Goal: Communication & Community: Answer question/provide support

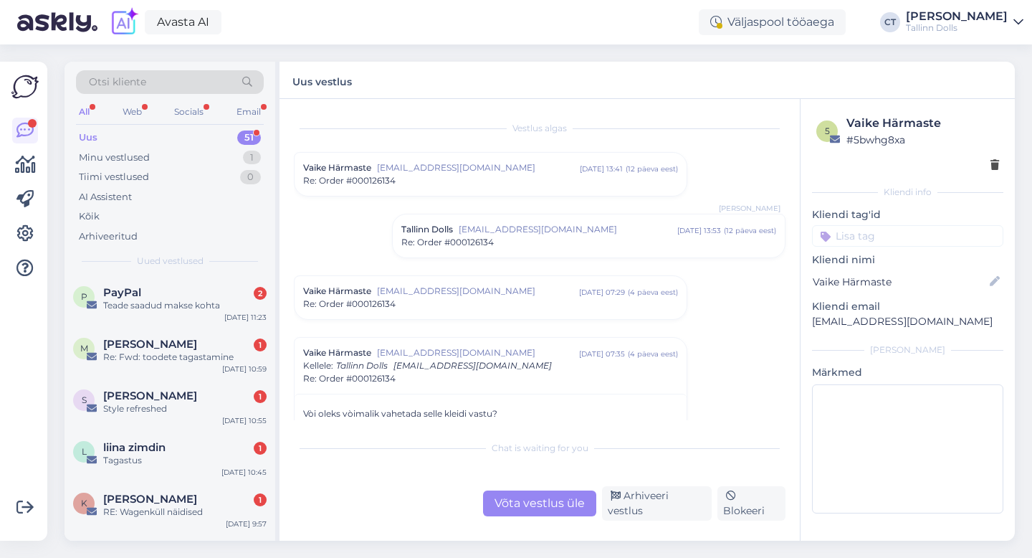
scroll to position [1508, 0]
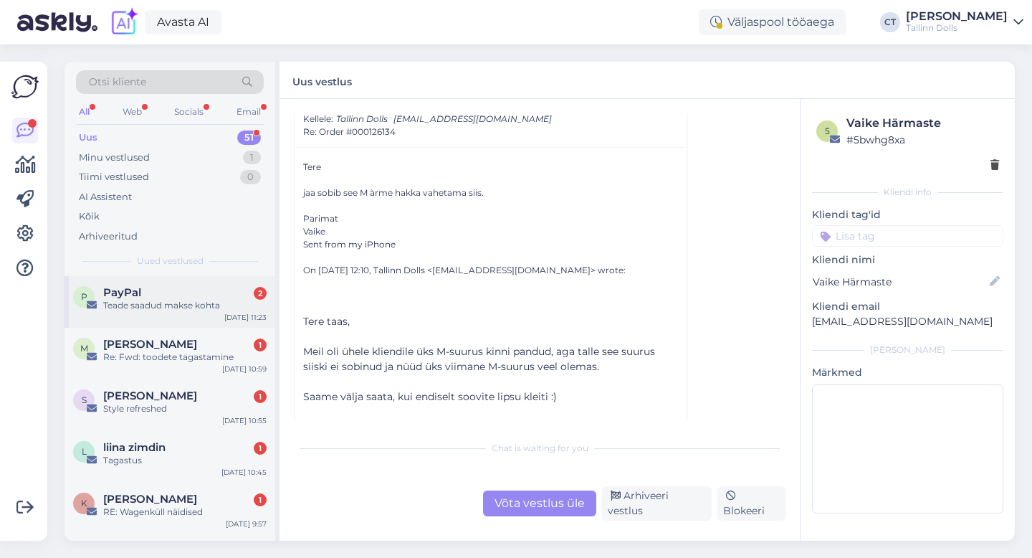
click at [174, 312] on div "P PayPal 2 Teade saadud makse kohta [DATE] 11:23" at bounding box center [170, 302] width 211 height 52
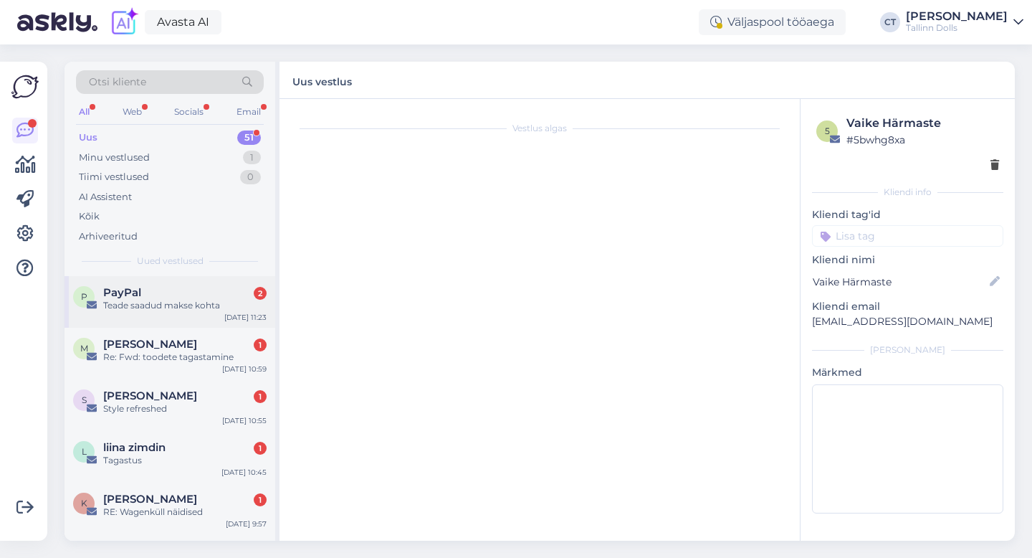
scroll to position [0, 0]
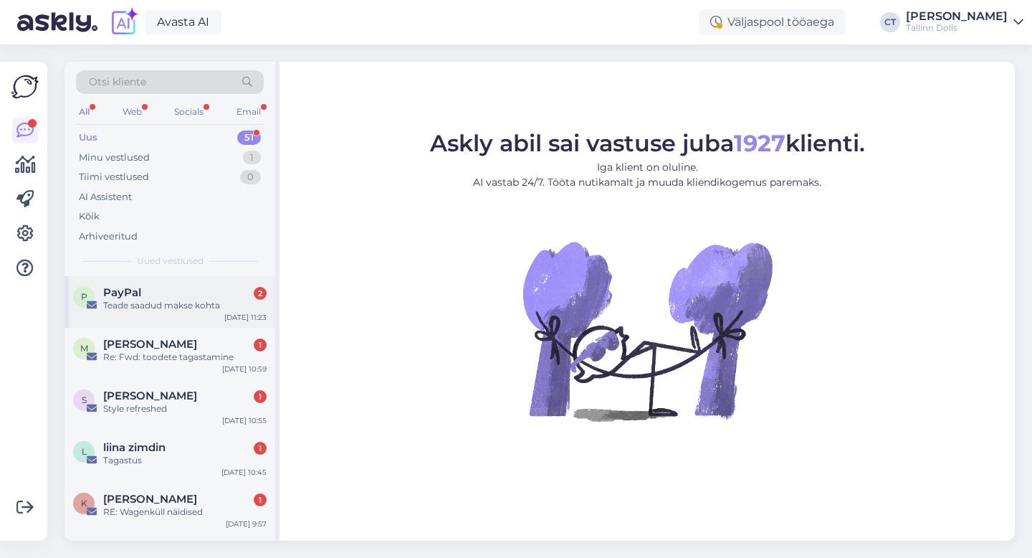
click at [179, 303] on div "Teade saadud makse kohta" at bounding box center [184, 305] width 163 height 13
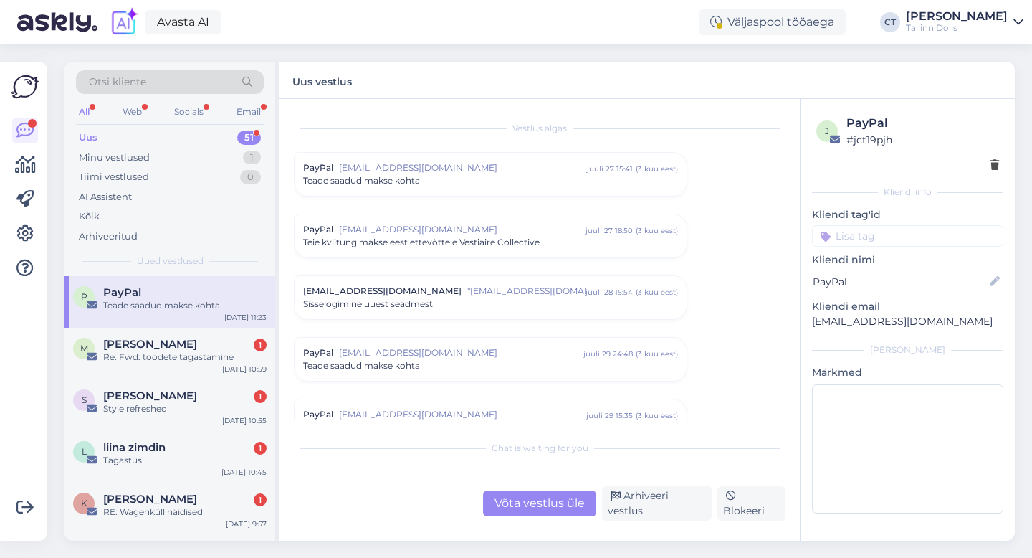
scroll to position [5930, 0]
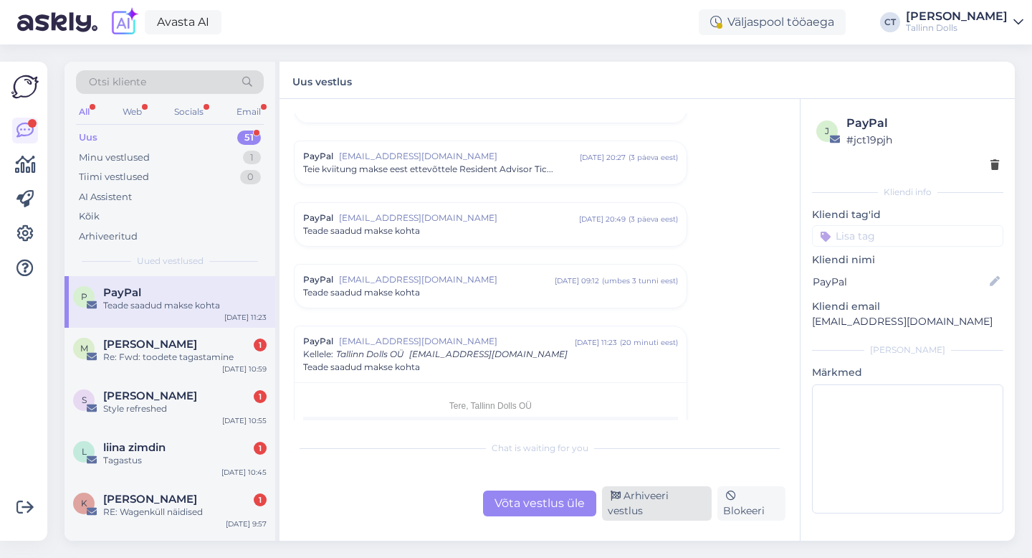
click at [654, 510] on div "Arhiveeri vestlus" at bounding box center [657, 503] width 110 height 34
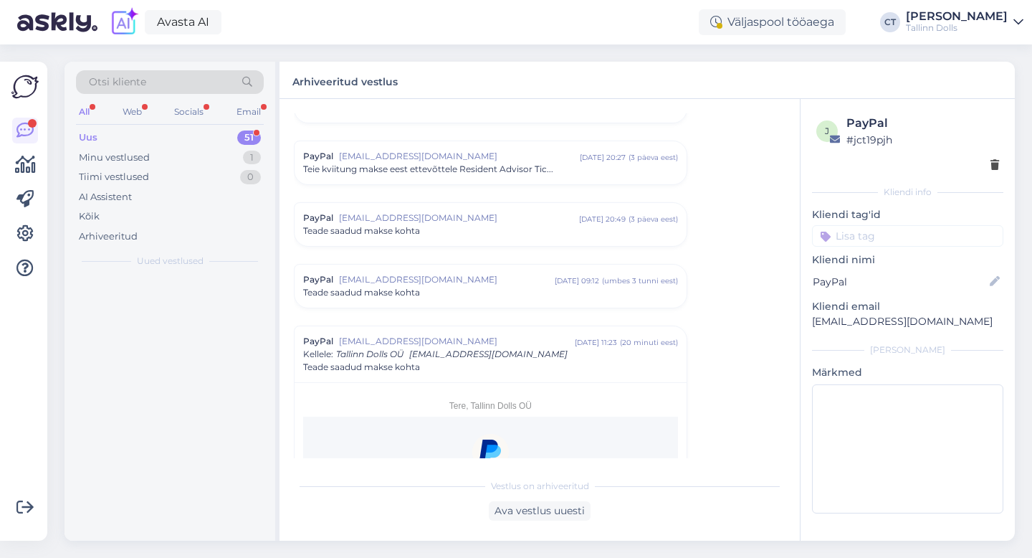
scroll to position [6143, 0]
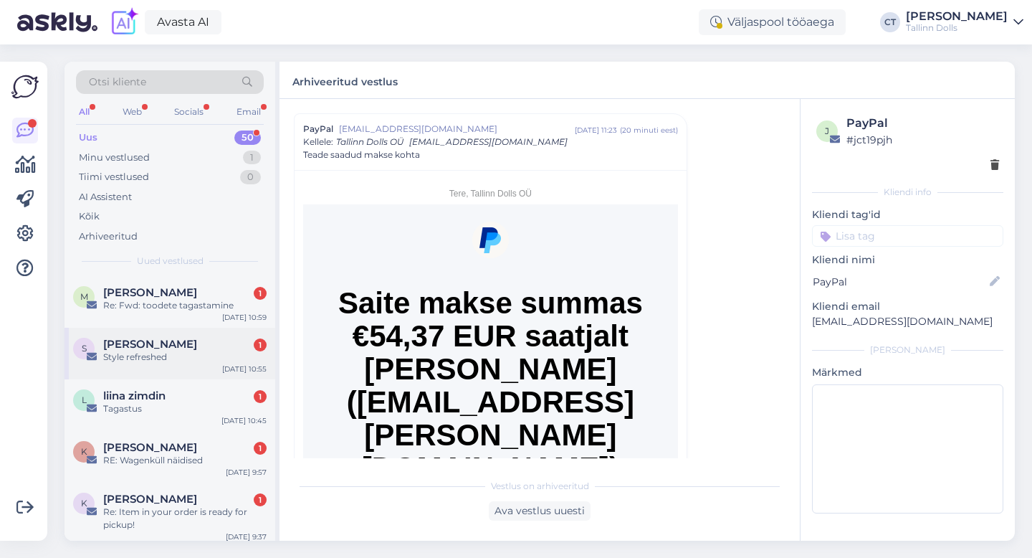
click at [158, 364] on div "S [PERSON_NAME] 1 Style refreshed [DATE] 10:55" at bounding box center [170, 354] width 211 height 52
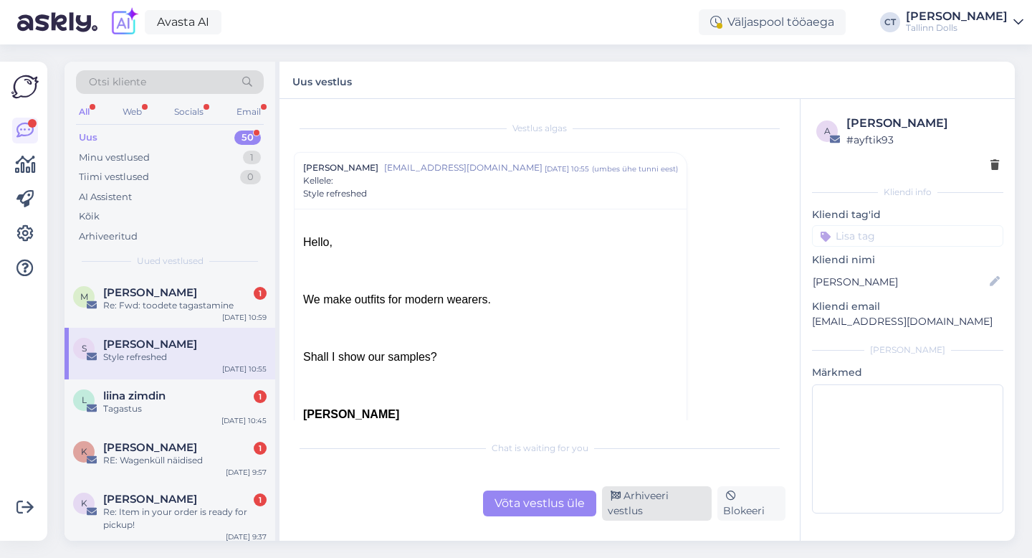
click at [689, 503] on div "Arhiveeri vestlus" at bounding box center [657, 503] width 110 height 34
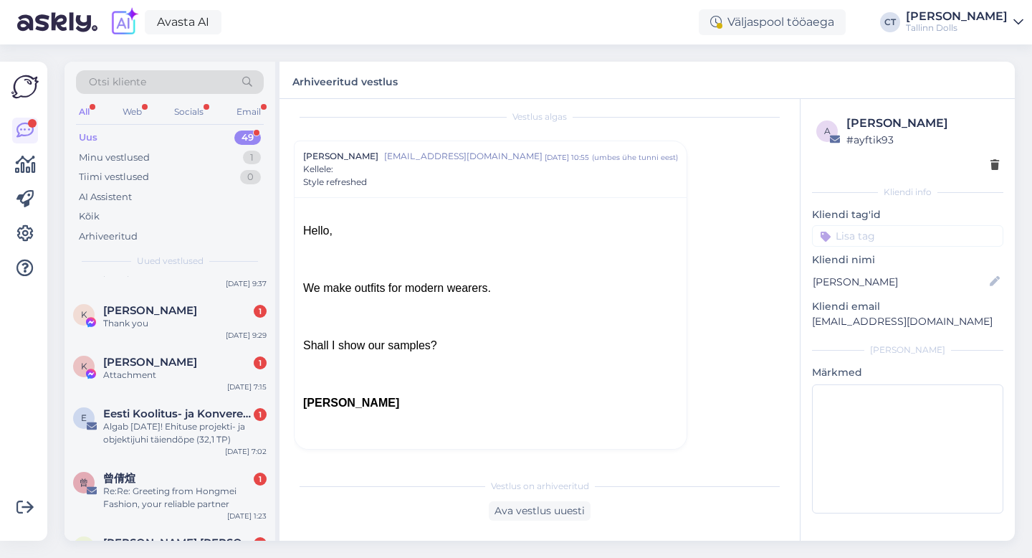
scroll to position [204, 0]
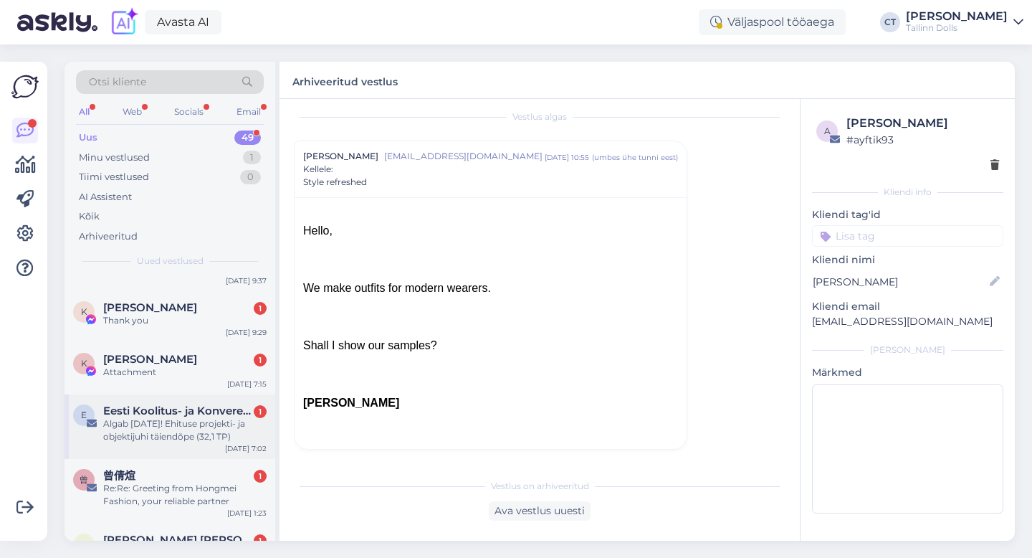
click at [139, 442] on div "Algab [DATE]! Ehituse projekti- ja objektijuhi täiendõpe (32,1 TP)" at bounding box center [184, 430] width 163 height 26
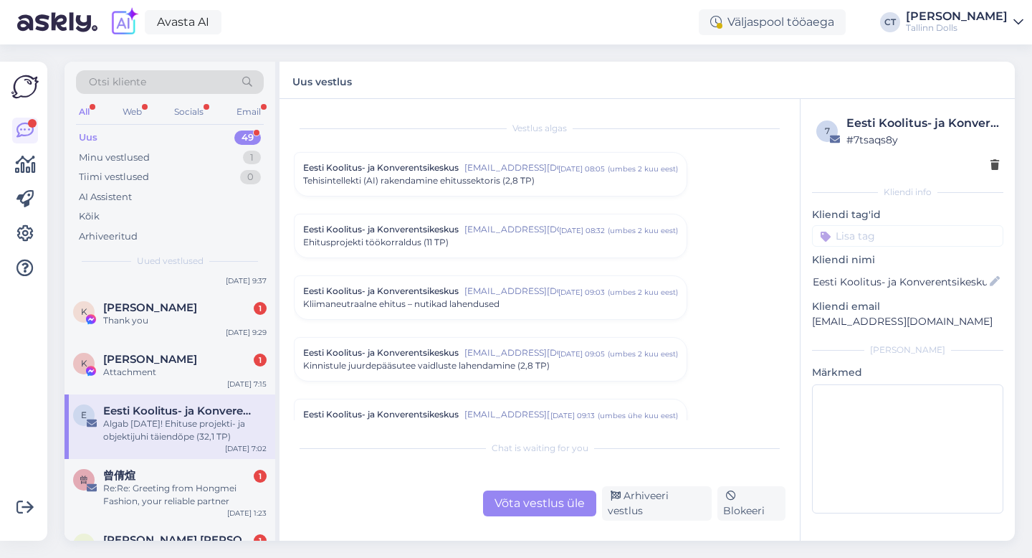
scroll to position [751, 0]
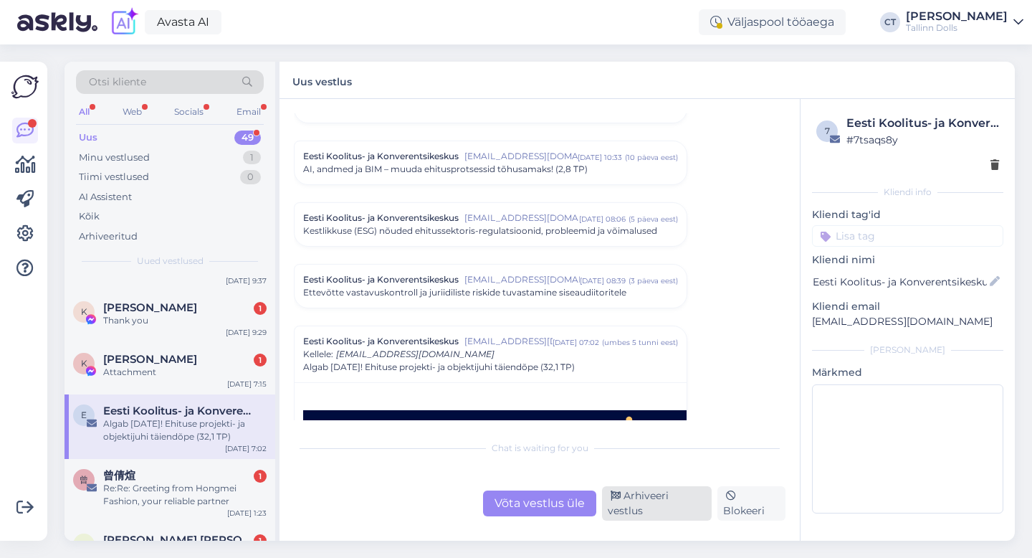
click at [641, 504] on div "Arhiveeri vestlus" at bounding box center [657, 503] width 110 height 34
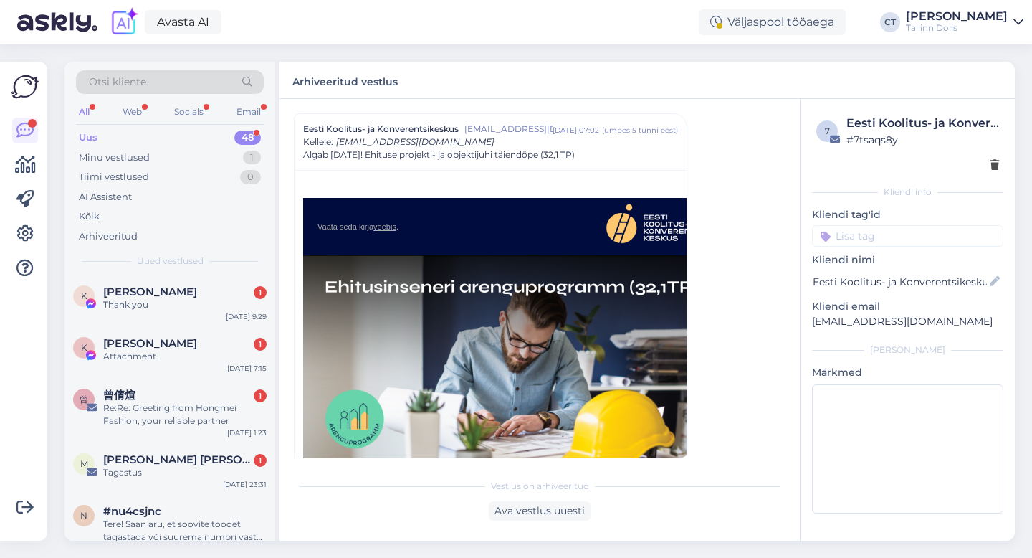
scroll to position [239, 0]
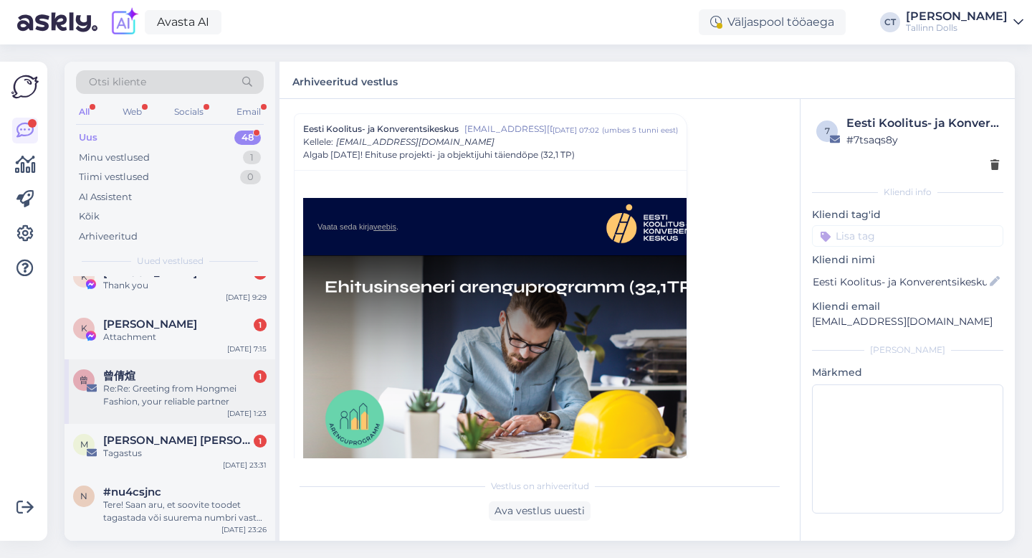
click at [178, 395] on div "Re:Re: Greeting from Hongmei Fashion, your reliable partner" at bounding box center [184, 395] width 163 height 26
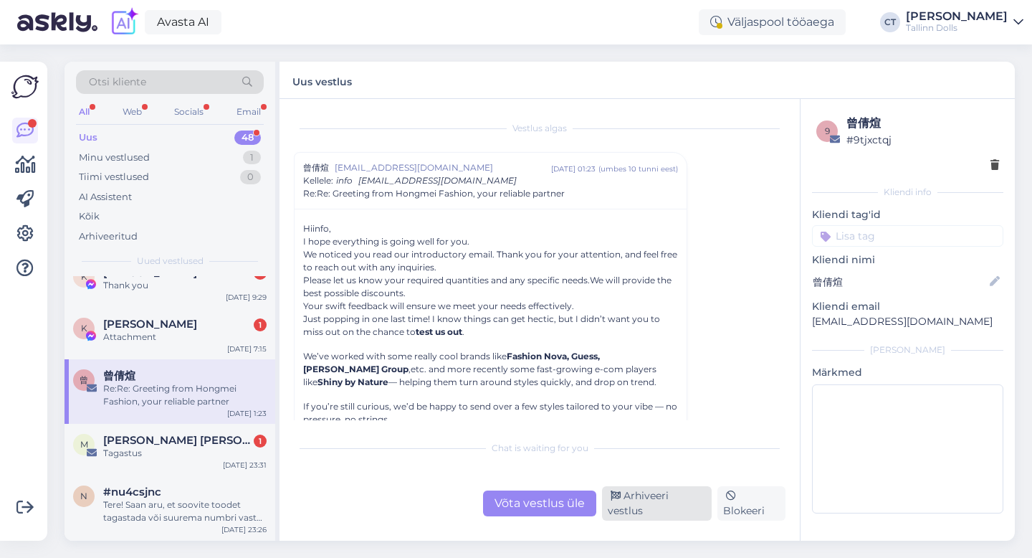
click at [637, 505] on div "Arhiveeri vestlus" at bounding box center [657, 503] width 110 height 34
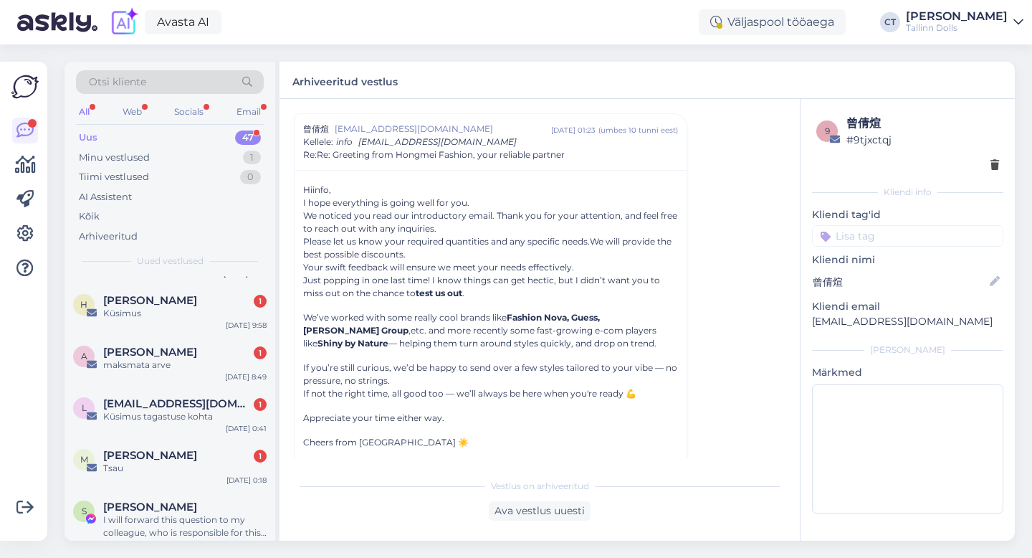
scroll to position [1643, 0]
click at [184, 475] on div "Tsau" at bounding box center [184, 469] width 163 height 13
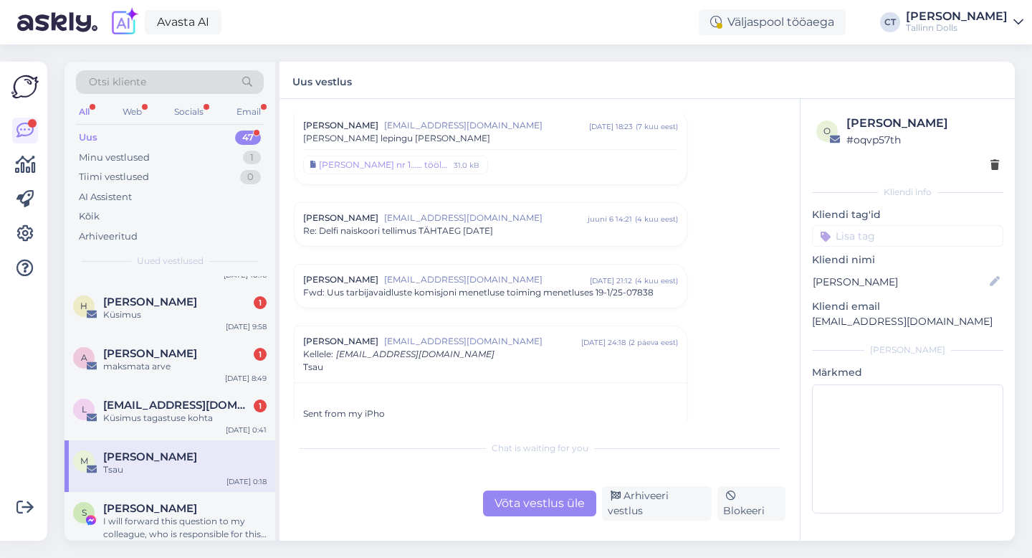
scroll to position [433, 0]
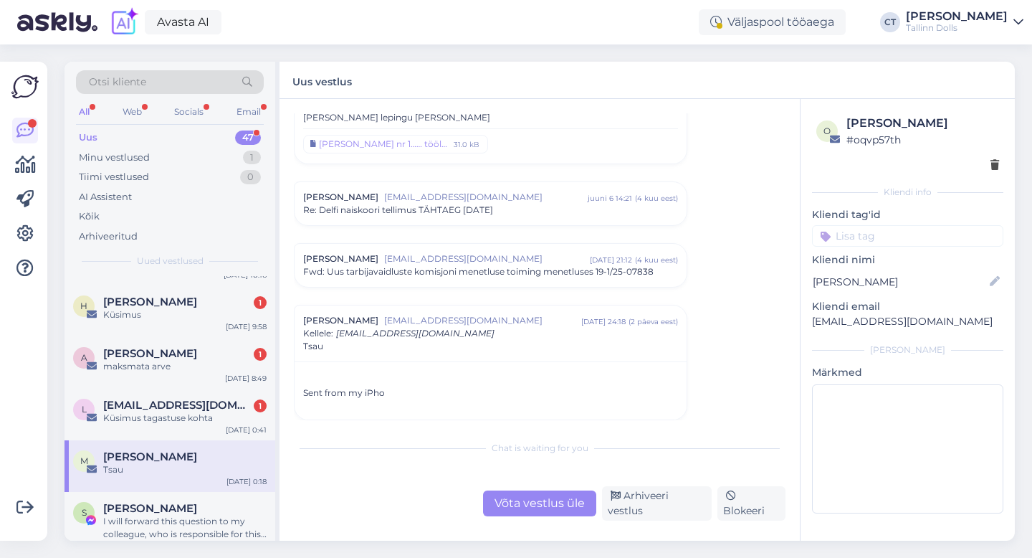
click at [415, 262] on span "[EMAIL_ADDRESS][DOMAIN_NAME]" at bounding box center [487, 258] width 206 height 13
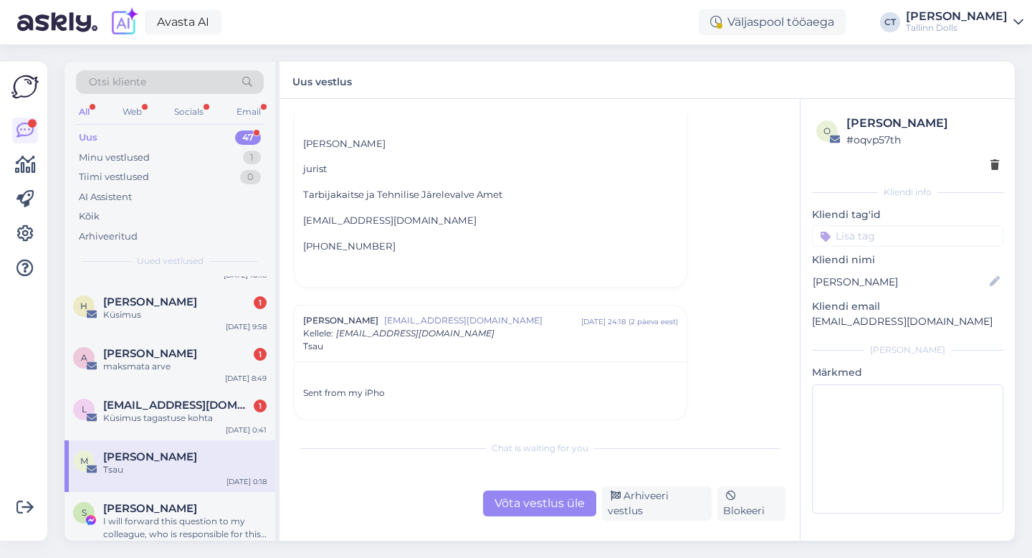
scroll to position [1743, 0]
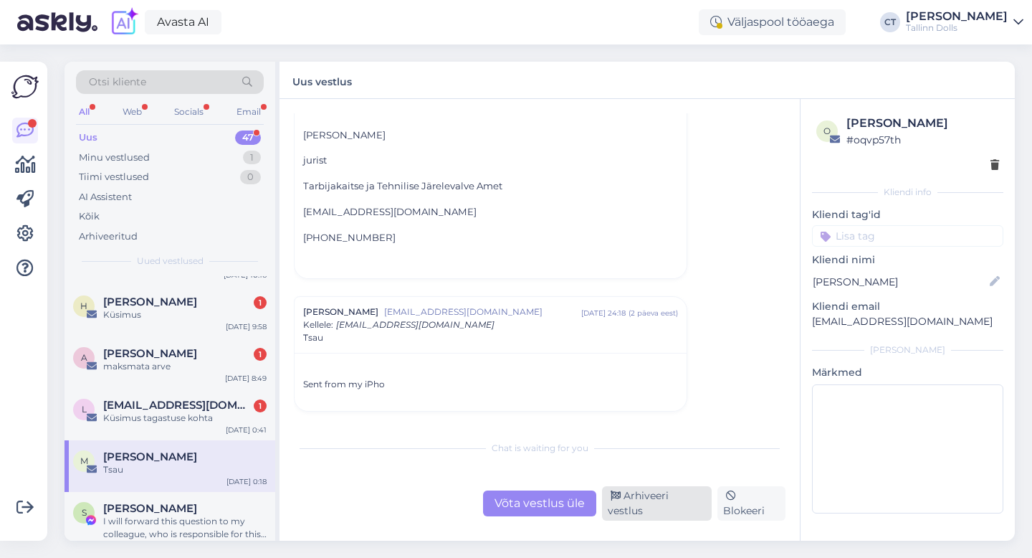
click at [654, 508] on div "Arhiveeri vestlus" at bounding box center [657, 503] width 110 height 34
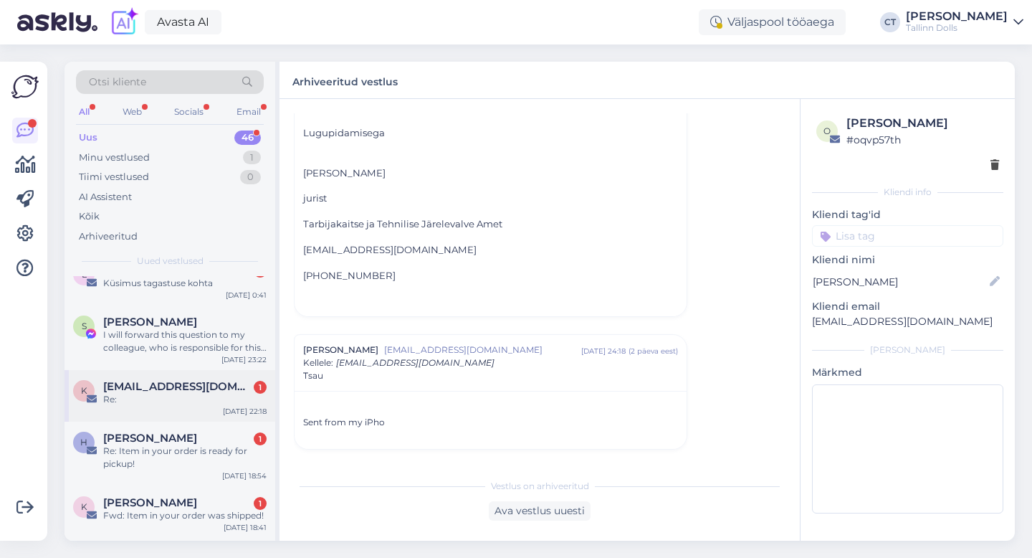
scroll to position [2304, 0]
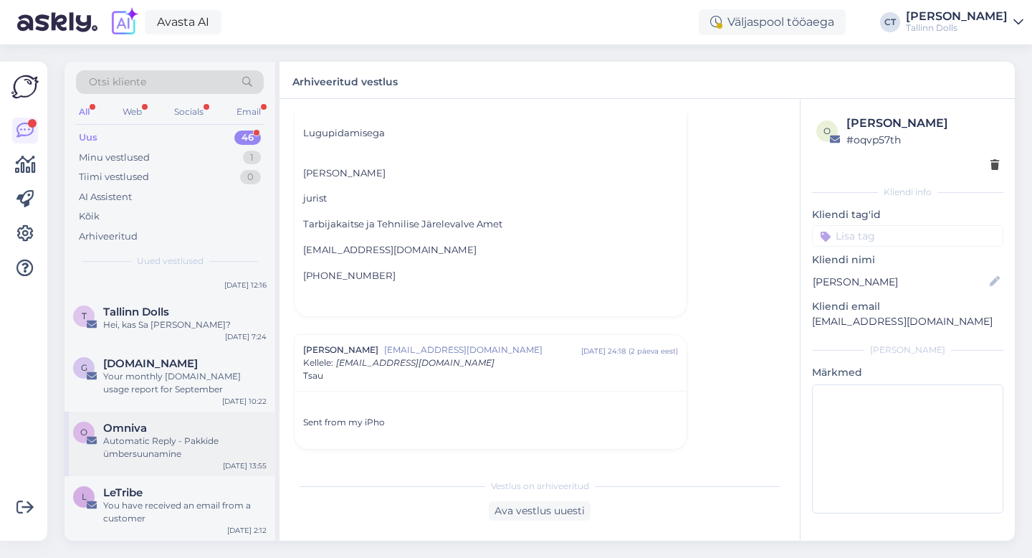
click at [128, 437] on div "Automatic Reply - Pakkide ümbersuunamine" at bounding box center [184, 447] width 163 height 26
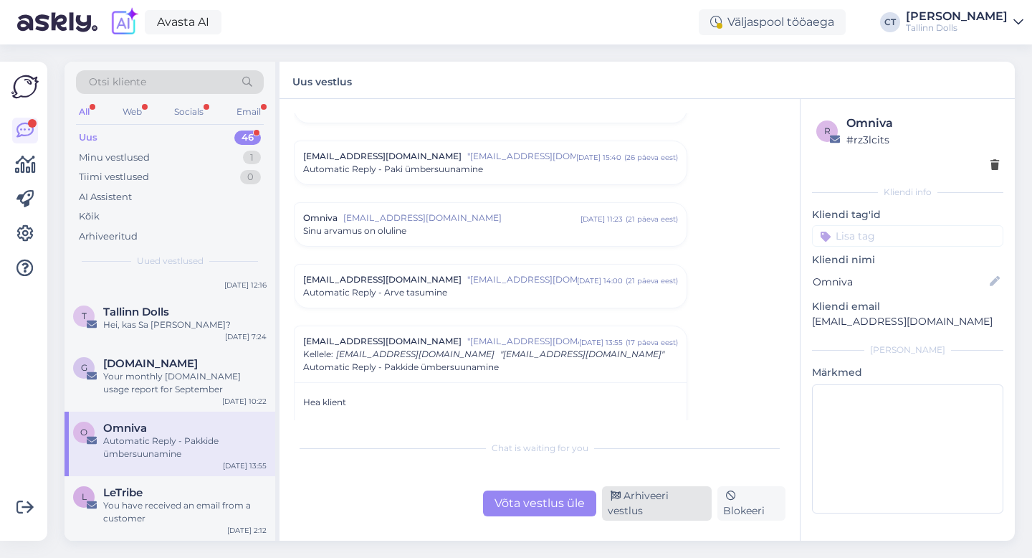
click at [652, 504] on div "Arhiveeri vestlus" at bounding box center [657, 503] width 110 height 34
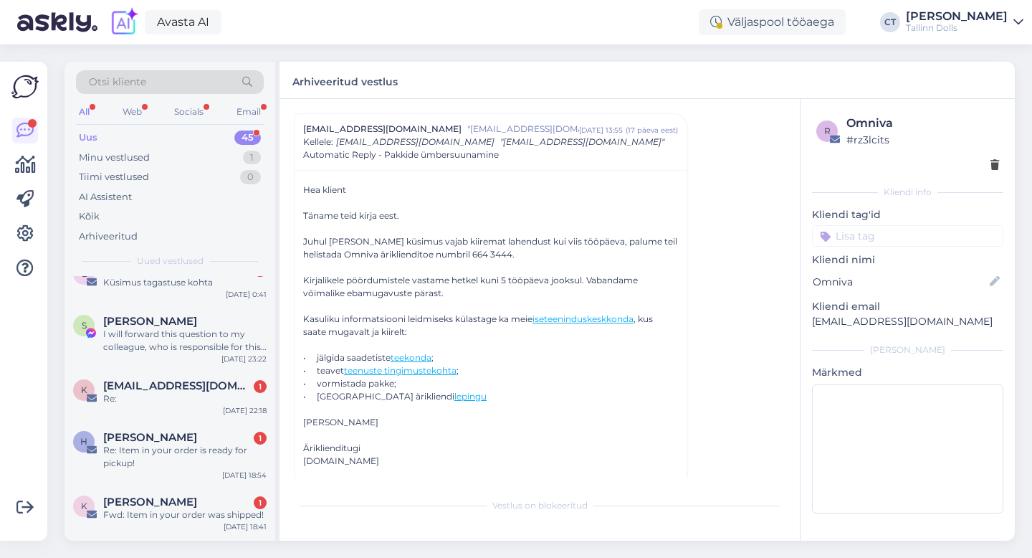
scroll to position [2239, 0]
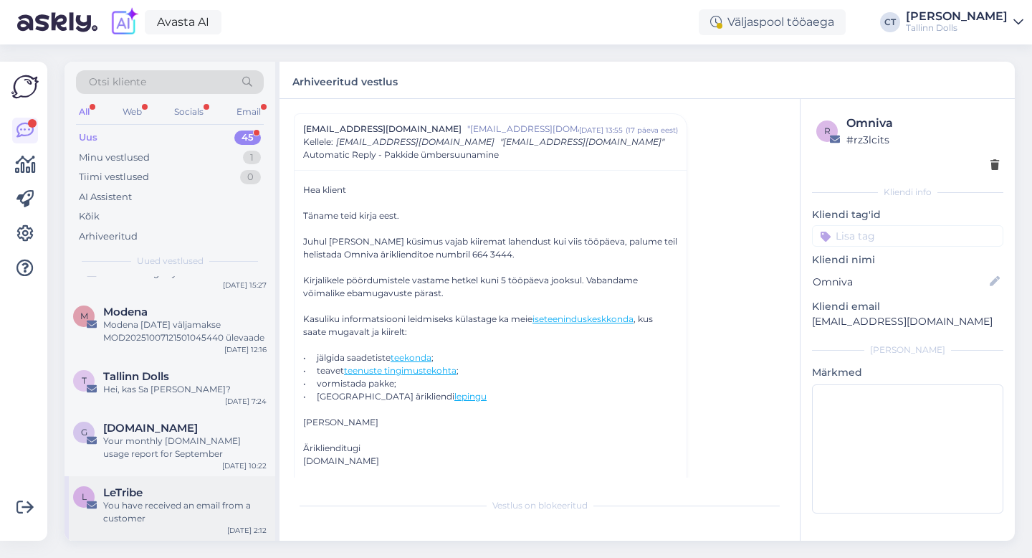
click at [141, 484] on div "L LeTribe You have received an email from a customer [DATE] 2:12" at bounding box center [170, 508] width 211 height 65
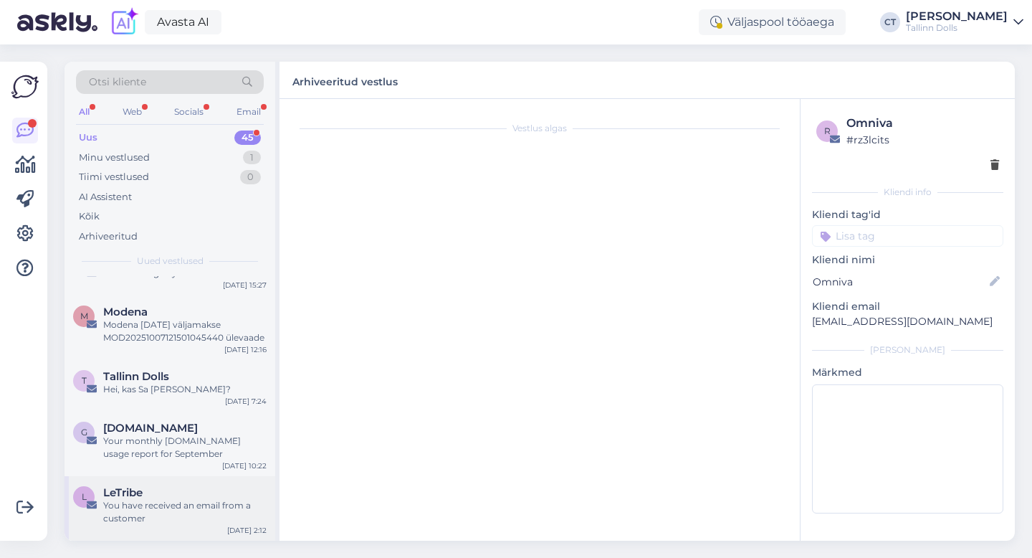
scroll to position [0, 0]
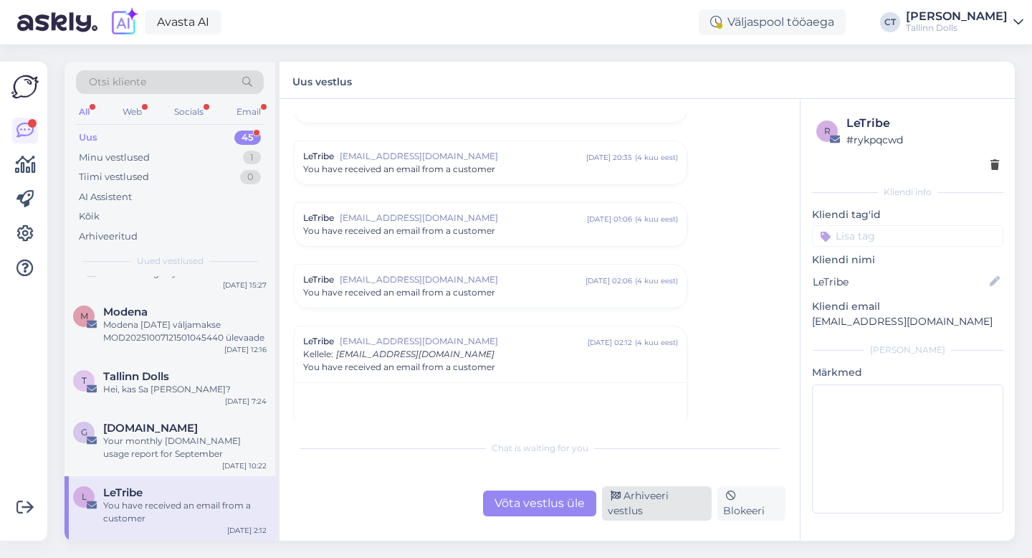
click at [685, 514] on div "Arhiveeri vestlus" at bounding box center [657, 503] width 110 height 34
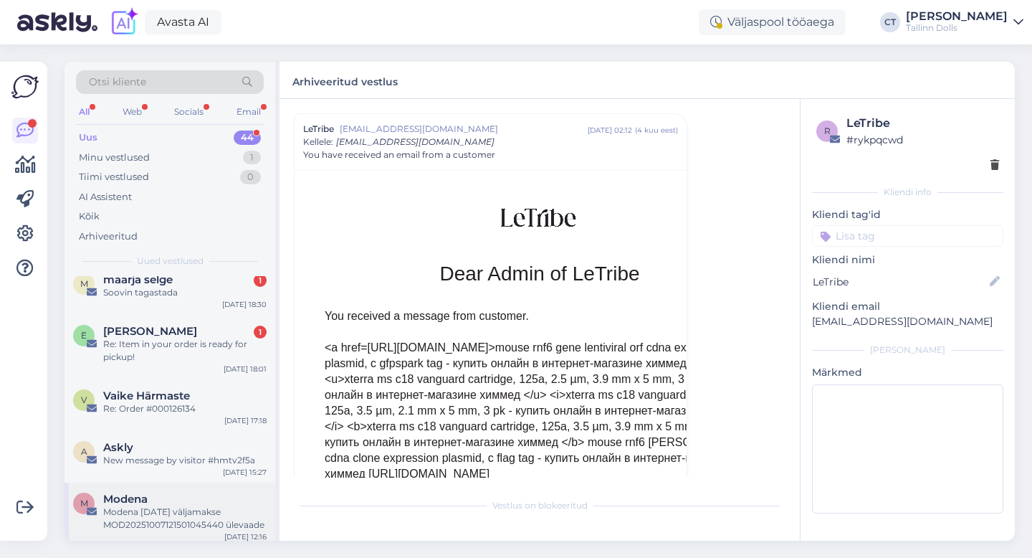
scroll to position [2174, 0]
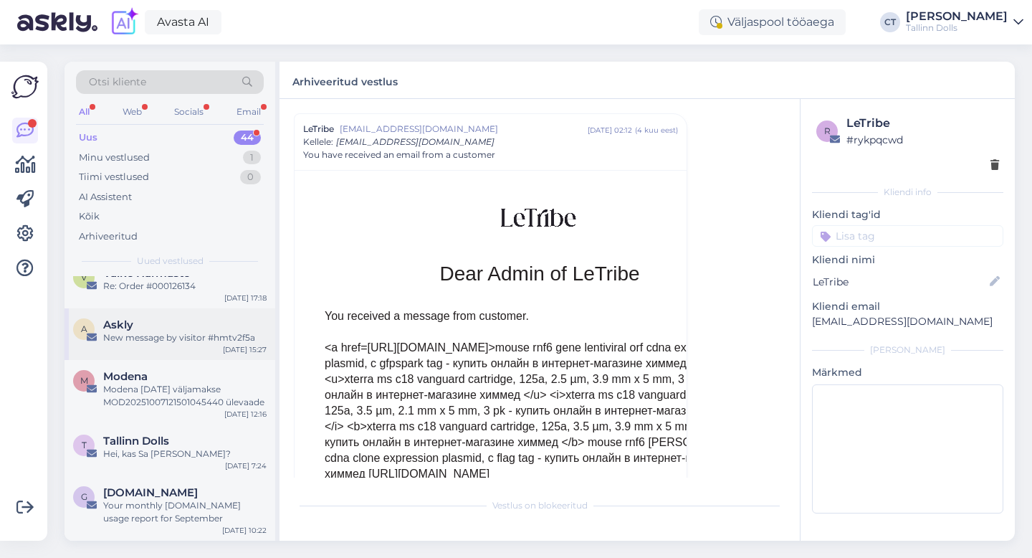
click at [201, 340] on div "New message by visitor #hmtv2f5a" at bounding box center [184, 337] width 163 height 13
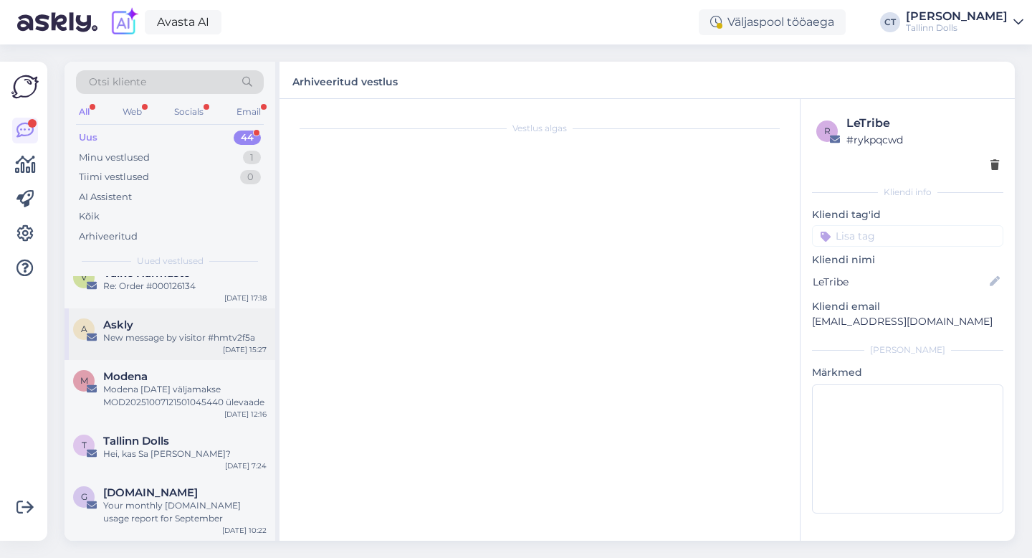
scroll to position [0, 0]
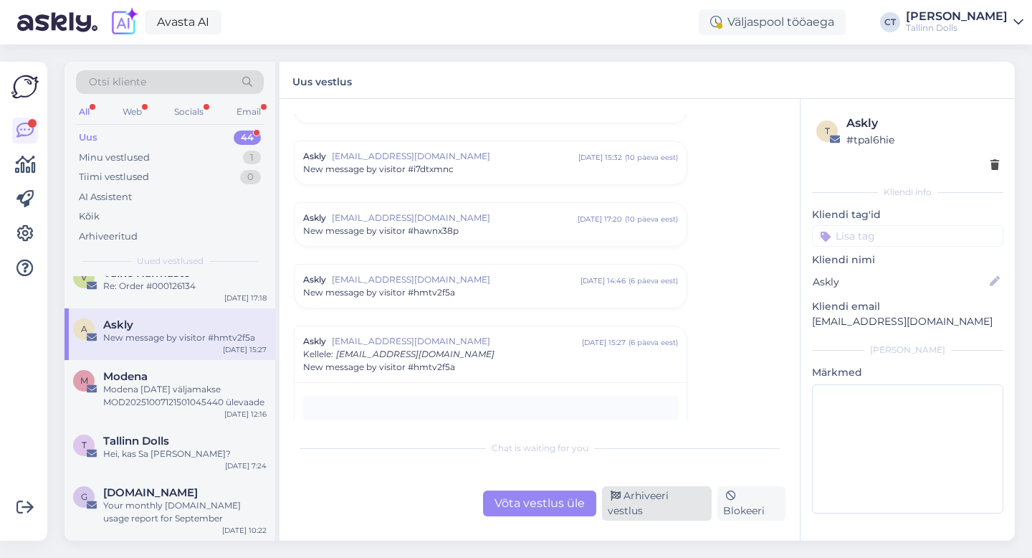
click at [634, 505] on div "Arhiveeri vestlus" at bounding box center [657, 503] width 110 height 34
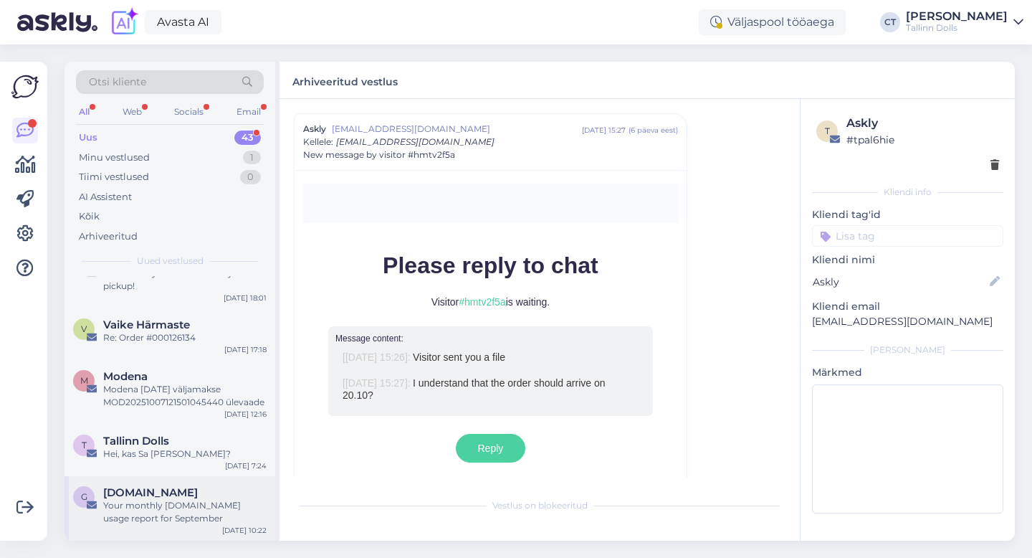
click at [151, 490] on span "[DOMAIN_NAME]" at bounding box center [150, 492] width 95 height 13
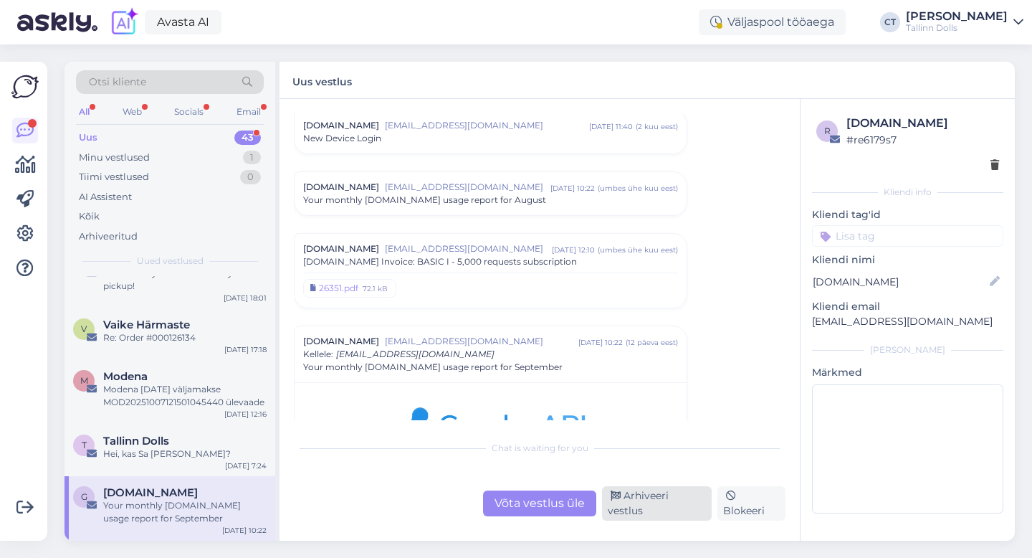
click at [667, 509] on div "Arhiveeri vestlus" at bounding box center [657, 503] width 110 height 34
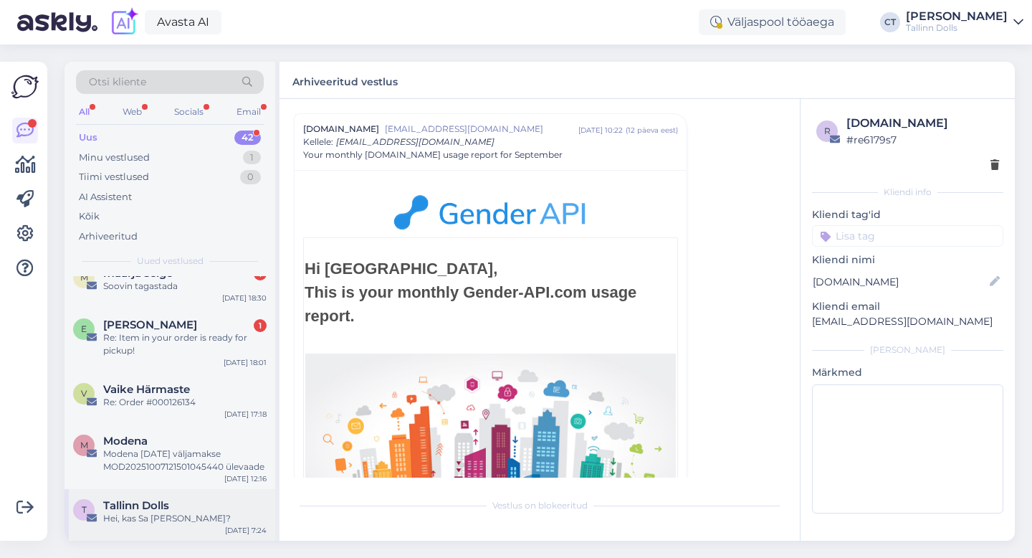
click at [165, 514] on div "Hei, kas Sa [PERSON_NAME]?" at bounding box center [184, 518] width 163 height 13
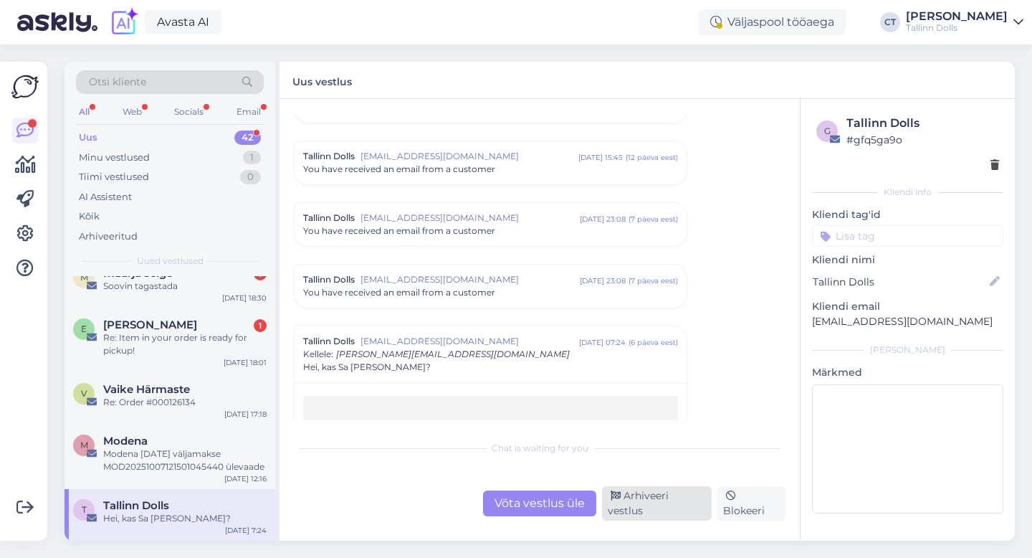
click at [680, 506] on div "Arhiveeri vestlus" at bounding box center [657, 503] width 110 height 34
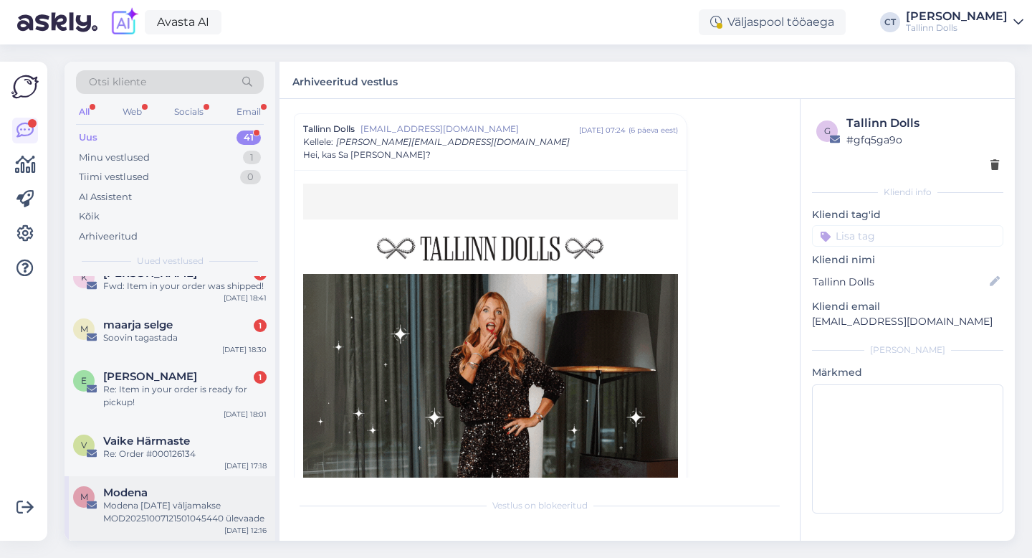
click at [161, 533] on div "M Modena Modena [DATE] väljamakse MOD20251007121501045440 ülevaade [DATE] 12:16" at bounding box center [170, 508] width 211 height 65
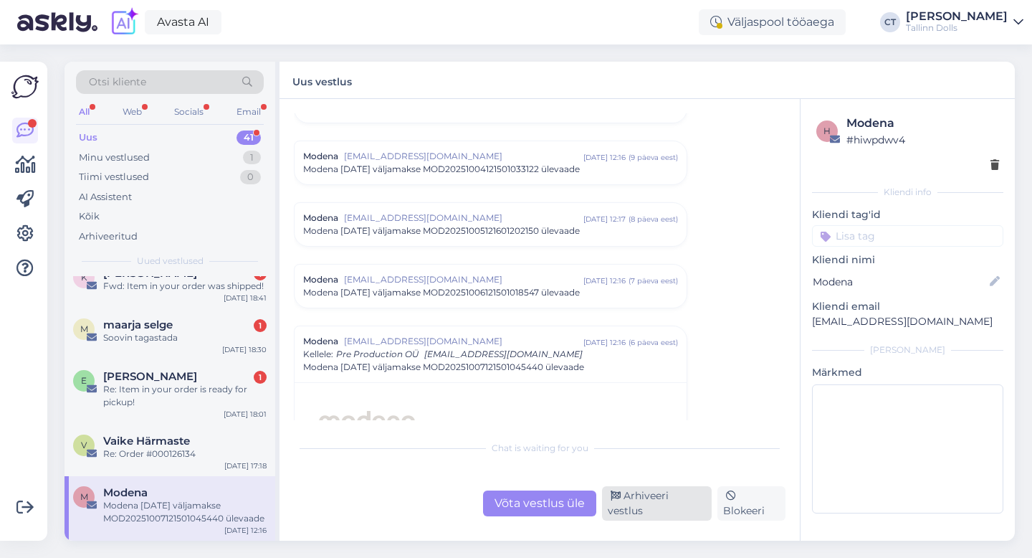
click at [689, 510] on div "Arhiveeri vestlus" at bounding box center [657, 503] width 110 height 34
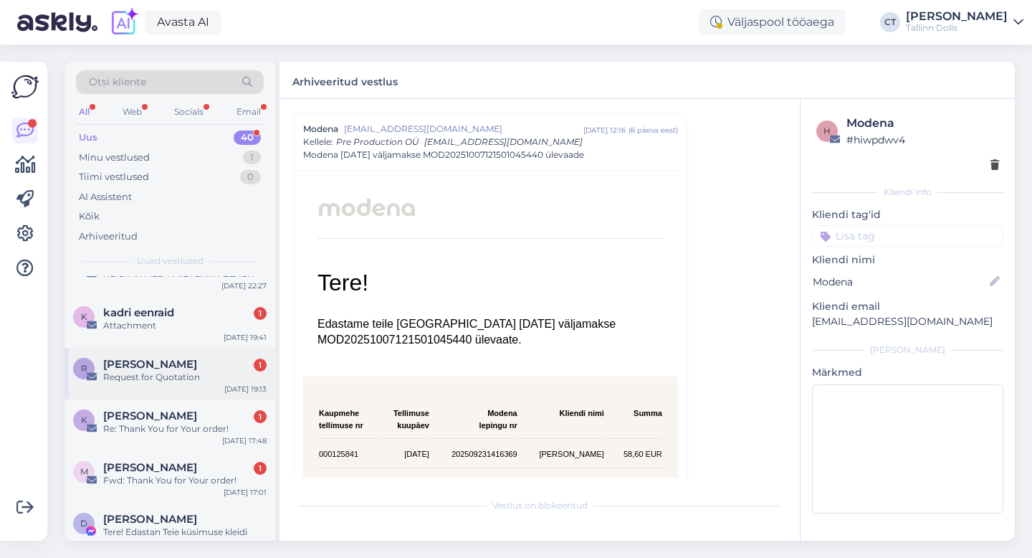
click at [168, 377] on div "Request for Quotation" at bounding box center [184, 377] width 163 height 13
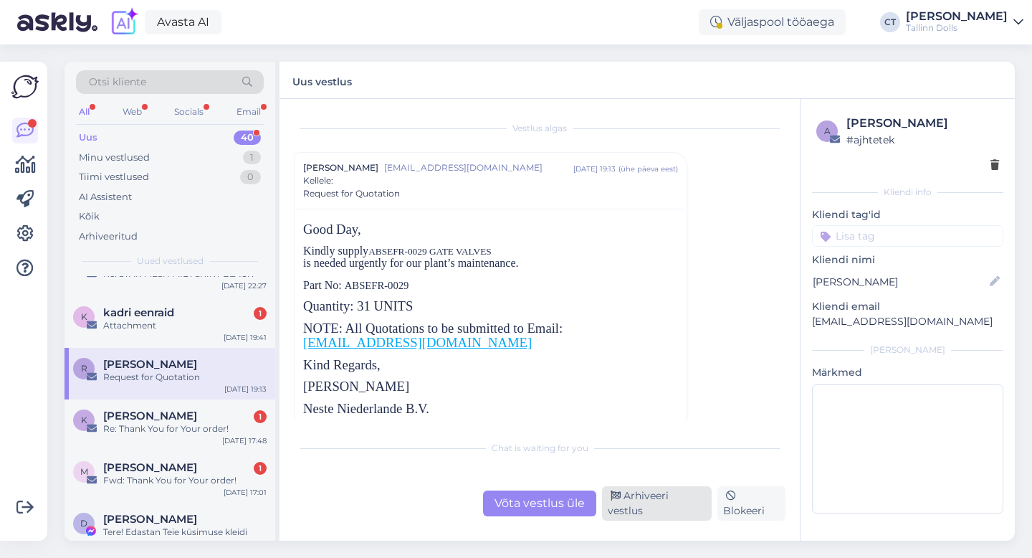
click at [659, 506] on div "Arhiveeri vestlus" at bounding box center [657, 503] width 110 height 34
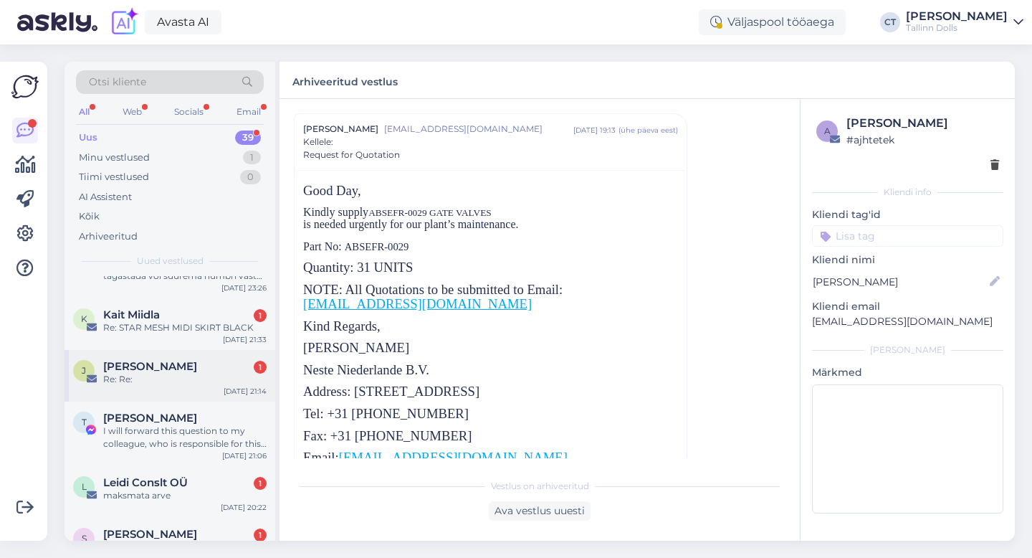
click at [232, 374] on div "Re: Re:" at bounding box center [184, 379] width 163 height 13
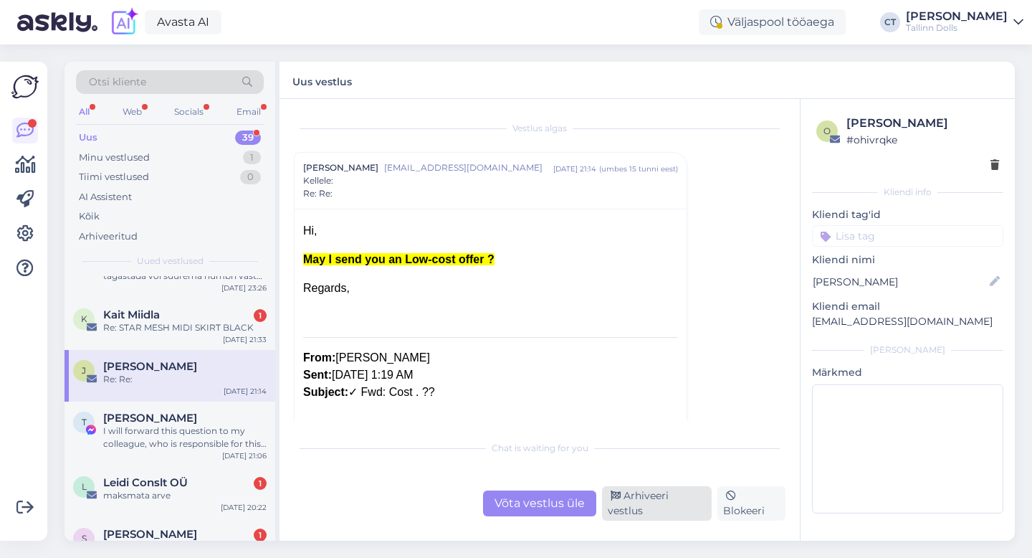
click at [654, 511] on div "Arhiveeri vestlus" at bounding box center [657, 503] width 110 height 34
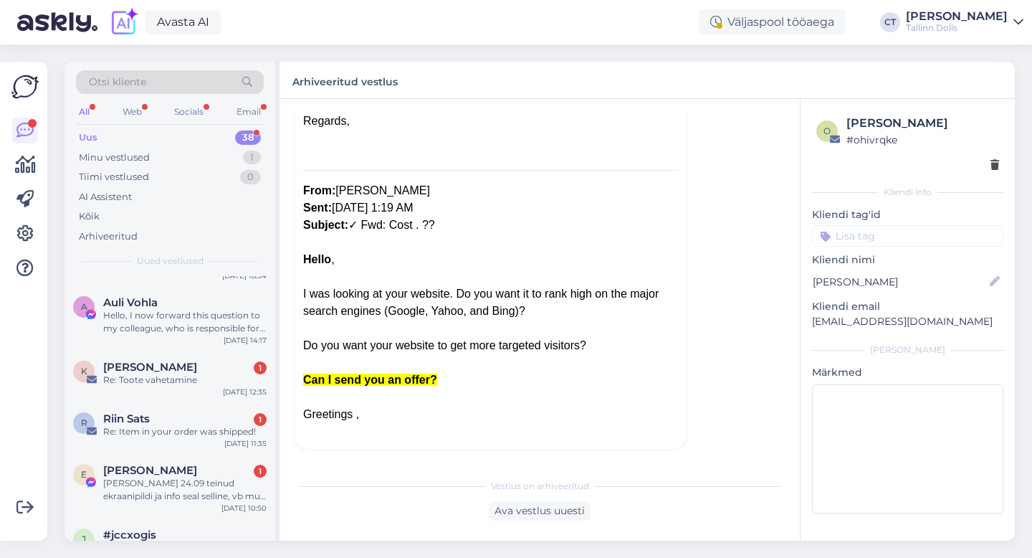
click at [223, 87] on div "Otsi kliente" at bounding box center [170, 82] width 188 height 24
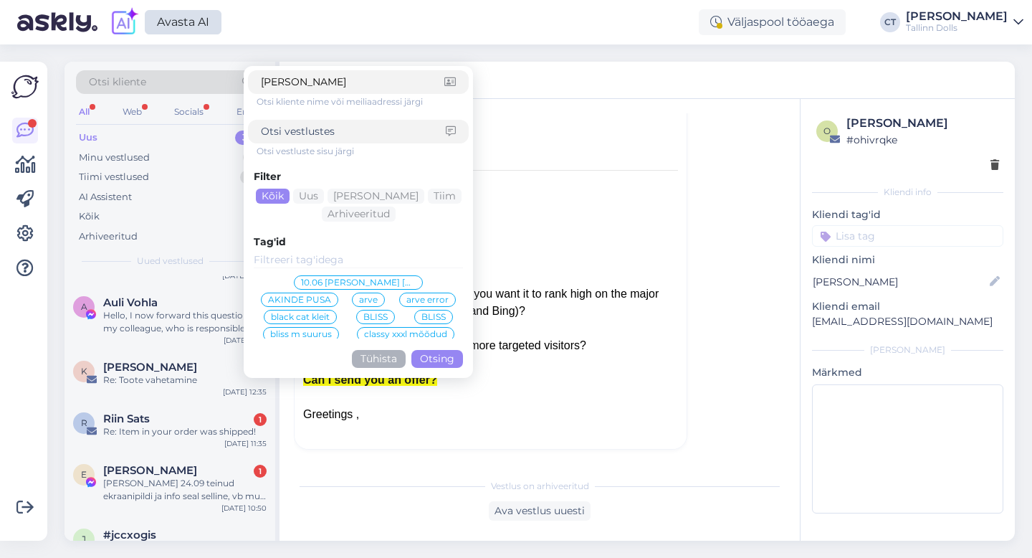
type input "antonova"
click button "Otsing" at bounding box center [438, 359] width 52 height 18
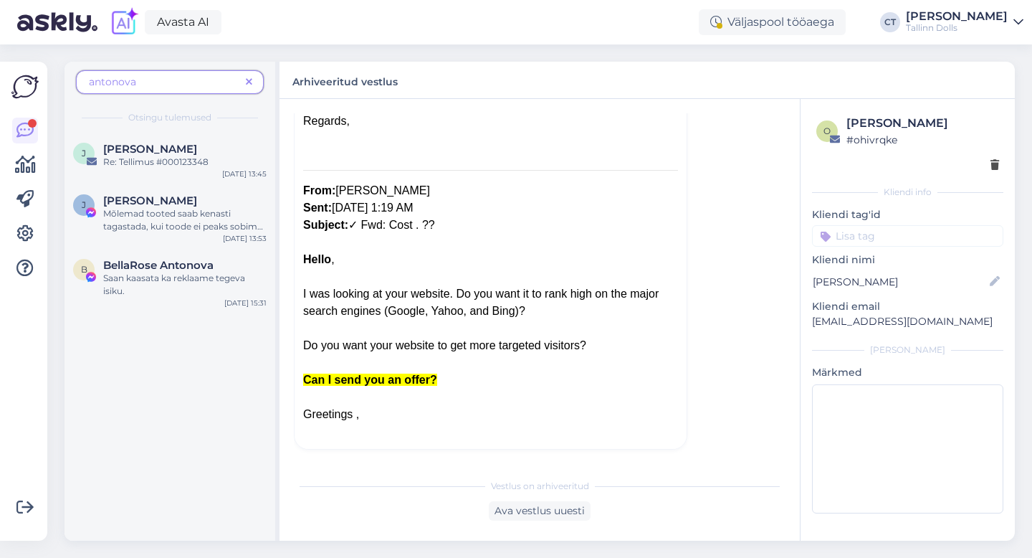
click at [243, 88] on span at bounding box center [249, 82] width 18 height 15
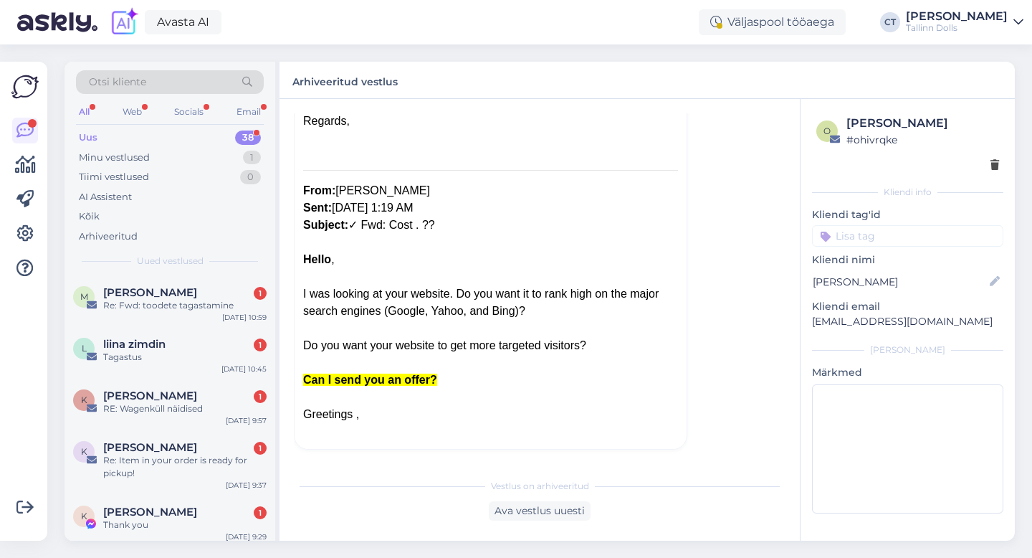
click at [215, 87] on div "Otsi kliente" at bounding box center [170, 82] width 188 height 24
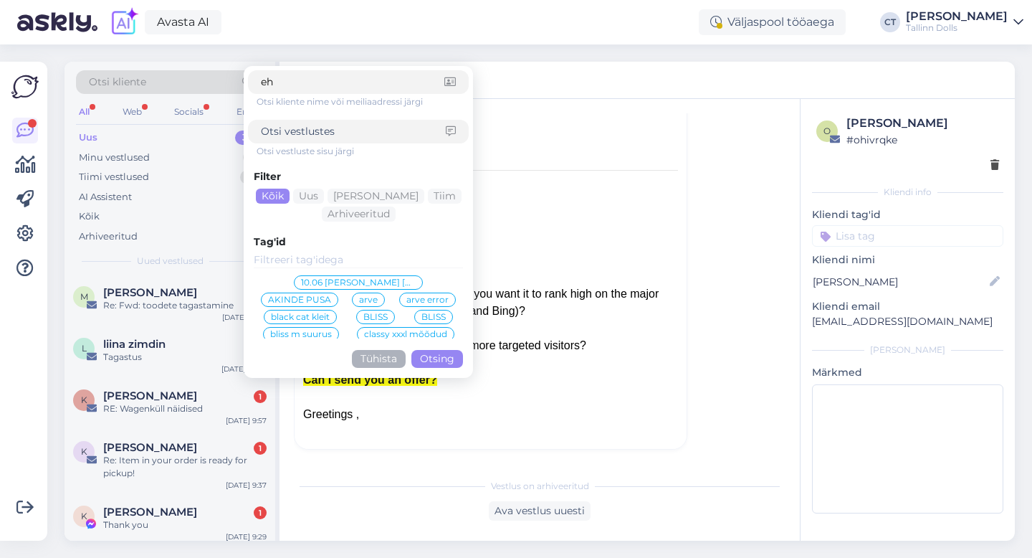
type input "eha"
click button "Otsing" at bounding box center [438, 359] width 52 height 18
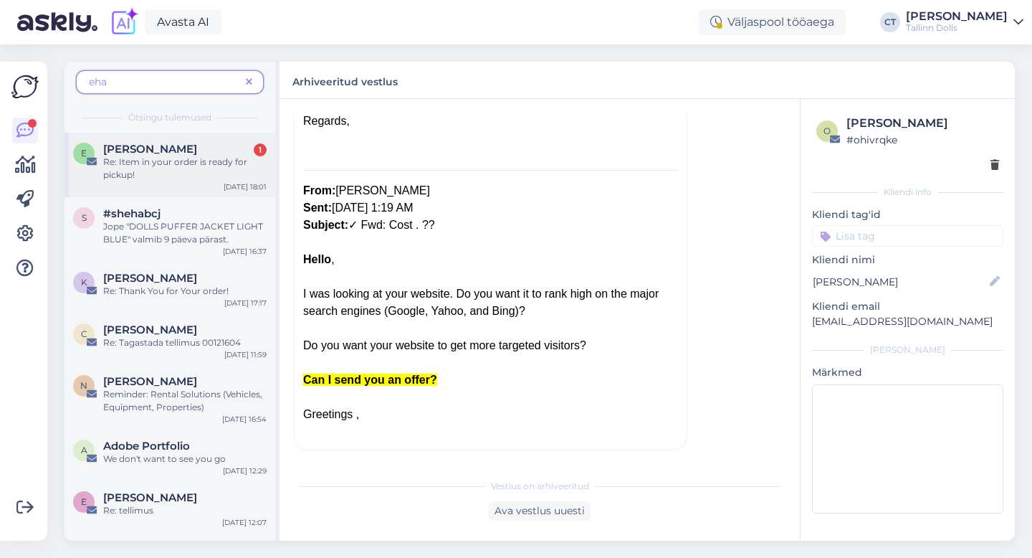
click at [219, 163] on div "Re: Item in your order is ready for pickup!" at bounding box center [184, 169] width 163 height 26
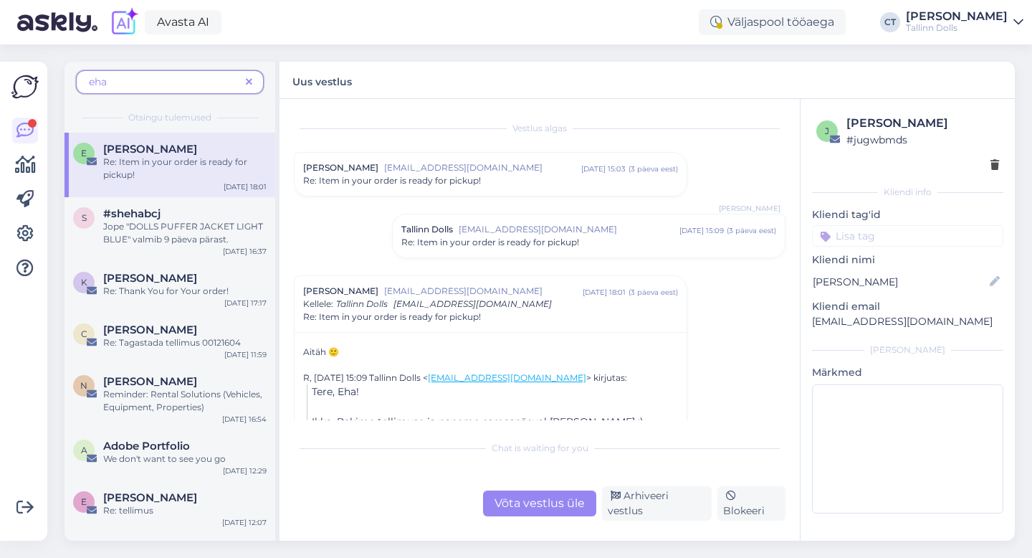
click at [501, 168] on span "[EMAIL_ADDRESS][DOMAIN_NAME]" at bounding box center [482, 167] width 197 height 13
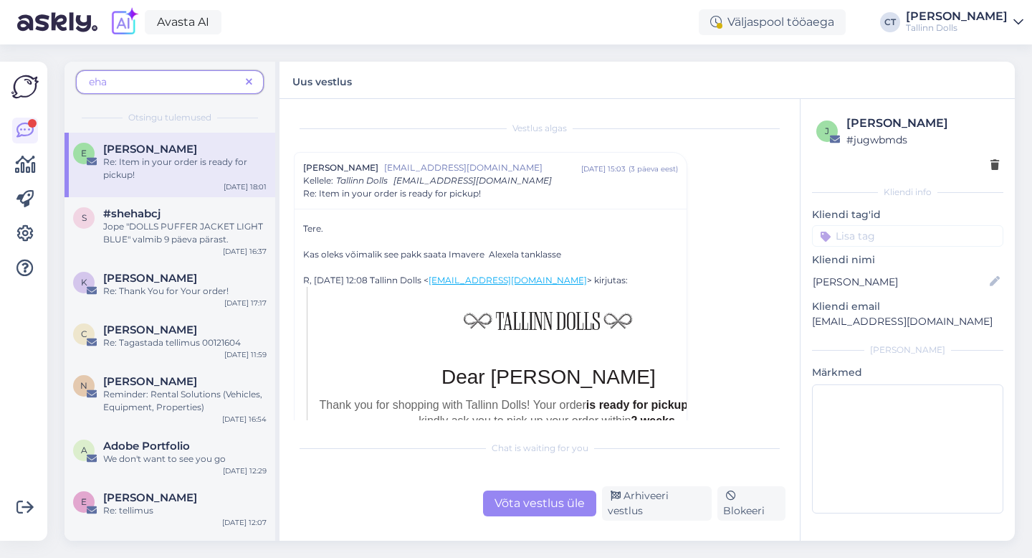
scroll to position [22, 0]
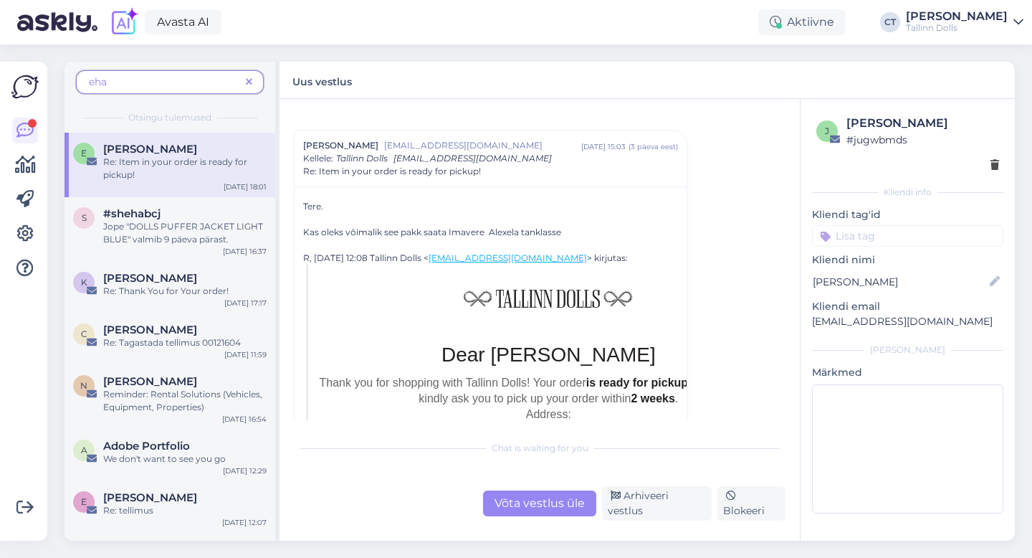
click at [251, 82] on icon at bounding box center [249, 82] width 6 height 10
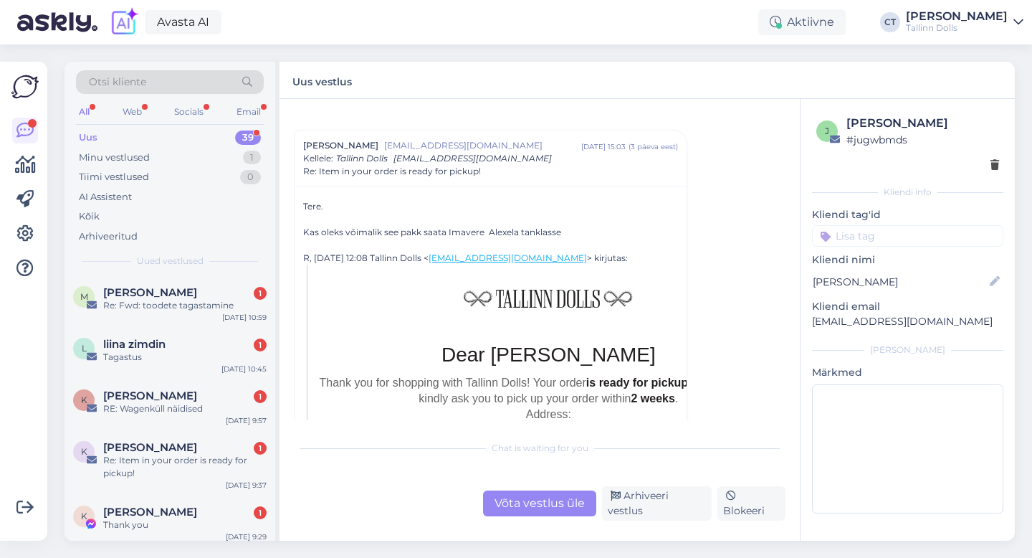
click at [178, 132] on div "Uus 39" at bounding box center [170, 138] width 188 height 20
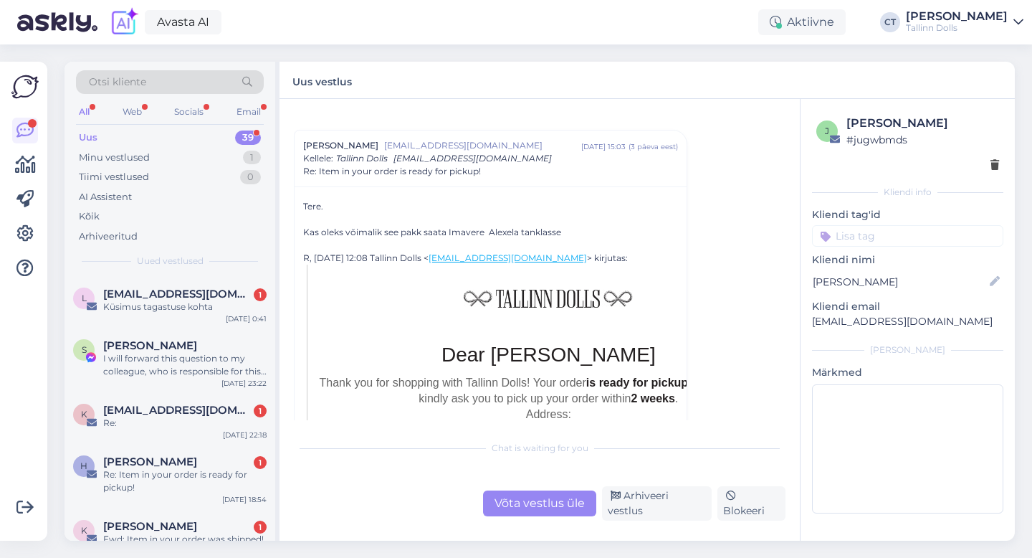
scroll to position [1891, 0]
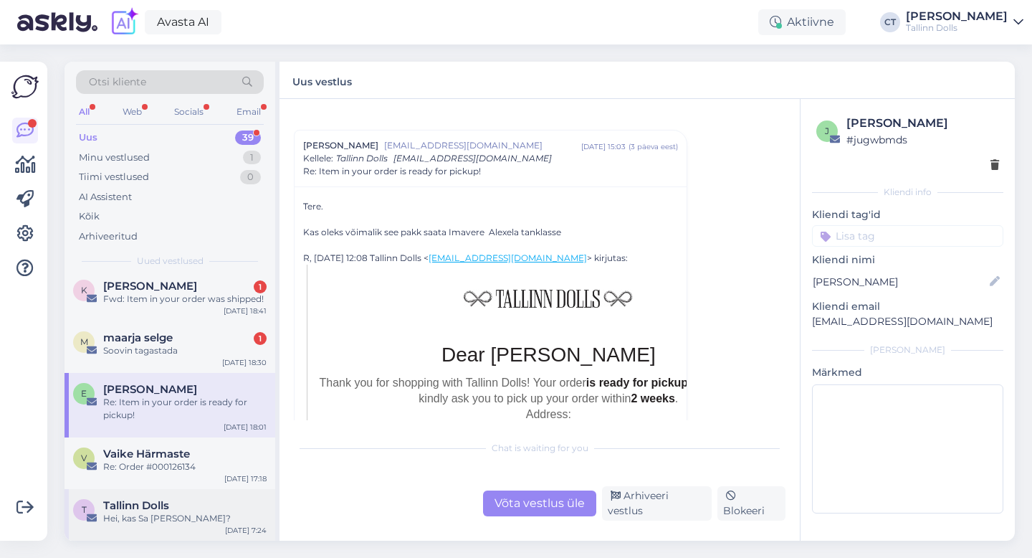
click at [157, 510] on span "Tallinn Dolls" at bounding box center [136, 505] width 66 height 13
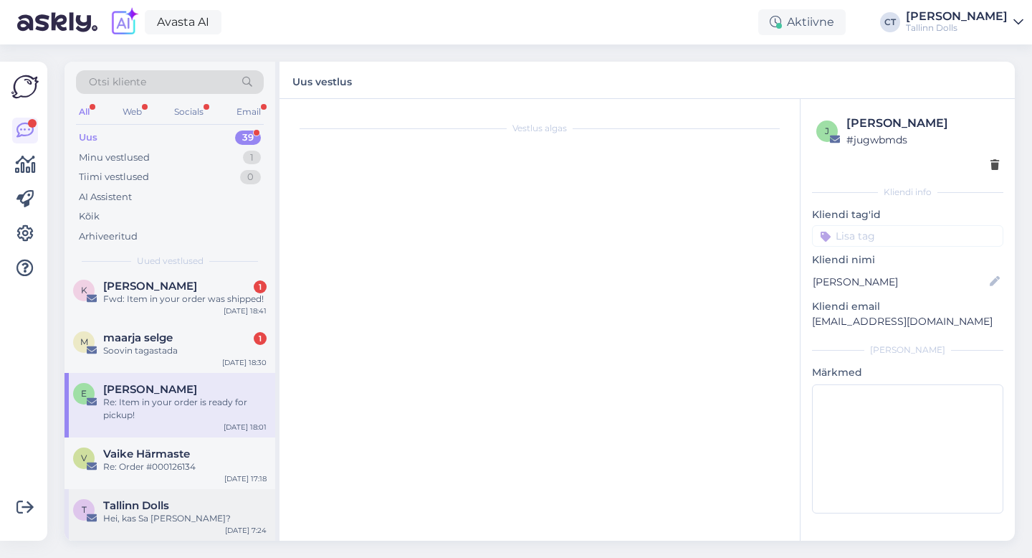
scroll to position [0, 0]
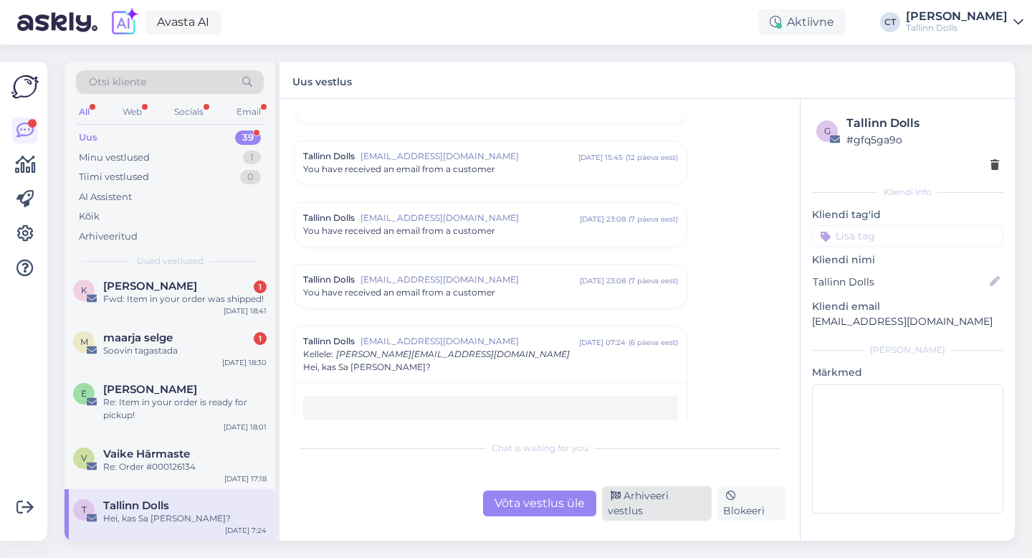
click at [648, 505] on div "Arhiveeri vestlus" at bounding box center [657, 503] width 110 height 34
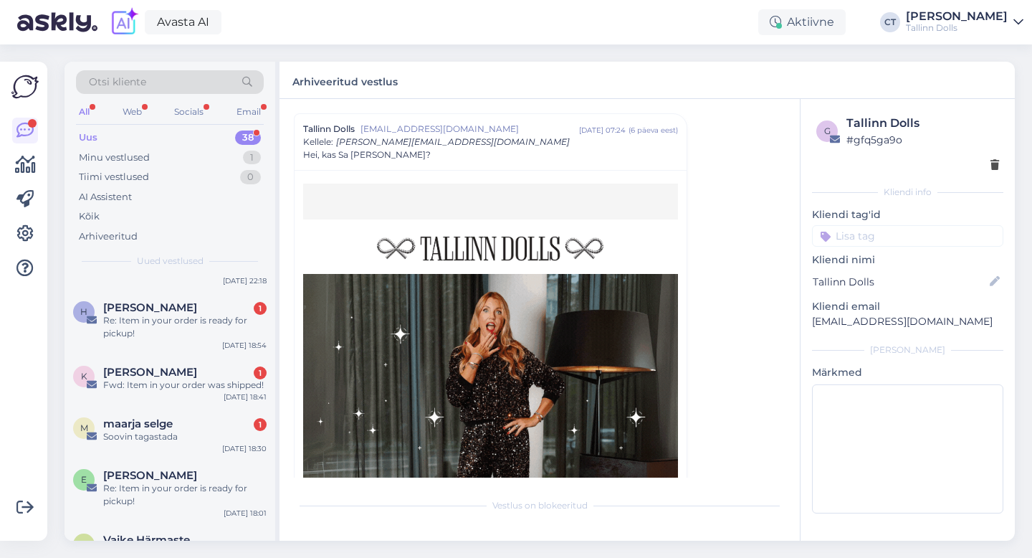
scroll to position [1839, 0]
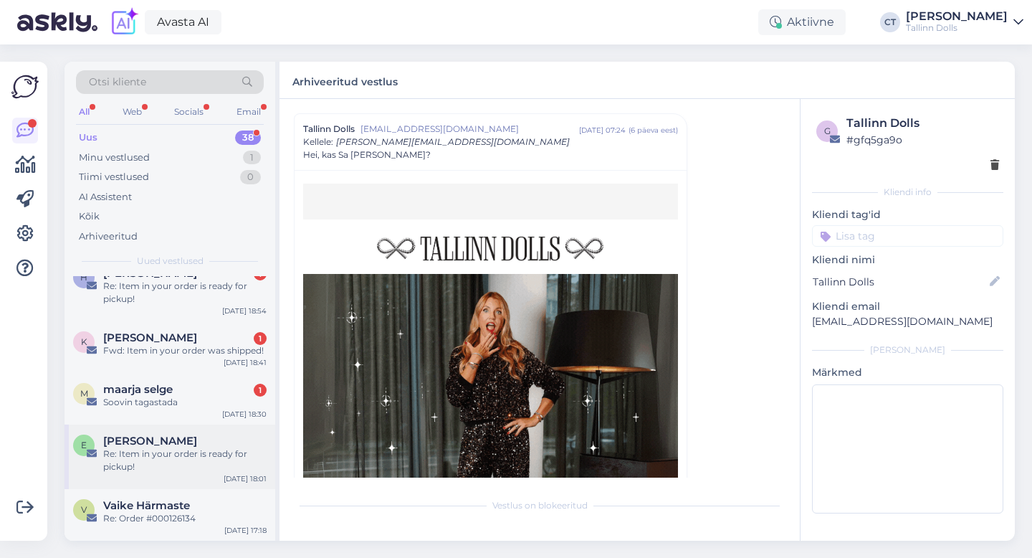
click at [175, 440] on div "[PERSON_NAME]" at bounding box center [184, 440] width 163 height 13
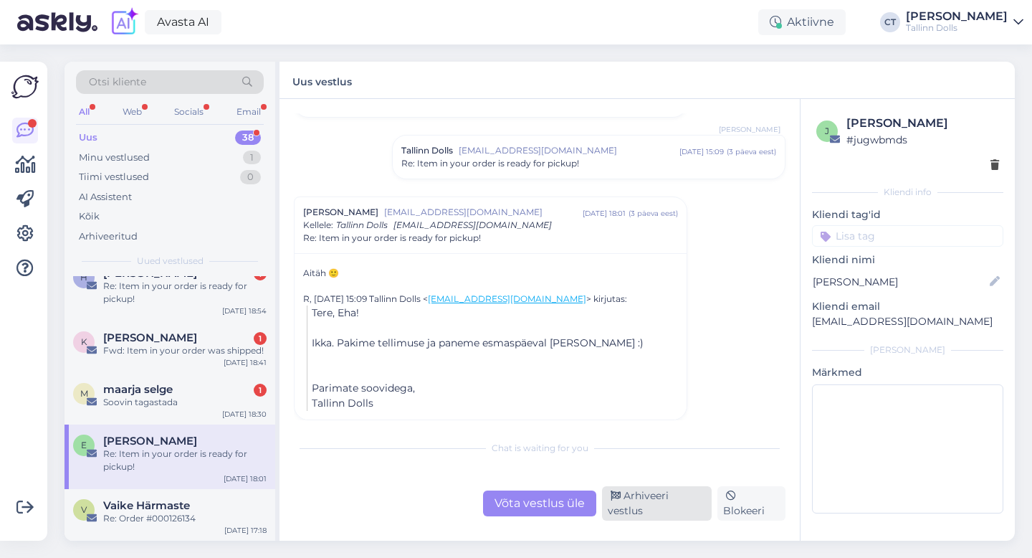
click at [676, 511] on div "Arhiveeri vestlus" at bounding box center [657, 503] width 110 height 34
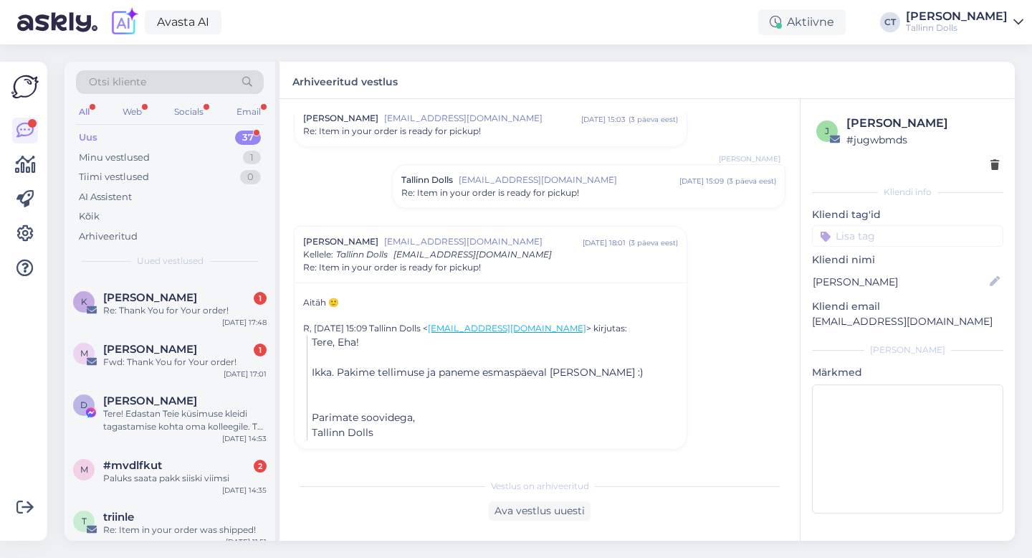
scroll to position [1774, 0]
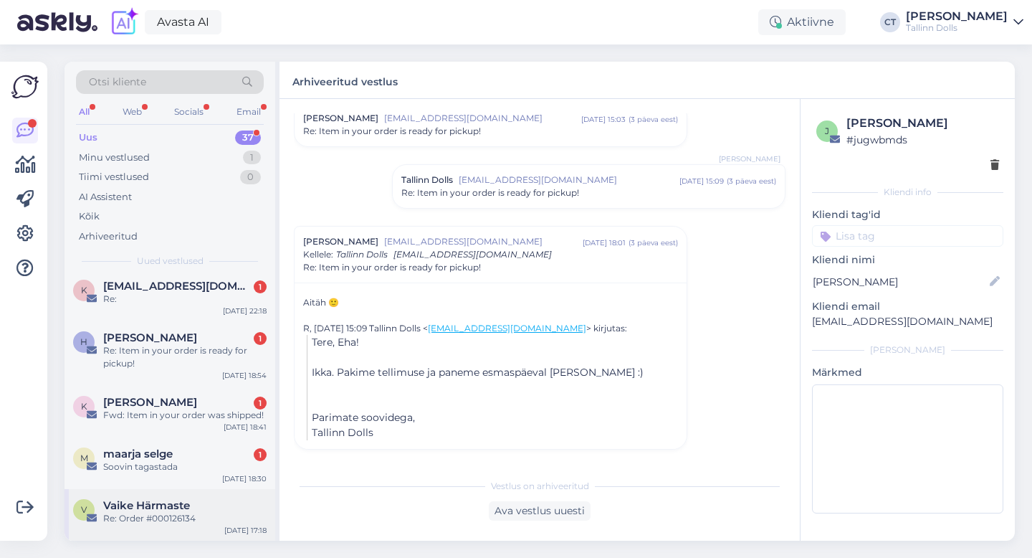
click at [196, 517] on div "Re: Order #000126134" at bounding box center [184, 518] width 163 height 13
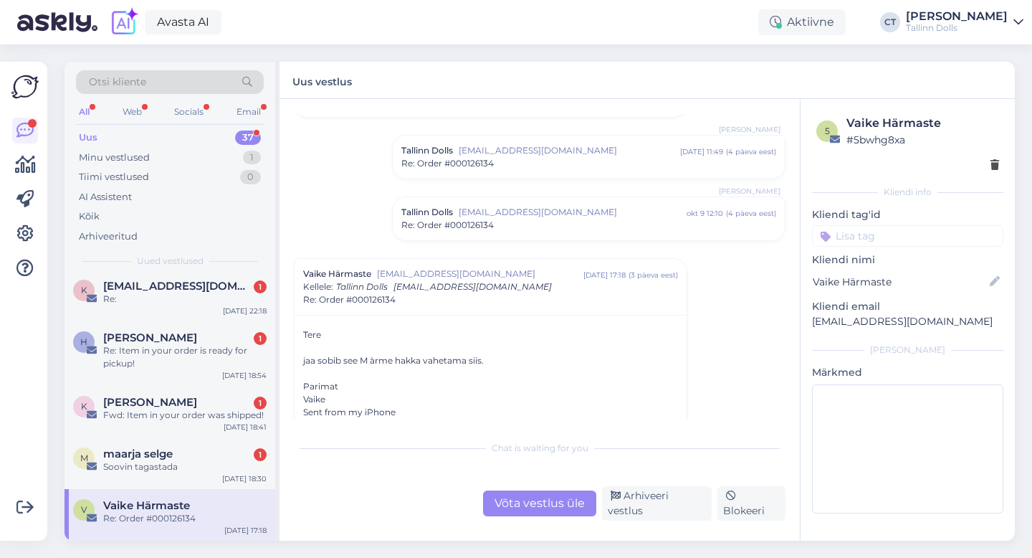
scroll to position [297, 0]
click at [505, 506] on div "Võta vestlus üle" at bounding box center [539, 503] width 113 height 26
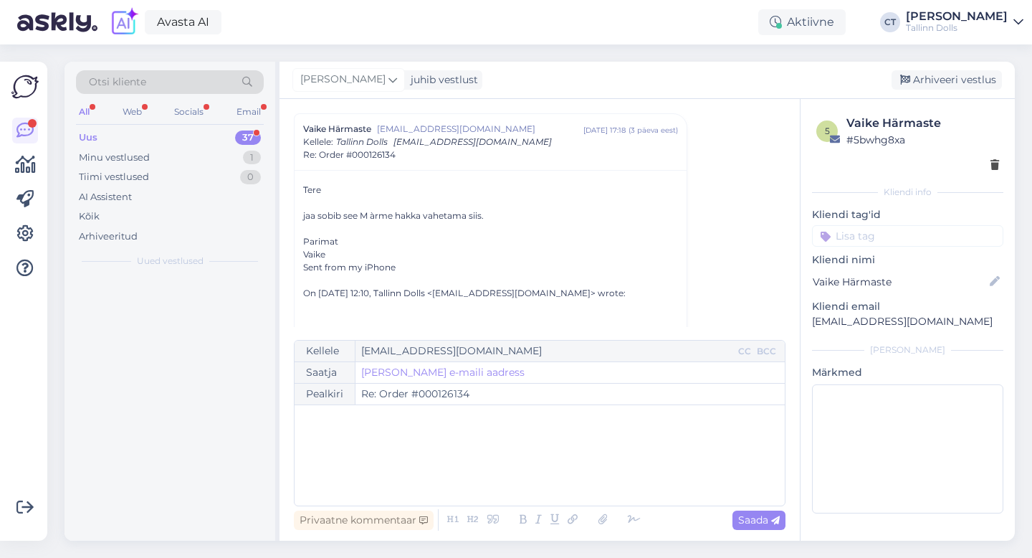
scroll to position [0, 0]
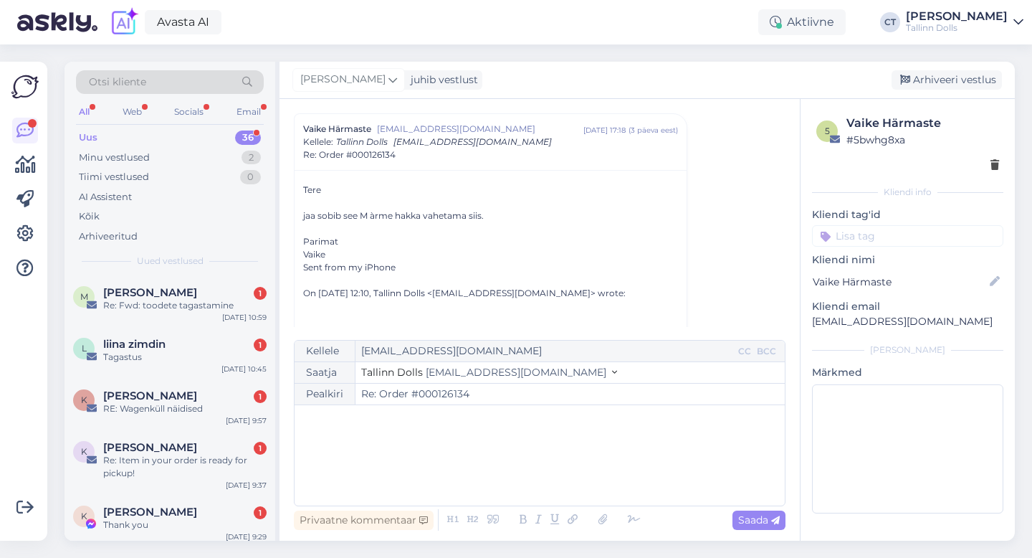
click at [505, 477] on div "﻿" at bounding box center [540, 455] width 476 height 86
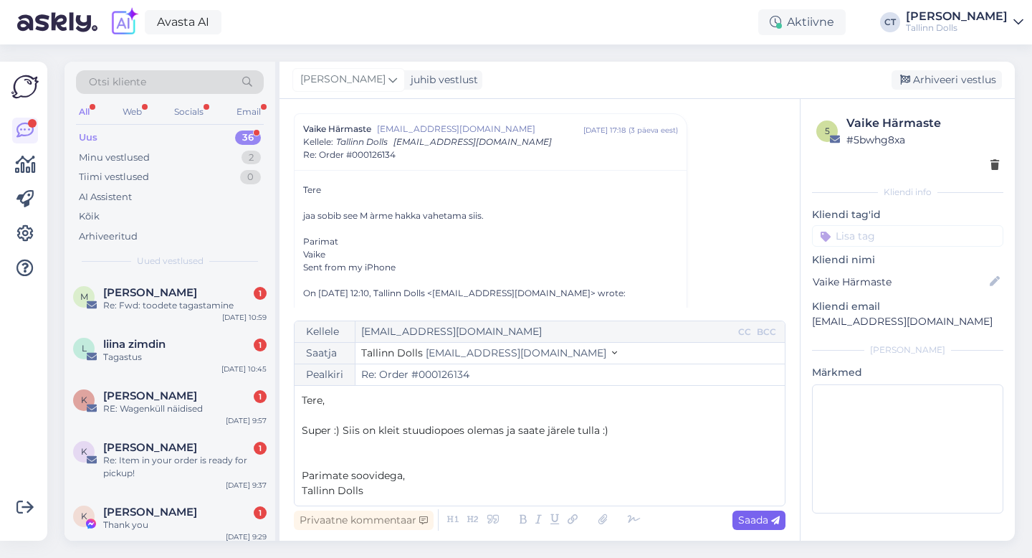
click at [741, 520] on span "Saada" at bounding box center [759, 519] width 42 height 13
type input "Re: Re: Order #000126134"
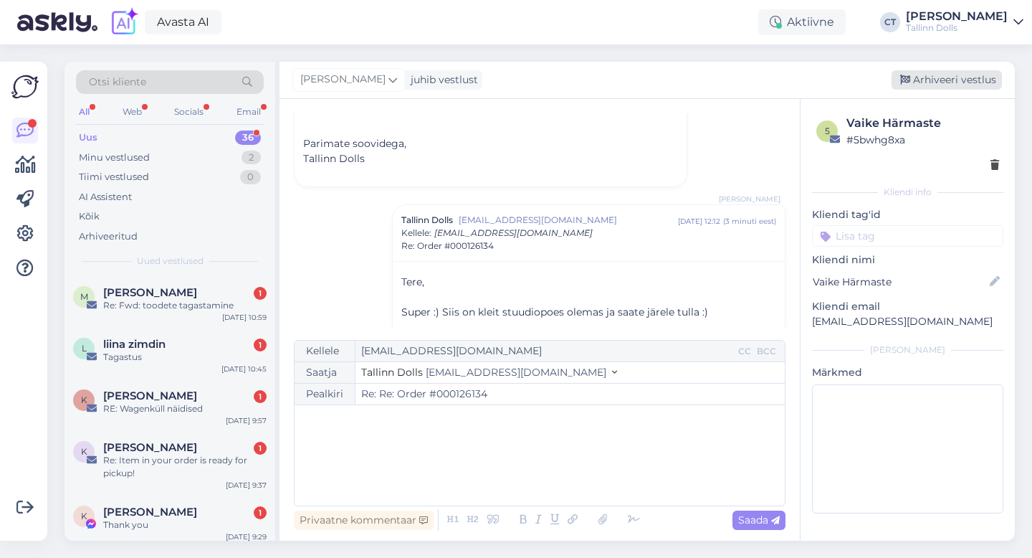
click at [981, 83] on div "Arhiveeri vestlus" at bounding box center [947, 79] width 110 height 19
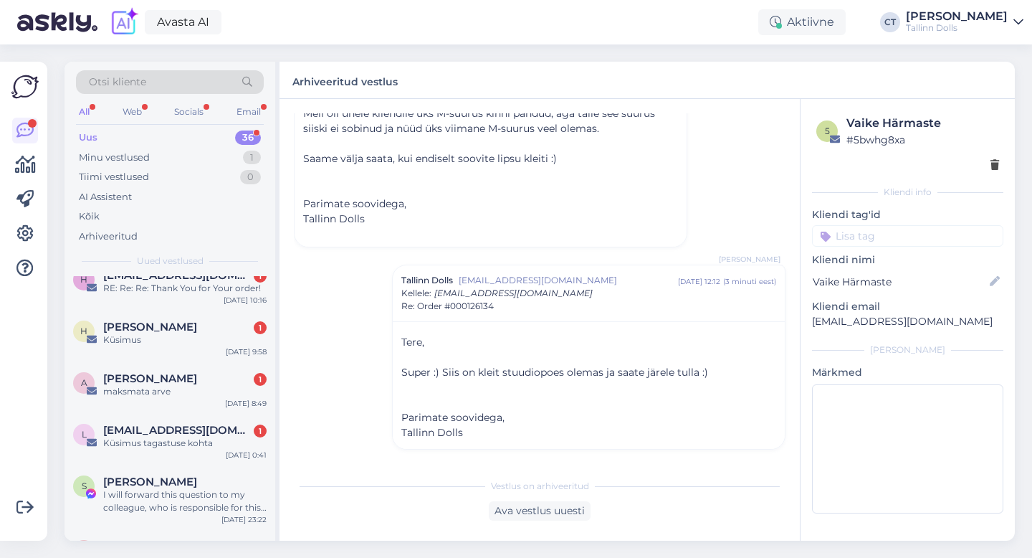
scroll to position [1723, 0]
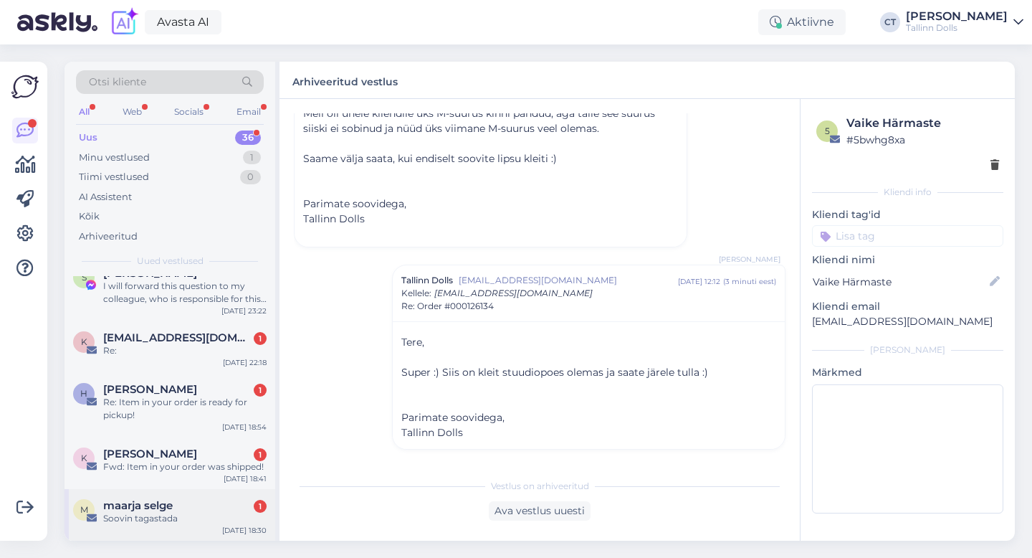
click at [184, 526] on div "m maarja selge 1 Soovin tagastada [DATE] 18:30" at bounding box center [170, 515] width 211 height 52
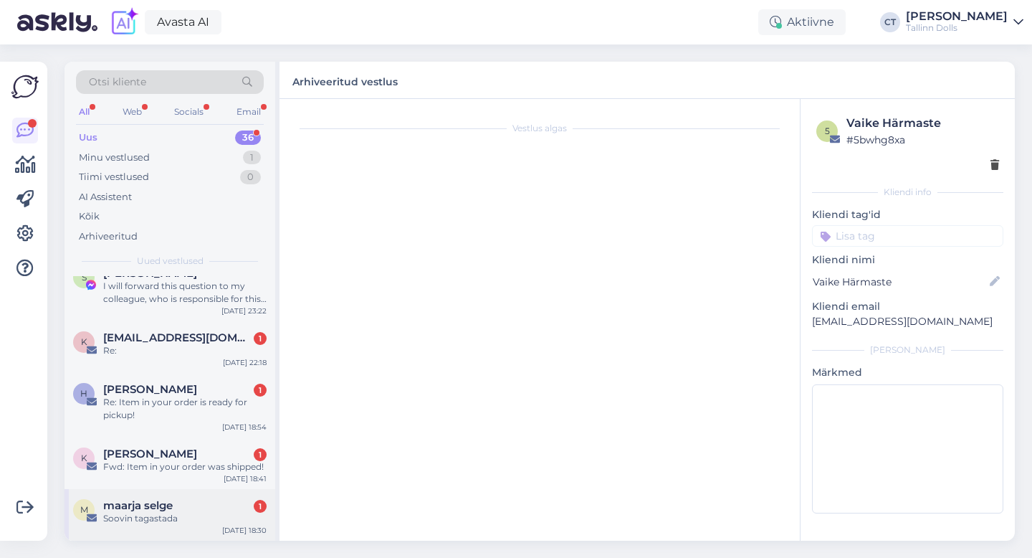
scroll to position [0, 0]
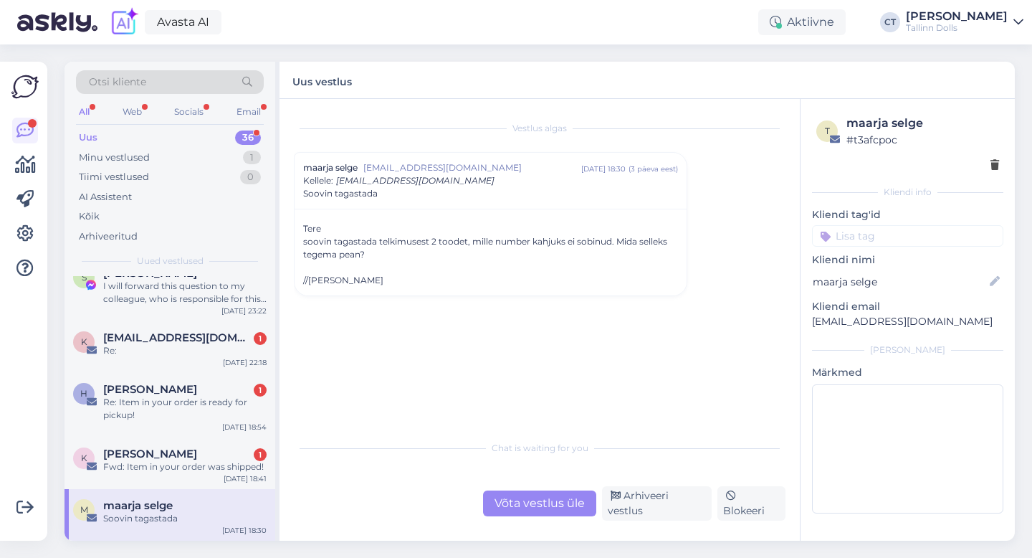
click at [528, 503] on div "Võta vestlus üle" at bounding box center [539, 503] width 113 height 26
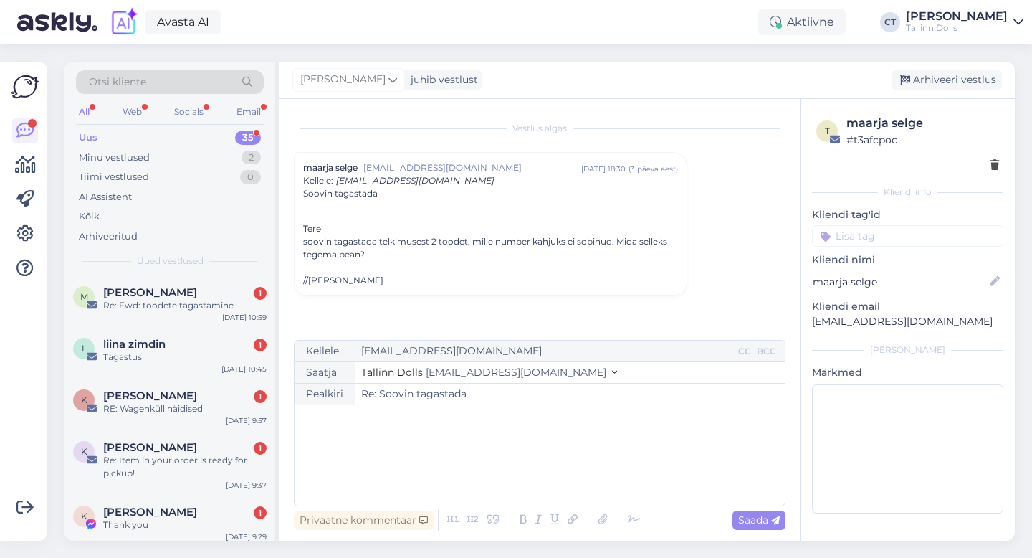
click at [546, 460] on div "﻿" at bounding box center [540, 455] width 476 height 86
drag, startPoint x: 948, startPoint y: 323, endPoint x: 810, endPoint y: 323, distance: 137.7
click at [810, 323] on div "t maarja selge # t3afcpoc Kliendi info Kliendi tag'id Kliendi nimi maarja selge…" at bounding box center [908, 317] width 214 height 436
copy p "[EMAIL_ADDRESS][DOMAIN_NAME]"
click at [476, 445] on div "﻿" at bounding box center [540, 455] width 476 height 86
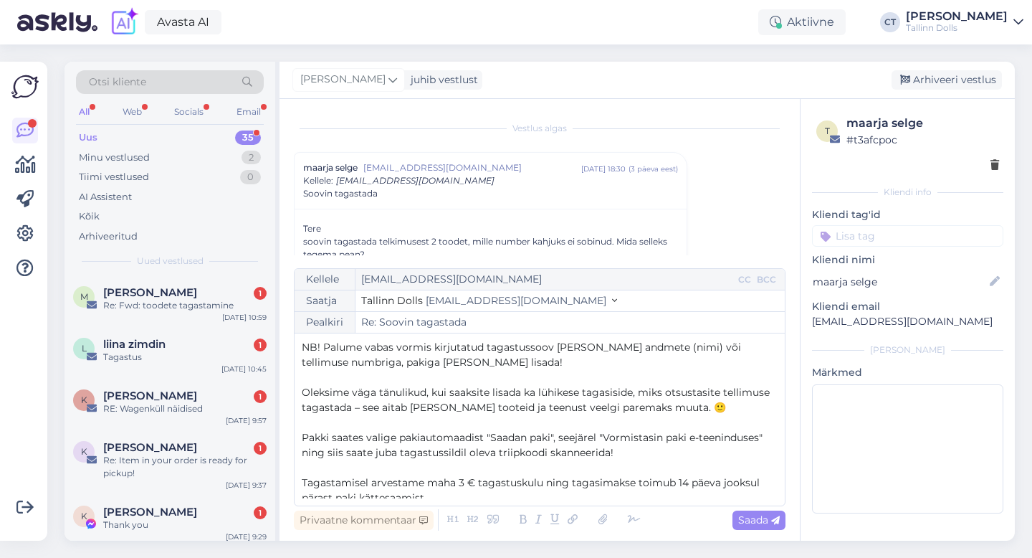
scroll to position [55, 0]
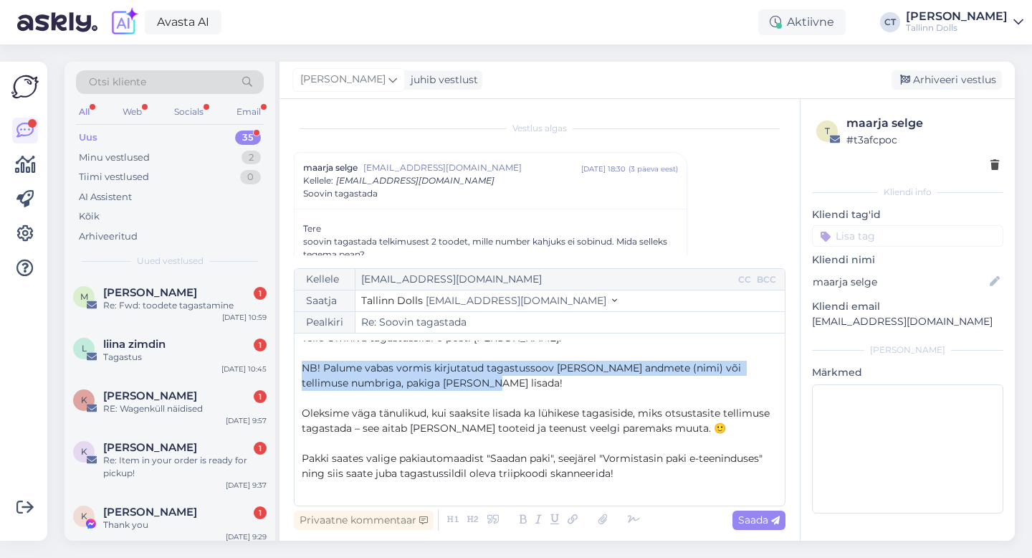
drag, startPoint x: 483, startPoint y: 386, endPoint x: 293, endPoint y: 358, distance: 191.9
click at [294, 358] on div "Kellele [EMAIL_ADDRESS][DOMAIN_NAME] CC BCC Saatja Tallinn Dolls [EMAIL_ADDRESS…" at bounding box center [540, 387] width 492 height 238
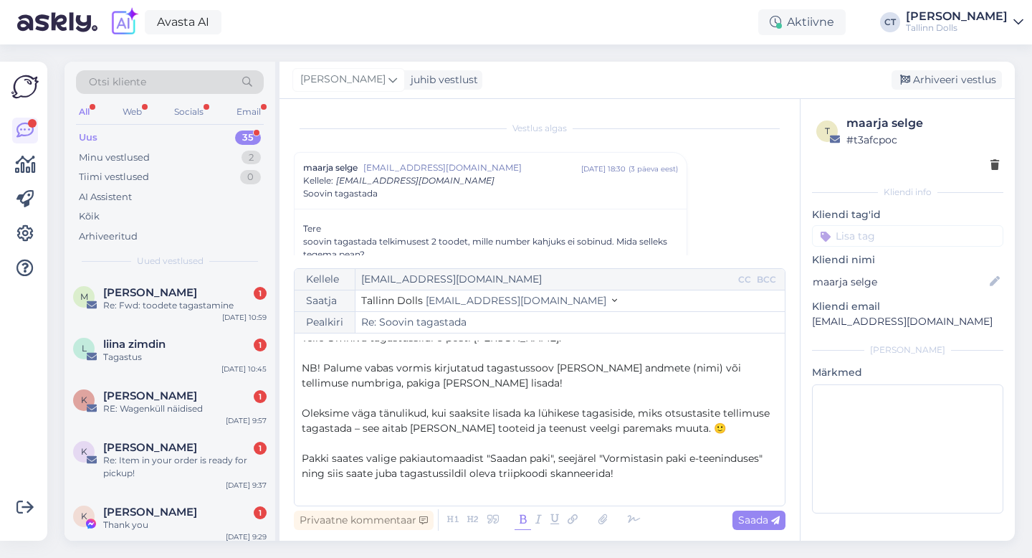
click at [520, 519] on icon at bounding box center [523, 520] width 16 height 20
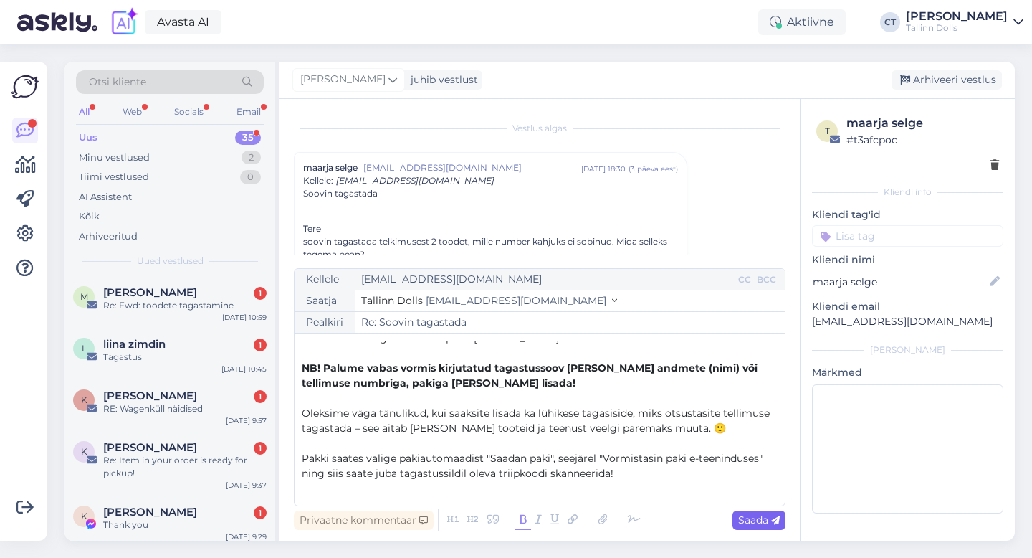
click at [768, 521] on span "Saada" at bounding box center [759, 519] width 42 height 13
type input "Re: Re: Soovin tagastada"
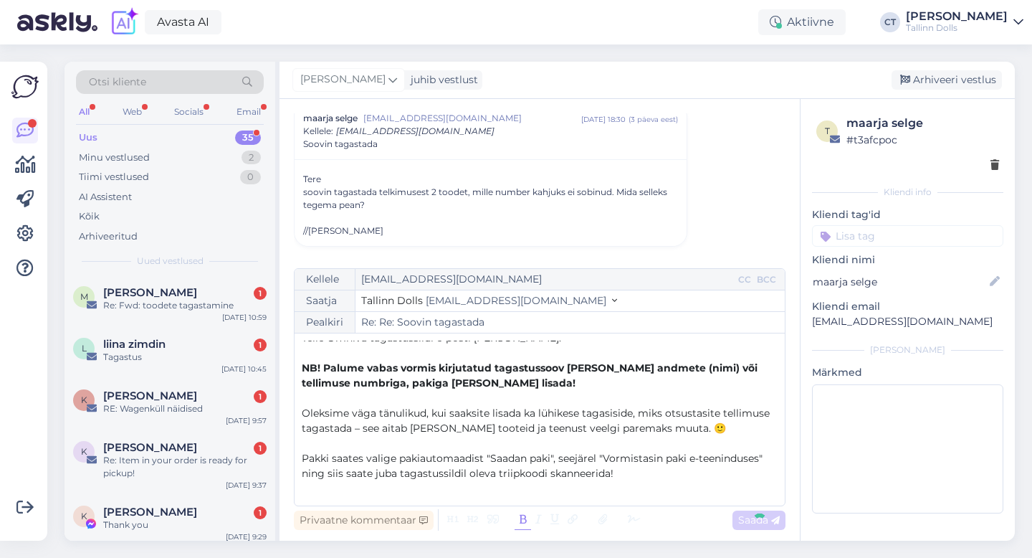
scroll to position [0, 0]
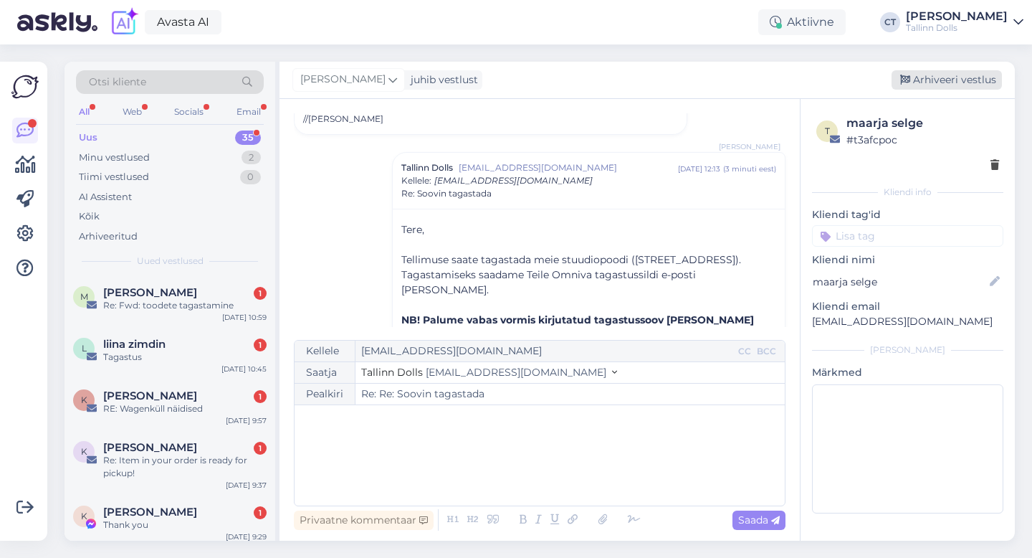
click at [944, 80] on div "Arhiveeri vestlus" at bounding box center [947, 79] width 110 height 19
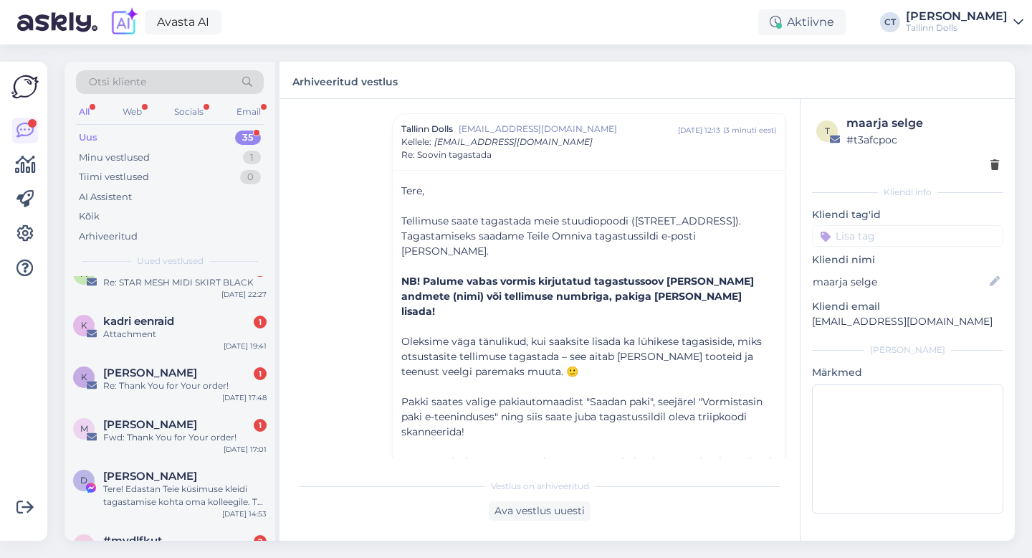
scroll to position [1671, 0]
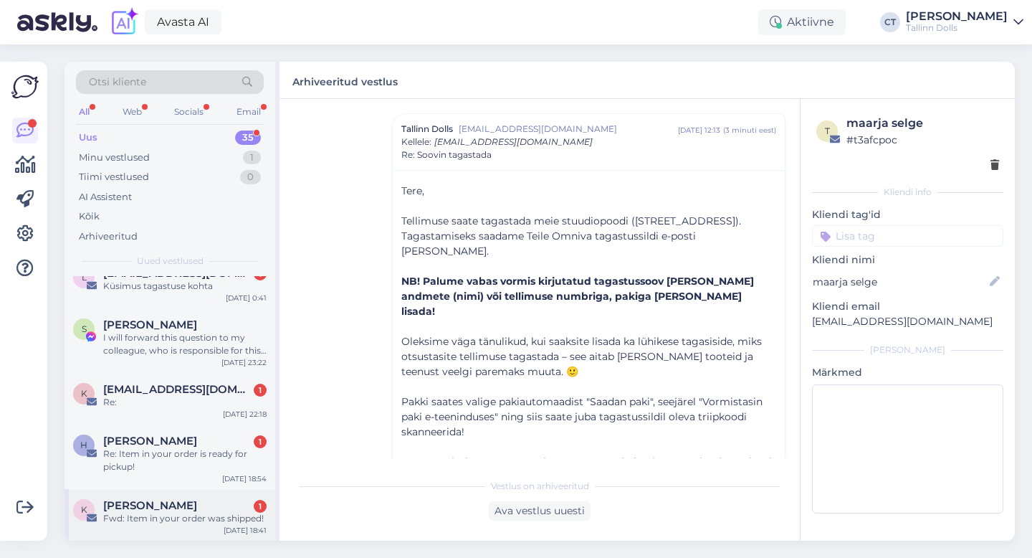
click at [169, 512] on div "Fwd: Item in your order was shipped!" at bounding box center [184, 518] width 163 height 13
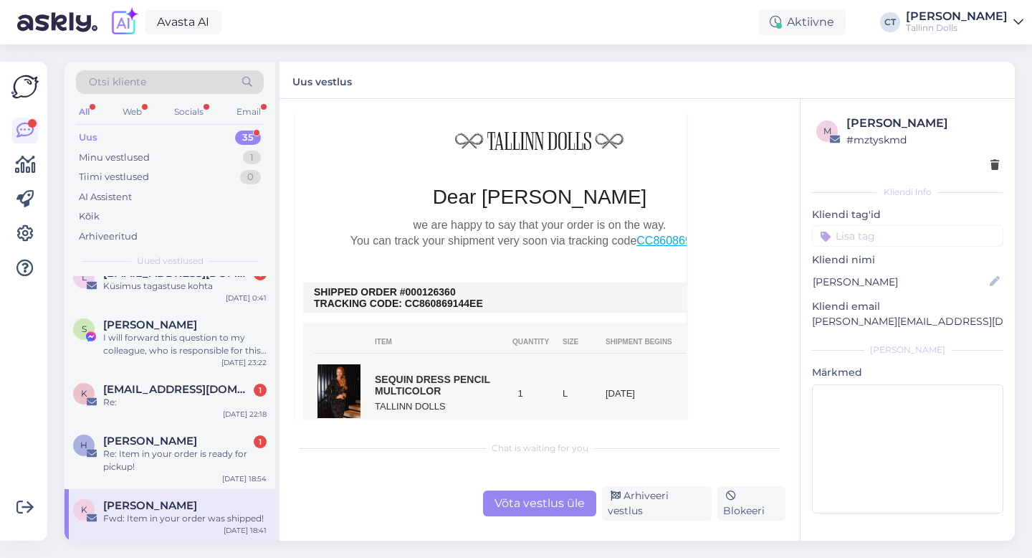
scroll to position [340, 0]
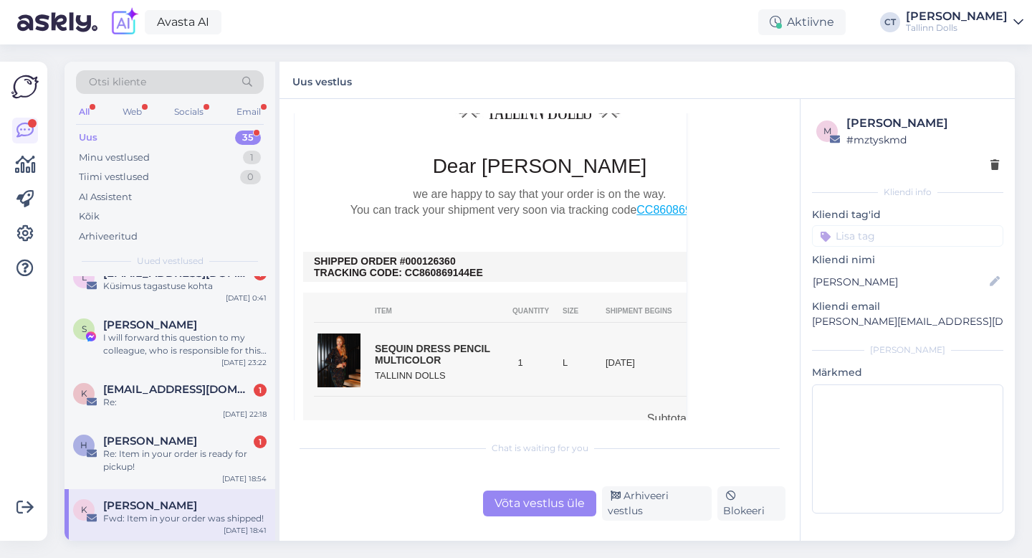
click at [533, 510] on div "Võta vestlus üle" at bounding box center [539, 503] width 113 height 26
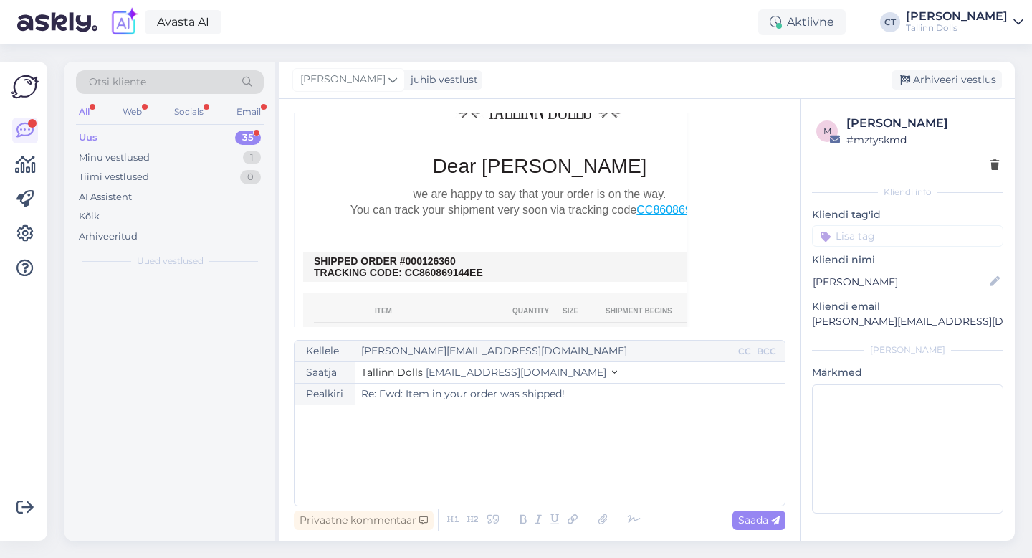
scroll to position [0, 0]
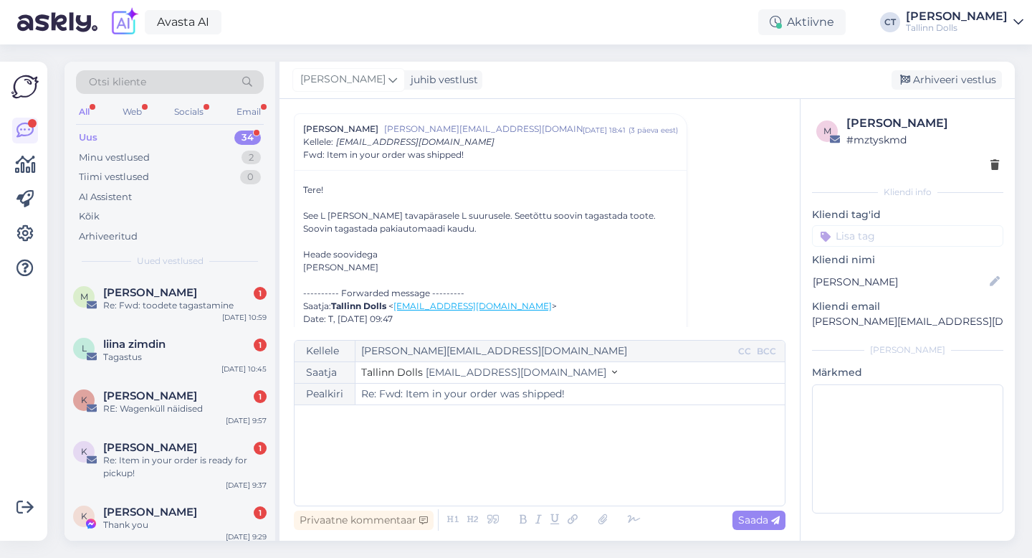
click at [540, 468] on div "﻿" at bounding box center [540, 455] width 476 height 86
drag, startPoint x: 932, startPoint y: 327, endPoint x: 898, endPoint y: 328, distance: 33.7
click at [898, 328] on p "[PERSON_NAME][EMAIL_ADDRESS][DOMAIN_NAME]" at bounding box center [907, 321] width 191 height 15
click at [701, 431] on div "﻿" at bounding box center [540, 455] width 476 height 86
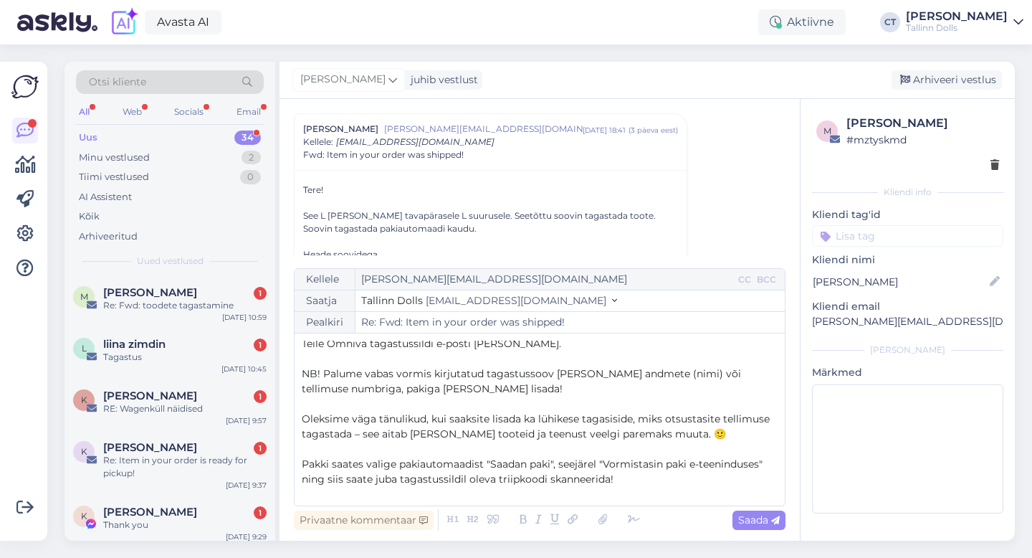
scroll to position [48, 0]
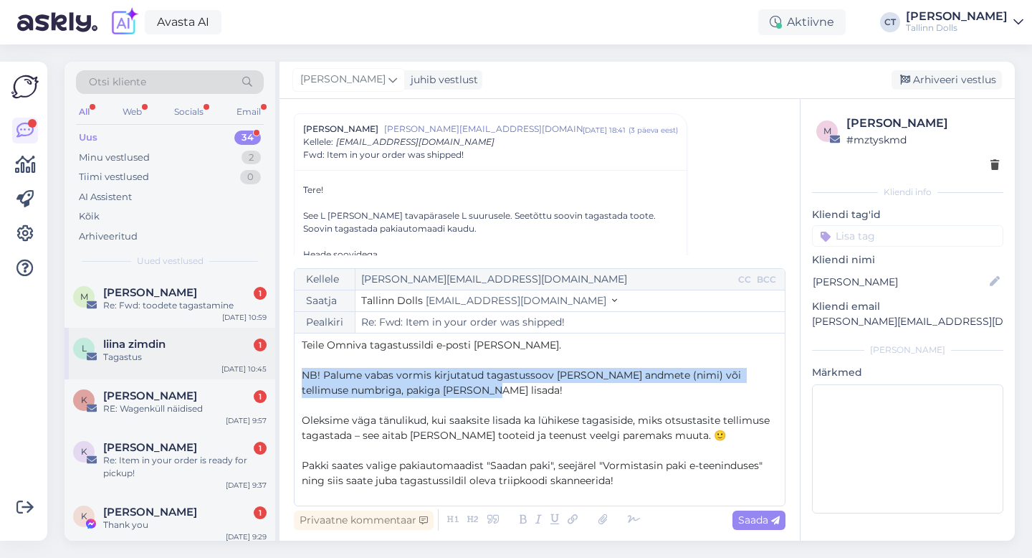
drag, startPoint x: 493, startPoint y: 394, endPoint x: 260, endPoint y: 358, distance: 235.9
click at [260, 358] on div "Otsi kliente All Web Socials Email Uus 34 Minu vestlused 2 Tiimi vestlused 0 AI…" at bounding box center [540, 301] width 951 height 479
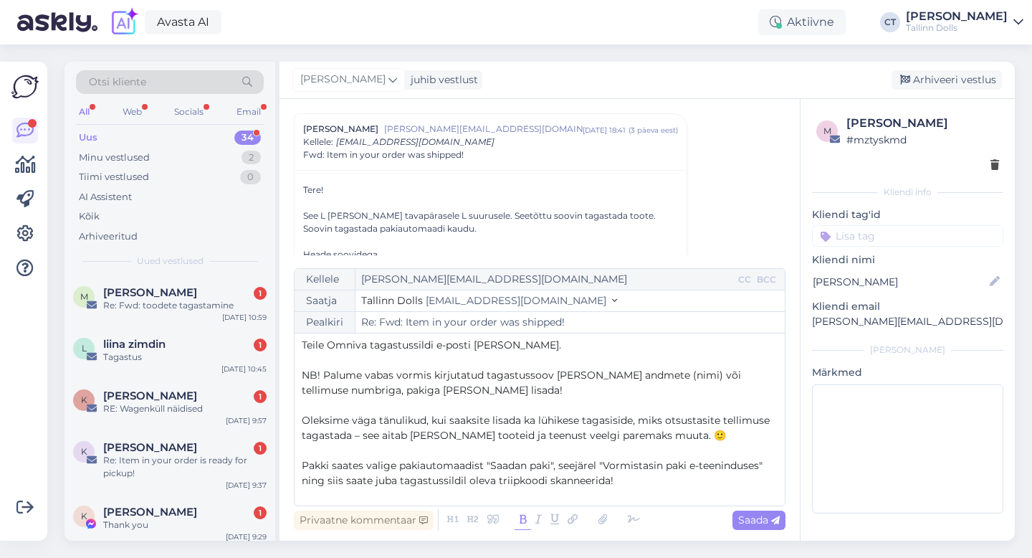
click at [521, 523] on icon at bounding box center [523, 520] width 16 height 20
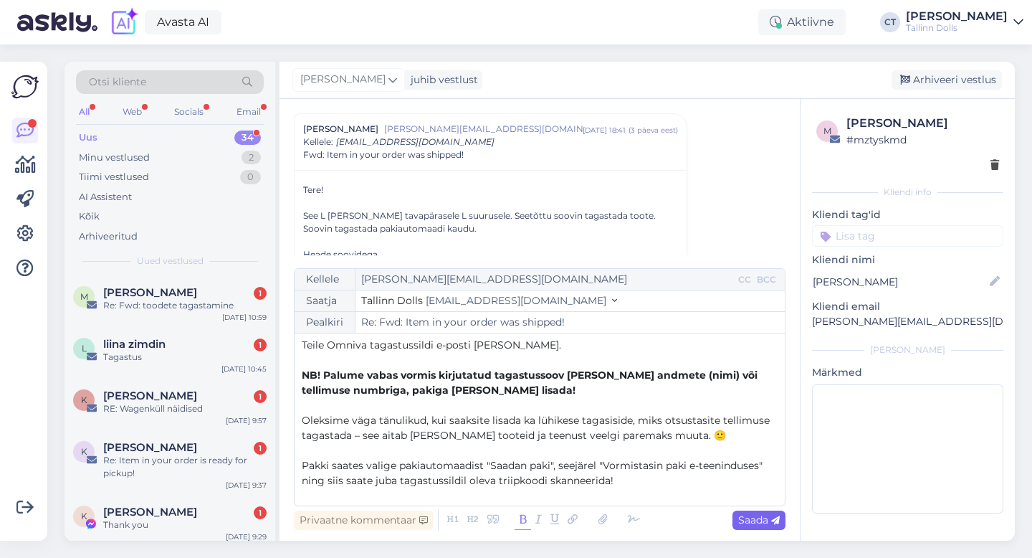
click at [758, 520] on span "Saada" at bounding box center [759, 519] width 42 height 13
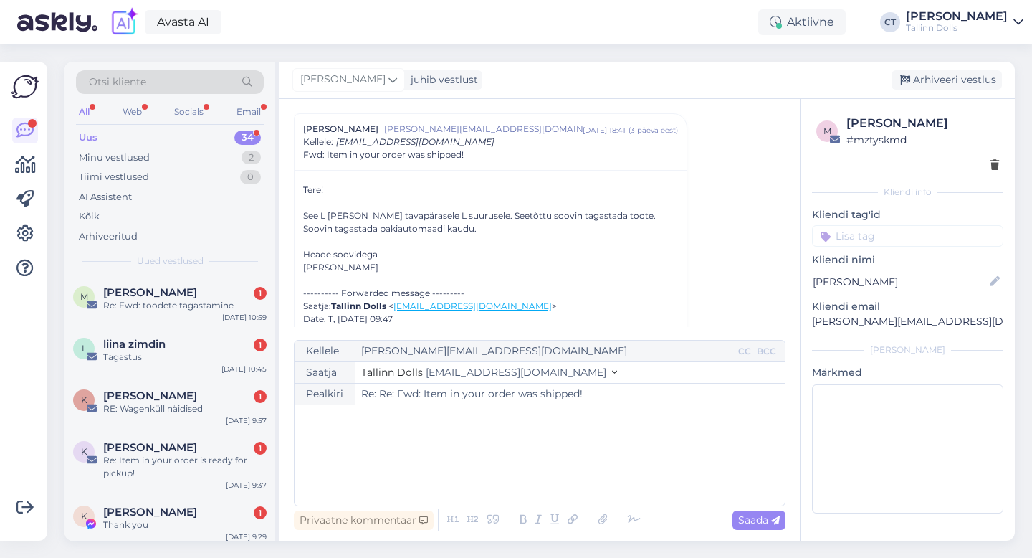
type input "Re: Fwd: Item in your order was shipped!"
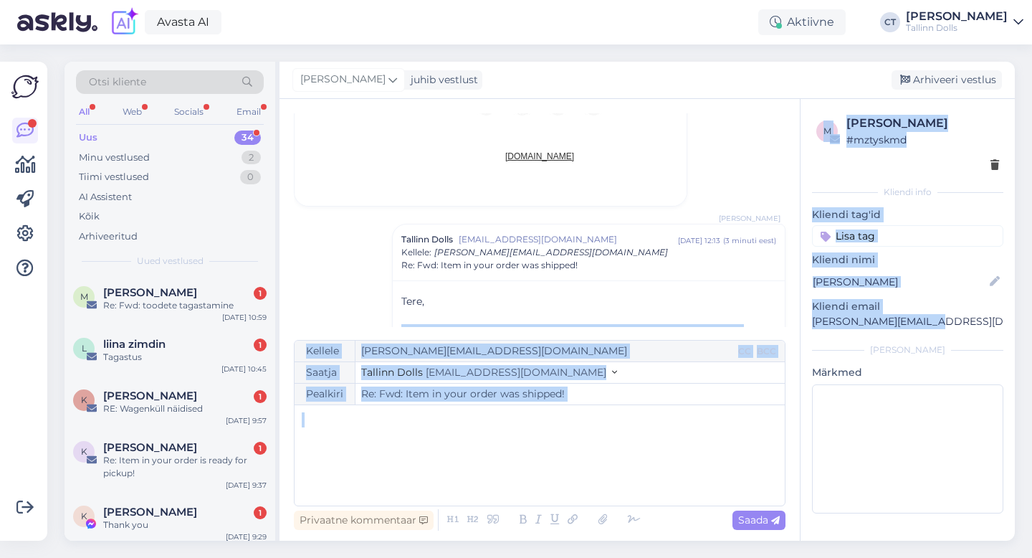
drag, startPoint x: 931, startPoint y: 323, endPoint x: 795, endPoint y: 322, distance: 136.2
click at [795, 322] on div "Vestlus [PERSON_NAME] [PERSON_NAME][EMAIL_ADDRESS][DOMAIN_NAME] [DATE] 18:41 ( …" at bounding box center [648, 320] width 736 height 442
copy div "﻿ Tellimuse saate tagastada meie stuudiopoodi ([STREET_ADDRESS]). Tagastamiseks…"
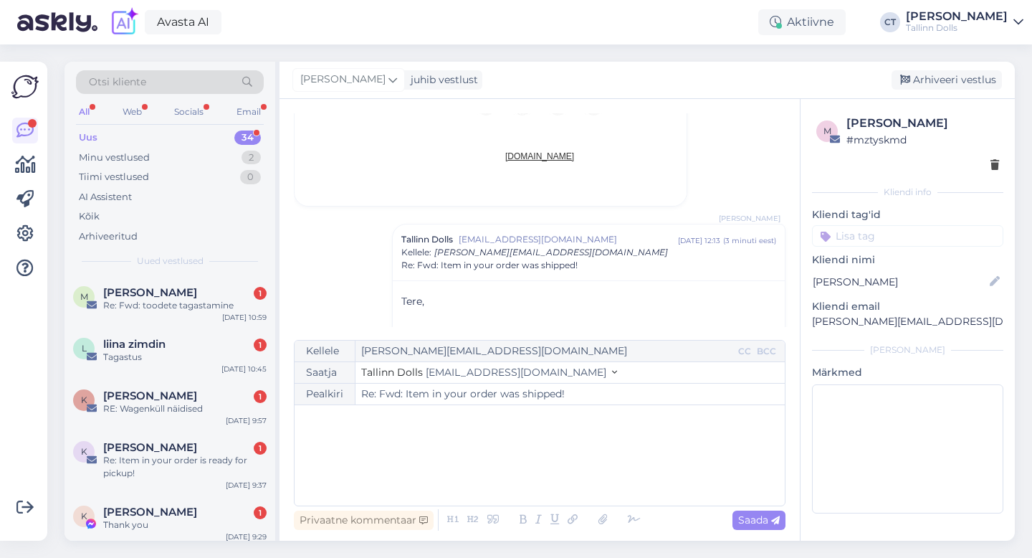
click at [824, 342] on div "m [PERSON_NAME] # mztyskmd Kliendi info Kliendi tag'id Kliendi nimi [PERSON_NAM…" at bounding box center [908, 317] width 214 height 436
drag, startPoint x: 934, startPoint y: 319, endPoint x: 806, endPoint y: 319, distance: 128.3
click at [806, 319] on div "m [PERSON_NAME] # mztyskmd Kliendi info Kliendi tag'id Kliendi nimi [PERSON_NAM…" at bounding box center [908, 317] width 214 height 436
copy p "[PERSON_NAME][EMAIL_ADDRESS][DOMAIN_NAME]"
click at [990, 81] on div "Arhiveeri vestlus" at bounding box center [947, 79] width 110 height 19
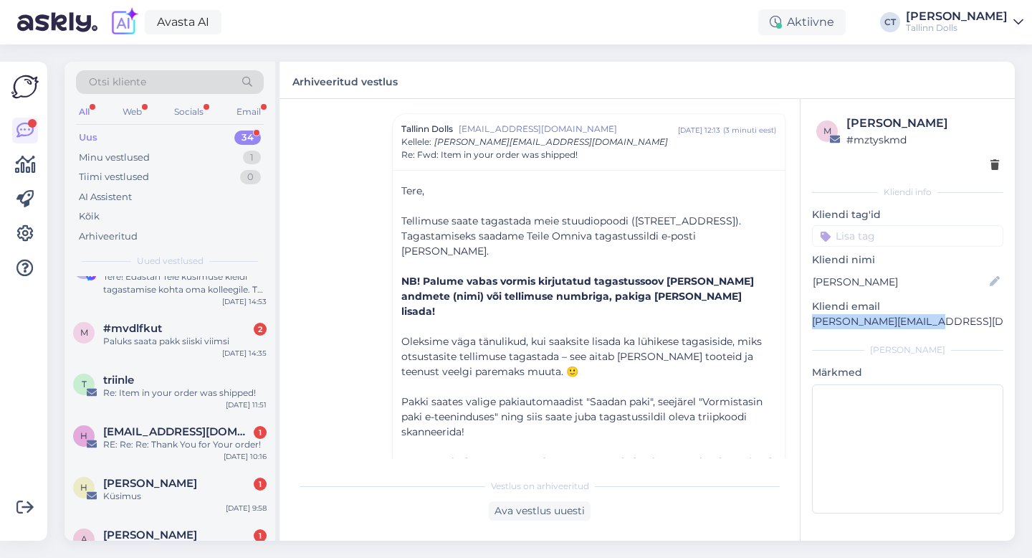
scroll to position [1620, 0]
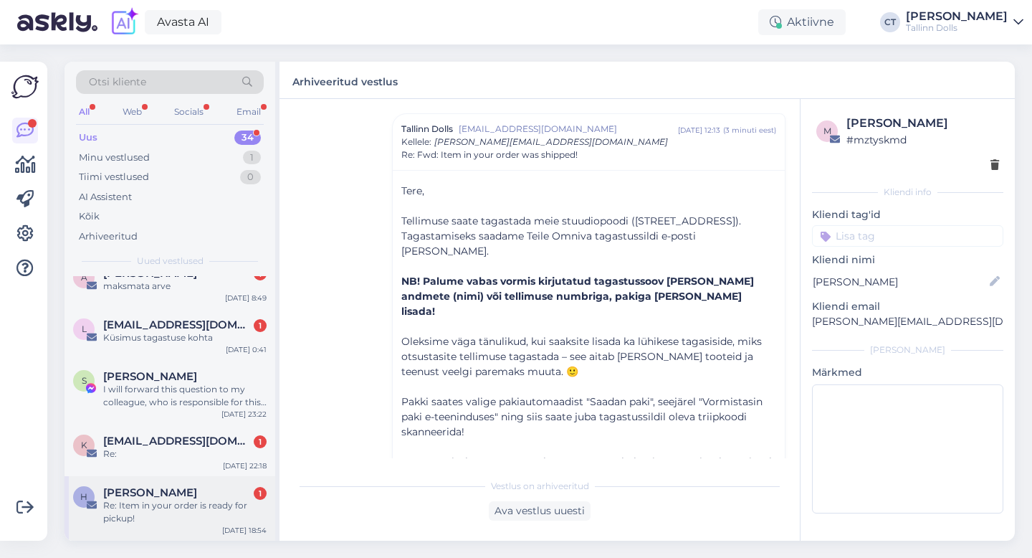
click at [157, 523] on div "Re: Item in your order is ready for pickup!" at bounding box center [184, 512] width 163 height 26
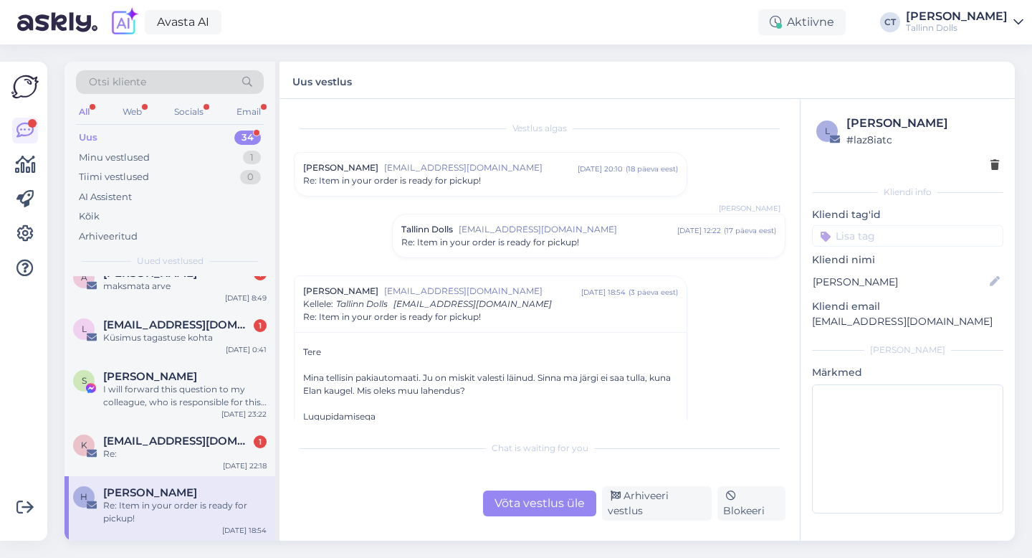
scroll to position [53, 0]
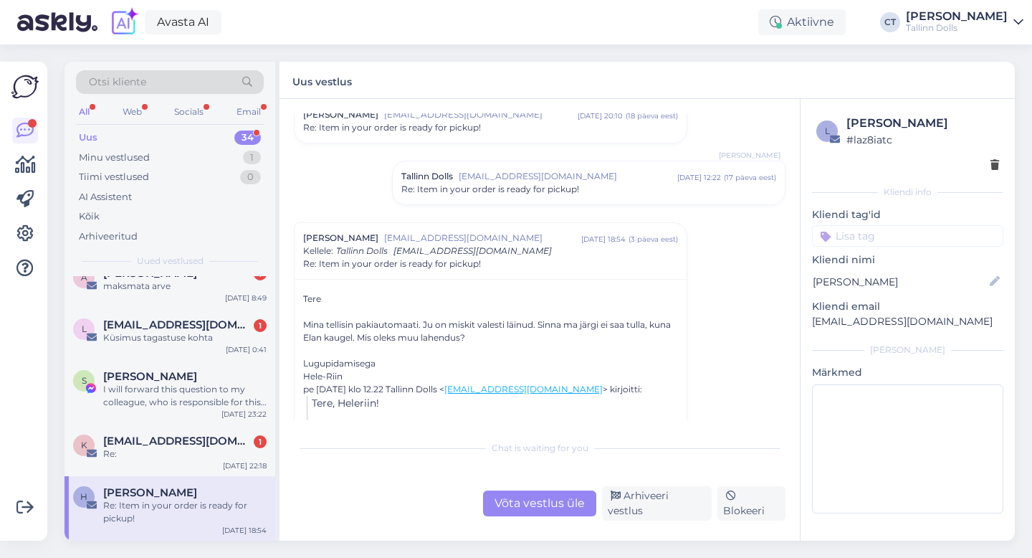
click at [521, 506] on div "Võta vestlus üle" at bounding box center [539, 503] width 113 height 26
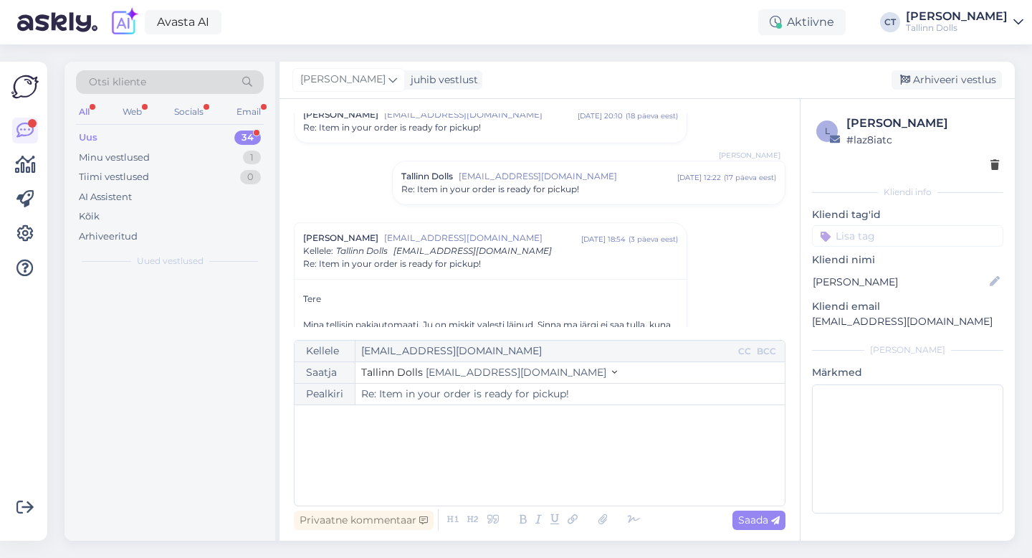
scroll to position [0, 0]
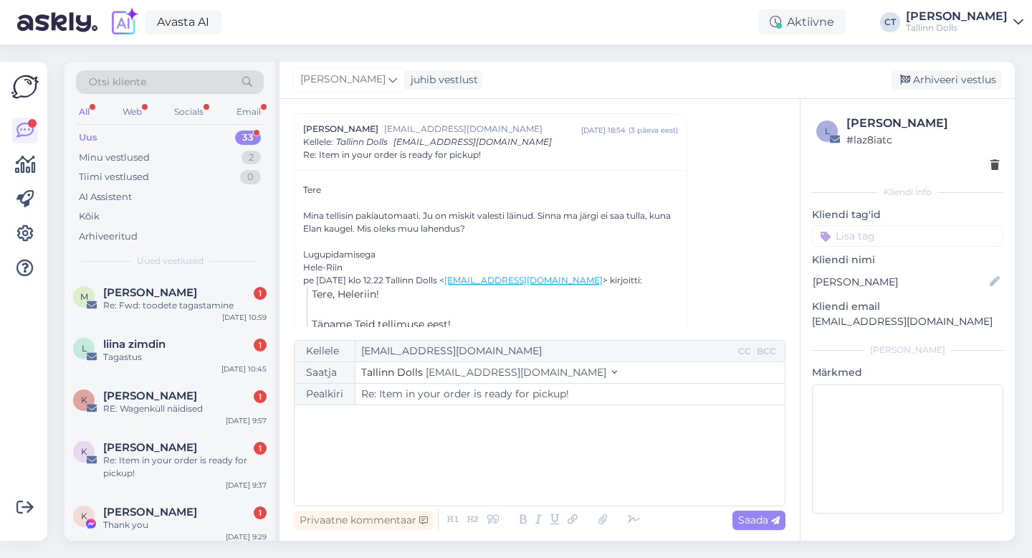
click at [526, 470] on div "﻿" at bounding box center [540, 455] width 476 height 86
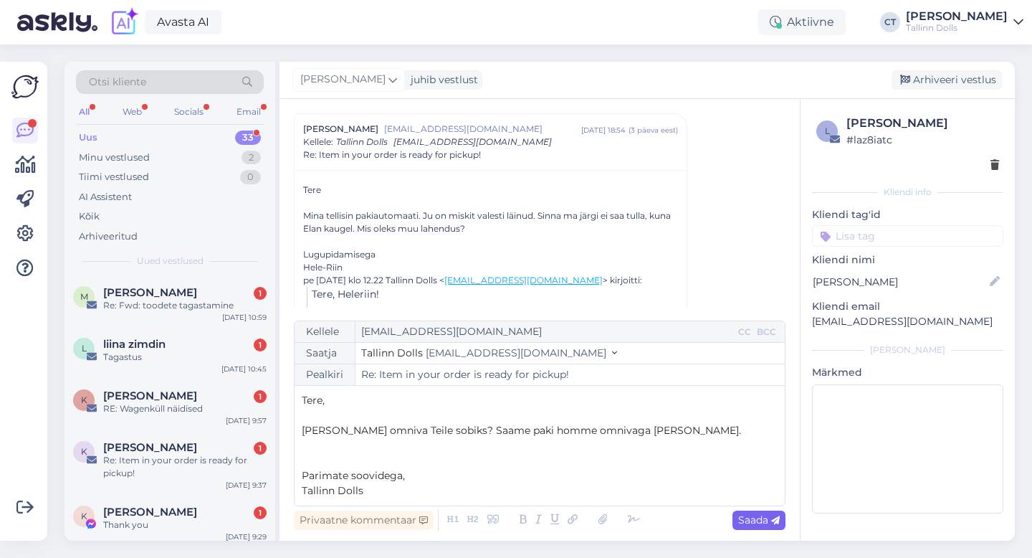
click at [745, 515] on span "Saada" at bounding box center [759, 519] width 42 height 13
type input "Re: Re: Item in your order is ready for pickup!"
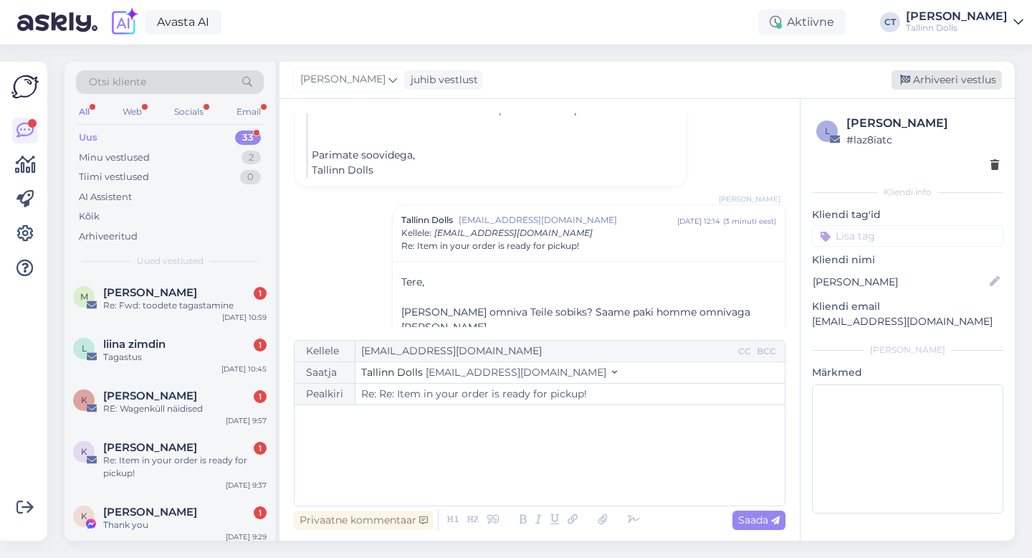
click at [931, 82] on div "Arhiveeri vestlus" at bounding box center [947, 79] width 110 height 19
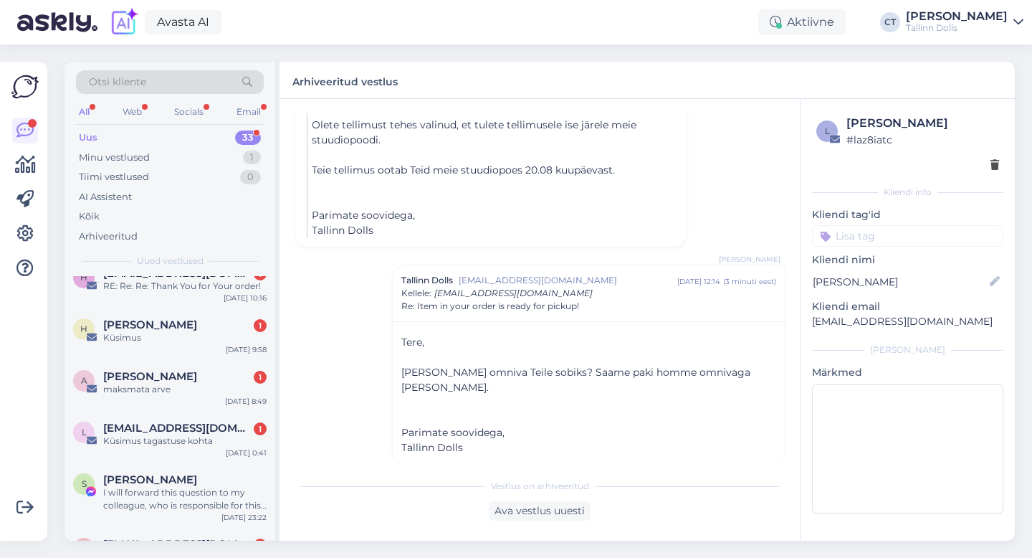
scroll to position [1555, 0]
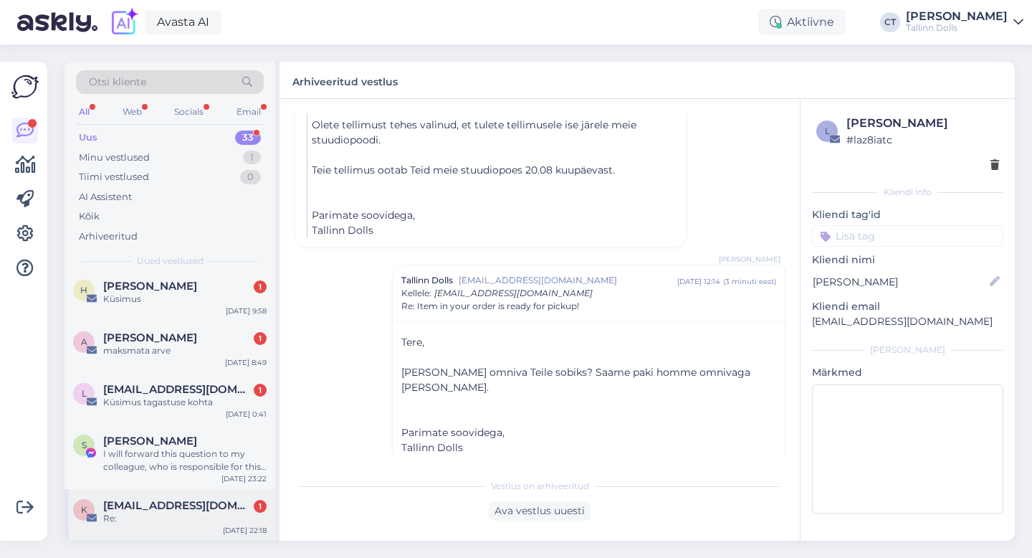
click at [209, 504] on span "[EMAIL_ADDRESS][DOMAIN_NAME]" at bounding box center [177, 505] width 149 height 13
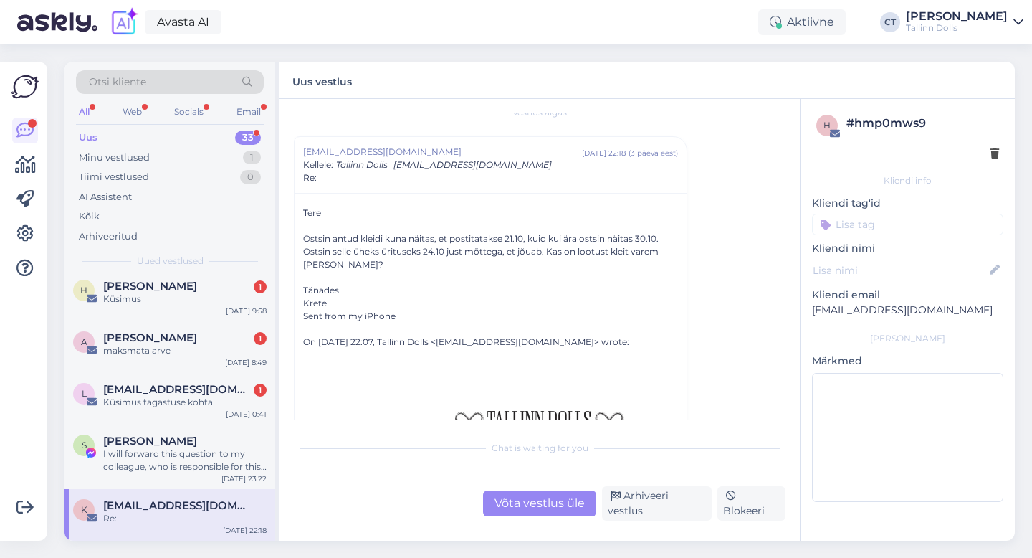
scroll to position [331, 0]
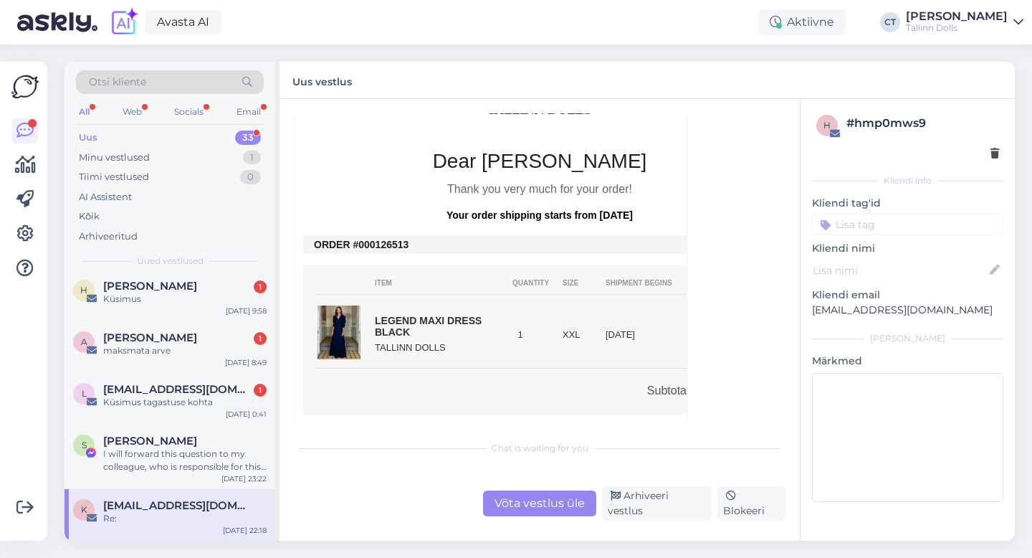
click at [508, 497] on div "Võta vestlus üle" at bounding box center [539, 503] width 113 height 26
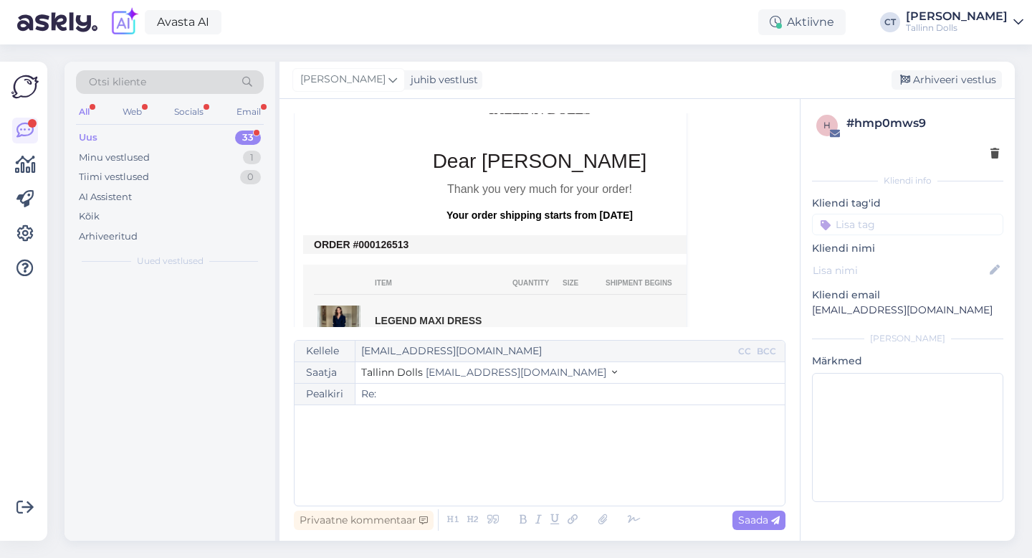
scroll to position [0, 0]
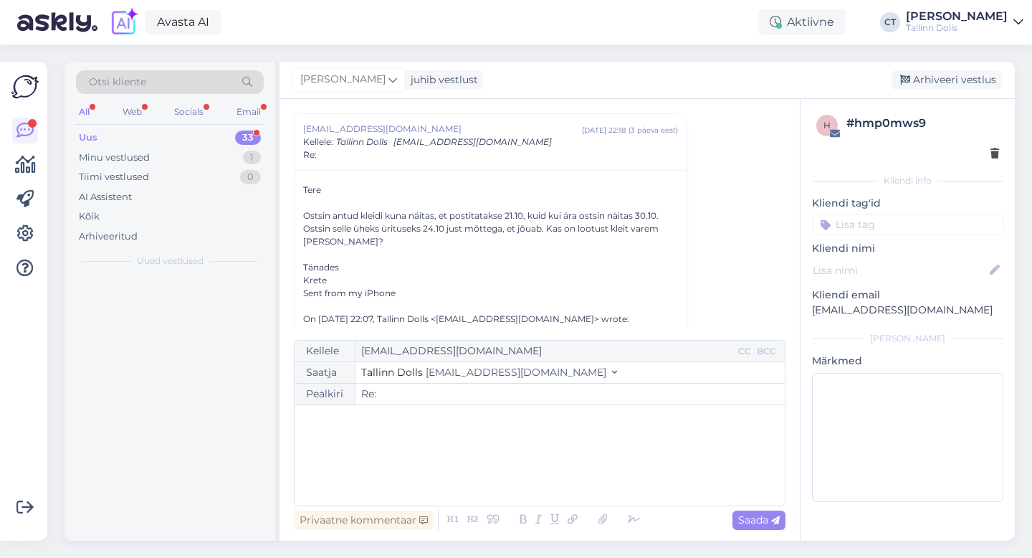
click at [513, 501] on div "Kellele [EMAIL_ADDRESS][DOMAIN_NAME] CC BCC Saatja Tallinn Dolls [EMAIL_ADDRESS…" at bounding box center [540, 423] width 492 height 166
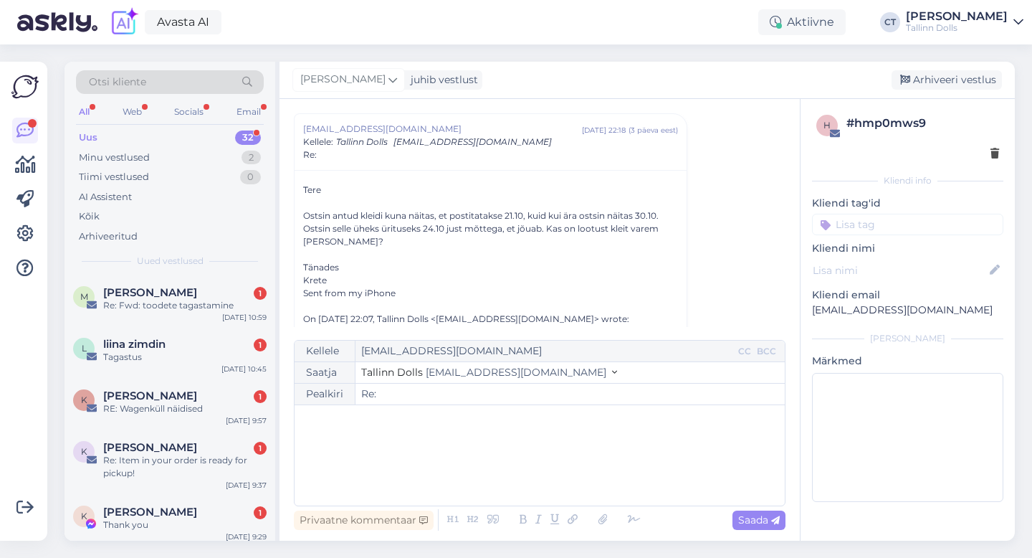
click at [513, 476] on div "﻿" at bounding box center [540, 455] width 476 height 86
click at [442, 442] on div "﻿" at bounding box center [540, 455] width 476 height 86
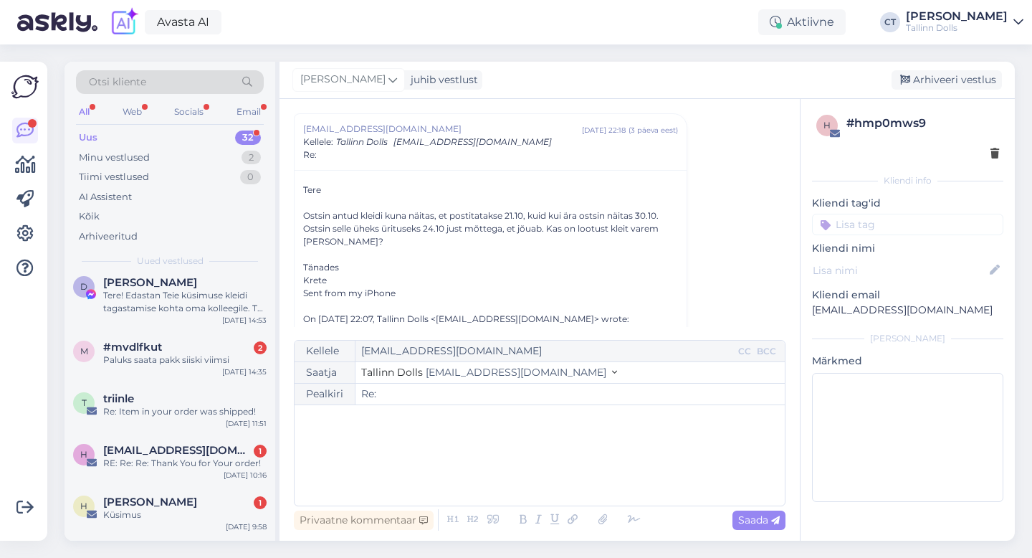
scroll to position [1503, 0]
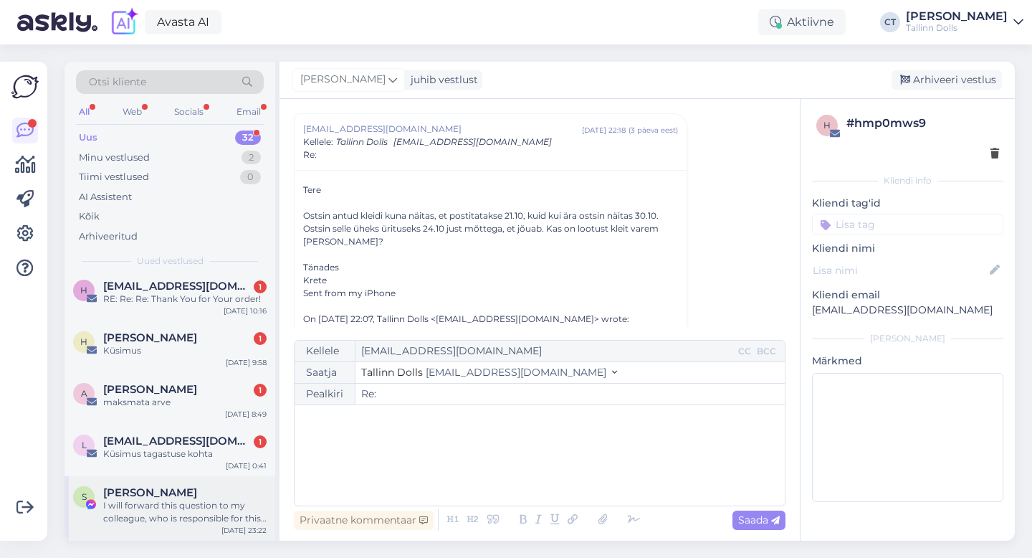
click at [175, 520] on div "I will forward this question to my colleague, who is responsible for this. The …" at bounding box center [184, 512] width 163 height 26
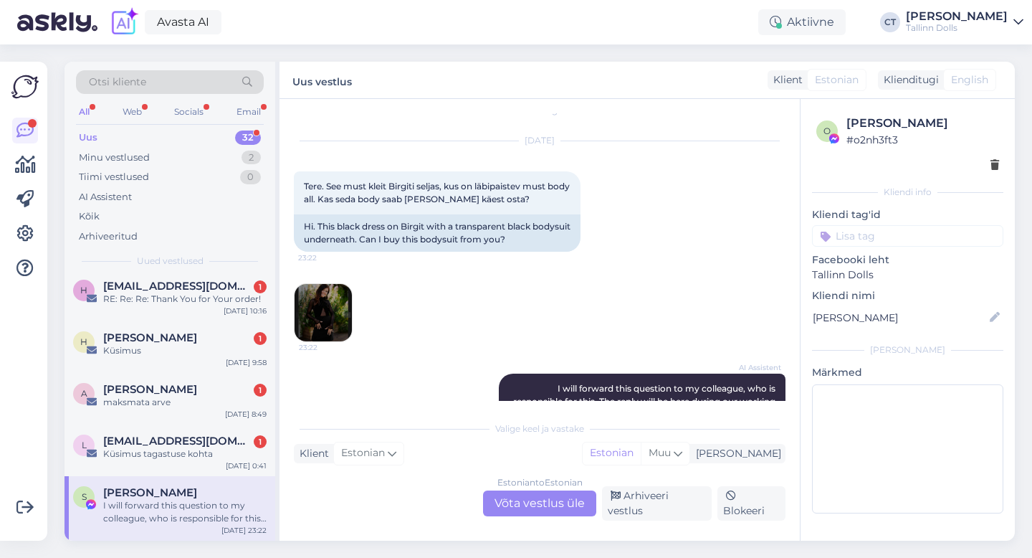
scroll to position [19, 0]
click at [537, 502] on div "Estonian to Estonian Võta vestlus üle" at bounding box center [539, 503] width 113 height 26
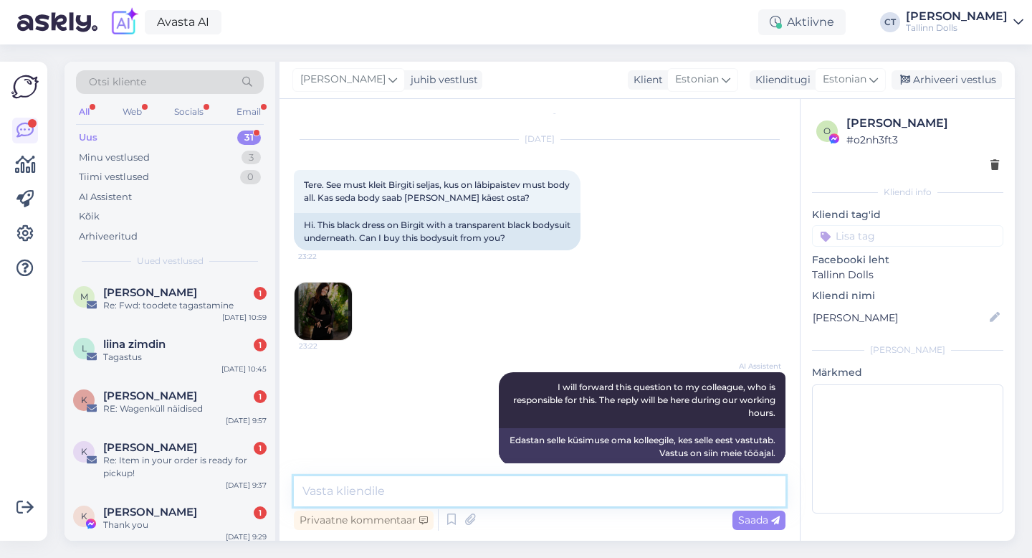
click at [538, 497] on textarea at bounding box center [540, 491] width 492 height 30
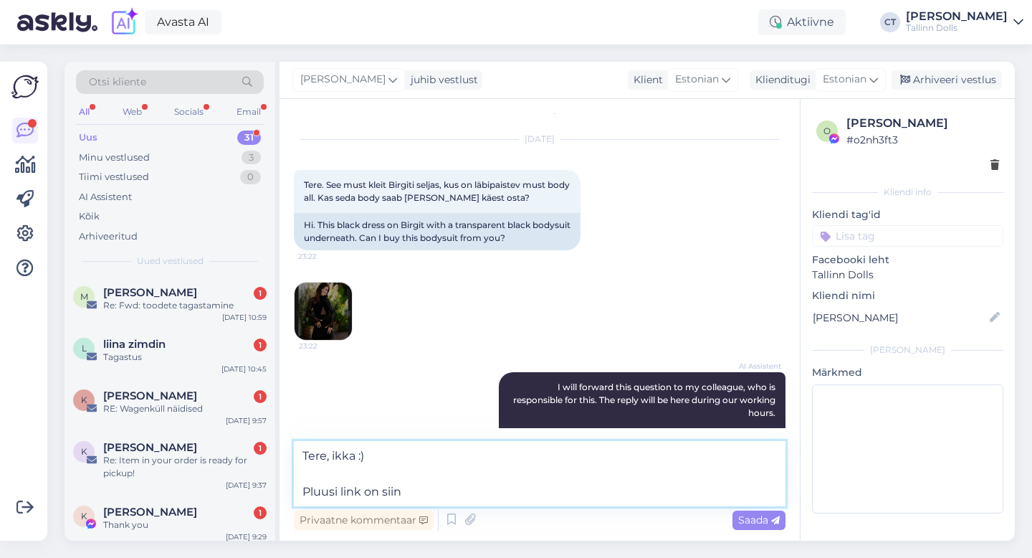
paste textarea "[URL][DOMAIN_NAME]"
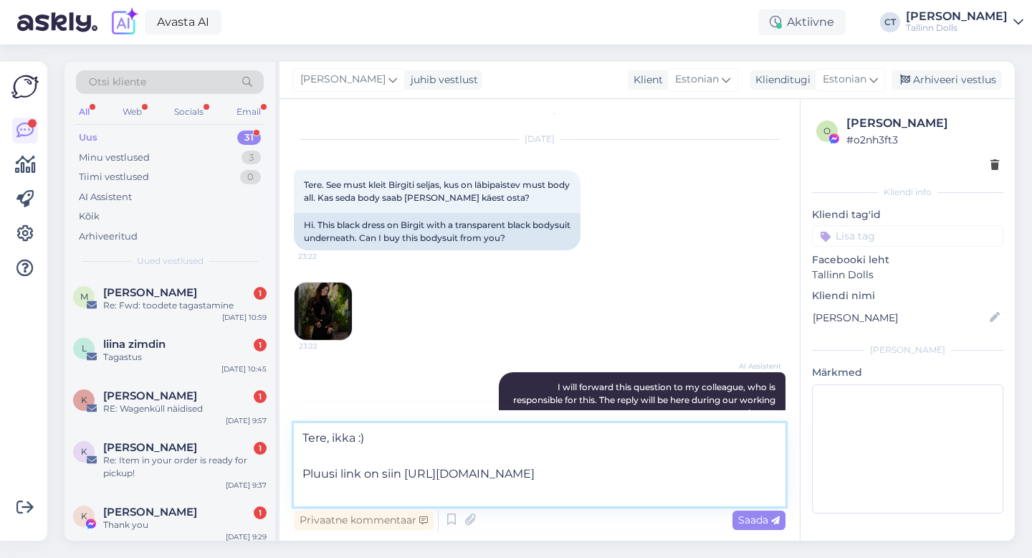
type textarea "Tere, ikka :) Pluusi link on siin [URL][DOMAIN_NAME]"
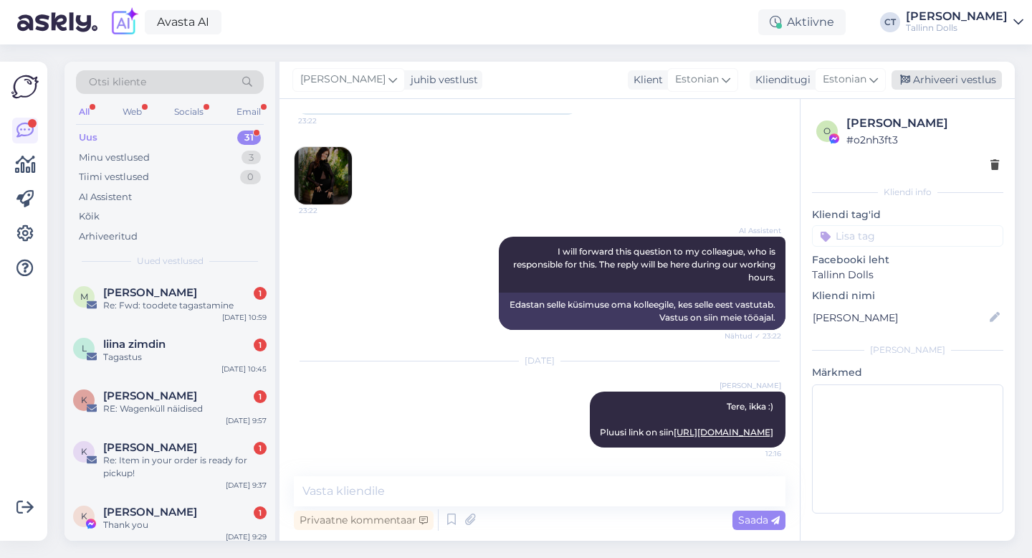
click at [937, 82] on div "Arhiveeri vestlus" at bounding box center [947, 79] width 110 height 19
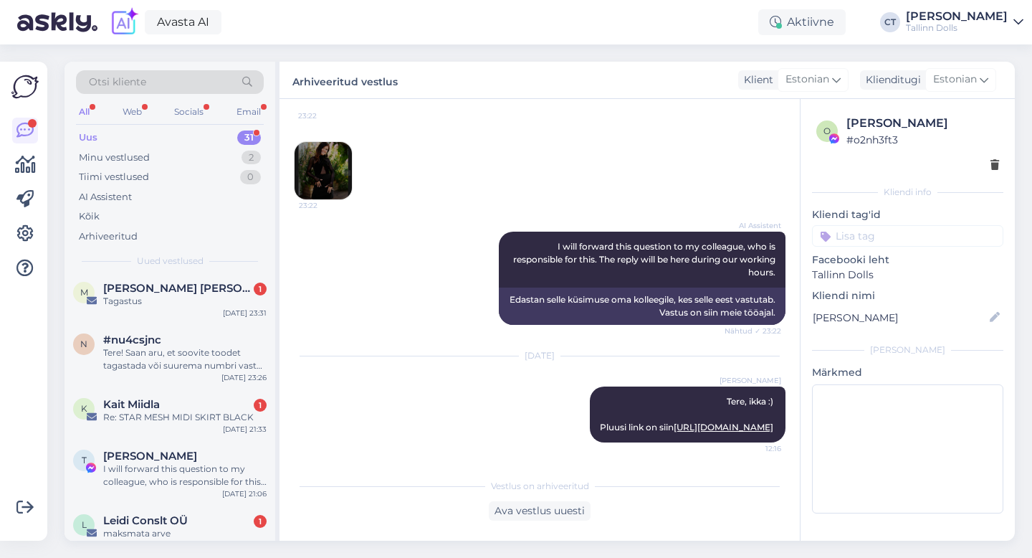
scroll to position [1439, 0]
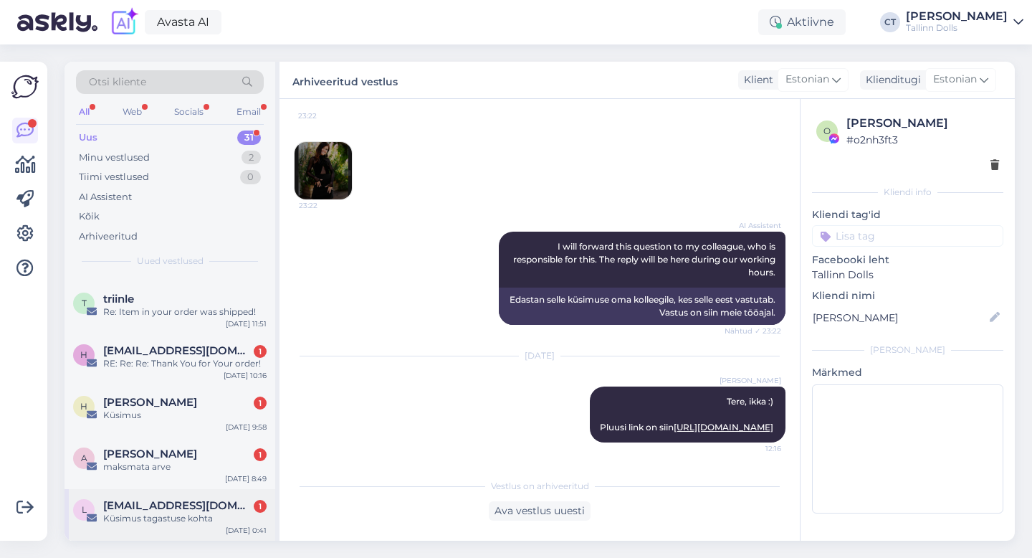
click at [155, 504] on span "[EMAIL_ADDRESS][DOMAIN_NAME]" at bounding box center [177, 505] width 149 height 13
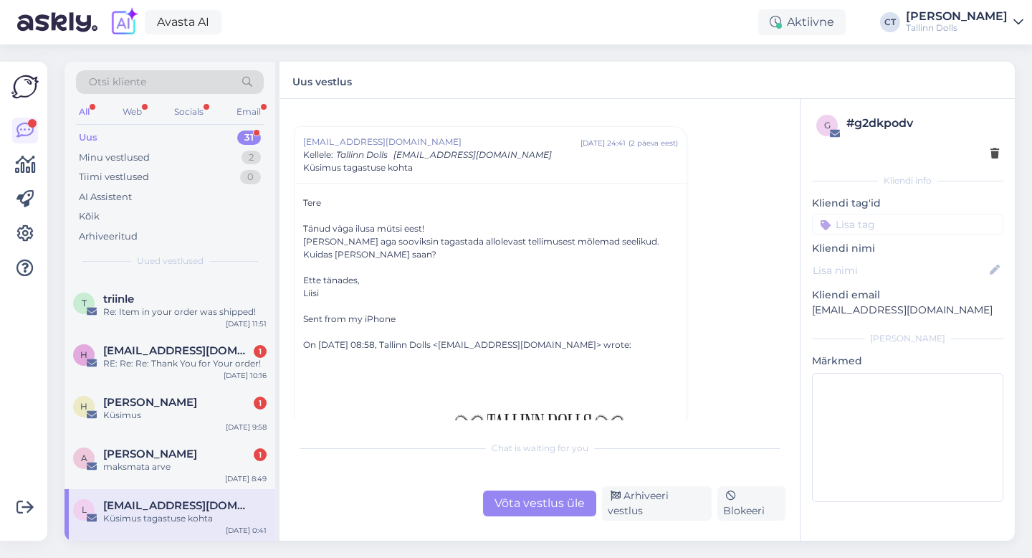
scroll to position [27, 0]
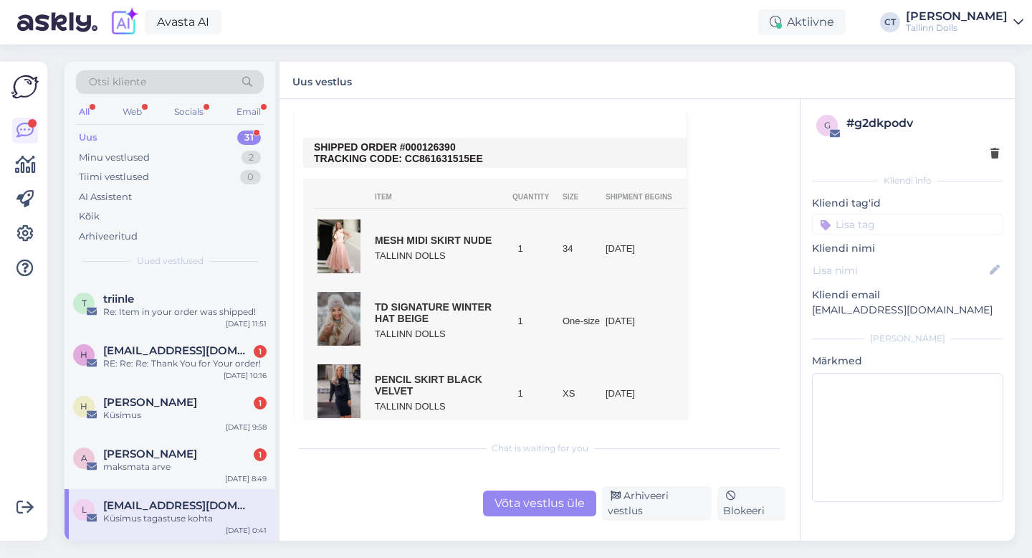
click at [515, 516] on div "Võta vestlus üle" at bounding box center [539, 503] width 113 height 26
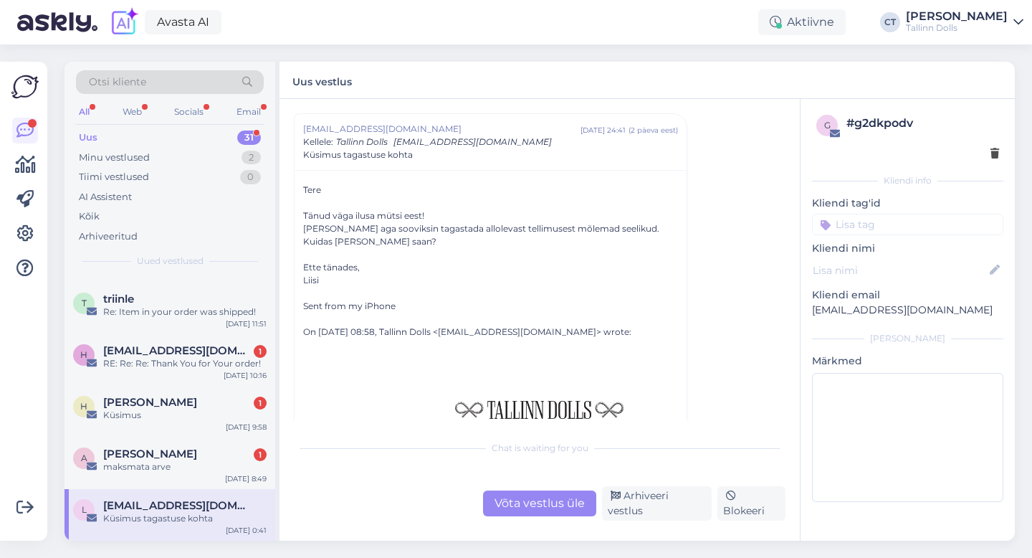
scroll to position [0, 0]
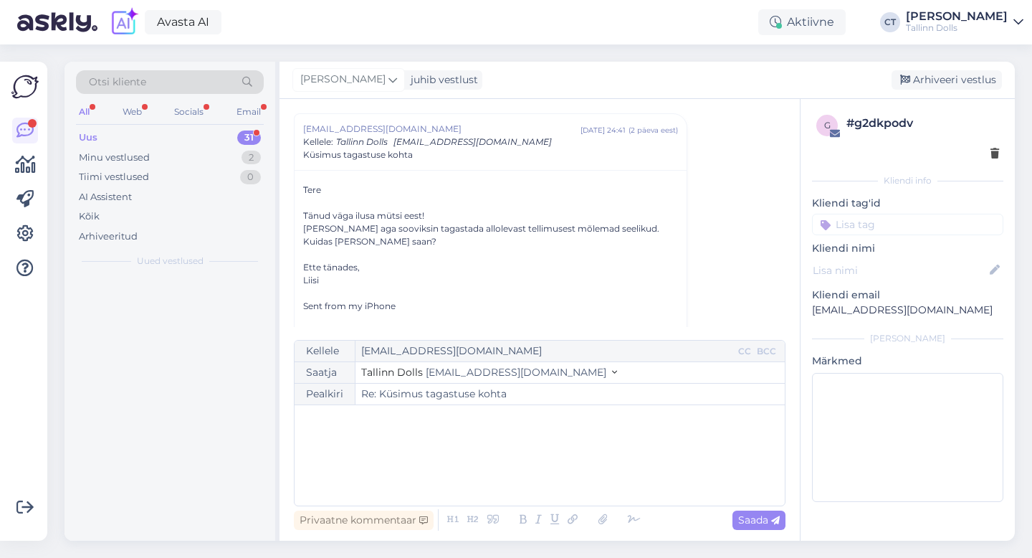
click at [520, 472] on div "﻿" at bounding box center [540, 455] width 476 height 86
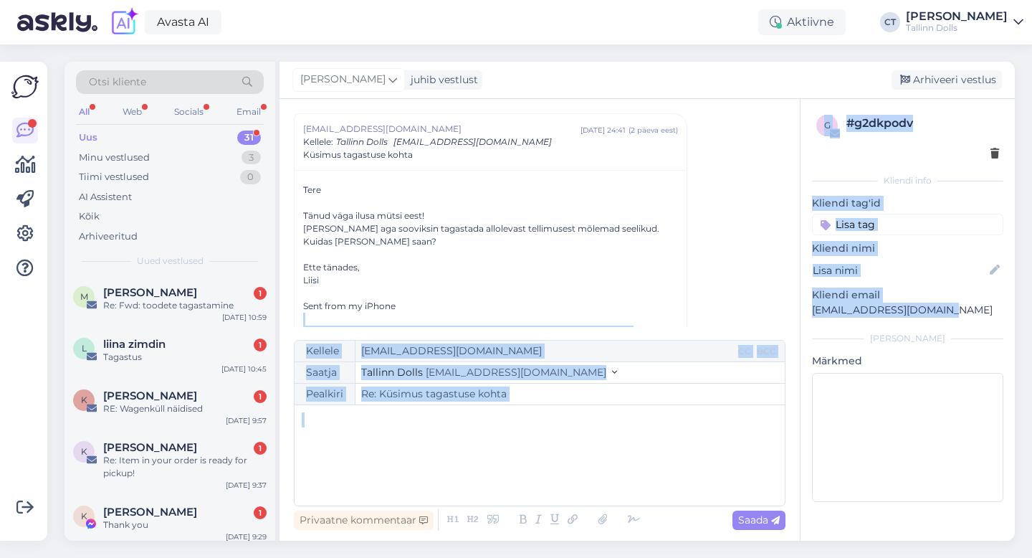
drag, startPoint x: 946, startPoint y: 312, endPoint x: 799, endPoint y: 308, distance: 147.0
click at [799, 308] on div "Vestlus algas [EMAIL_ADDRESS][DOMAIN_NAME] [DATE] 24:41 ( 2 päeva eest ) Kellel…" at bounding box center [648, 320] width 736 height 442
copy div "Lo 2. Ips 3055, do 87:52, Sitamet Conse <adip@elitseddoeiu.tem> incid: ﻿ Utla E…"
click at [808, 321] on div "g # g2dkpodv Kliendi info Kliendi tag'id Kliendi nimi Kliendi email [EMAIL_ADDR…" at bounding box center [908, 311] width 214 height 424
drag, startPoint x: 945, startPoint y: 310, endPoint x: 797, endPoint y: 310, distance: 148.4
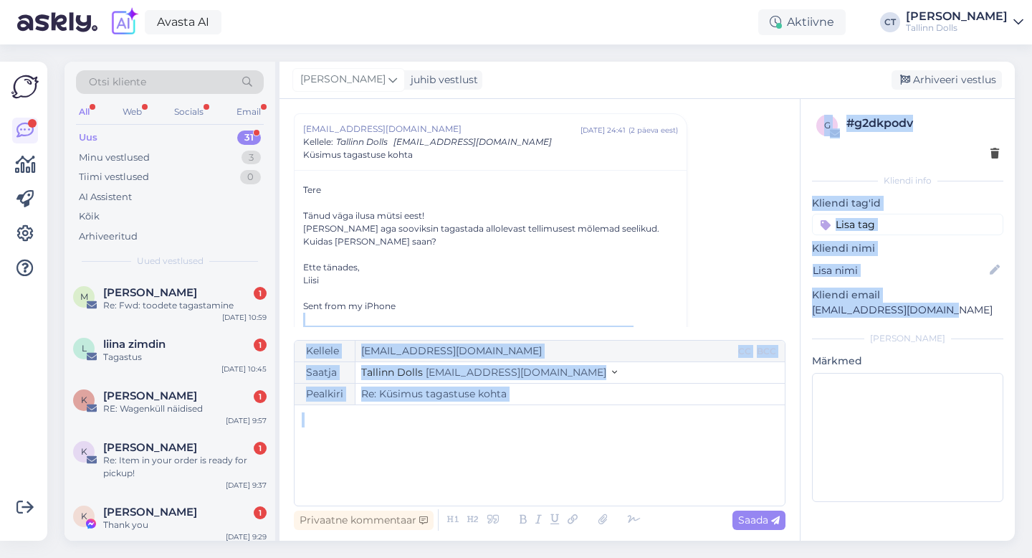
click at [797, 310] on div "Vestlus algas [EMAIL_ADDRESS][DOMAIN_NAME] [DATE] 24:41 ( 2 päeva eest ) Kellel…" at bounding box center [648, 320] width 736 height 442
click at [822, 339] on div "[PERSON_NAME]" at bounding box center [907, 338] width 191 height 13
click at [846, 312] on p "[EMAIL_ADDRESS][DOMAIN_NAME]" at bounding box center [907, 310] width 191 height 15
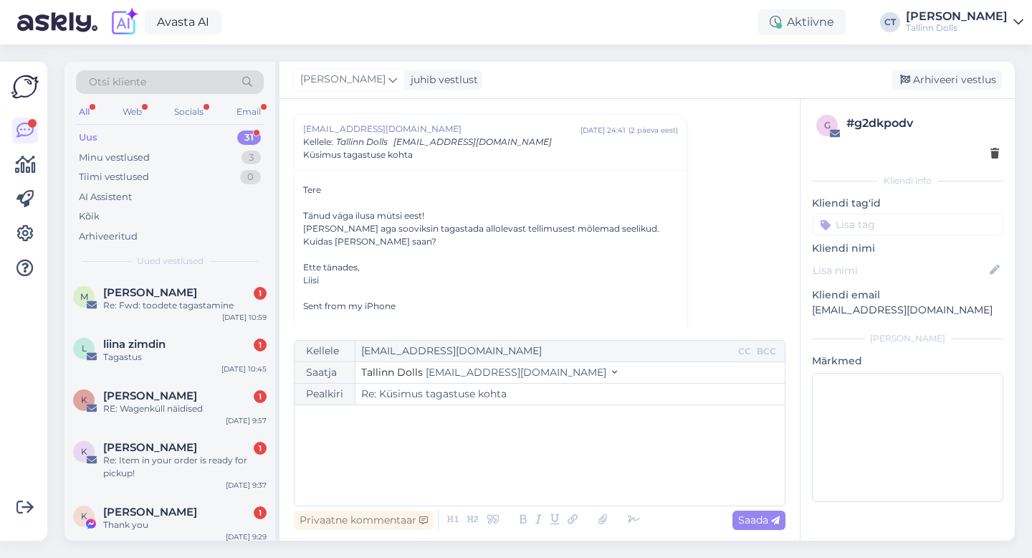
click at [863, 328] on div "g # g2dkpodv Kliendi info Kliendi tag'id Kliendi nimi Kliendi email [EMAIL_ADDR…" at bounding box center [908, 311] width 214 height 424
drag, startPoint x: 942, startPoint y: 313, endPoint x: 808, endPoint y: 310, distance: 134.1
click at [808, 310] on div "g # g2dkpodv Kliendi info Kliendi tag'id Kliendi nimi Kliendi email [EMAIL_ADDR…" at bounding box center [908, 311] width 214 height 424
copy p "[EMAIL_ADDRESS][DOMAIN_NAME]"
click at [445, 442] on div "﻿" at bounding box center [540, 455] width 476 height 86
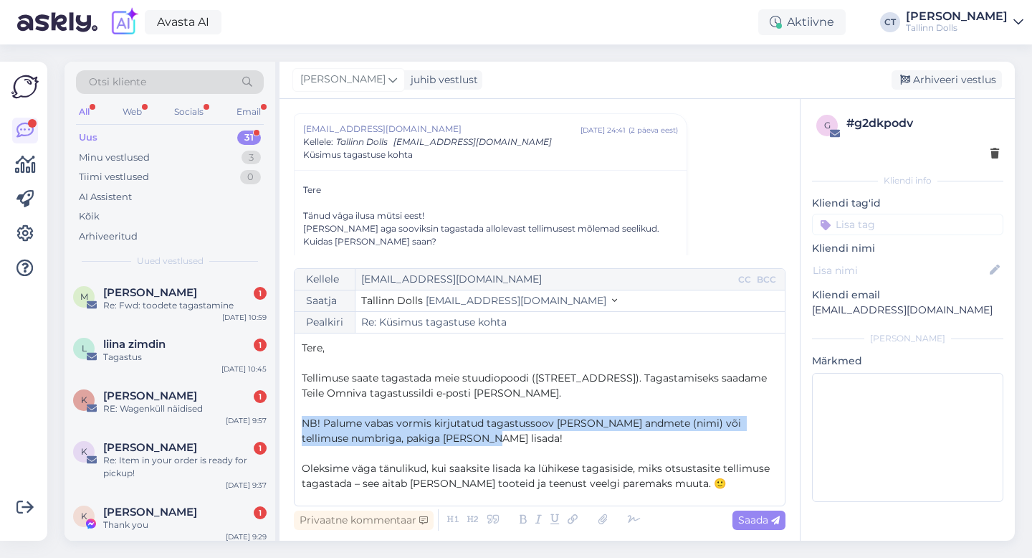
drag, startPoint x: 476, startPoint y: 436, endPoint x: 295, endPoint y: 419, distance: 182.1
click at [295, 419] on div "Kellele [EMAIL_ADDRESS][DOMAIN_NAME] CC BCC Saatja Tallinn Dolls [EMAIL_ADDRESS…" at bounding box center [540, 387] width 492 height 238
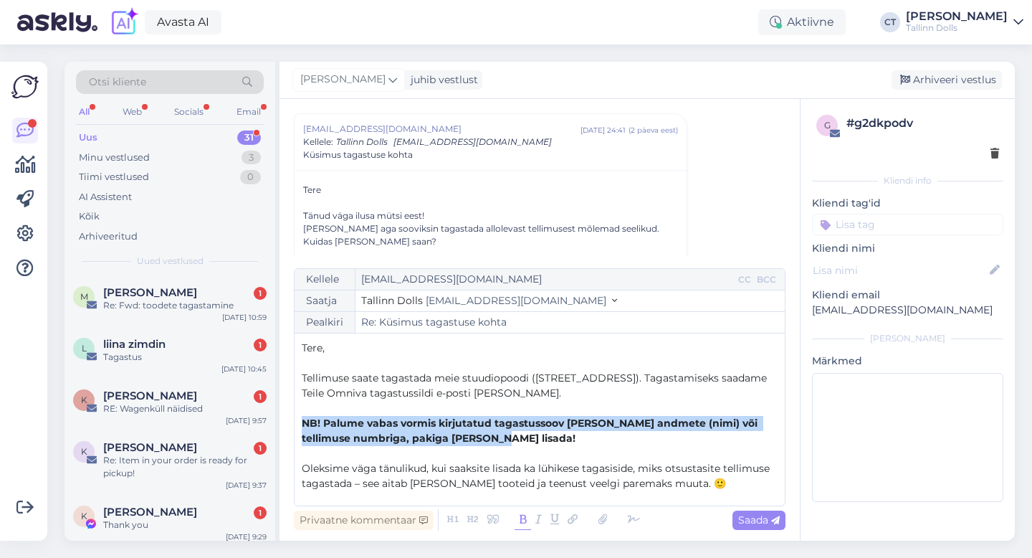
click at [521, 523] on icon at bounding box center [523, 520] width 16 height 20
click at [758, 516] on span "Saada" at bounding box center [759, 519] width 42 height 13
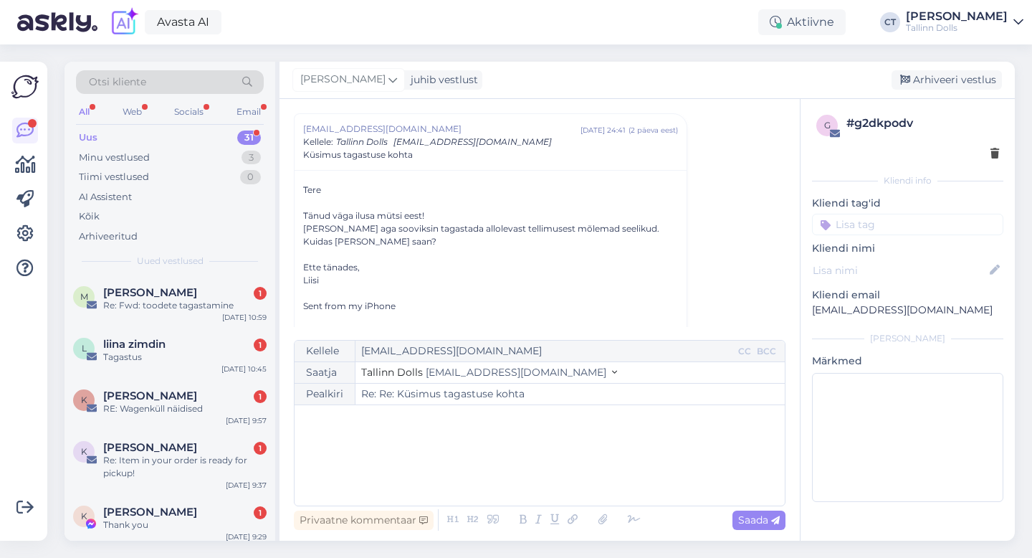
type input "Re: Re: Küsimus tagastuse kohta"
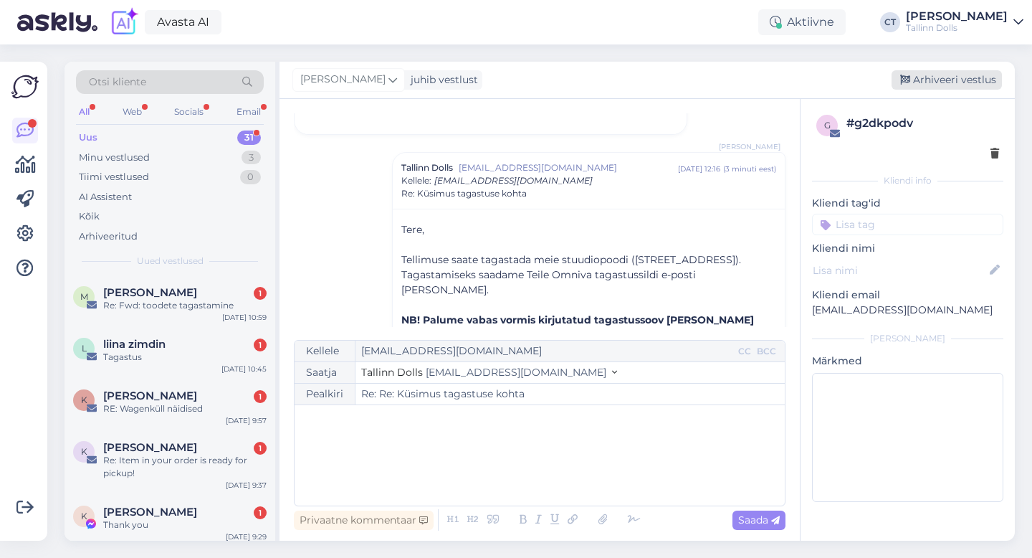
click at [941, 75] on div "Arhiveeri vestlus" at bounding box center [947, 79] width 110 height 19
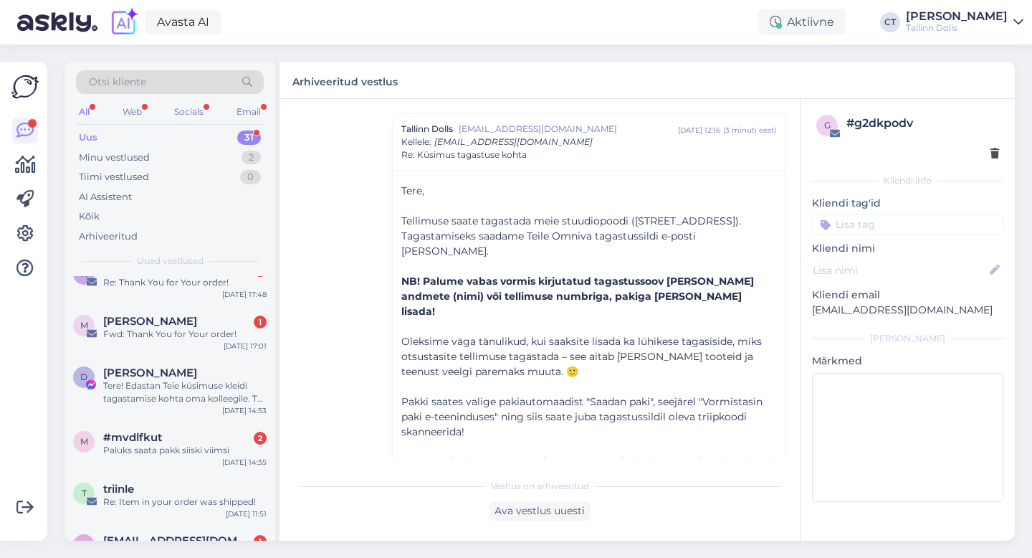
scroll to position [1452, 0]
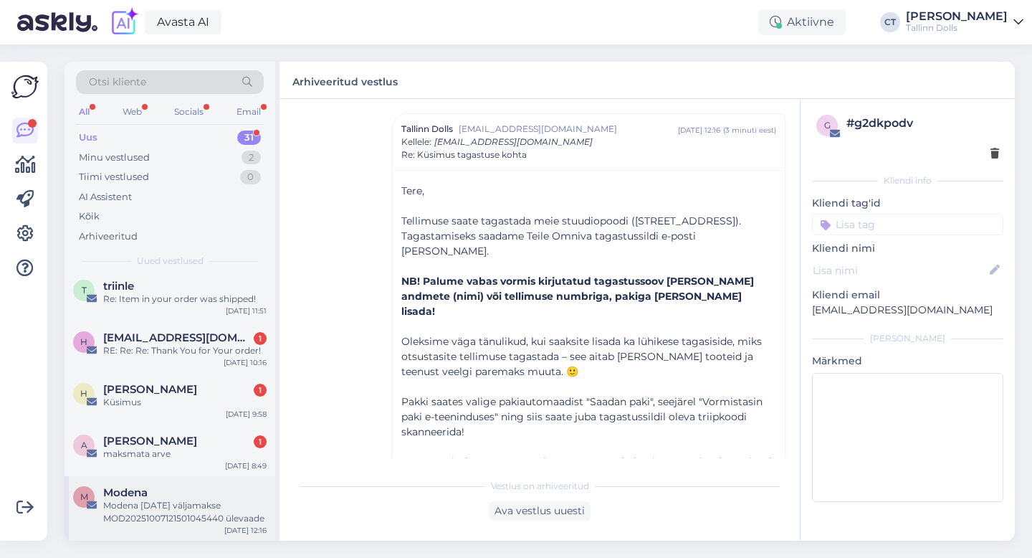
click at [179, 501] on div "Modena [DATE] väljamakse MOD20251007121501045440 ülevaade" at bounding box center [184, 512] width 163 height 26
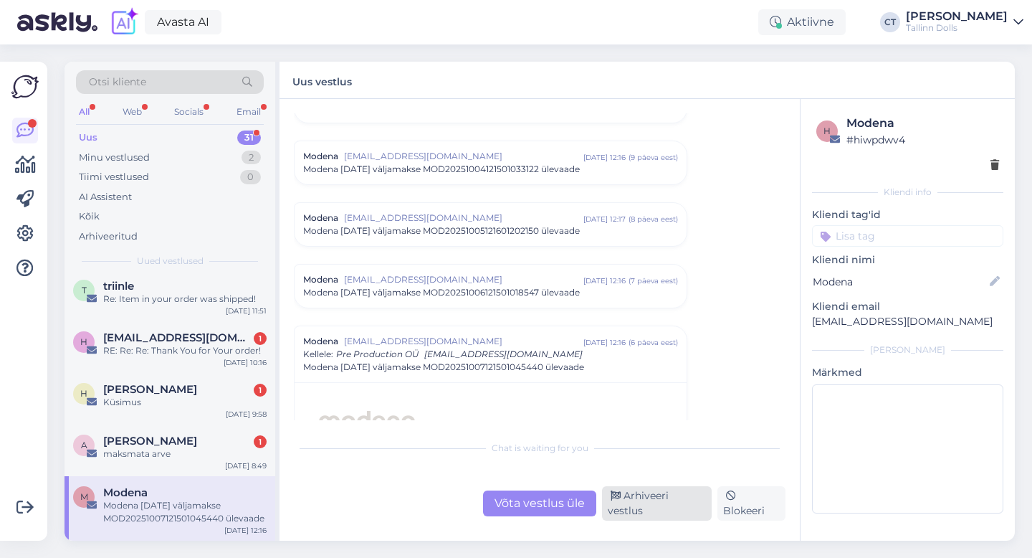
click at [643, 513] on div "Arhiveeri vestlus" at bounding box center [657, 503] width 110 height 34
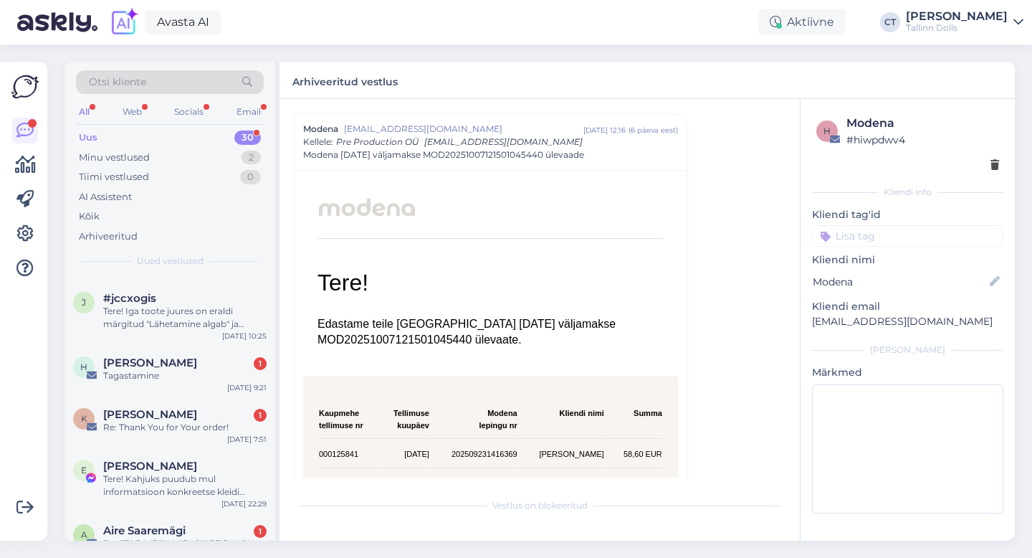
scroll to position [1387, 0]
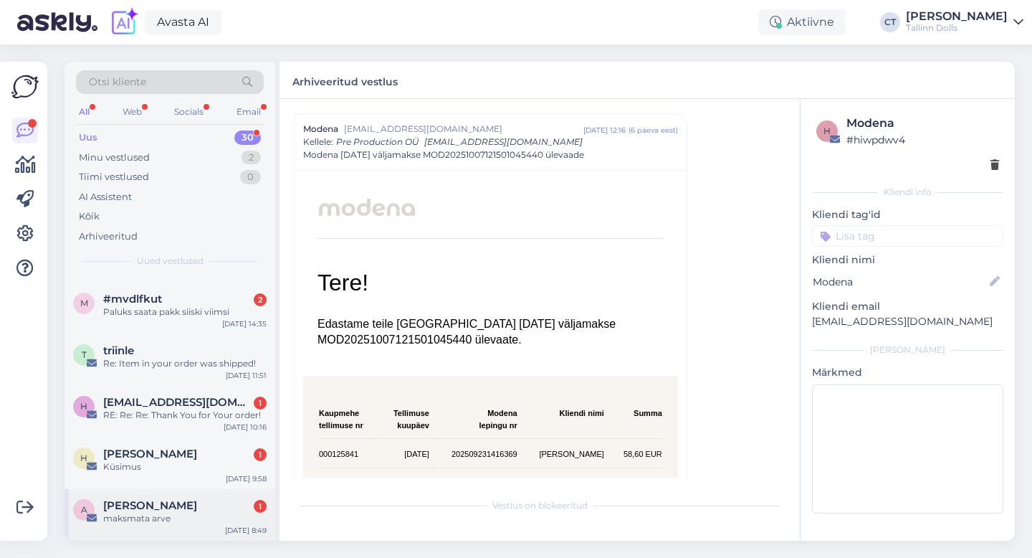
click at [190, 519] on div "maksmata arve" at bounding box center [184, 518] width 163 height 13
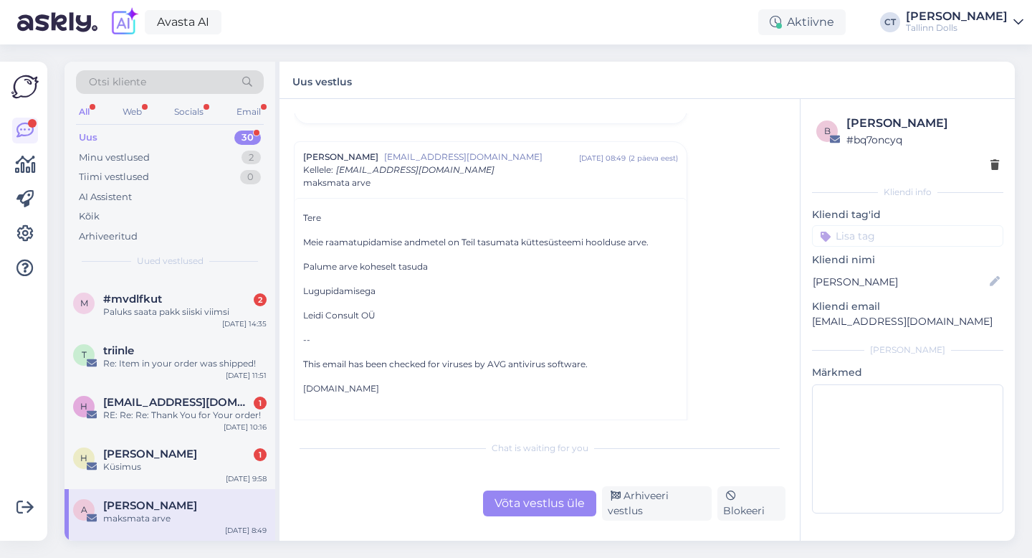
scroll to position [134, 0]
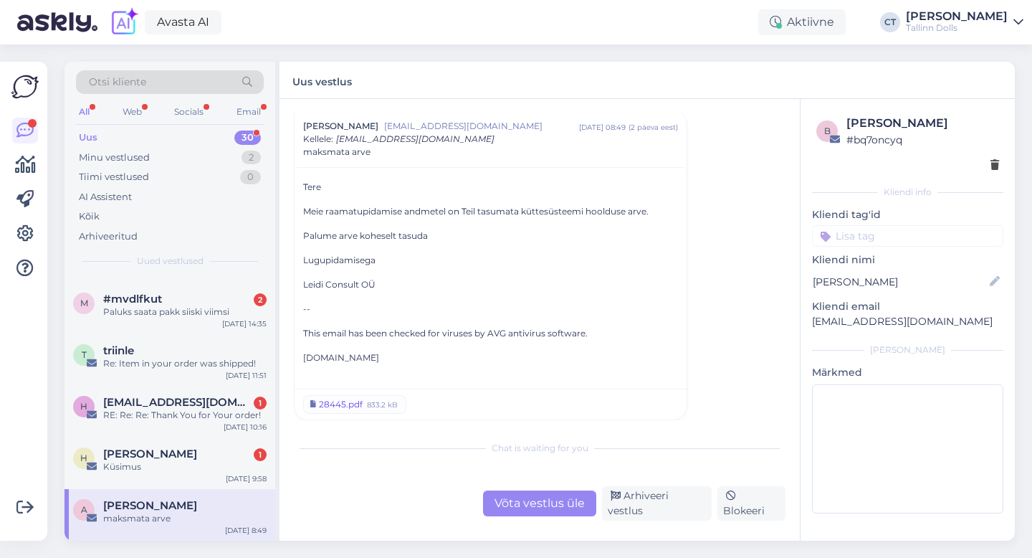
click at [363, 407] on link "28445.pdf 833.2 kB" at bounding box center [354, 404] width 103 height 19
click at [634, 505] on div "Arhiveeri vestlus" at bounding box center [657, 503] width 110 height 34
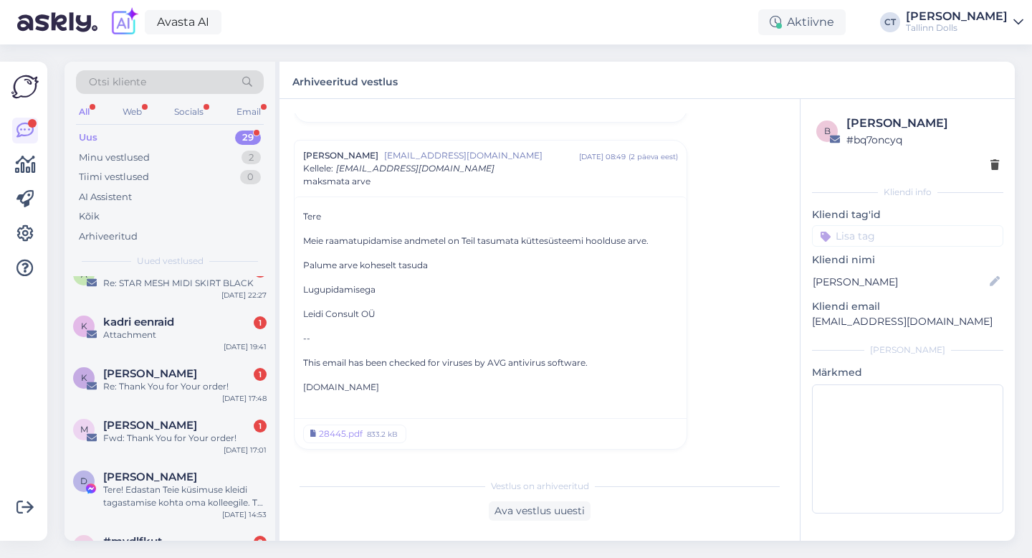
scroll to position [1336, 0]
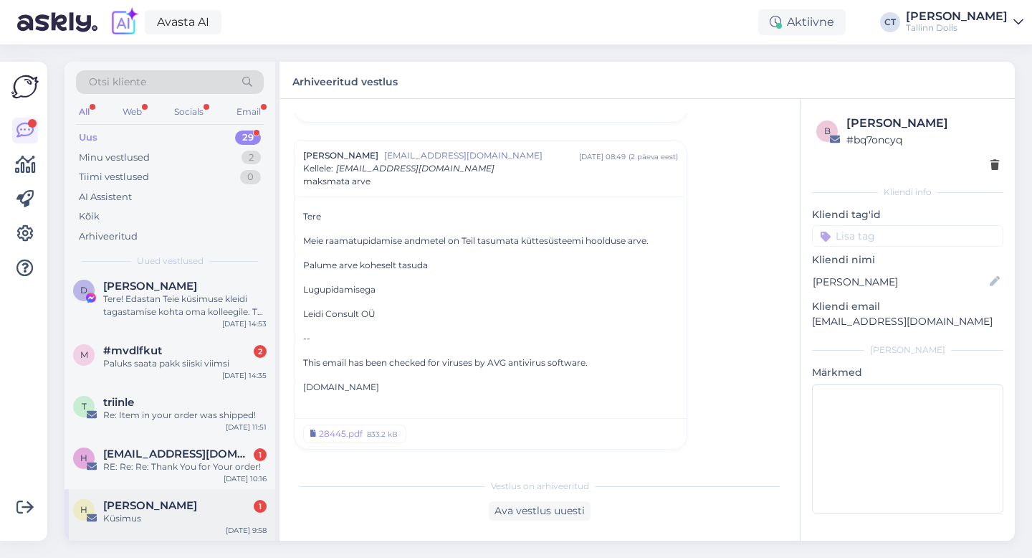
click at [199, 503] on div "[PERSON_NAME] 1" at bounding box center [184, 505] width 163 height 13
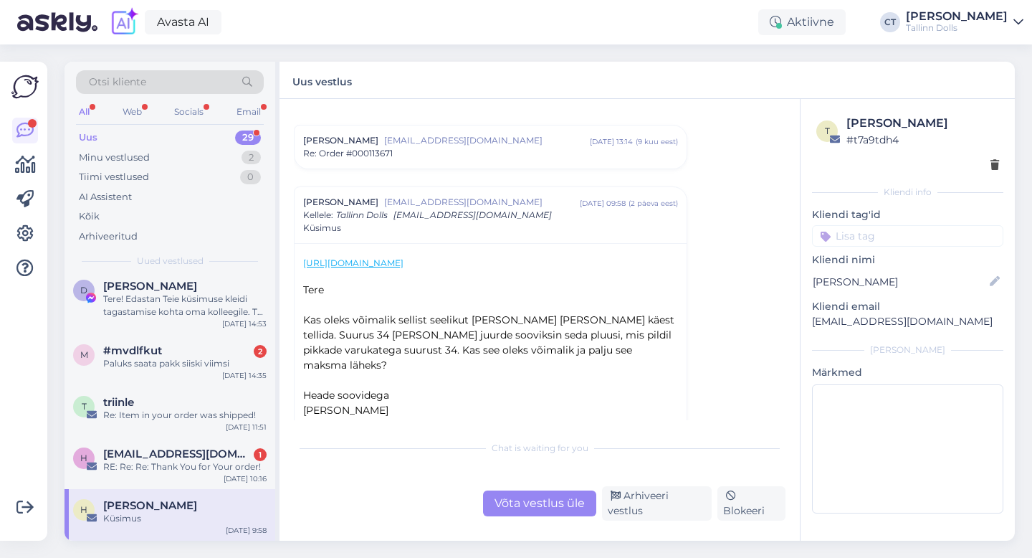
scroll to position [1227, 0]
click at [156, 460] on div "RE: Re: Re: Thank You for Your order!" at bounding box center [184, 466] width 163 height 13
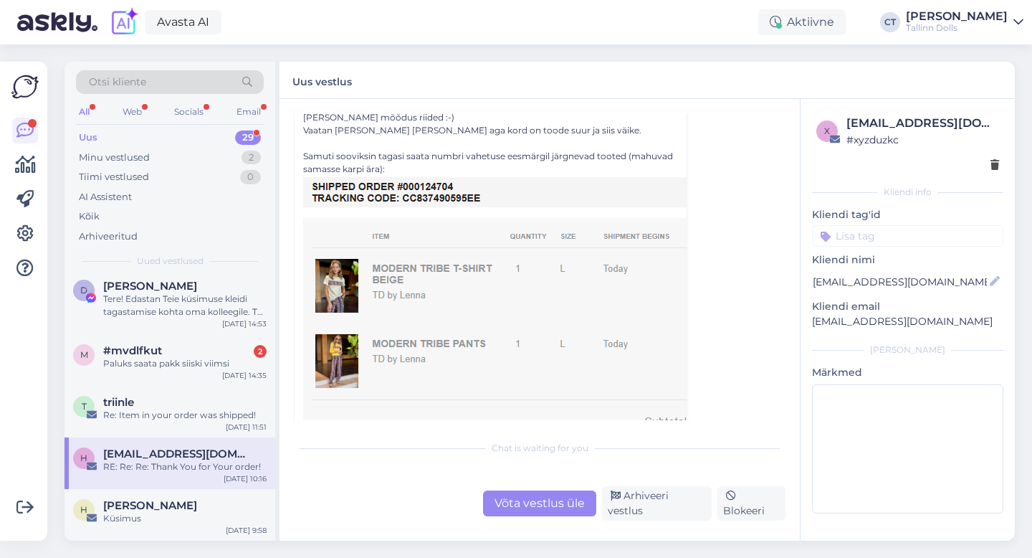
scroll to position [901, 0]
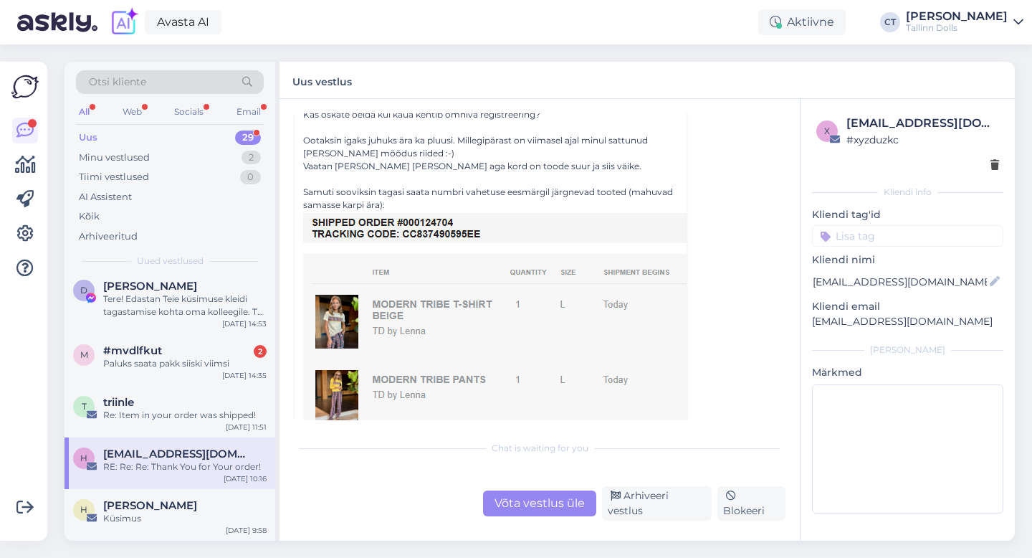
drag, startPoint x: 457, startPoint y: 223, endPoint x: 316, endPoint y: 10, distance: 255.5
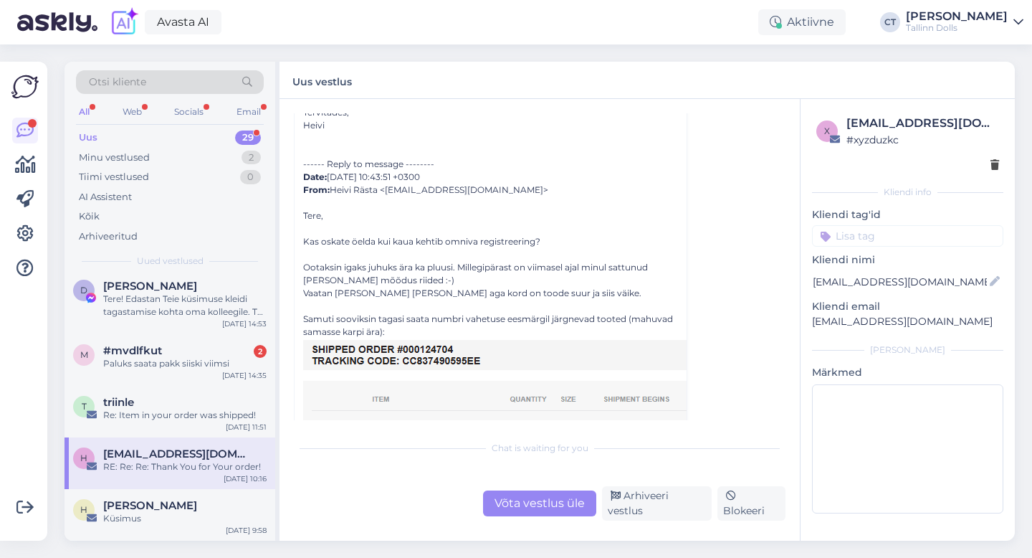
scroll to position [775, 0]
click at [557, 523] on div "Vestlus algas [EMAIL_ADDRESS][DOMAIN_NAME] "[EMAIL_ADDRESS][DOMAIN_NAME]" [DATE…" at bounding box center [540, 320] width 520 height 442
click at [557, 513] on div "Võta vestlus üle" at bounding box center [539, 503] width 113 height 26
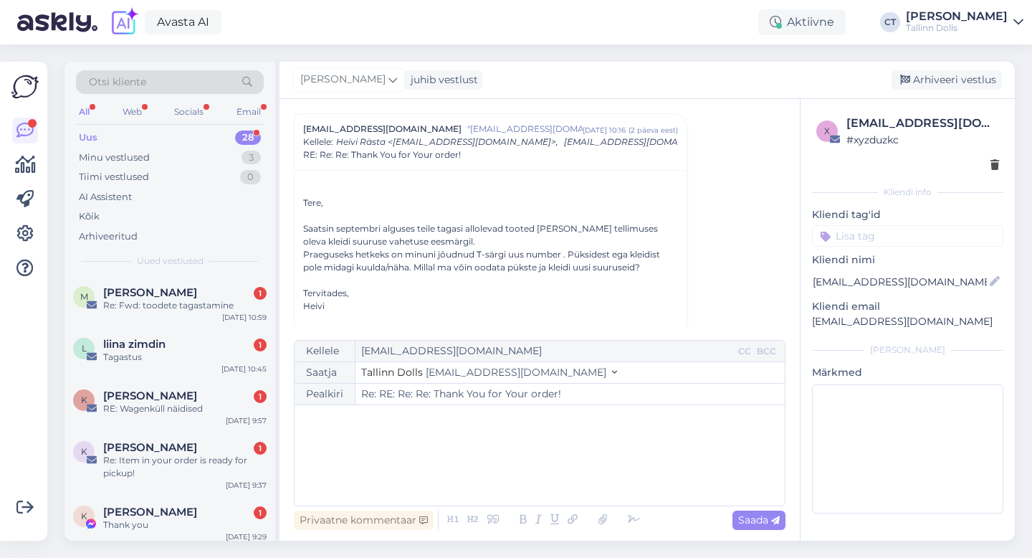
click at [565, 470] on div "﻿" at bounding box center [540, 455] width 476 height 86
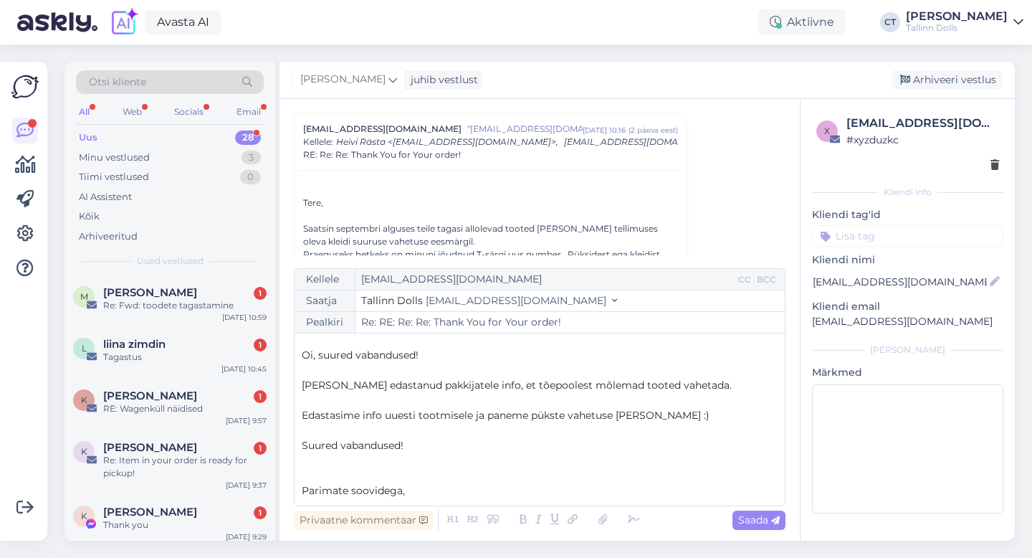
scroll to position [38, 0]
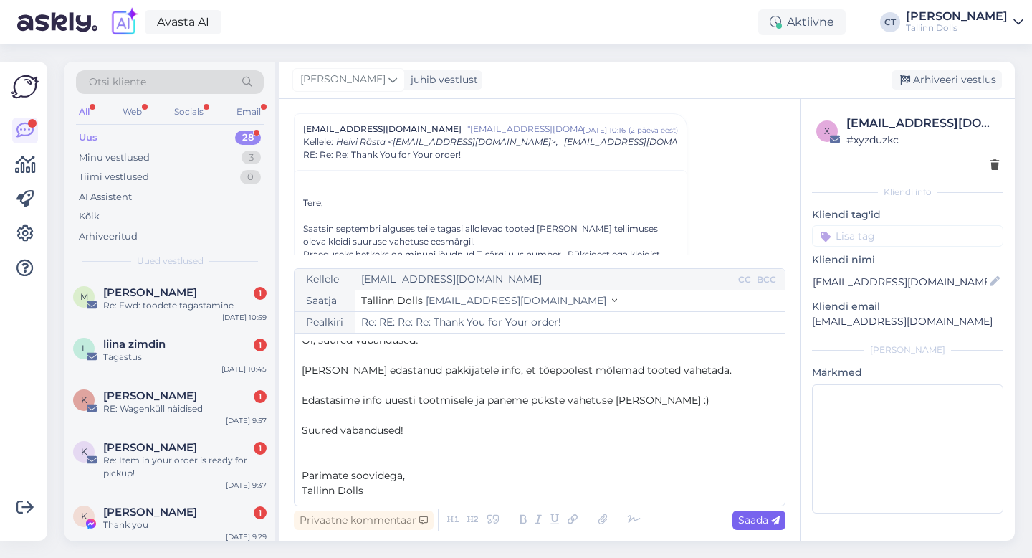
click at [743, 527] on div "Saada" at bounding box center [759, 519] width 53 height 19
type input "Re: RE: Re: Re: Thank You for Your order!"
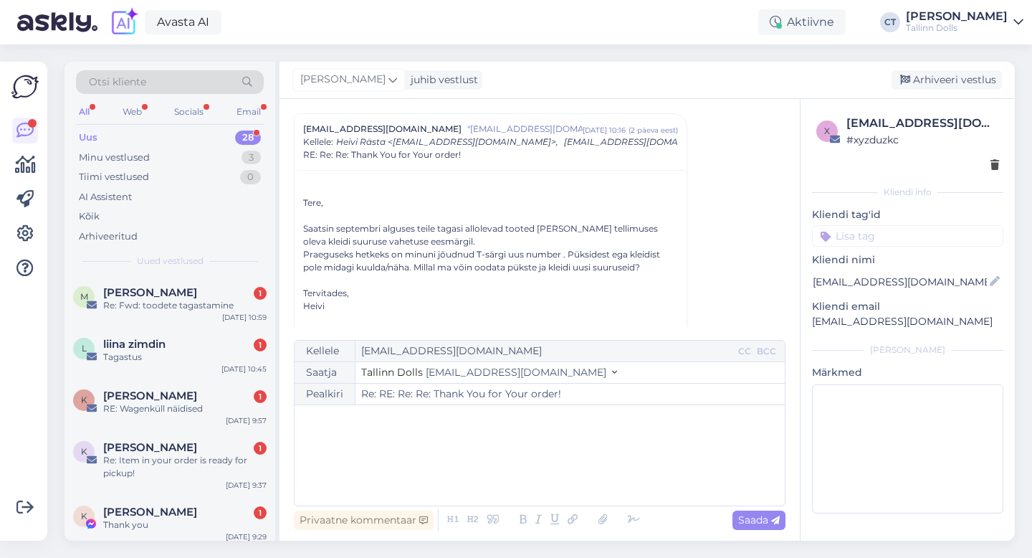
scroll to position [1691, 0]
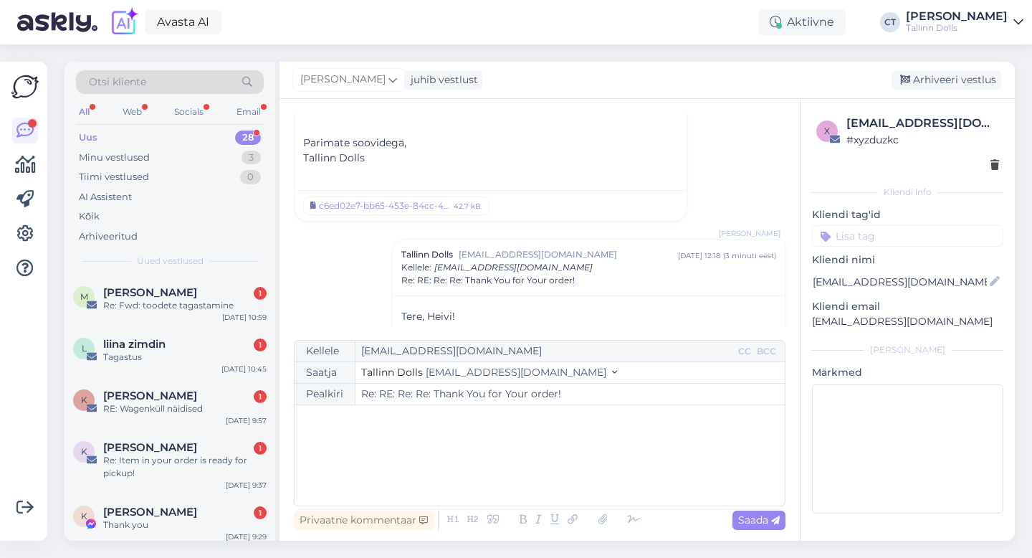
click at [943, 67] on div "[PERSON_NAME] juhib vestlust [GEOGRAPHIC_DATA] vestlus" at bounding box center [648, 80] width 736 height 37
click at [943, 77] on div "Arhiveeri vestlus" at bounding box center [947, 79] width 110 height 19
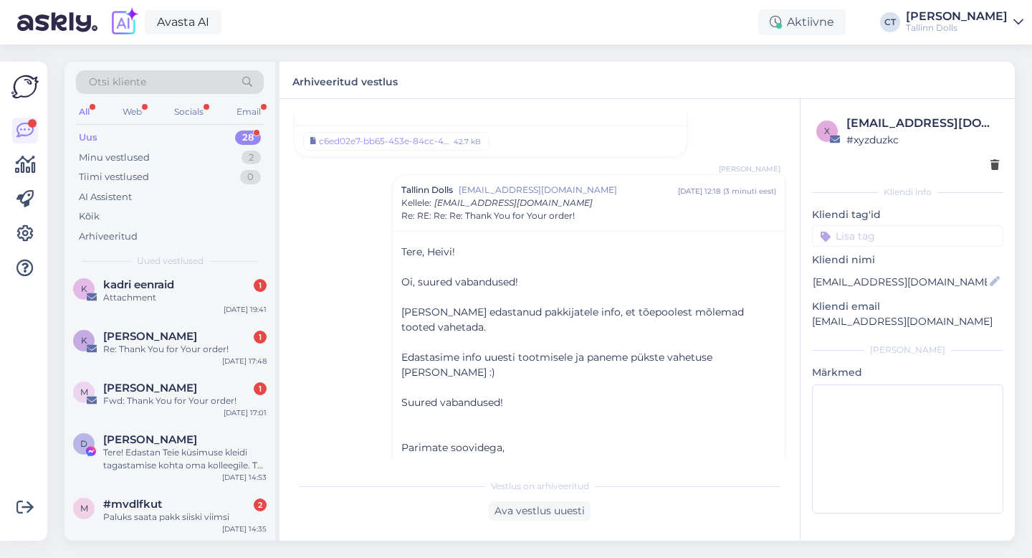
scroll to position [1284, 0]
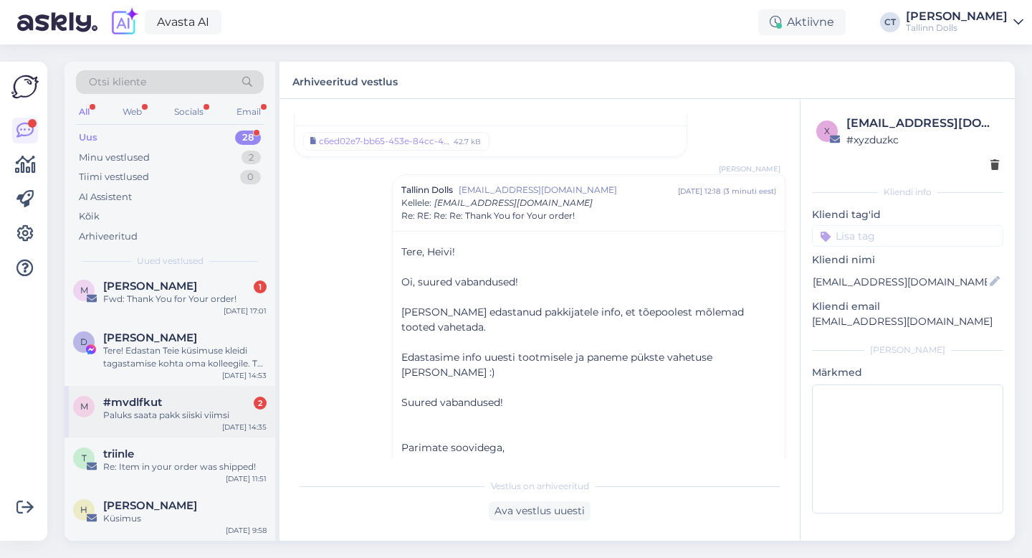
click at [217, 409] on div "Paluks saata pakk siiski viimsi" at bounding box center [184, 415] width 163 height 13
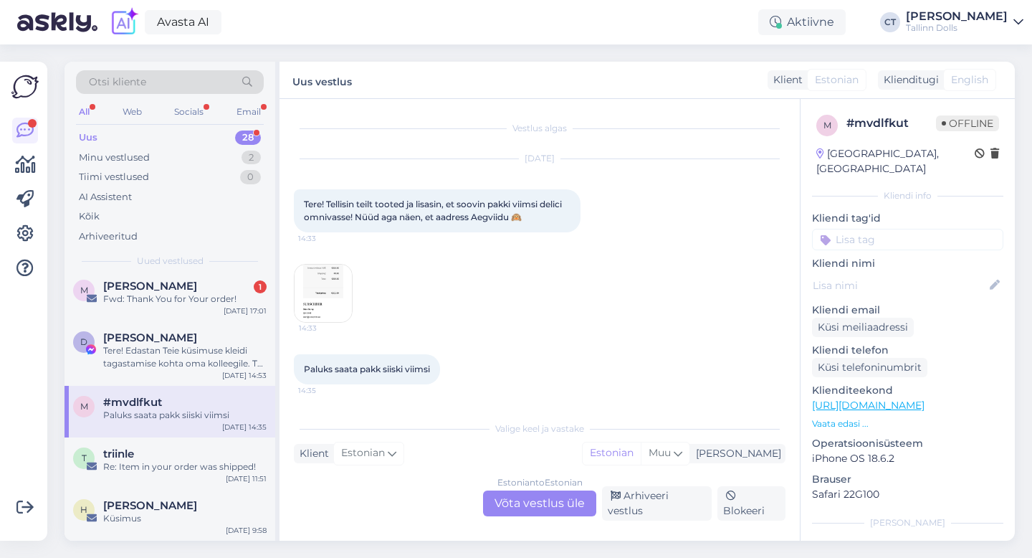
click at [347, 297] on img at bounding box center [323, 293] width 57 height 57
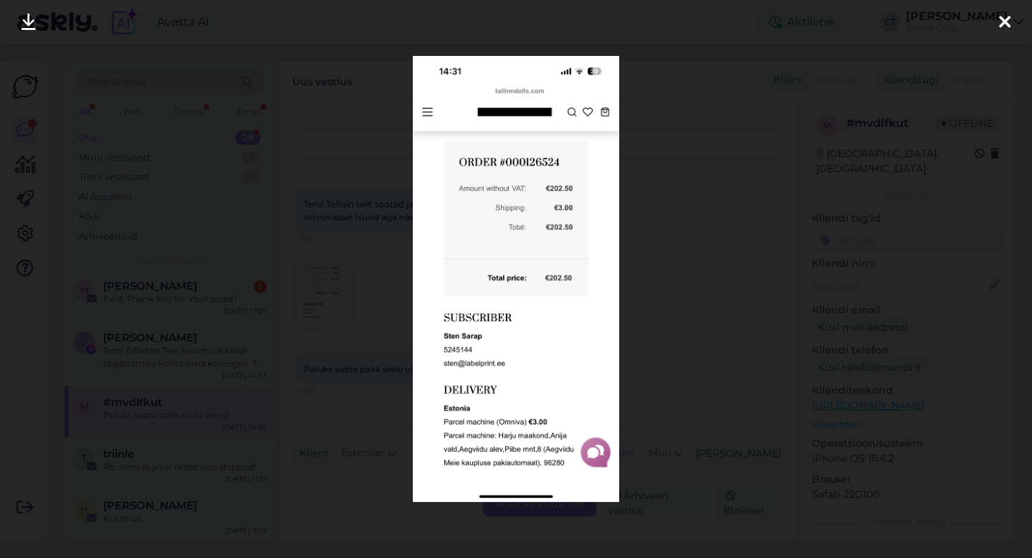
click at [844, 186] on div at bounding box center [516, 279] width 1032 height 558
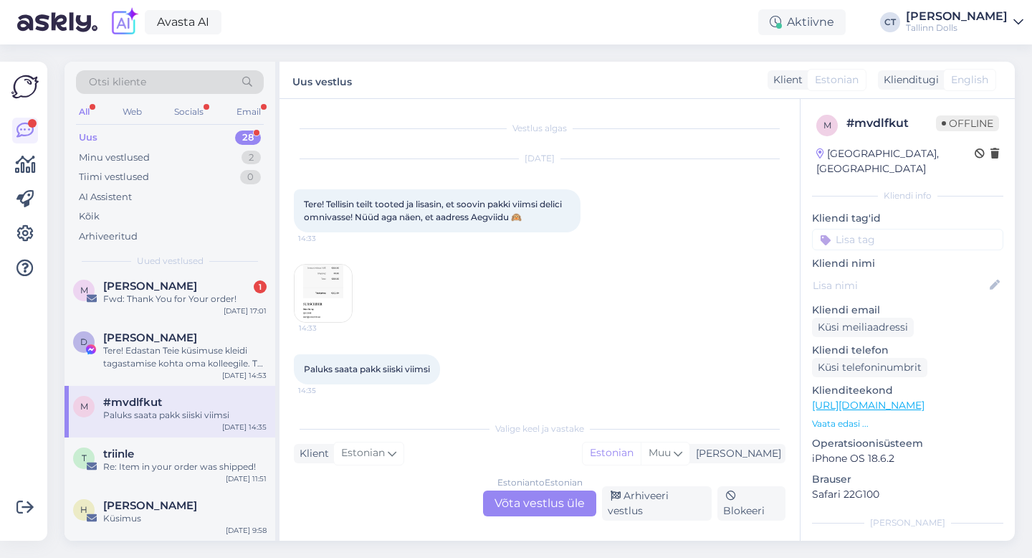
click at [303, 300] on img at bounding box center [323, 293] width 57 height 57
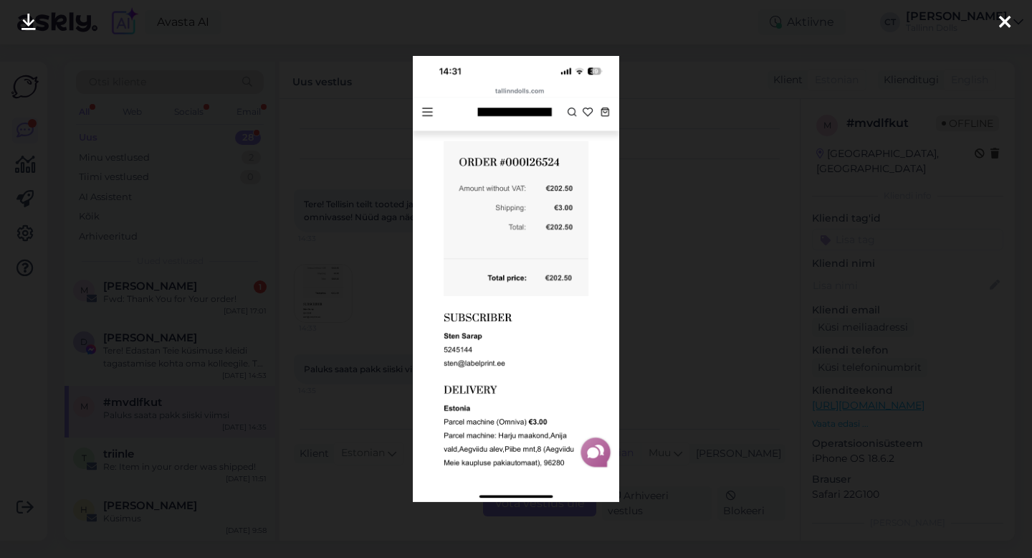
click at [694, 252] on div at bounding box center [516, 279] width 1032 height 558
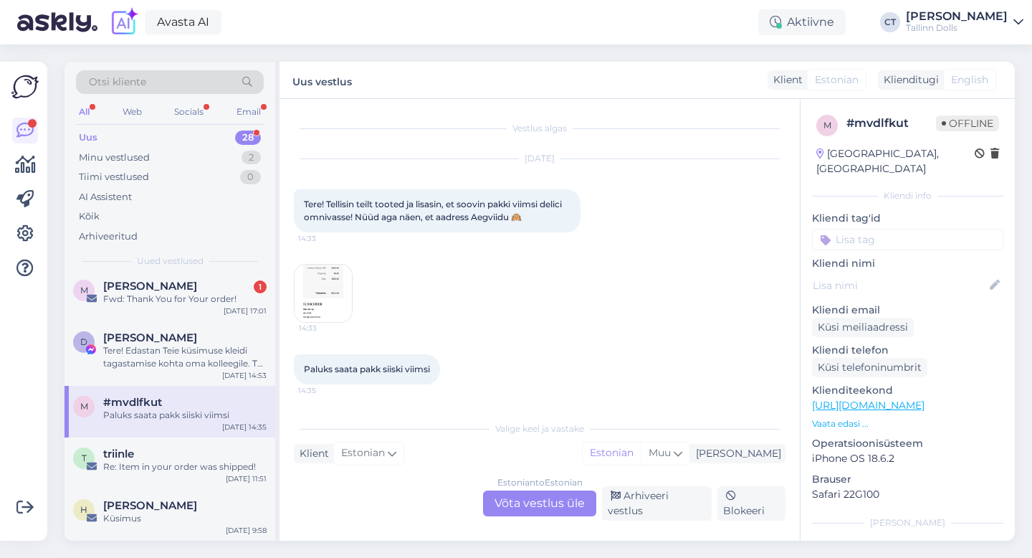
click at [583, 498] on div "Estonian to Estonian Võta vestlus üle" at bounding box center [539, 503] width 113 height 26
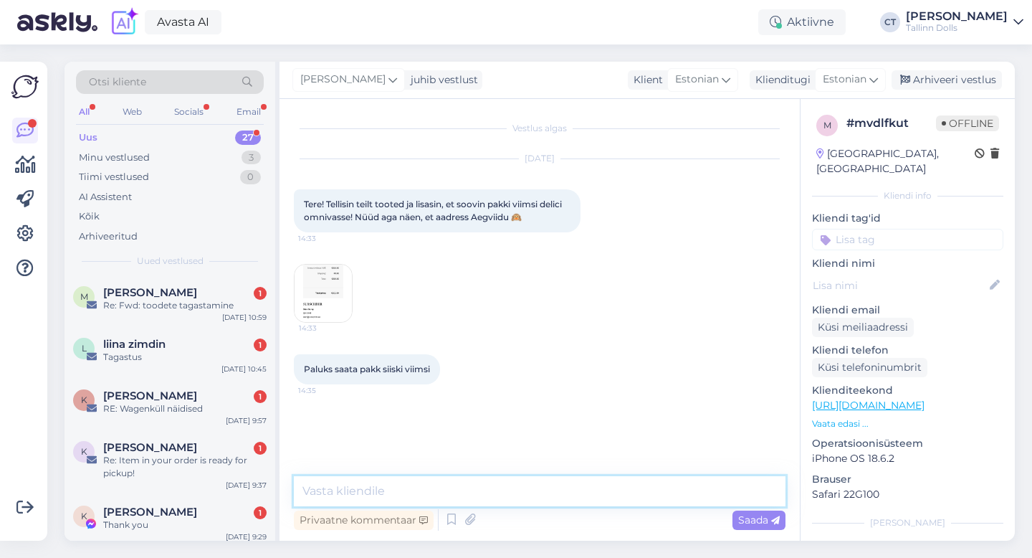
click at [584, 493] on textarea at bounding box center [540, 491] width 492 height 30
click at [921, 82] on div "Arhiveeri vestlus" at bounding box center [947, 79] width 110 height 19
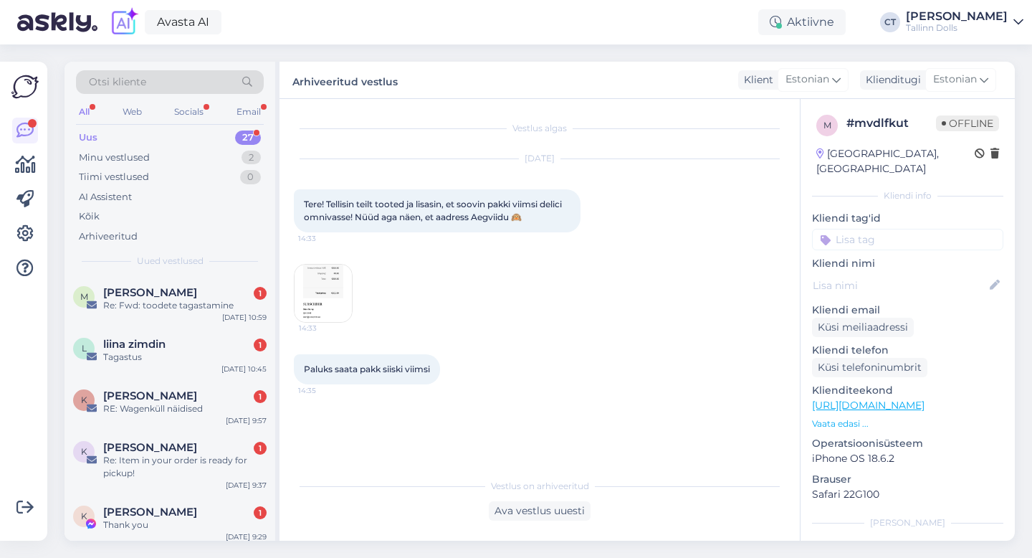
click at [322, 283] on img at bounding box center [323, 293] width 57 height 57
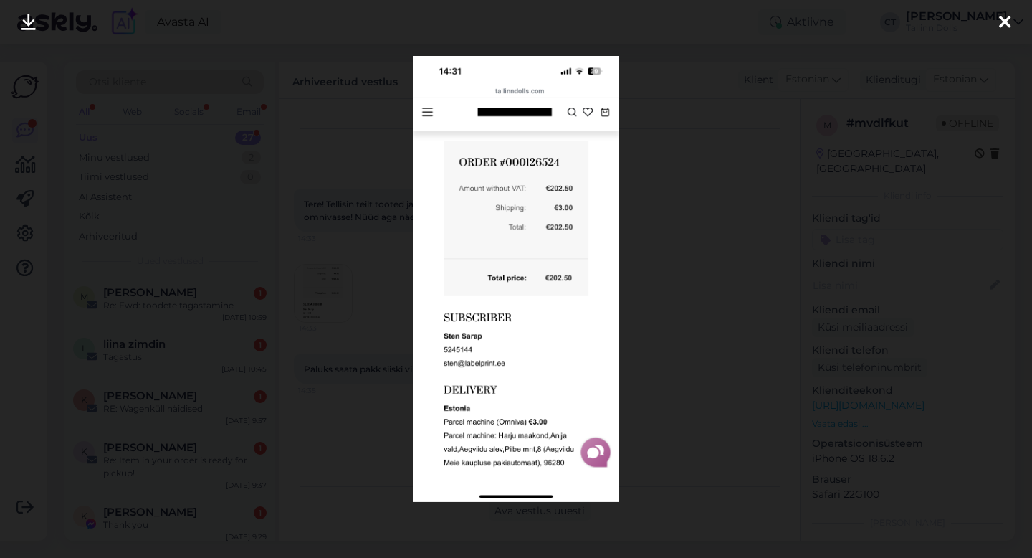
click at [650, 257] on div at bounding box center [516, 279] width 1032 height 558
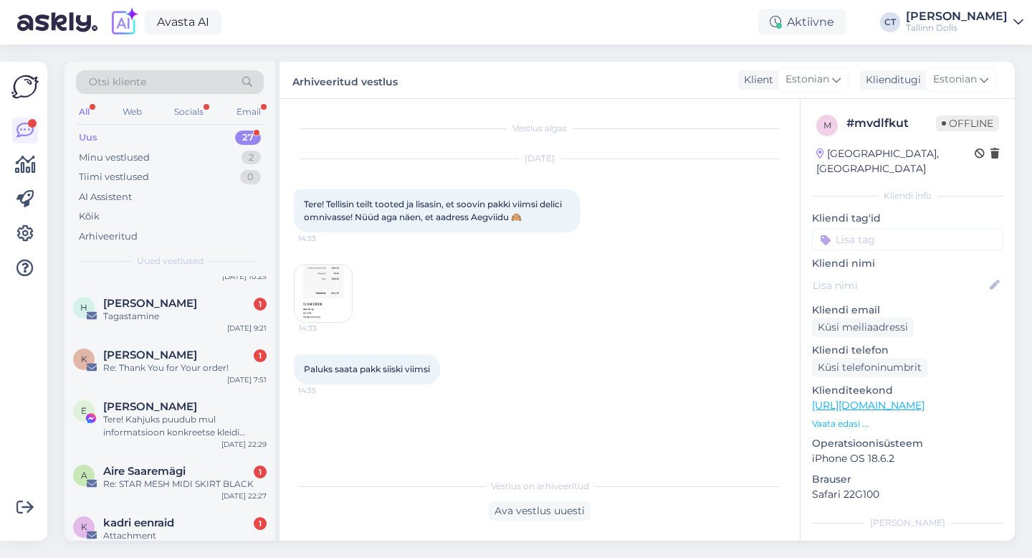
scroll to position [1232, 0]
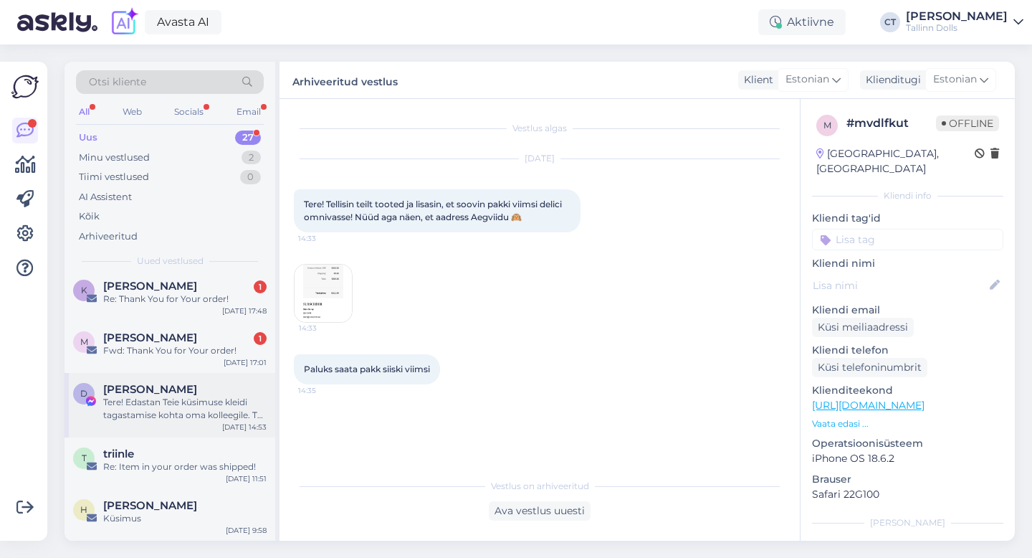
click at [206, 397] on div "Tere! Edastan Teie küsimuse kleidi tagastamise kohta oma kolleegile. Ta vastab …" at bounding box center [184, 409] width 163 height 26
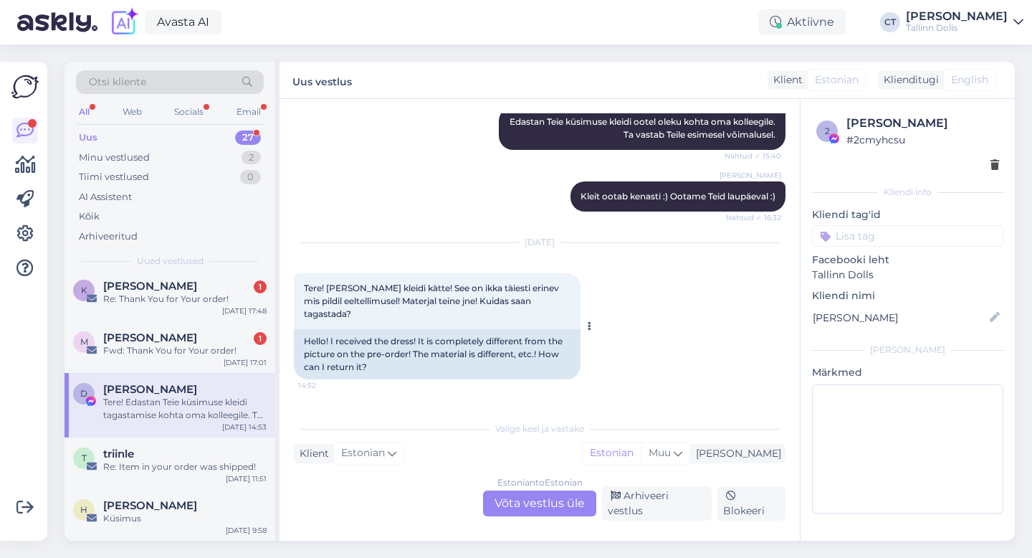
scroll to position [2606, 0]
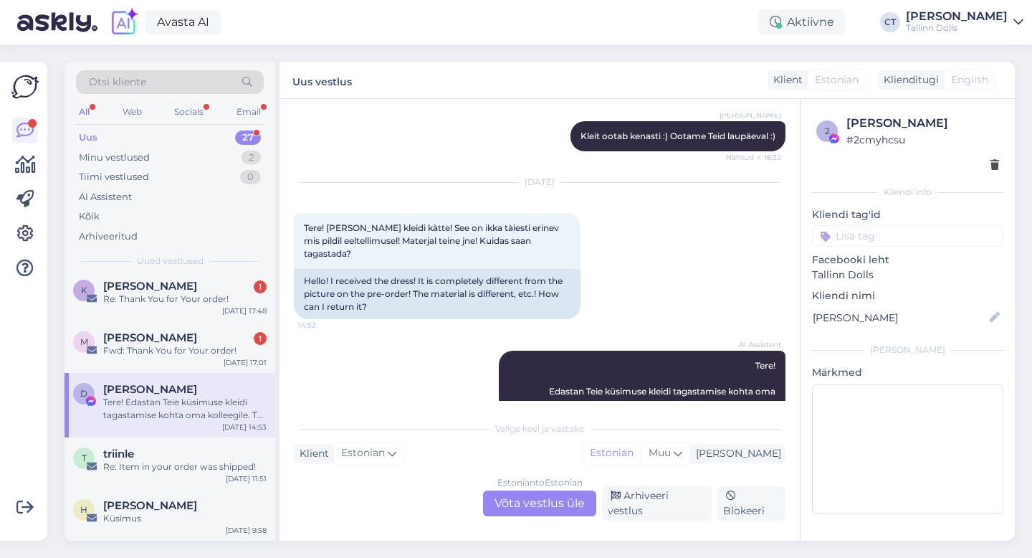
click at [541, 528] on div "Vestlus algas [DATE] Tere! [PERSON_NAME] pintsaku kàtte,aga pintsakul on defekt…" at bounding box center [540, 320] width 520 height 442
click at [541, 523] on div "Vestlus algas [DATE] Tere! [PERSON_NAME] pintsaku kàtte,aga pintsakul on defekt…" at bounding box center [540, 320] width 520 height 442
click at [543, 509] on div "Estonian to Estonian Võta vestlus üle" at bounding box center [539, 503] width 113 height 26
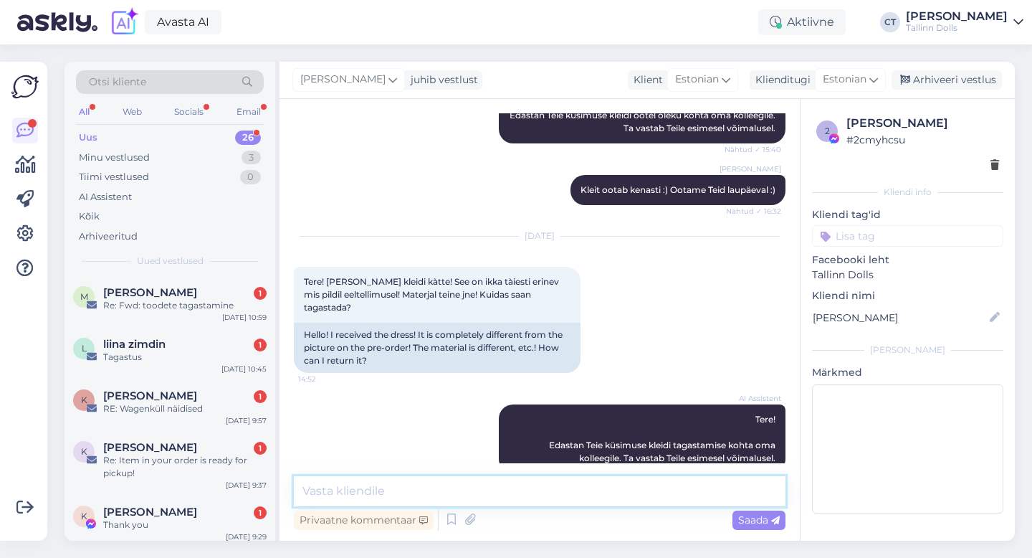
click at [545, 500] on textarea at bounding box center [540, 491] width 492 height 30
click at [381, 474] on div "Vestlus algas [DATE] Tere! [PERSON_NAME] pintsaku kàtte,aga pintsakul on defekt…" at bounding box center [540, 320] width 520 height 442
click at [384, 490] on textarea at bounding box center [540, 491] width 492 height 30
paste textarea "Tere, ﻿ Tellimuse saate tagastada meie stuudiopoodi ([STREET_ADDRESS]). Tagasta…"
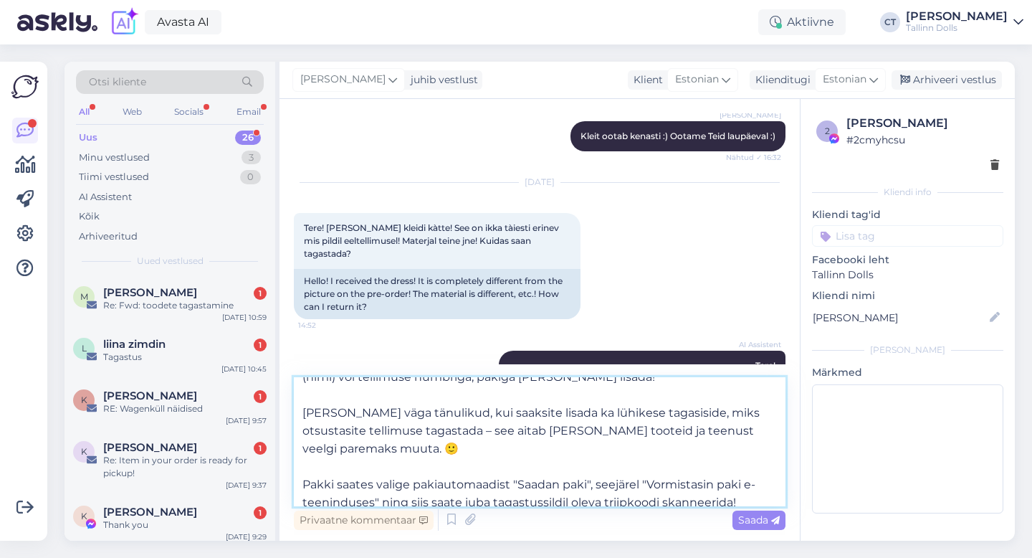
scroll to position [29, 0]
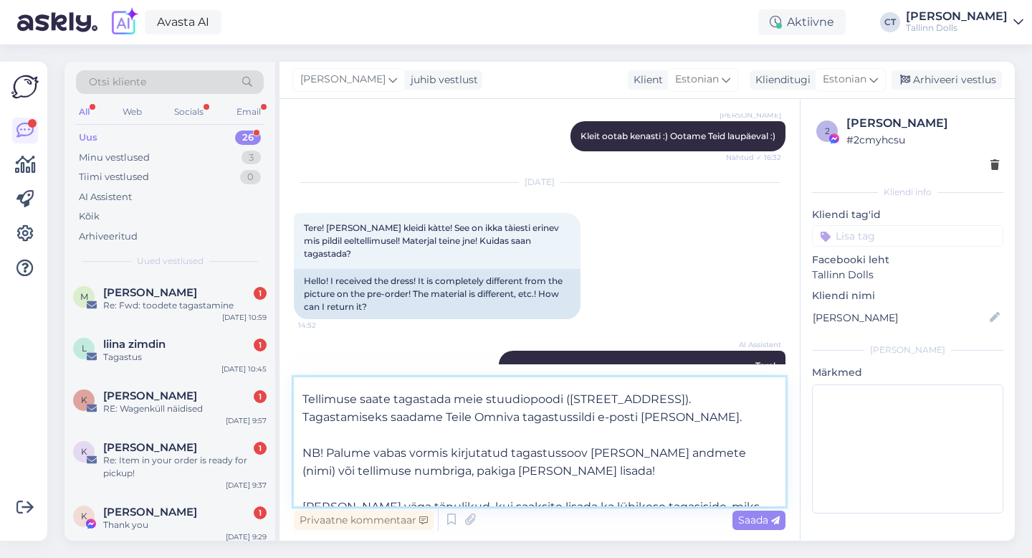
drag, startPoint x: 547, startPoint y: 468, endPoint x: 321, endPoint y: 431, distance: 228.9
click at [321, 431] on textarea "Tere, ﻿ Tellimuse saate tagastada meie stuudiopoodi ([STREET_ADDRESS]). Tagasta…" at bounding box center [540, 441] width 492 height 129
click at [550, 443] on textarea "Tere, ﻿ Tellimuse saate tagastada meie stuudiopoodi ([STREET_ADDRESS]). Tagasta…" at bounding box center [540, 441] width 492 height 129
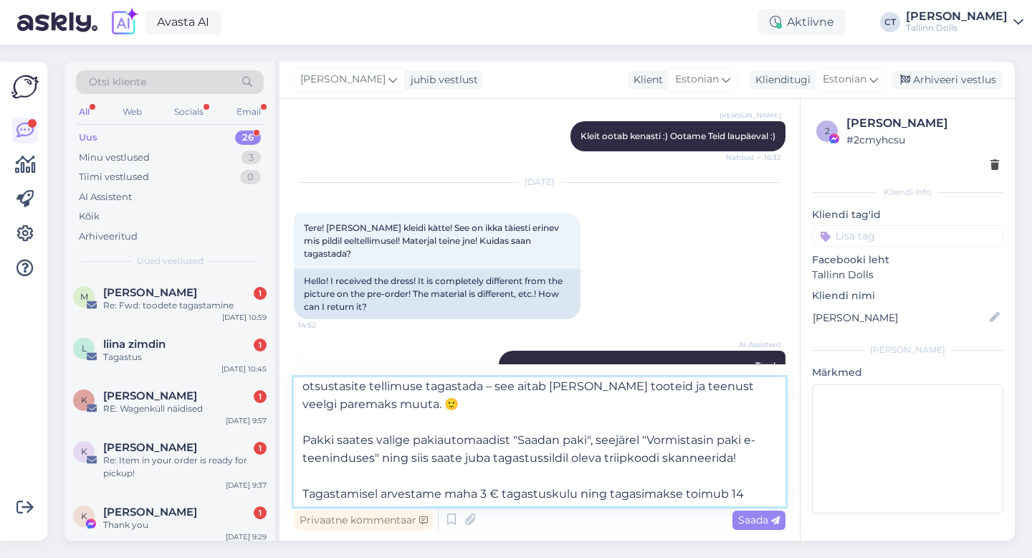
scroll to position [214, 0]
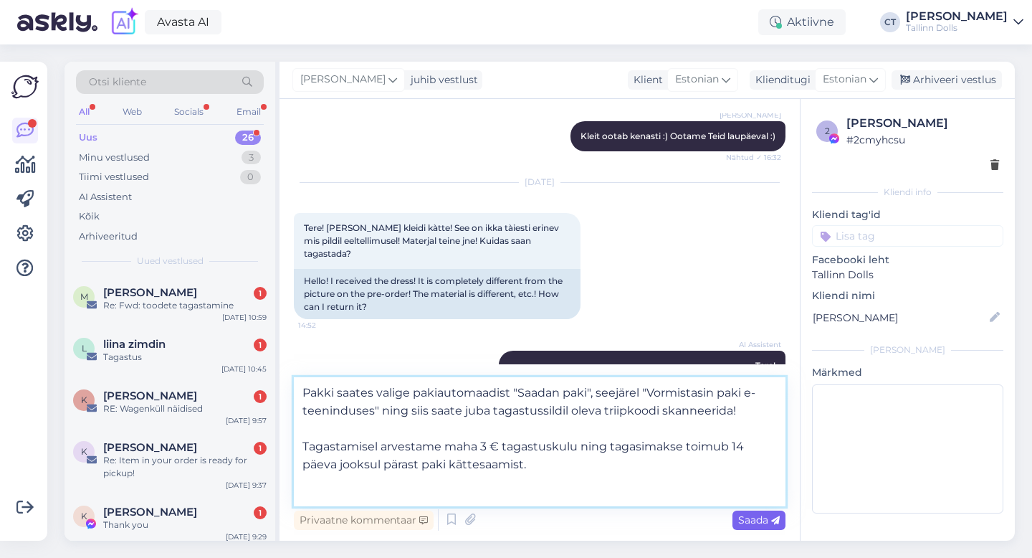
type textarea "Tere, ﻿ Tellimuse saate tagastada meie stuudiopoodi ([STREET_ADDRESS]). Tagasta…"
click at [770, 523] on span "Saada" at bounding box center [759, 519] width 42 height 13
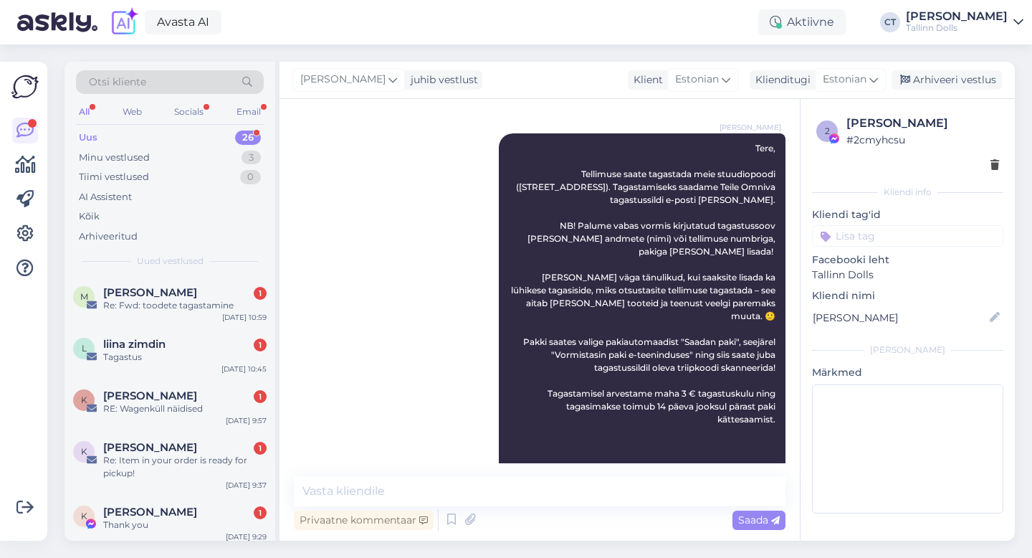
scroll to position [0, 0]
click at [953, 79] on div "Arhiveeri vestlus" at bounding box center [947, 79] width 110 height 19
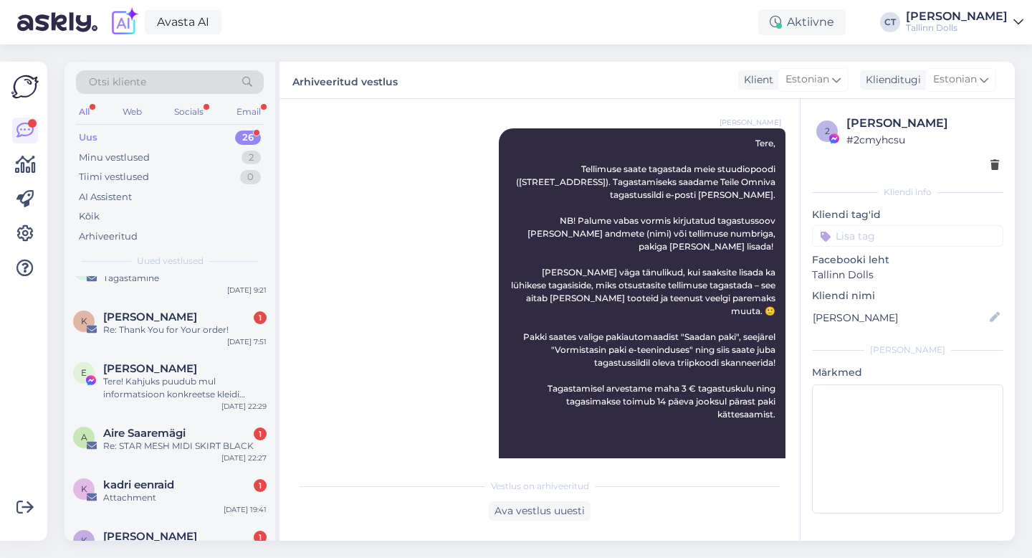
scroll to position [1168, 0]
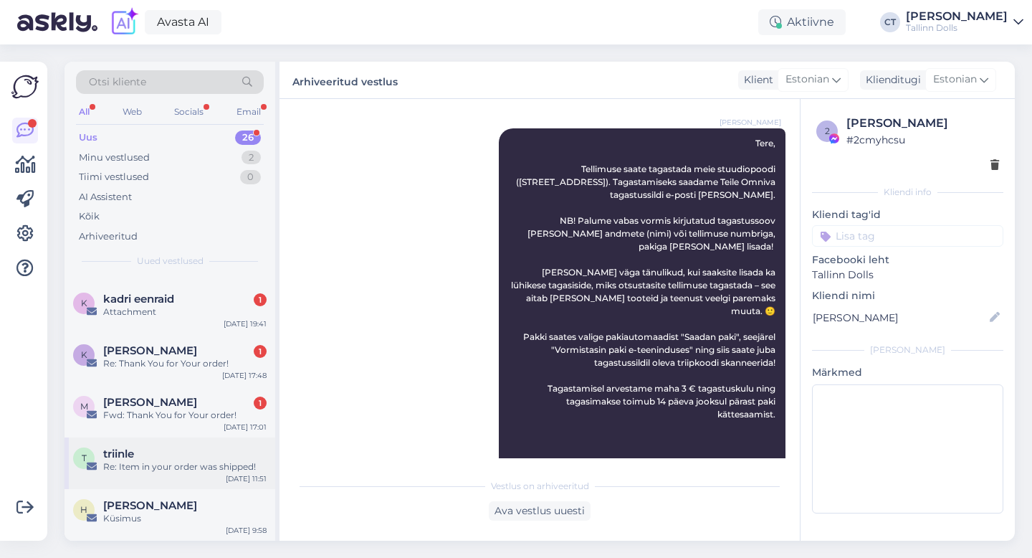
click at [199, 467] on div "Re: Item in your order was shipped!" at bounding box center [184, 466] width 163 height 13
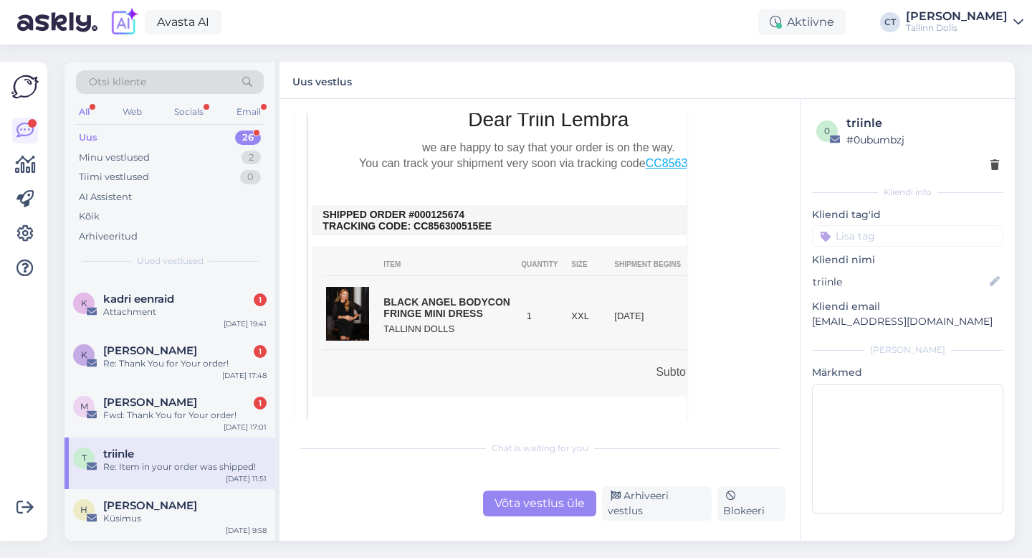
scroll to position [338, 0]
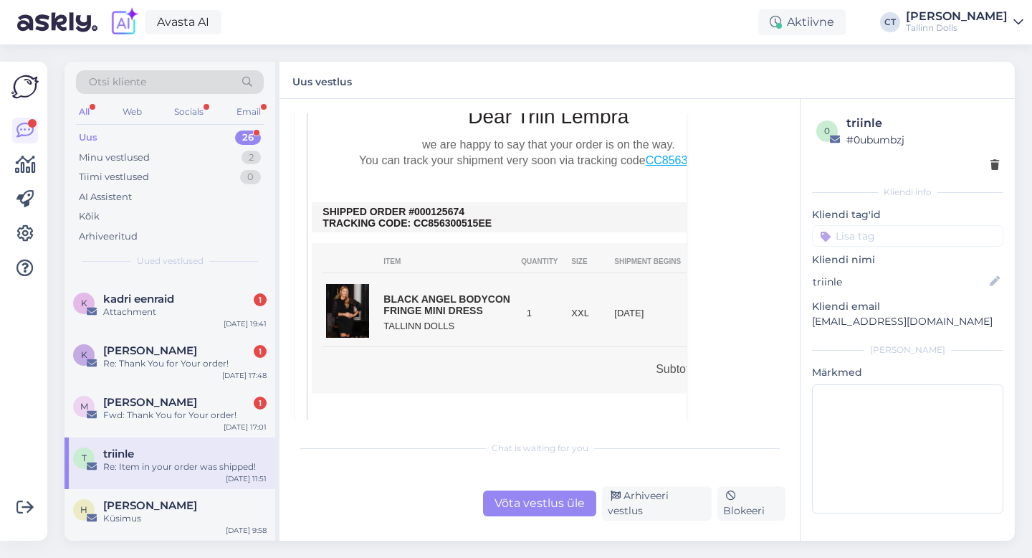
drag, startPoint x: 475, startPoint y: 212, endPoint x: 429, endPoint y: 211, distance: 46.6
click at [429, 211] on td "SHIPPED ORDER #000125674 TRACKING CODE: CC856300515EE" at bounding box center [549, 217] width 452 height 23
copy td "125674"
click at [175, 417] on div "Fwd: Thank You for Your order!" at bounding box center [184, 415] width 163 height 13
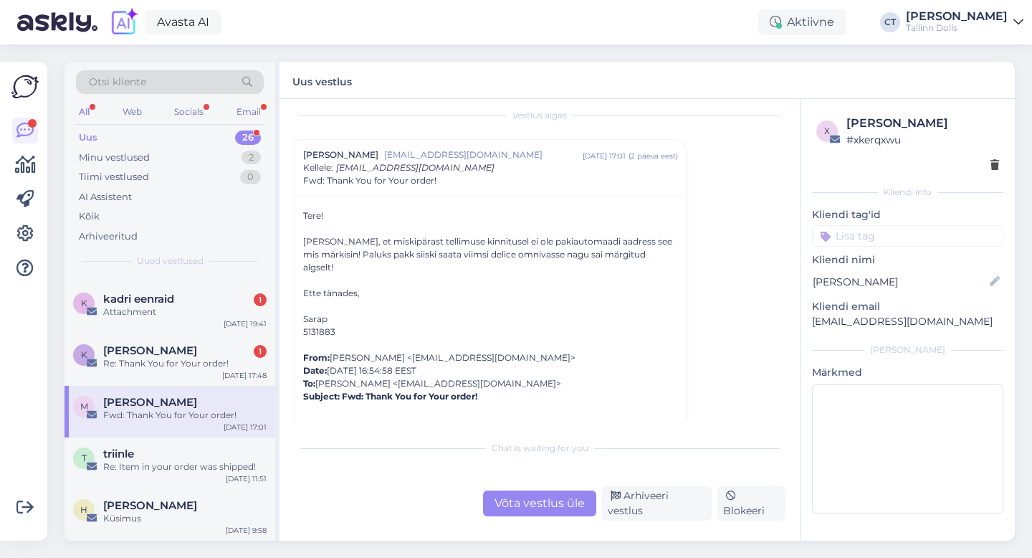
scroll to position [14, 0]
click at [516, 510] on div "Võta vestlus üle" at bounding box center [539, 503] width 113 height 26
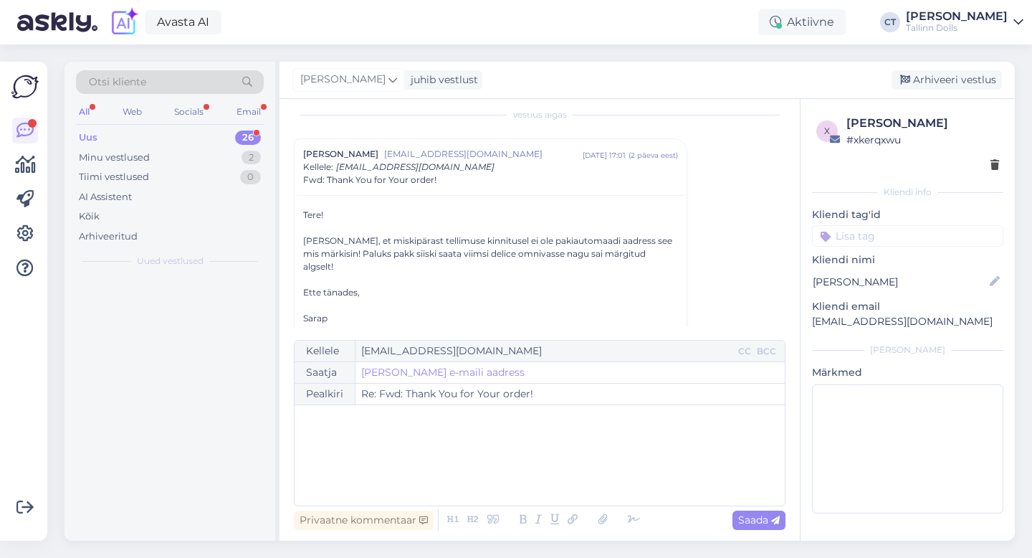
scroll to position [0, 0]
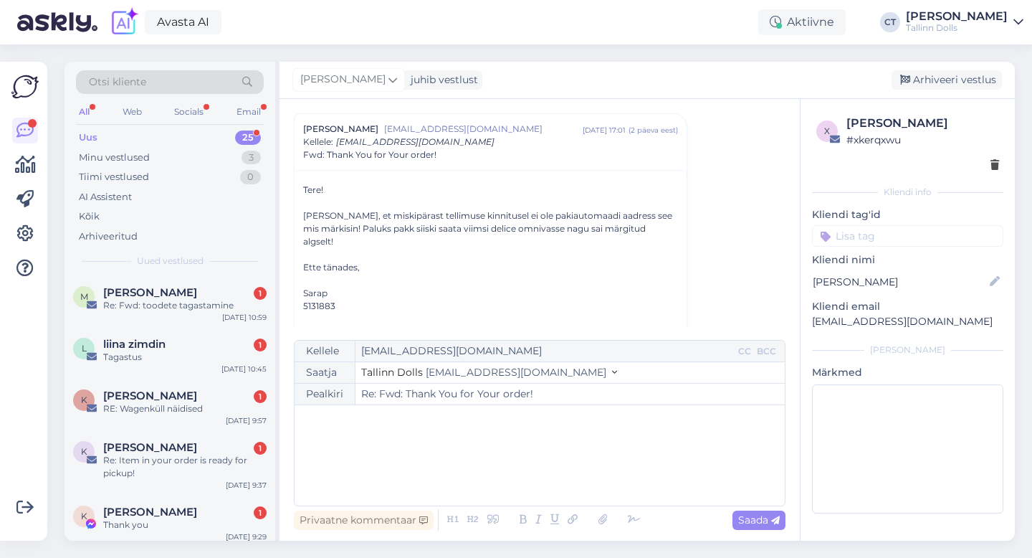
click at [519, 476] on div "﻿" at bounding box center [540, 455] width 476 height 86
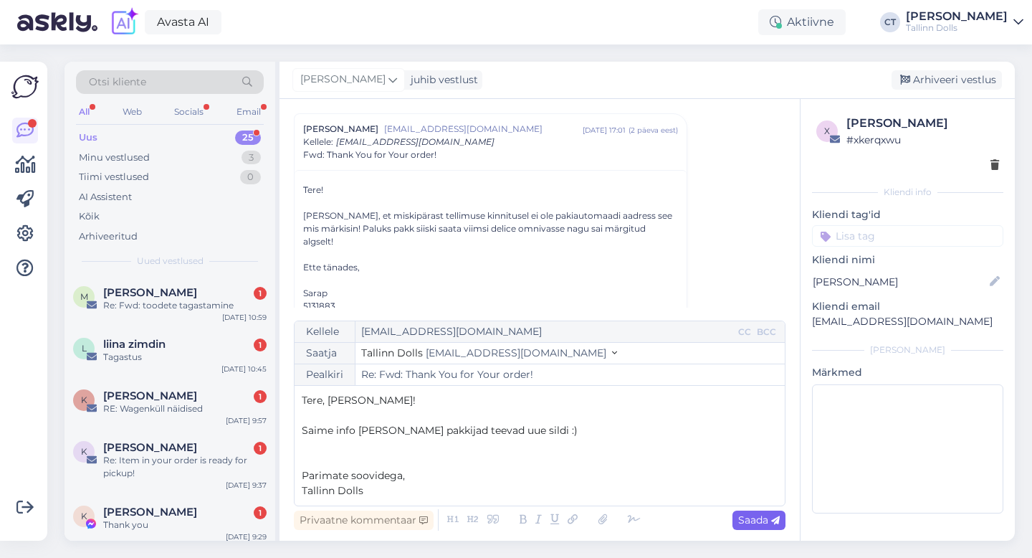
click at [756, 523] on span "Saada" at bounding box center [759, 519] width 42 height 13
click at [980, 79] on div "Arhiveeri vestlus" at bounding box center [947, 79] width 110 height 19
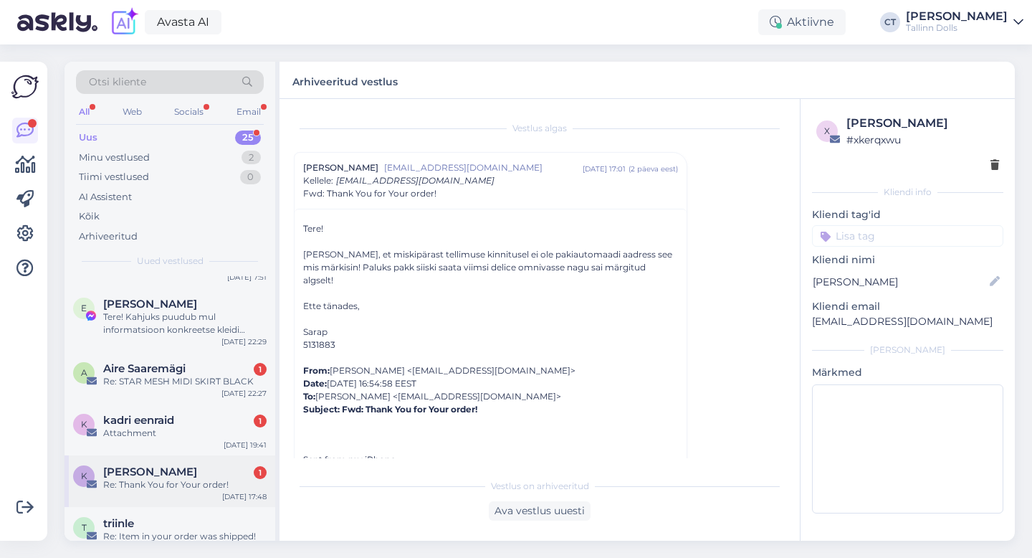
scroll to position [1116, 0]
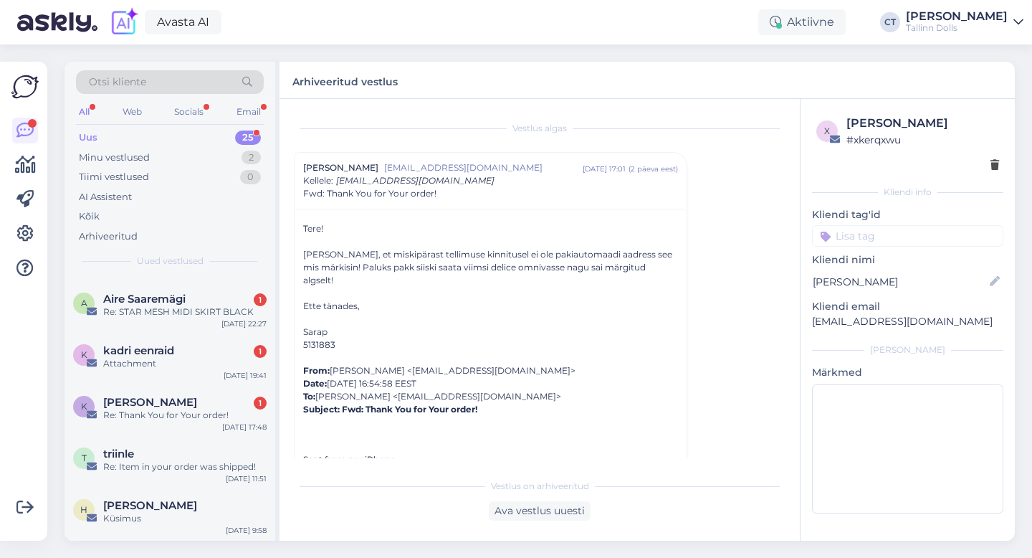
click at [224, 134] on div "Uus 25" at bounding box center [170, 138] width 188 height 20
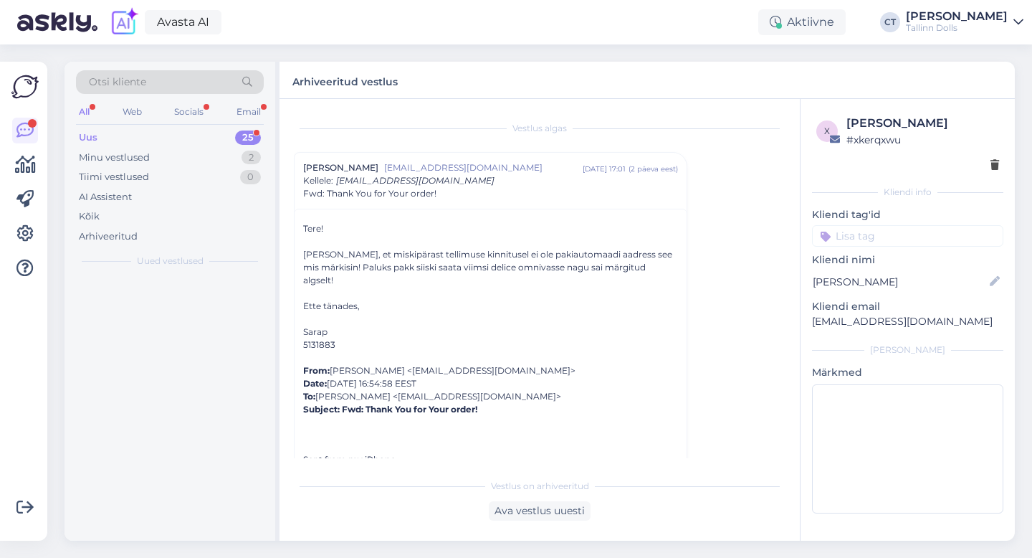
scroll to position [0, 0]
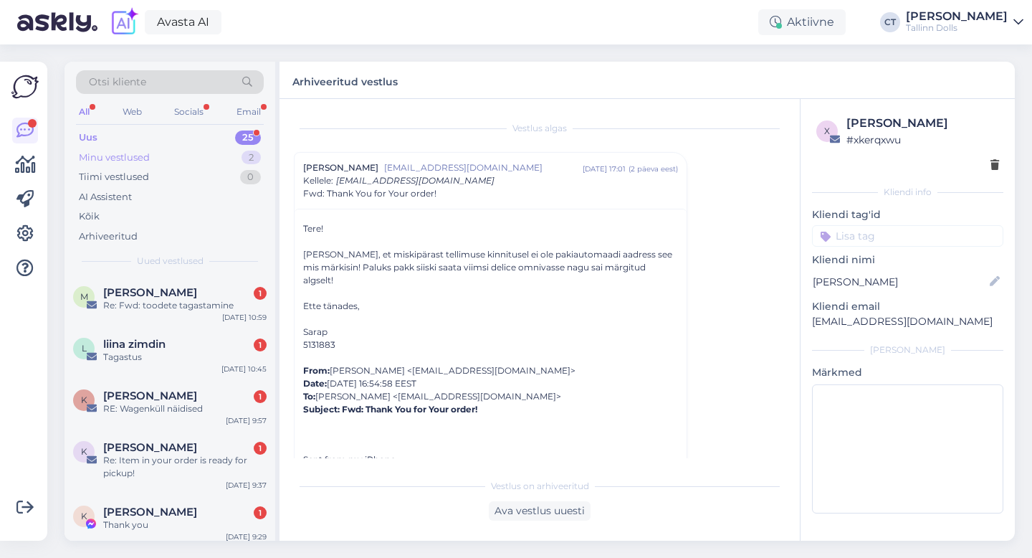
click at [179, 156] on div "Minu vestlused 2" at bounding box center [170, 158] width 188 height 20
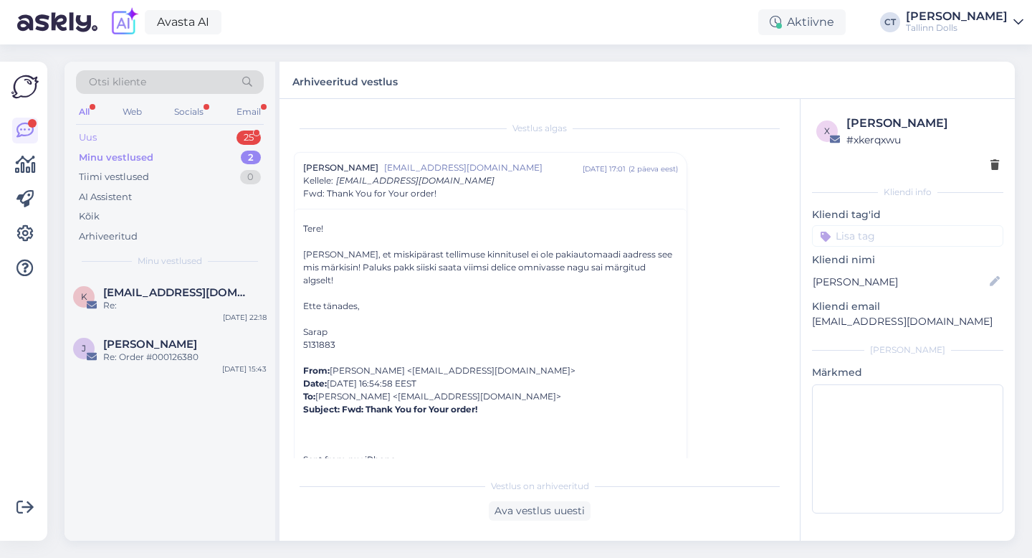
click at [179, 131] on div "Uus 25" at bounding box center [170, 138] width 188 height 20
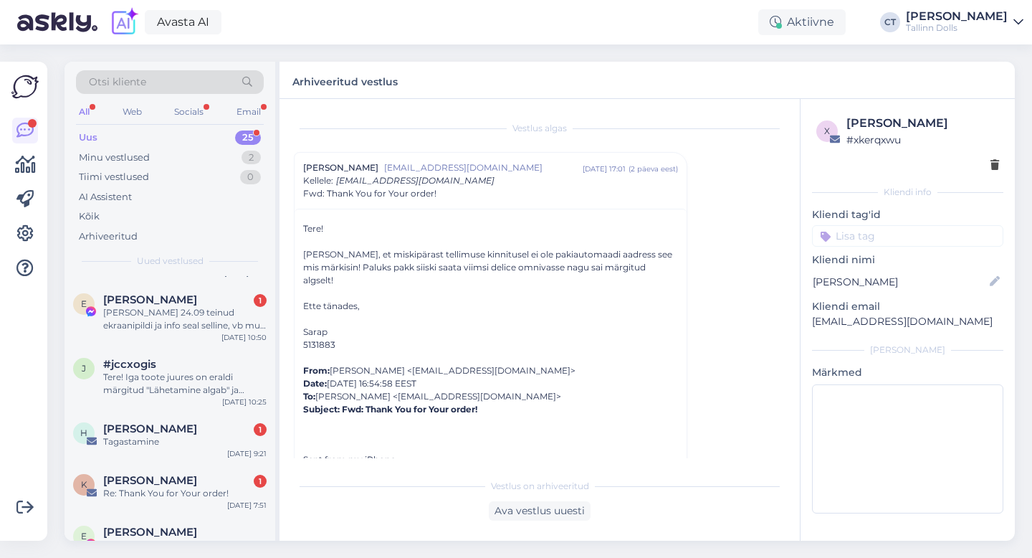
scroll to position [1116, 0]
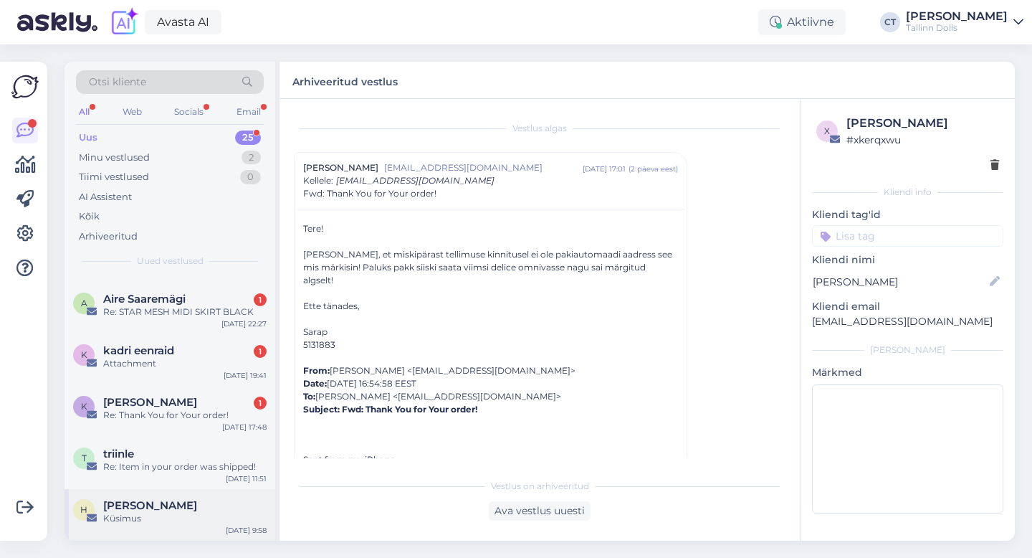
click at [155, 520] on div "Küsimus" at bounding box center [184, 518] width 163 height 13
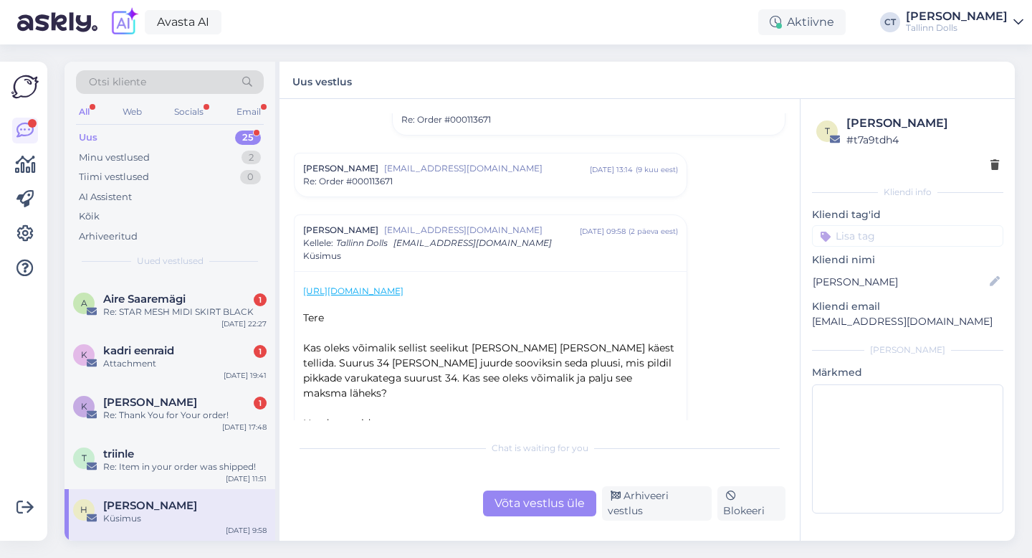
scroll to position [1203, 0]
click at [194, 329] on div "A Aire Saaremägi 1 Re: STAR MESH MIDI SKIRT BLACK [DATE] 22:27" at bounding box center [170, 308] width 211 height 52
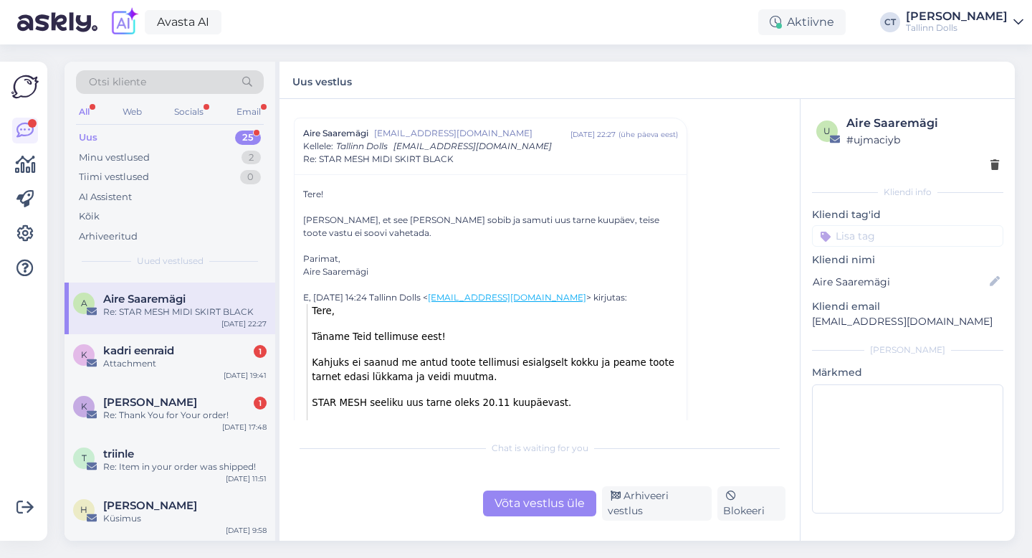
scroll to position [35, 0]
click at [525, 507] on div "Võta vestlus üle" at bounding box center [539, 503] width 113 height 26
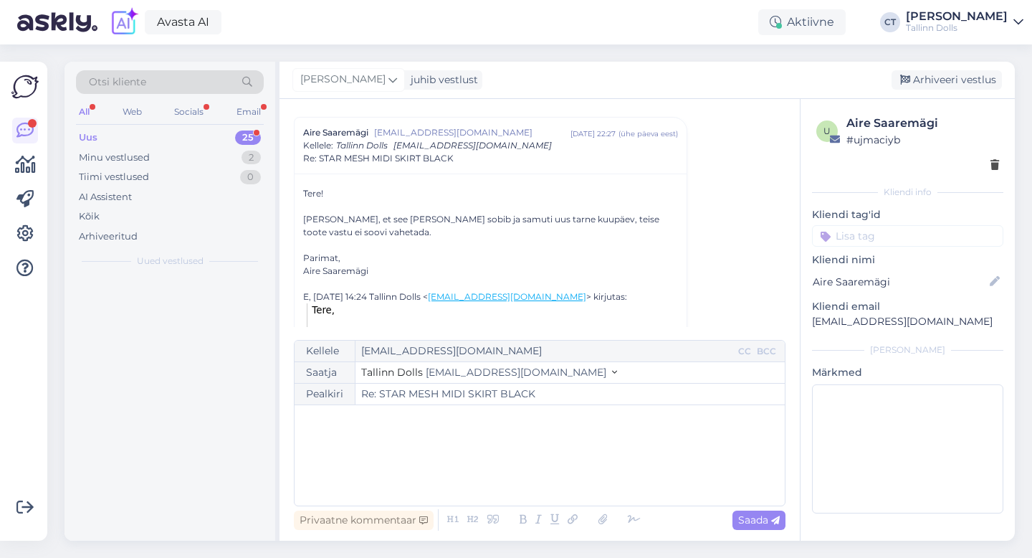
scroll to position [0, 0]
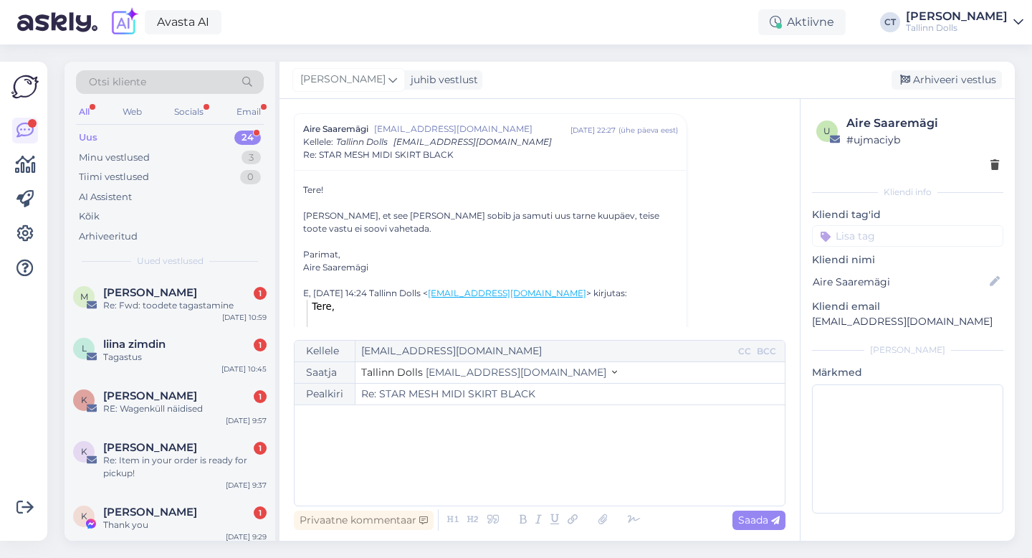
click at [531, 472] on div "﻿" at bounding box center [540, 455] width 476 height 86
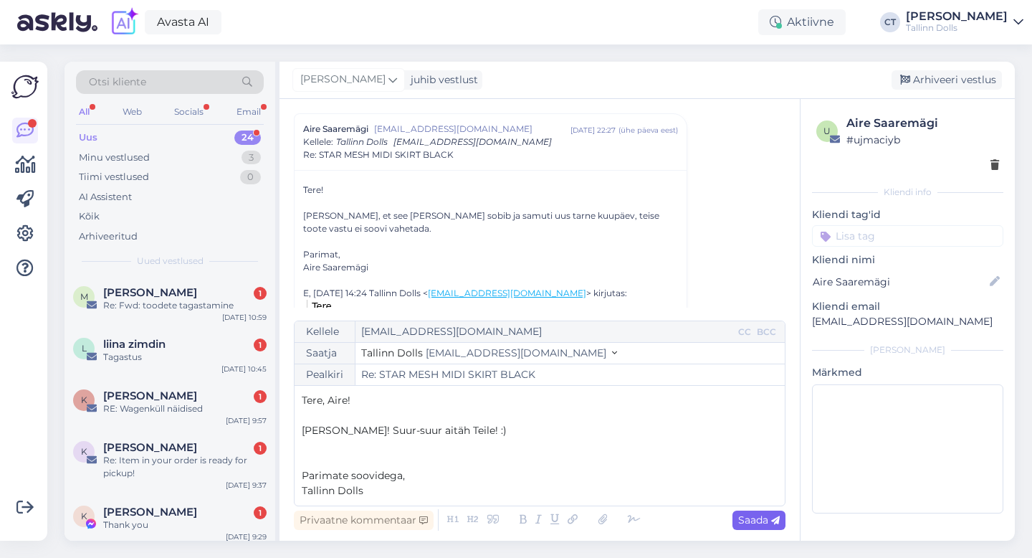
click at [760, 517] on span "Saada" at bounding box center [759, 519] width 42 height 13
type input "Re: Re: STAR MESH MIDI SKIRT BLACK"
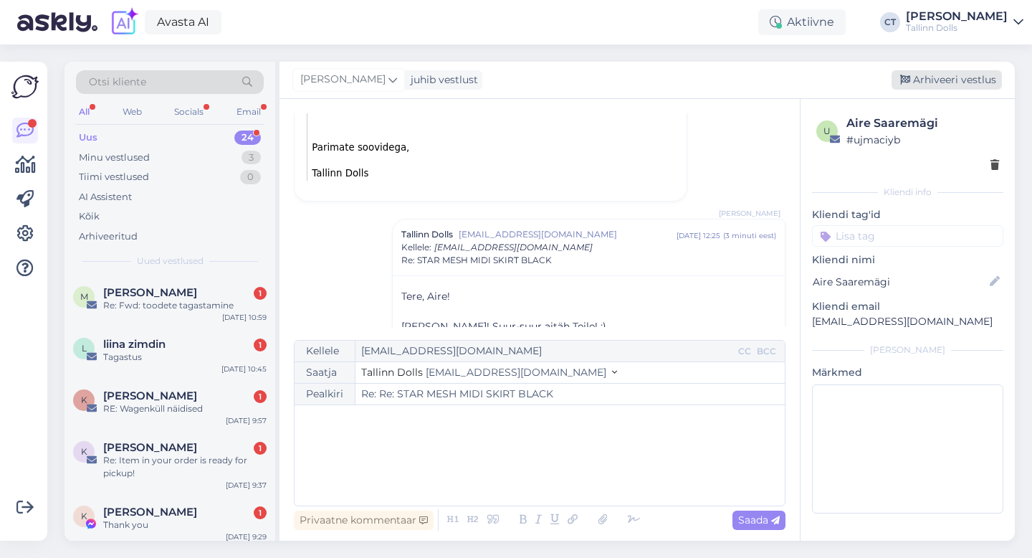
click at [966, 80] on div "Arhiveeri vestlus" at bounding box center [947, 79] width 110 height 19
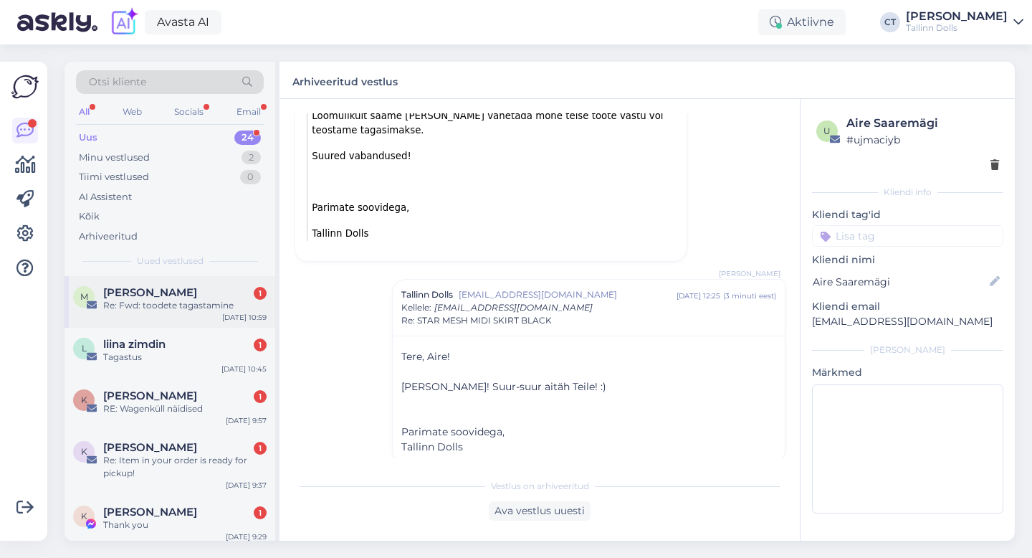
click at [193, 318] on div "M Maili Kahu 1 Re: Fwd: toodete tagastamine [DATE] 10:59" at bounding box center [170, 302] width 211 height 52
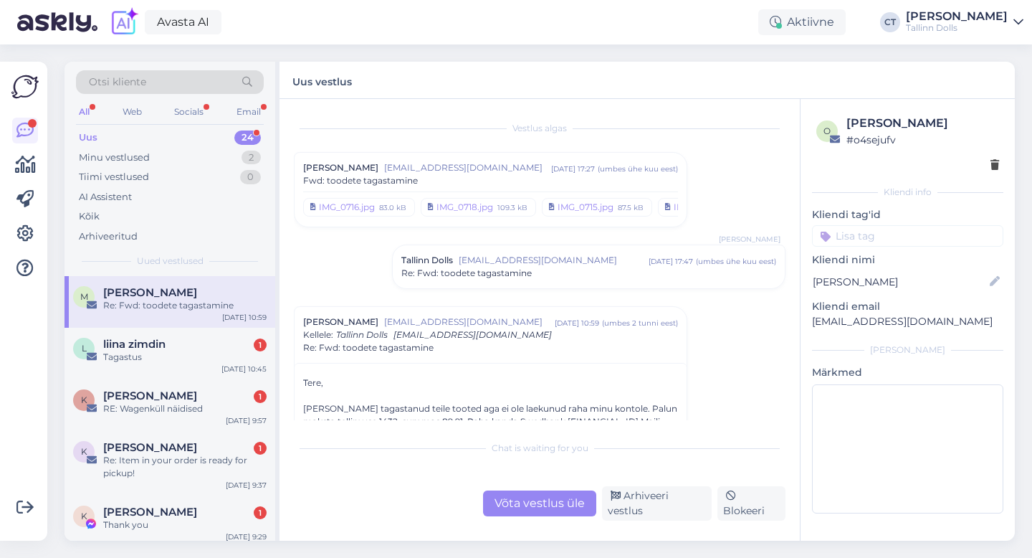
click at [505, 172] on span "[EMAIL_ADDRESS][DOMAIN_NAME]" at bounding box center [467, 167] width 167 height 13
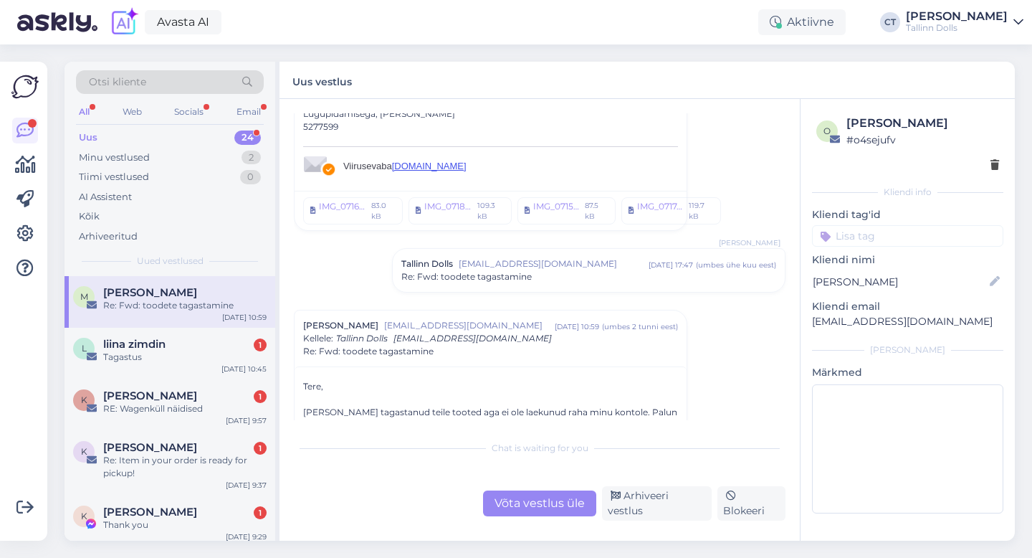
scroll to position [782, 0]
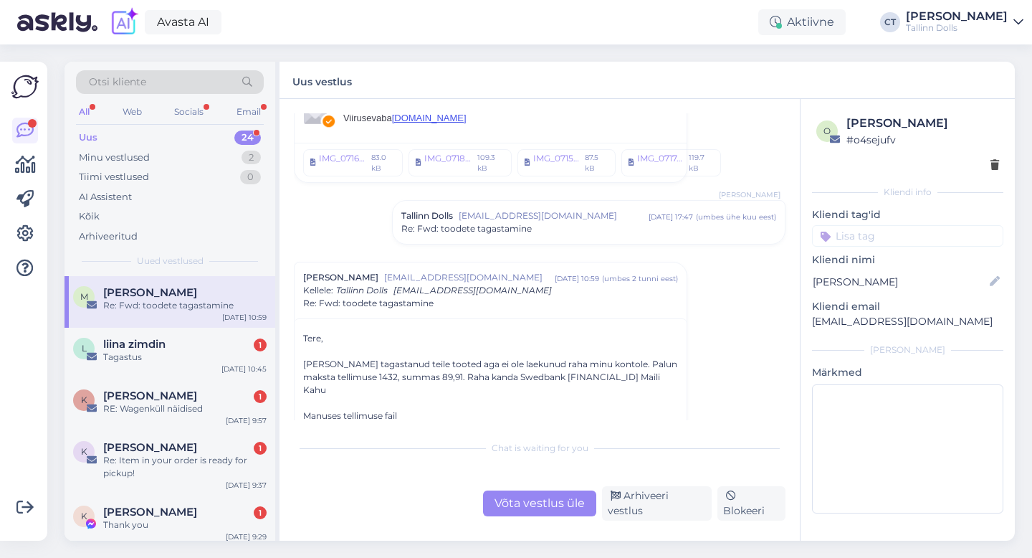
click at [503, 240] on div "Tallinn Dolls [EMAIL_ADDRESS][DOMAIN_NAME] [DATE] 17:47 ( umbes ühe kuu eest ) …" at bounding box center [589, 222] width 392 height 43
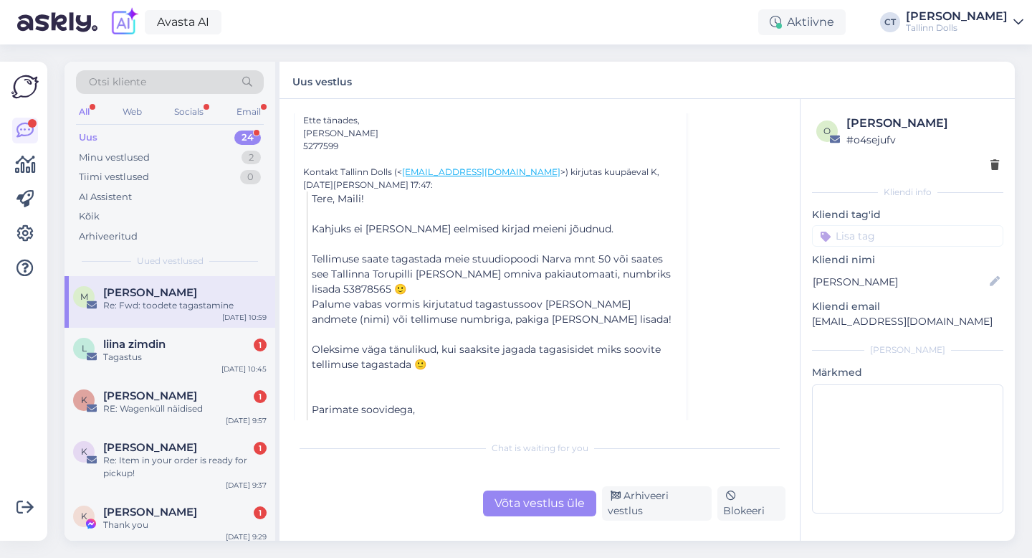
scroll to position [1449, 0]
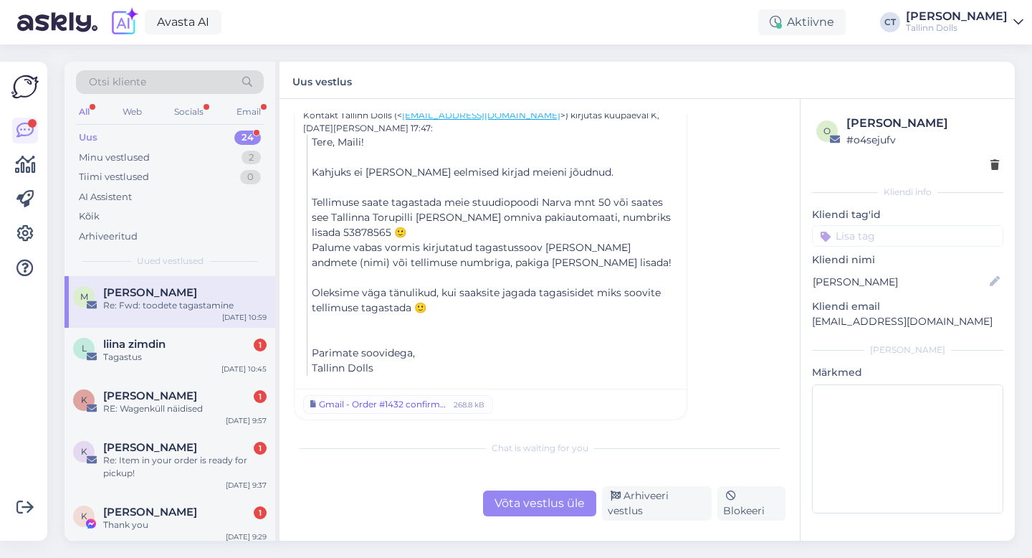
click at [368, 401] on div "Gmail - Order #1432 confirmed.pdf" at bounding box center [384, 404] width 130 height 13
click at [530, 503] on div "Võta vestlus üle" at bounding box center [539, 503] width 113 height 26
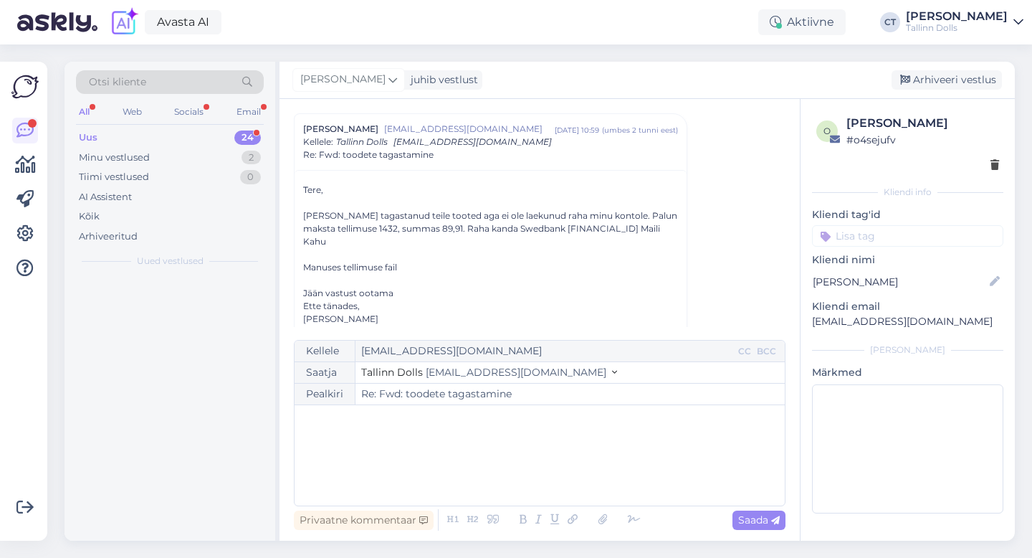
click at [543, 478] on div "﻿" at bounding box center [540, 455] width 476 height 86
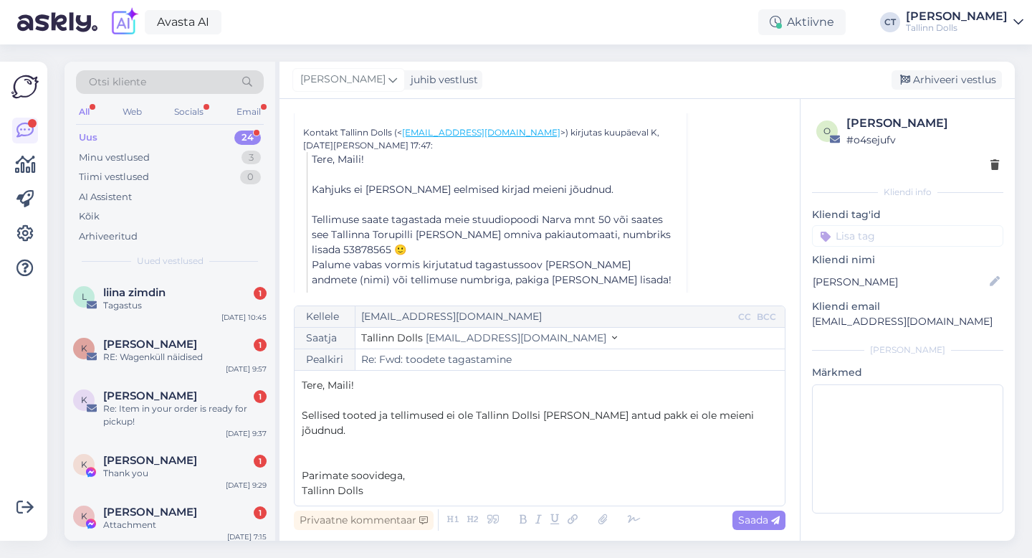
scroll to position [1470, 0]
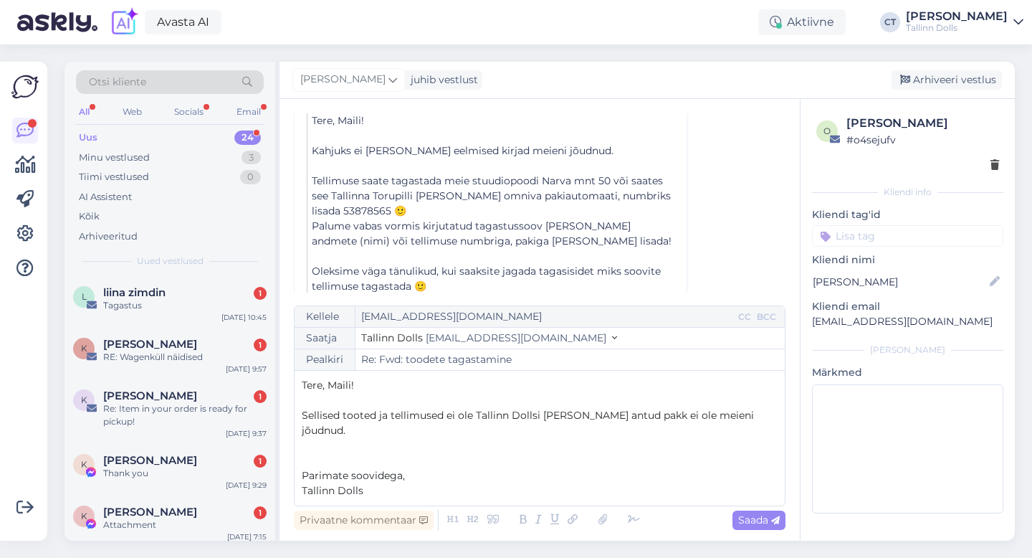
click at [774, 430] on p "Sellised tooted ja tellimused ei ole Tallinn Dollsi [PERSON_NAME] antud pakk ei…" at bounding box center [540, 423] width 476 height 30
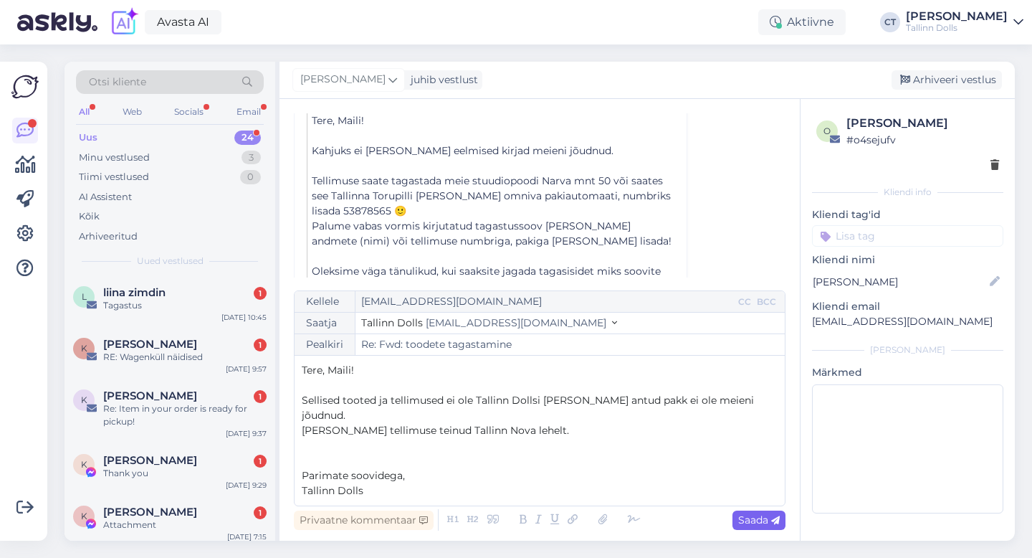
click at [778, 526] on span "Saada" at bounding box center [759, 519] width 42 height 13
type input "Re: Re: Fwd: toodete tagastamine"
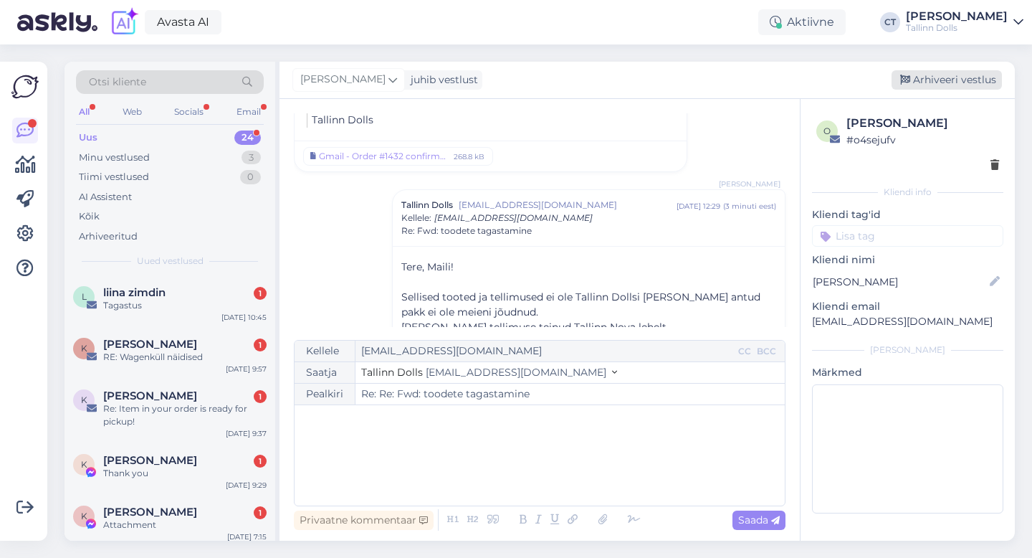
click at [968, 73] on div "Arhiveeri vestlus" at bounding box center [947, 79] width 110 height 19
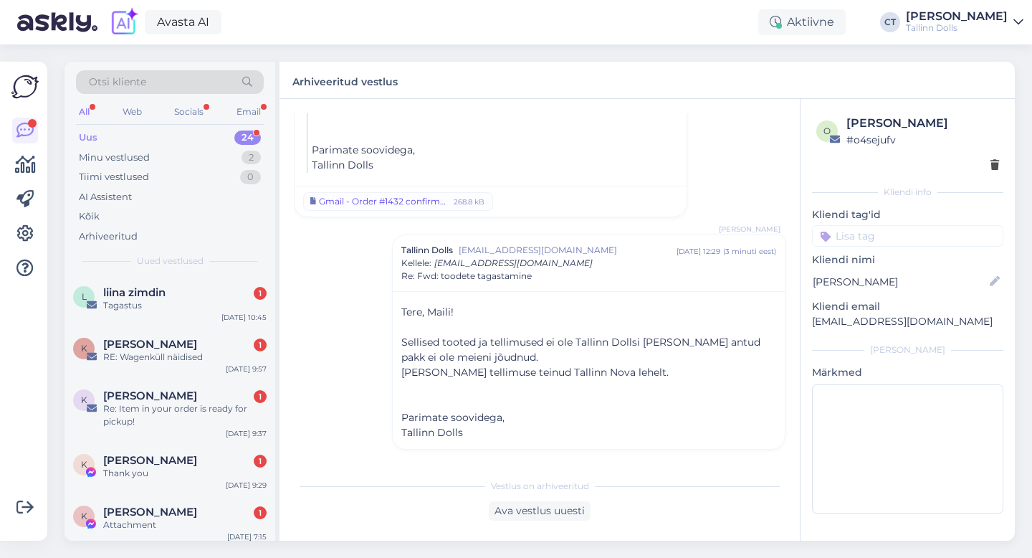
scroll to position [1078, 0]
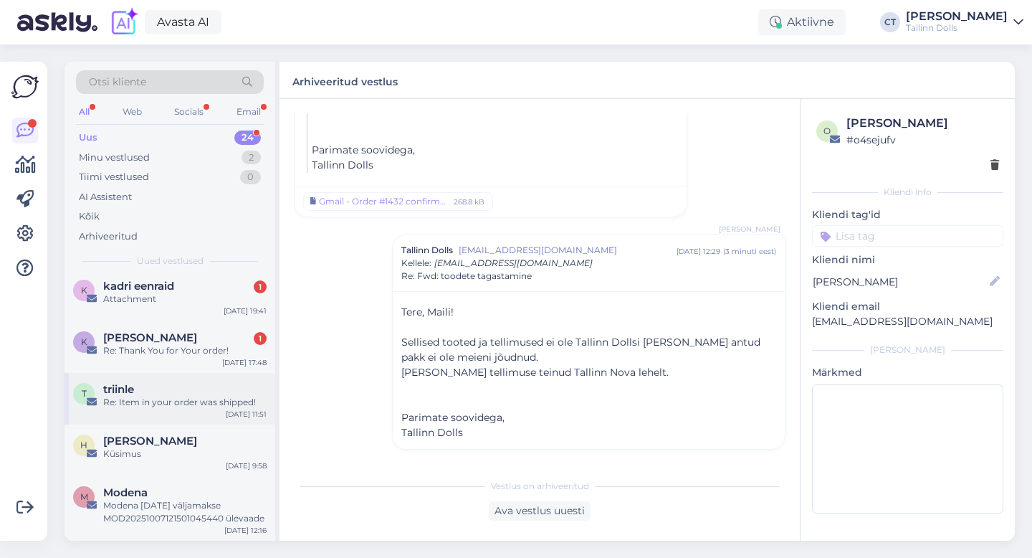
click at [154, 412] on div "t triinle Re: Item in your order was shipped! [DATE] 11:51" at bounding box center [170, 399] width 211 height 52
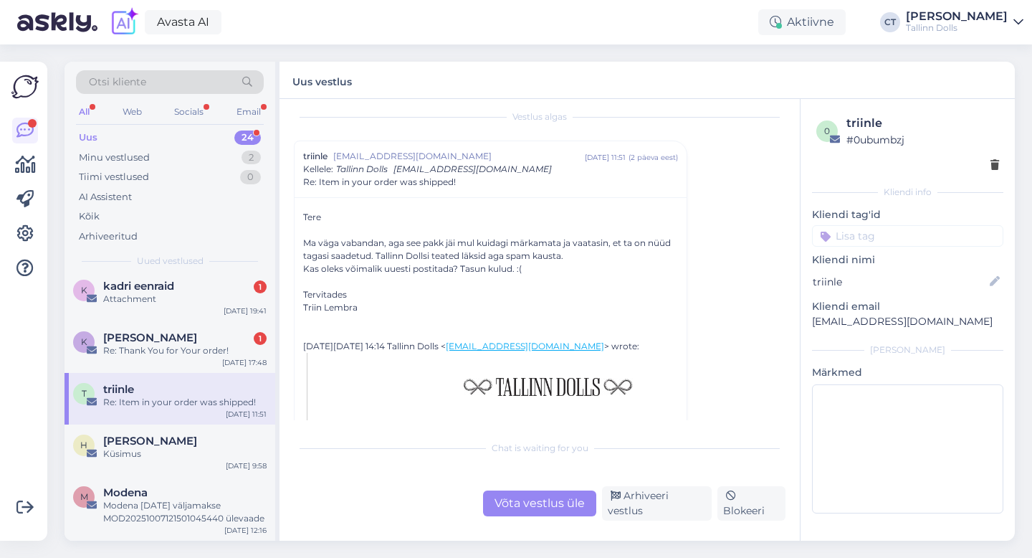
scroll to position [16, 0]
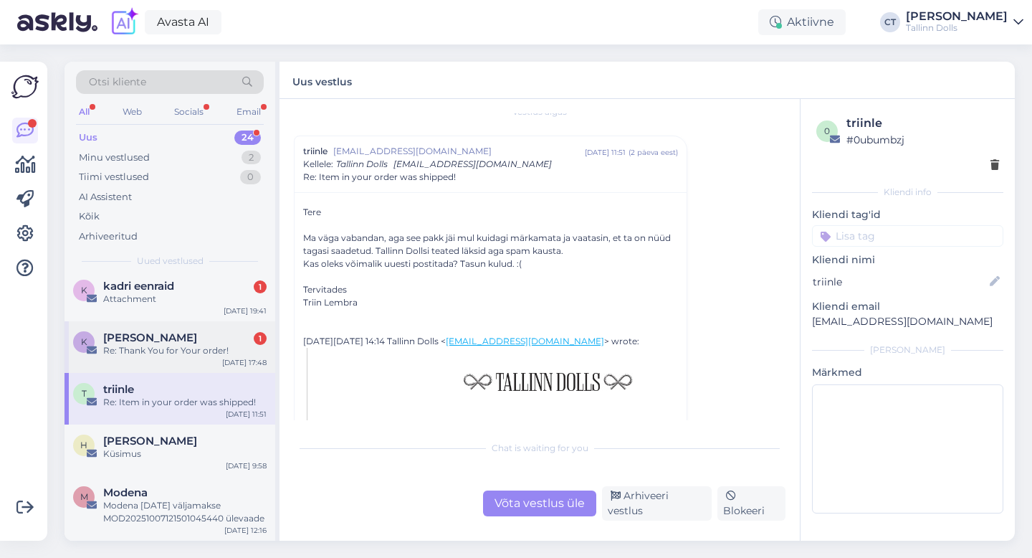
click at [187, 340] on span "[PERSON_NAME]" at bounding box center [150, 337] width 94 height 13
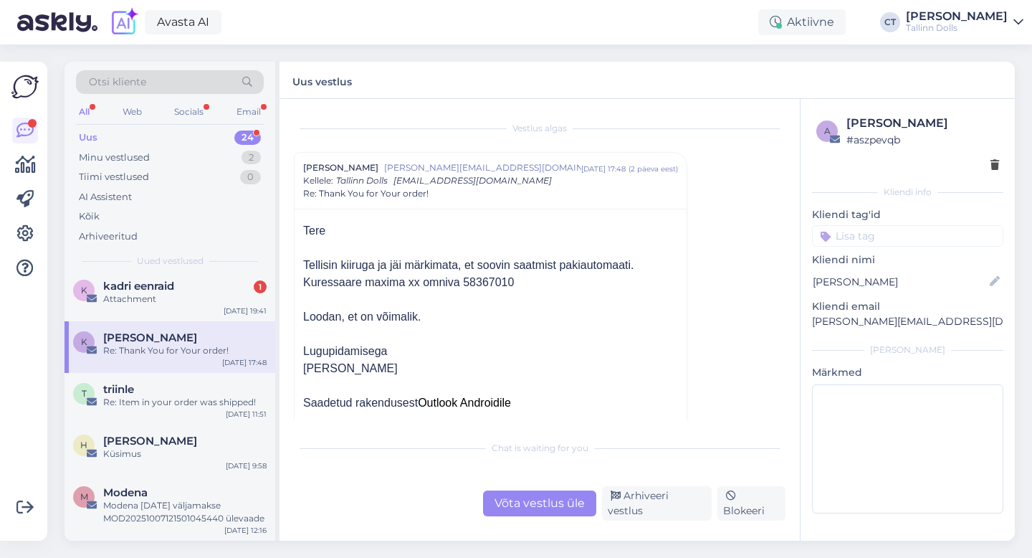
scroll to position [17, 0]
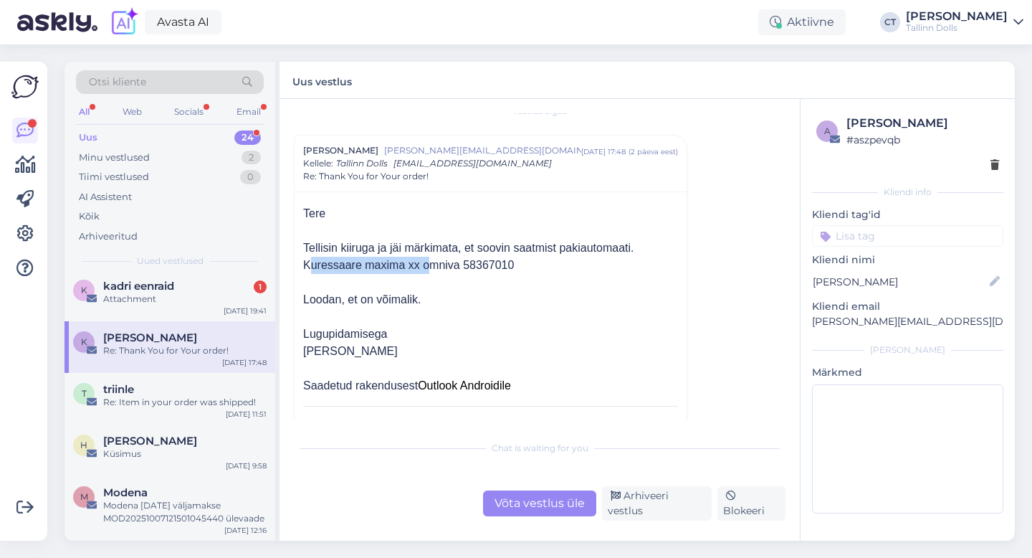
drag, startPoint x: 295, startPoint y: 263, endPoint x: 422, endPoint y: 262, distance: 126.2
copy div "Kuressaare maxima xx"
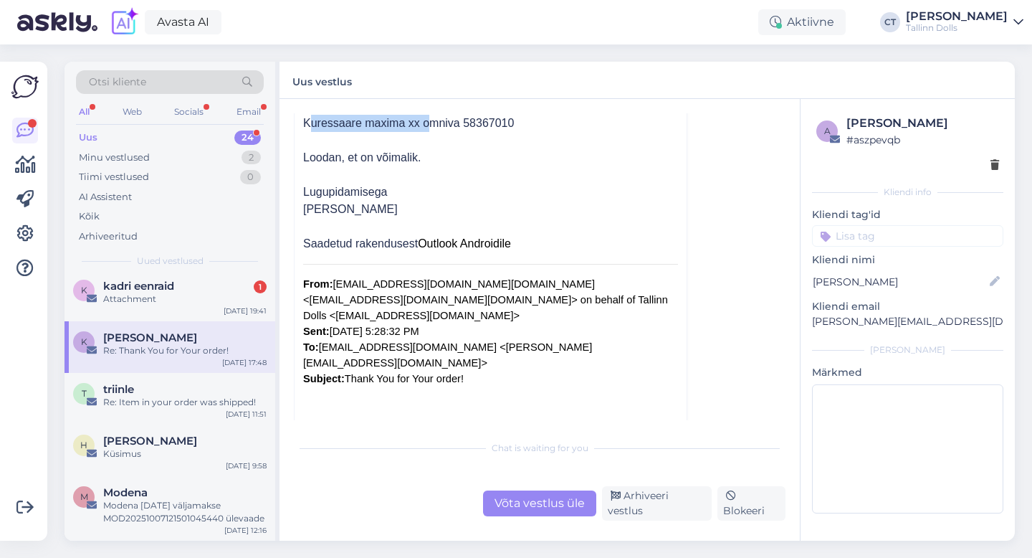
scroll to position [457, 0]
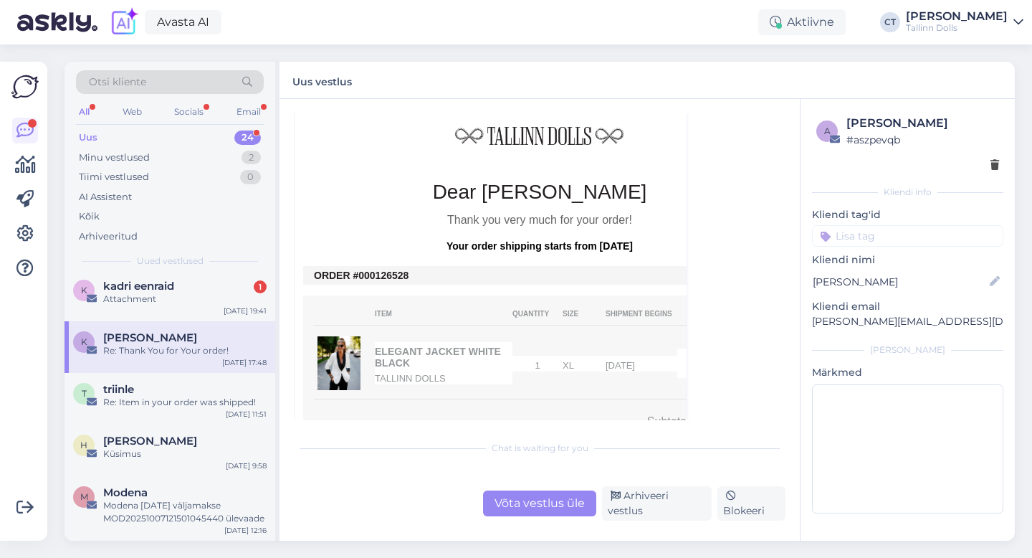
click at [508, 508] on div "Võta vestlus üle" at bounding box center [539, 503] width 113 height 26
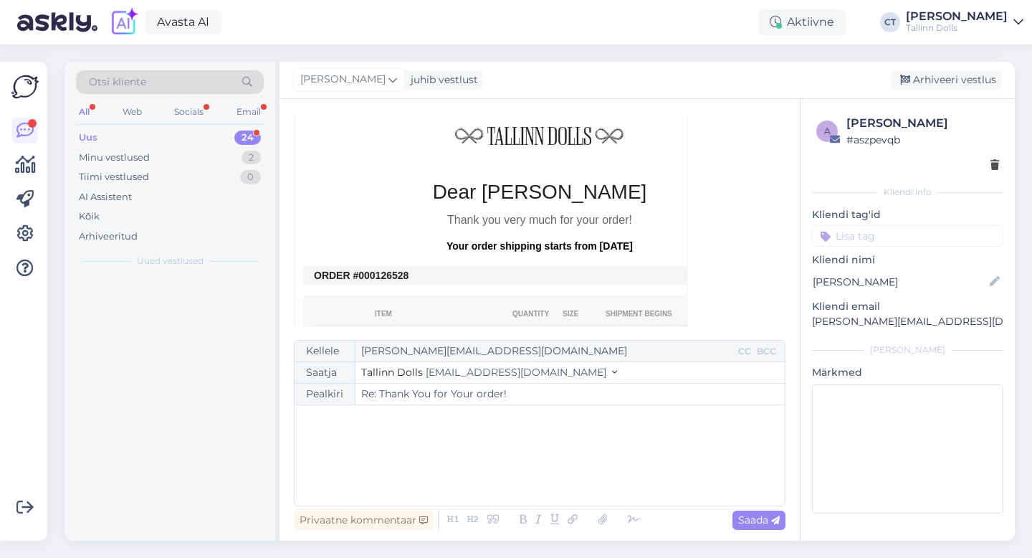
scroll to position [0, 0]
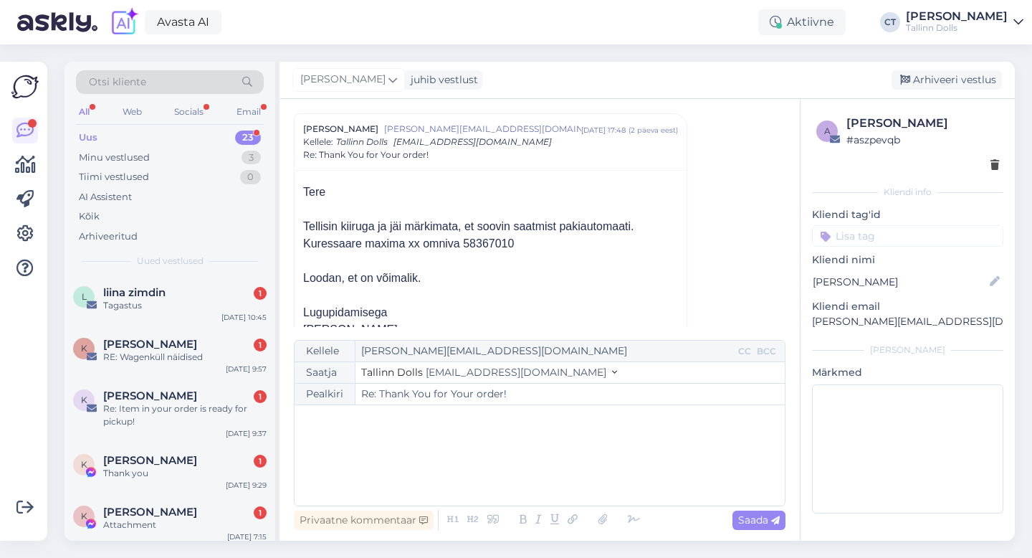
click at [518, 481] on div "﻿" at bounding box center [540, 455] width 476 height 86
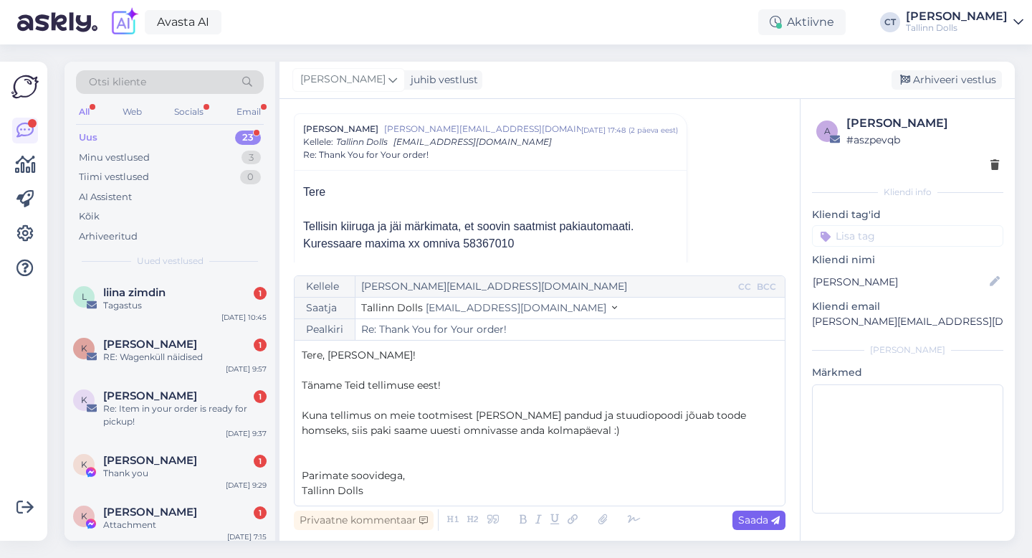
click at [761, 523] on span "Saada" at bounding box center [759, 519] width 42 height 13
type input "Re: Re: Thank You for Your order!"
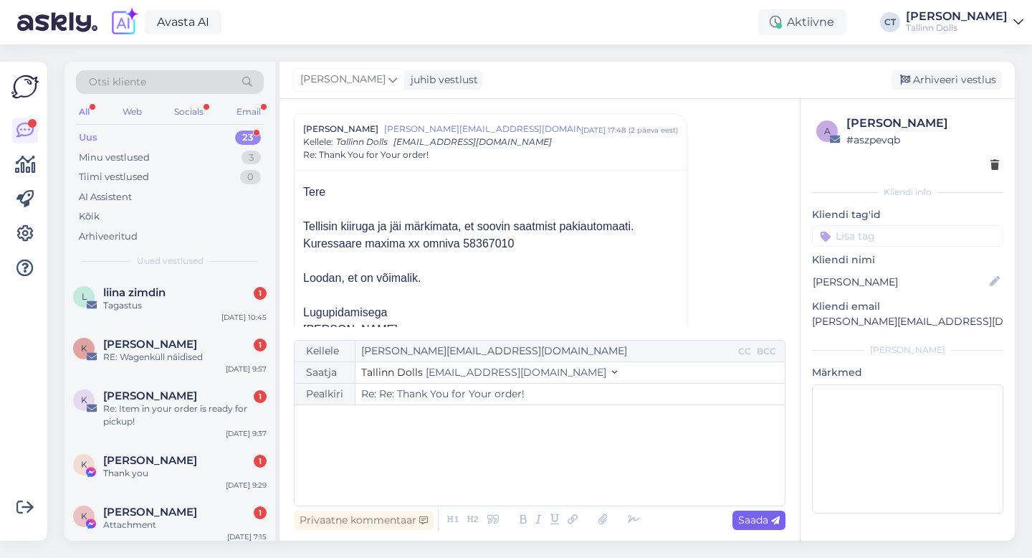
scroll to position [1091, 0]
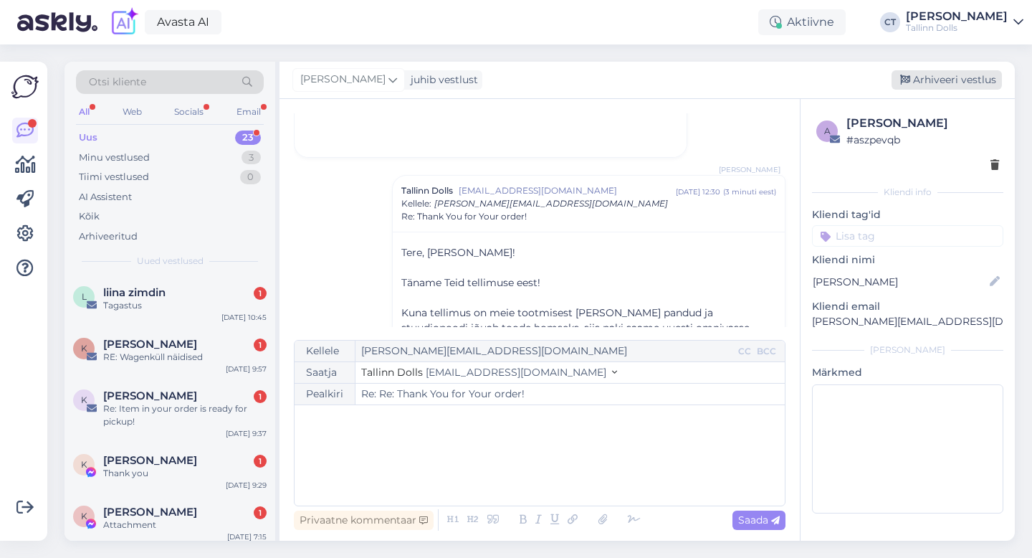
click at [963, 78] on div "Arhiveeri vestlus" at bounding box center [947, 79] width 110 height 19
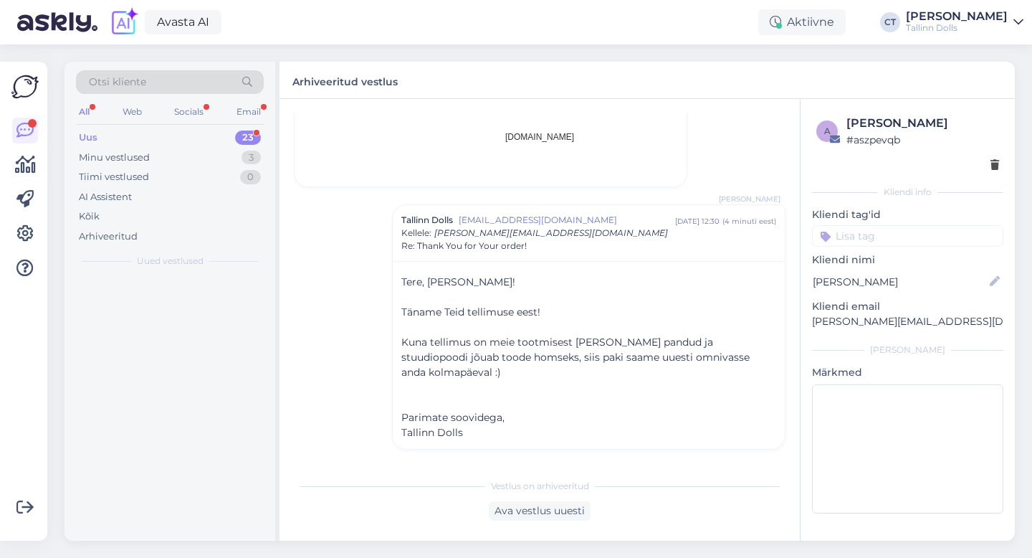
scroll to position [1046, 0]
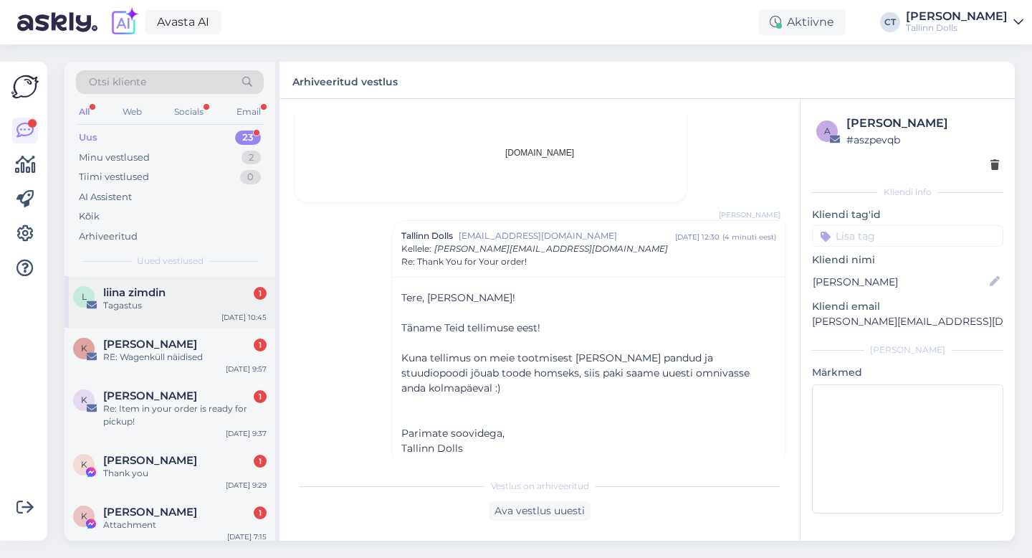
click at [177, 288] on div "liina zimdin 1" at bounding box center [184, 292] width 163 height 13
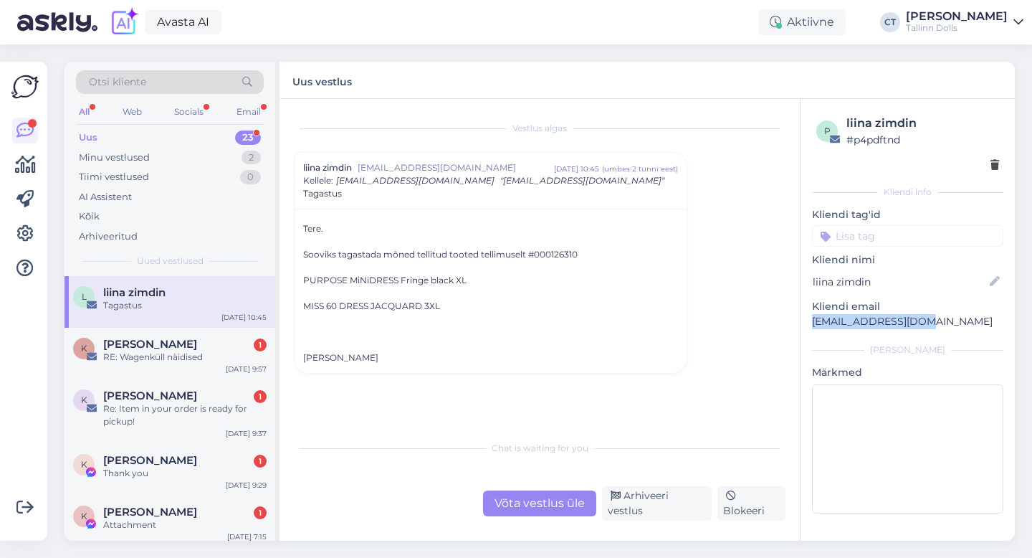
drag, startPoint x: 926, startPoint y: 319, endPoint x: 807, endPoint y: 317, distance: 119.0
click at [807, 317] on div "p liina zimdin # p4pdftnd Kliendi info Kliendi tag'id Kliendi nimi liina zimdin…" at bounding box center [908, 317] width 214 height 436
copy p "[EMAIL_ADDRESS][DOMAIN_NAME]"
click at [521, 507] on div "Võta vestlus üle" at bounding box center [539, 503] width 113 height 26
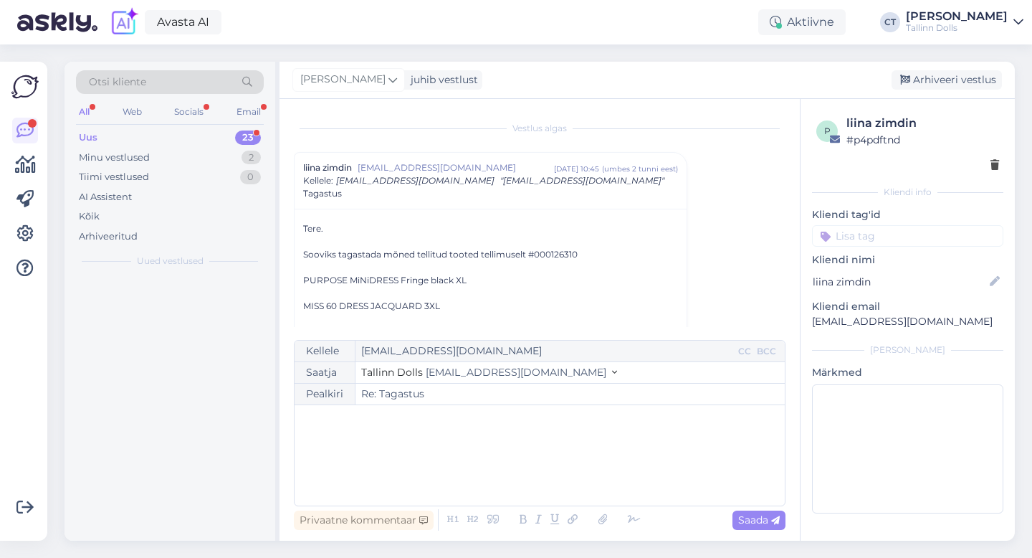
scroll to position [39, 0]
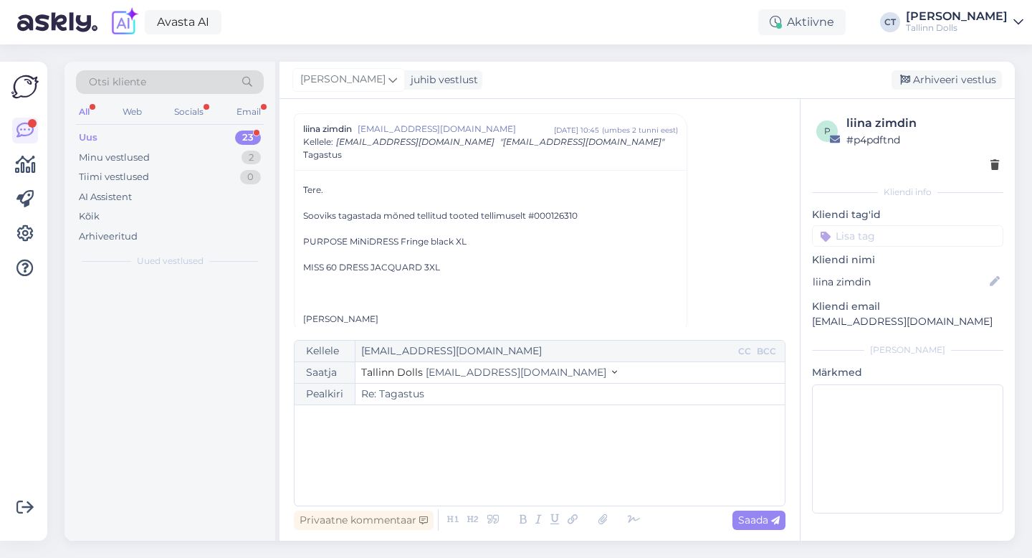
click at [533, 451] on div "﻿" at bounding box center [540, 455] width 476 height 86
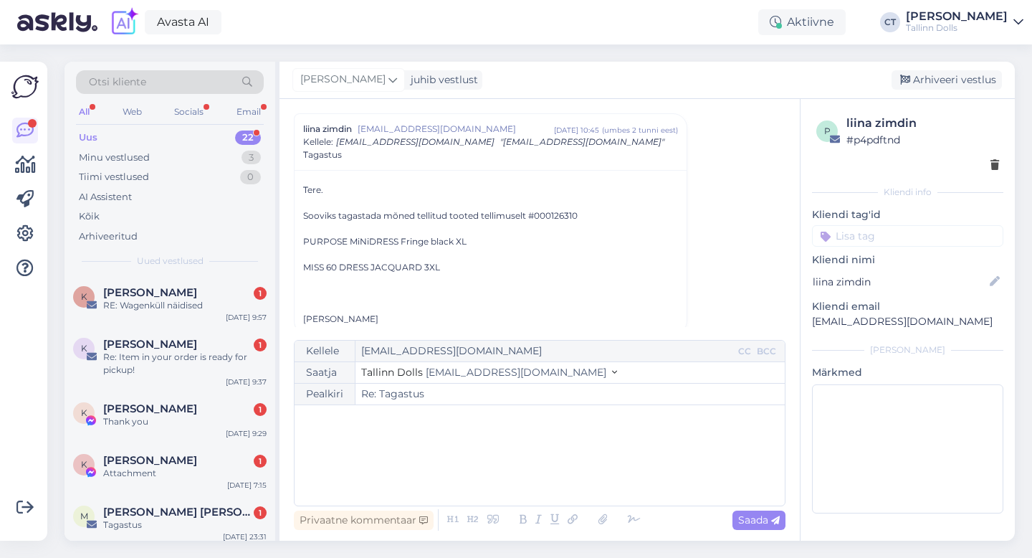
click at [379, 443] on div "﻿" at bounding box center [540, 455] width 476 height 86
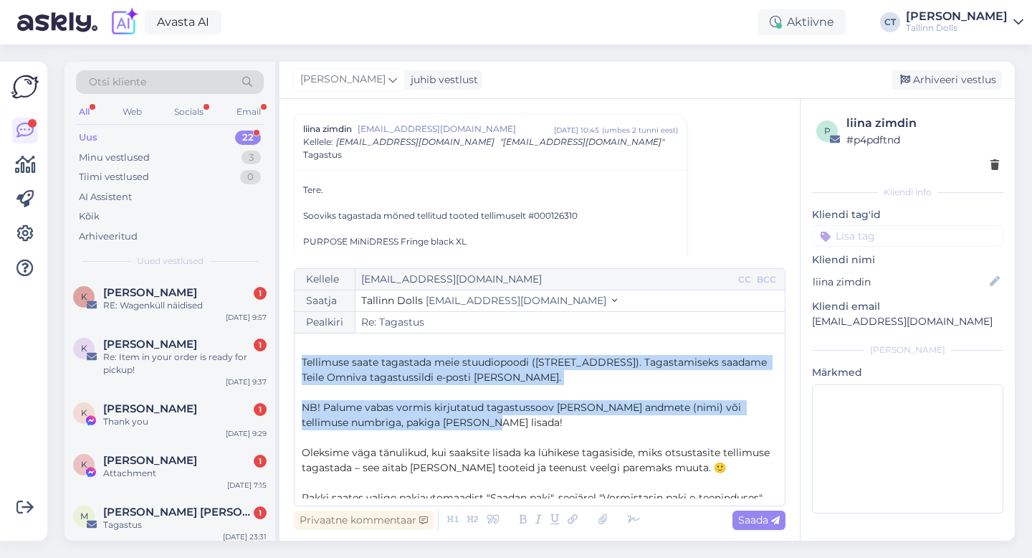
scroll to position [0, 0]
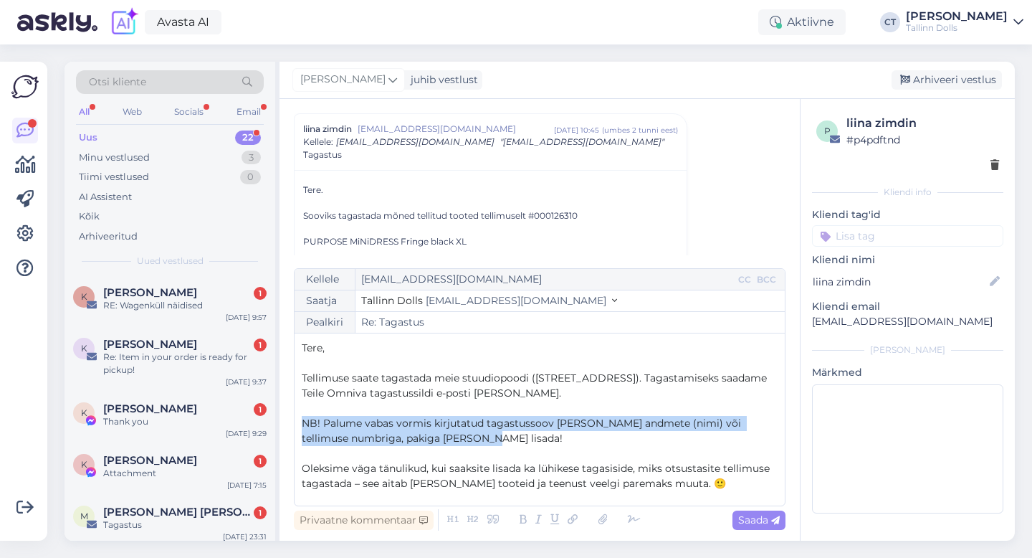
drag, startPoint x: 473, startPoint y: 376, endPoint x: 287, endPoint y: 419, distance: 190.4
click at [287, 419] on div "Vestlus algas liina zimdin [EMAIL_ADDRESS][DOMAIN_NAME] [DATE] 10:45 ( umbes 2 …" at bounding box center [540, 320] width 520 height 442
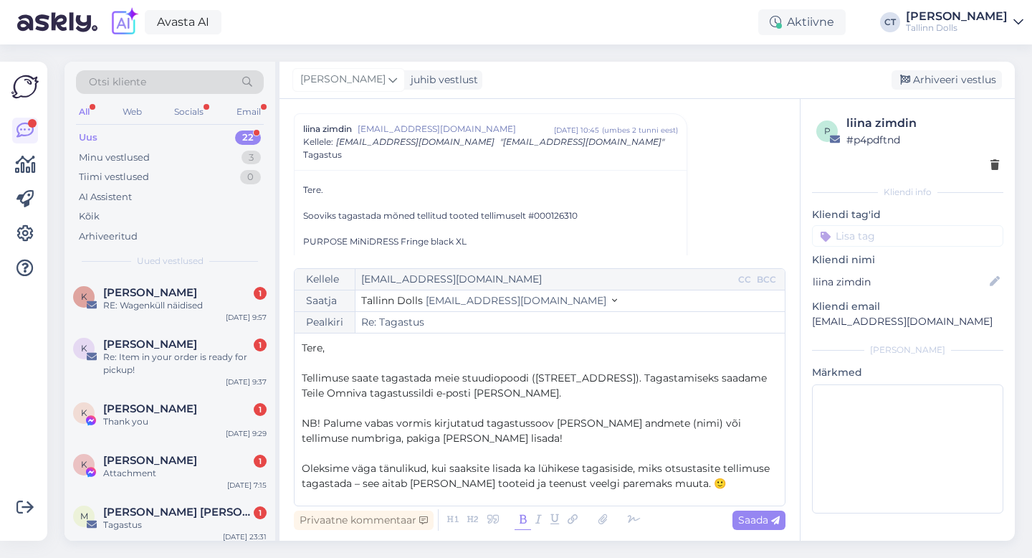
click at [518, 513] on icon at bounding box center [523, 520] width 16 height 20
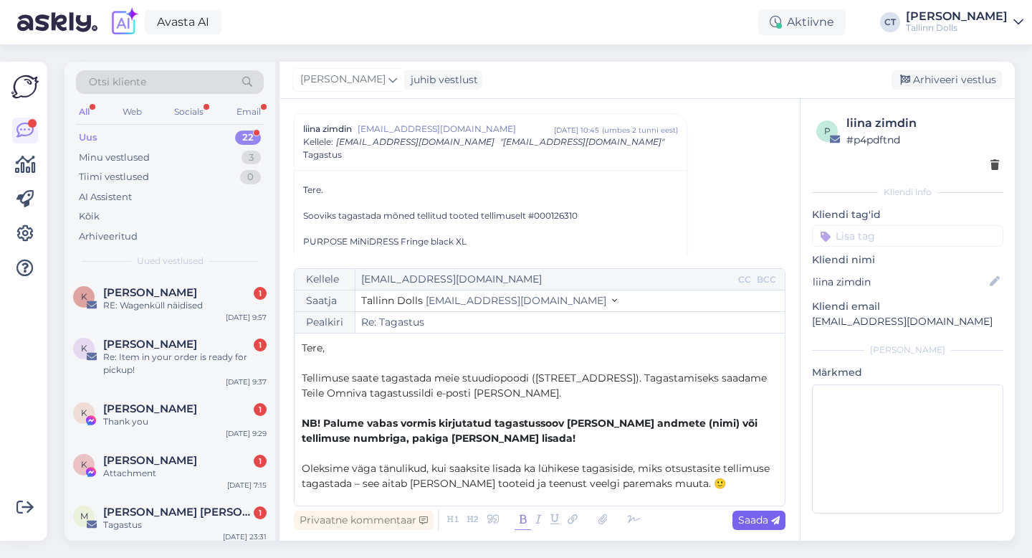
click at [748, 517] on span "Saada" at bounding box center [759, 519] width 42 height 13
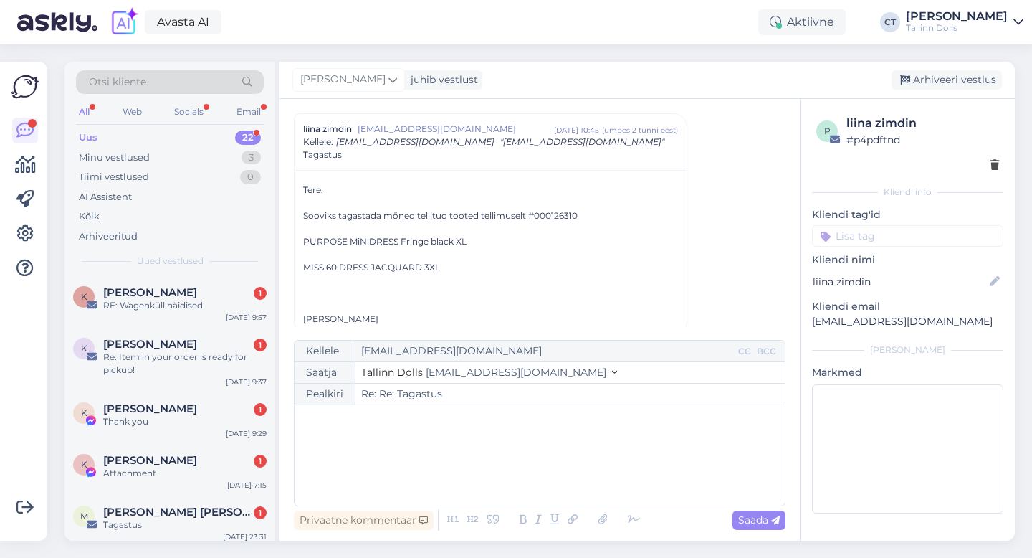
type input "Re: Tagastus"
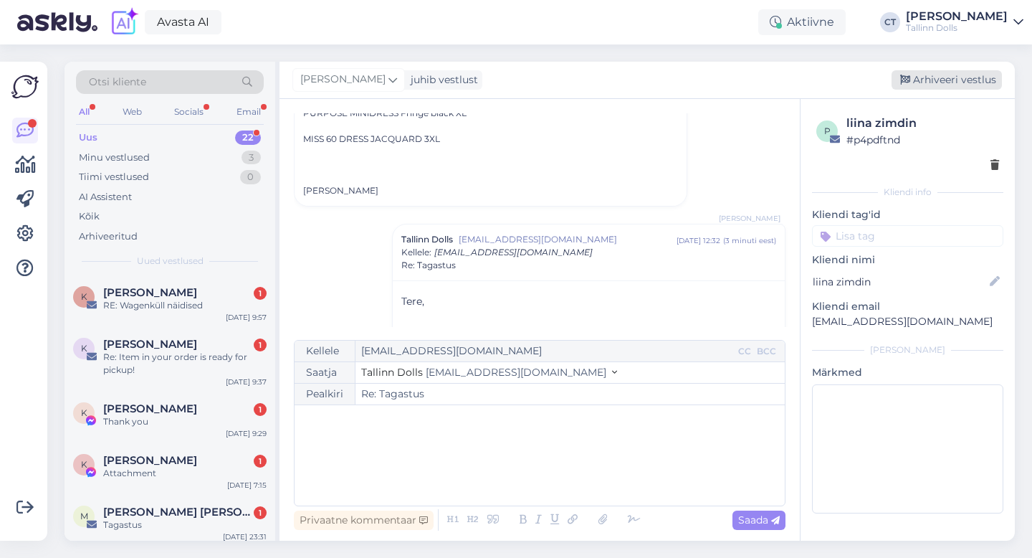
click at [963, 80] on div "Arhiveeri vestlus" at bounding box center [947, 79] width 110 height 19
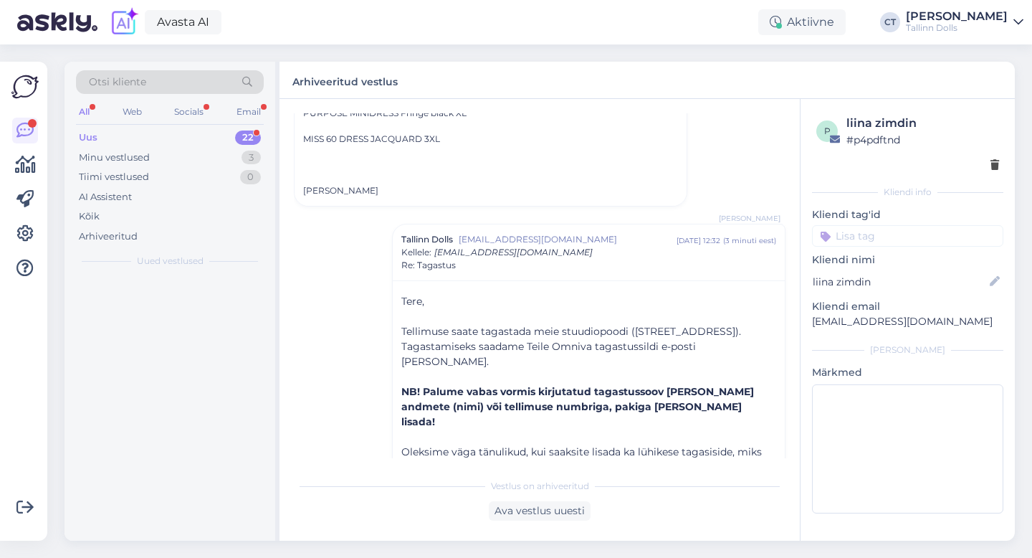
scroll to position [277, 0]
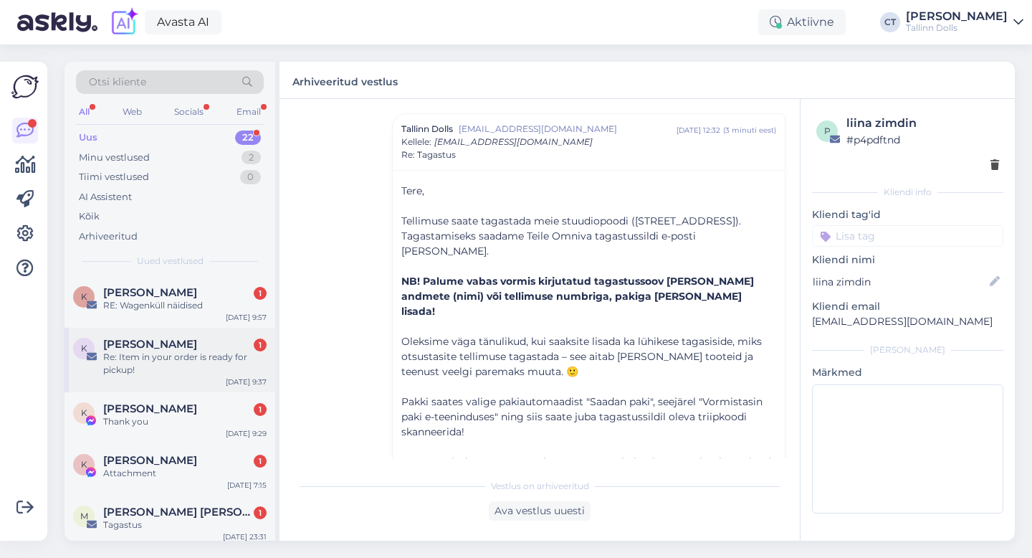
click at [161, 343] on span "[PERSON_NAME]" at bounding box center [150, 344] width 94 height 13
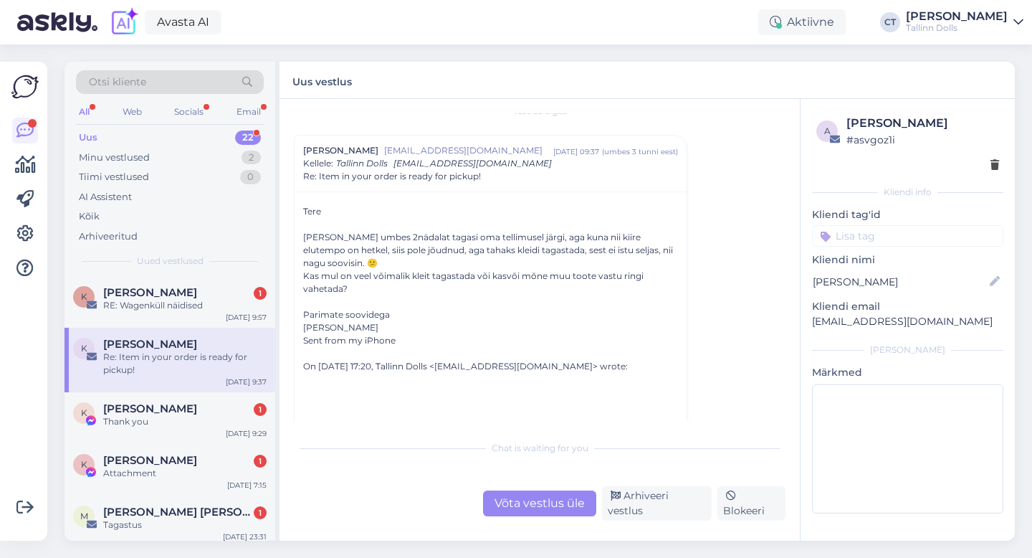
scroll to position [20, 0]
click at [527, 514] on div "Võta vestlus üle" at bounding box center [539, 503] width 113 height 26
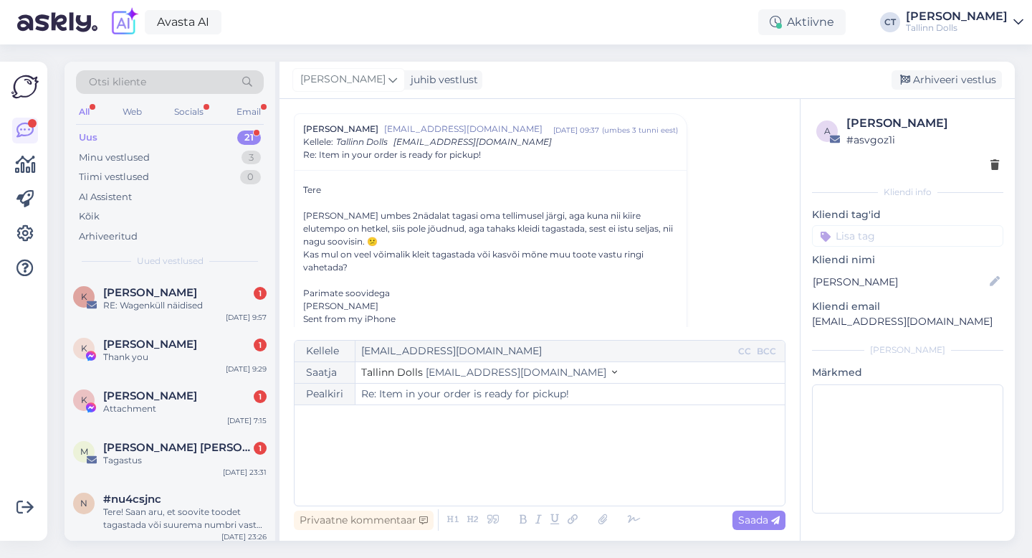
click at [527, 464] on div "﻿" at bounding box center [540, 455] width 476 height 86
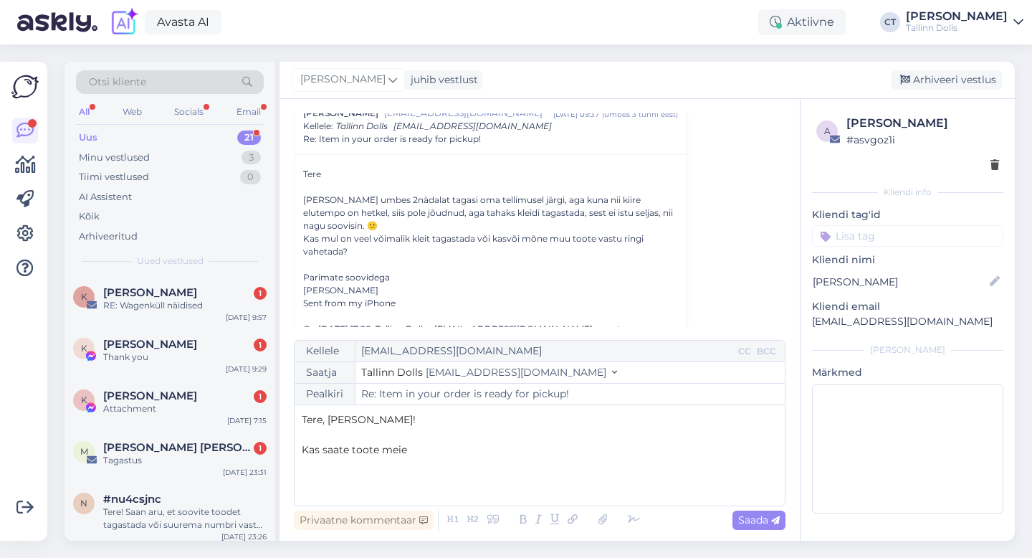
click at [446, 445] on p "Kas saate toote meie" at bounding box center [540, 449] width 476 height 15
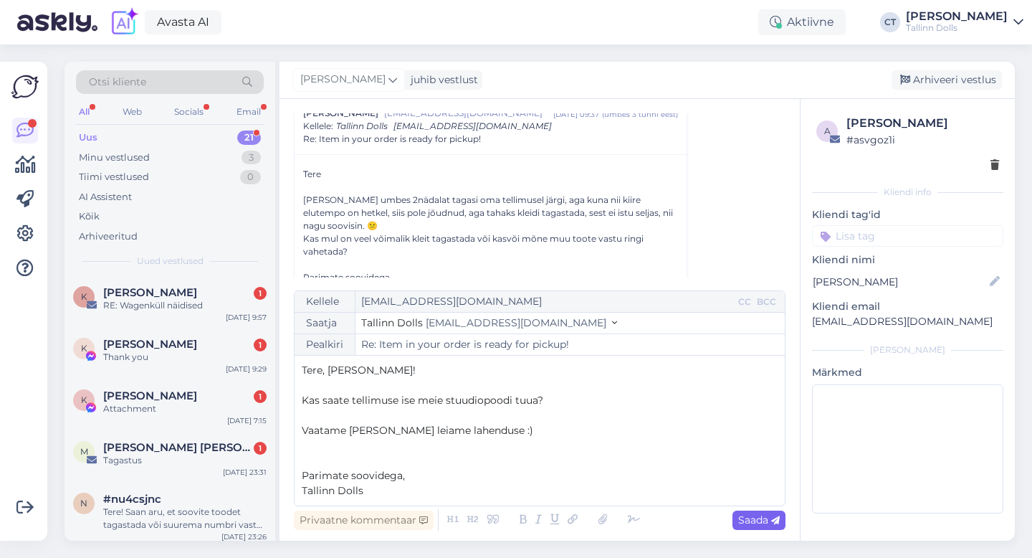
click at [733, 522] on div "Saada" at bounding box center [759, 519] width 53 height 19
type input "Re: Re: Item in your order is ready for pickup!"
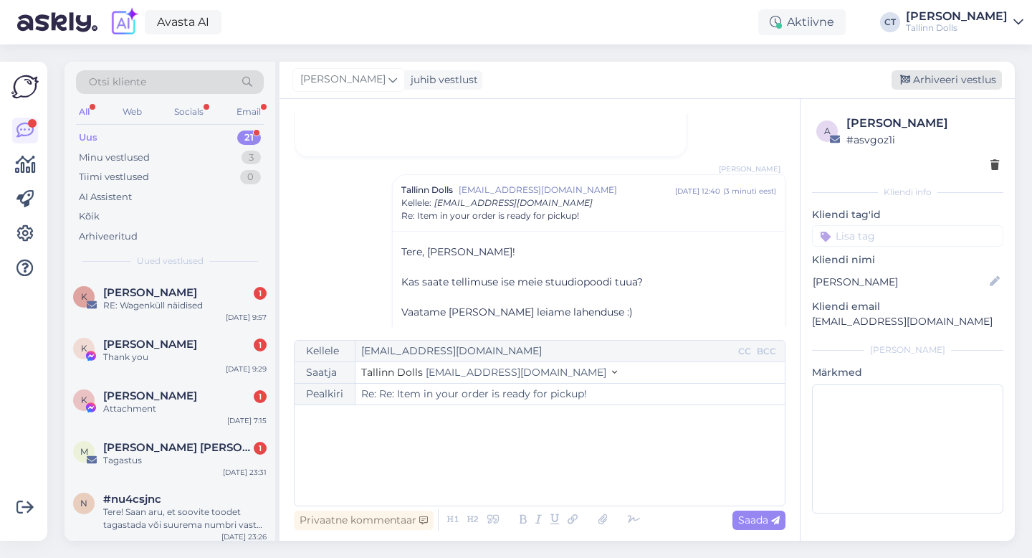
click at [961, 82] on div "Arhiveeri vestlus" at bounding box center [947, 79] width 110 height 19
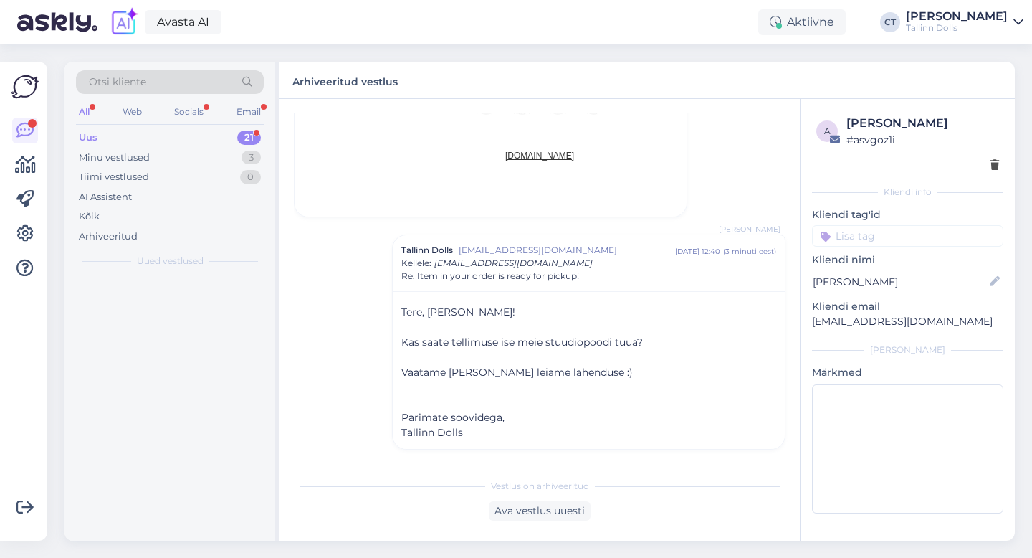
scroll to position [1041, 0]
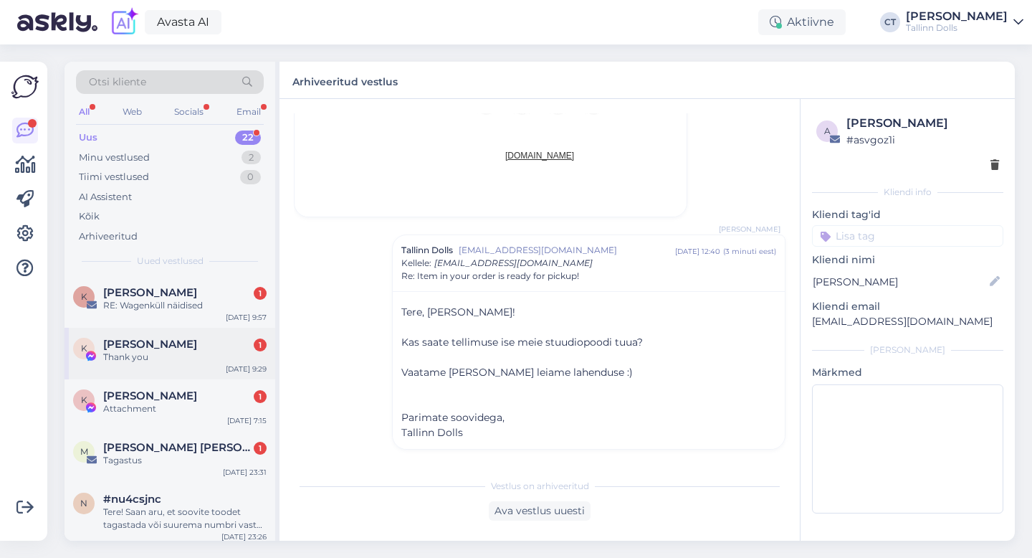
click at [184, 353] on div "Thank you" at bounding box center [184, 357] width 163 height 13
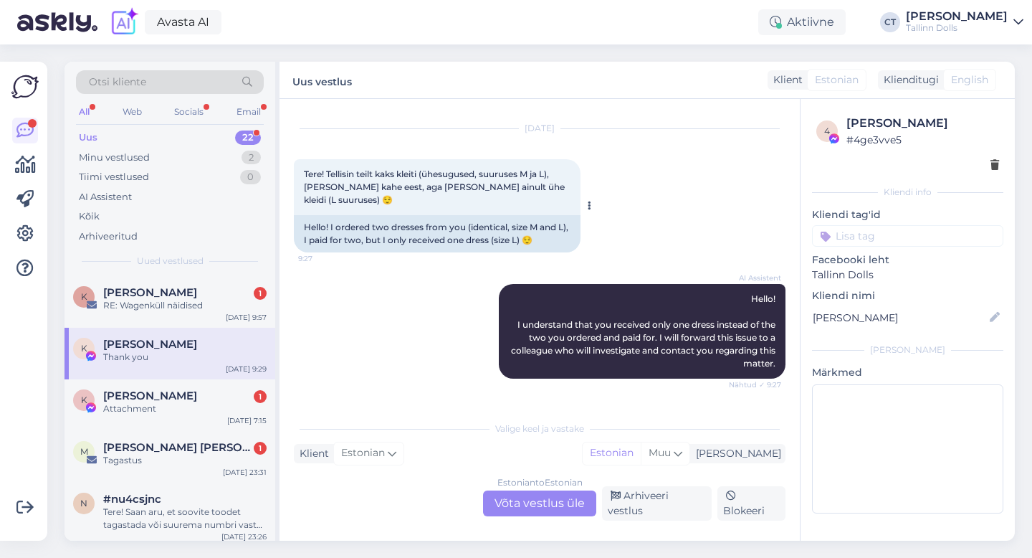
scroll to position [680, 0]
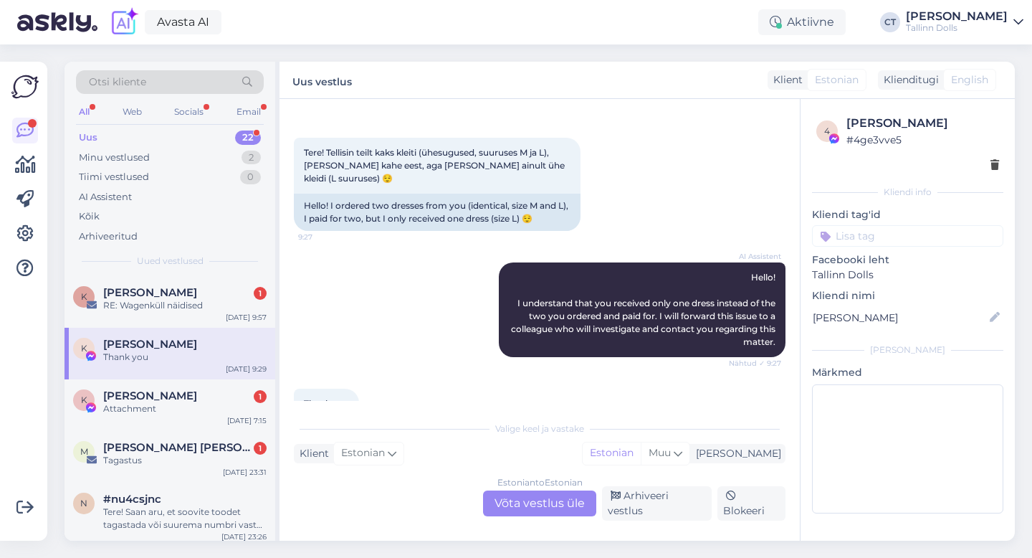
drag, startPoint x: 949, startPoint y: 118, endPoint x: 899, endPoint y: 117, distance: 50.2
click at [899, 117] on div "[PERSON_NAME]" at bounding box center [923, 123] width 153 height 17
copy div "Kevvät"
click at [549, 514] on div "Estonian to Estonian Võta vestlus üle" at bounding box center [539, 503] width 113 height 26
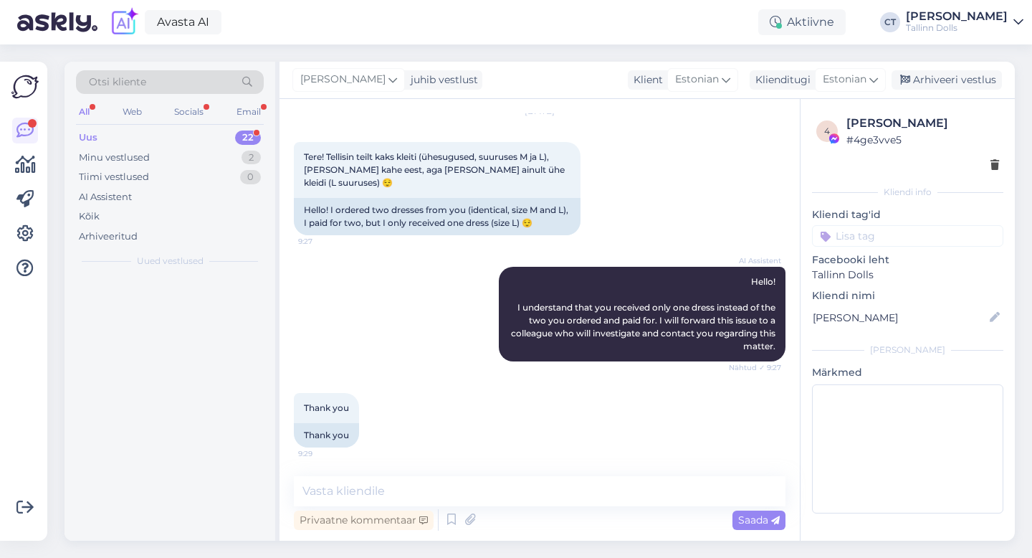
scroll to position [675, 0]
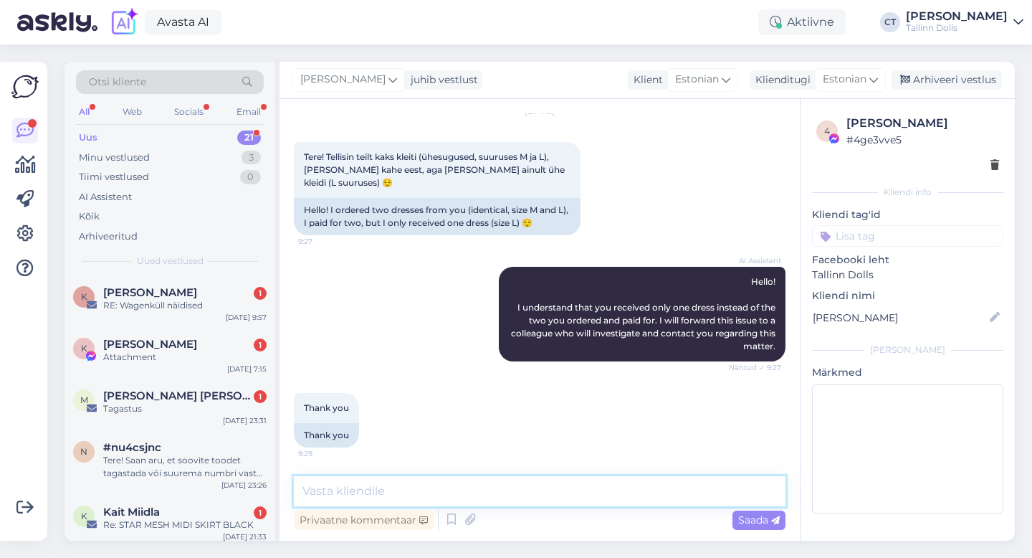
click at [556, 498] on textarea at bounding box center [540, 491] width 492 height 30
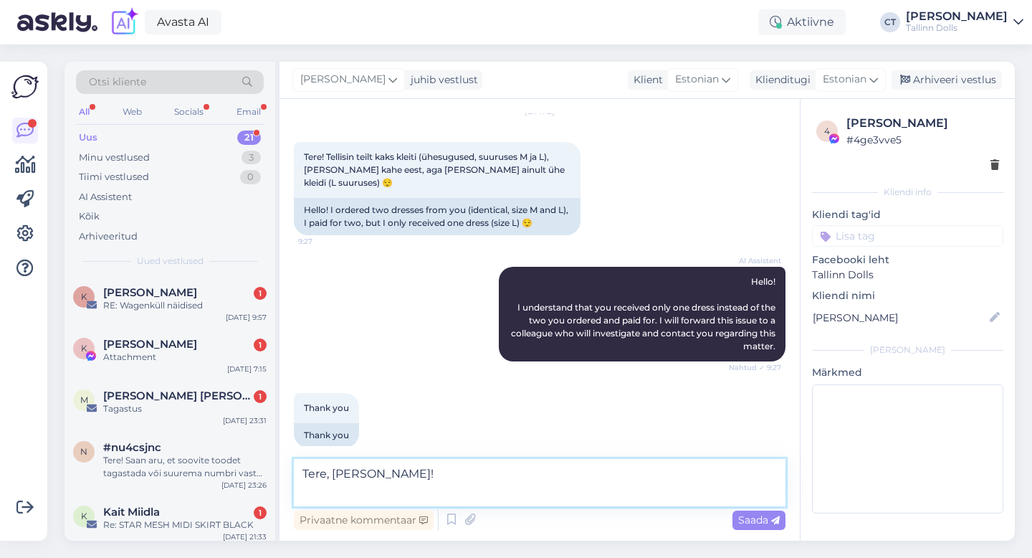
scroll to position [680, 0]
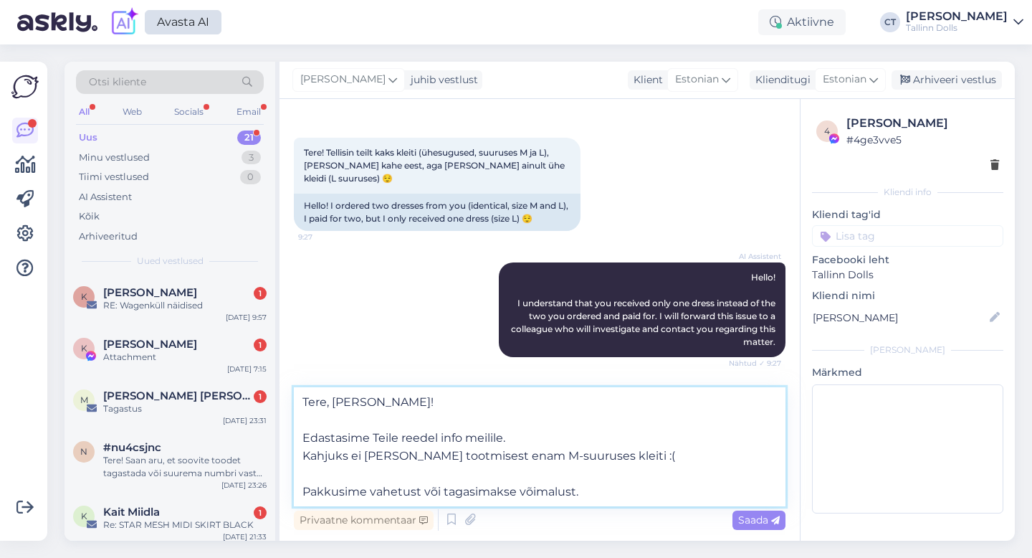
type textarea "Tere, [PERSON_NAME]! Edastasime Teile reedel info meilile. Kahjuks ei [PERSON_N…"
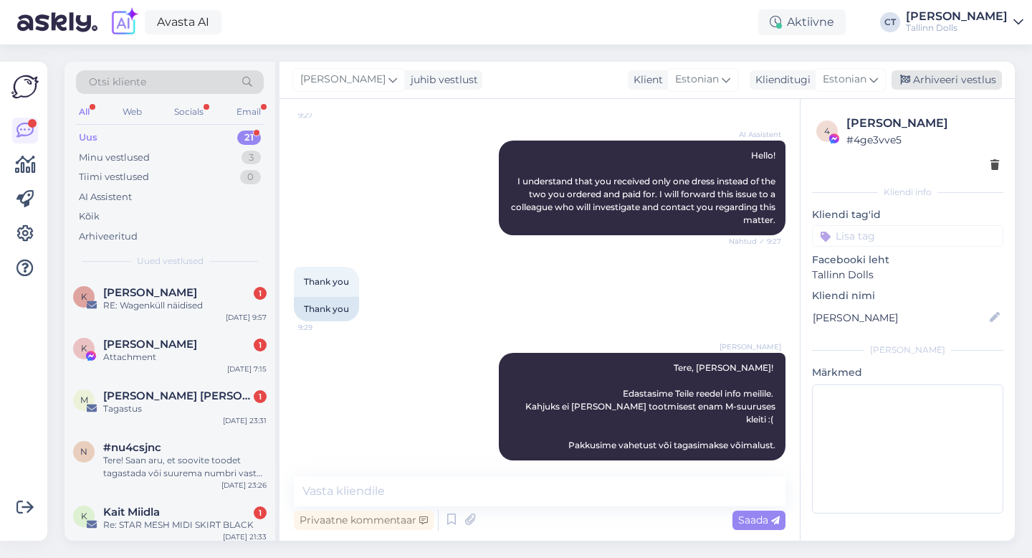
click at [959, 73] on div "Arhiveeri vestlus" at bounding box center [947, 79] width 110 height 19
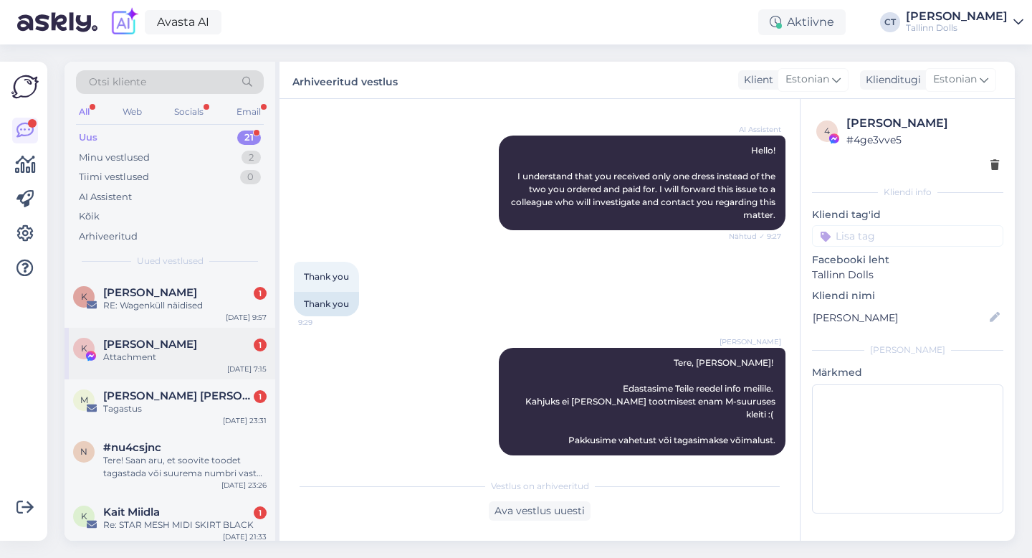
click at [211, 370] on div "K [PERSON_NAME] 1 Attachment [DATE] 7:15" at bounding box center [170, 354] width 211 height 52
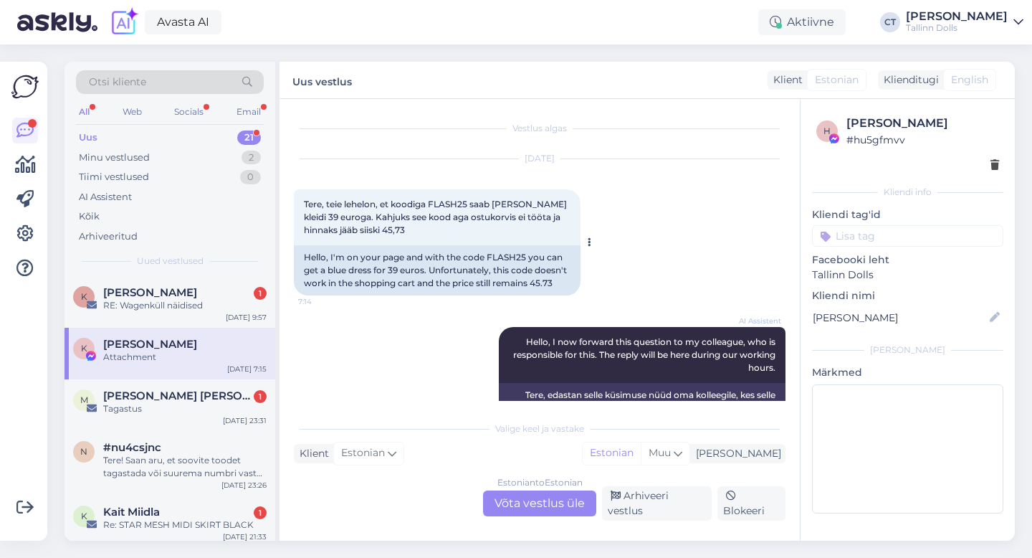
scroll to position [117, 0]
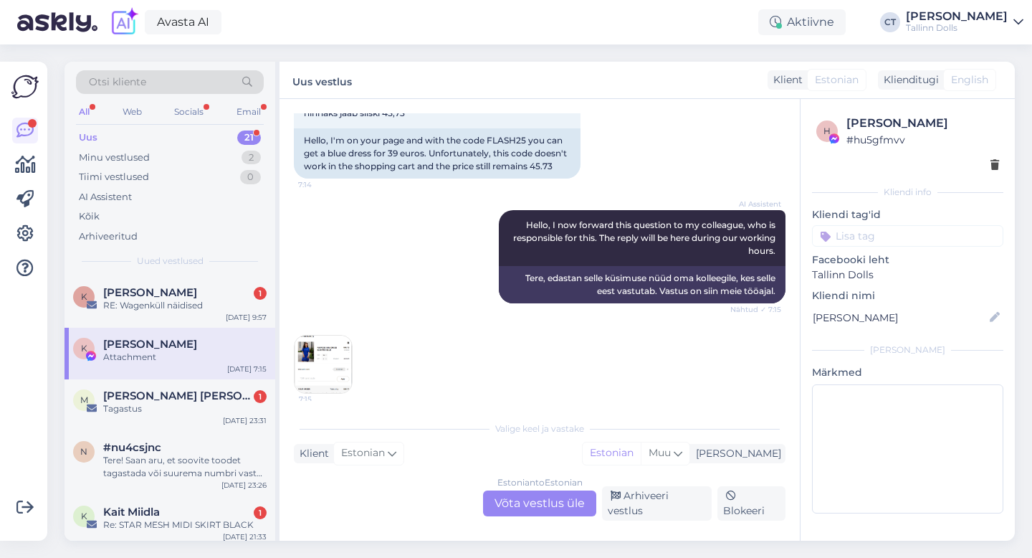
click at [315, 373] on img at bounding box center [323, 364] width 57 height 57
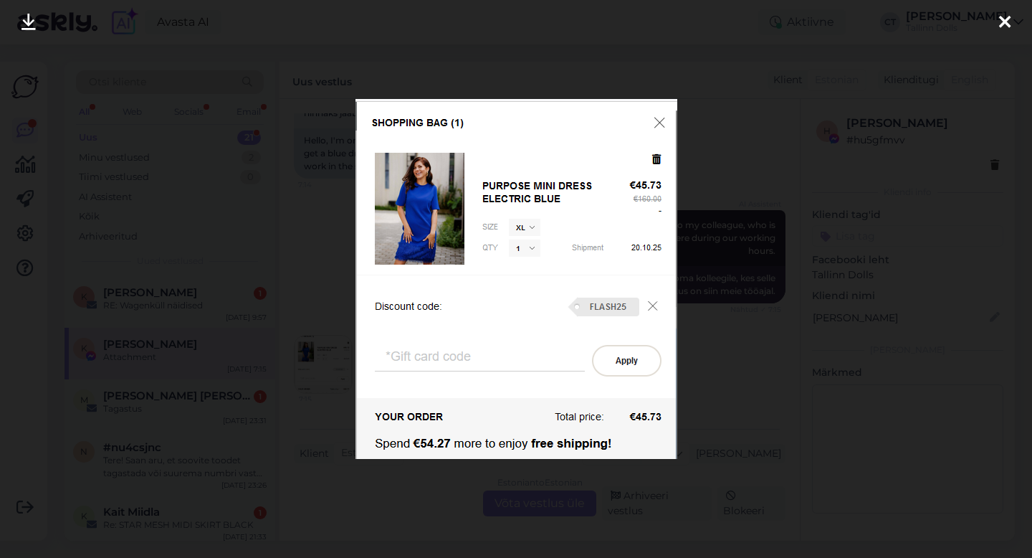
click at [1012, 19] on div at bounding box center [1005, 22] width 29 height 45
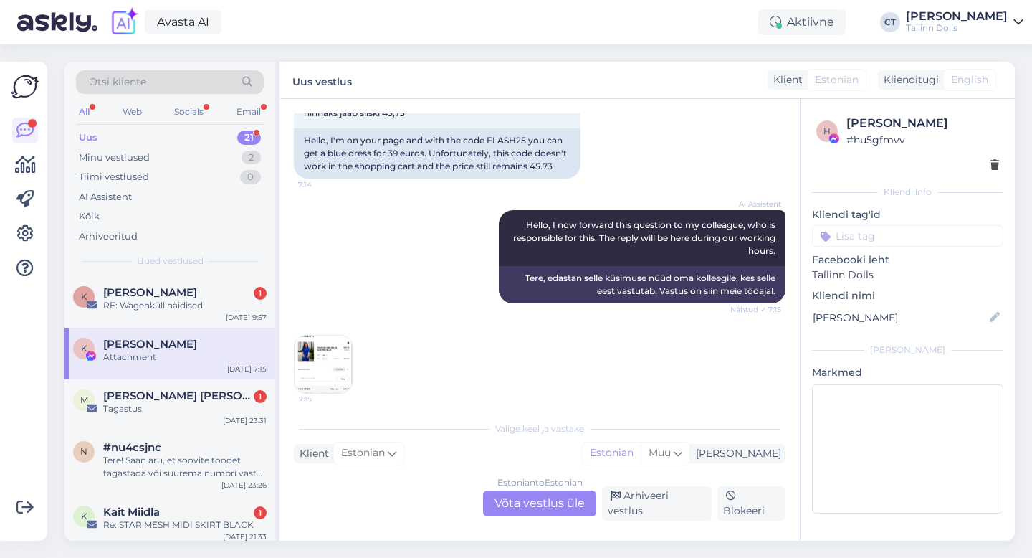
click at [564, 488] on div "Estonian to Estonian" at bounding box center [540, 482] width 85 height 13
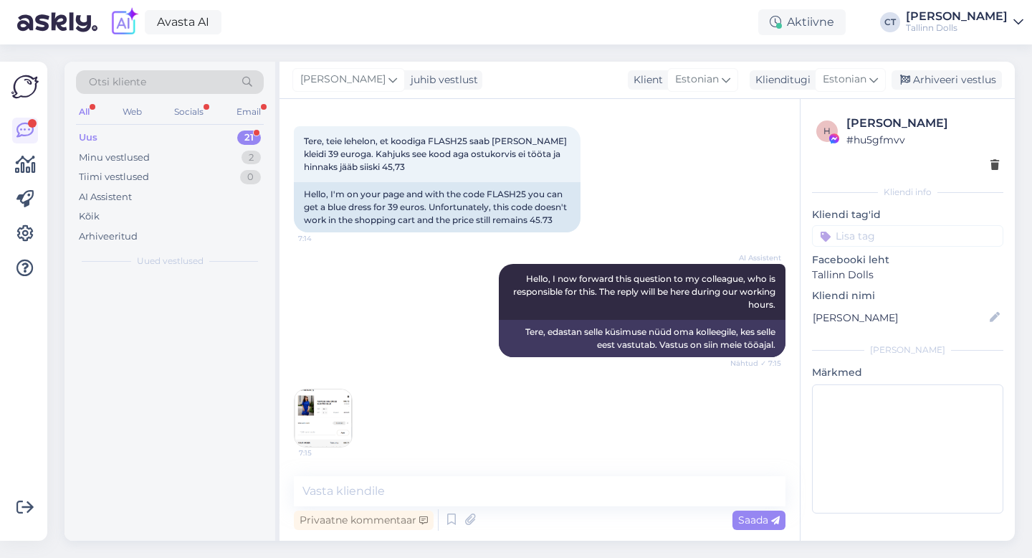
scroll to position [63, 0]
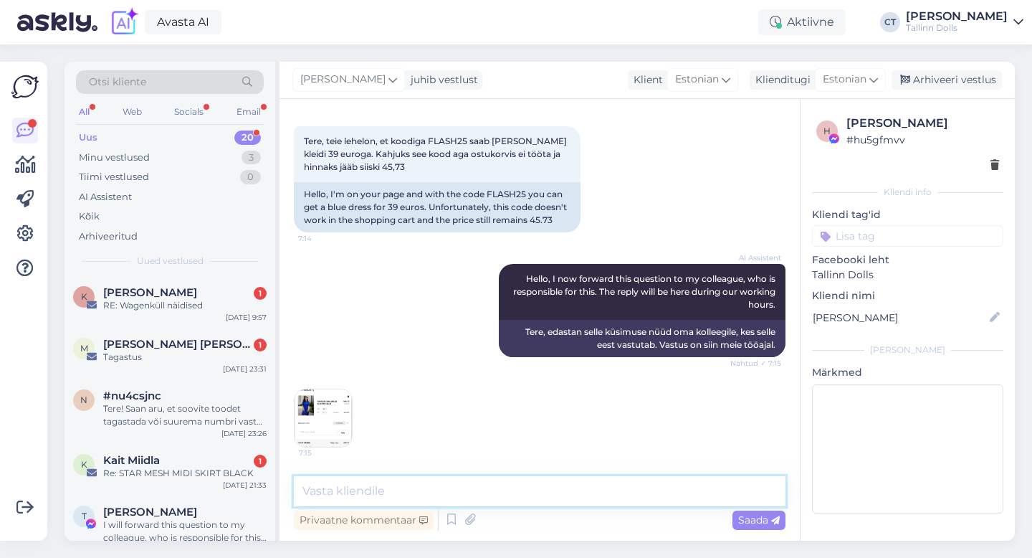
click at [564, 503] on textarea at bounding box center [540, 491] width 492 height 30
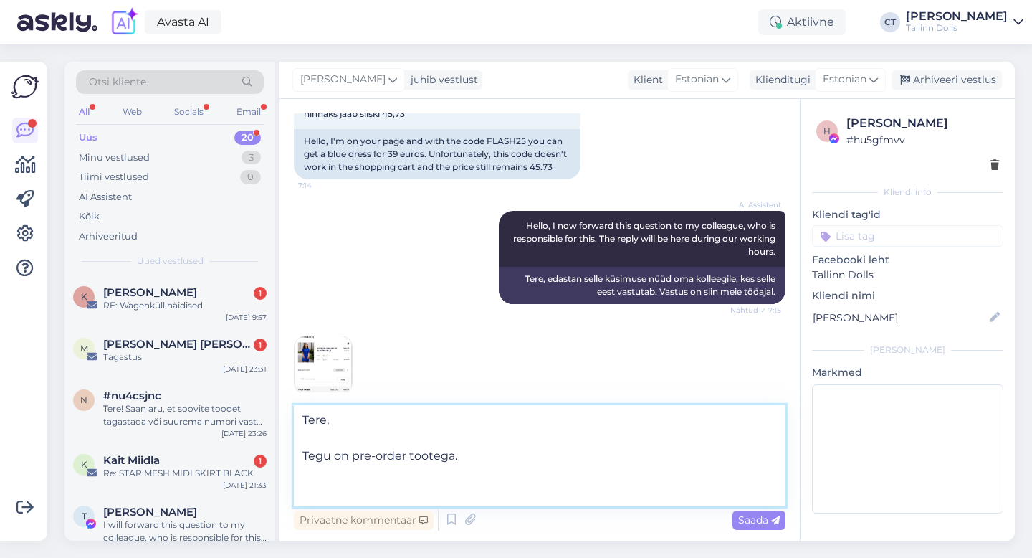
scroll to position [117, 0]
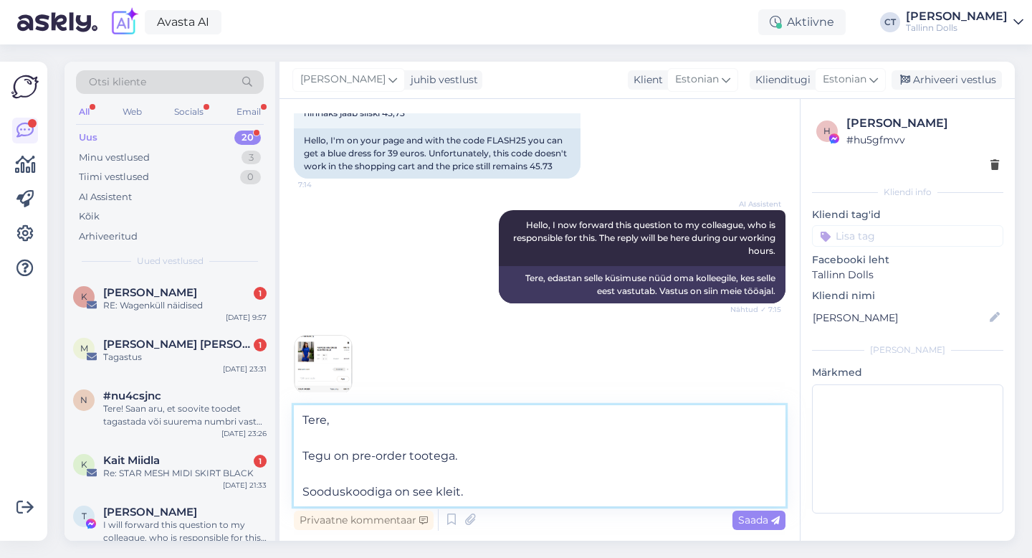
paste textarea "[URL][DOMAIN_NAME]"
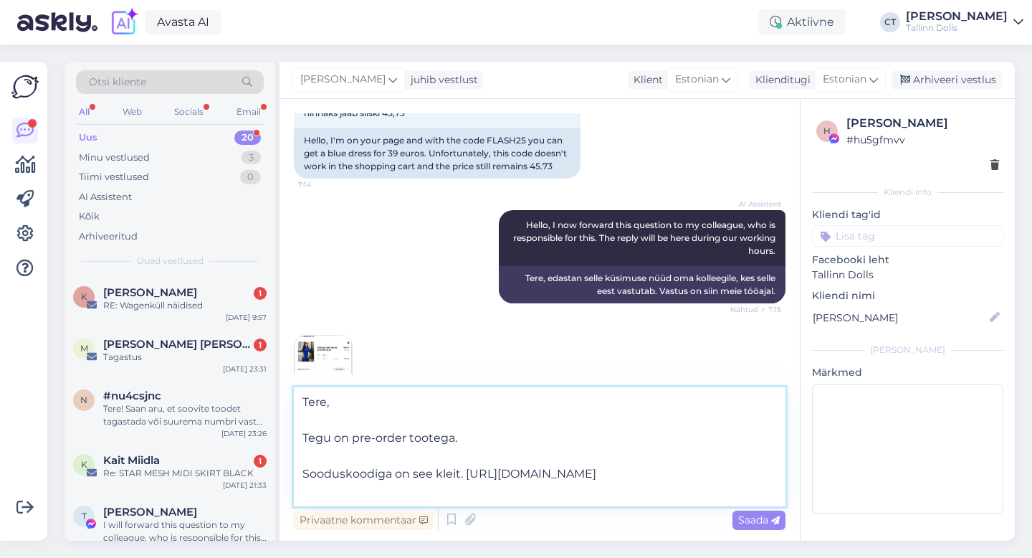
click at [465, 477] on textarea "Tere, Tegu on pre-order tootega. Sooduskoodiga on see kleit. [URL][DOMAIN_NAME]" at bounding box center [540, 446] width 492 height 119
click at [475, 440] on textarea "Tere, Tegu on pre-order tootega. Sooduskoodiga on see kleit [URL][DOMAIN_NAME]" at bounding box center [540, 446] width 492 height 119
type textarea "Tere, Tegu on pre-order tootega ja sellel FLASH25 sooduskood ei kehti. Soodusko…"
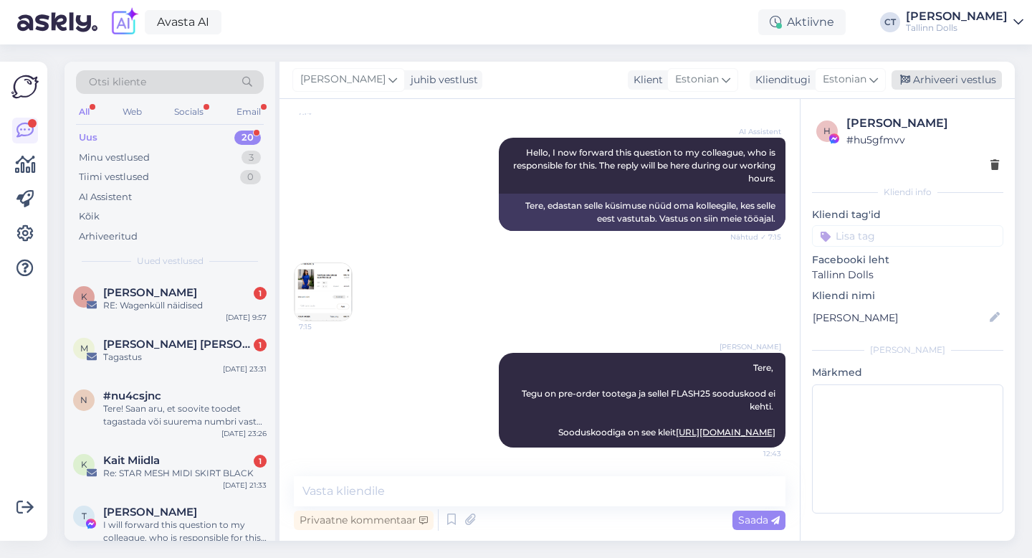
click at [961, 78] on div "Arhiveeri vestlus" at bounding box center [947, 79] width 110 height 19
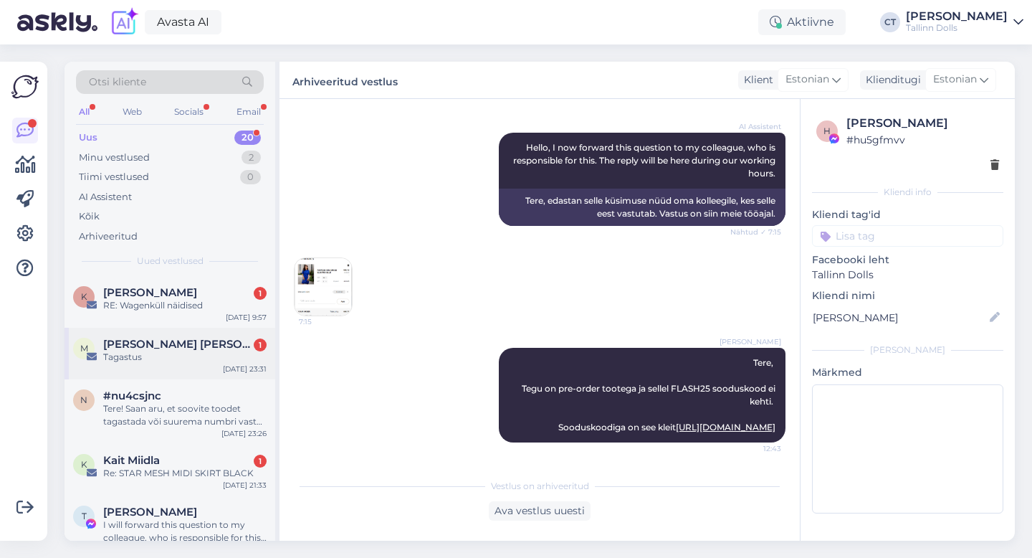
click at [185, 366] on div "M [PERSON_NAME] [PERSON_NAME] 1 Tagastus [DATE] 23:31" at bounding box center [170, 354] width 211 height 52
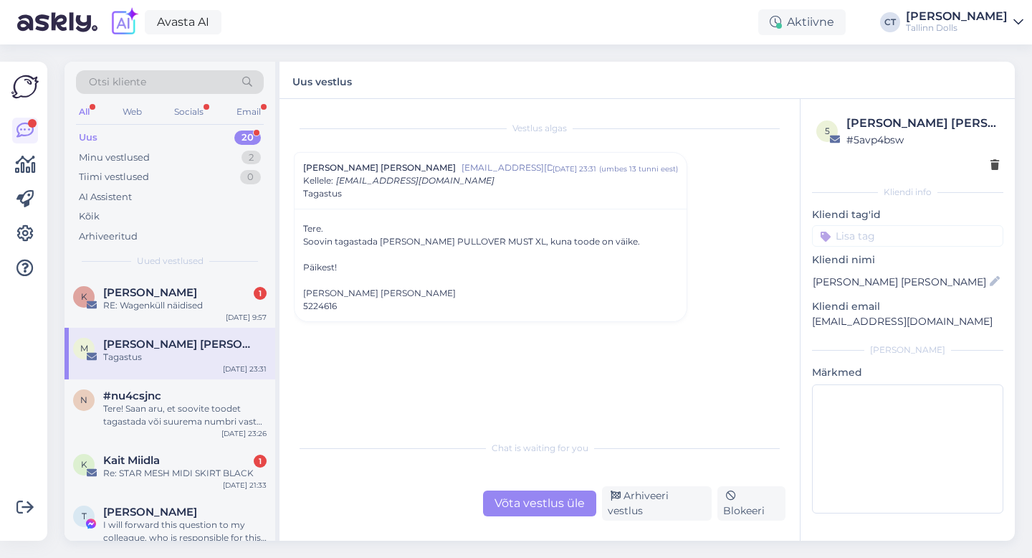
click at [520, 508] on div "Võta vestlus üle" at bounding box center [539, 503] width 113 height 26
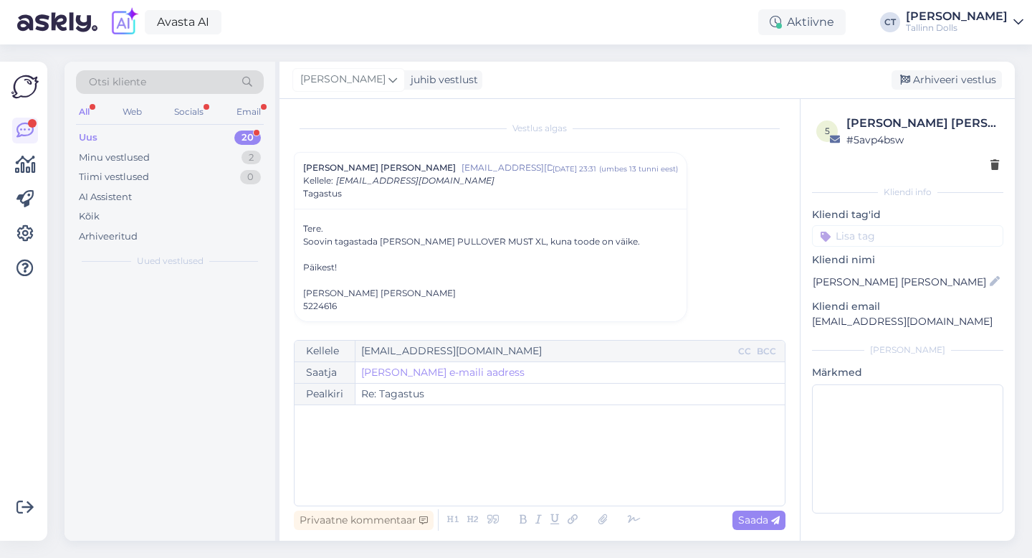
scroll to position [4, 0]
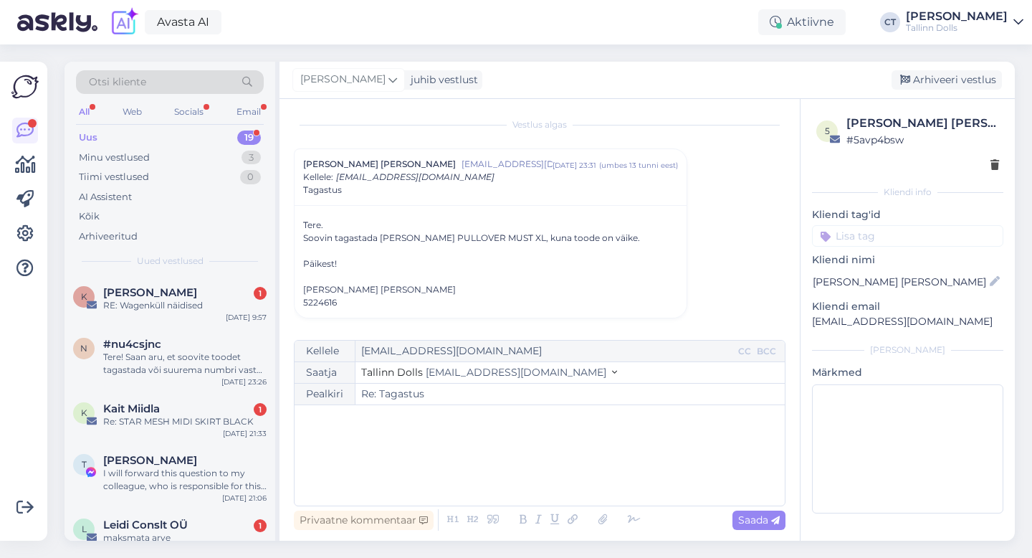
click at [530, 477] on div "﻿" at bounding box center [540, 455] width 476 height 86
drag, startPoint x: 949, startPoint y: 323, endPoint x: 812, endPoint y: 322, distance: 137.7
click at [812, 322] on p "[EMAIL_ADDRESS][DOMAIN_NAME]" at bounding box center [907, 321] width 191 height 15
click at [414, 426] on p "﻿" at bounding box center [540, 419] width 476 height 15
click at [398, 477] on div "﻿" at bounding box center [540, 455] width 476 height 86
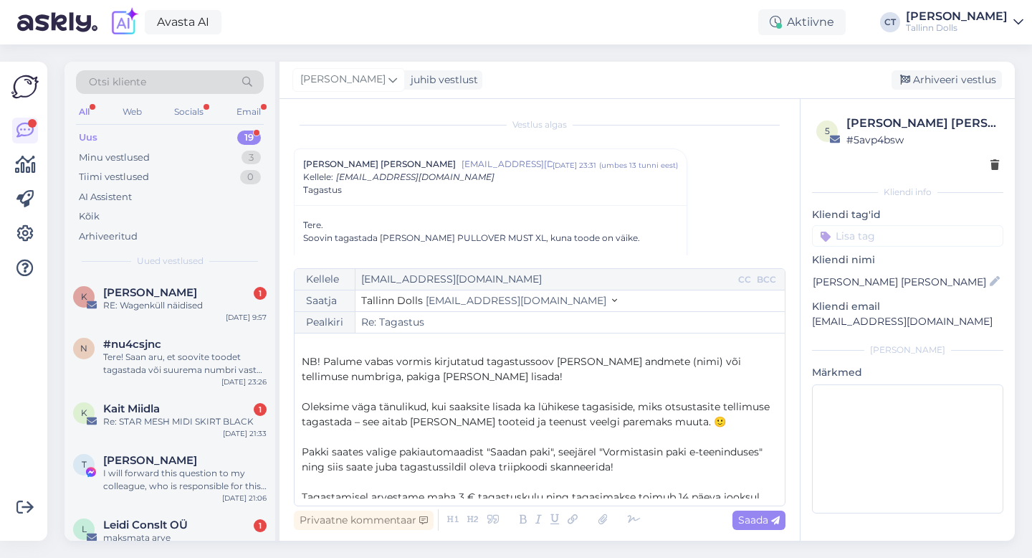
scroll to position [0, 0]
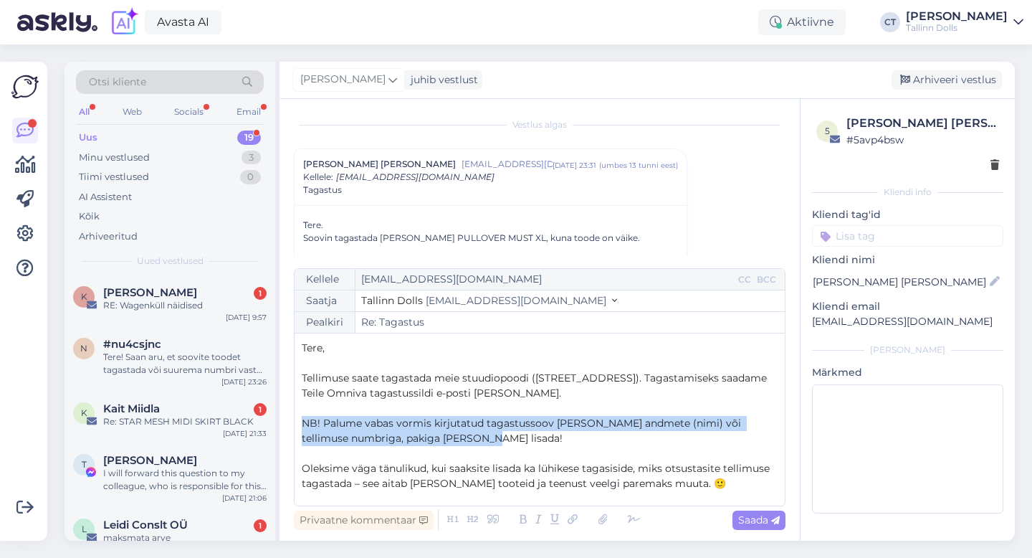
drag, startPoint x: 481, startPoint y: 434, endPoint x: 298, endPoint y: 418, distance: 183.5
click at [298, 418] on div "Kellele [EMAIL_ADDRESS][DOMAIN_NAME] CC BCC Saatja Tallinn Dolls [EMAIL_ADDRESS…" at bounding box center [540, 387] width 492 height 238
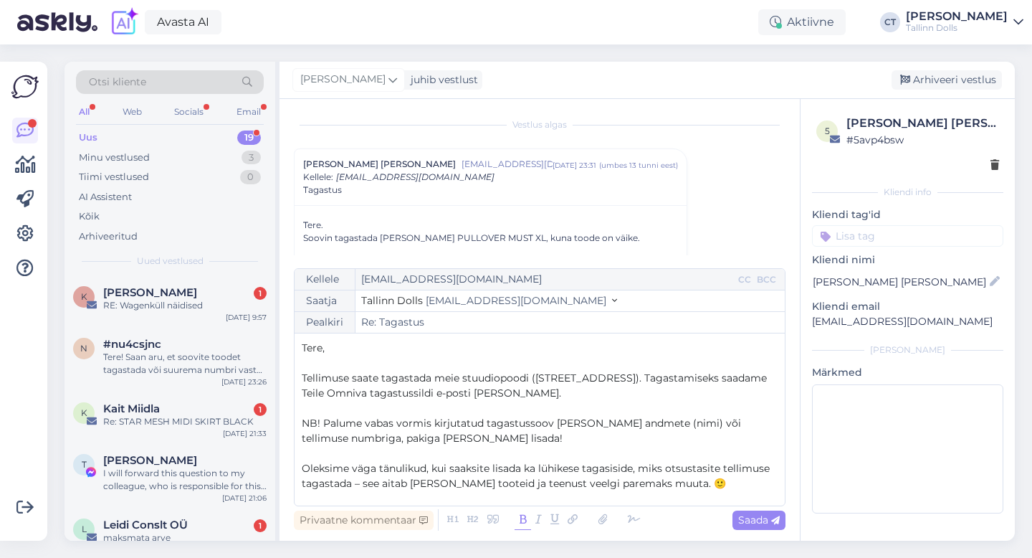
click at [520, 517] on icon at bounding box center [523, 520] width 16 height 20
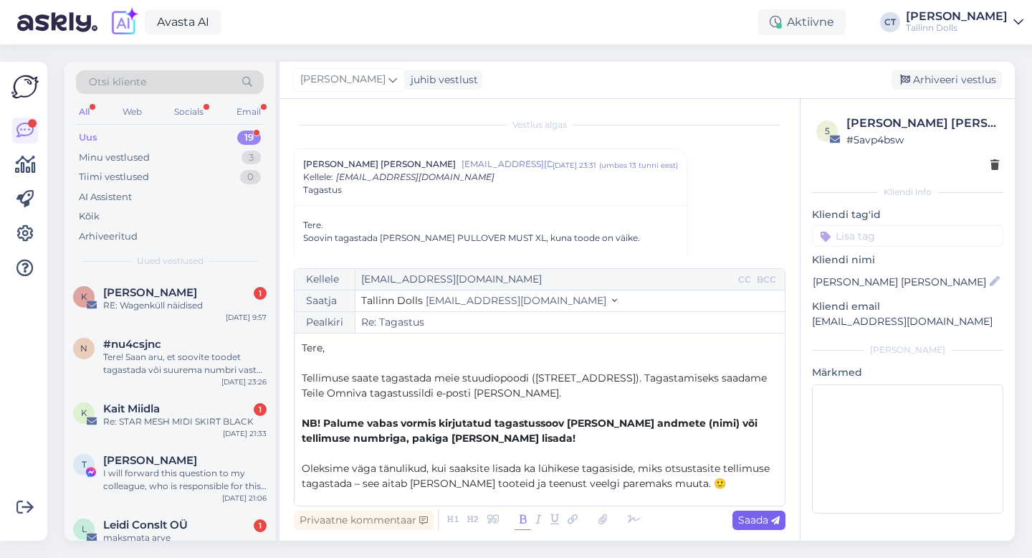
click at [764, 518] on span "Saada" at bounding box center [759, 519] width 42 height 13
type input "Re: Re: Tagastus"
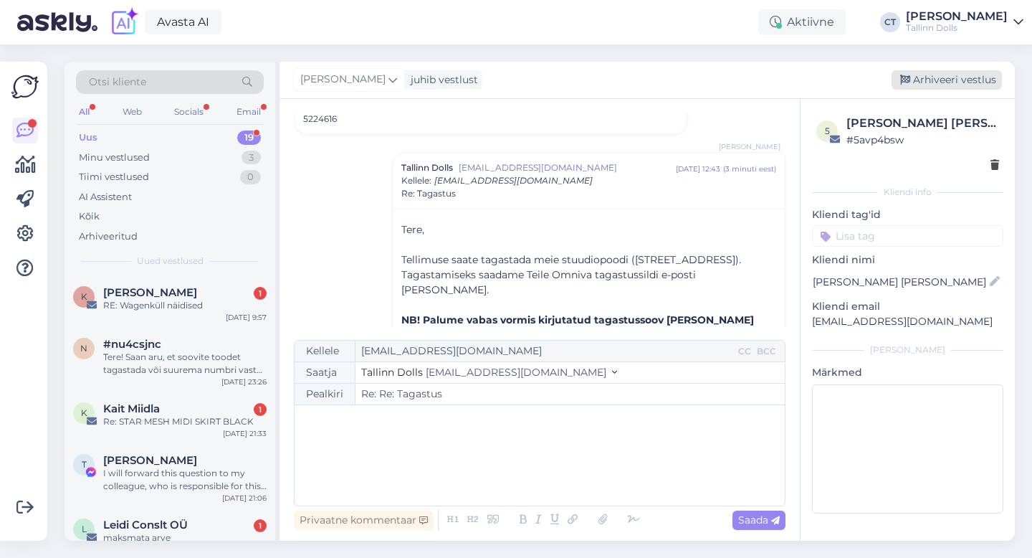
click at [954, 79] on div "Arhiveeri vestlus" at bounding box center [947, 79] width 110 height 19
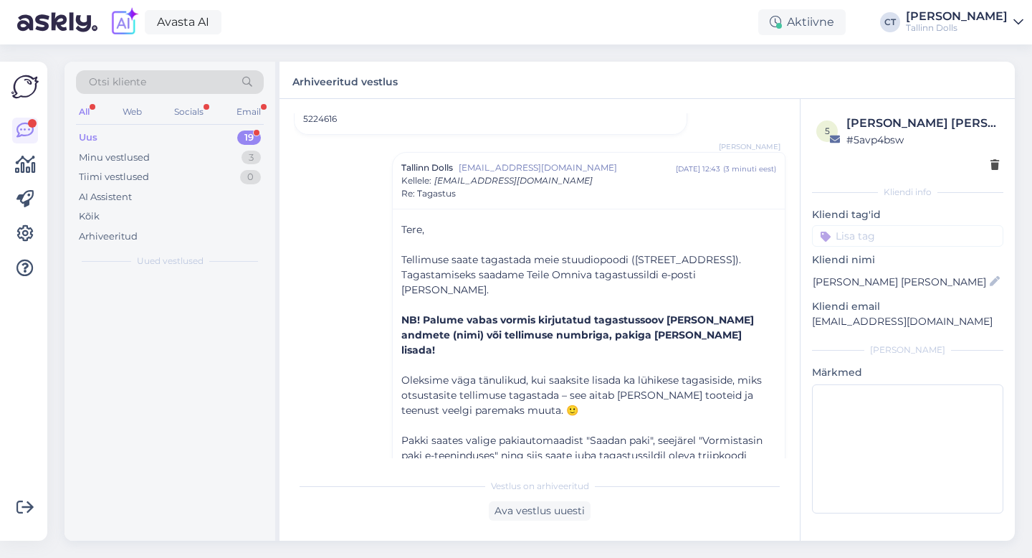
scroll to position [226, 0]
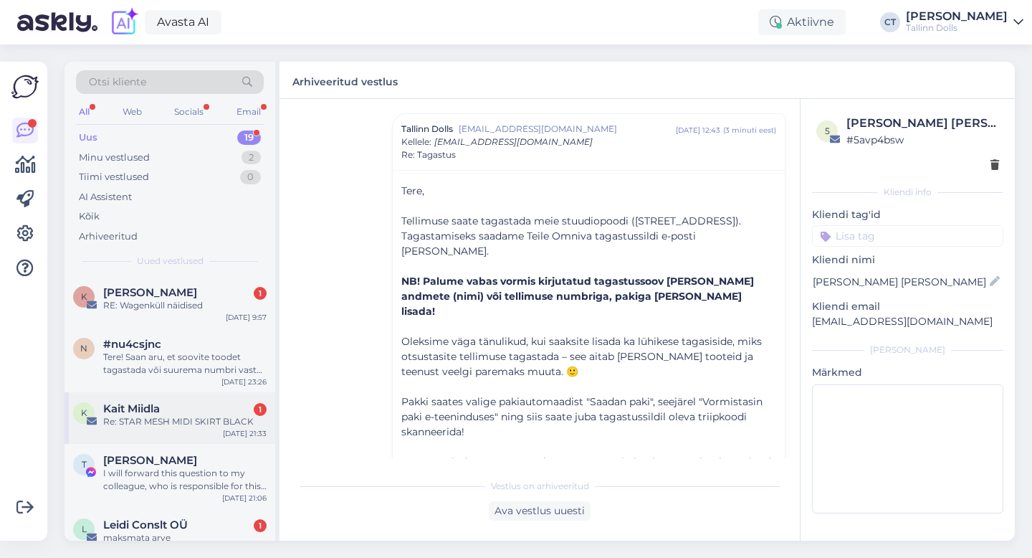
click at [172, 417] on div "Re: STAR MESH MIDI SKIRT BLACK" at bounding box center [184, 421] width 163 height 13
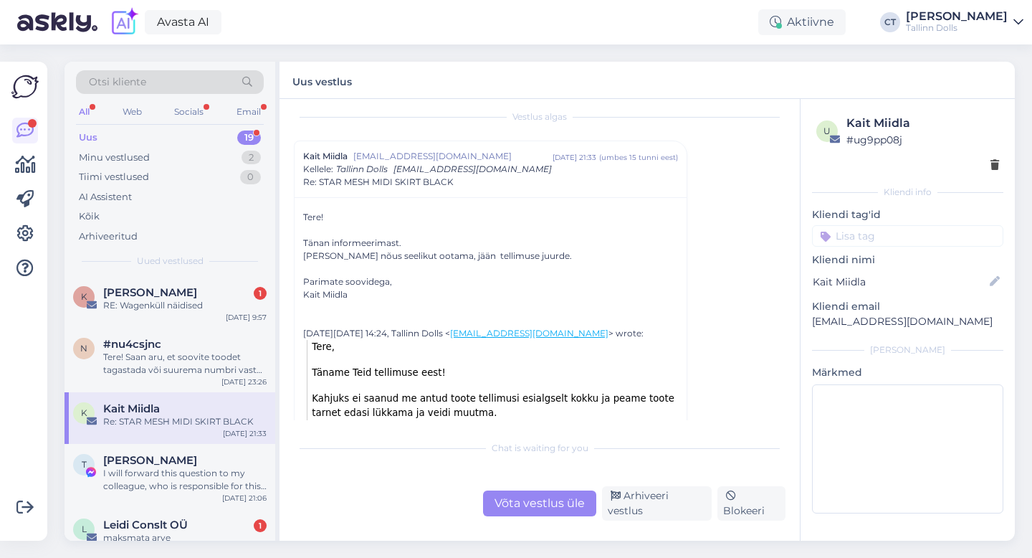
scroll to position [14, 0]
click at [525, 493] on div "Chat is waiting for you Võta vestlus üle Arhiveeri vestlus Blokeeri" at bounding box center [540, 476] width 492 height 87
click at [532, 468] on div "Chat is waiting for you Võta vestlus üle Arhiveeri vestlus Blokeeri" at bounding box center [540, 476] width 492 height 87
click at [536, 502] on div "Võta vestlus üle" at bounding box center [539, 503] width 113 height 26
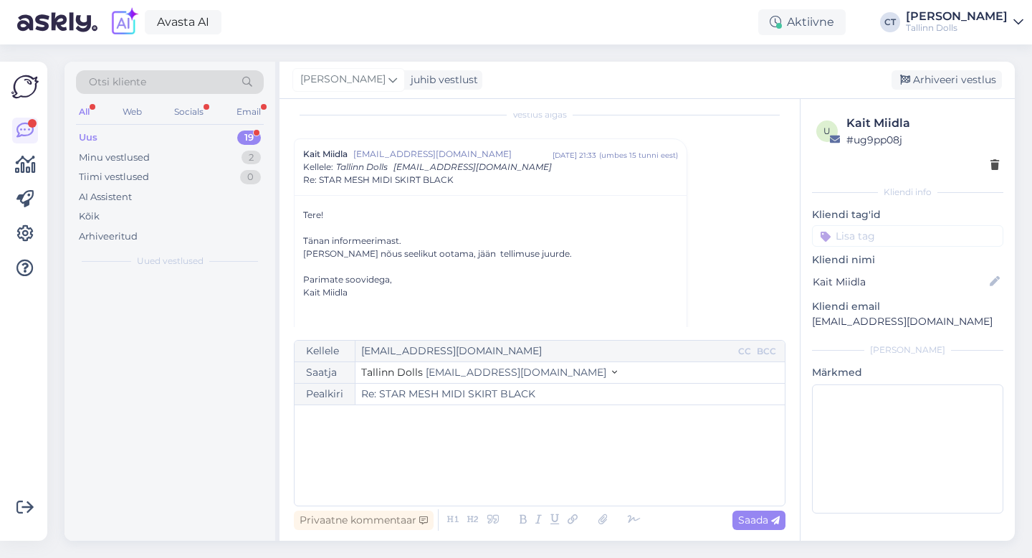
scroll to position [39, 0]
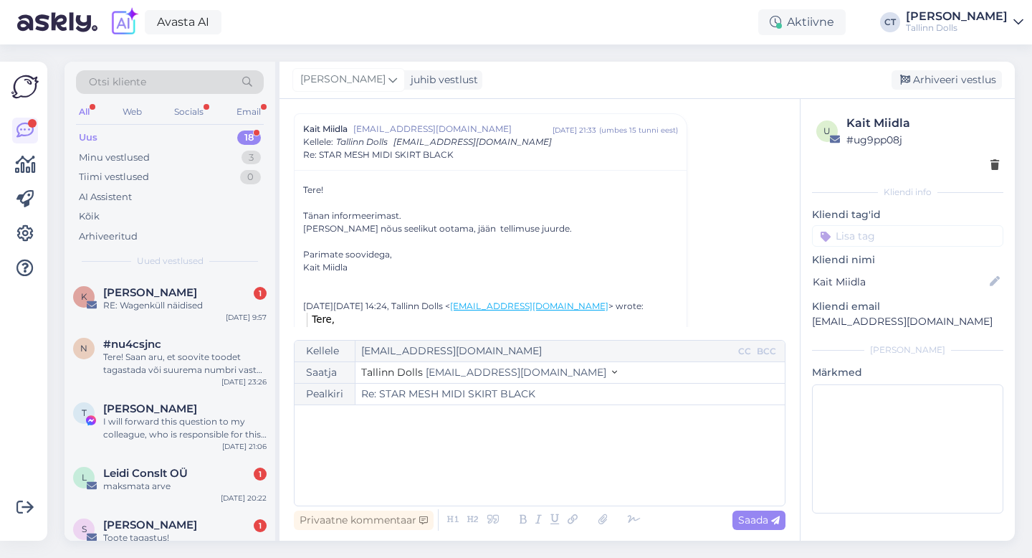
click at [541, 472] on div "﻿" at bounding box center [540, 455] width 476 height 86
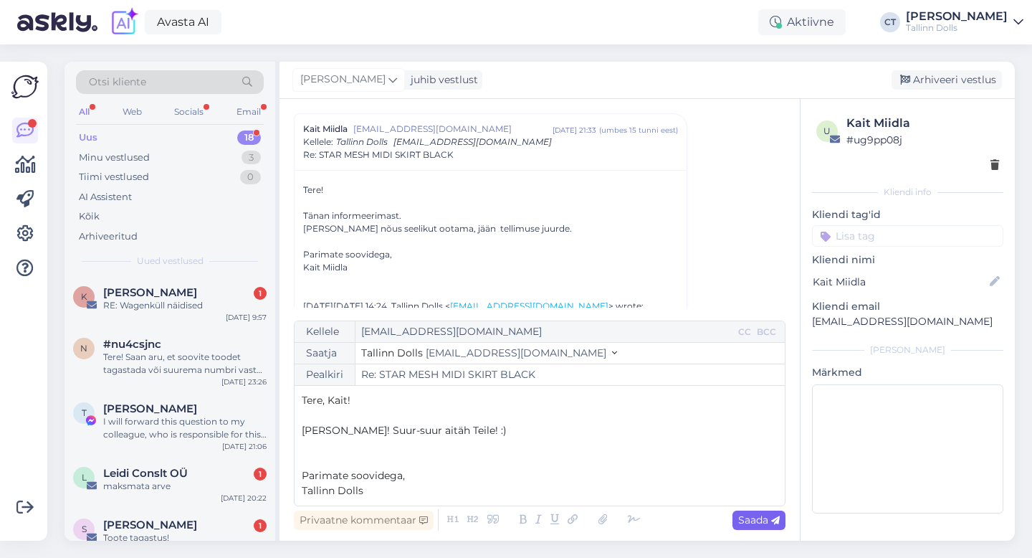
click at [764, 521] on span "Saada" at bounding box center [759, 519] width 42 height 13
type input "Re: Re: STAR MESH MIDI SKIRT BLACK"
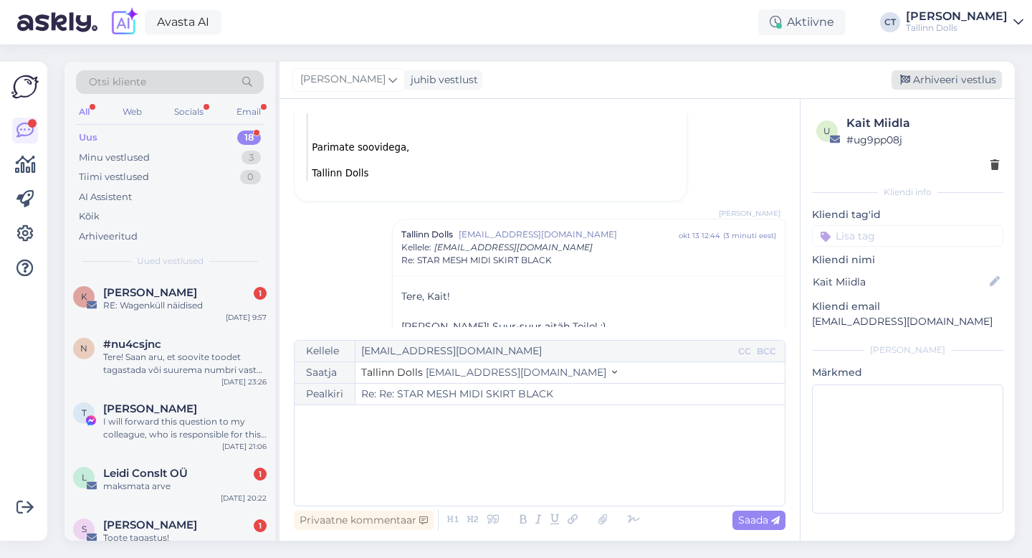
click at [952, 78] on div "Arhiveeri vestlus" at bounding box center [947, 79] width 110 height 19
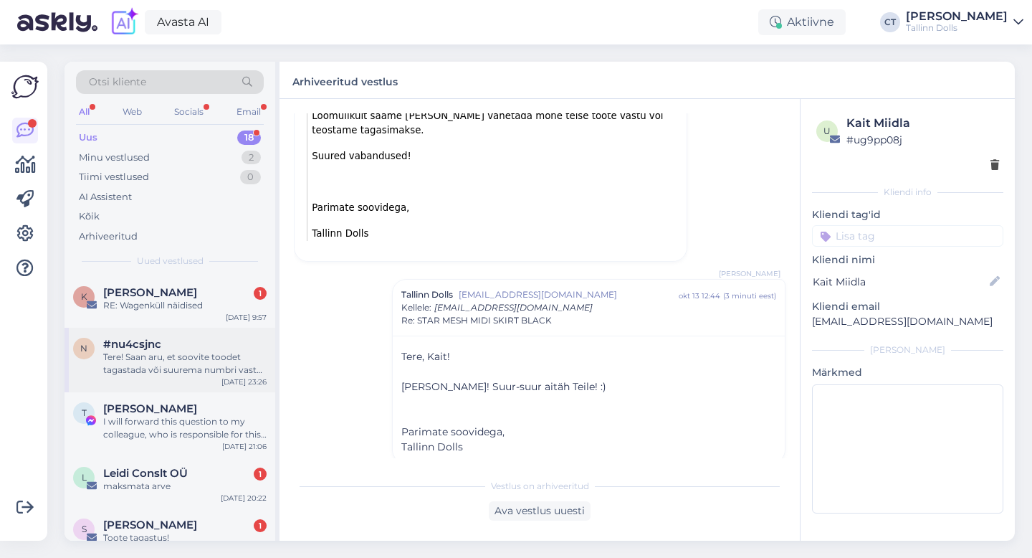
click at [223, 360] on div "Tere! Saan aru, et soovite toodet tagastada või suurema numbri vastu vahetada. …" at bounding box center [184, 364] width 163 height 26
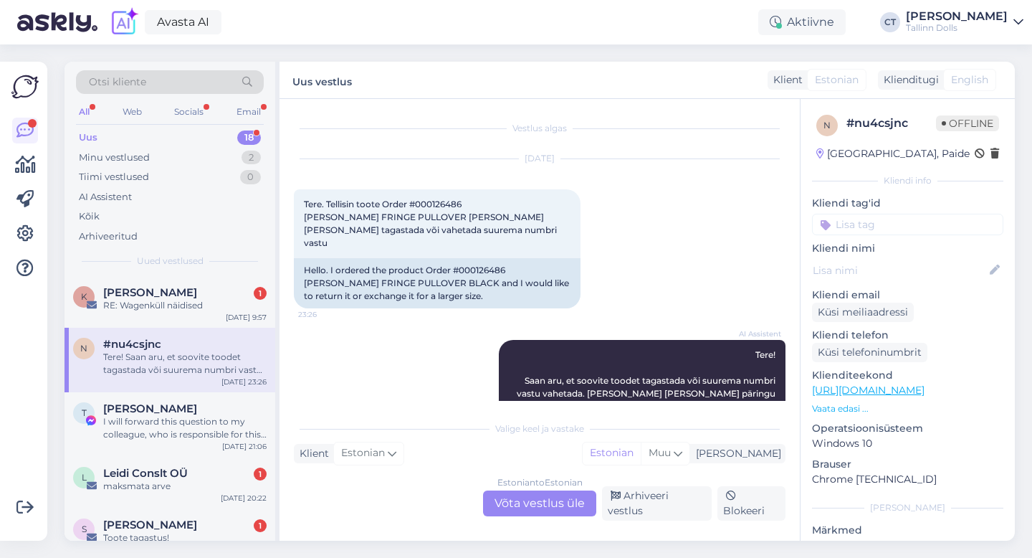
scroll to position [15, 0]
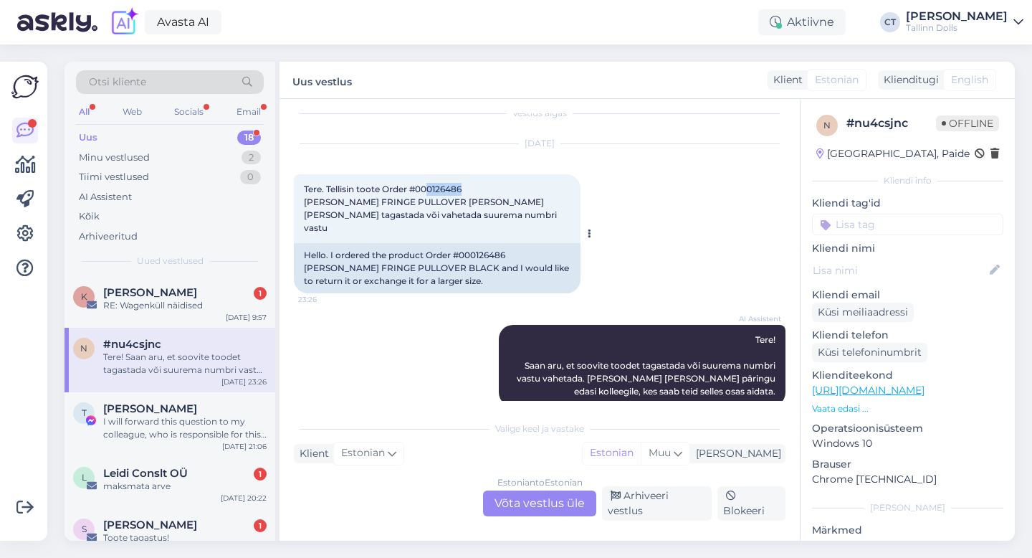
drag, startPoint x: 469, startPoint y: 186, endPoint x: 429, endPoint y: 185, distance: 39.5
click at [429, 185] on div "Tere. Tellisin toote Order #000126486 [PERSON_NAME] FRINGE PULLOVER [PERSON_NAM…" at bounding box center [437, 208] width 287 height 69
click at [633, 503] on div "Arhiveeri vestlus" at bounding box center [657, 503] width 110 height 34
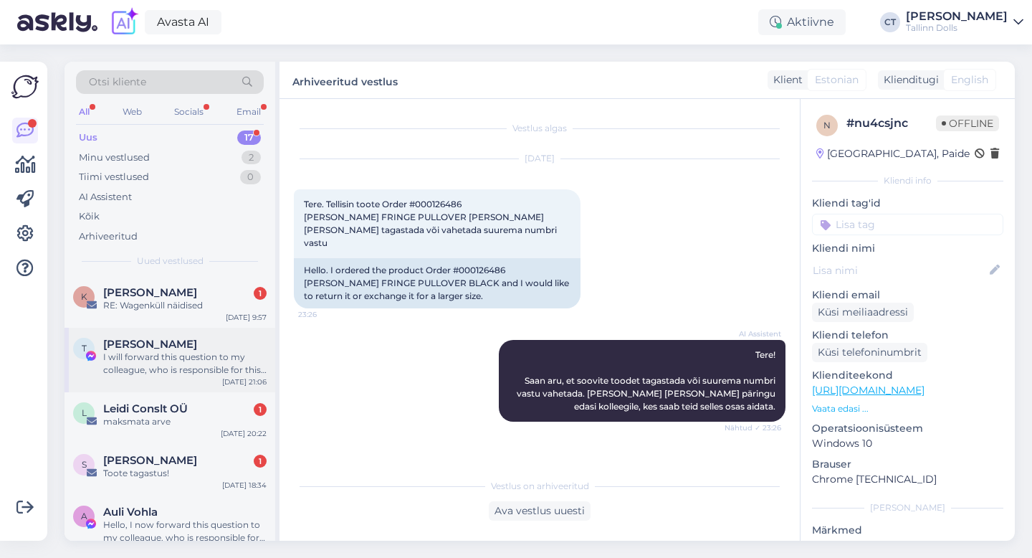
click at [183, 363] on div "I will forward this question to my colleague, who is responsible for this. The …" at bounding box center [184, 364] width 163 height 26
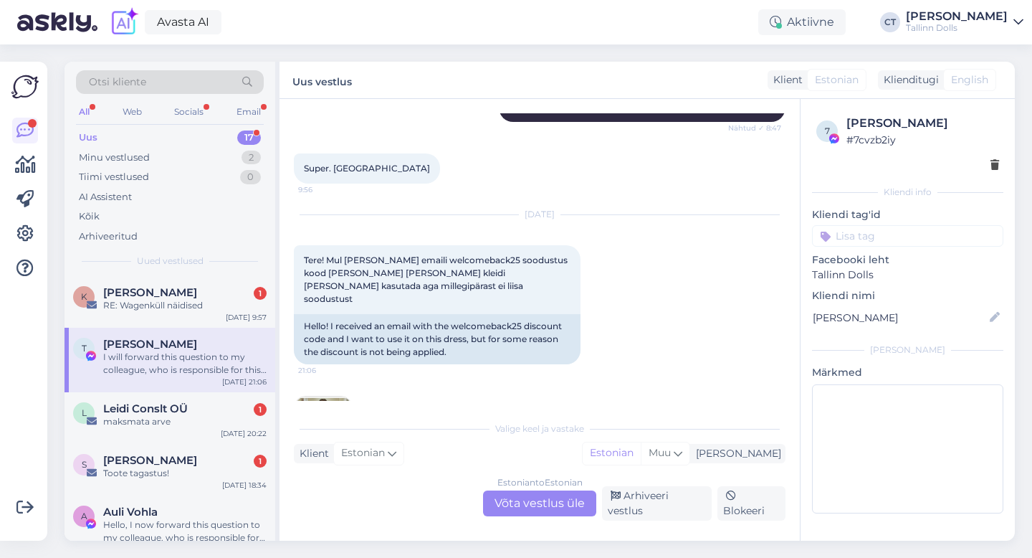
scroll to position [3560, 0]
click at [333, 399] on img at bounding box center [323, 427] width 57 height 57
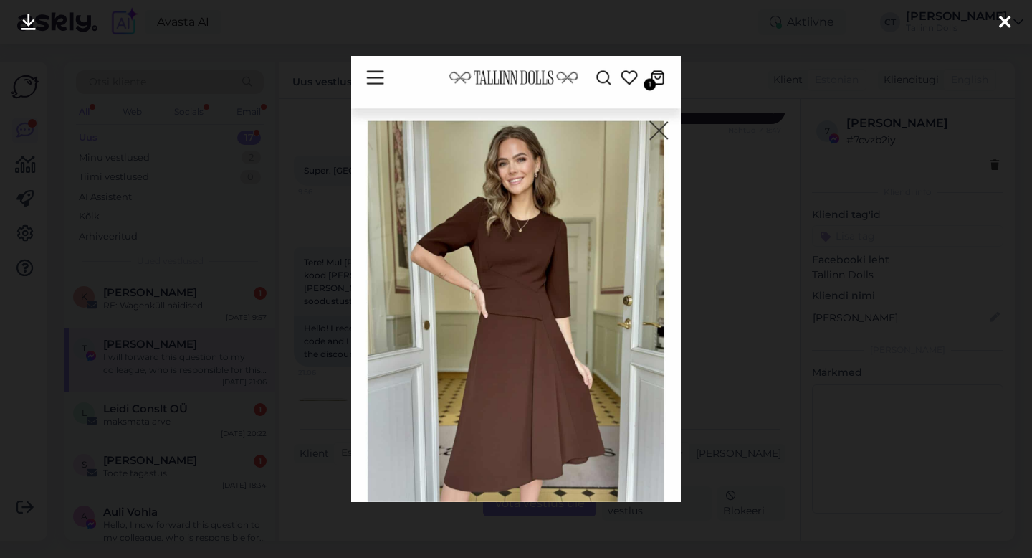
click at [816, 128] on div at bounding box center [516, 279] width 1032 height 558
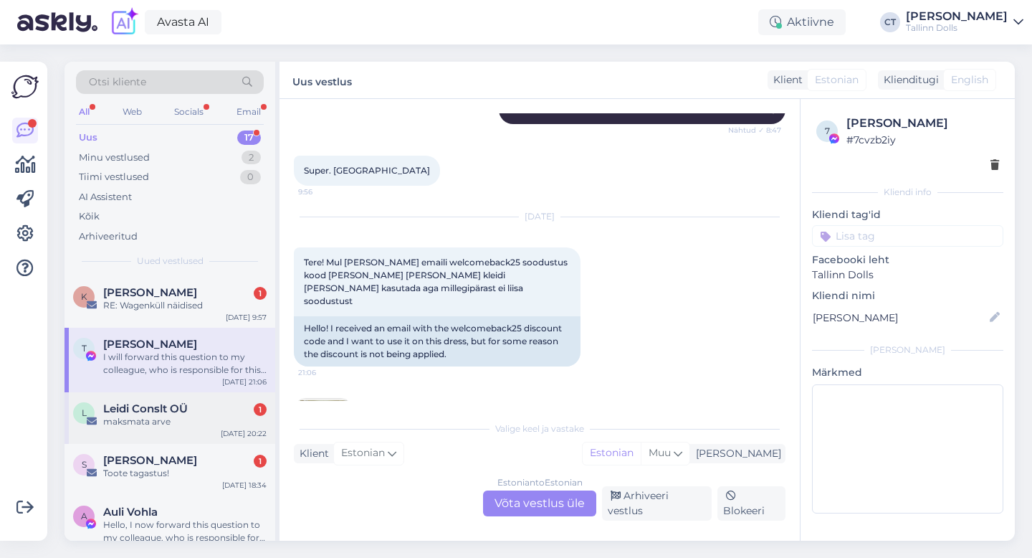
click at [194, 428] on div "L Leidi Conslt OÜ 1 maksmata arve [DATE] 20:22" at bounding box center [170, 418] width 211 height 52
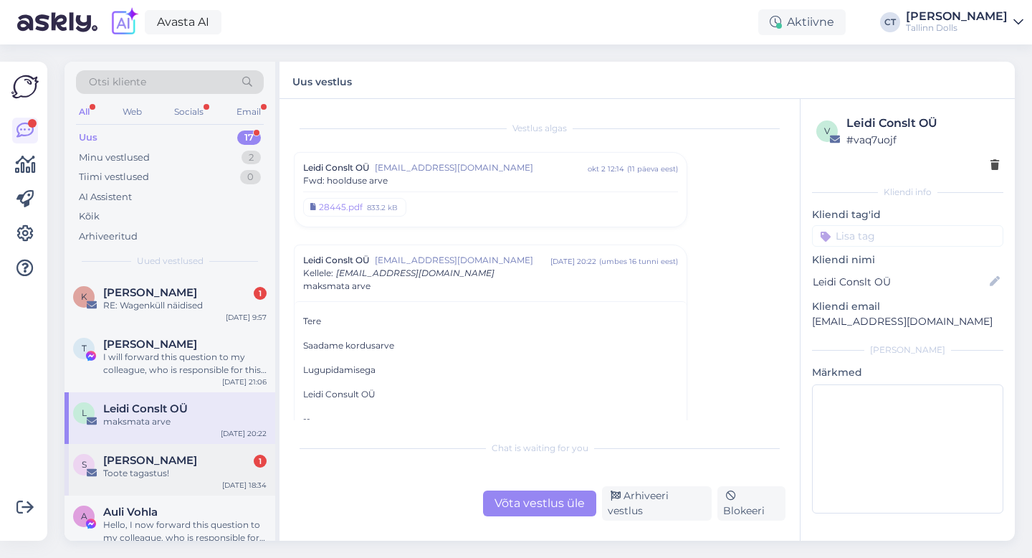
click at [189, 470] on div "Toote tagastus!" at bounding box center [184, 473] width 163 height 13
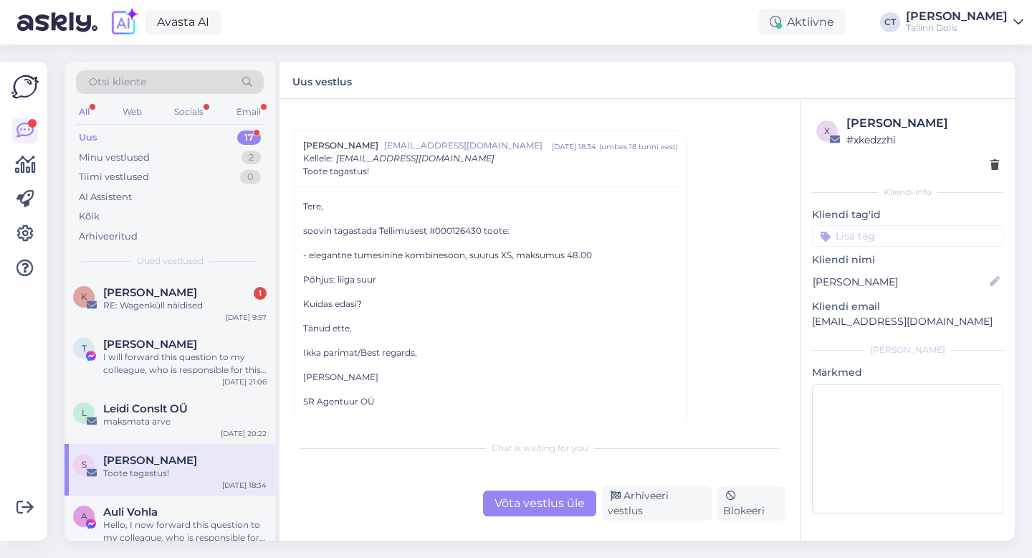
scroll to position [23, 0]
click at [510, 508] on div "Võta vestlus üle" at bounding box center [539, 503] width 113 height 26
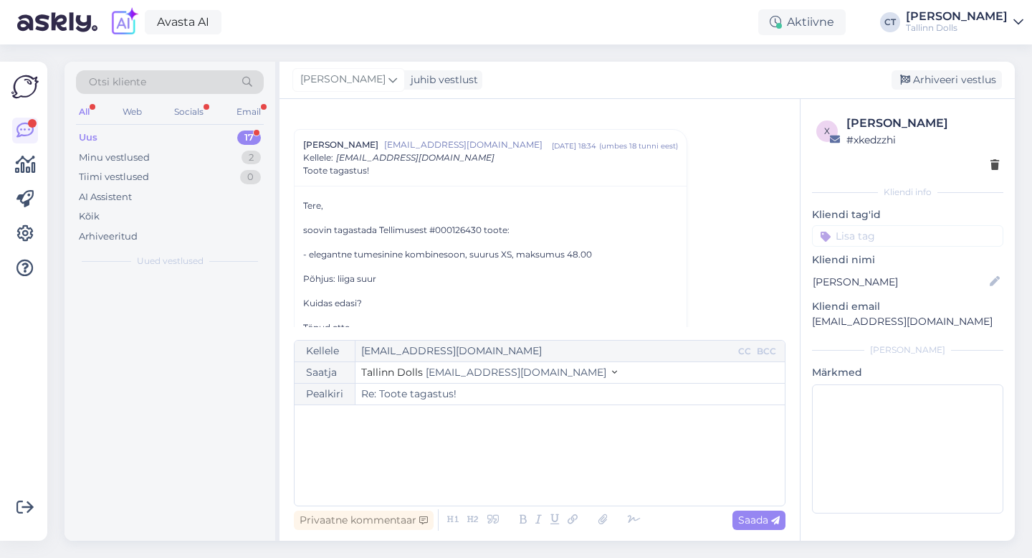
scroll to position [39, 0]
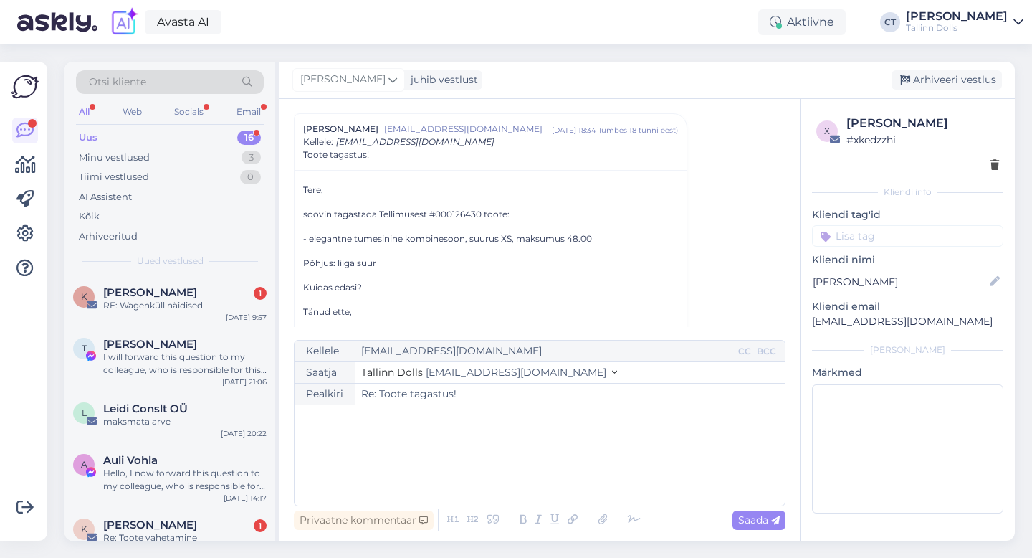
click at [502, 471] on div "﻿" at bounding box center [540, 455] width 476 height 86
click at [410, 434] on div "﻿" at bounding box center [540, 455] width 476 height 86
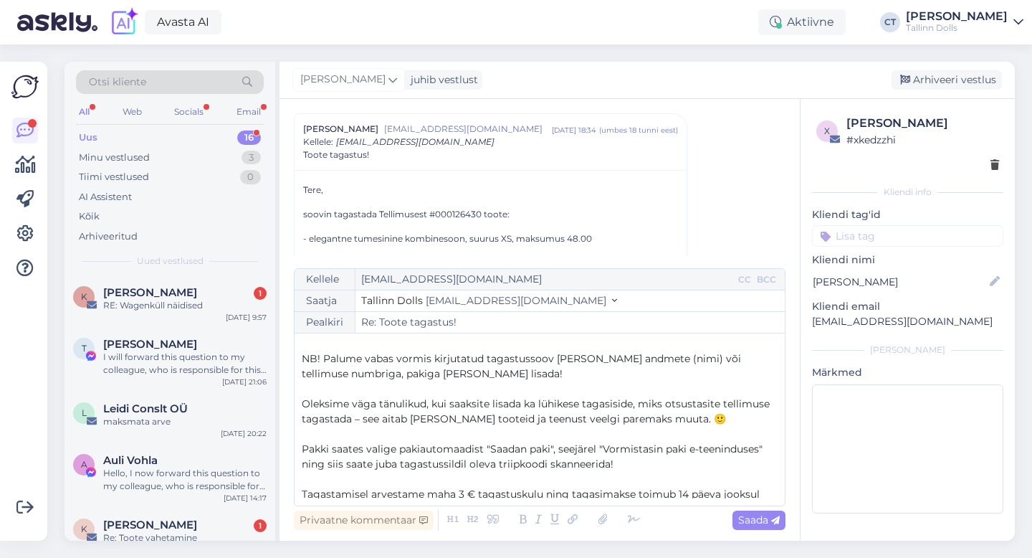
scroll to position [64, 0]
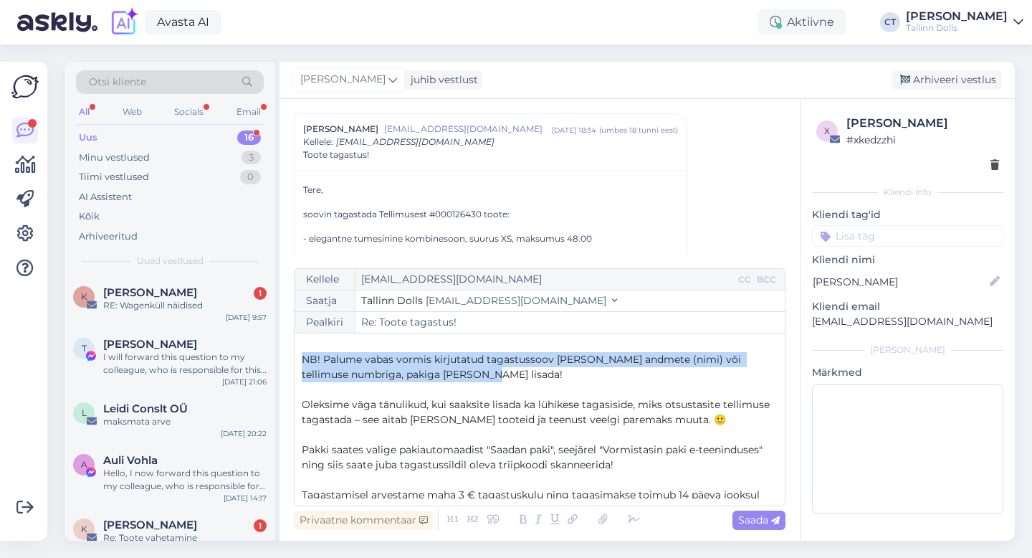
drag, startPoint x: 469, startPoint y: 377, endPoint x: 290, endPoint y: 363, distance: 179.0
click at [290, 363] on div "Vestlus algas [PERSON_NAME] [EMAIL_ADDRESS][DOMAIN_NAME] [DATE] 18:34 ( umbes 1…" at bounding box center [540, 320] width 520 height 442
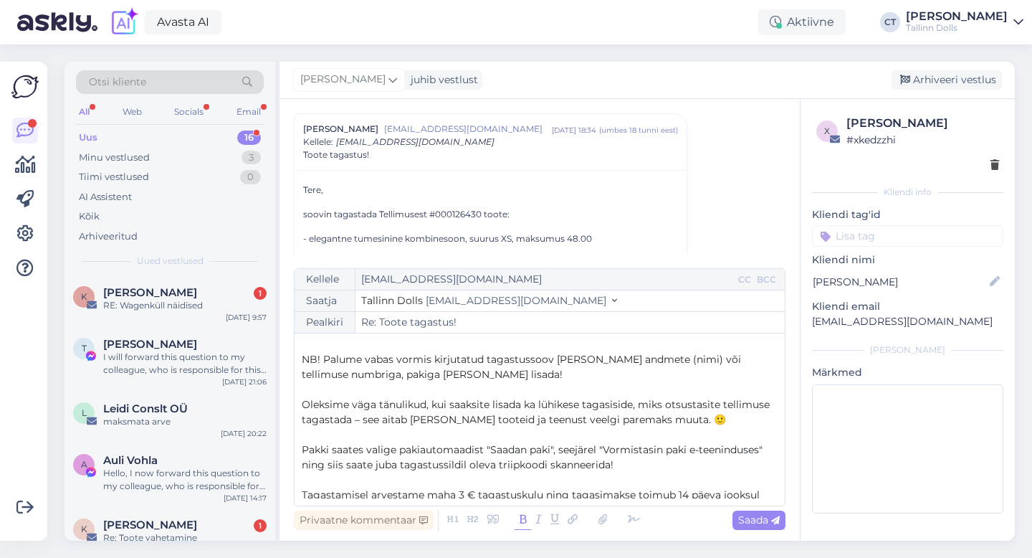
click at [515, 519] on icon at bounding box center [523, 520] width 16 height 20
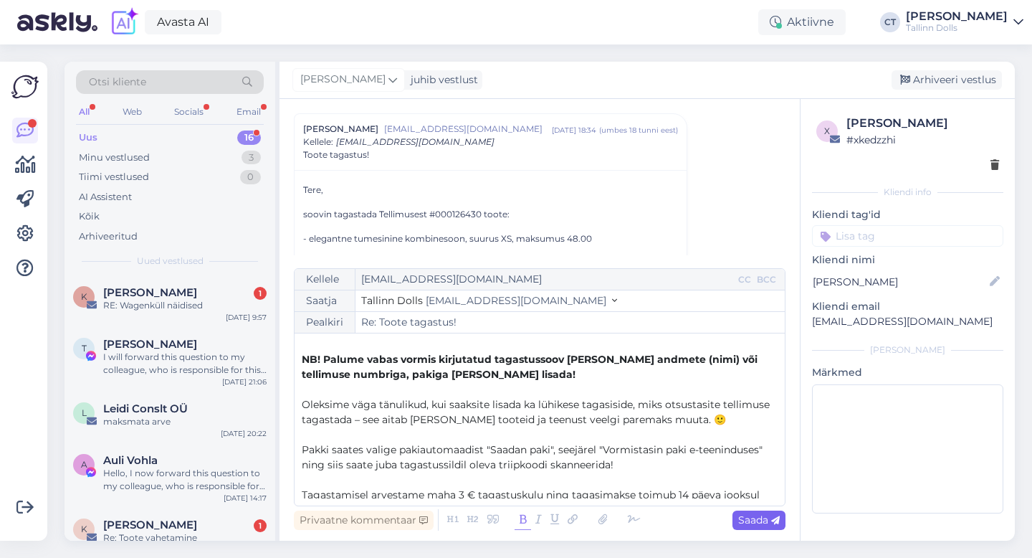
click at [745, 513] on span "Saada" at bounding box center [759, 519] width 42 height 13
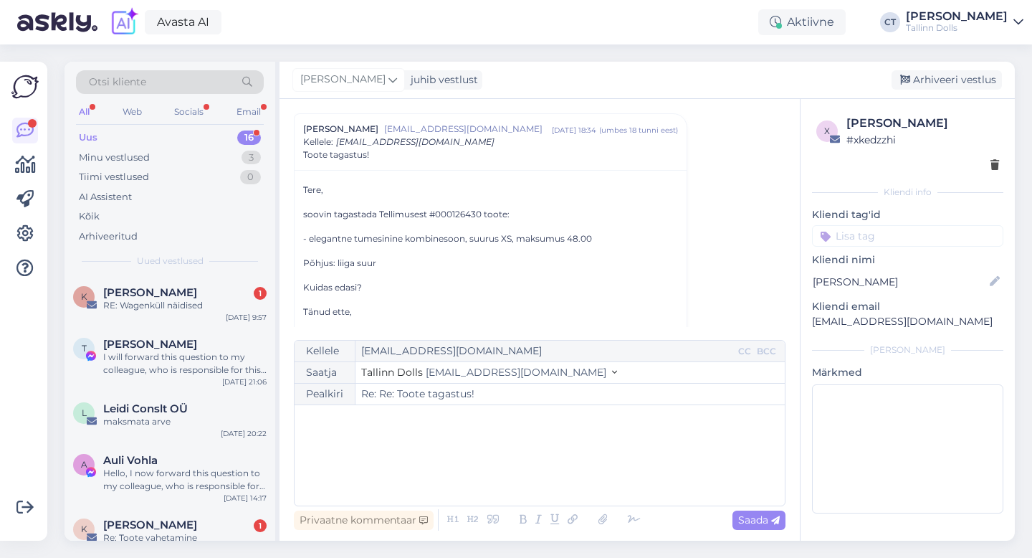
type input "Re: Toote tagastus!"
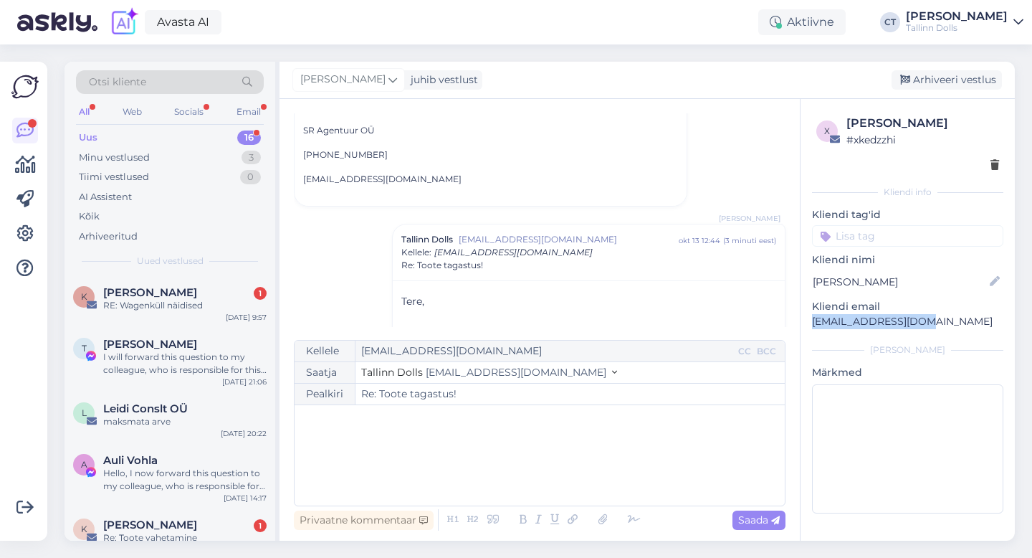
drag, startPoint x: 915, startPoint y: 319, endPoint x: 803, endPoint y: 323, distance: 111.9
click at [803, 323] on div "x [PERSON_NAME] # xkedzzhi Kliendi info Kliendi tag'id Kliendi nimi [PERSON_NAM…" at bounding box center [908, 317] width 214 height 436
click at [965, 76] on div "Arhiveeri vestlus" at bounding box center [947, 79] width 110 height 19
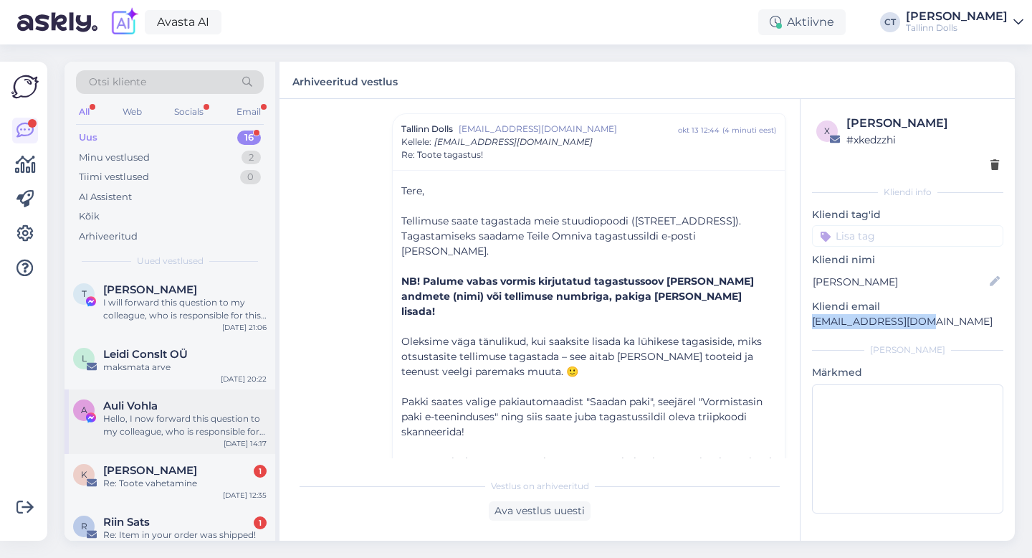
scroll to position [55, 0]
click at [191, 419] on div "Hello, I now forward this question to my colleague, who is responsible for this…" at bounding box center [184, 425] width 163 height 26
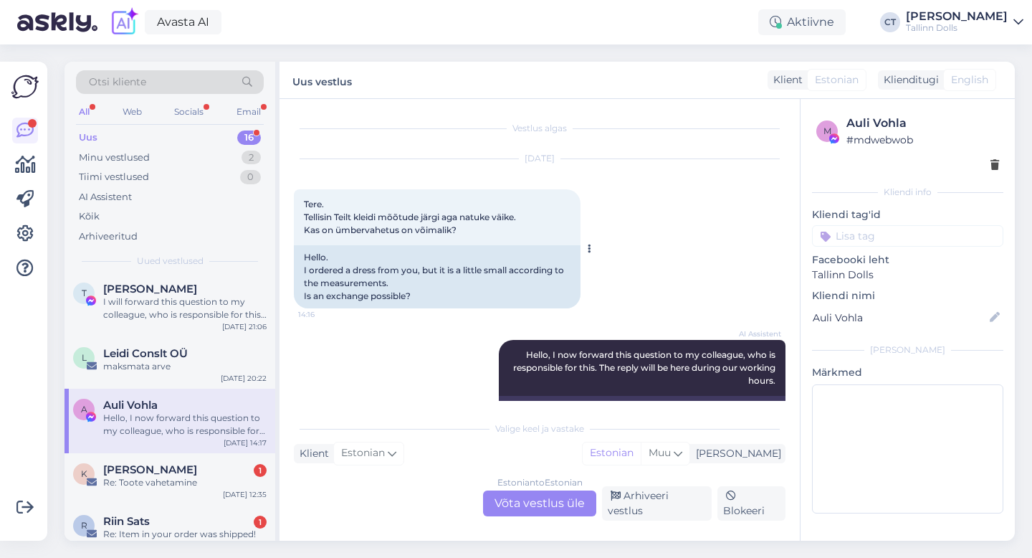
scroll to position [39, 0]
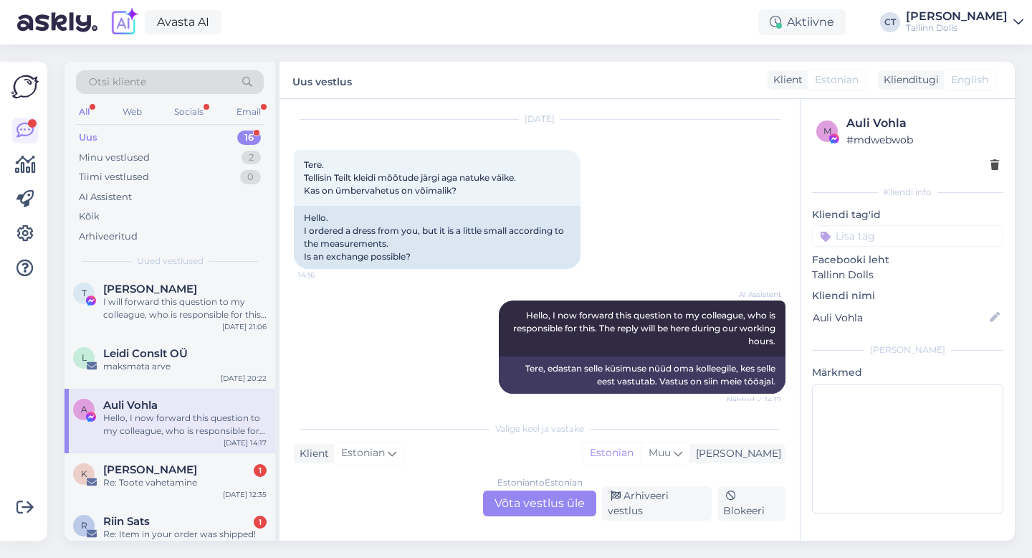
click at [562, 506] on div "Estonian to Estonian Võta vestlus üle" at bounding box center [539, 503] width 113 height 26
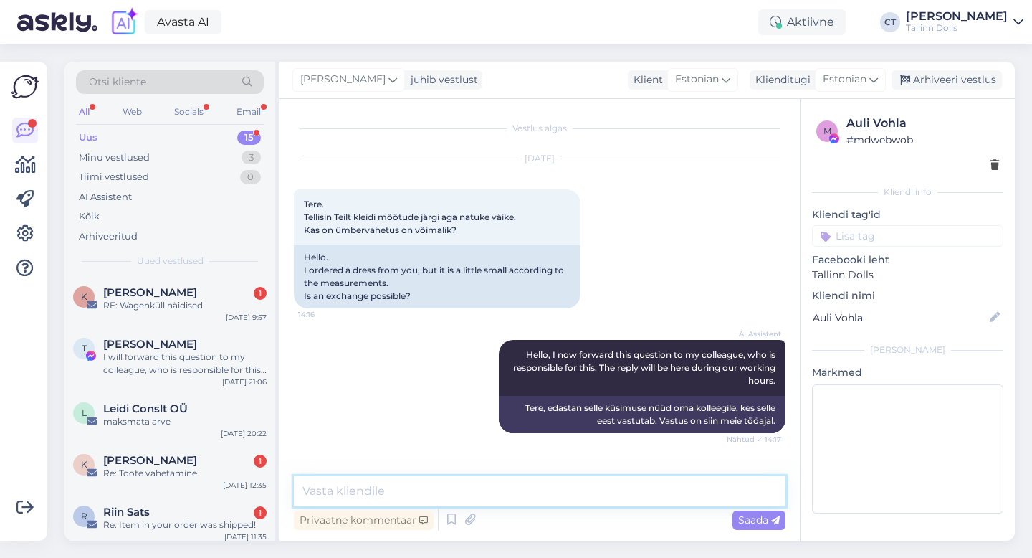
click at [562, 498] on textarea at bounding box center [540, 491] width 492 height 30
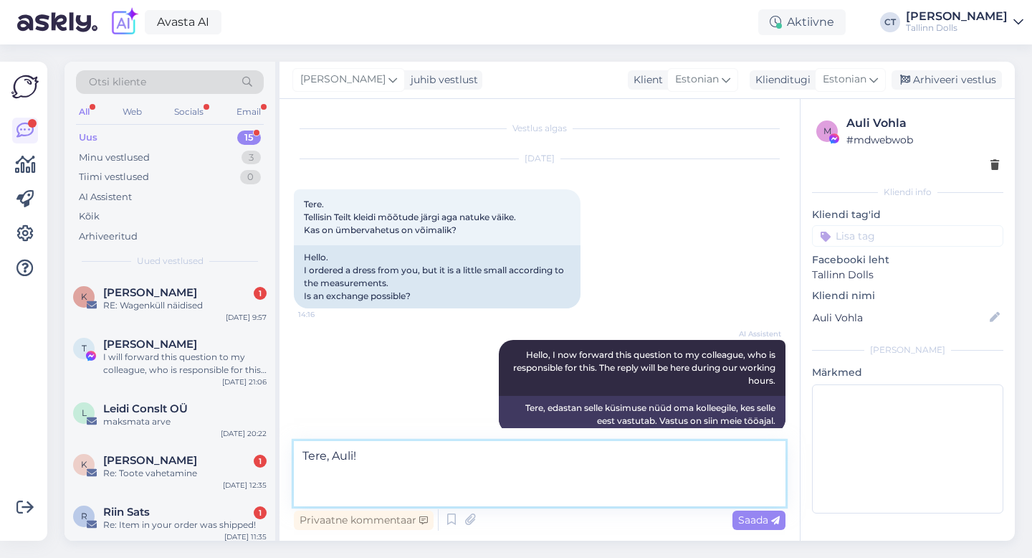
paste textarea "Tellimuse saate tagastada meie stuudiopoodi ([STREET_ADDRESS]). Tagastamiseks s…"
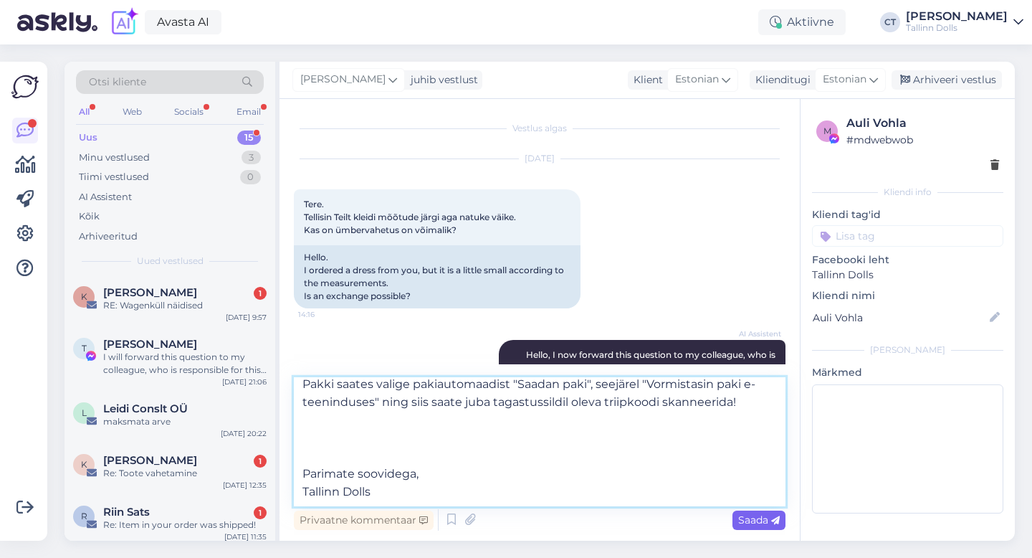
type textarea "Tere, Auli! Tellimuse saate tagastada meie stuudiopoodi ([STREET_ADDRESS]). Tag…"
click at [764, 520] on span "Saada" at bounding box center [759, 519] width 42 height 13
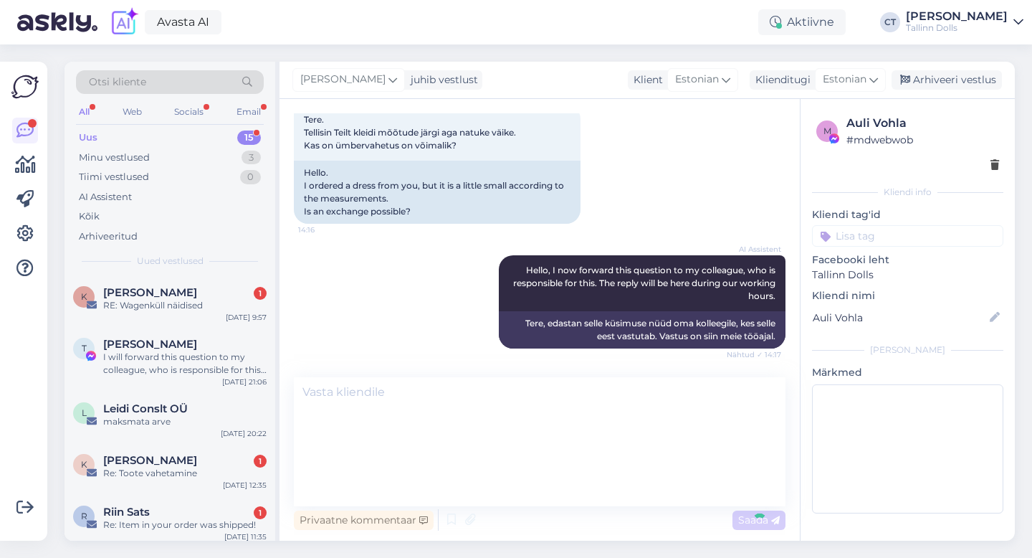
scroll to position [0, 0]
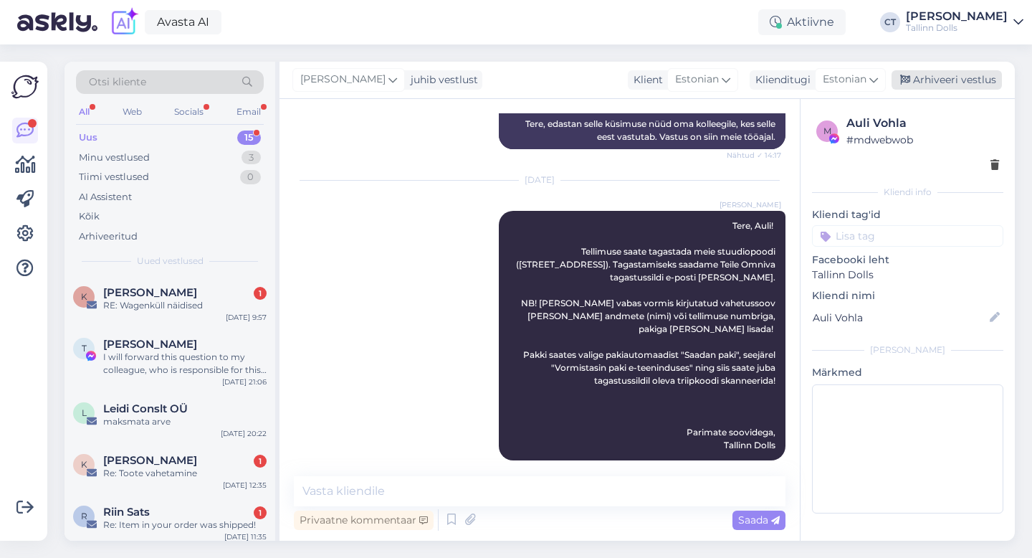
click at [938, 84] on div "Arhiveeri vestlus" at bounding box center [947, 79] width 110 height 19
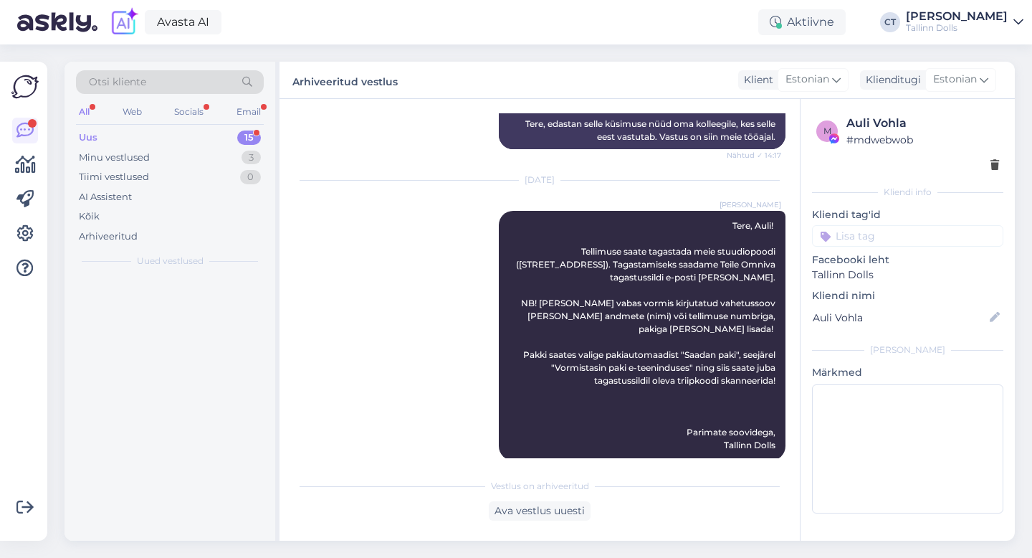
scroll to position [289, 0]
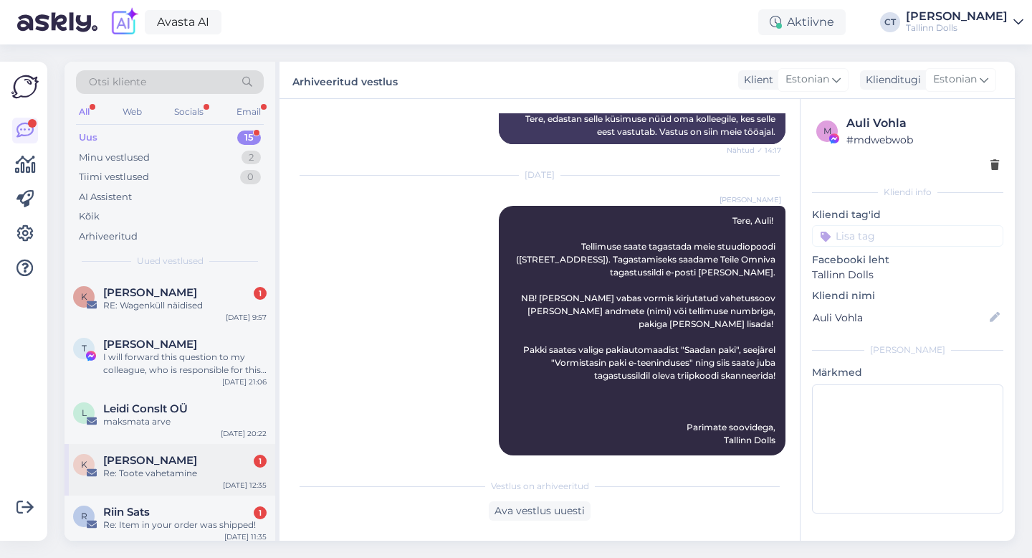
click at [194, 472] on div "Re: Toote vahetamine" at bounding box center [184, 473] width 163 height 13
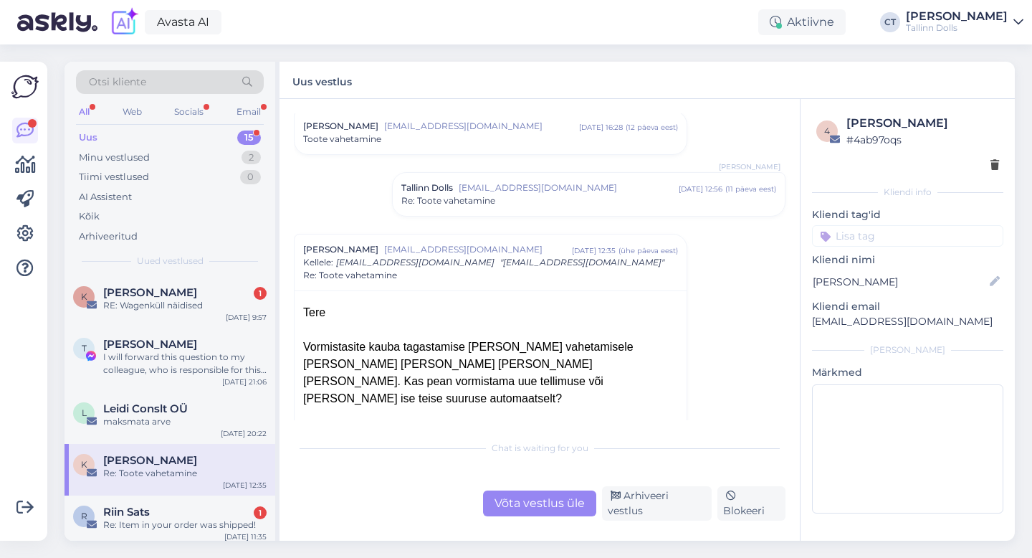
scroll to position [75, 0]
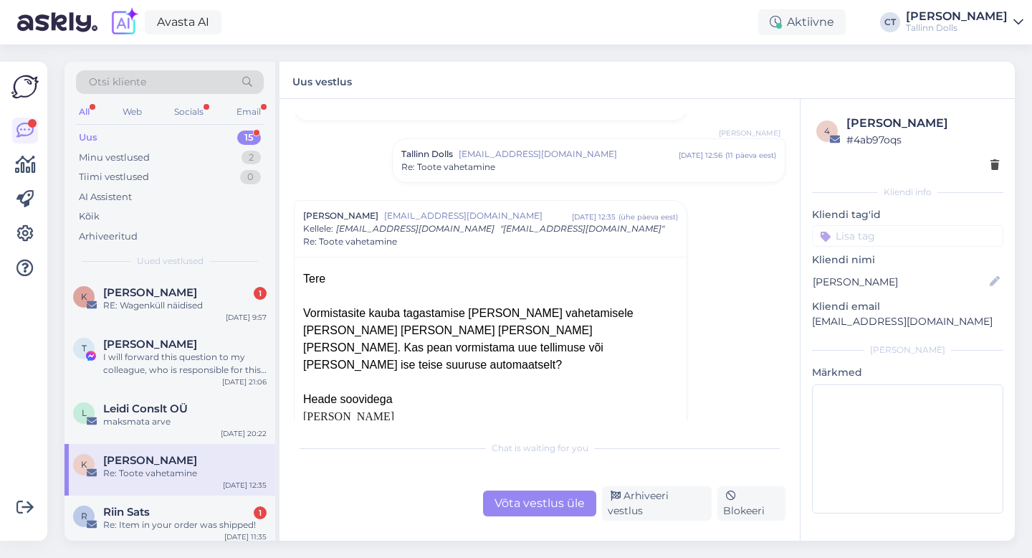
click at [528, 505] on div "Võta vestlus üle" at bounding box center [539, 503] width 113 height 26
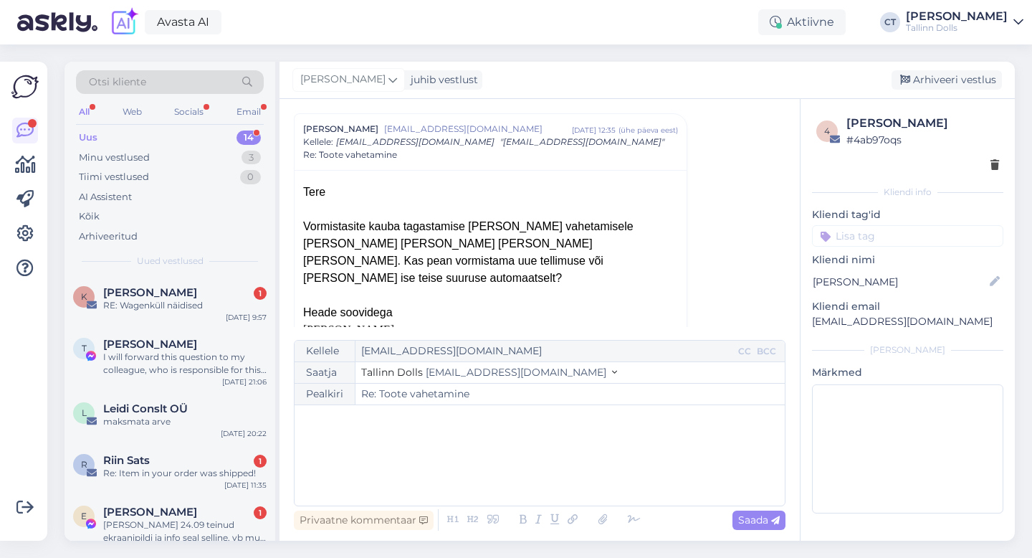
click at [529, 477] on div "﻿" at bounding box center [540, 455] width 476 height 86
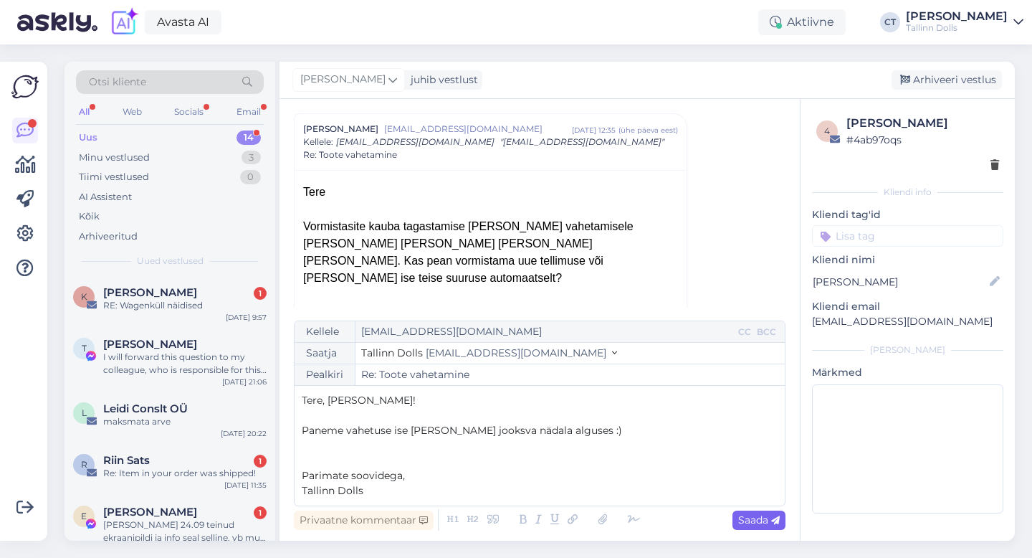
click at [751, 521] on span "Saada" at bounding box center [759, 519] width 42 height 13
type input "Re: Re: Toote vahetamine"
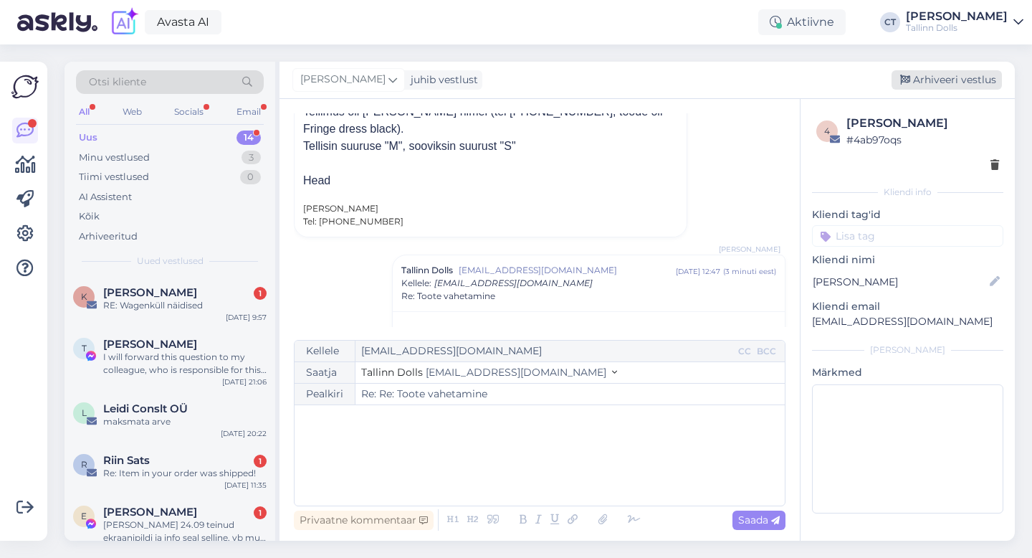
click at [951, 78] on div "Arhiveeri vestlus" at bounding box center [947, 79] width 110 height 19
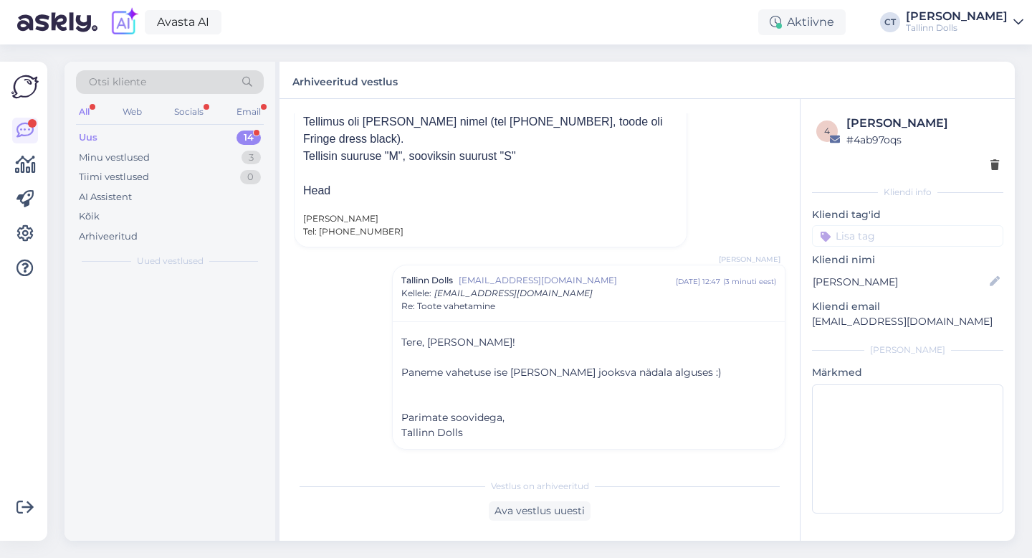
scroll to position [590, 0]
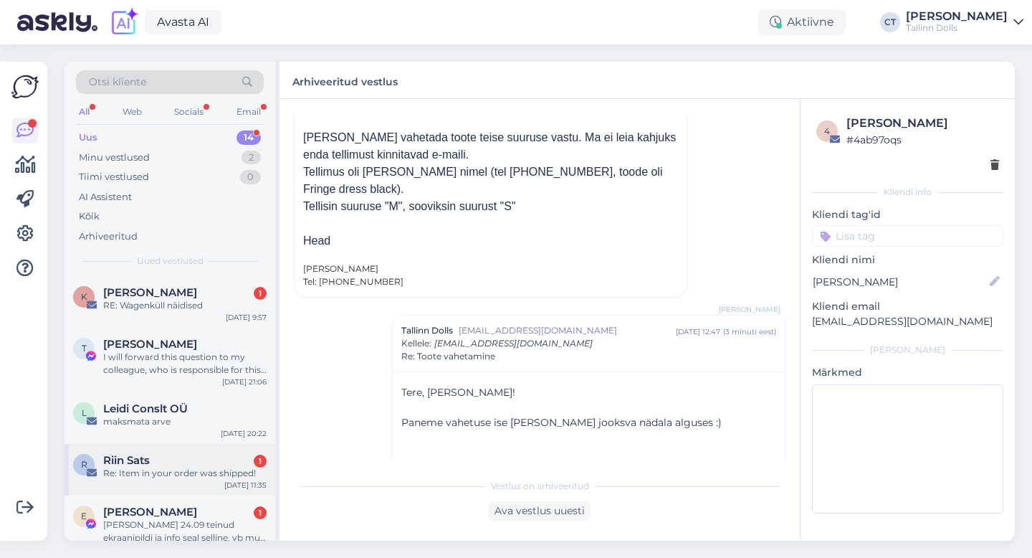
click at [161, 467] on div "Re: Item in your order was shipped!" at bounding box center [184, 473] width 163 height 13
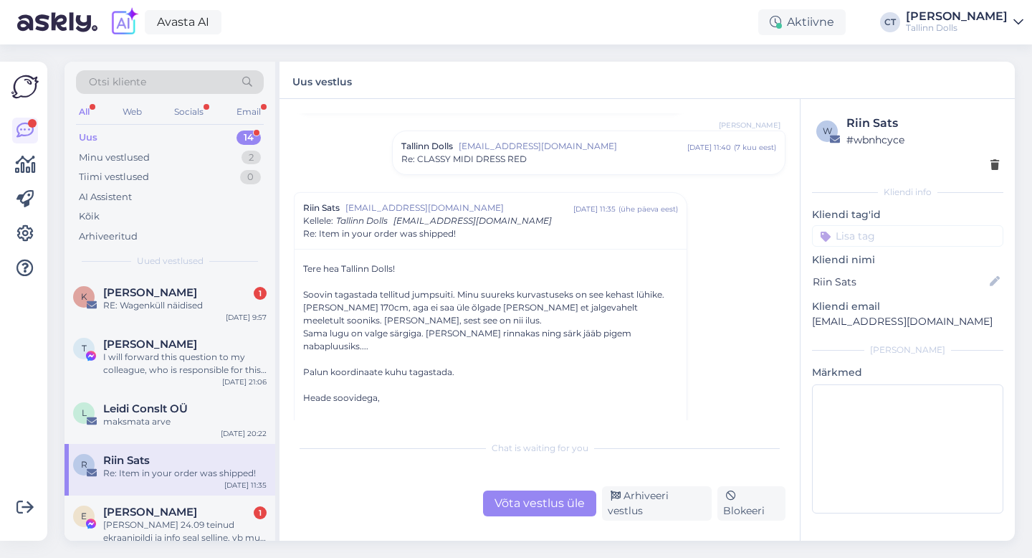
scroll to position [577, 0]
click at [520, 504] on div "Võta vestlus üle" at bounding box center [539, 503] width 113 height 26
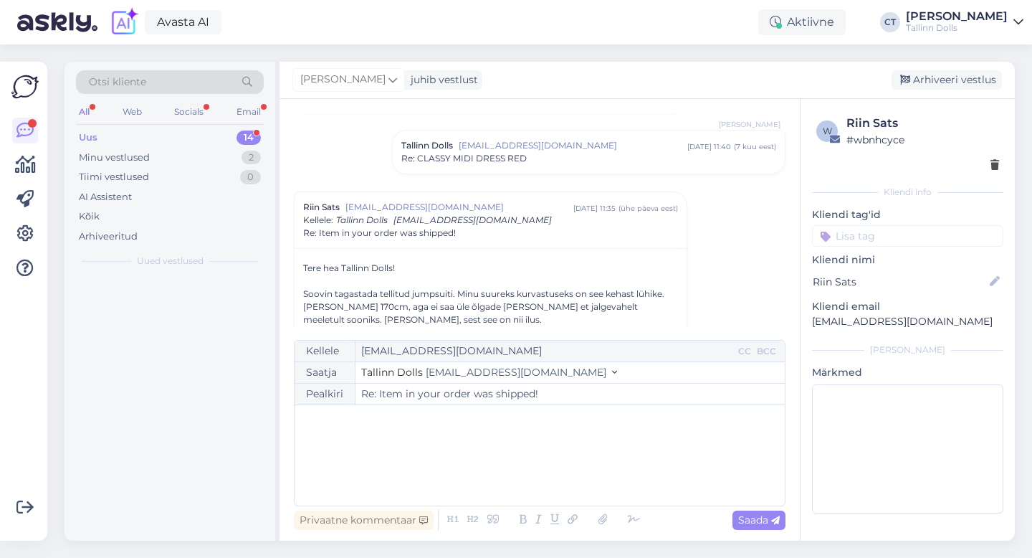
scroll to position [655, 0]
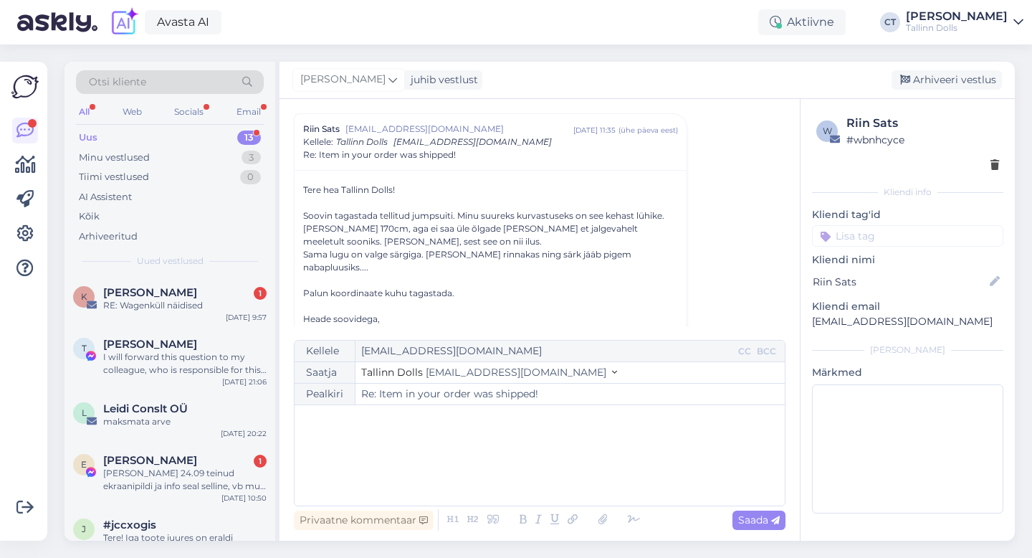
click at [521, 476] on div "﻿" at bounding box center [540, 455] width 476 height 86
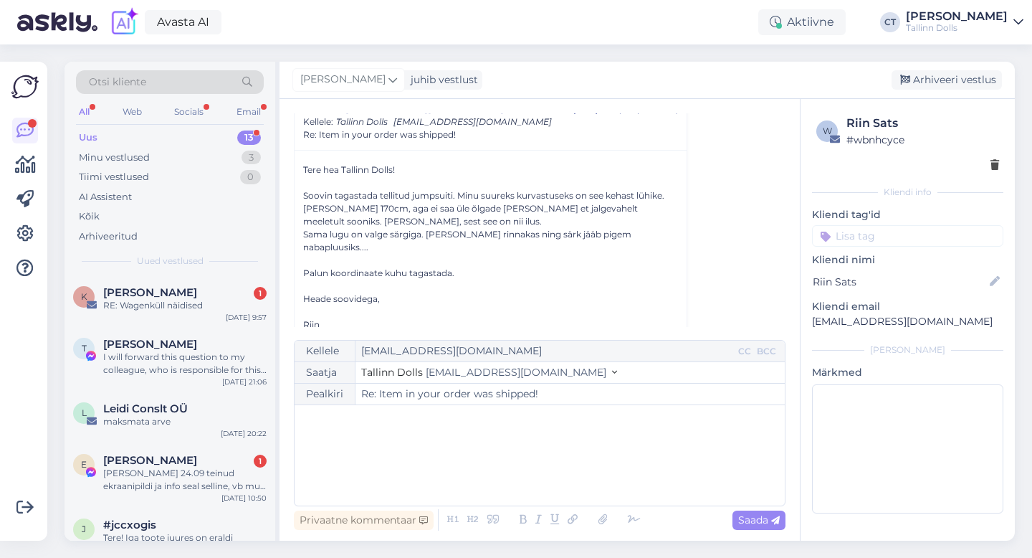
scroll to position [685, 0]
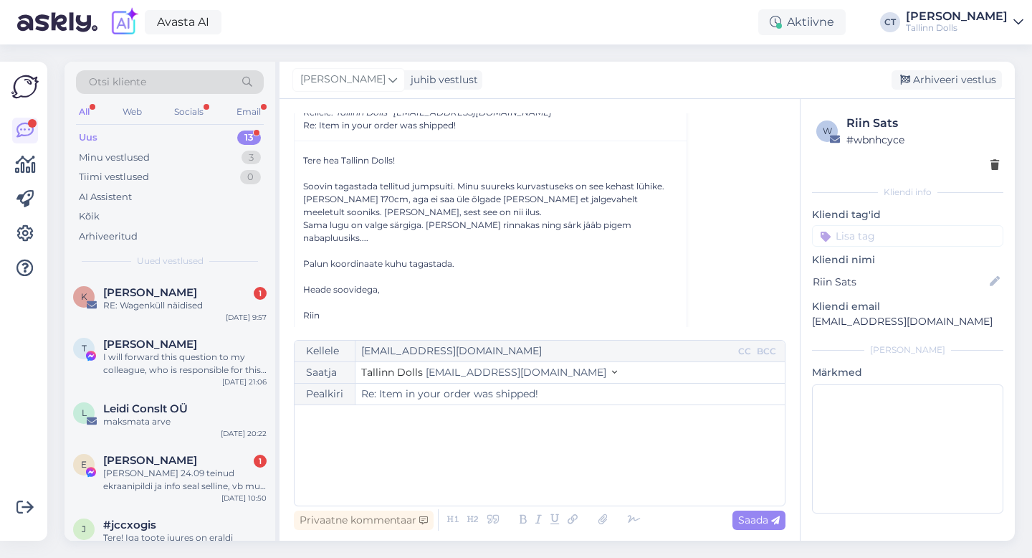
click at [446, 456] on div "﻿" at bounding box center [540, 455] width 476 height 86
drag, startPoint x: 920, startPoint y: 324, endPoint x: 806, endPoint y: 323, distance: 114.0
click at [806, 323] on div "w Riin Sats # wbnhcyce Kliendi info Kliendi tag'id Kliendi nimi Riin Sats Klien…" at bounding box center [908, 317] width 214 height 436
click at [445, 470] on div "﻿" at bounding box center [540, 455] width 476 height 86
click at [378, 472] on div "﻿" at bounding box center [540, 455] width 476 height 86
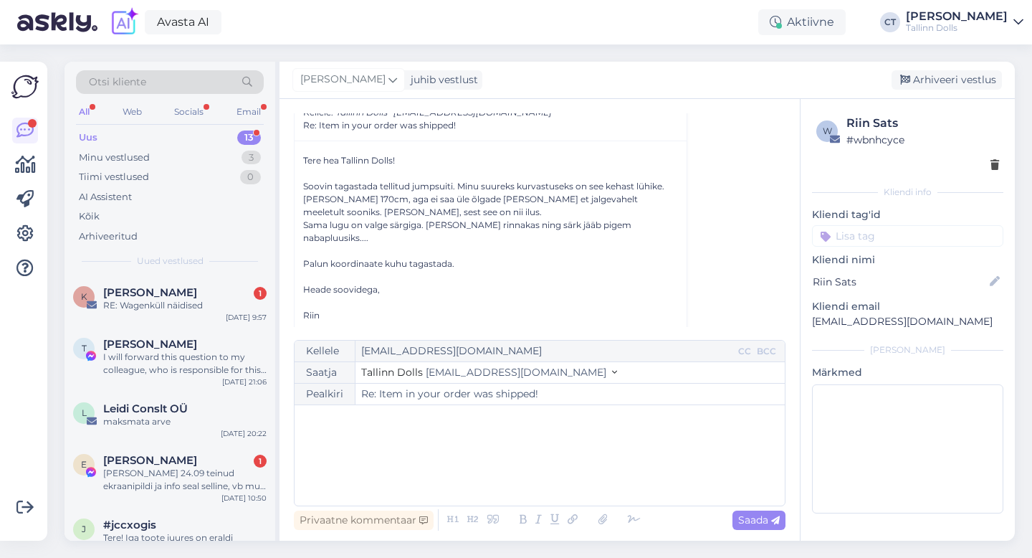
paste div
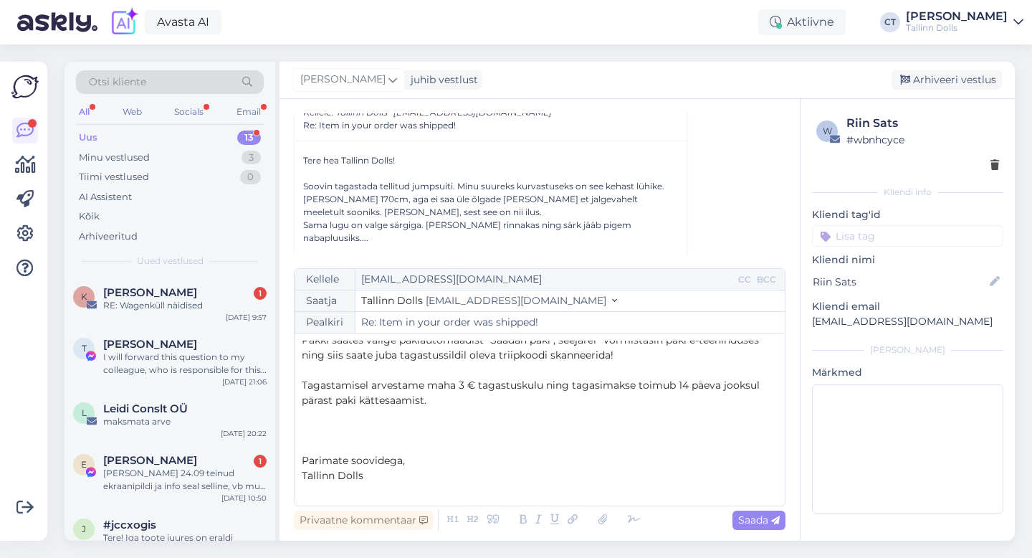
scroll to position [0, 0]
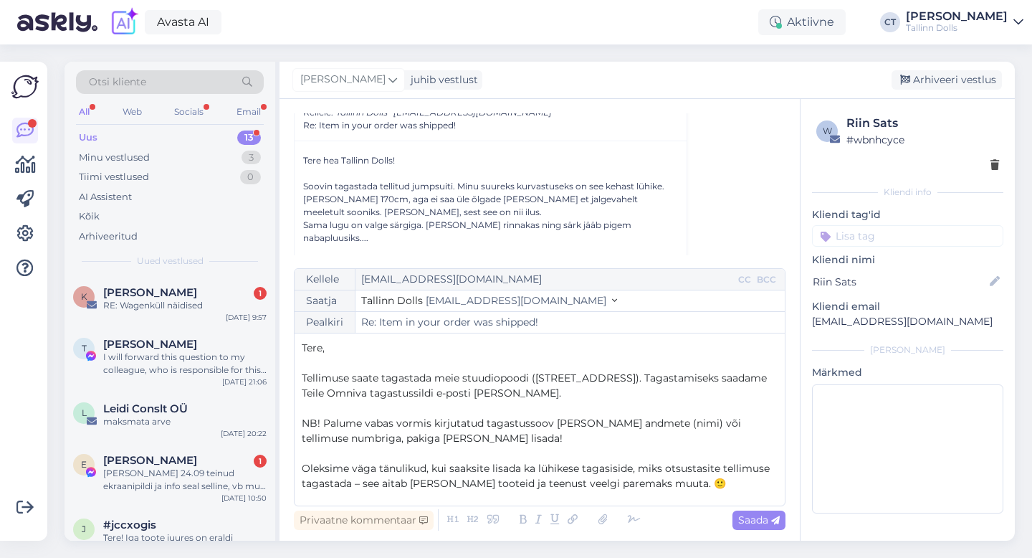
click at [379, 351] on p "Tere," at bounding box center [540, 348] width 476 height 15
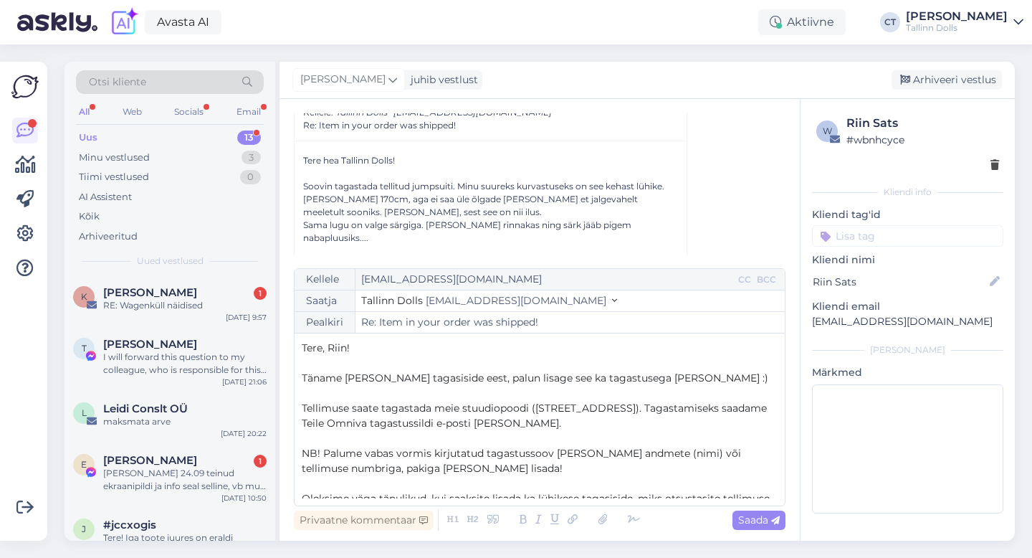
scroll to position [41, 0]
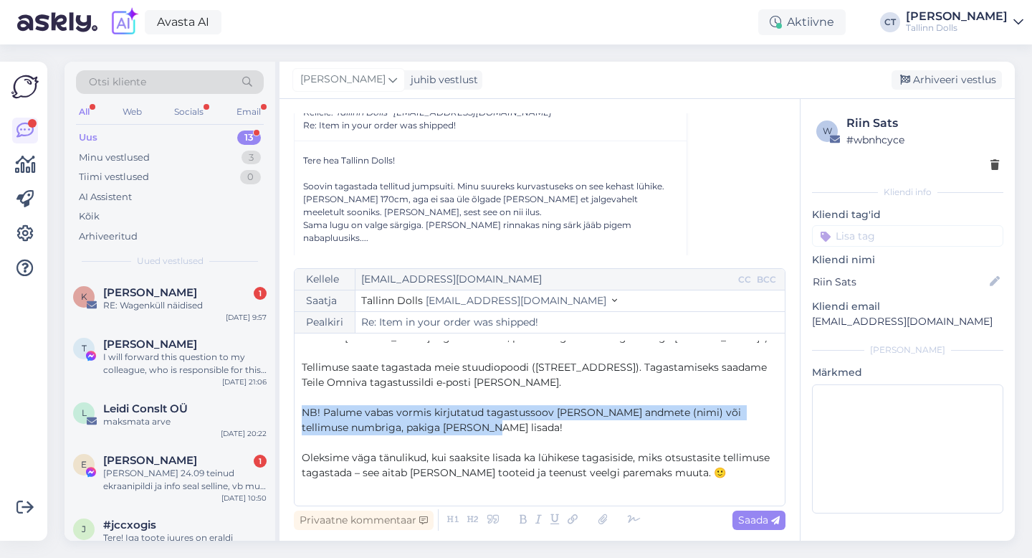
drag, startPoint x: 470, startPoint y: 427, endPoint x: 296, endPoint y: 410, distance: 175.0
click at [296, 410] on div "Kellele [EMAIL_ADDRESS][DOMAIN_NAME] CC BCC Saatja Tallinn Dolls [EMAIL_ADDRESS…" at bounding box center [540, 387] width 492 height 238
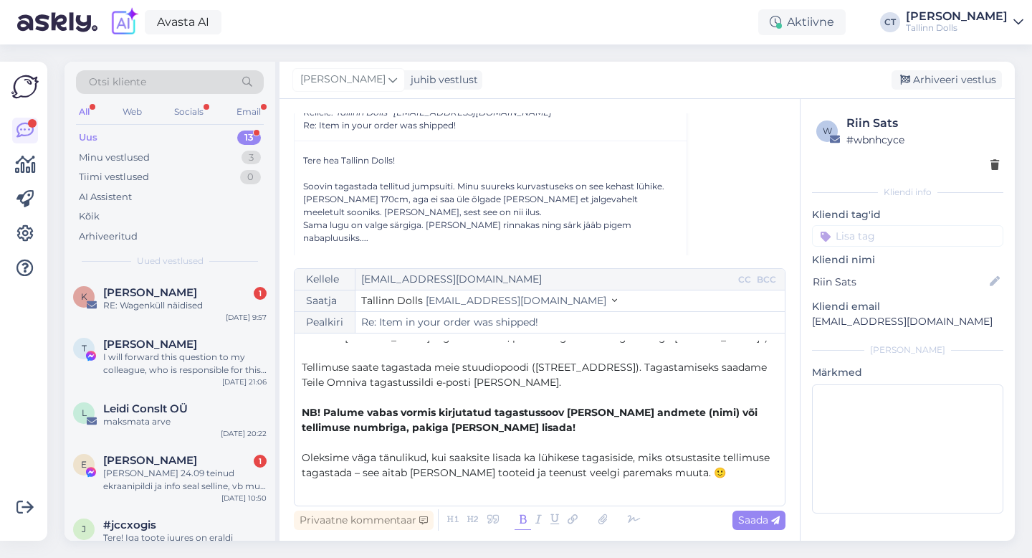
click at [524, 518] on icon at bounding box center [523, 520] width 16 height 20
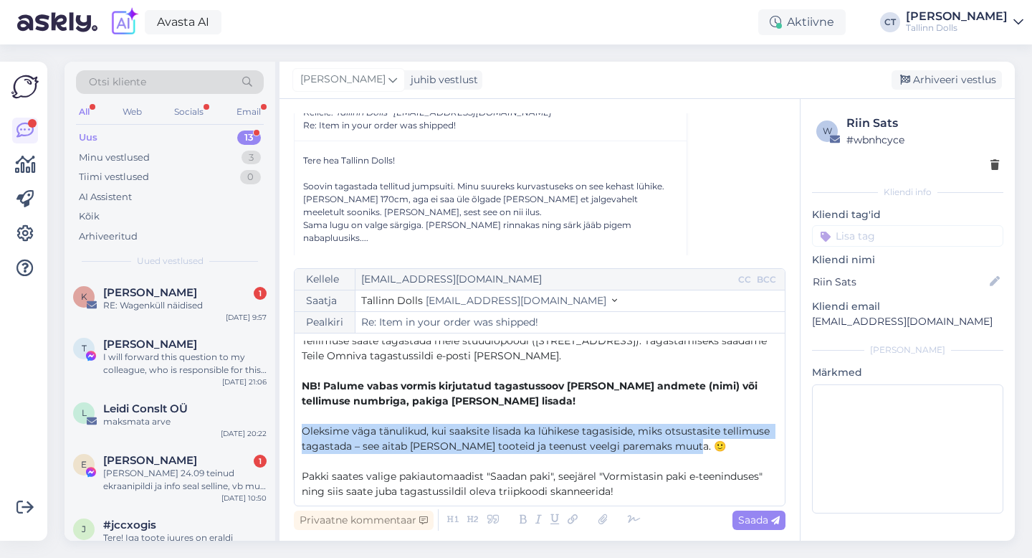
drag, startPoint x: 705, startPoint y: 445, endPoint x: 301, endPoint y: 427, distance: 404.7
click at [302, 427] on p "Oleksime väga tänulikud, kui saaksite lisada ka lühikese tagasiside, miks otsus…" at bounding box center [540, 439] width 476 height 30
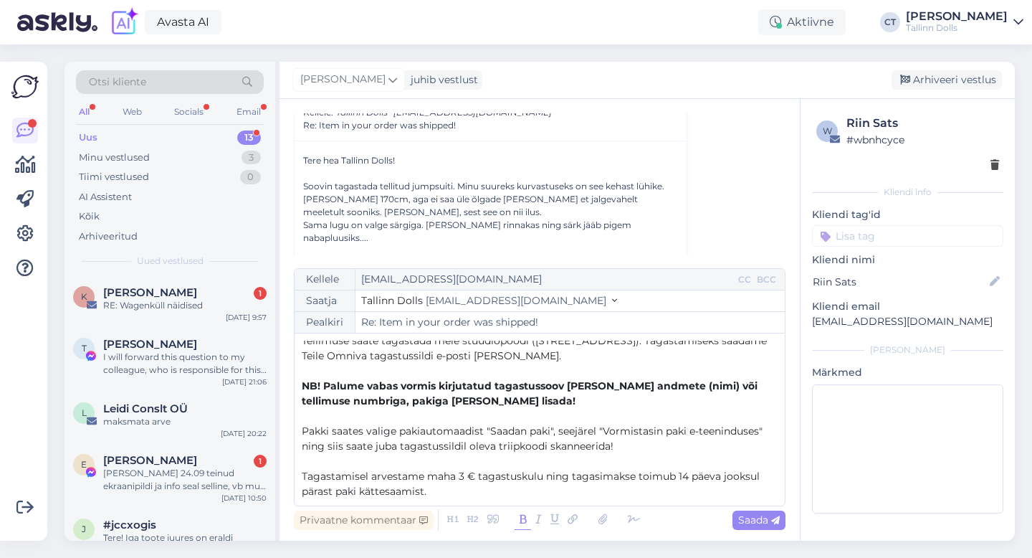
scroll to position [158, 0]
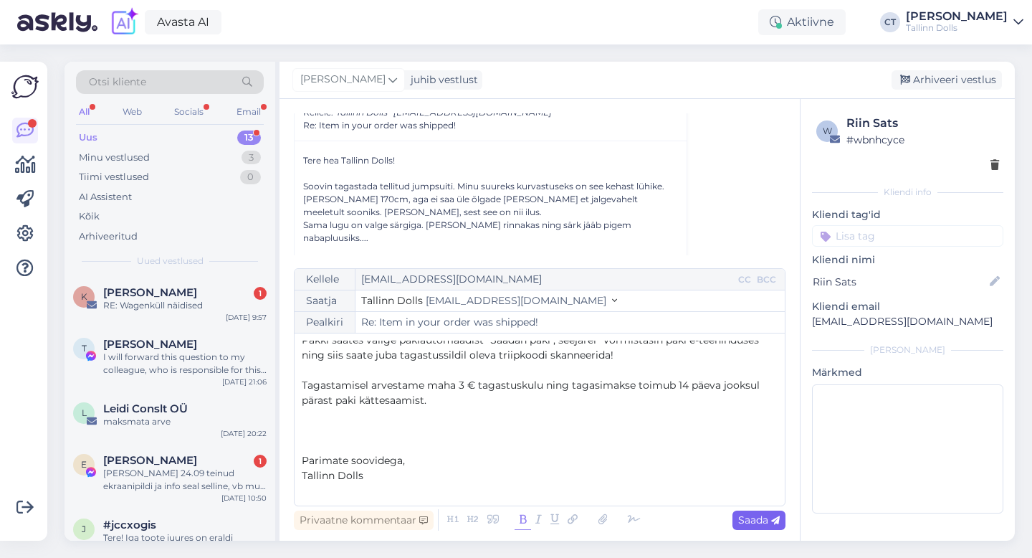
click at [758, 518] on span "Saada" at bounding box center [759, 519] width 42 height 13
type input "Re: Item in your order was shipped!"
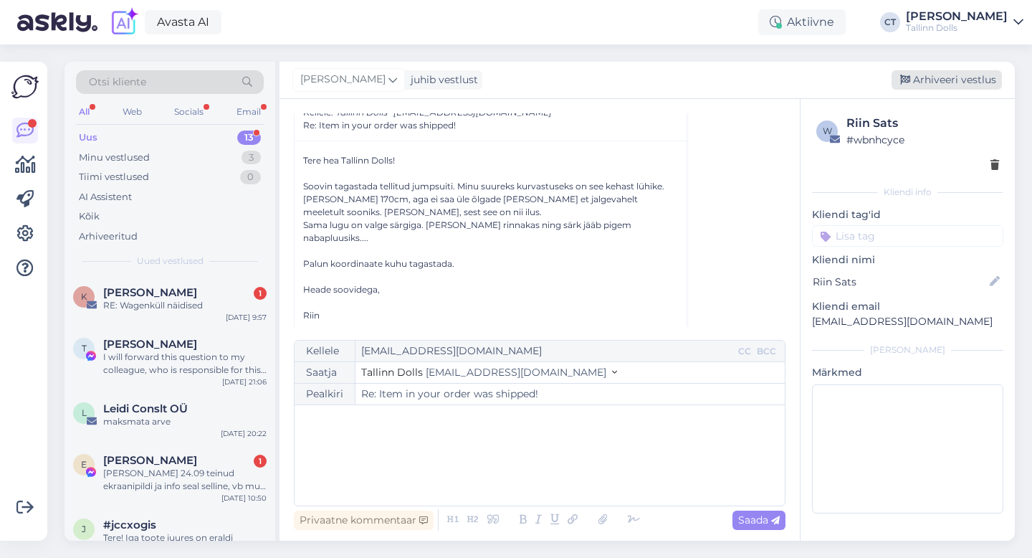
scroll to position [0, 0]
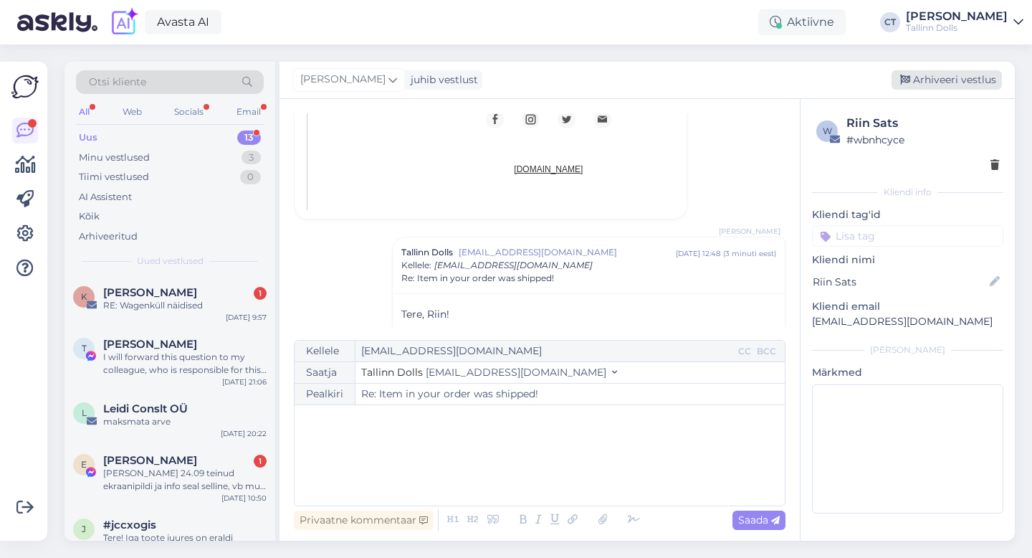
click at [926, 80] on div "Arhiveeri vestlus" at bounding box center [947, 79] width 110 height 19
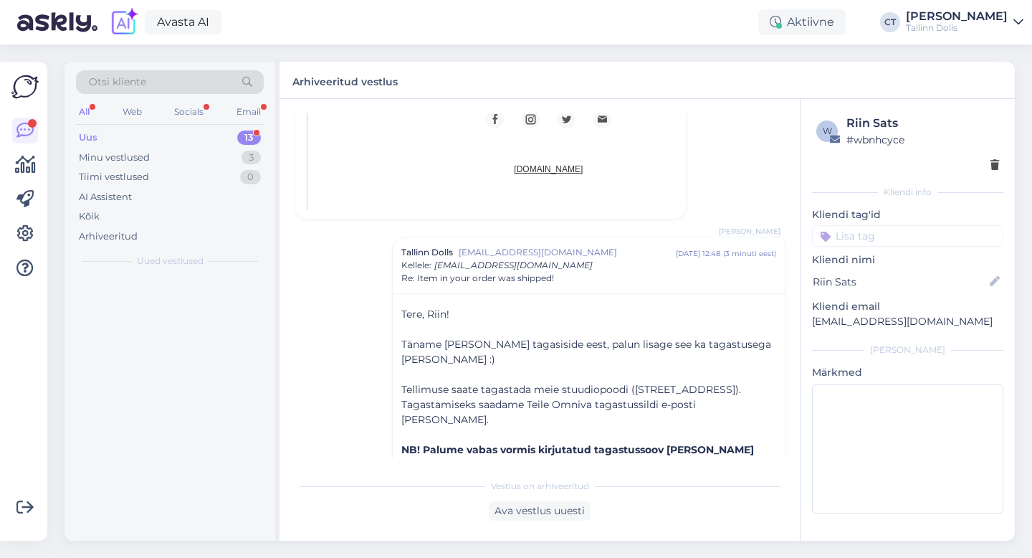
scroll to position [1782, 0]
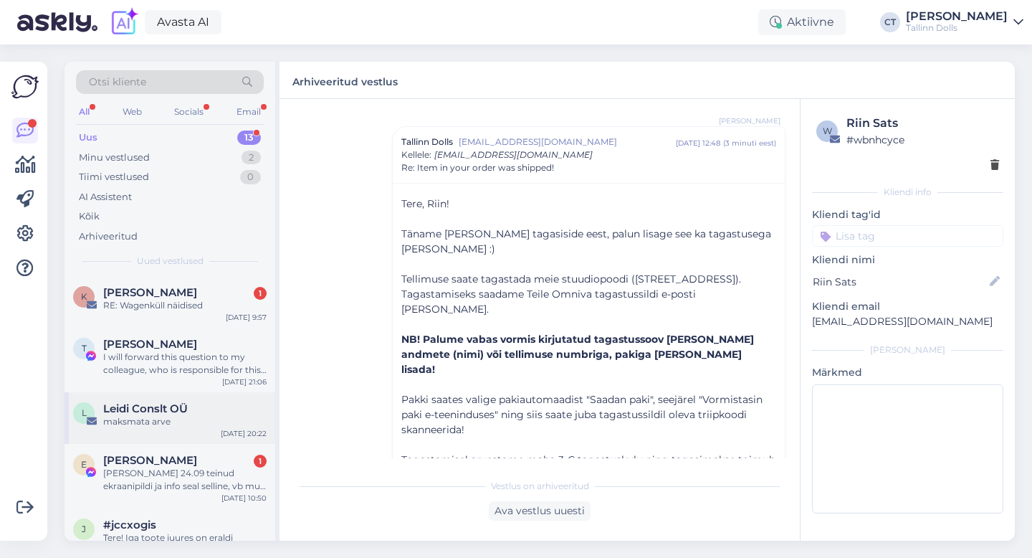
click at [178, 430] on div "L Leidi Conslt OÜ maksmata arve [DATE] 20:22" at bounding box center [170, 418] width 211 height 52
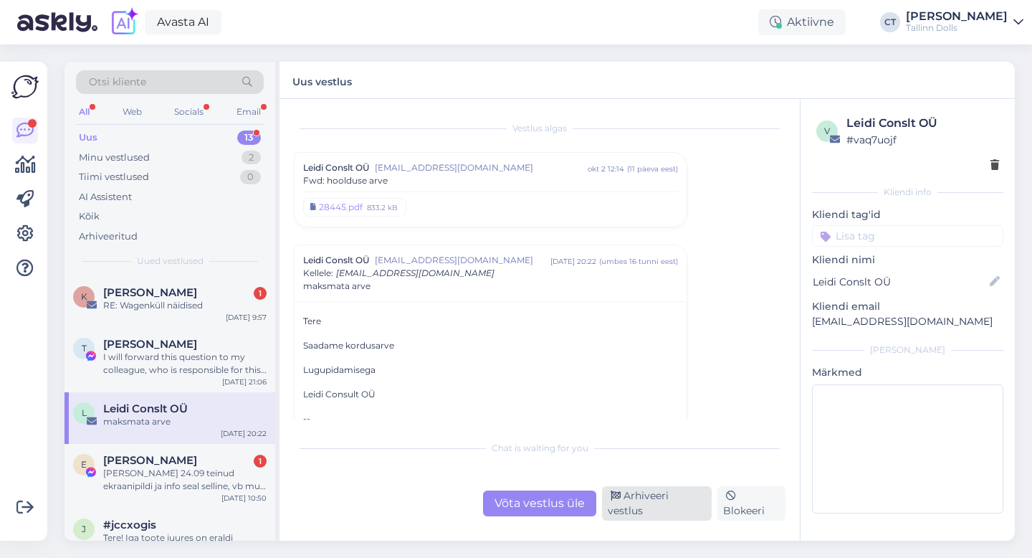
click at [642, 502] on div "Arhiveeri vestlus" at bounding box center [657, 503] width 110 height 34
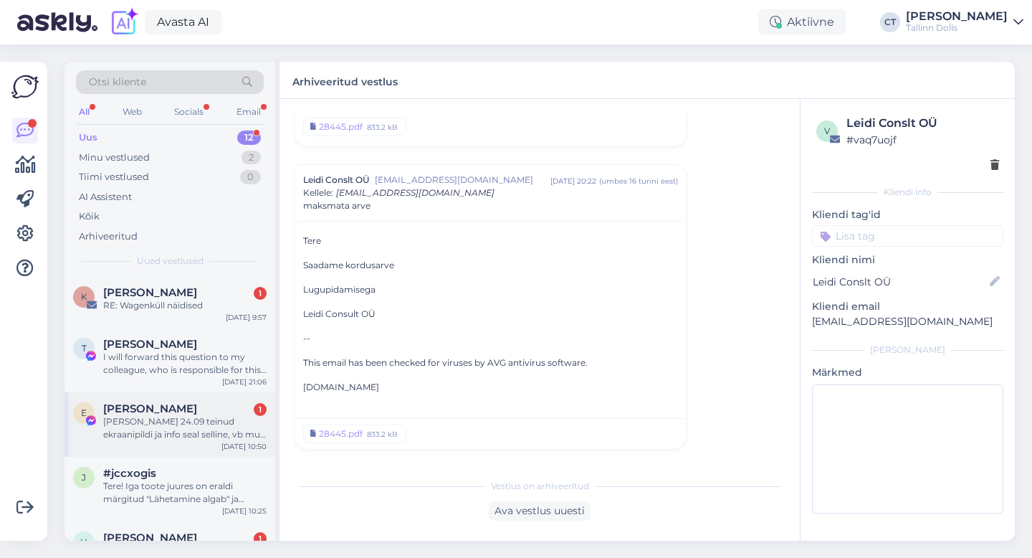
click at [141, 426] on div "[PERSON_NAME] 24.09 teinud ekraanipildi ja info seal selline, vb mul jäi midagi…" at bounding box center [184, 428] width 163 height 26
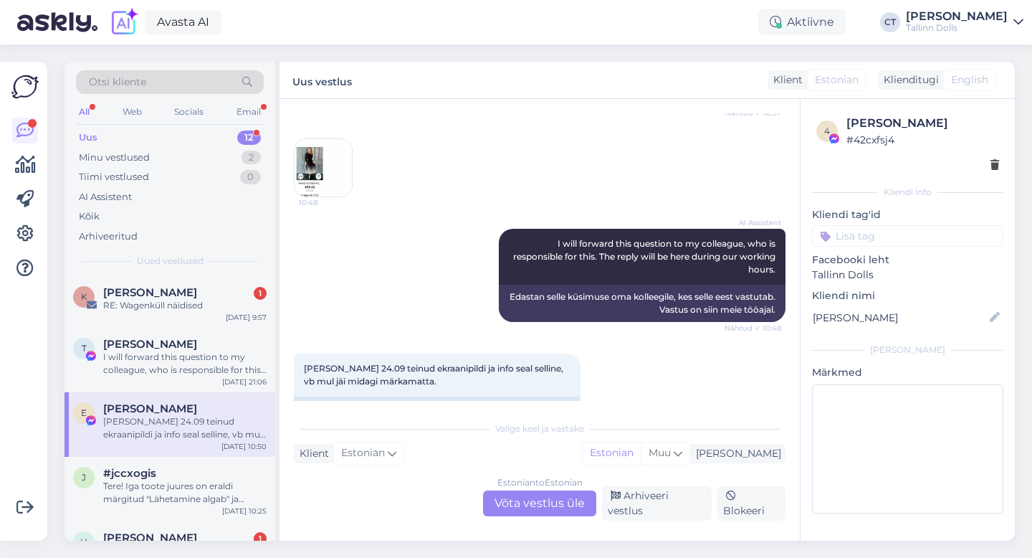
scroll to position [329, 0]
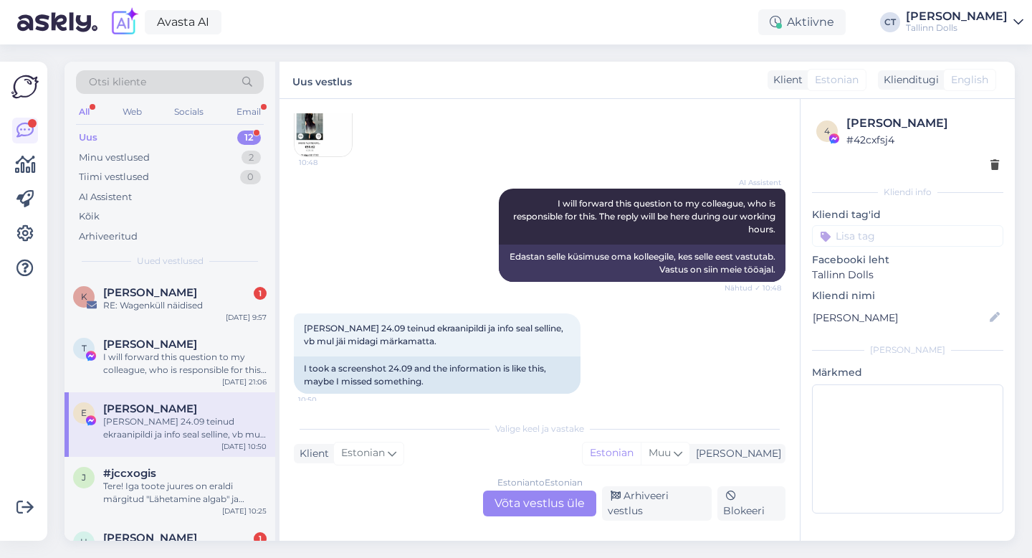
click at [530, 510] on div "Estonian to Estonian Võta vestlus üle" at bounding box center [539, 503] width 113 height 26
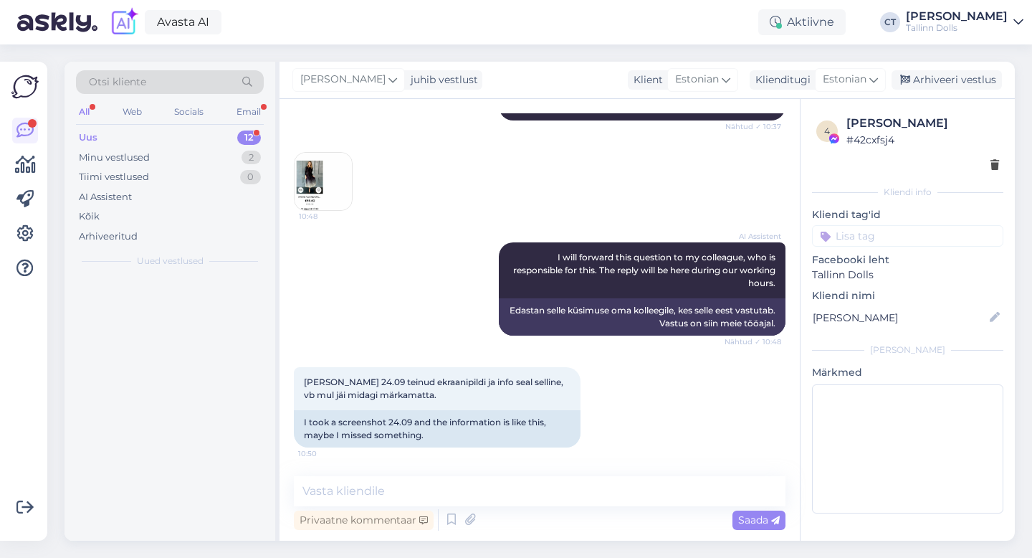
scroll to position [275, 0]
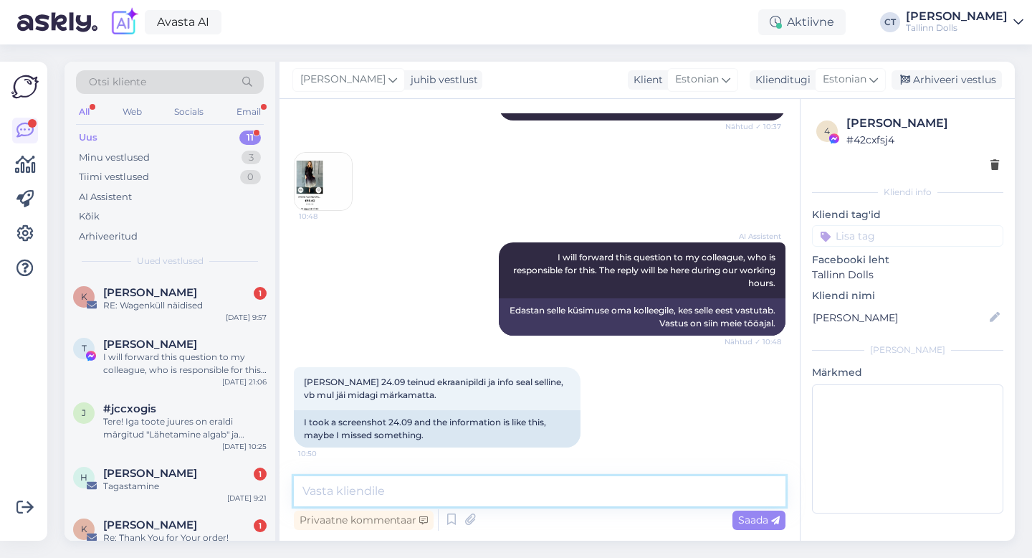
click at [530, 497] on textarea at bounding box center [540, 491] width 492 height 30
click at [460, 482] on textarea at bounding box center [540, 491] width 492 height 30
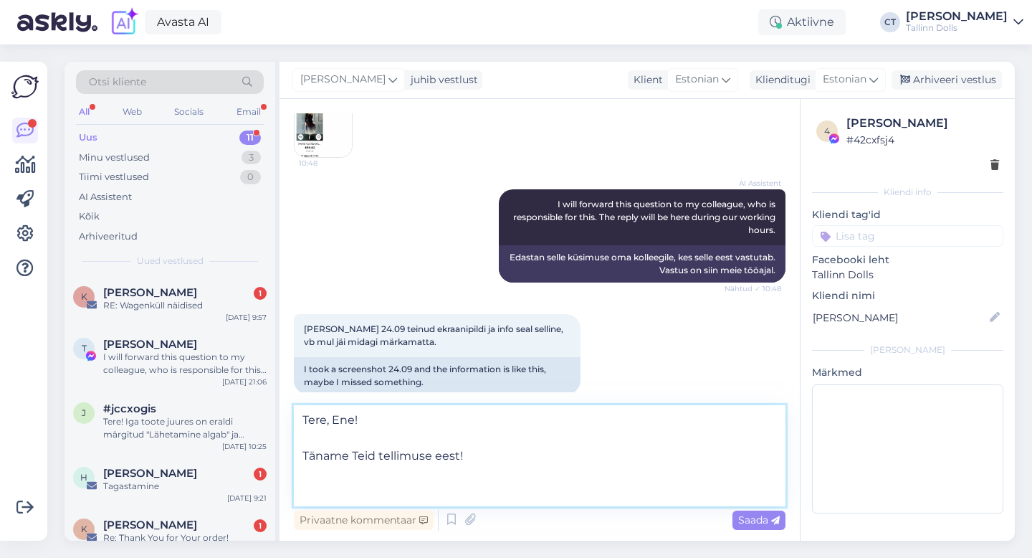
scroll to position [329, 0]
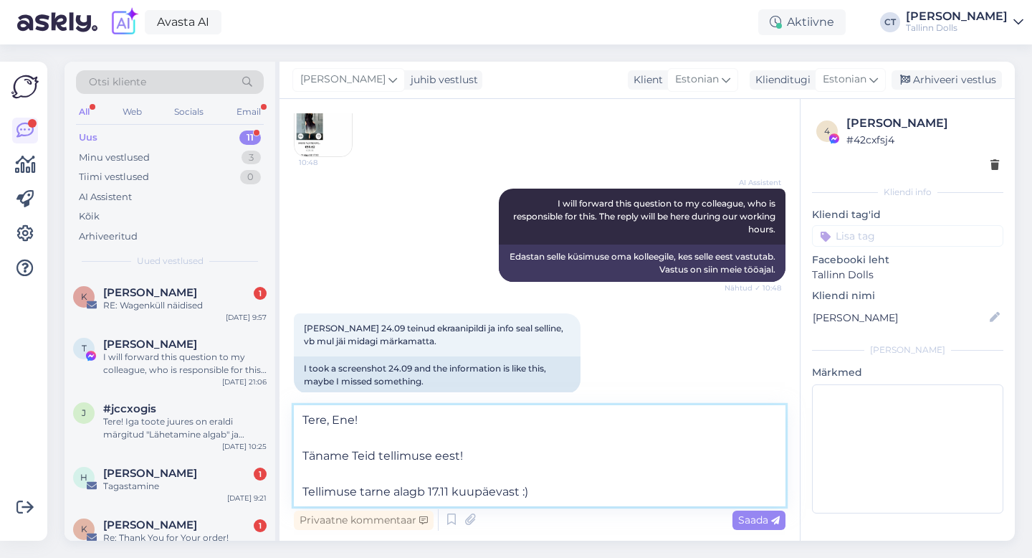
type textarea "Tere, Ene! Täname Teid tellimuse eest! Tellimuse tarne alagb 17.11 kuupäevast :)"
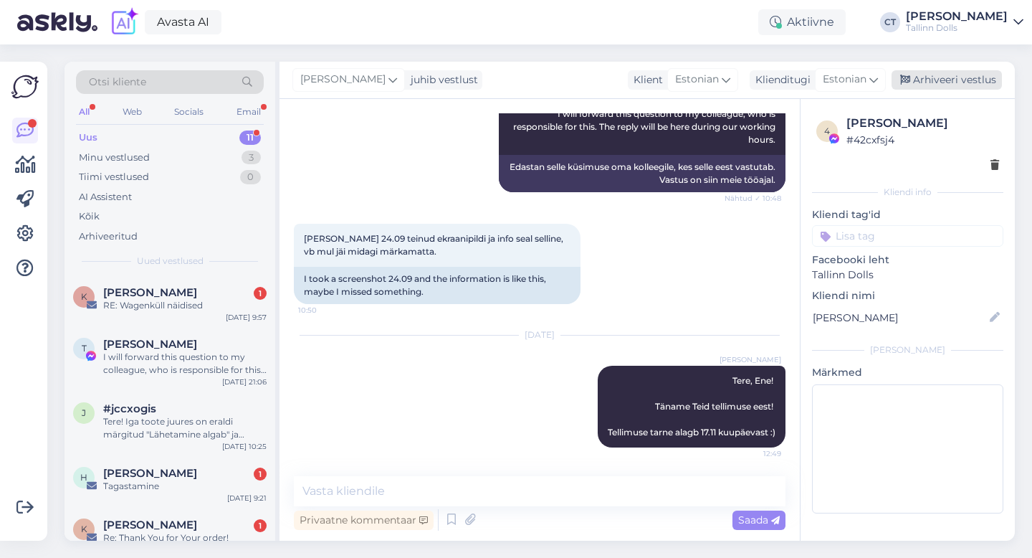
click at [966, 78] on div "Arhiveeri vestlus" at bounding box center [947, 79] width 110 height 19
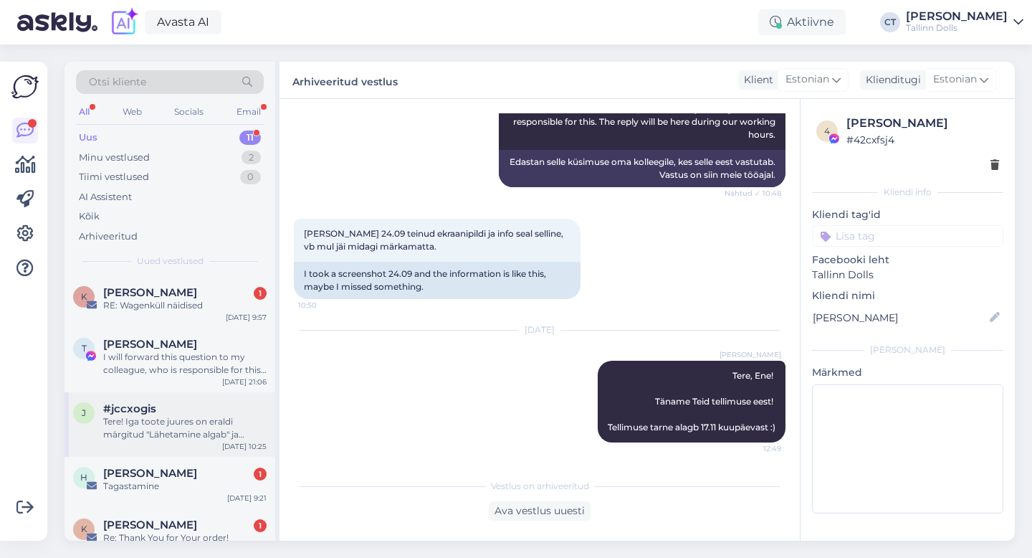
click at [141, 450] on div "j #jccxogis Tere! Iga toote juures on eraldi märgitud "Lähetamine algab" ja kuu…" at bounding box center [170, 424] width 211 height 65
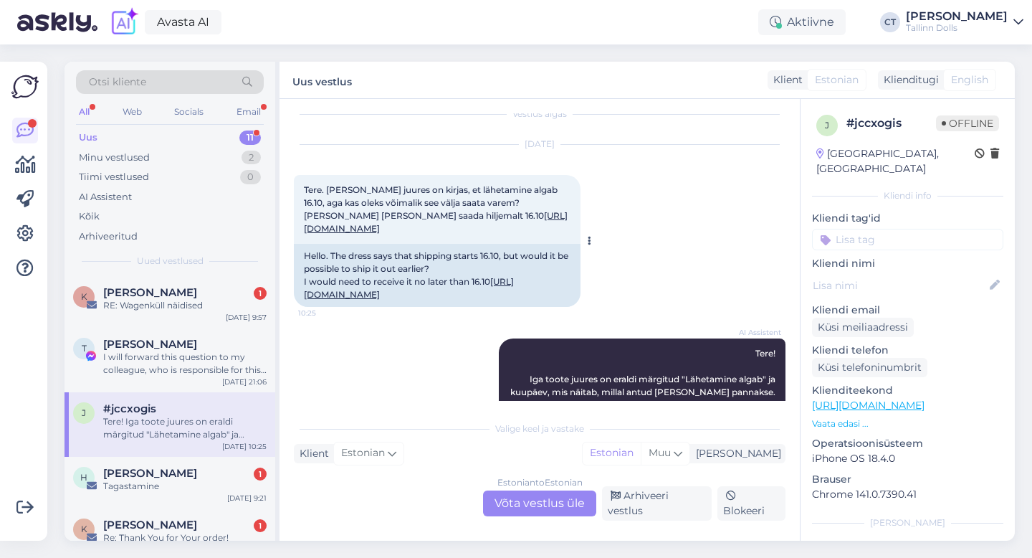
scroll to position [24, 0]
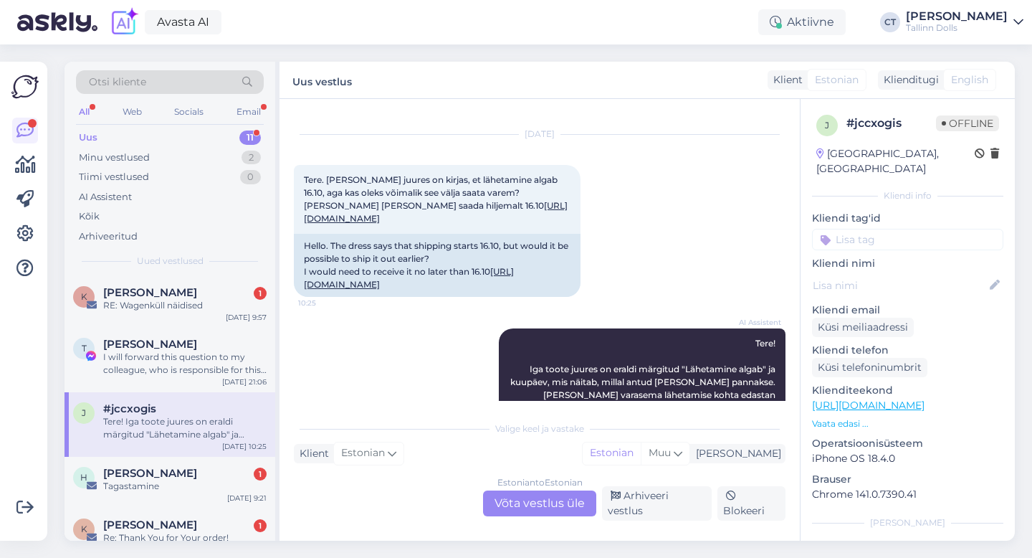
click at [558, 504] on div "Estonian to Estonian Võta vestlus üle" at bounding box center [539, 503] width 113 height 26
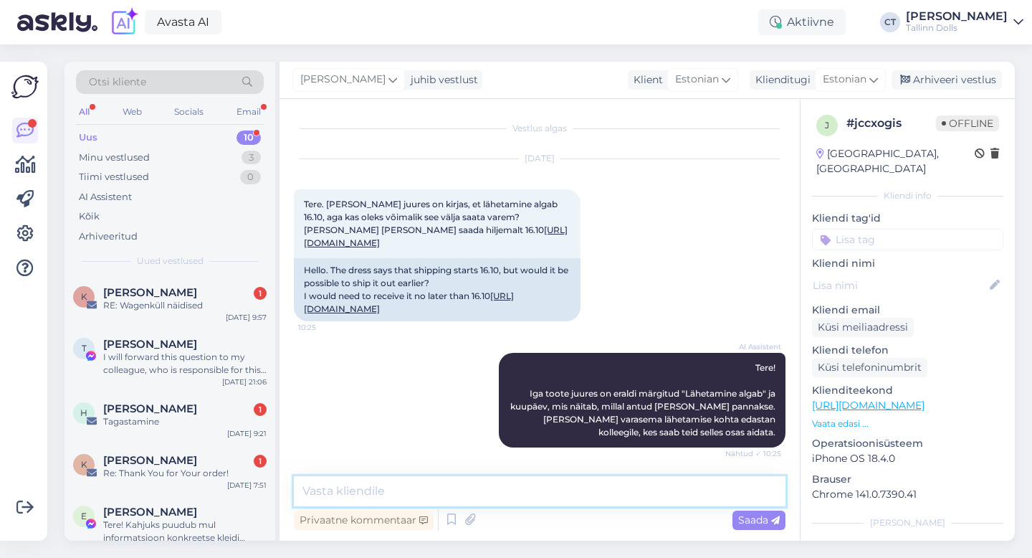
click at [561, 495] on textarea at bounding box center [540, 491] width 492 height 30
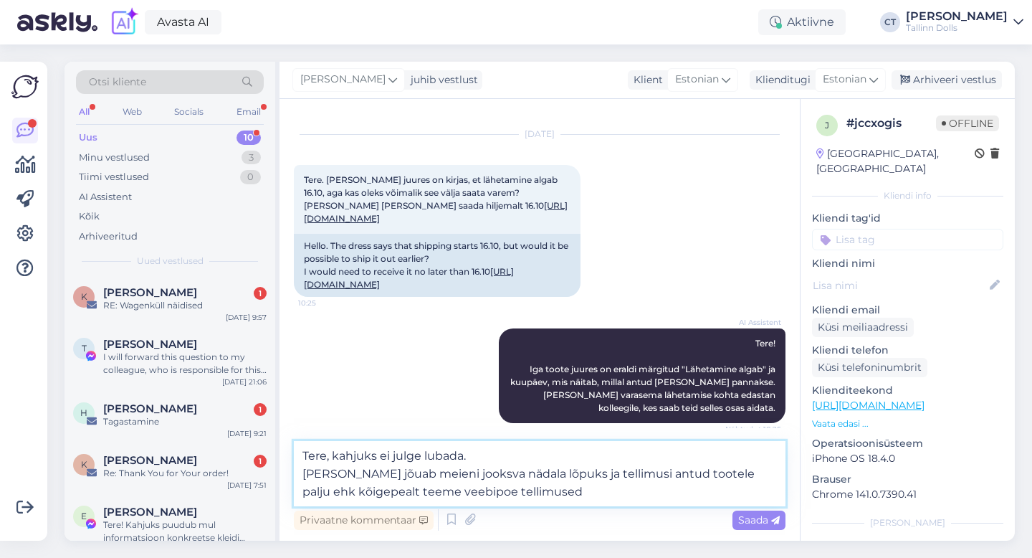
type textarea "Tere, kahjuks ei julge lubada. [PERSON_NAME] jõuab meieni jooksva nädala lõpuks…"
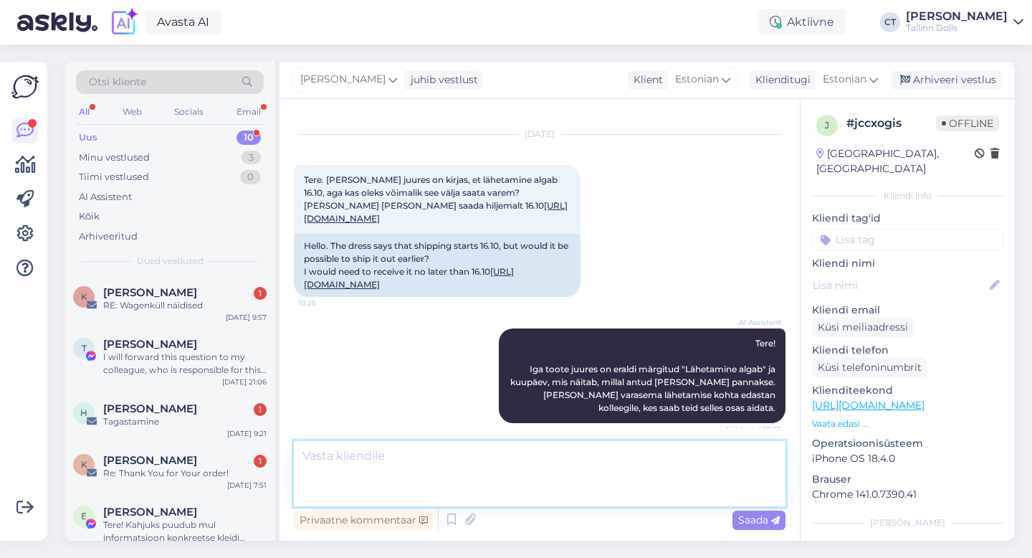
scroll to position [182, 0]
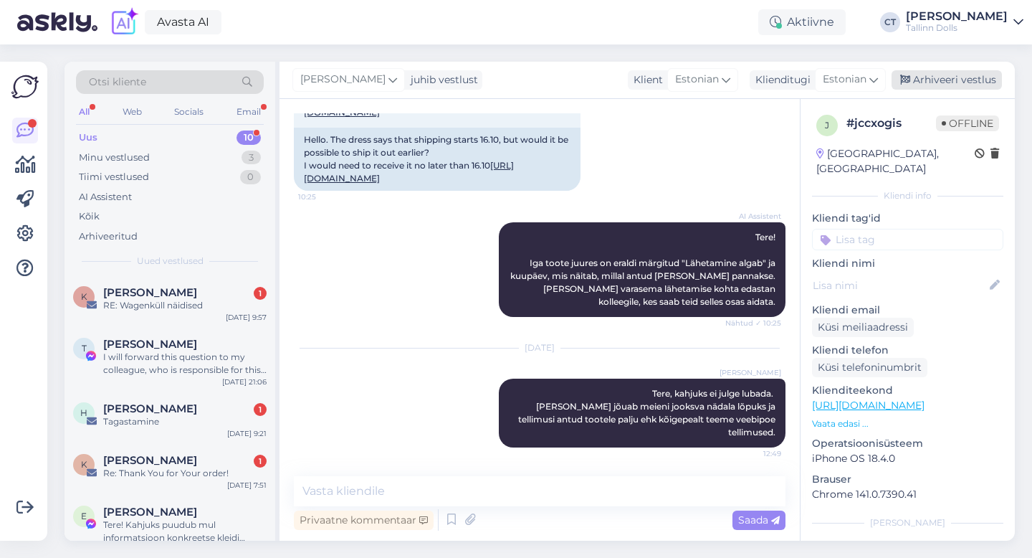
click at [959, 85] on div "Arhiveeri vestlus" at bounding box center [947, 79] width 110 height 19
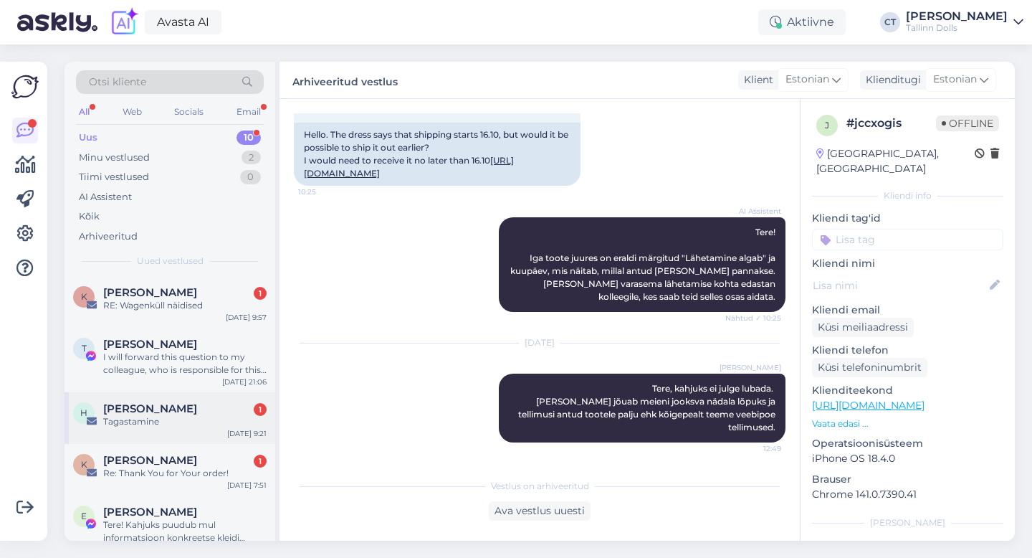
click at [184, 409] on div "Hele Kuul 1" at bounding box center [184, 408] width 163 height 13
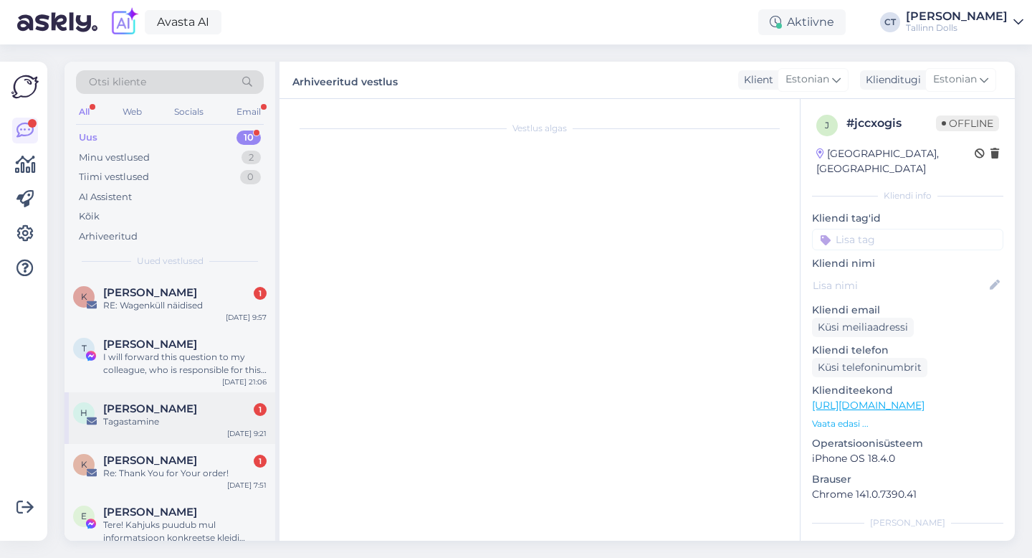
scroll to position [0, 0]
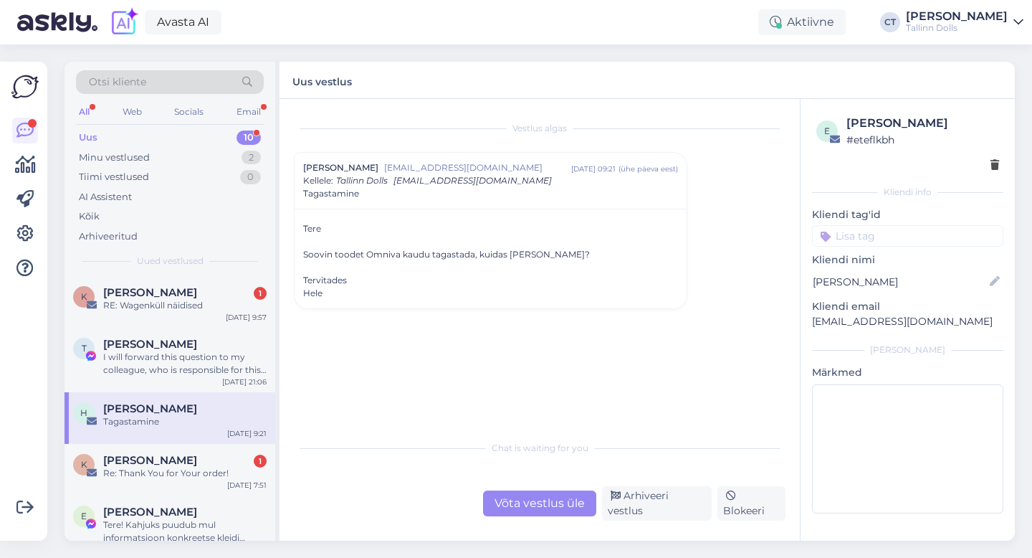
click at [529, 500] on div "Võta vestlus üle" at bounding box center [539, 503] width 113 height 26
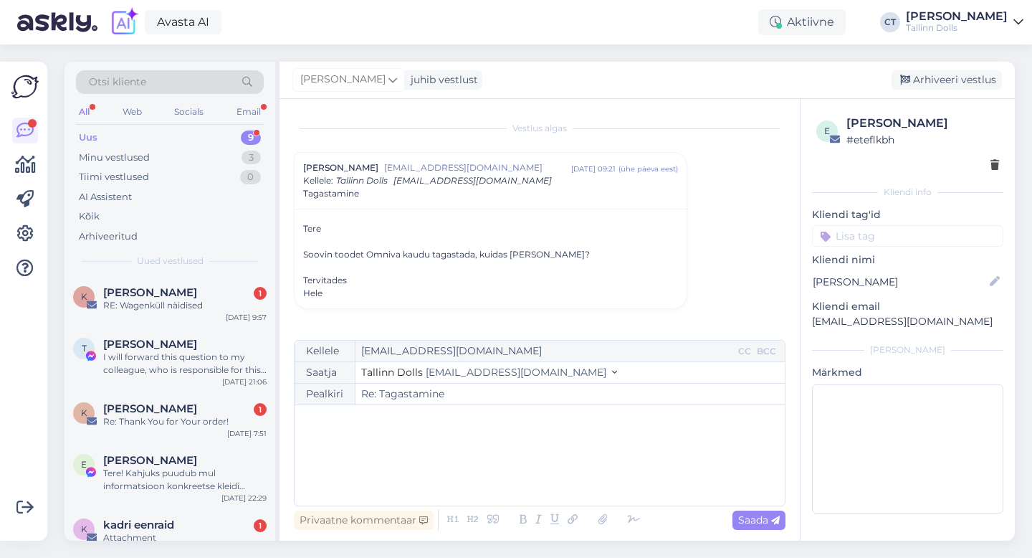
click at [547, 456] on div "﻿" at bounding box center [540, 455] width 476 height 86
drag, startPoint x: 924, startPoint y: 323, endPoint x: 805, endPoint y: 313, distance: 119.4
click at [805, 313] on div "e [PERSON_NAME] # eteflkbh Kliendi info Kliendi tag'id Kliendi nimi Hele Kuul K…" at bounding box center [908, 317] width 214 height 436
drag, startPoint x: 938, startPoint y: 322, endPoint x: 802, endPoint y: 318, distance: 136.3
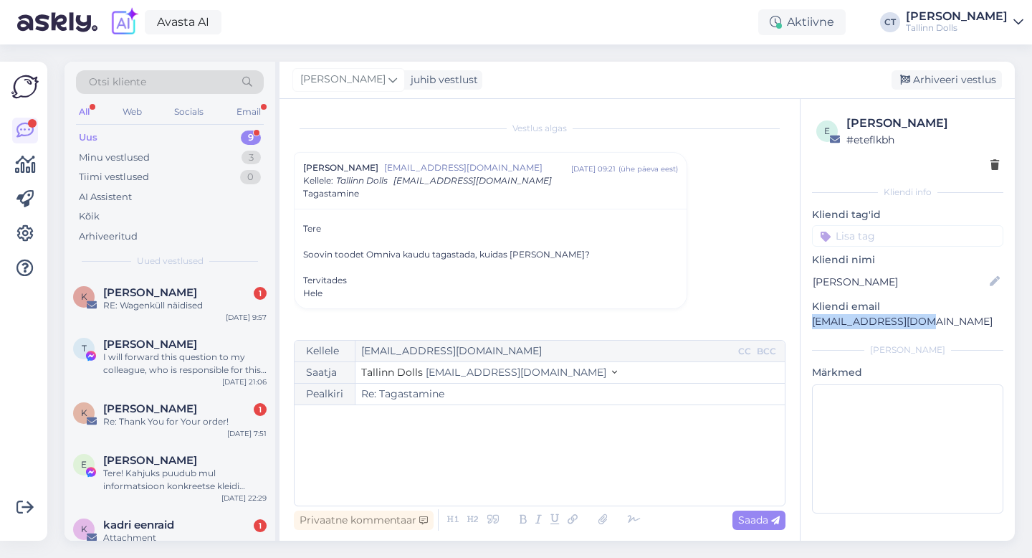
click at [802, 318] on div "e [PERSON_NAME] # eteflkbh Kliendi info Kliendi tag'id Kliendi nimi Hele Kuul K…" at bounding box center [908, 317] width 214 height 436
click at [408, 464] on div "﻿" at bounding box center [540, 455] width 476 height 86
click at [392, 450] on div "﻿" at bounding box center [540, 455] width 476 height 86
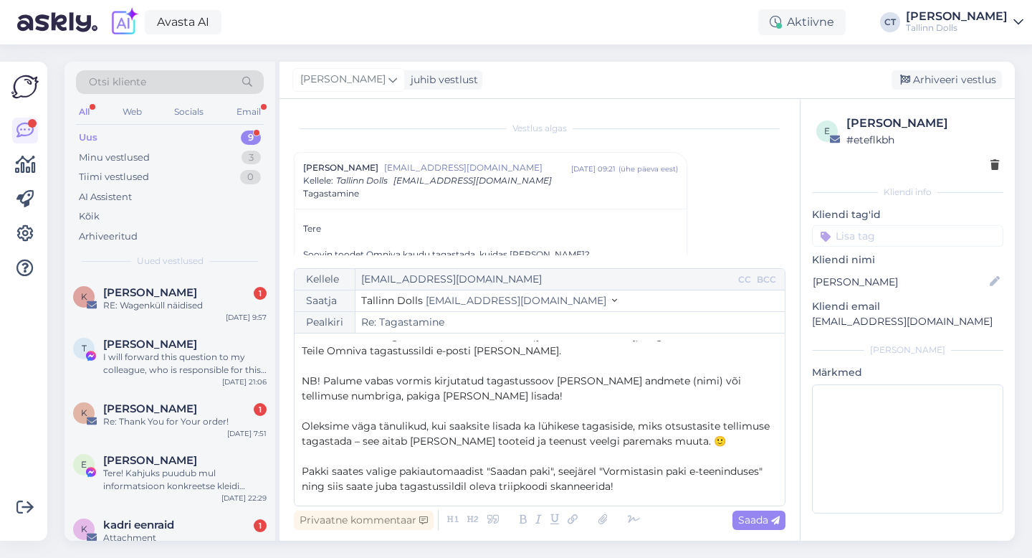
scroll to position [37, 0]
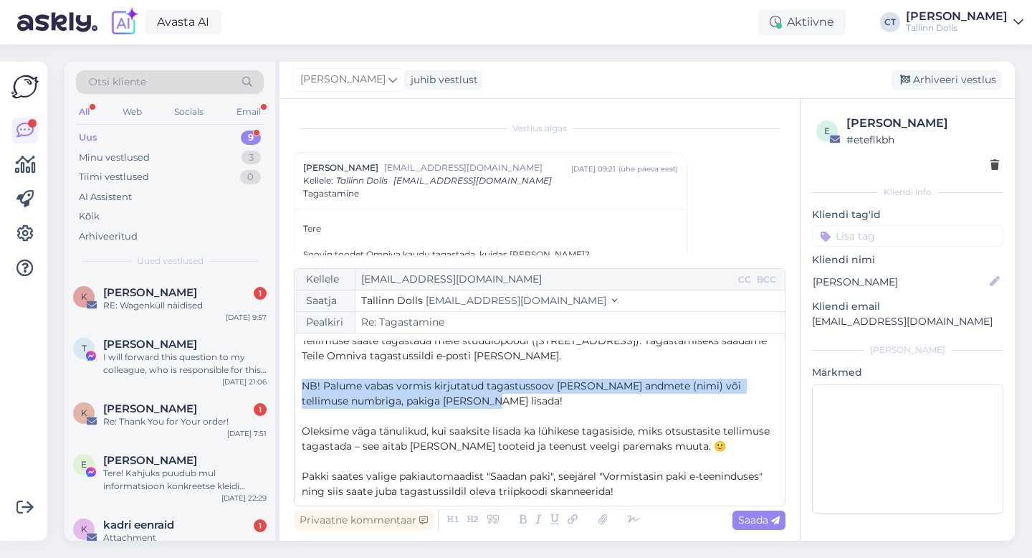
drag, startPoint x: 464, startPoint y: 397, endPoint x: 298, endPoint y: 381, distance: 166.4
click at [298, 381] on div "Kellele [EMAIL_ADDRESS][DOMAIN_NAME] CC BCC Saatja Tallinn Dolls [EMAIL_ADDRESS…" at bounding box center [540, 387] width 492 height 238
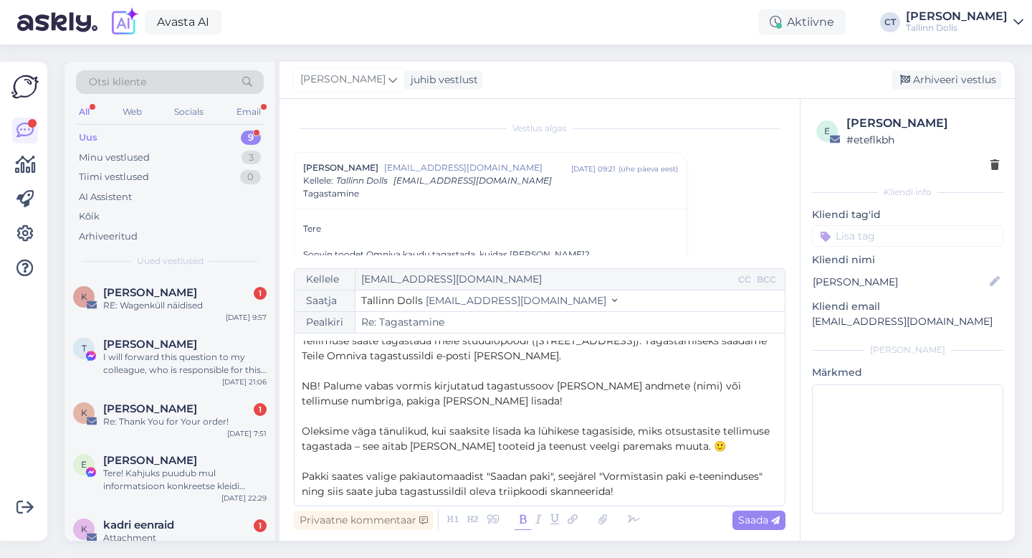
click at [519, 519] on icon at bounding box center [523, 520] width 16 height 20
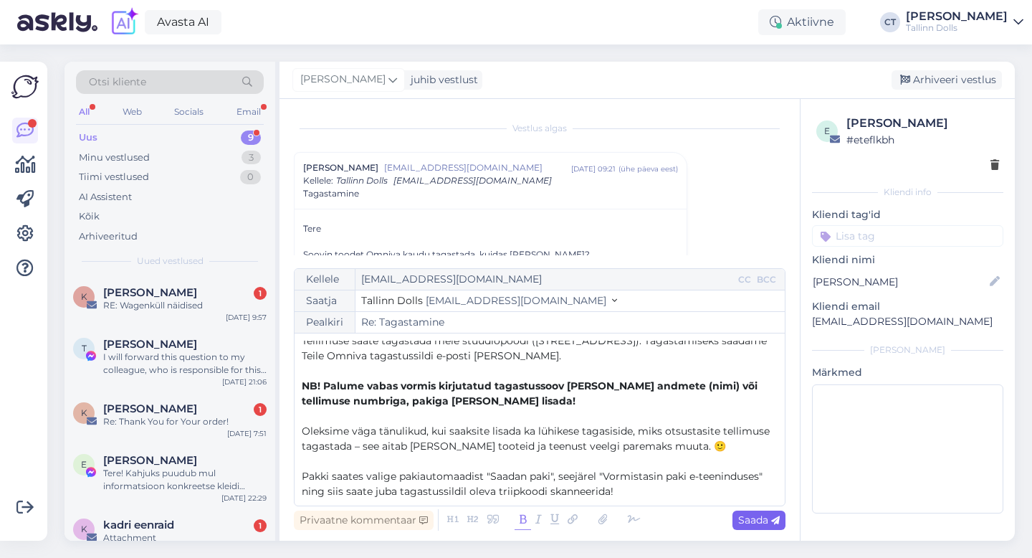
click at [769, 523] on span "Saada" at bounding box center [759, 519] width 42 height 13
type input "Re: Re: Tagastamine"
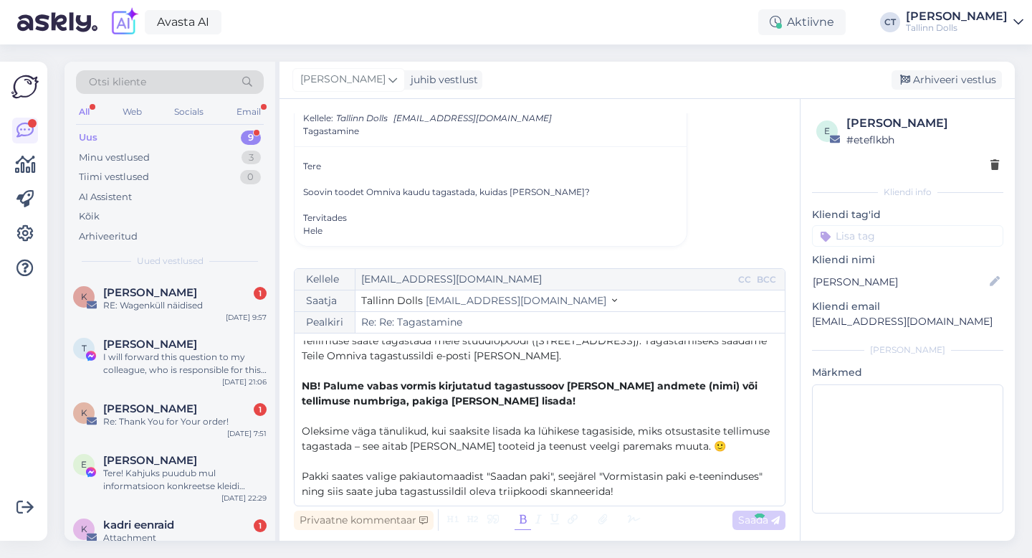
scroll to position [0, 0]
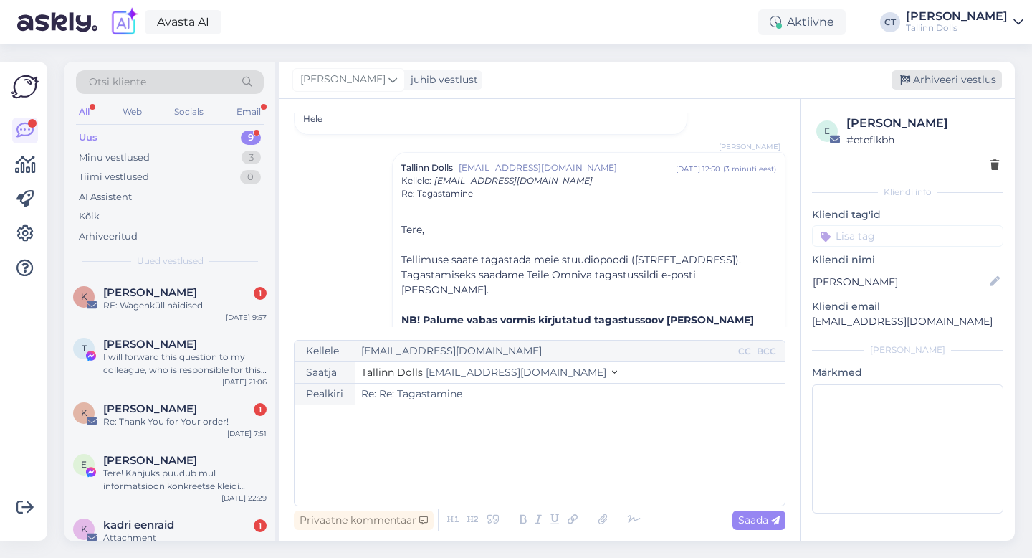
click at [932, 76] on div "Arhiveeri vestlus" at bounding box center [947, 79] width 110 height 19
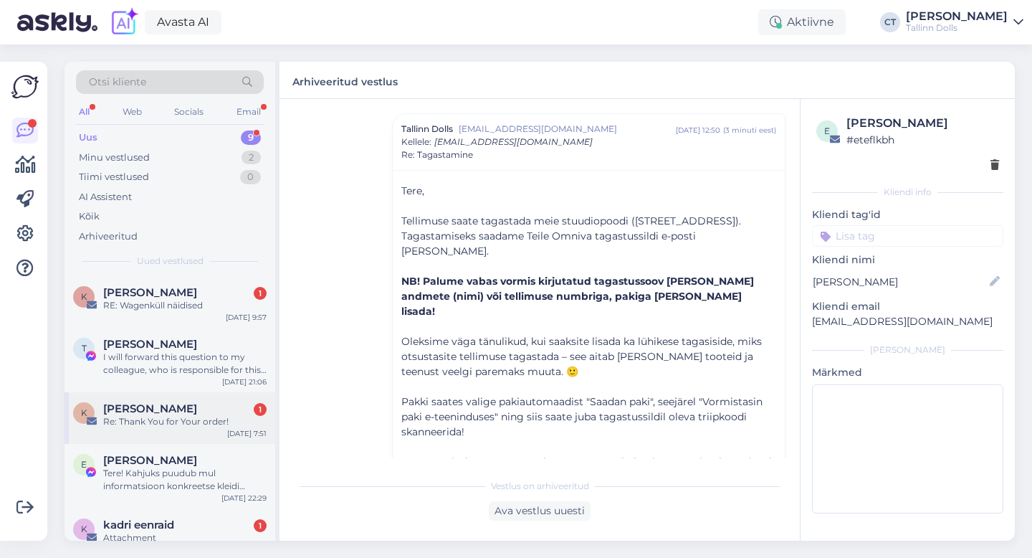
click at [180, 416] on div "Re: Thank You for Your order!" at bounding box center [184, 421] width 163 height 13
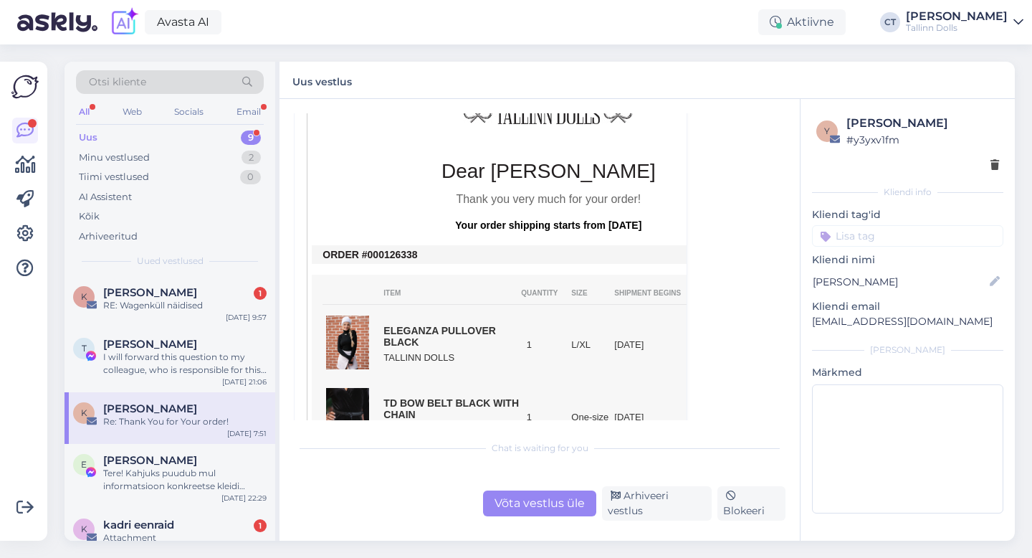
scroll to position [822, 0]
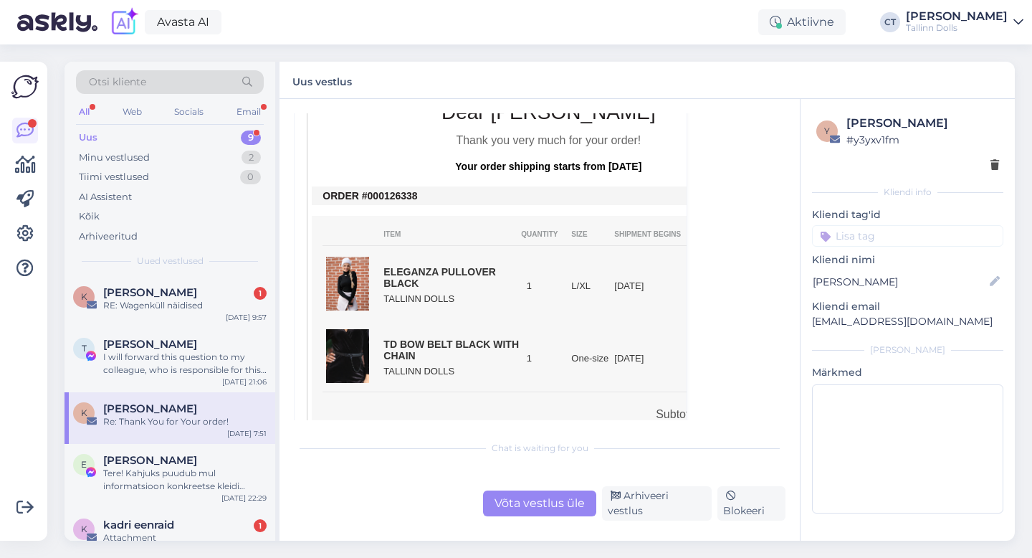
click at [531, 510] on div "Võta vestlus üle" at bounding box center [539, 503] width 113 height 26
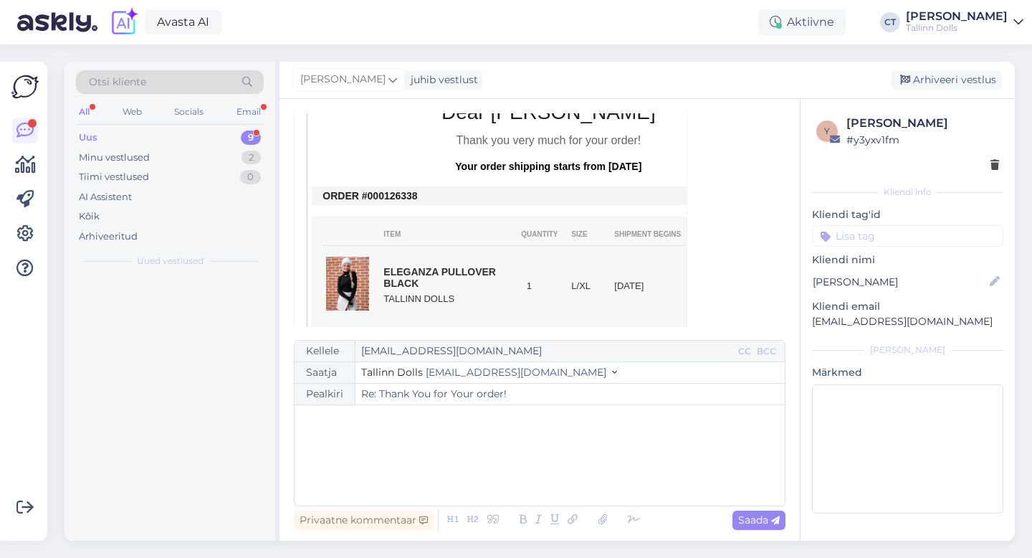
scroll to position [532, 0]
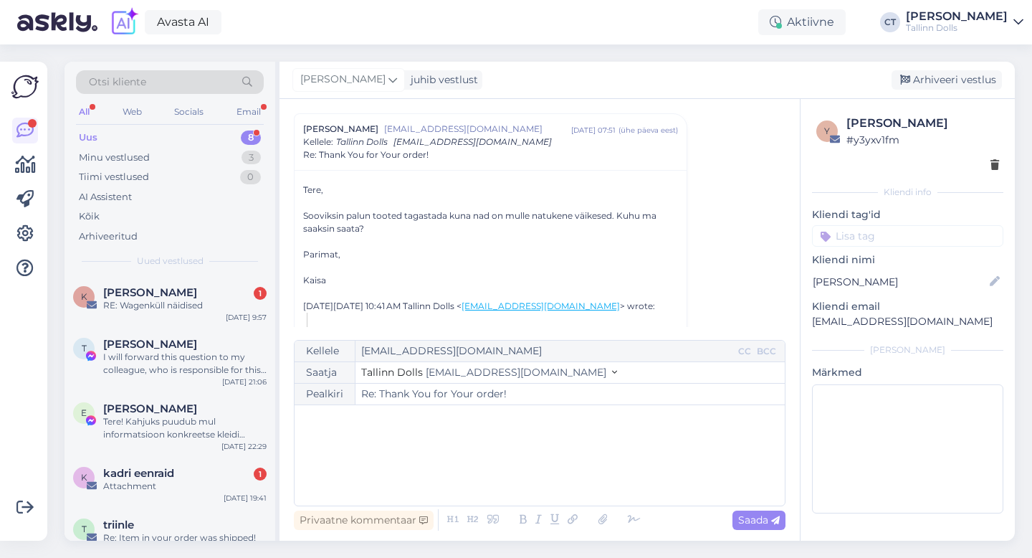
click at [527, 465] on div "﻿" at bounding box center [540, 455] width 476 height 86
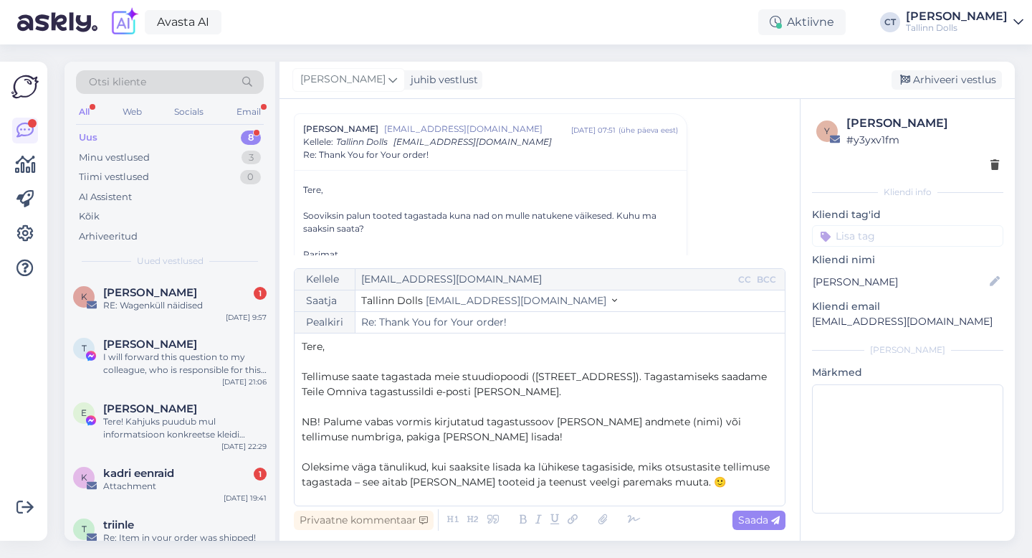
scroll to position [0, 0]
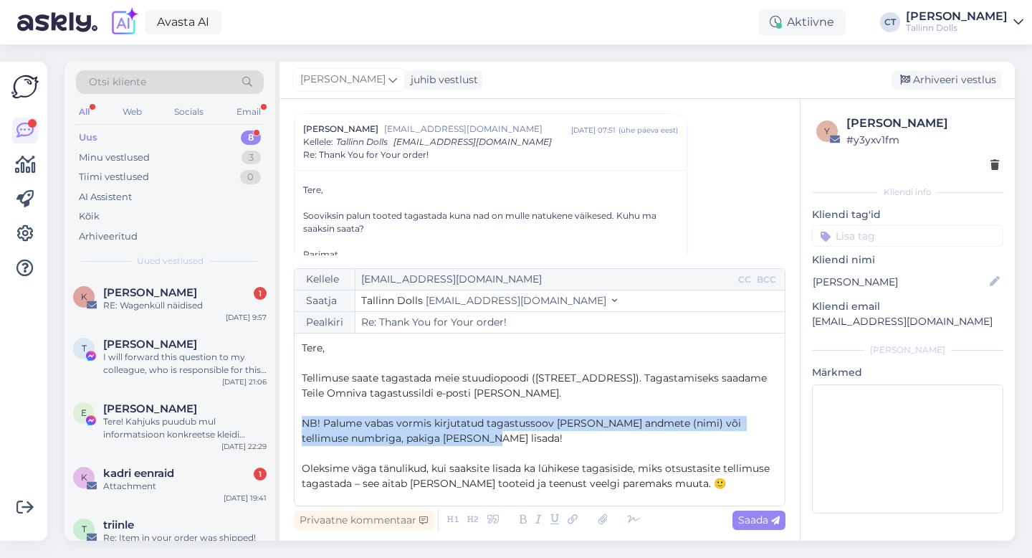
drag, startPoint x: 463, startPoint y: 442, endPoint x: 290, endPoint y: 419, distance: 174.3
click at [290, 419] on div "Vestlus algas [PERSON_NAME] [EMAIL_ADDRESS][DOMAIN_NAME] [DATE] 03:18 ( 11 kuu …" at bounding box center [540, 320] width 520 height 442
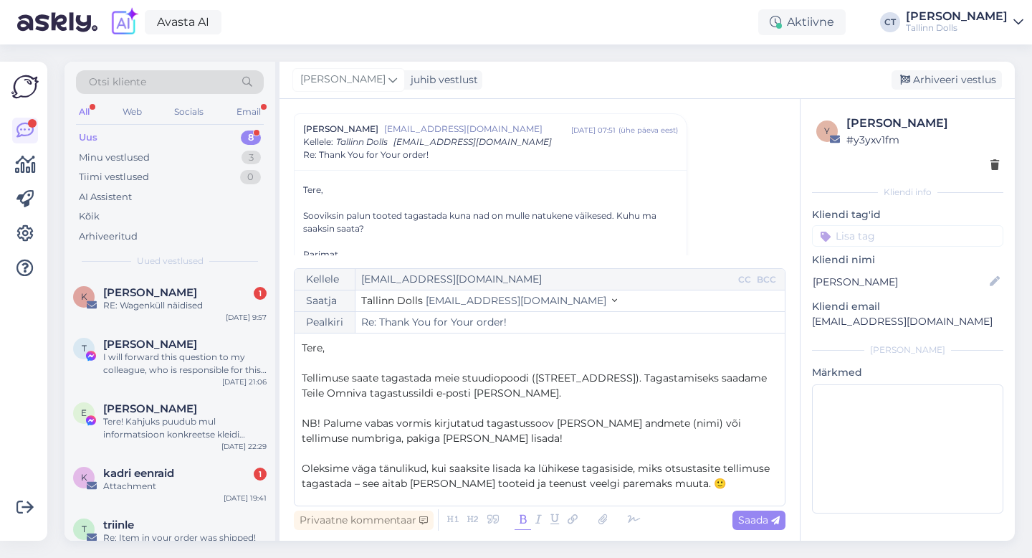
click at [523, 520] on icon at bounding box center [523, 520] width 16 height 20
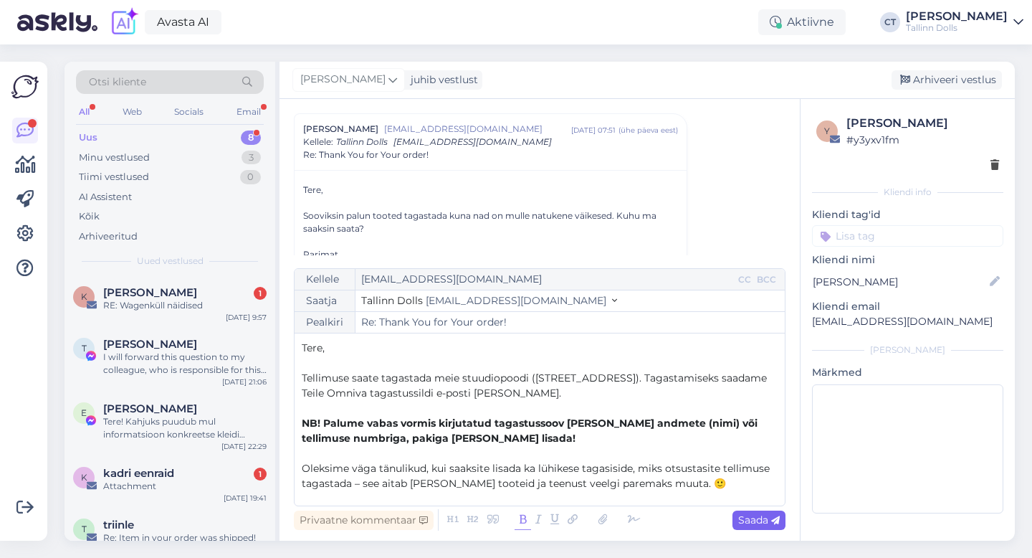
click at [761, 519] on span "Saada" at bounding box center [759, 519] width 42 height 13
type input "Re: Re: Thank You for Your order!"
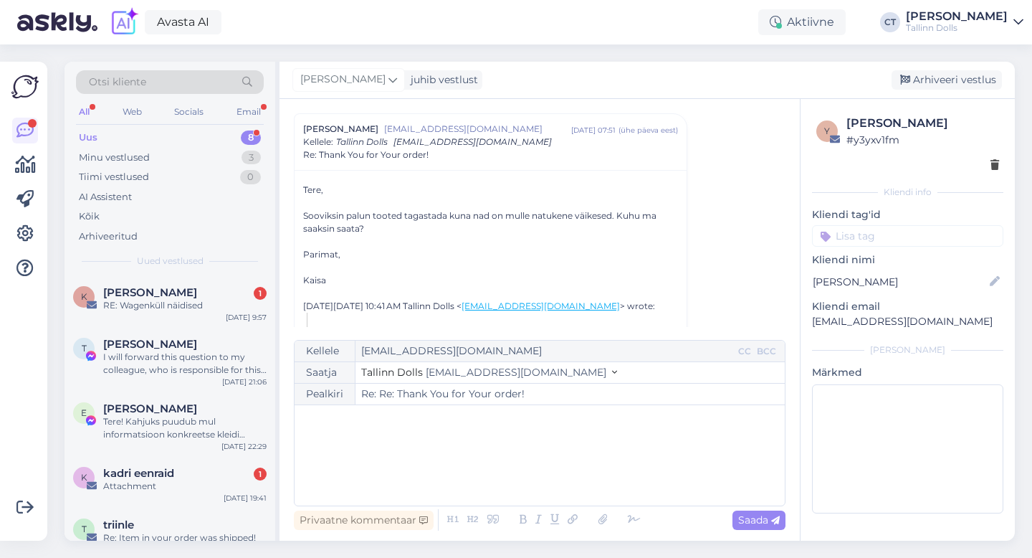
scroll to position [1473, 0]
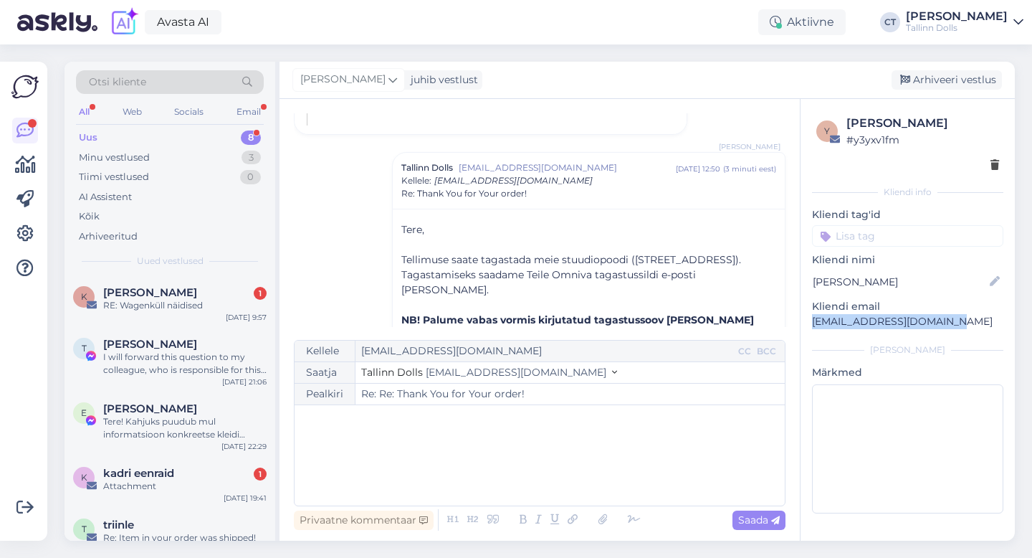
drag, startPoint x: 956, startPoint y: 322, endPoint x: 807, endPoint y: 320, distance: 149.9
click at [807, 320] on div "y [PERSON_NAME] # y3yxv1fm Kliendi info Kliendi tag'id Kliendi nimi [PERSON_NAM…" at bounding box center [908, 317] width 214 height 436
click at [962, 83] on div "Arhiveeri vestlus" at bounding box center [947, 79] width 110 height 19
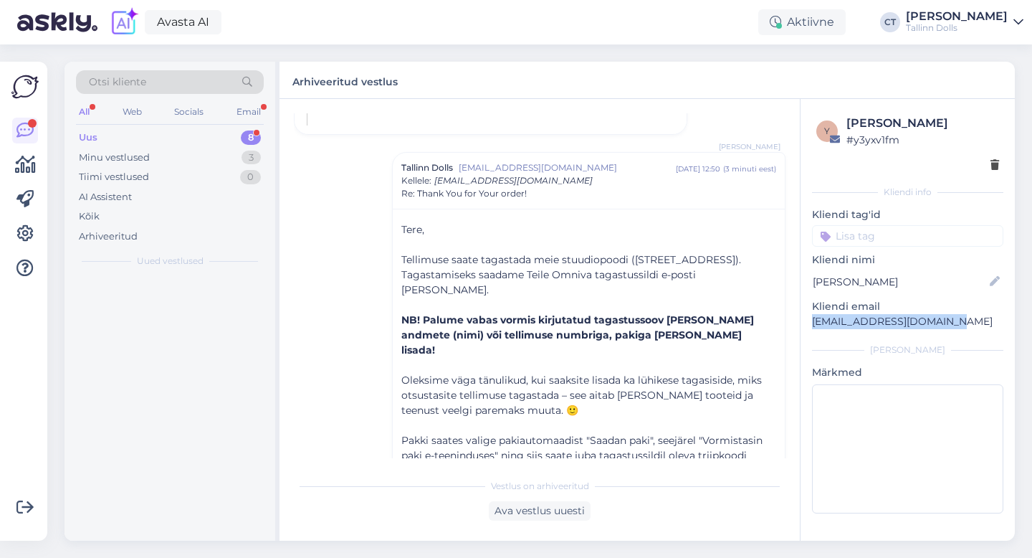
scroll to position [1511, 0]
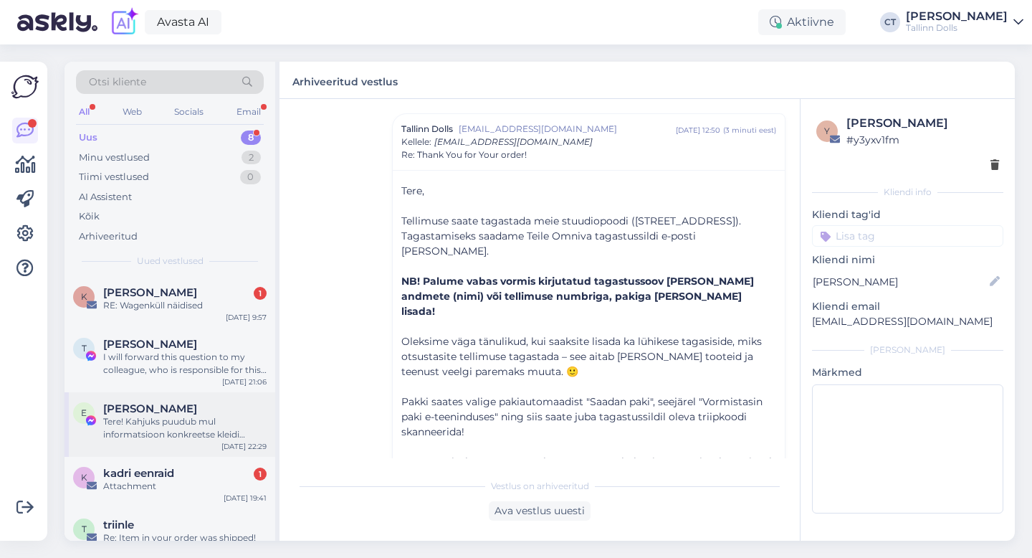
click at [192, 430] on div "Tere! Kahjuks puudub mul informatsioon konkreetse kleidi suuruse kohta. Edastan…" at bounding box center [184, 428] width 163 height 26
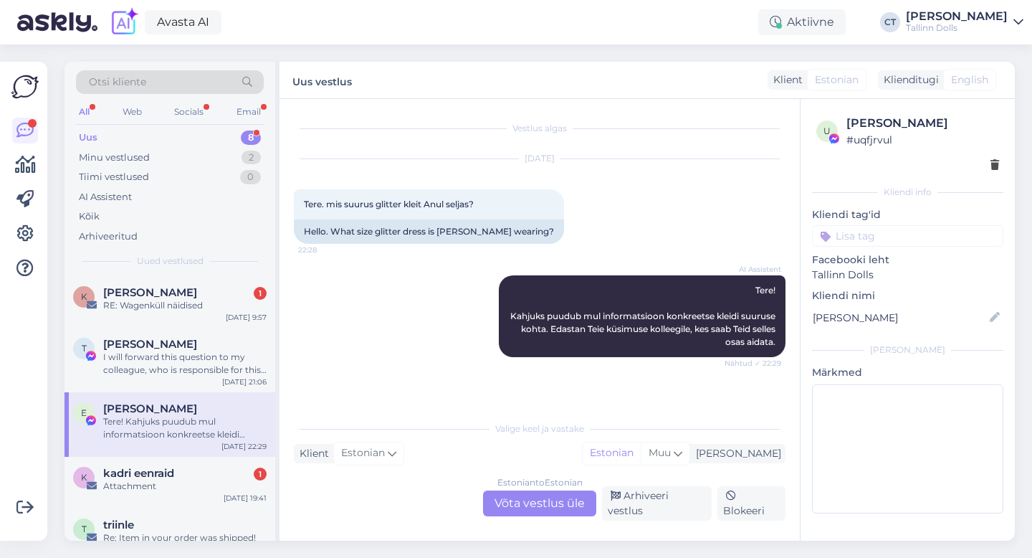
click at [556, 515] on div "Estonian to Estonian Võta vestlus üle" at bounding box center [539, 503] width 113 height 26
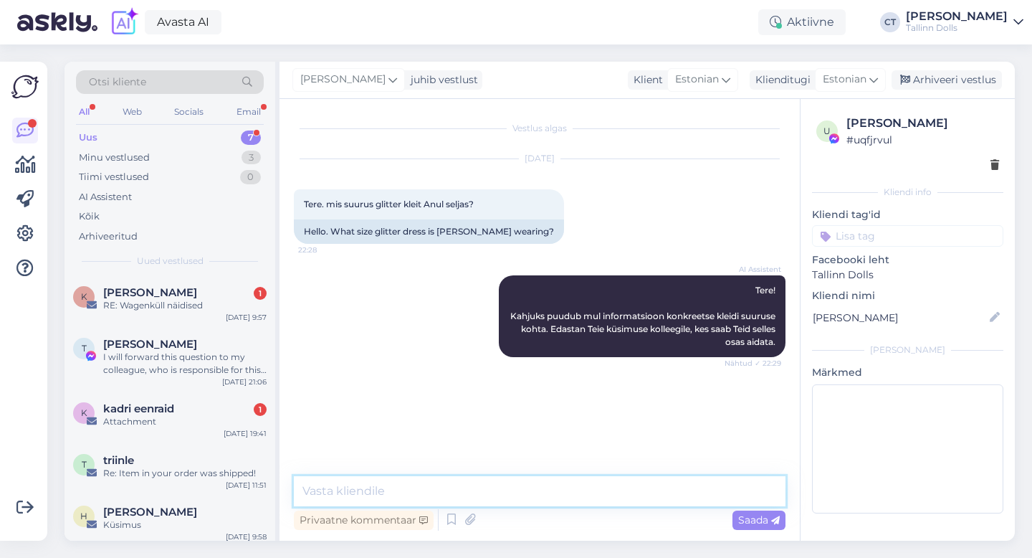
click at [561, 497] on textarea at bounding box center [540, 491] width 492 height 30
type textarea "Tere, Anul on M-suurused :)"
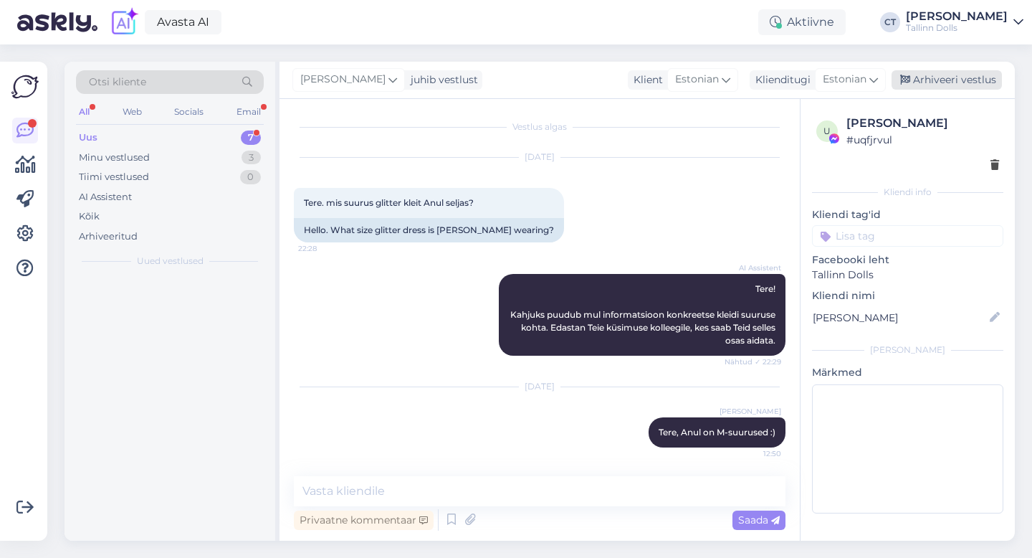
click at [991, 78] on div "Arhiveeri vestlus" at bounding box center [947, 79] width 110 height 19
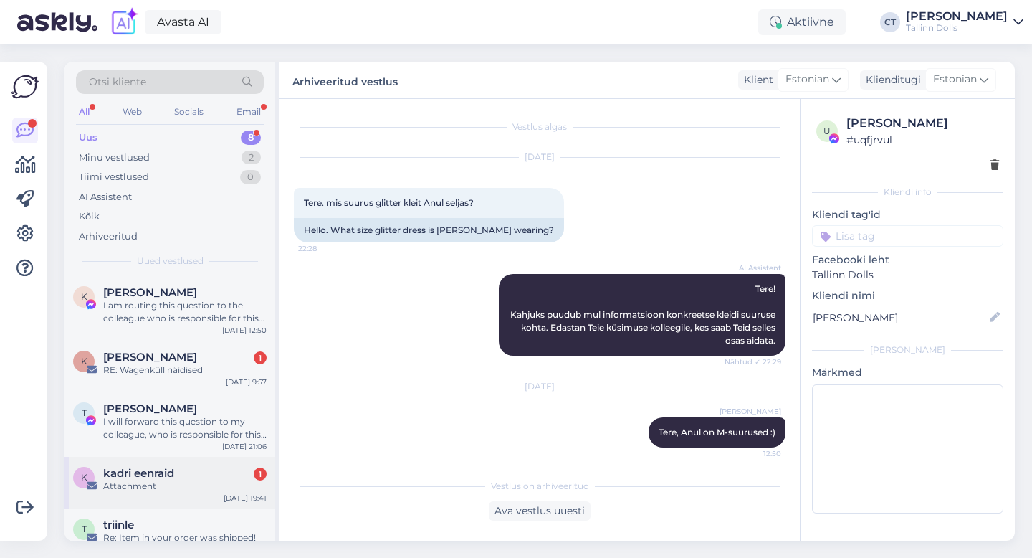
click at [170, 490] on div "Attachment" at bounding box center [184, 486] width 163 height 13
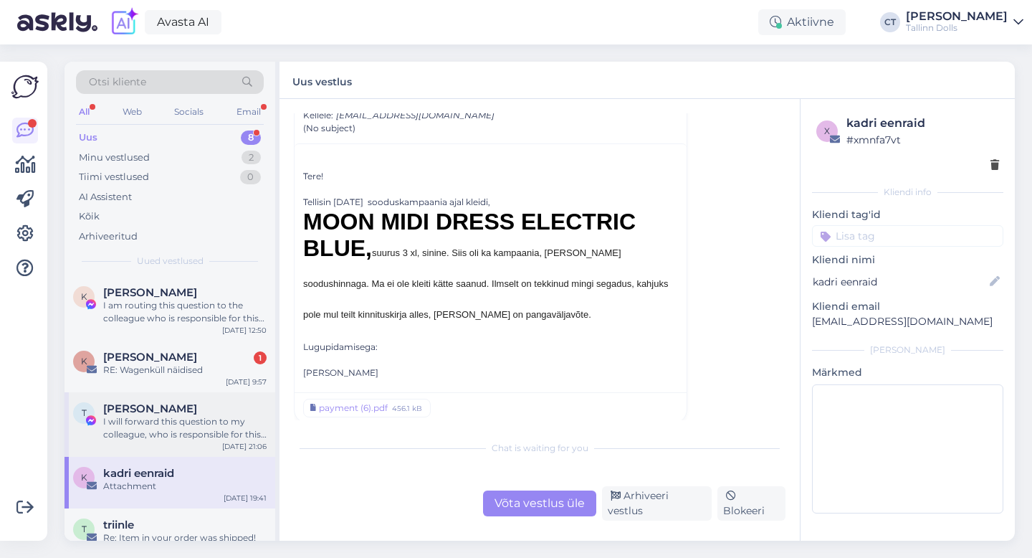
scroll to position [69, 0]
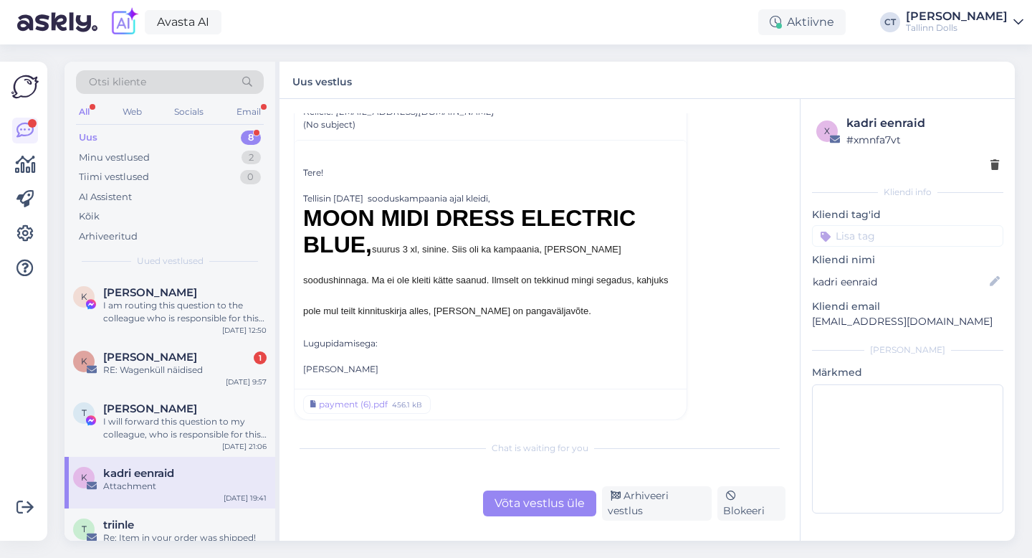
click at [531, 499] on div "Võta vestlus üle" at bounding box center [539, 503] width 113 height 26
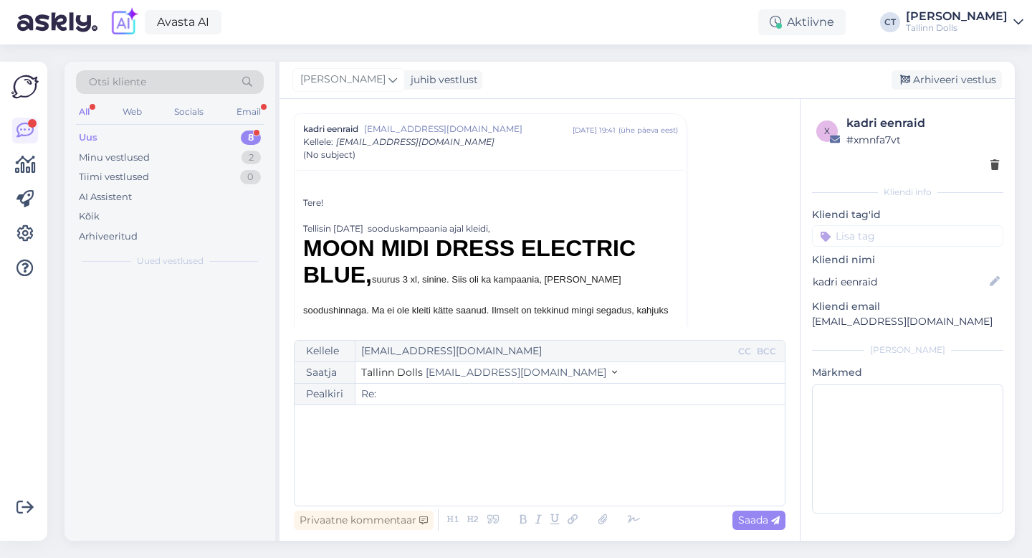
click at [537, 483] on div "﻿" at bounding box center [540, 455] width 476 height 86
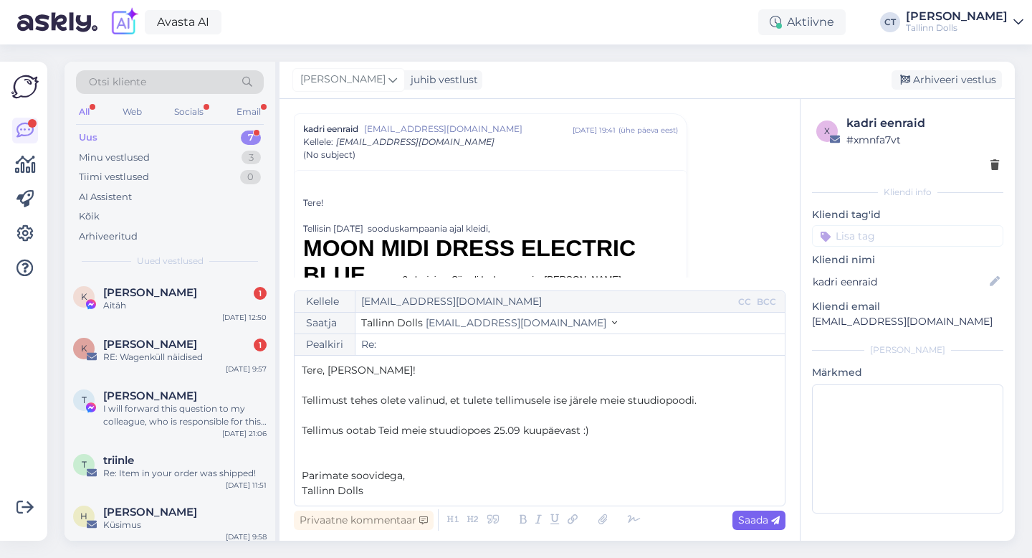
click at [772, 523] on icon at bounding box center [775, 520] width 9 height 9
type input "Re: Re:"
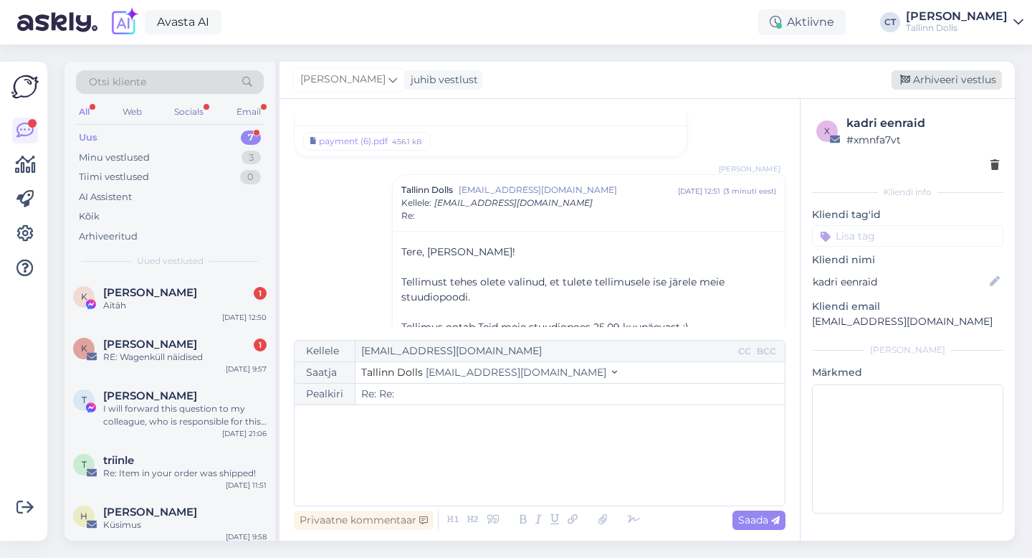
click at [949, 77] on div "Arhiveeri vestlus" at bounding box center [947, 79] width 110 height 19
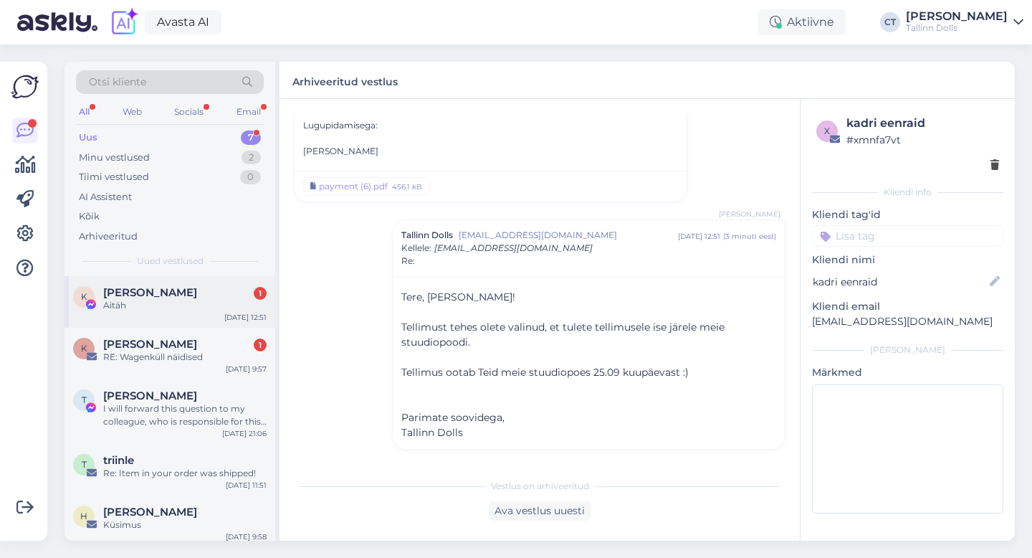
click at [129, 277] on div "K [PERSON_NAME] 1 Aitäh [DATE] 12:51" at bounding box center [170, 302] width 211 height 52
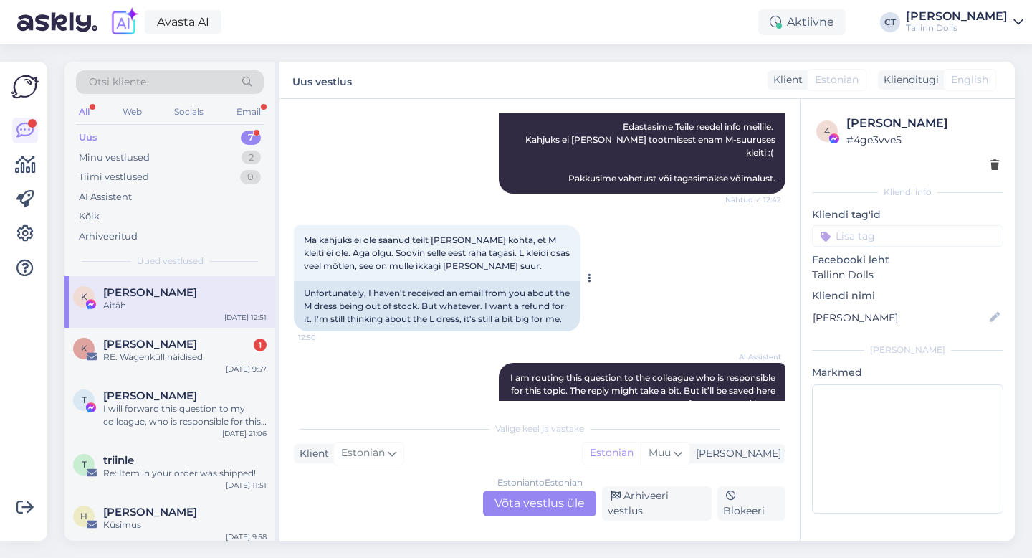
scroll to position [1066, 0]
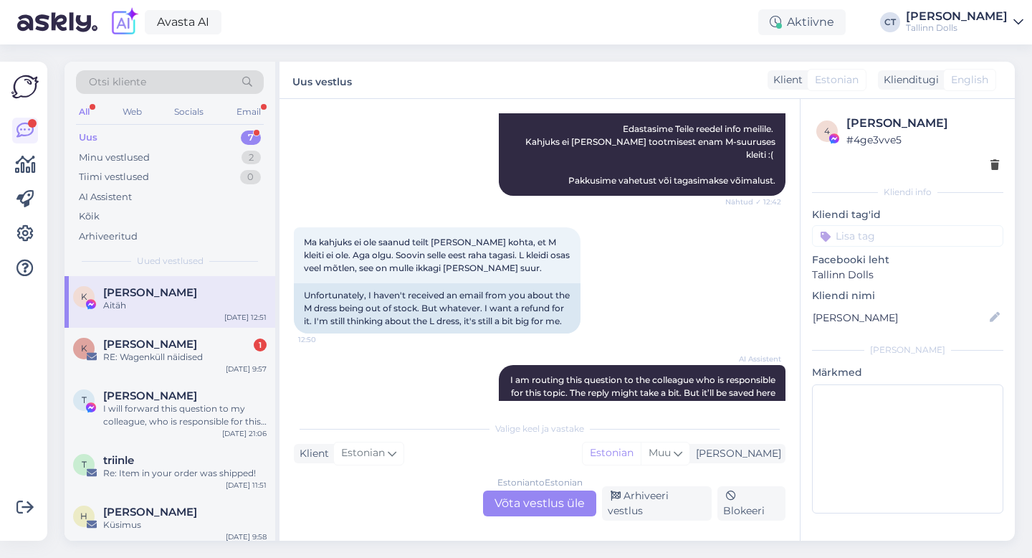
click at [538, 516] on div "Estonian to Estonian Võta vestlus üle" at bounding box center [539, 503] width 113 height 26
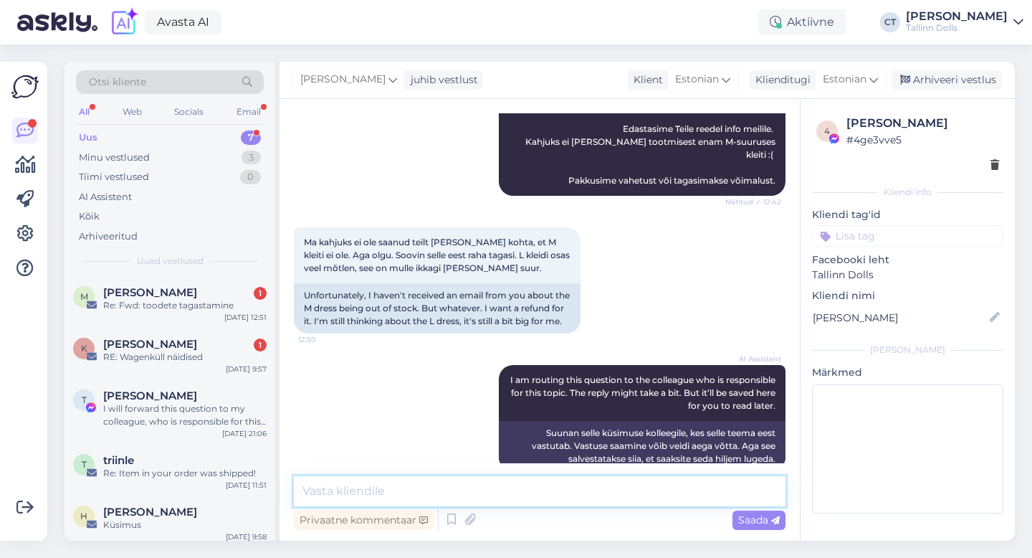
click at [544, 501] on textarea at bounding box center [540, 491] width 492 height 30
type textarea "Kas äkki võis minna kiri späm kausta? Lisame kirjast kuvatõmmise."
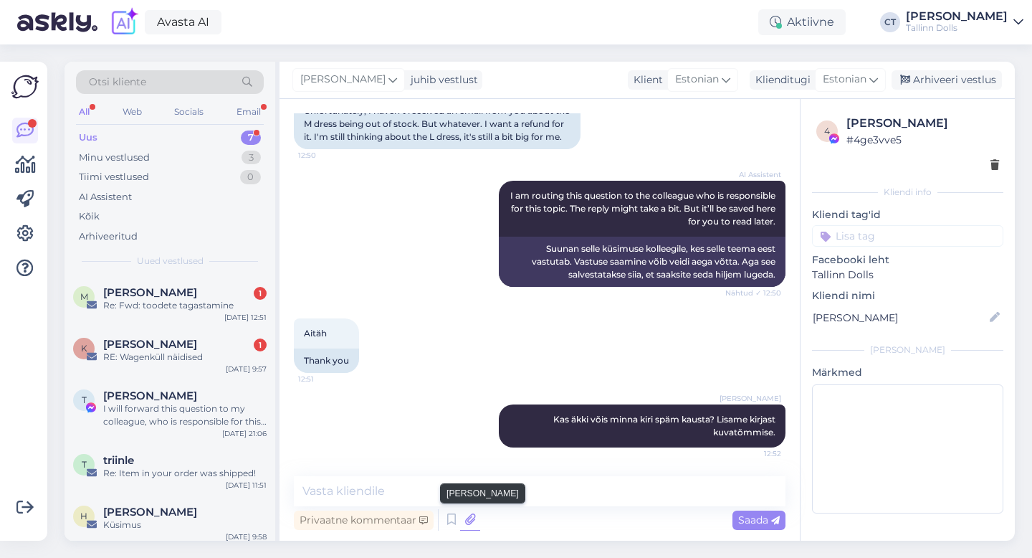
click at [468, 522] on icon at bounding box center [470, 520] width 20 height 22
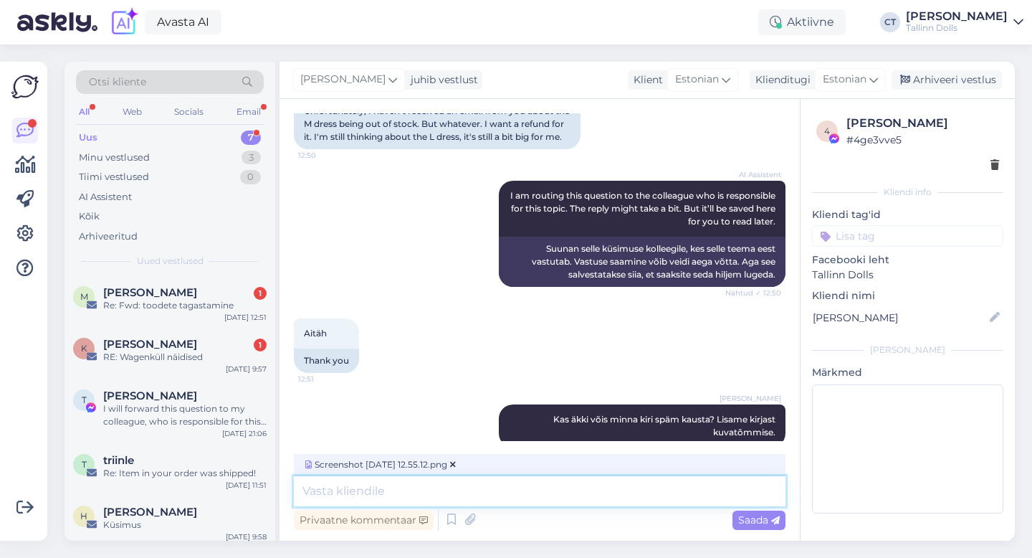
click at [723, 495] on textarea at bounding box center [540, 491] width 492 height 30
type textarea "Tühistame"
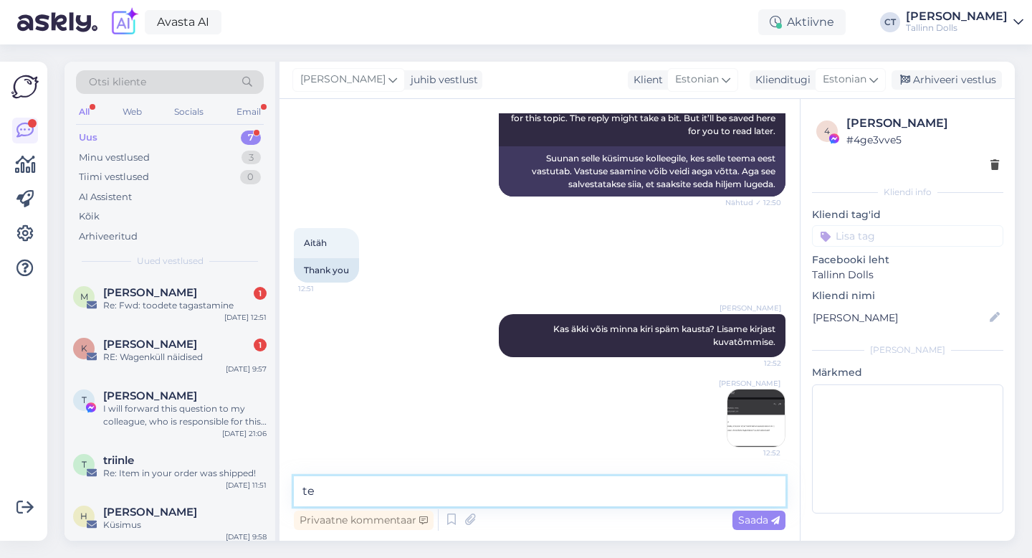
type textarea "t"
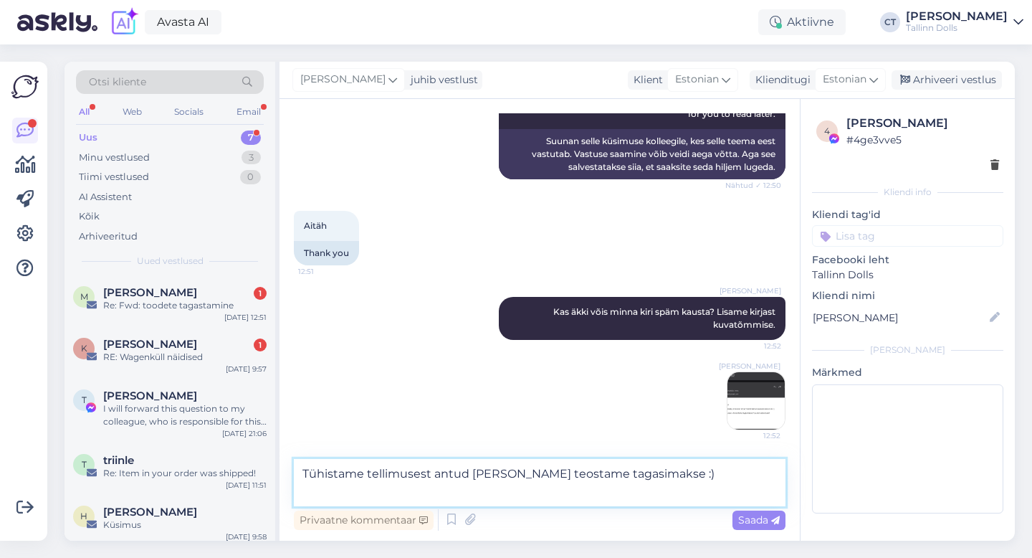
scroll to position [1363, 0]
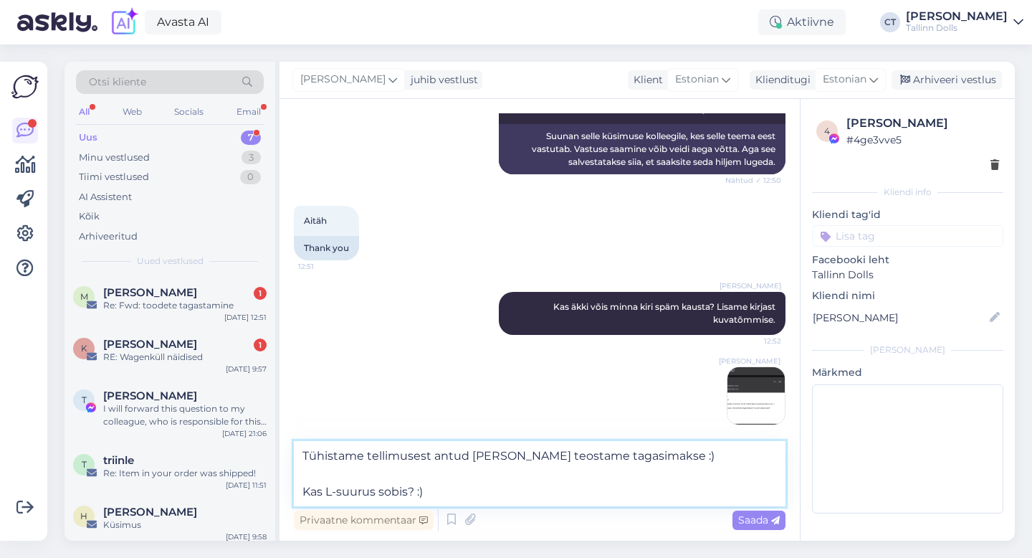
type textarea "Tühistame tellimusest antud [PERSON_NAME] teostame tagasimakse :) Kas L-suurus …"
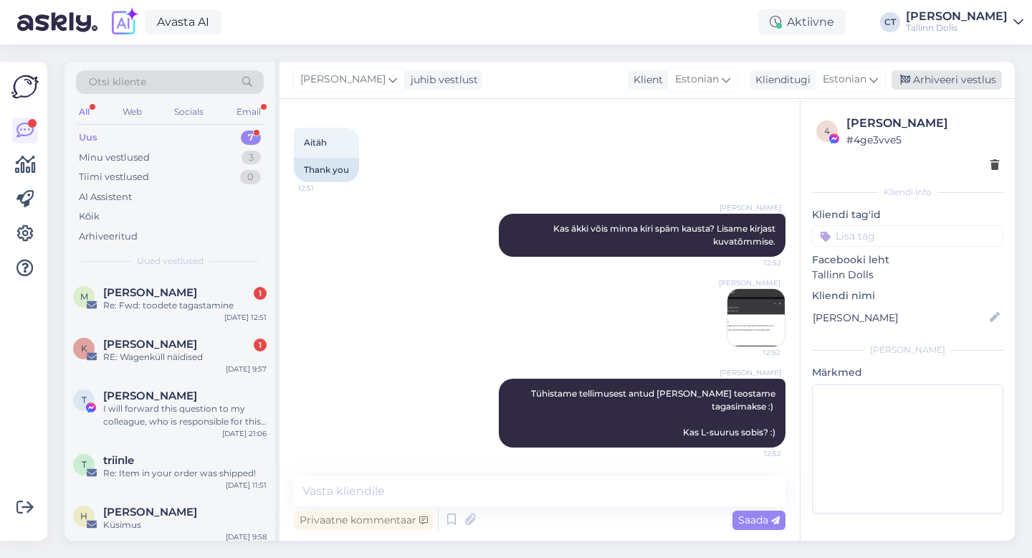
click at [940, 79] on div "Arhiveeri vestlus" at bounding box center [947, 79] width 110 height 19
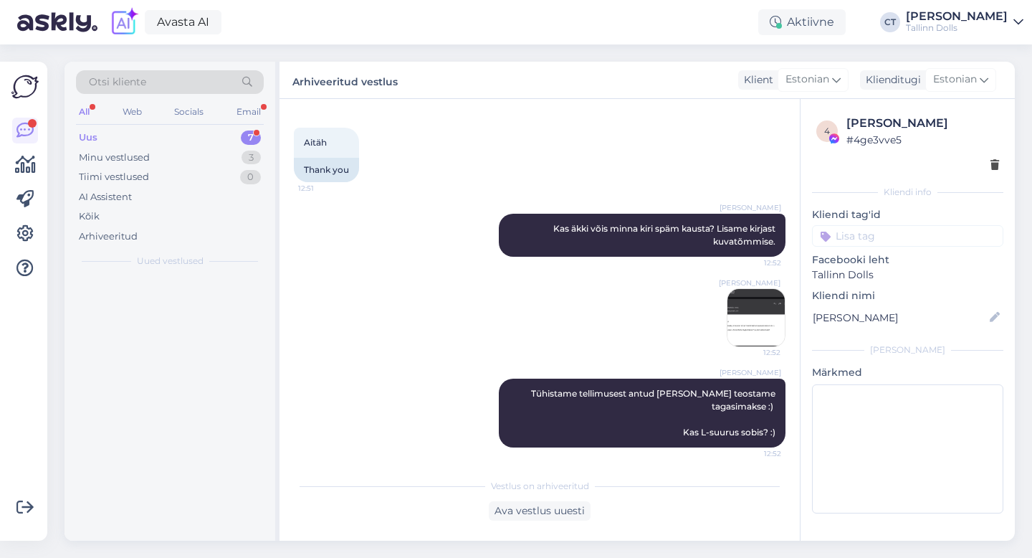
scroll to position [1446, 0]
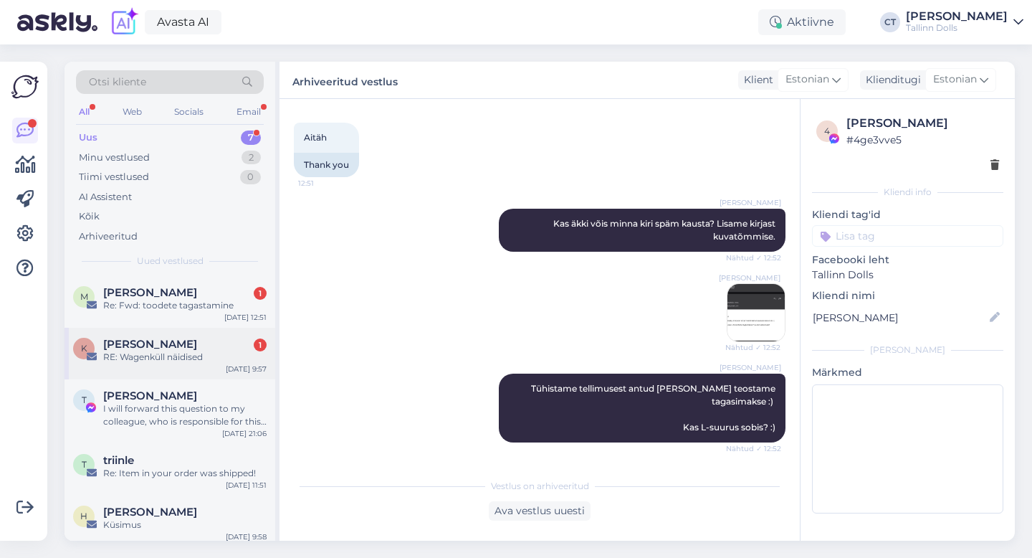
click at [173, 332] on div "K [PERSON_NAME] 1 RE: Wagenküll näidised [DATE] 9:57" at bounding box center [170, 354] width 211 height 52
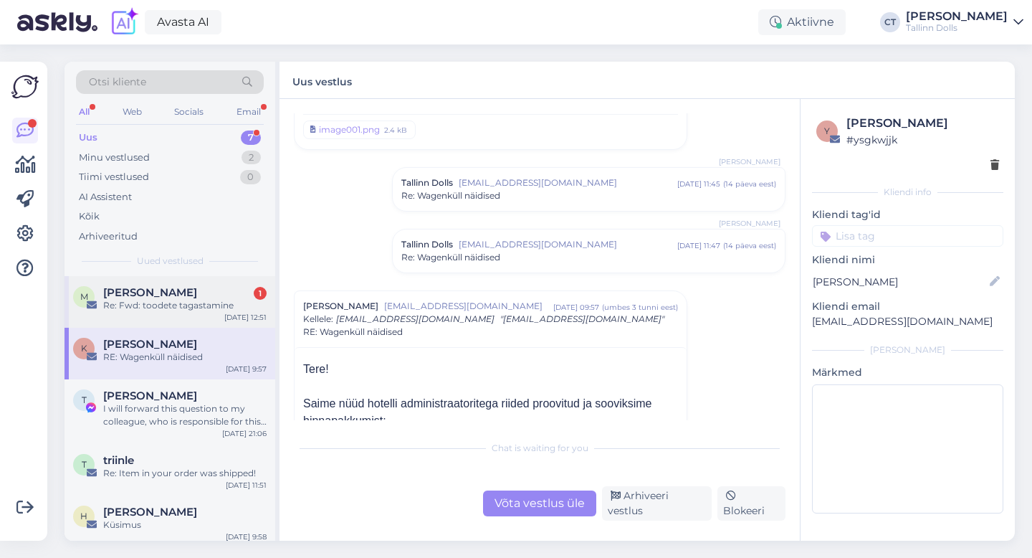
click at [189, 293] on div "Maili Kahu 1" at bounding box center [184, 292] width 163 height 13
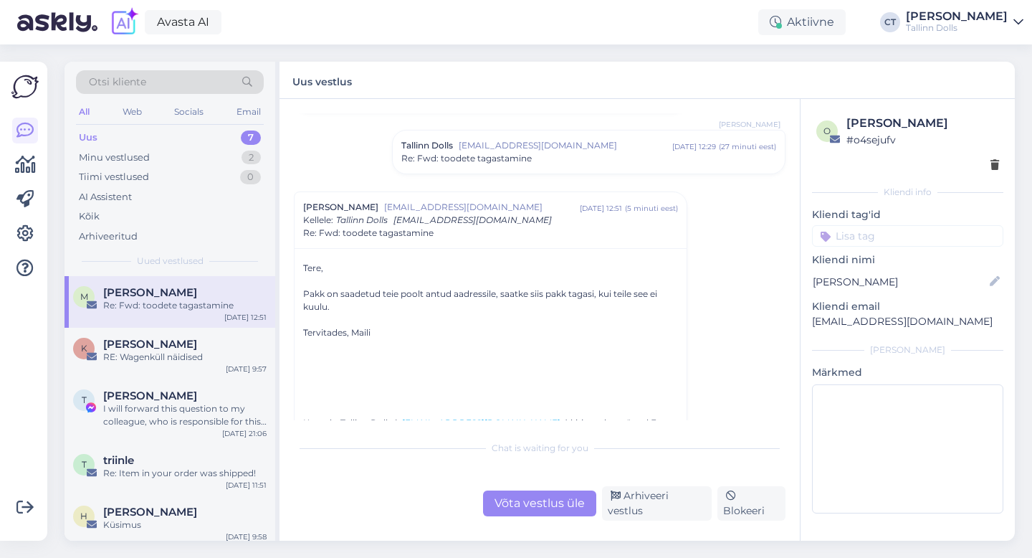
scroll to position [271, 0]
click at [541, 495] on div "Võta vestlus üle" at bounding box center [539, 503] width 113 height 26
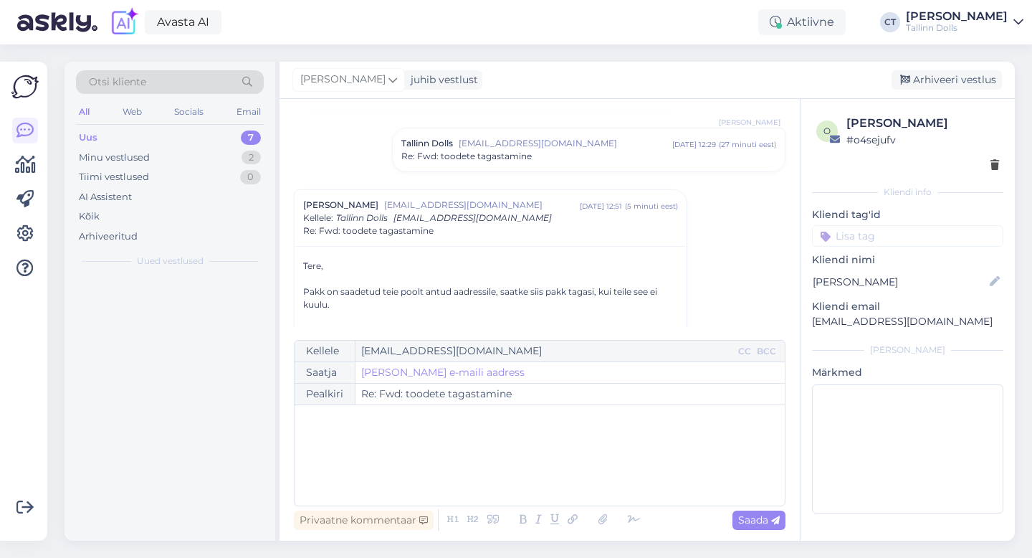
scroll to position [347, 0]
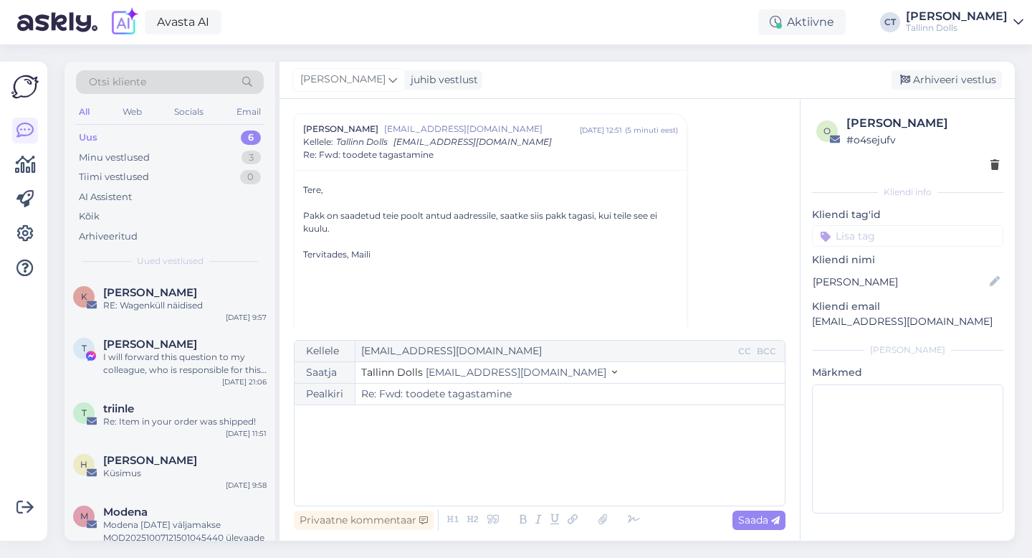
click at [539, 456] on div "﻿" at bounding box center [540, 455] width 476 height 86
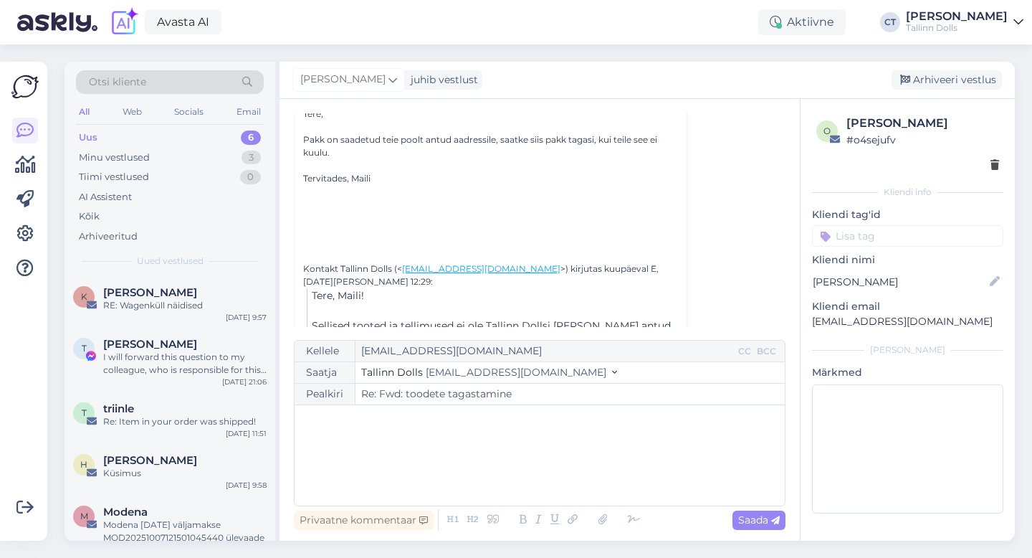
scroll to position [429, 0]
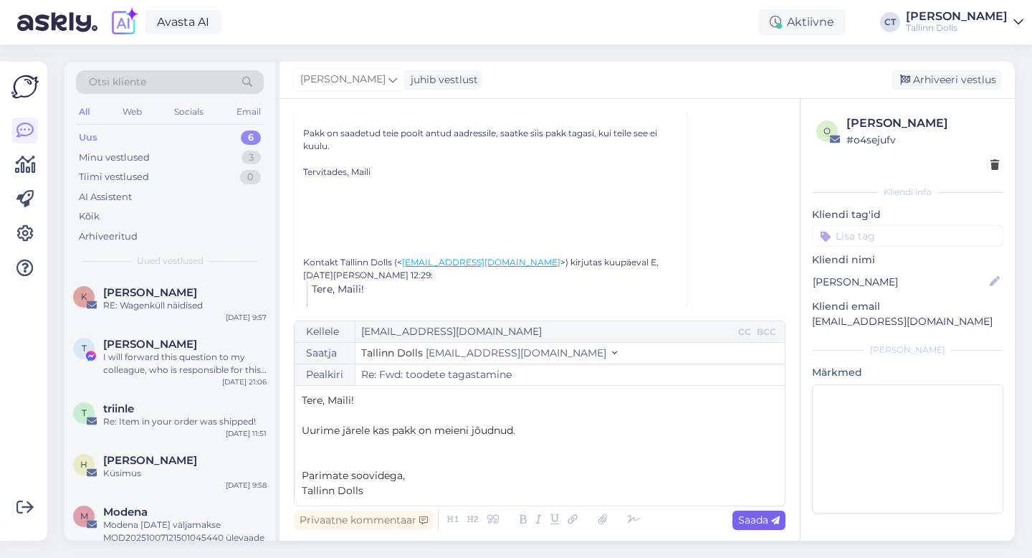
click at [761, 526] on span "Saada" at bounding box center [759, 519] width 42 height 13
type input "Re: Fwd: toodete tagastamine"
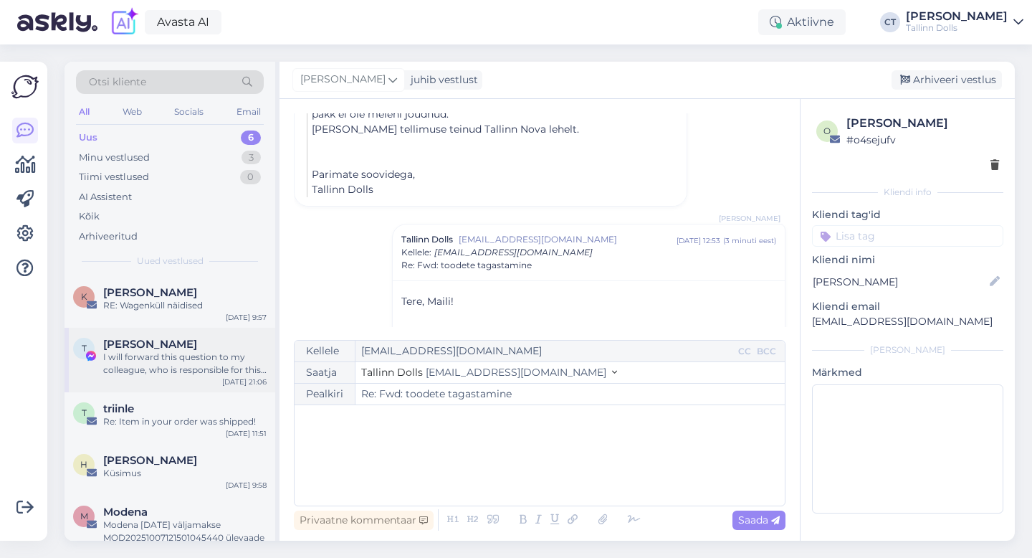
click at [203, 356] on div "I will forward this question to my colleague, who is responsible for this. The …" at bounding box center [184, 364] width 163 height 26
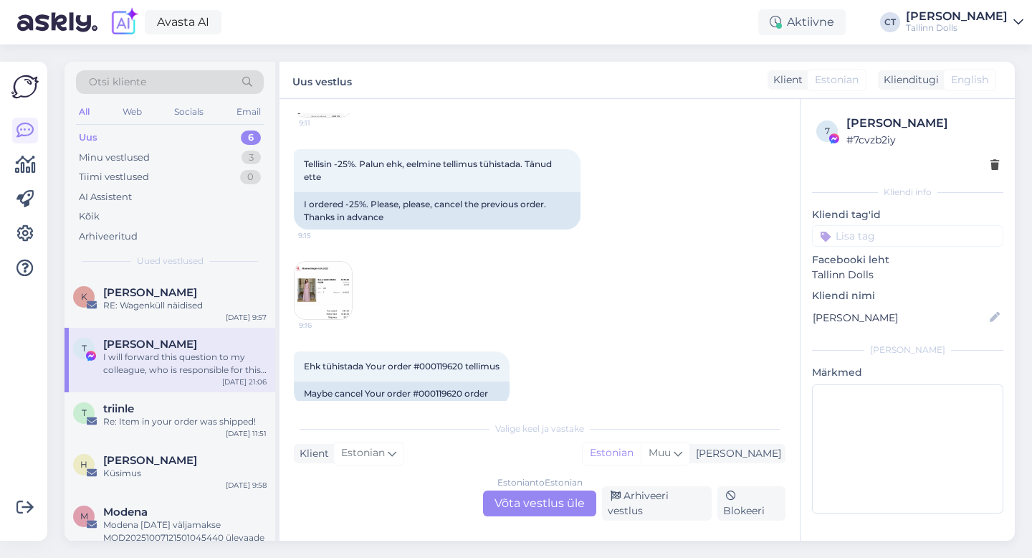
scroll to position [3683, 0]
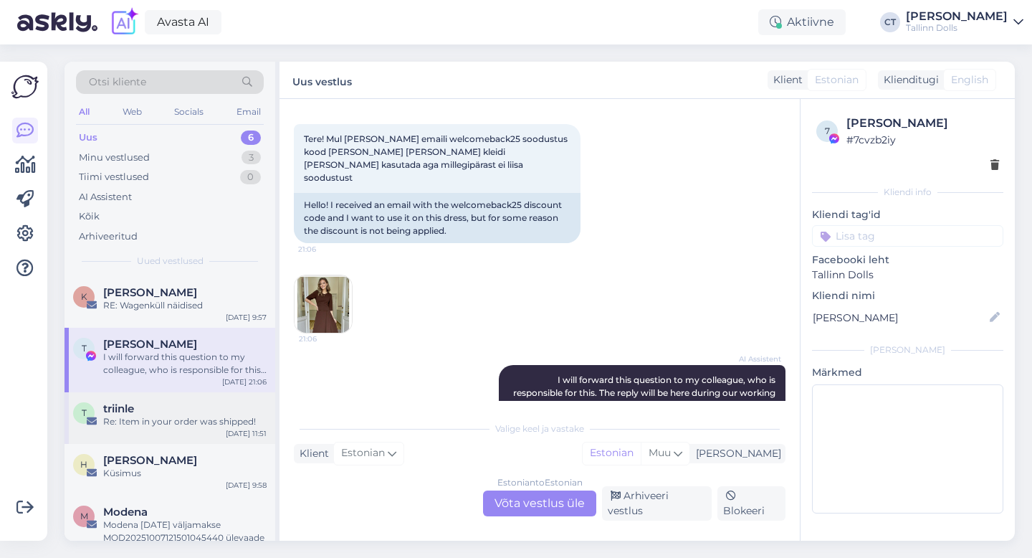
click at [218, 429] on div "t triinle Re: Item in your order was shipped! [DATE] 11:51" at bounding box center [170, 418] width 211 height 52
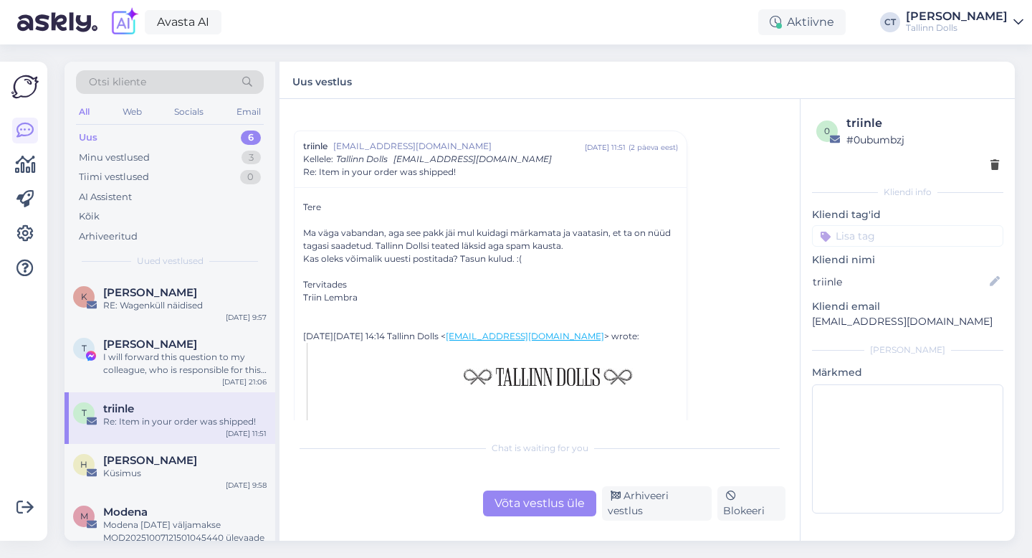
scroll to position [29, 0]
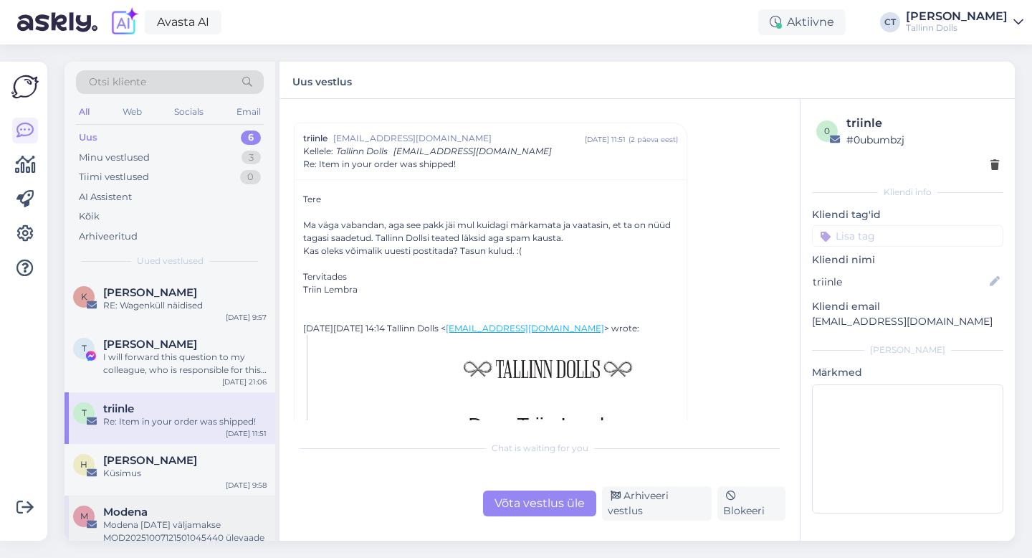
click at [180, 500] on div "M Modena Modena [DATE] väljamakse MOD20251007121501045440 ülevaade [DATE] 12:16" at bounding box center [170, 527] width 211 height 65
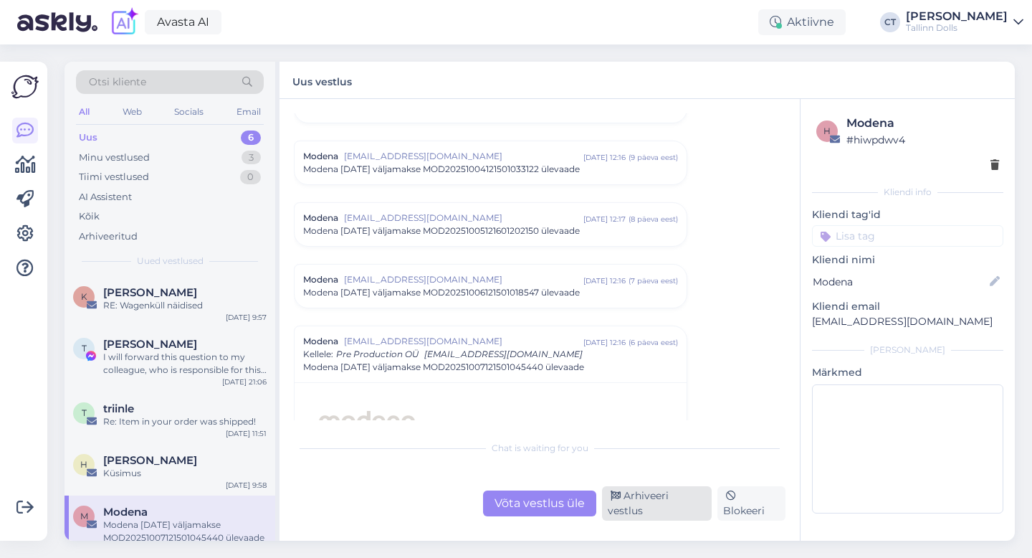
click at [626, 503] on div "Arhiveeri vestlus" at bounding box center [657, 503] width 110 height 34
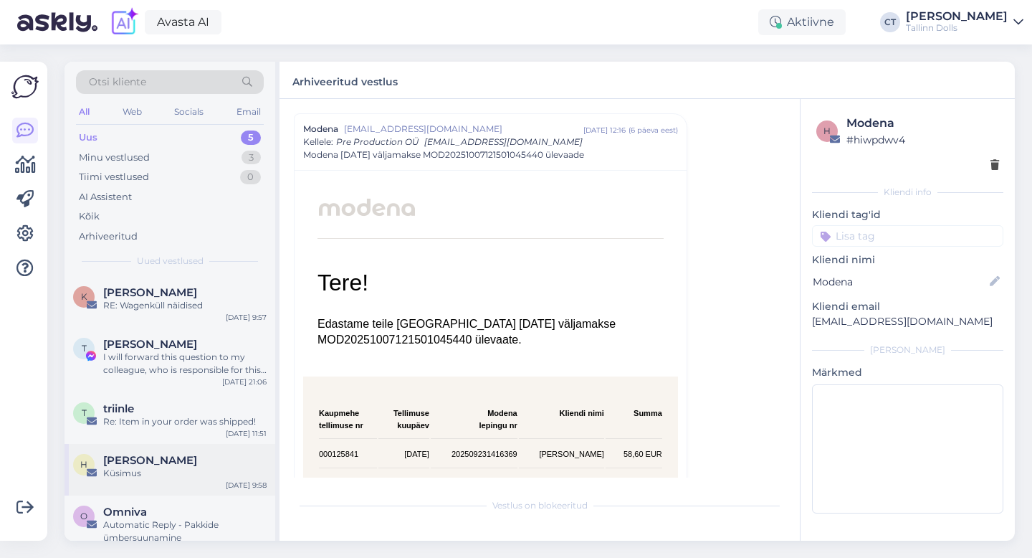
scroll to position [19, 0]
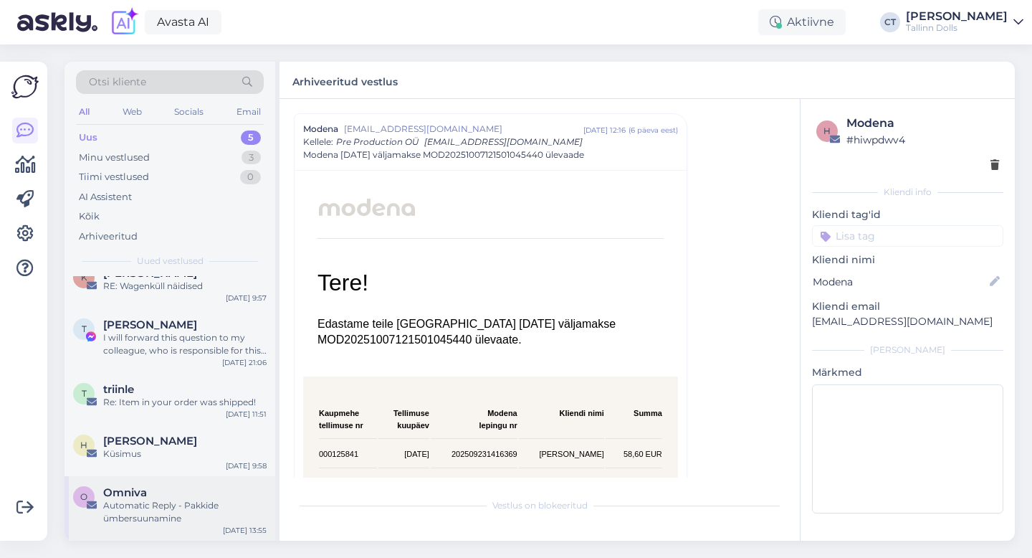
click at [158, 494] on div "Omniva" at bounding box center [184, 492] width 163 height 13
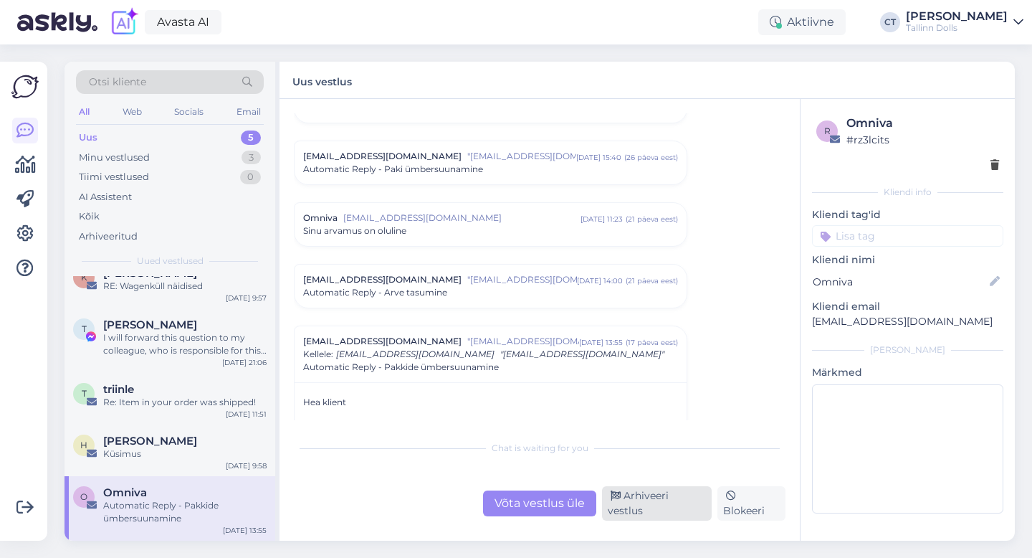
click at [691, 515] on div "Arhiveeri vestlus" at bounding box center [657, 503] width 110 height 34
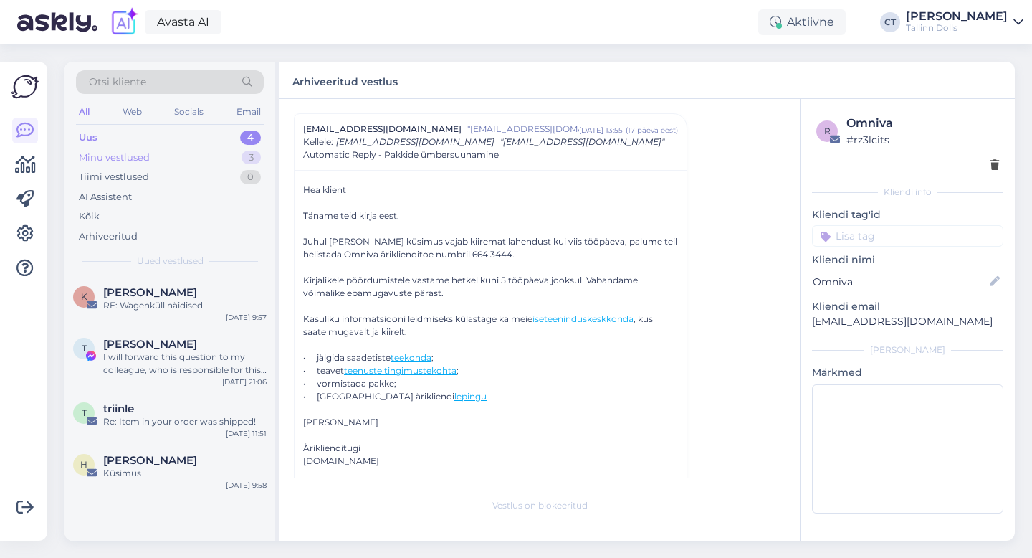
click at [202, 160] on div "Minu vestlused 3" at bounding box center [170, 158] width 188 height 20
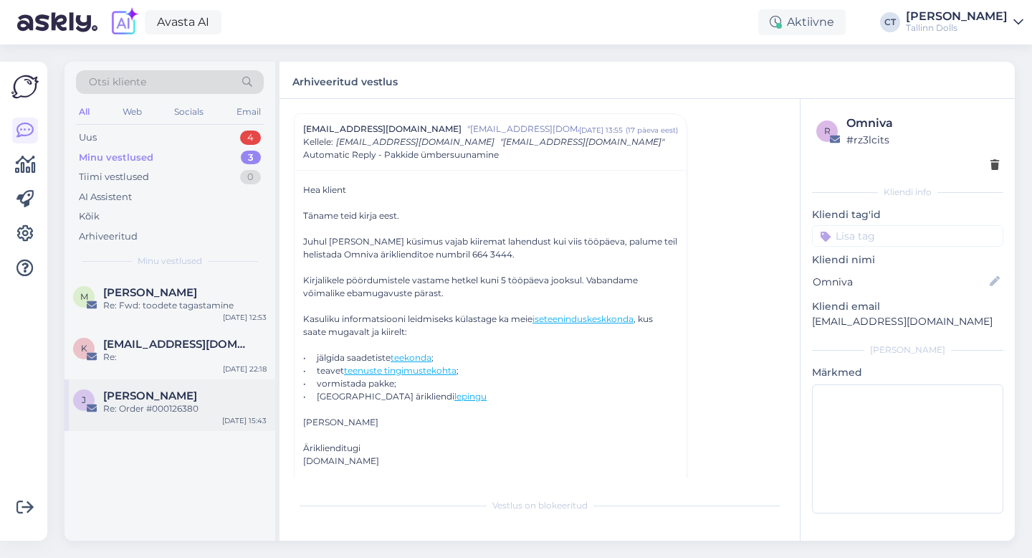
click at [190, 401] on div "[PERSON_NAME]" at bounding box center [184, 395] width 163 height 13
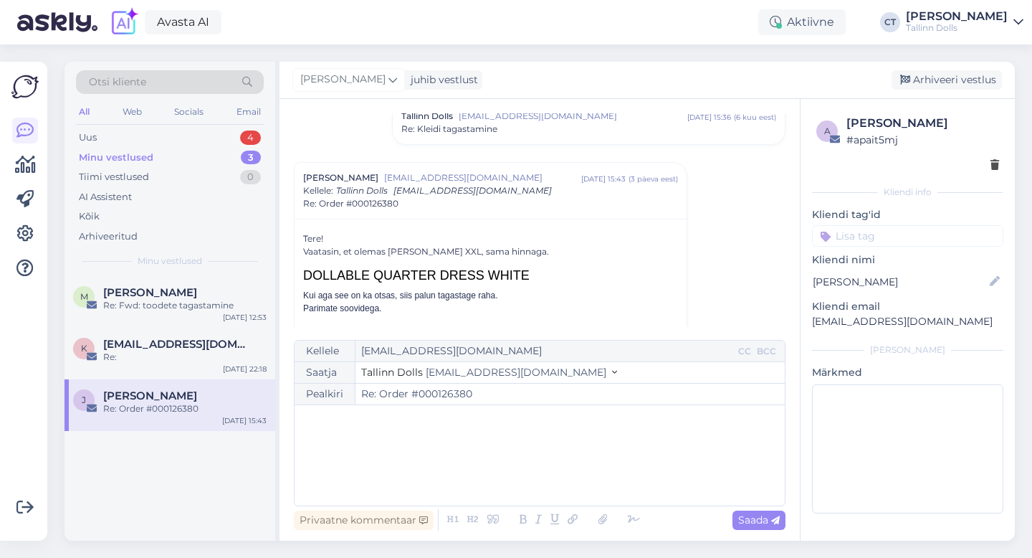
scroll to position [392, 0]
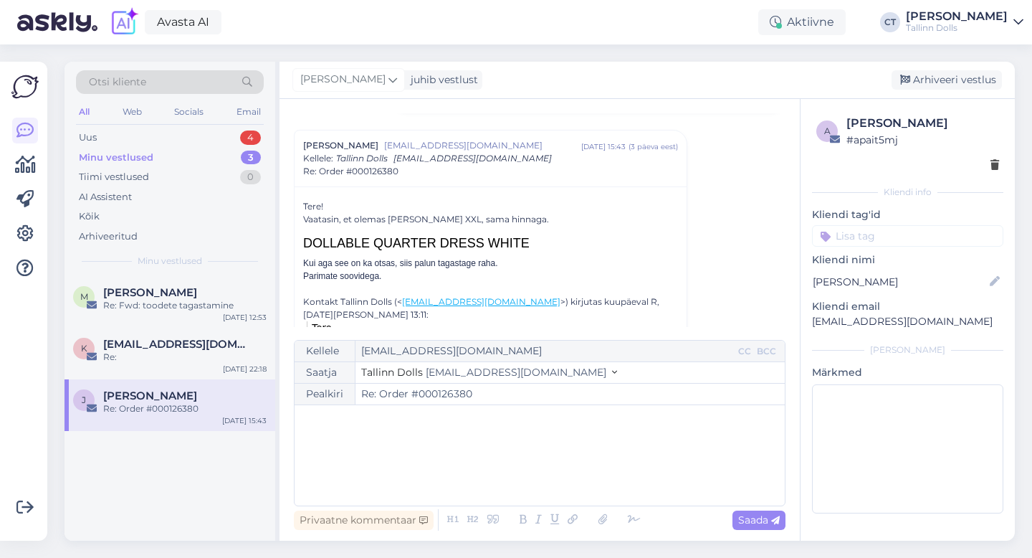
click at [445, 444] on div "﻿" at bounding box center [540, 455] width 476 height 86
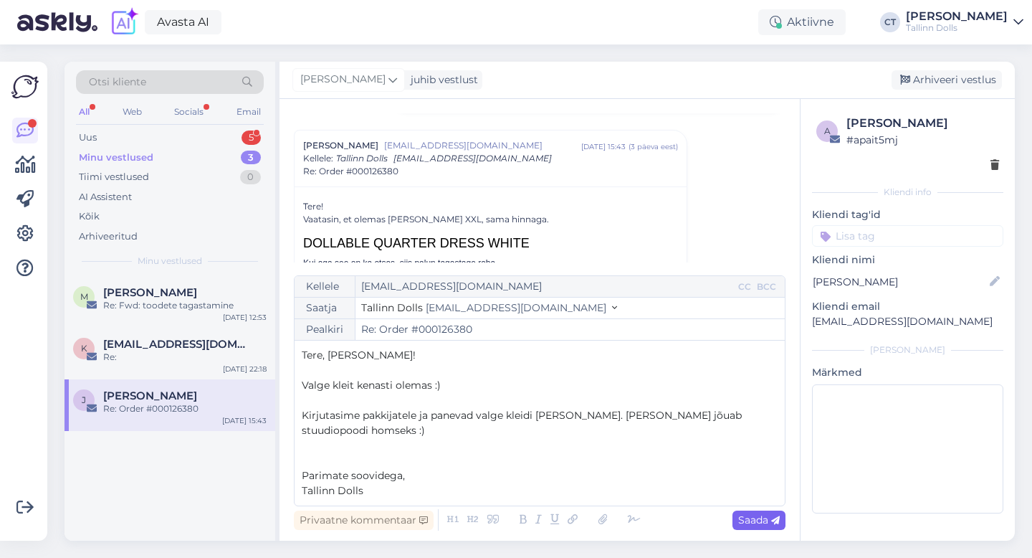
click at [761, 519] on span "Saada" at bounding box center [759, 519] width 42 height 13
type input "Re: Order #000126380"
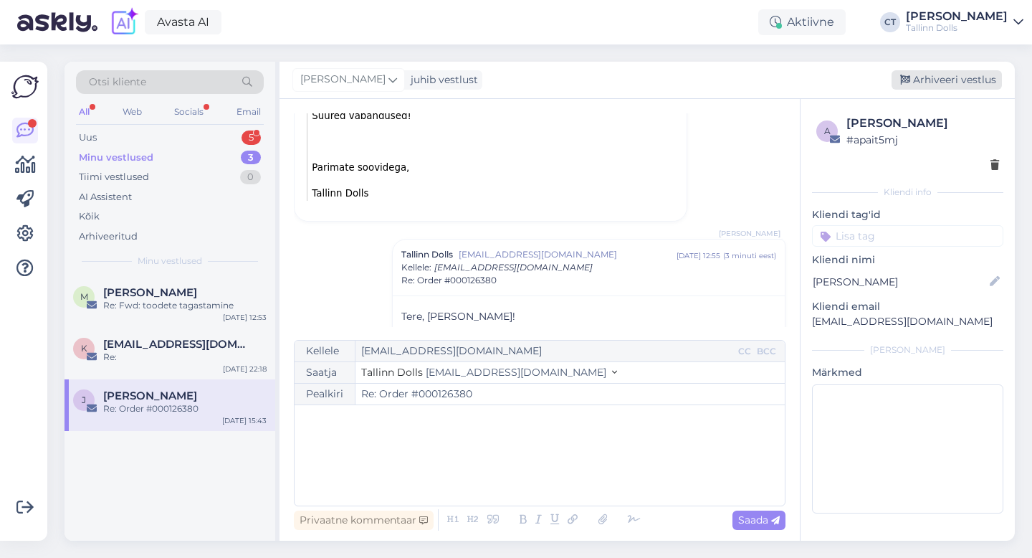
click at [959, 83] on div "Arhiveeri vestlus" at bounding box center [947, 79] width 110 height 19
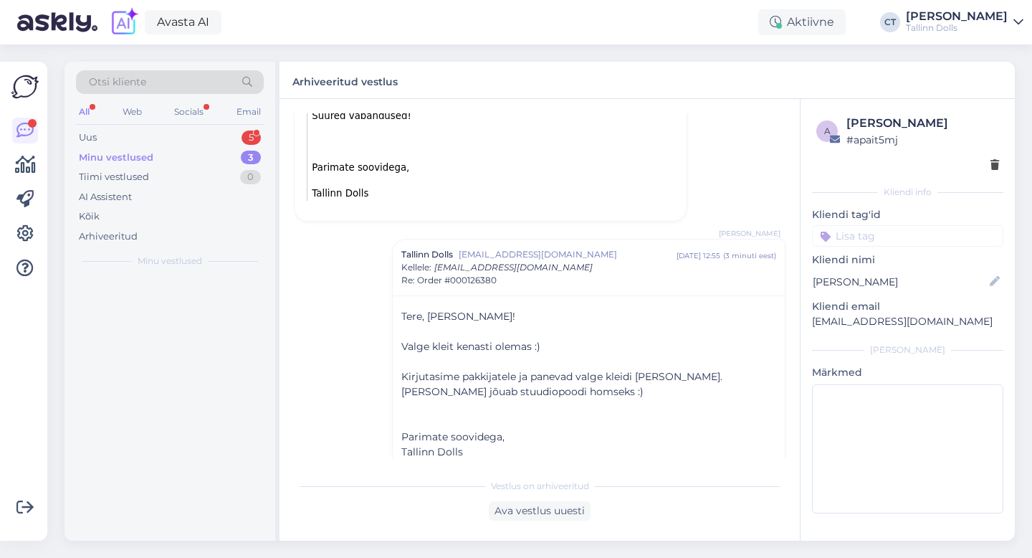
scroll to position [741, 0]
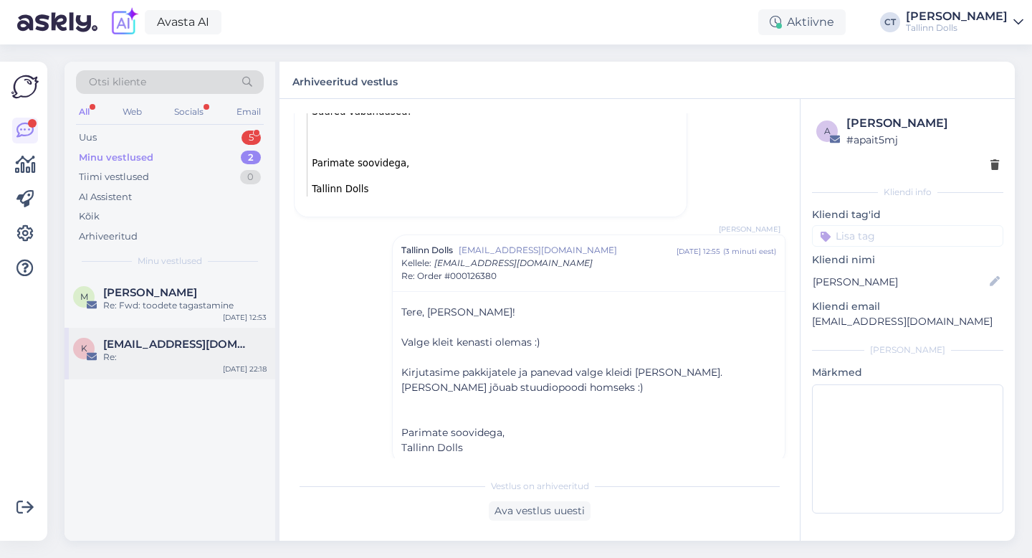
click at [186, 365] on div "k [EMAIL_ADDRESS][DOMAIN_NAME] Re: [DATE] 22:18" at bounding box center [170, 354] width 211 height 52
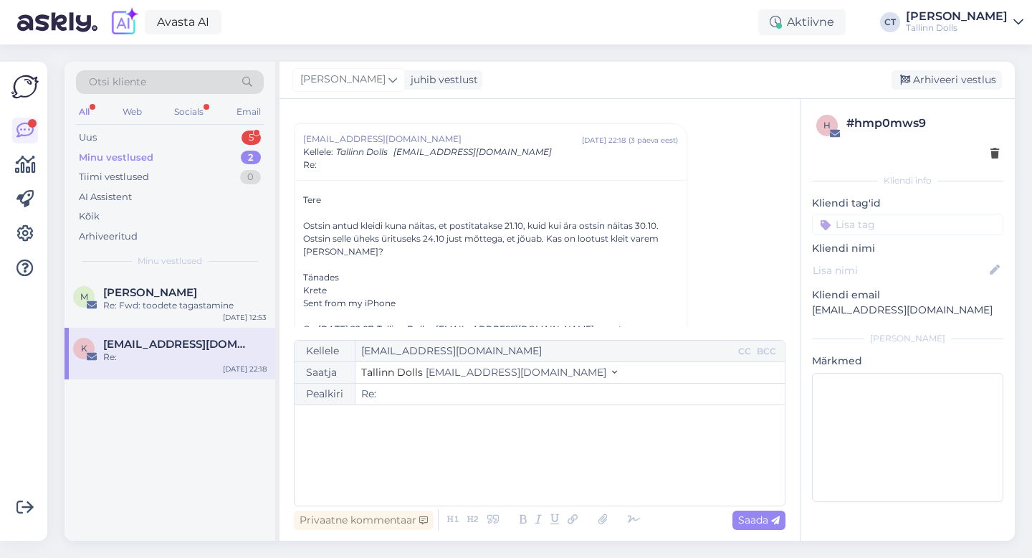
scroll to position [35, 0]
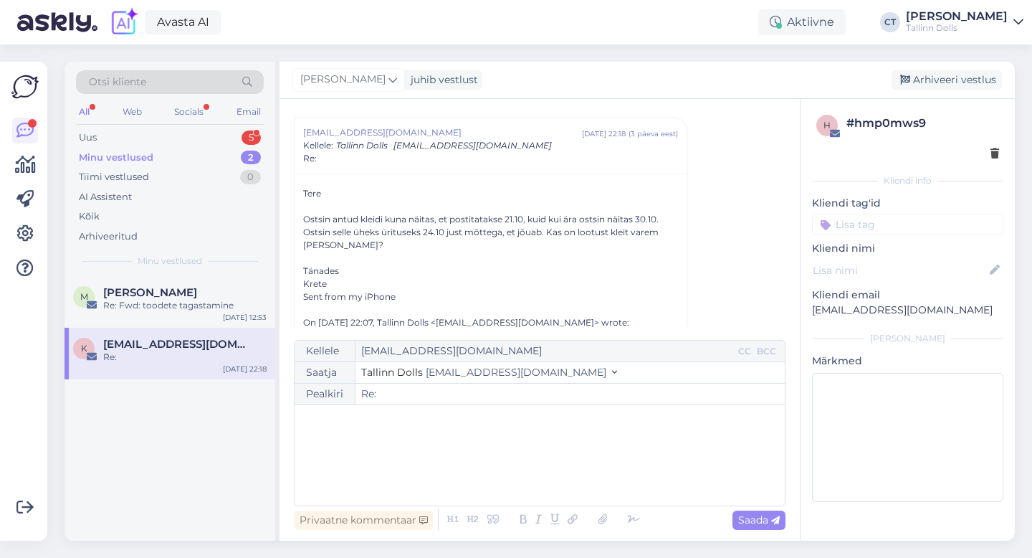
click at [491, 290] on div "Sent from my iPhone" at bounding box center [490, 296] width 375 height 13
click at [467, 424] on p "﻿" at bounding box center [540, 419] width 476 height 15
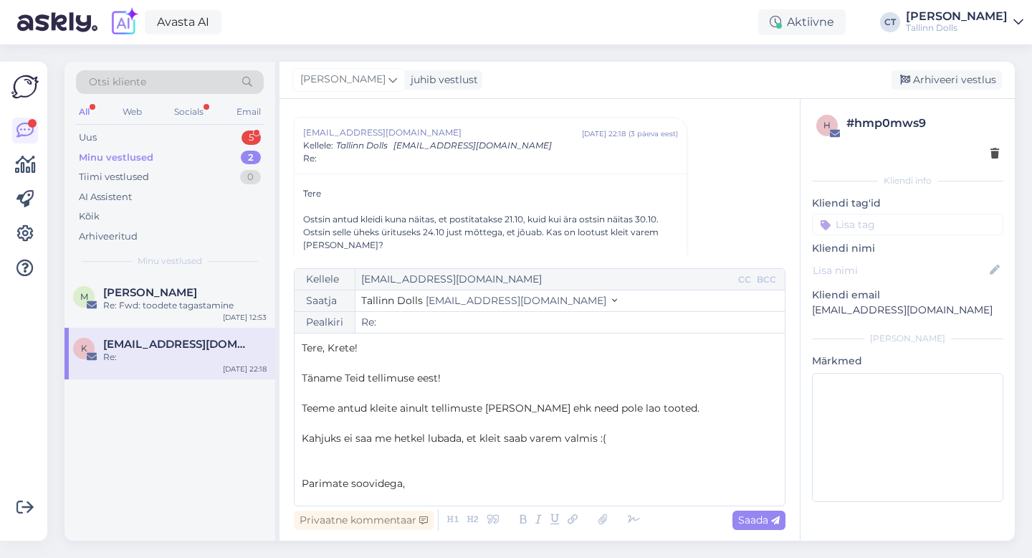
scroll to position [8, 0]
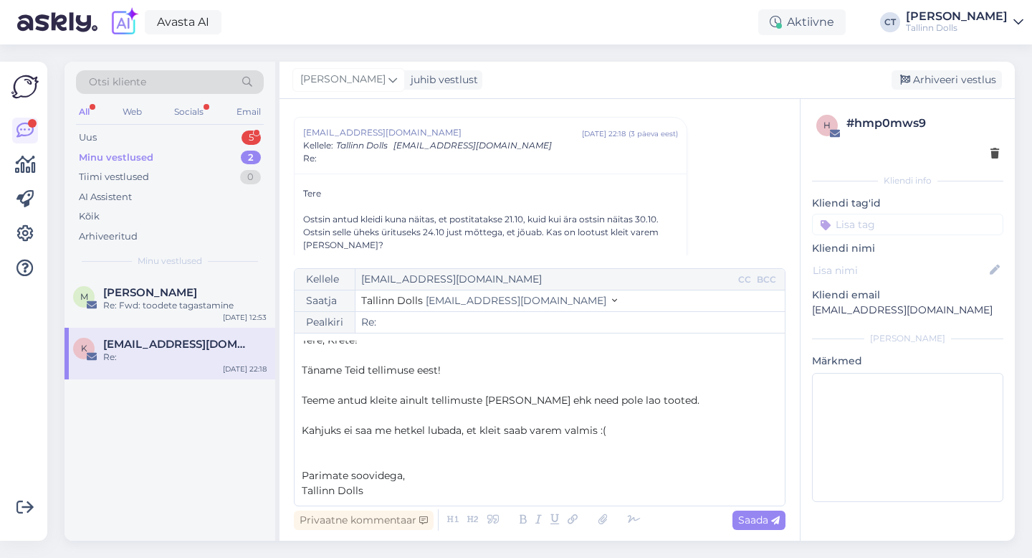
click at [300, 431] on div "Kellele [EMAIL_ADDRESS][DOMAIN_NAME] CC BCC Saatja Tallinn Dolls [EMAIL_ADDRESS…" at bounding box center [540, 387] width 492 height 238
click at [460, 483] on p "Parimate soovidega," at bounding box center [540, 490] width 476 height 15
click at [764, 524] on span "Saada" at bounding box center [759, 519] width 42 height 13
type input "Re: Re:"
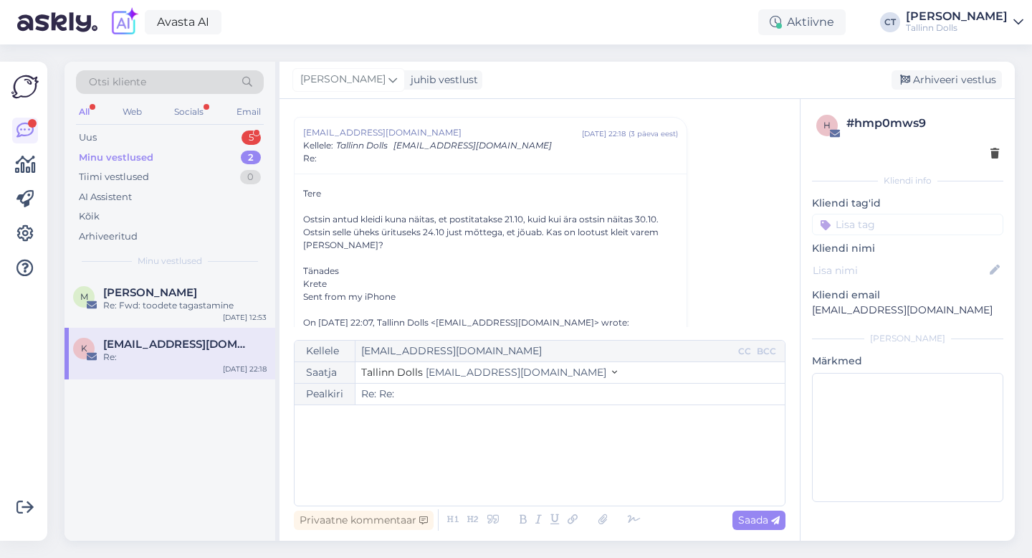
scroll to position [0, 0]
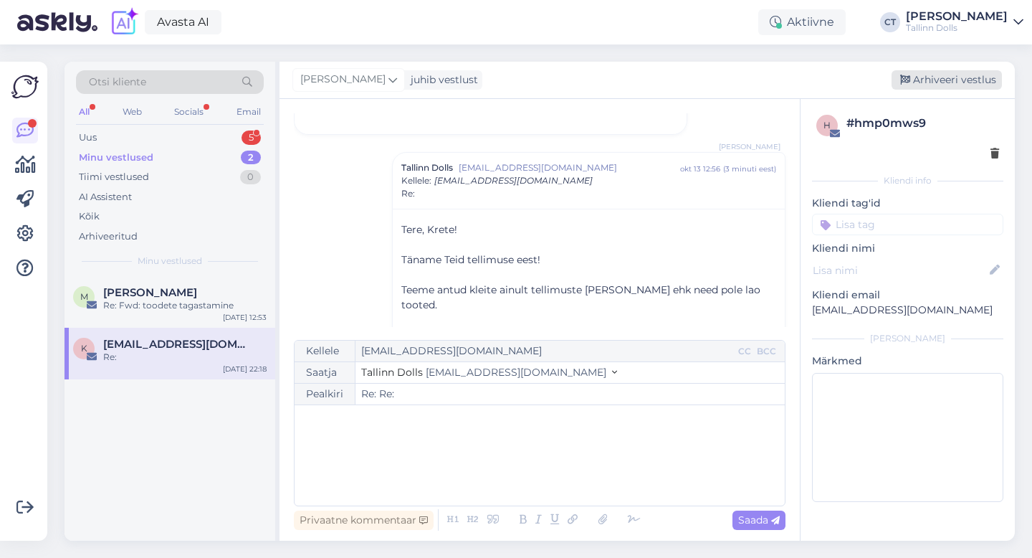
click at [940, 80] on div "Arhiveeri vestlus" at bounding box center [947, 79] width 110 height 19
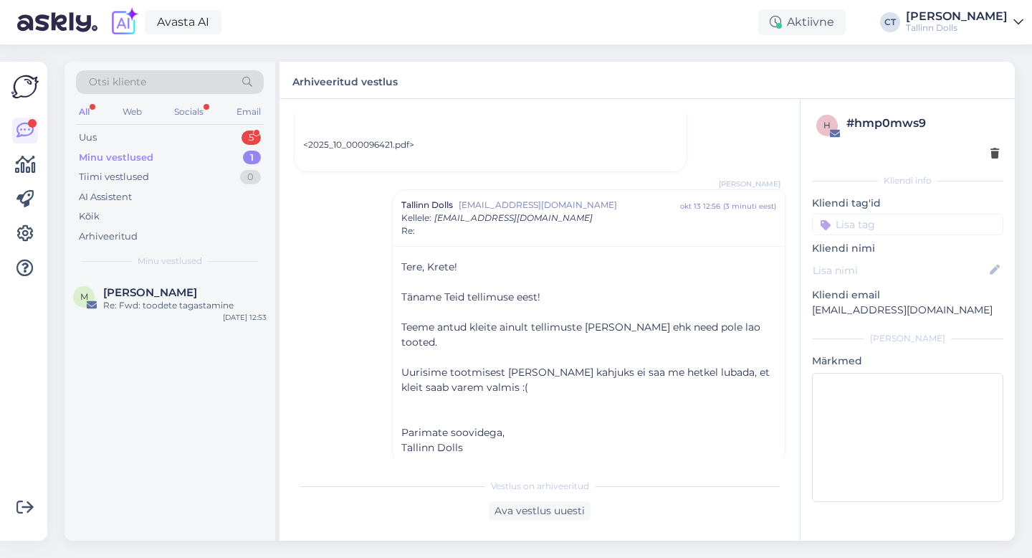
click at [125, 148] on div "Minu vestlused 1" at bounding box center [170, 158] width 188 height 20
click at [127, 139] on div "Uus 5" at bounding box center [170, 138] width 188 height 20
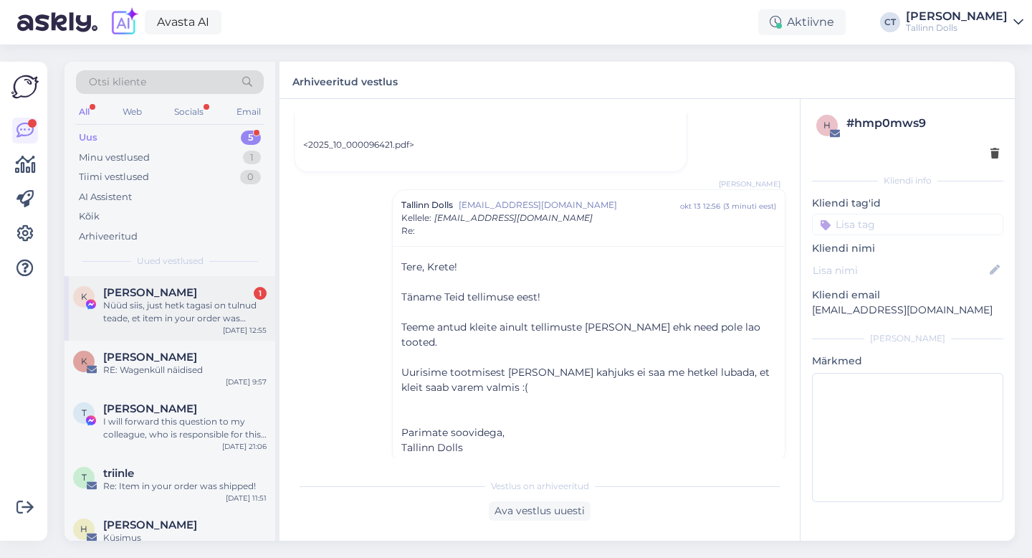
click at [141, 301] on div "Nüüd siis, just hetk tagasi on tulnud teade, et item in your order was rejected" at bounding box center [184, 312] width 163 height 26
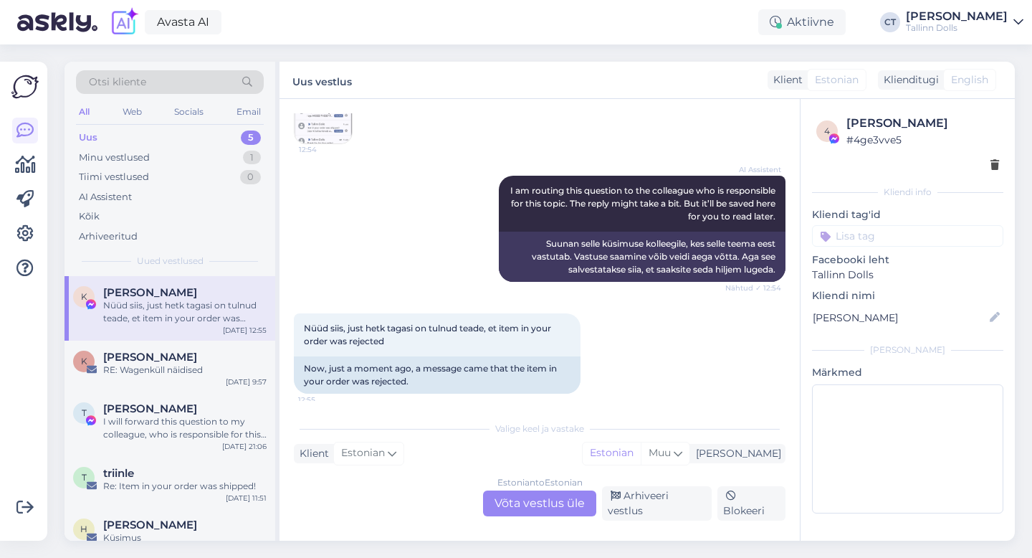
click at [508, 508] on div "Estonian to Estonian Võta vestlus üle" at bounding box center [539, 503] width 113 height 26
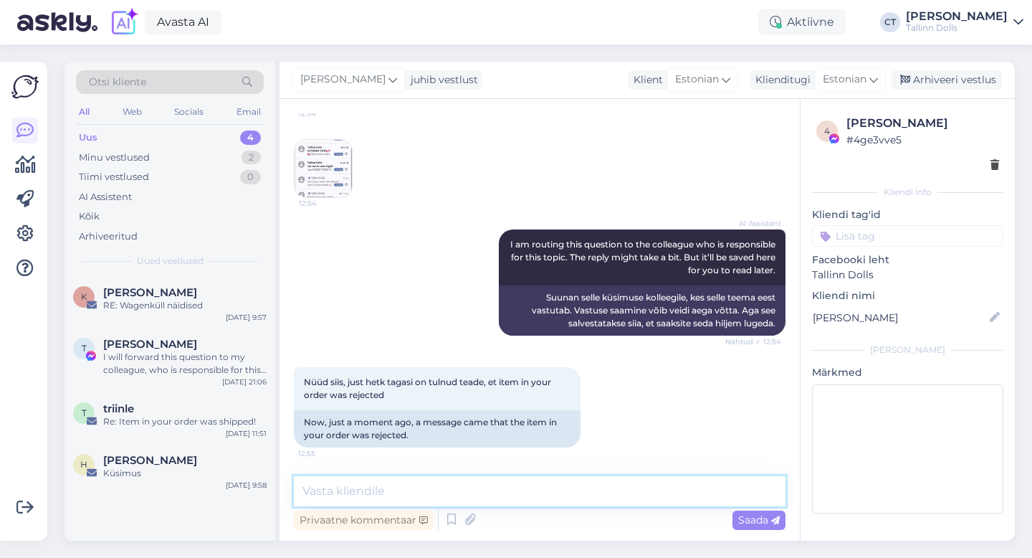
click at [510, 498] on textarea at bounding box center [540, 491] width 492 height 30
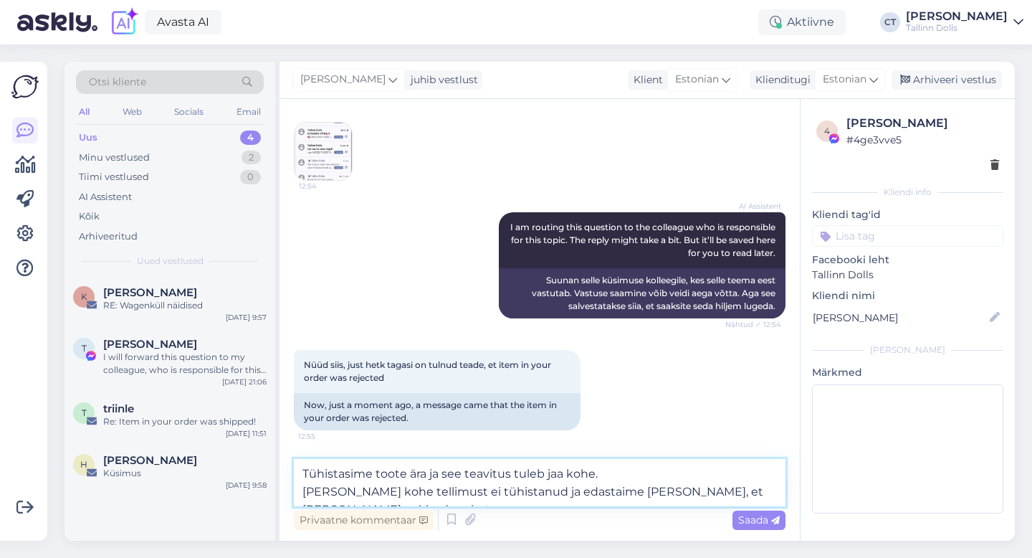
scroll to position [1902, 0]
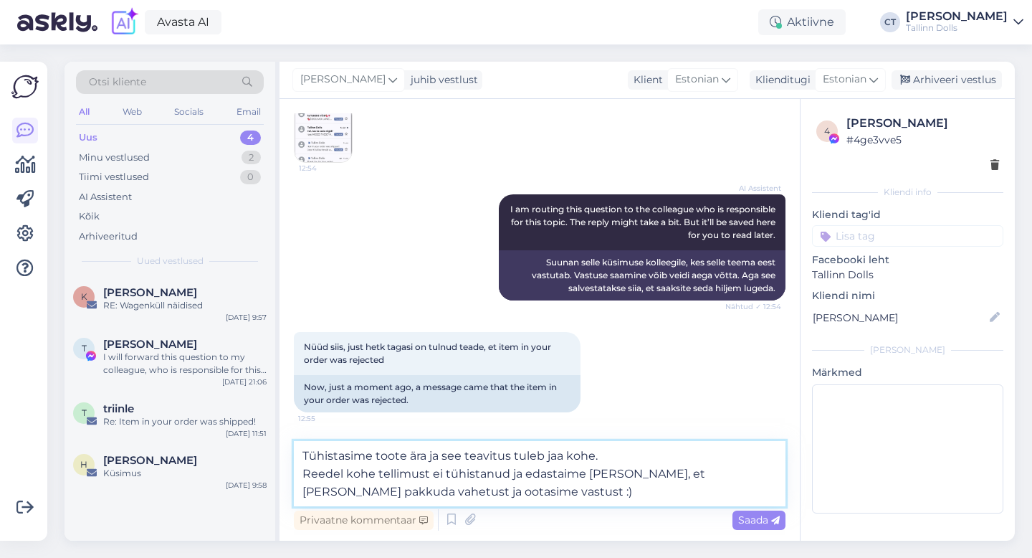
click at [561, 472] on textarea "Tühistasime toote ära ja see teavitus tuleb jaa kohe. Reedel kohe tellimust ei …" at bounding box center [540, 473] width 492 height 65
type textarea "Tühistasime toote ära ja see teavitus tuleb jaa kohe. [PERSON_NAME] kohe tellim…"
click at [586, 486] on textarea "Tühistasime toote ära ja see teavitus tuleb jaa kohe. [PERSON_NAME] kohe tellim…" at bounding box center [540, 473] width 492 height 65
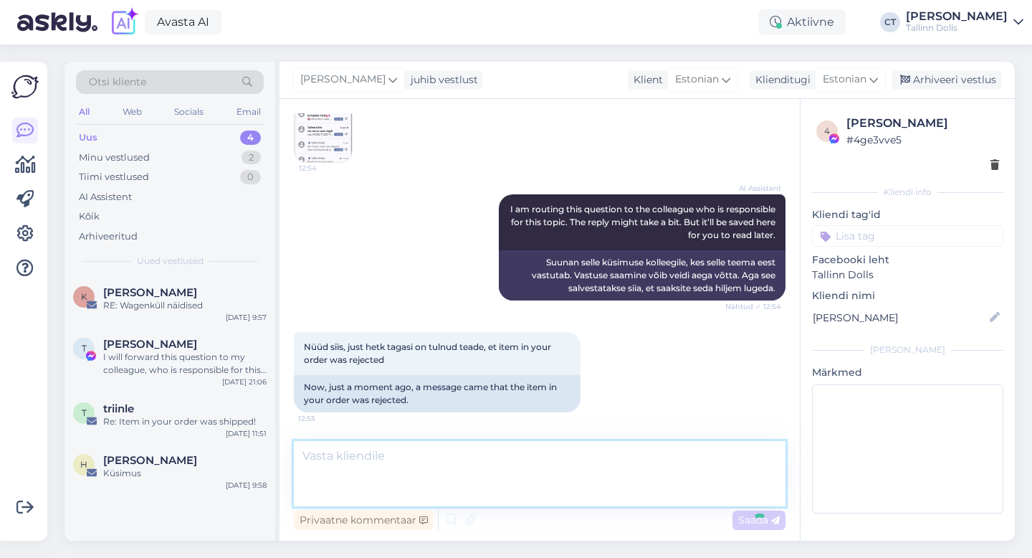
scroll to position [1954, 0]
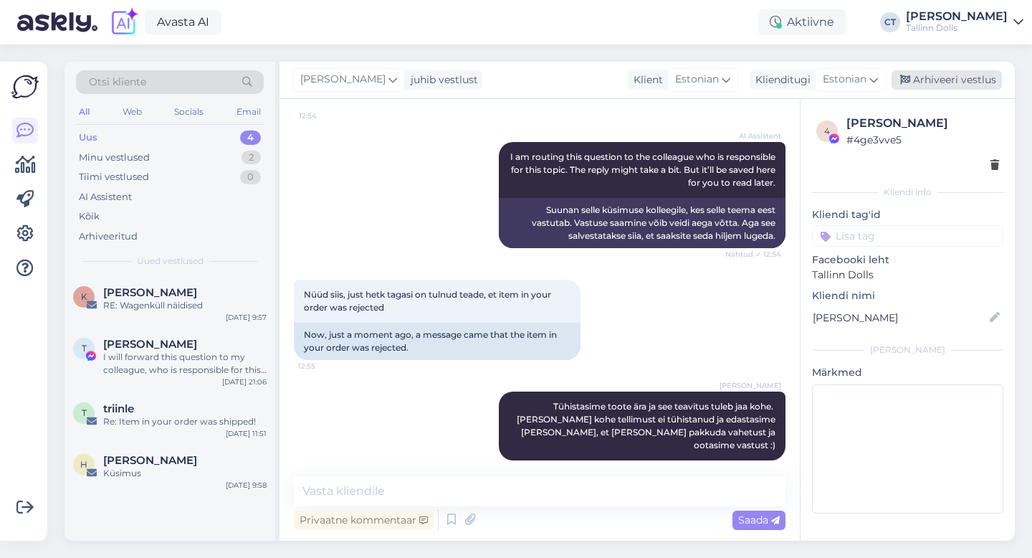
click at [948, 86] on div "Arhiveeri vestlus" at bounding box center [947, 79] width 110 height 19
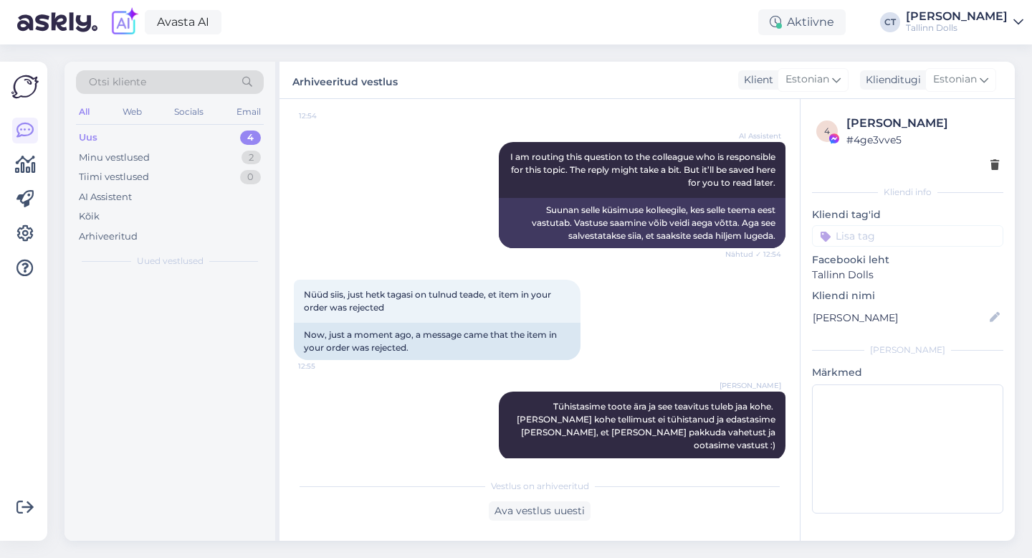
scroll to position [1959, 0]
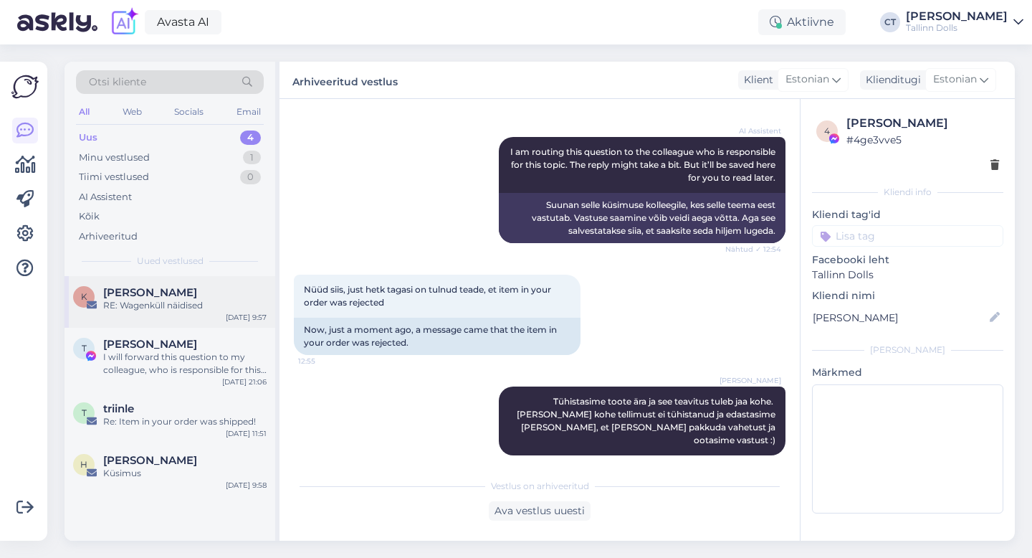
click at [193, 316] on div "K [PERSON_NAME] RE: Wagenküll näidised [DATE] 9:57" at bounding box center [170, 302] width 211 height 52
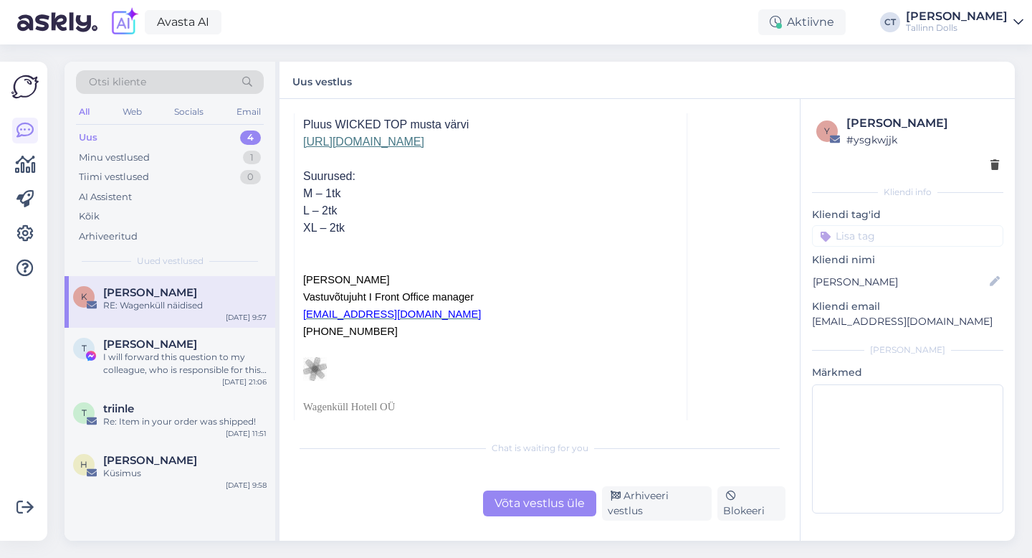
scroll to position [546, 0]
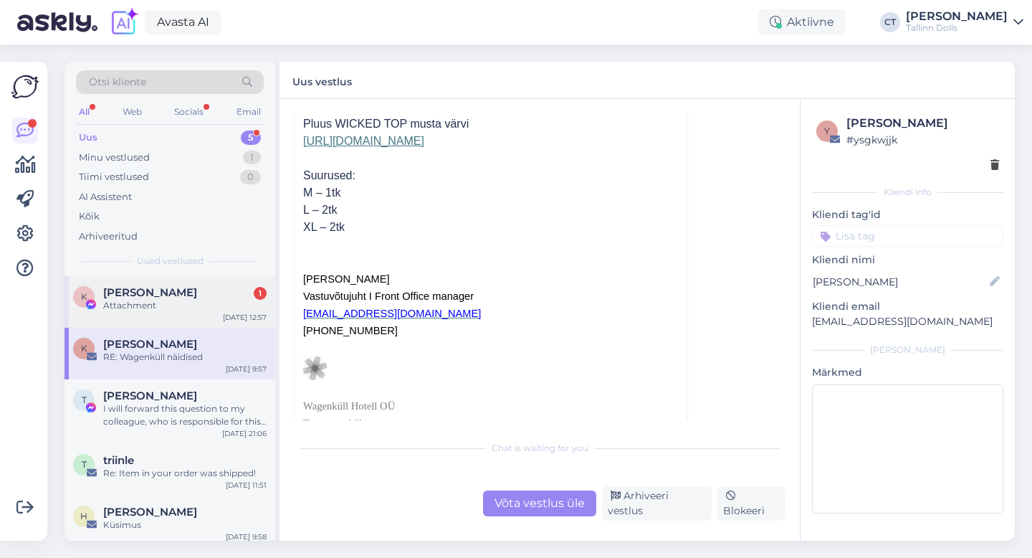
click at [186, 281] on div "K [PERSON_NAME] 1 Attachment [DATE] 12:57" at bounding box center [170, 302] width 211 height 52
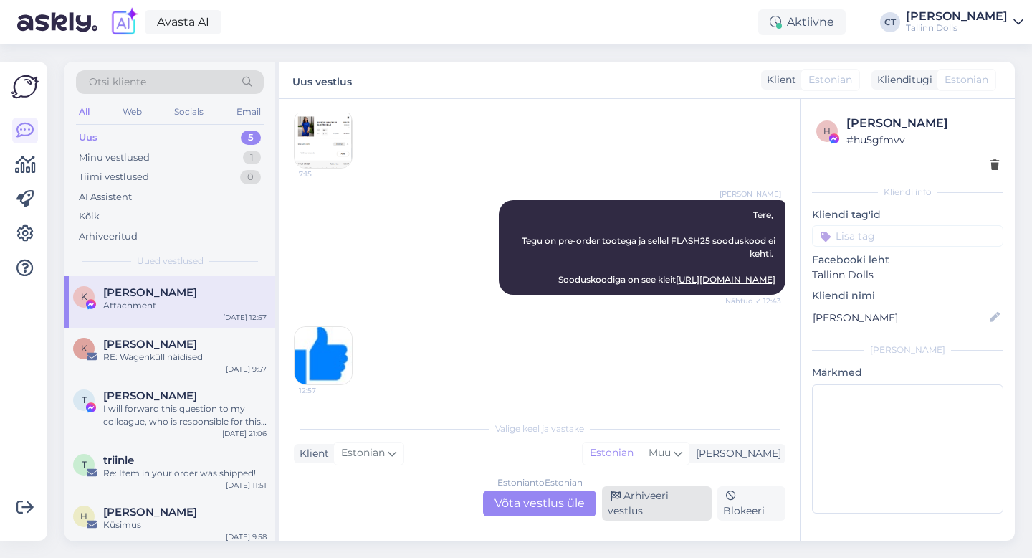
click at [644, 504] on div "Arhiveeri vestlus" at bounding box center [657, 503] width 110 height 34
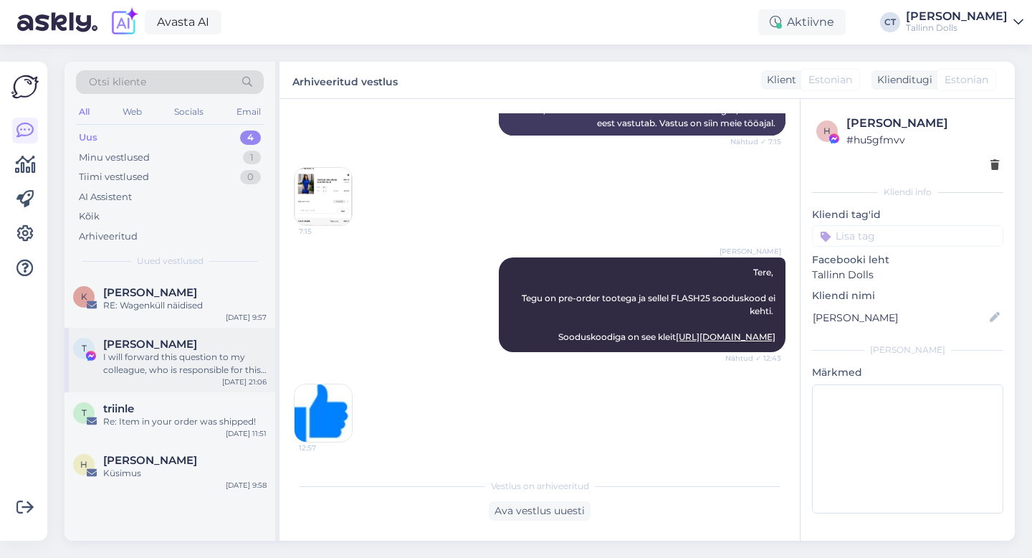
click at [249, 379] on div "[DATE] 21:06" at bounding box center [244, 381] width 44 height 11
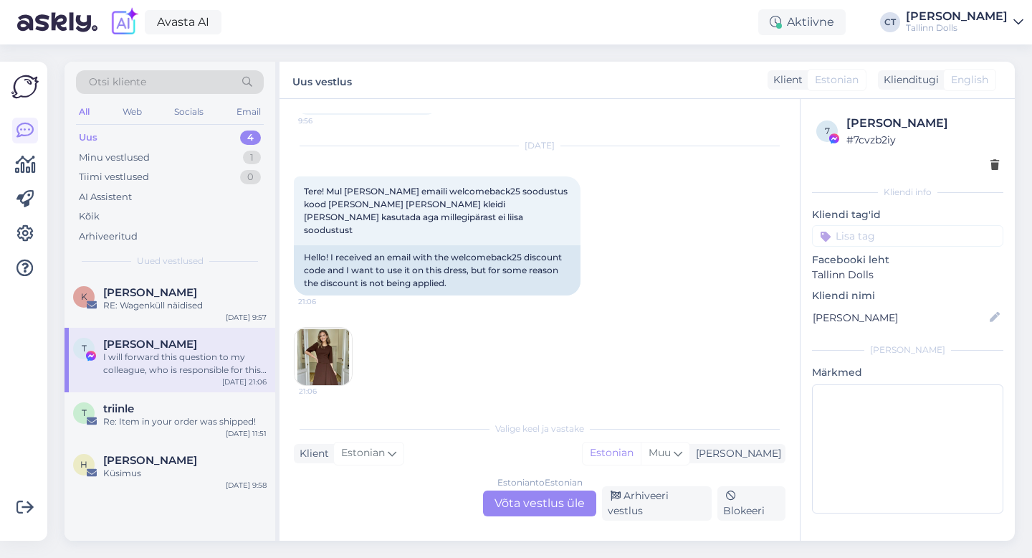
scroll to position [3683, 0]
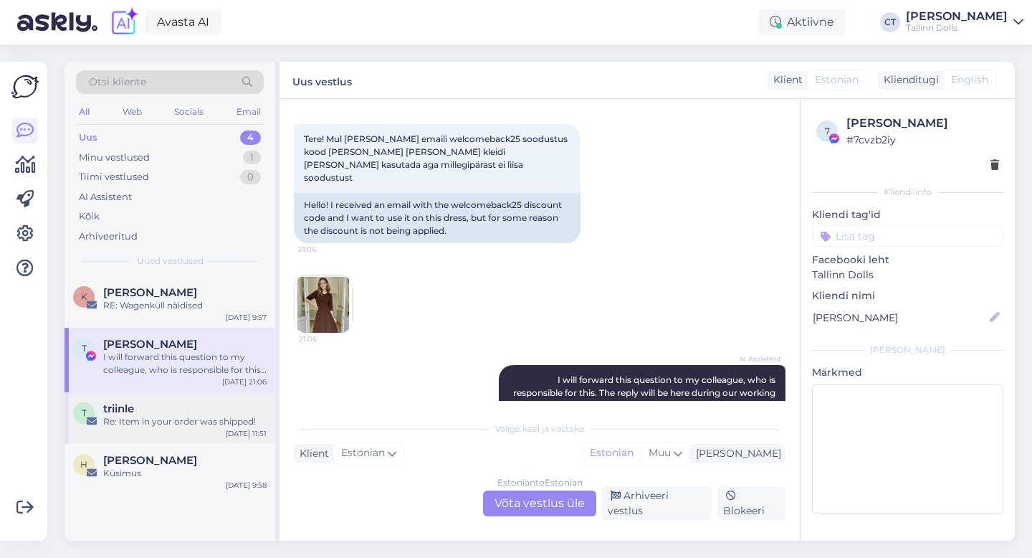
click at [117, 407] on span "triinle" at bounding box center [118, 408] width 31 height 13
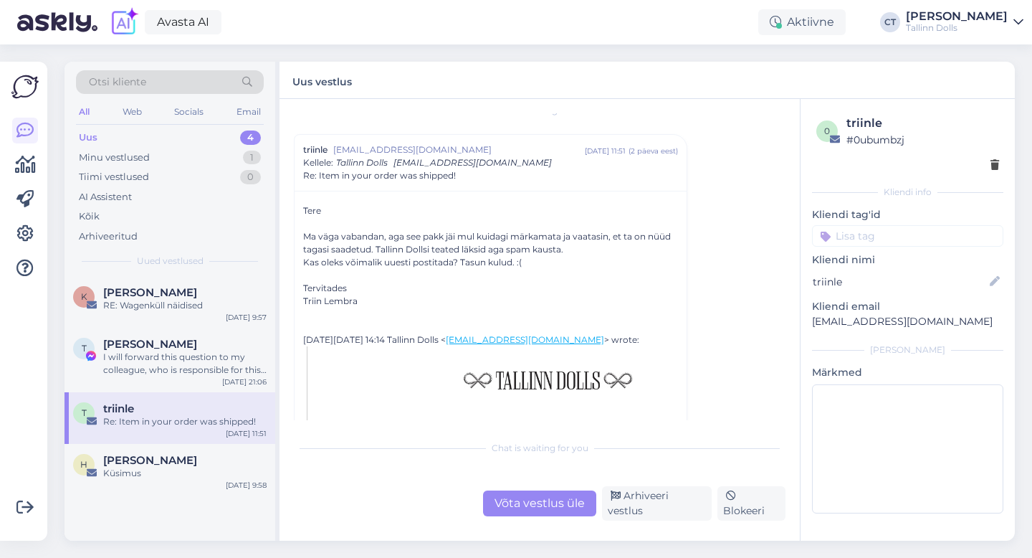
scroll to position [17, 0]
click at [177, 75] on div "Otsi kliente" at bounding box center [170, 82] width 188 height 24
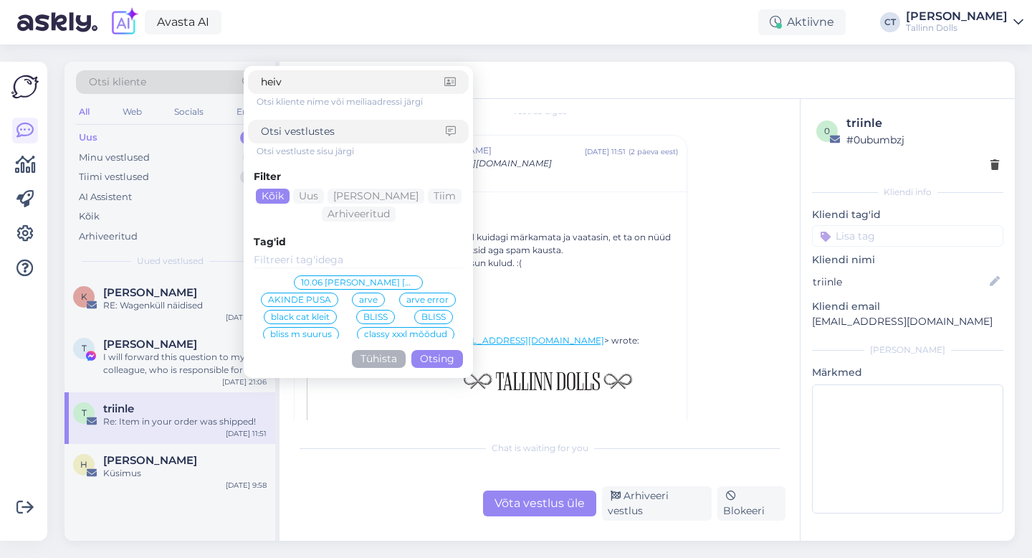
type input "heivi"
click button "Otsing" at bounding box center [438, 359] width 52 height 18
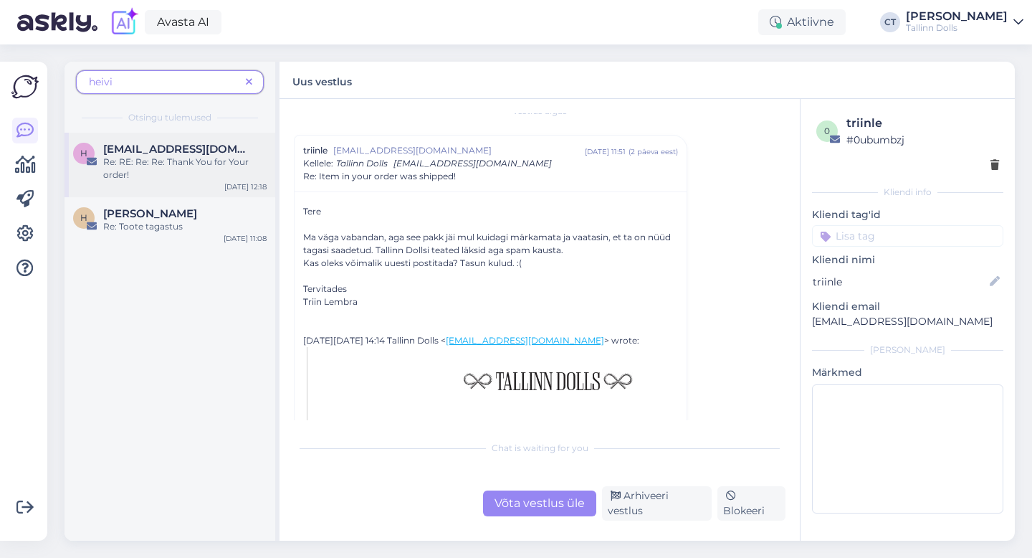
click at [141, 150] on span "[EMAIL_ADDRESS][DOMAIN_NAME]" at bounding box center [177, 149] width 149 height 13
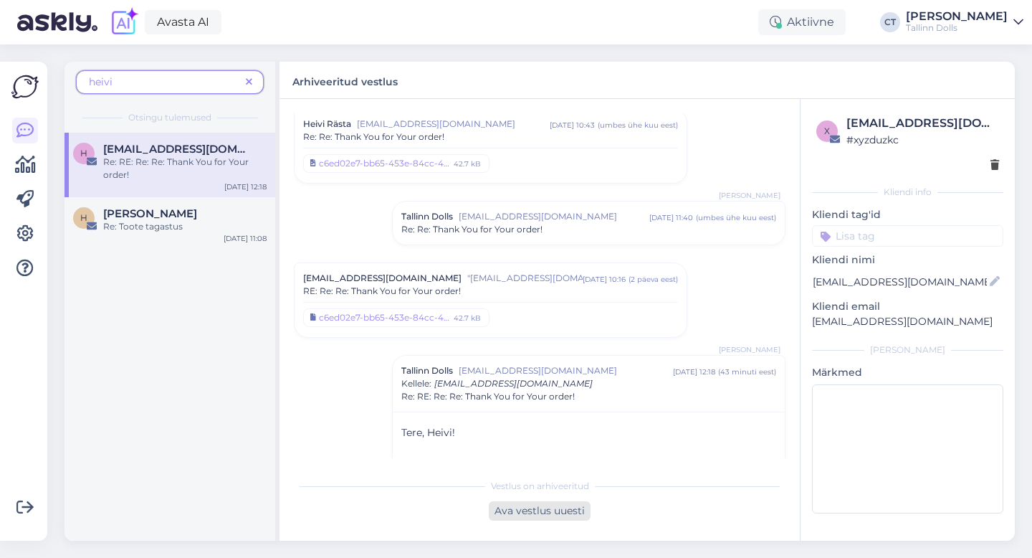
click at [515, 516] on div "Ava vestlus uuesti" at bounding box center [540, 510] width 102 height 19
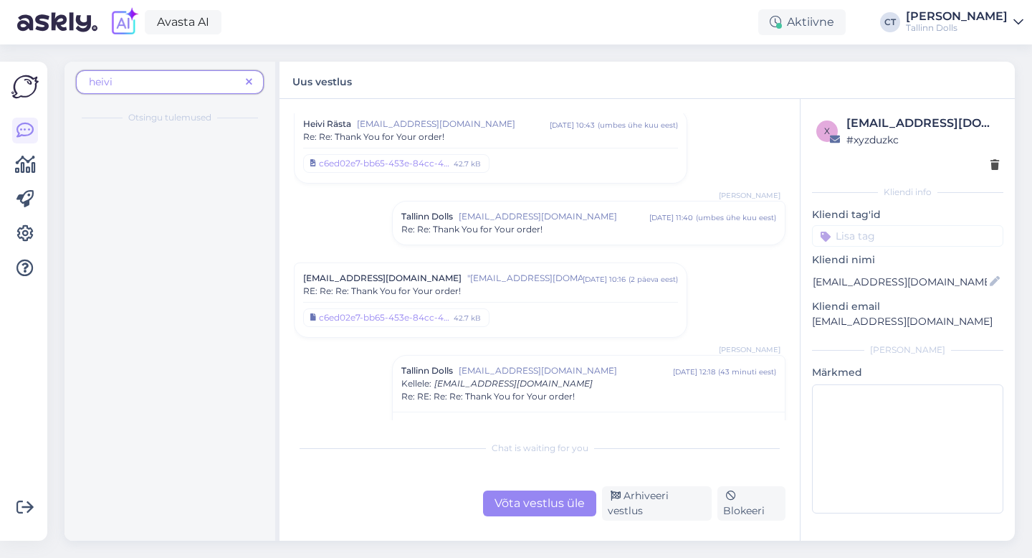
scroll to position [670, 0]
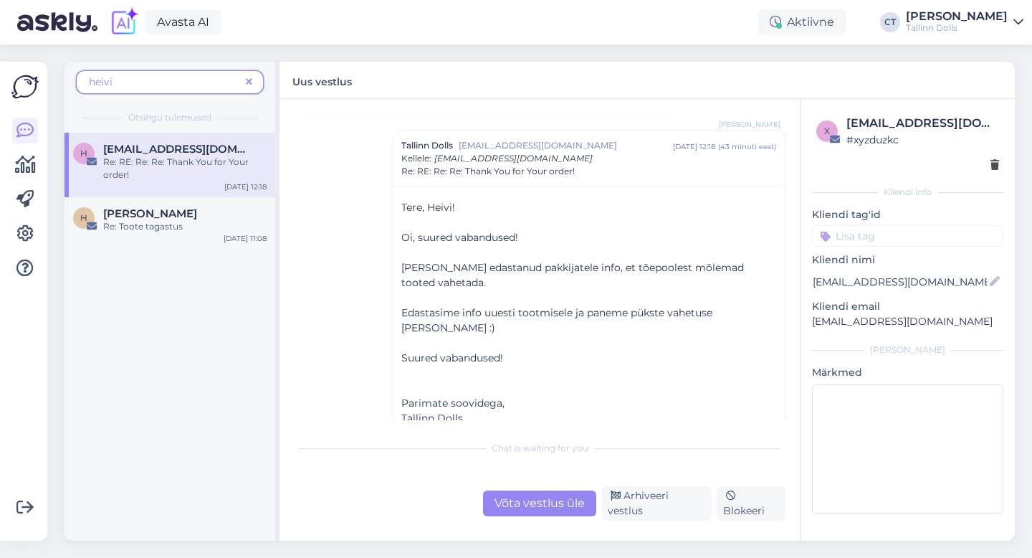
click at [516, 493] on div "Chat is waiting for you Võta vestlus üle Arhiveeri vestlus Blokeeri" at bounding box center [540, 476] width 492 height 87
click at [524, 500] on div "Võta vestlus üle" at bounding box center [539, 503] width 113 height 26
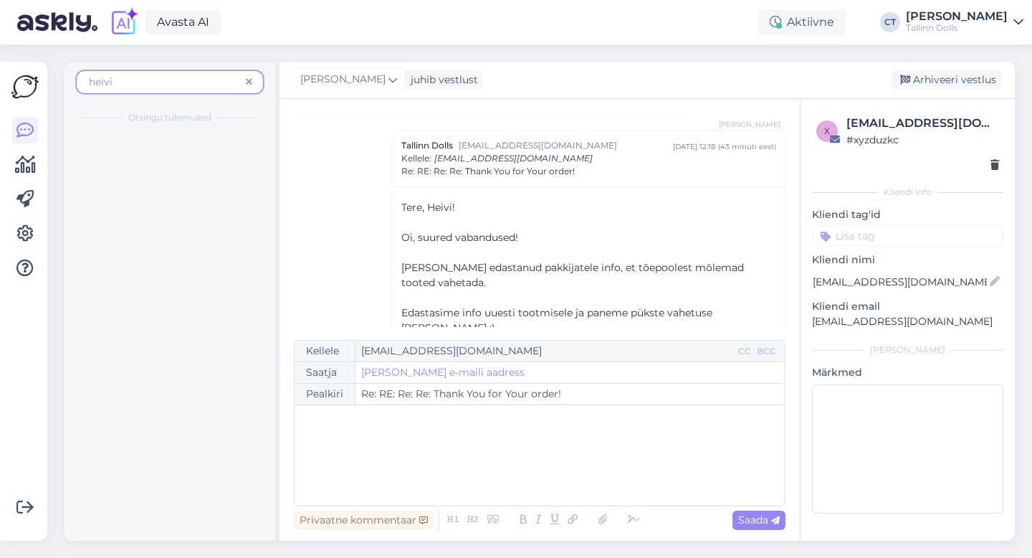
scroll to position [686, 0]
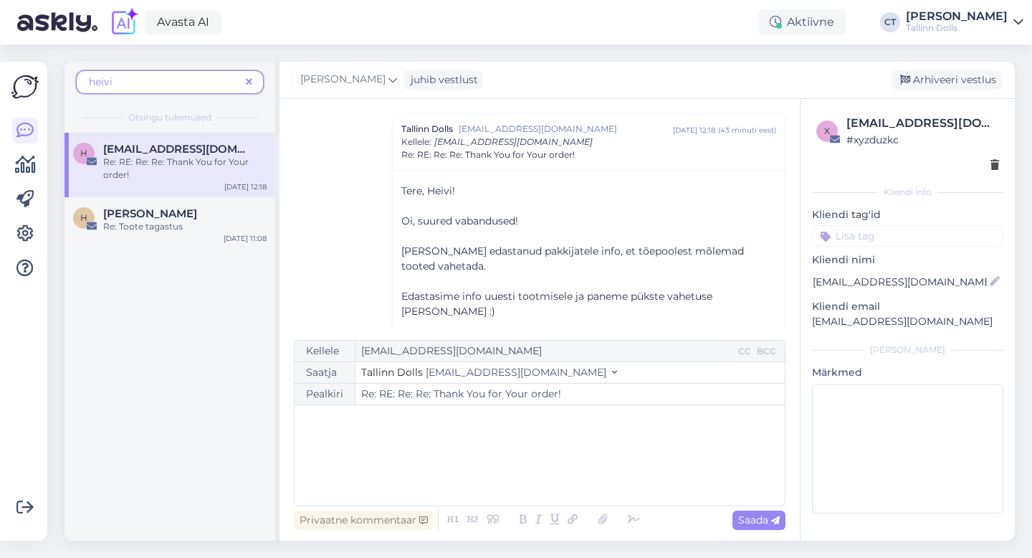
click at [526, 480] on div "﻿" at bounding box center [540, 455] width 476 height 86
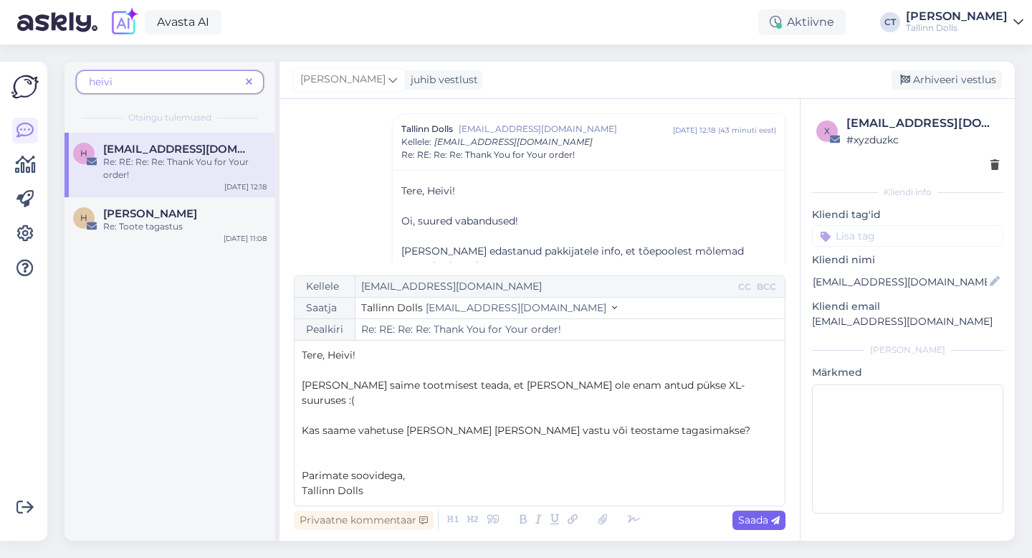
click at [759, 514] on span "Saada" at bounding box center [759, 519] width 42 height 13
type input "Re: RE: Re: Re: Thank You for Your order!"
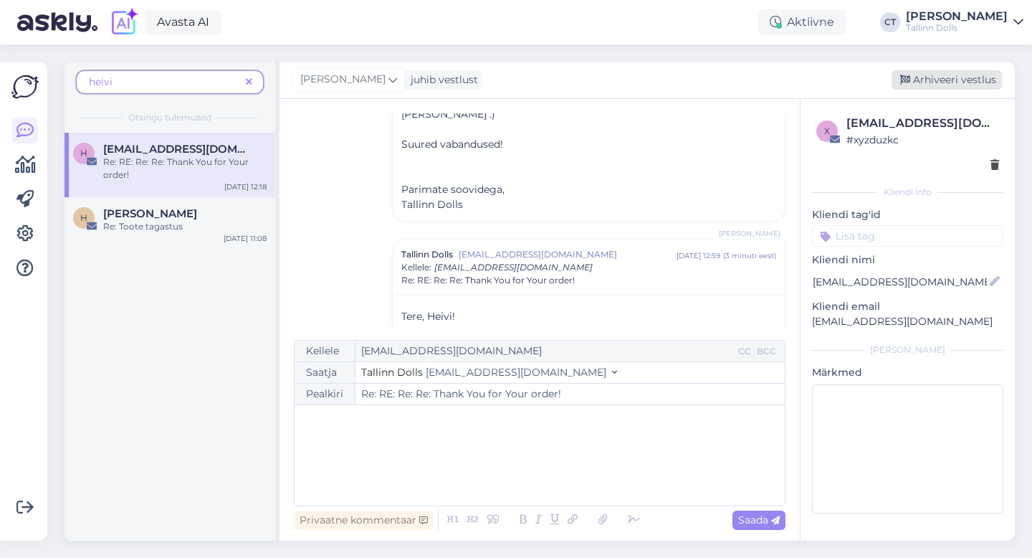
click at [979, 85] on div "Arhiveeri vestlus" at bounding box center [947, 79] width 110 height 19
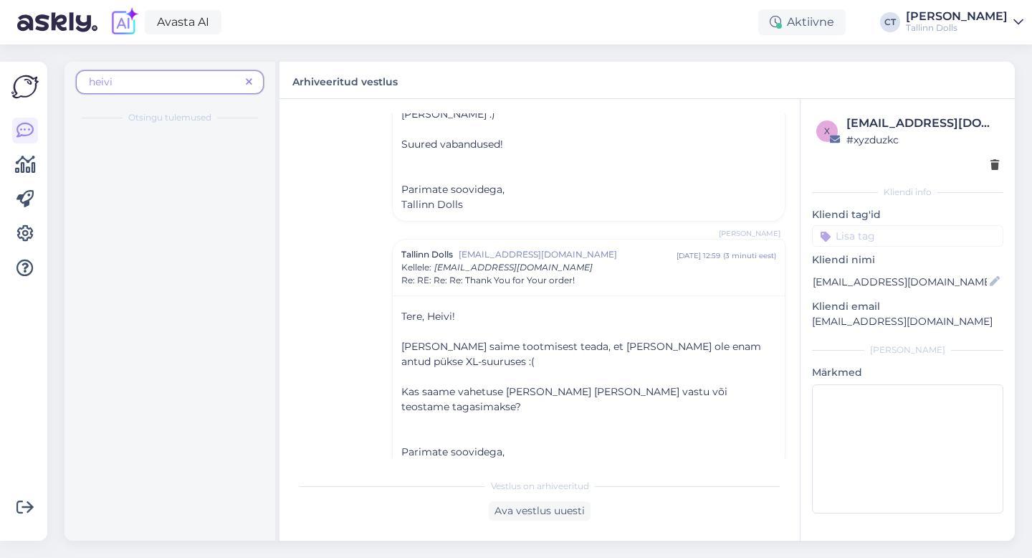
scroll to position [903, 0]
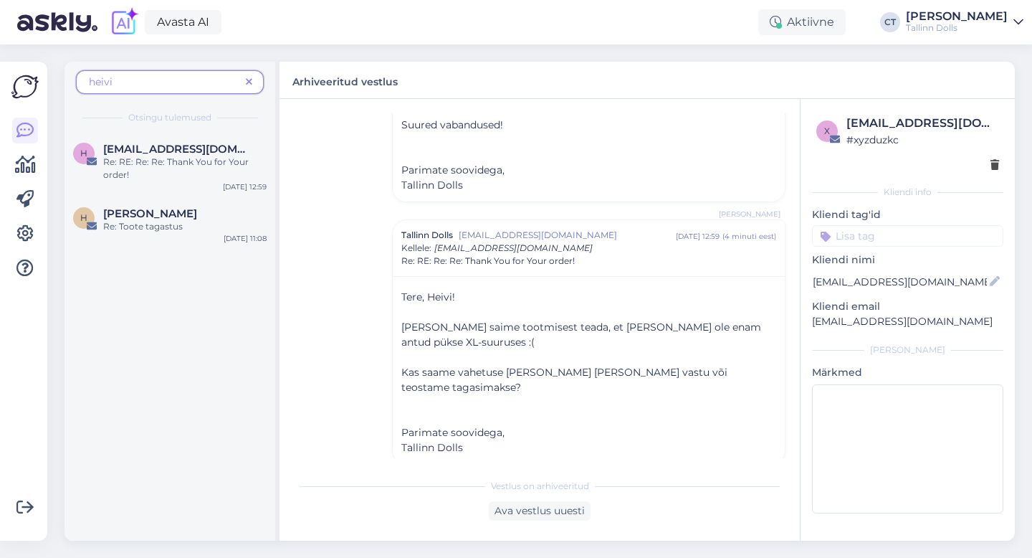
click at [252, 80] on span at bounding box center [249, 82] width 18 height 15
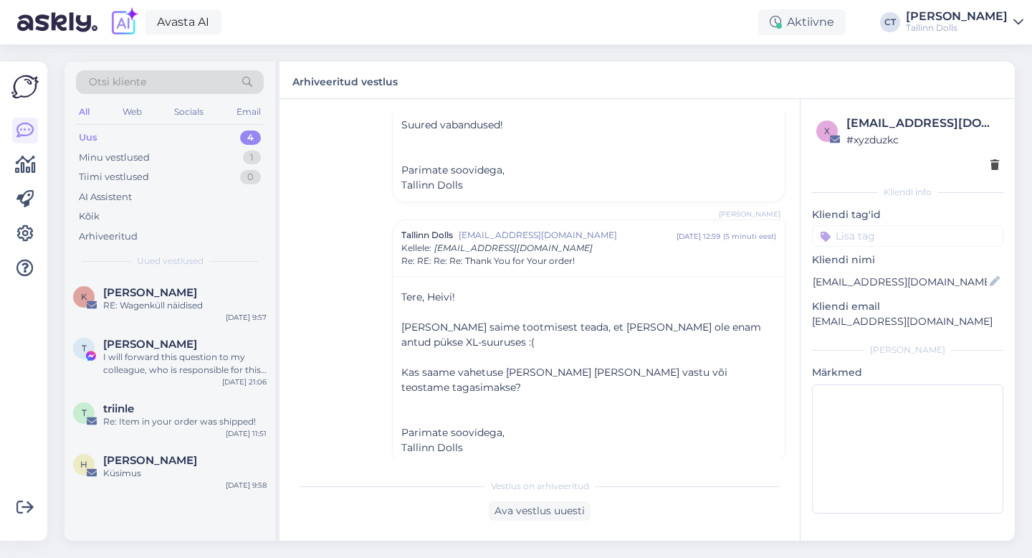
click at [181, 128] on div "Uus 4" at bounding box center [170, 138] width 188 height 20
click at [184, 357] on div "I will forward this question to my colleague, who is responsible for this. The …" at bounding box center [184, 364] width 163 height 26
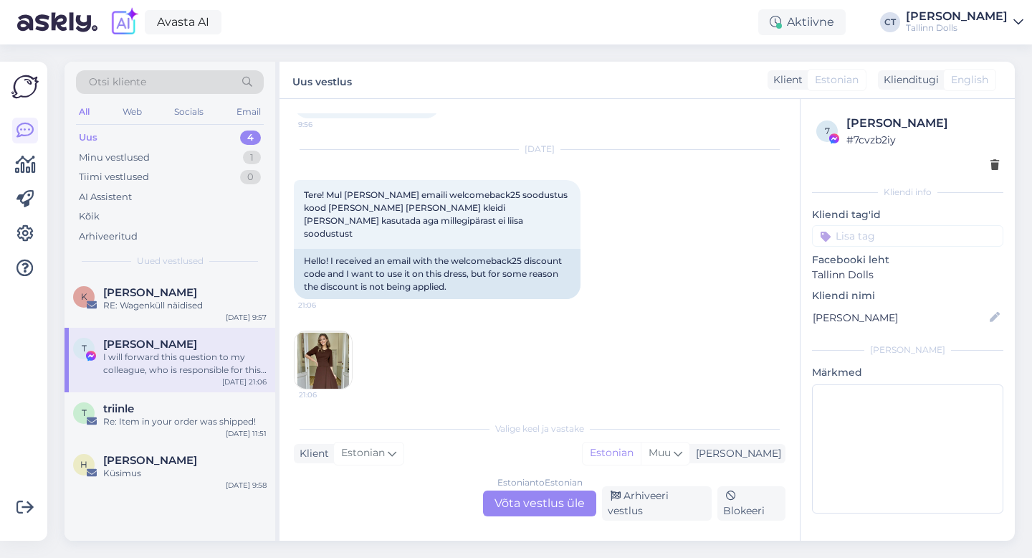
scroll to position [3683, 0]
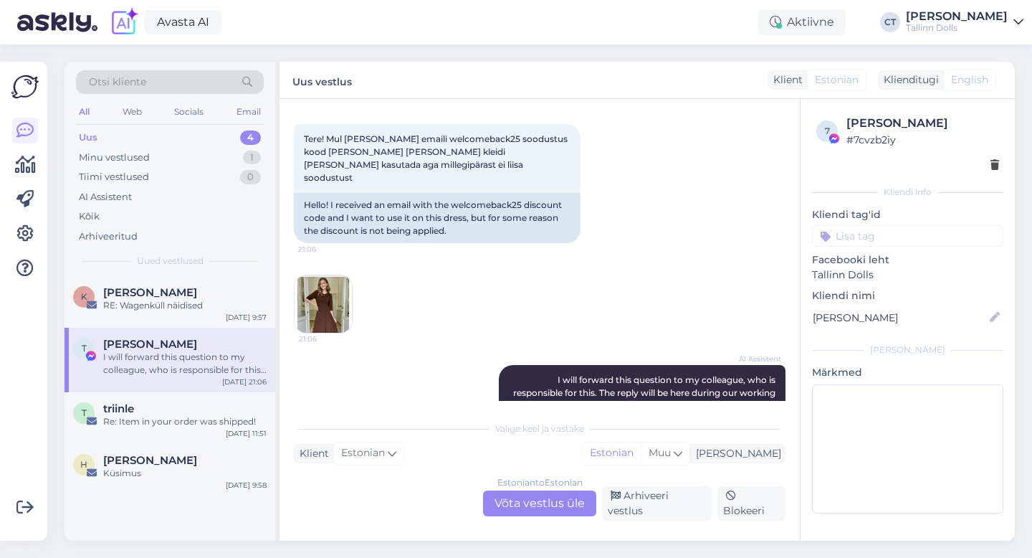
click at [548, 512] on div "Estonian to Estonian Võta vestlus üle" at bounding box center [539, 503] width 113 height 26
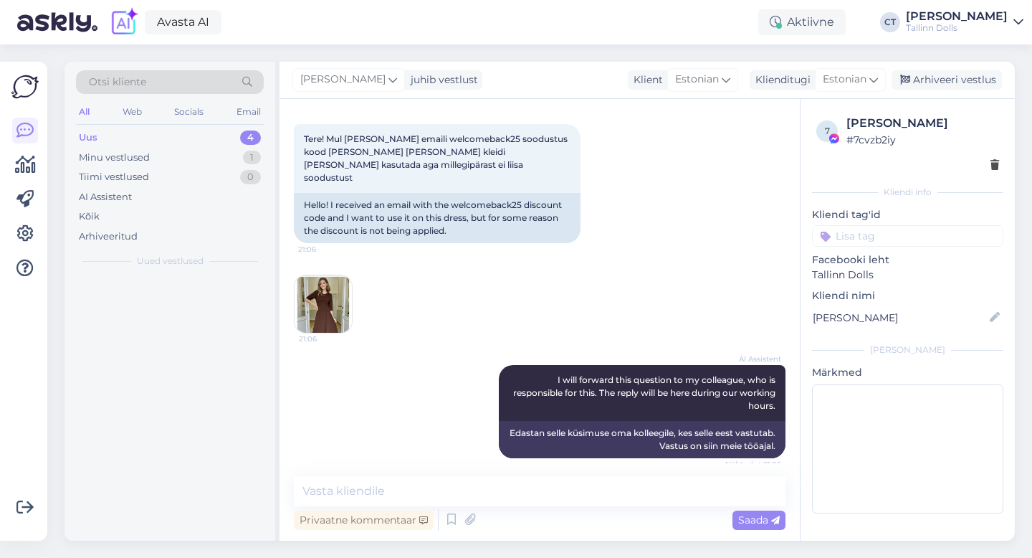
scroll to position [3629, 0]
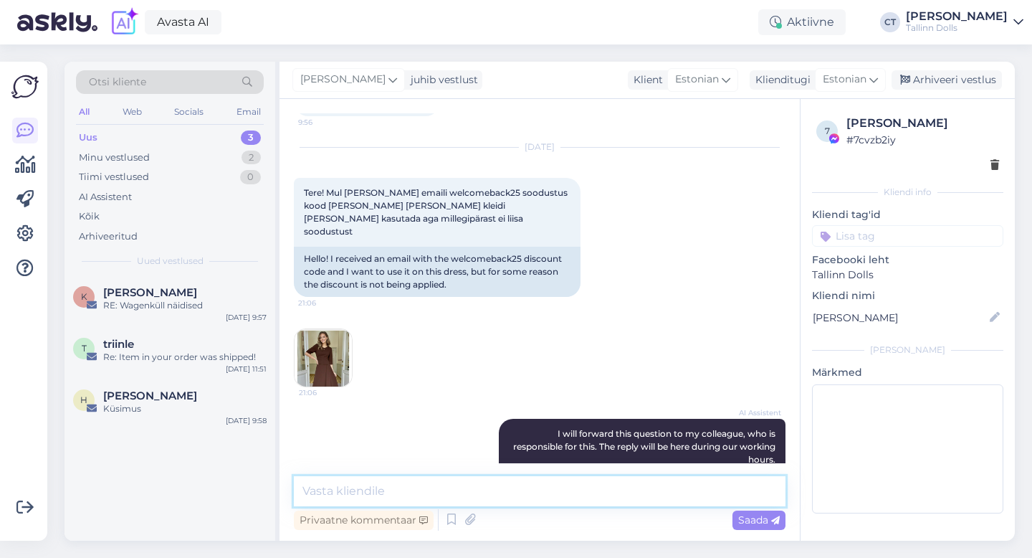
click at [548, 491] on textarea at bounding box center [540, 491] width 492 height 30
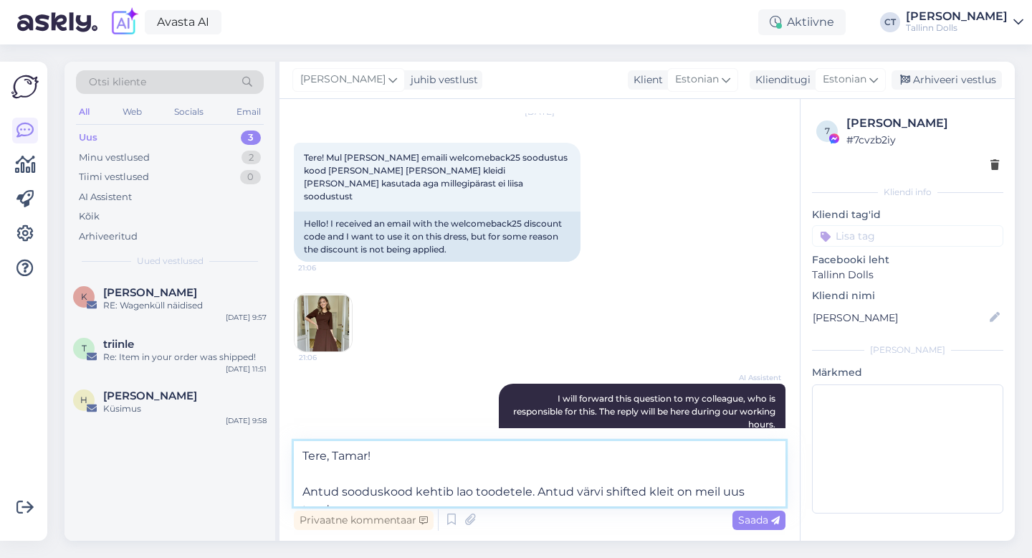
scroll to position [3682, 0]
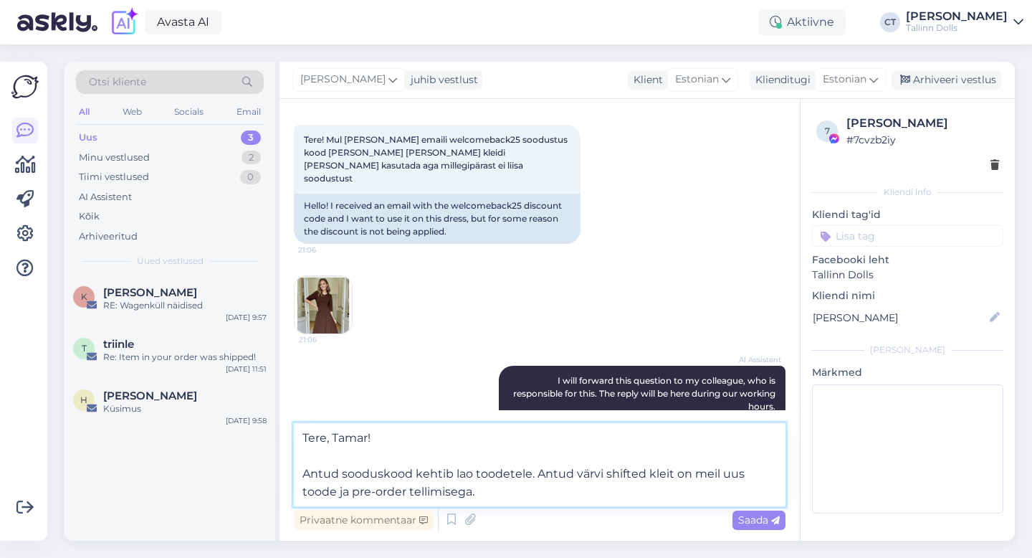
drag, startPoint x: 475, startPoint y: 492, endPoint x: 540, endPoint y: 471, distance: 67.8
click at [540, 471] on textarea "Tere, Tamar! Antud sooduskood kehtib lao toodetele. Antud värvi shifted kleit o…" at bounding box center [540, 464] width 492 height 83
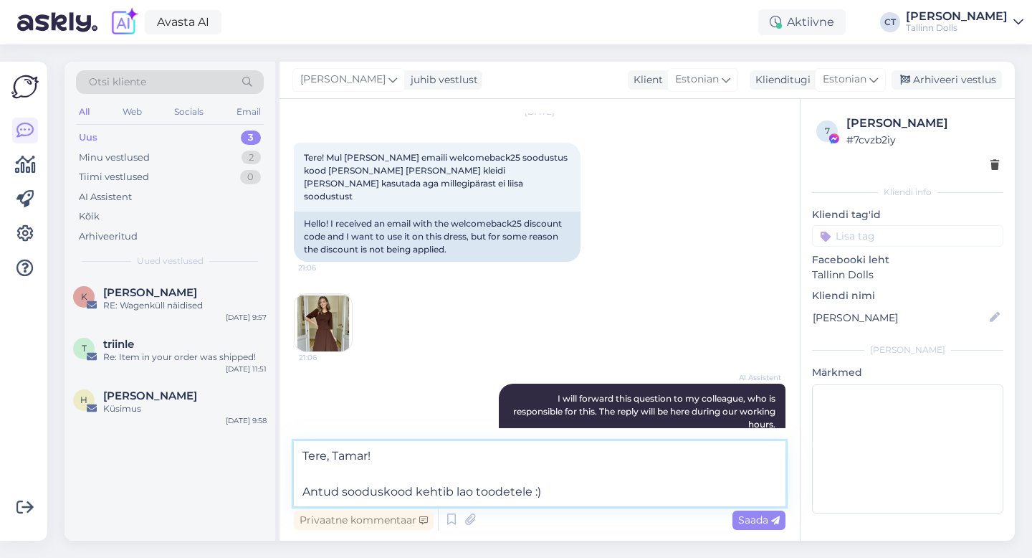
type textarea "Tere, Tamar! Antud sooduskood kehtib lao toodetele :)"
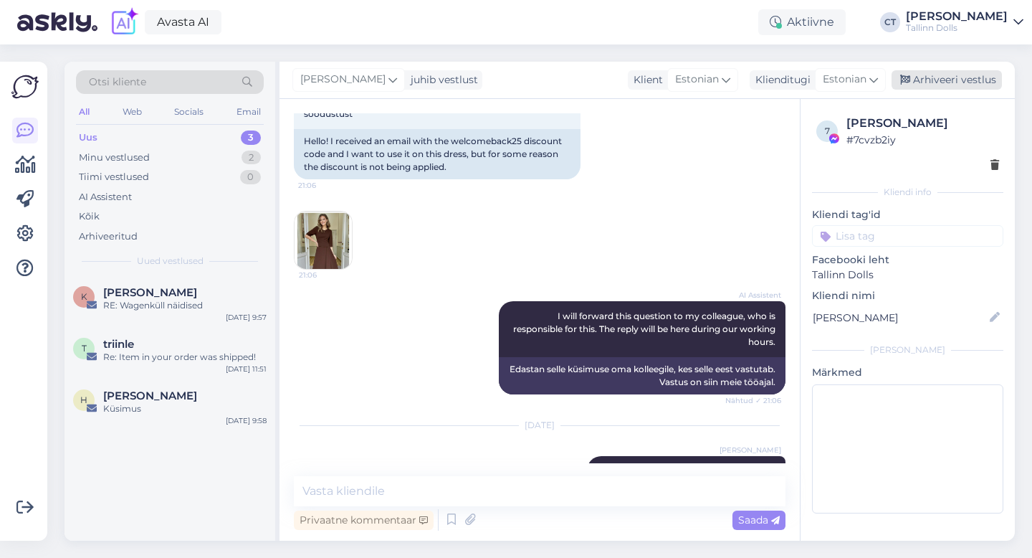
click at [956, 72] on div "Arhiveeri vestlus" at bounding box center [947, 79] width 110 height 19
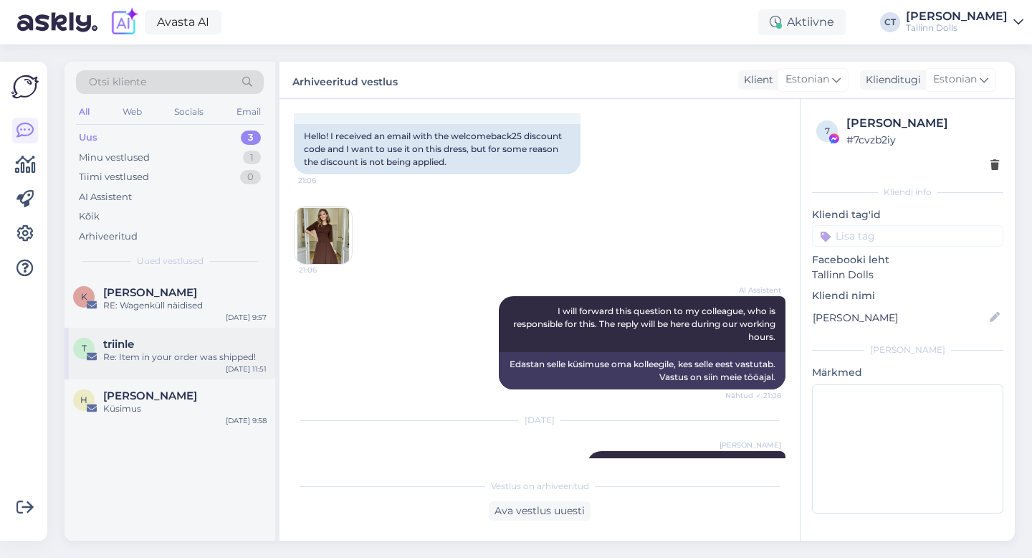
click at [158, 351] on div "Re: Item in your order was shipped!" at bounding box center [184, 357] width 163 height 13
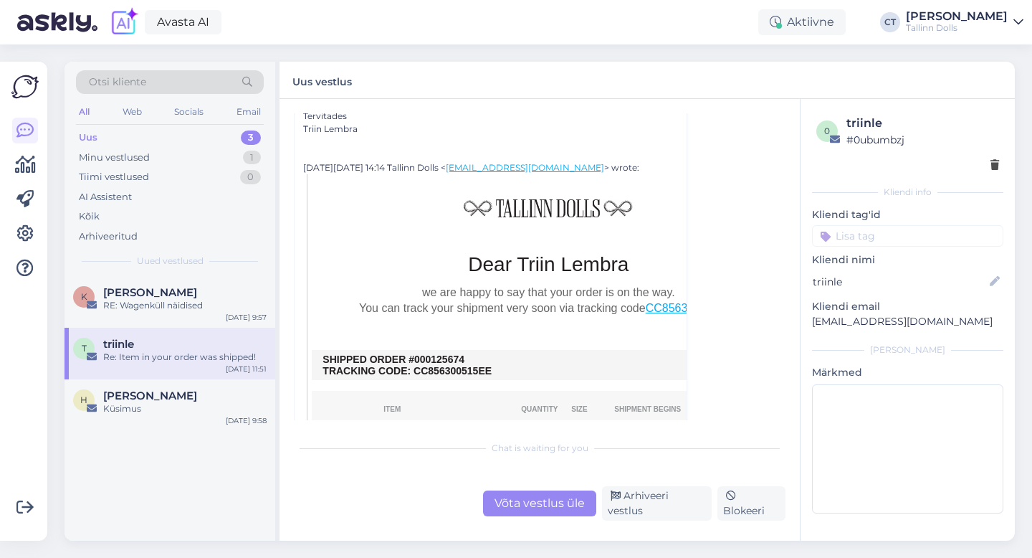
scroll to position [234, 0]
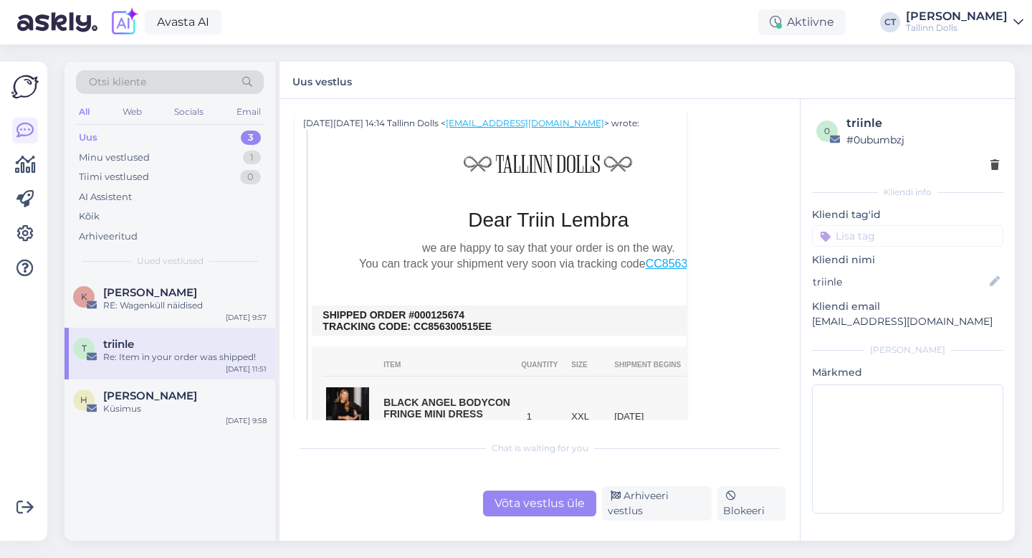
drag, startPoint x: 475, startPoint y: 316, endPoint x: 427, endPoint y: 315, distance: 47.3
click at [427, 315] on td "SHIPPED ORDER #000125674 TRACKING CODE: CC856300515EE" at bounding box center [549, 320] width 452 height 23
drag, startPoint x: 473, startPoint y: 317, endPoint x: 434, endPoint y: 316, distance: 39.4
click at [434, 316] on td "SHIPPED ORDER #000125674 TRACKING CODE: CC856300515EE" at bounding box center [549, 320] width 452 height 23
click at [525, 516] on div "Võta vestlus üle" at bounding box center [539, 503] width 113 height 26
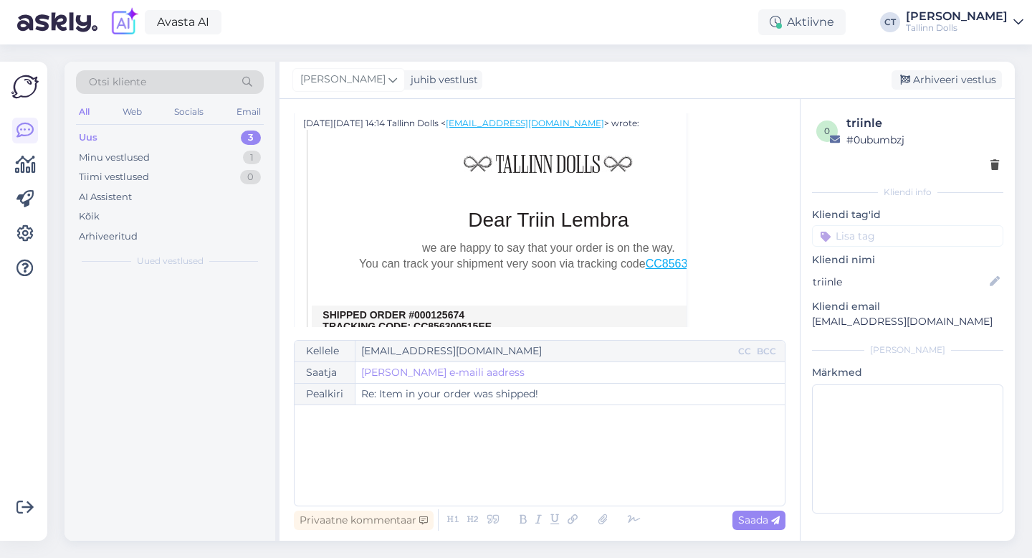
scroll to position [39, 0]
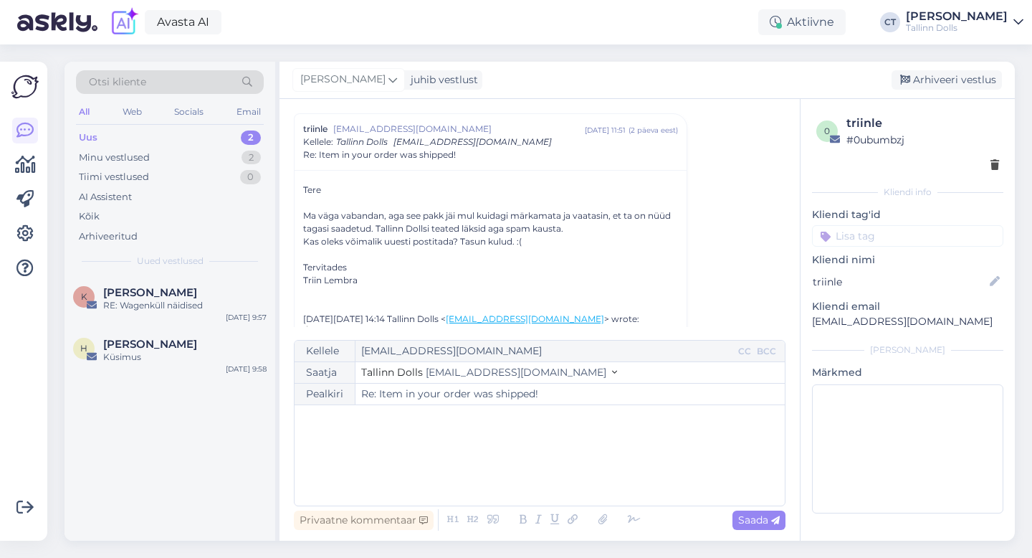
click at [525, 479] on div "﻿" at bounding box center [540, 455] width 476 height 86
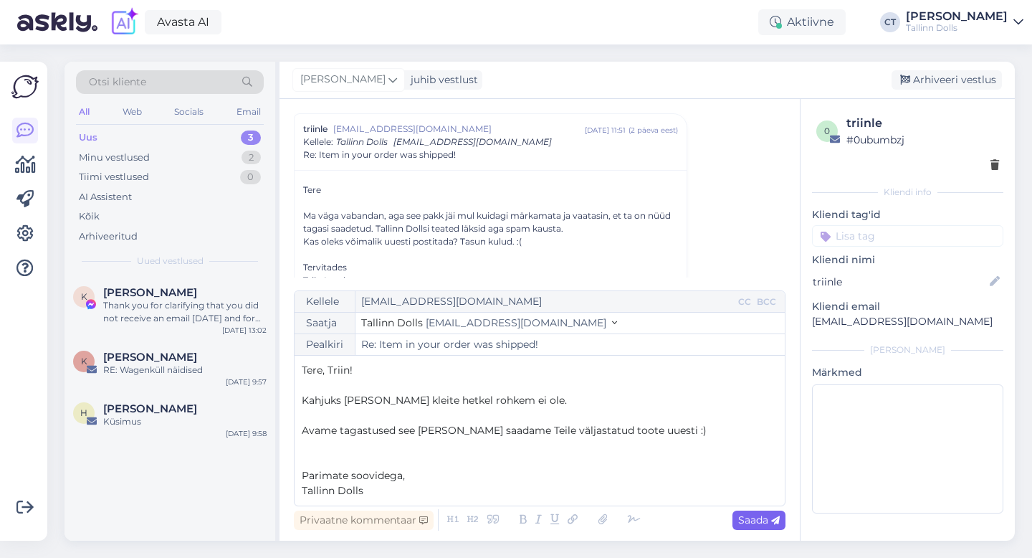
click at [773, 521] on icon at bounding box center [775, 520] width 9 height 9
type input "Re: Re: Item in your order was shipped!"
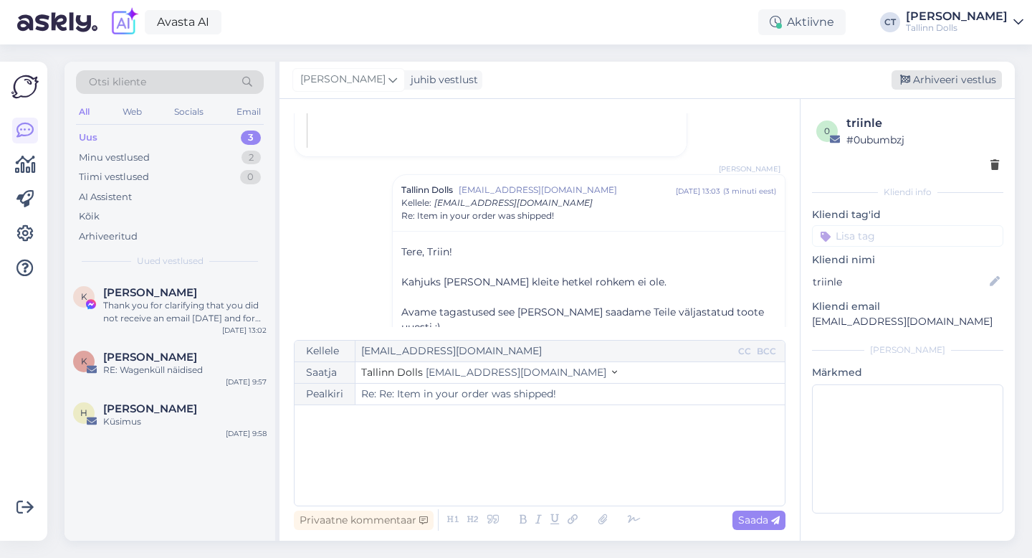
click at [946, 87] on div "Arhiveeri vestlus" at bounding box center [947, 79] width 110 height 19
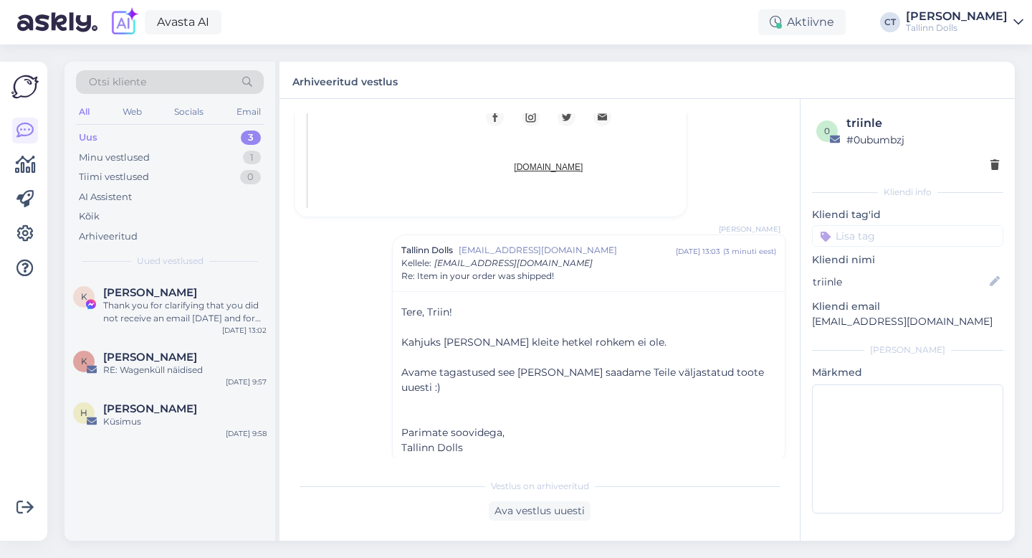
click at [108, 334] on div "K [PERSON_NAME] Thank you for clarifying that you did not receive an email [DAT…" at bounding box center [170, 308] width 211 height 65
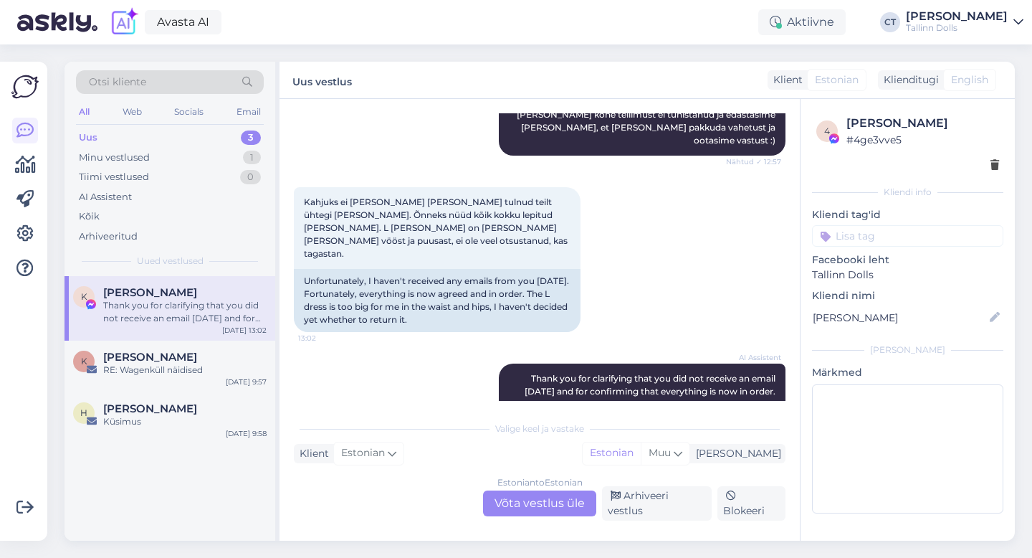
click at [520, 503] on div "Estonian to Estonian Võta vestlus üle" at bounding box center [539, 503] width 113 height 26
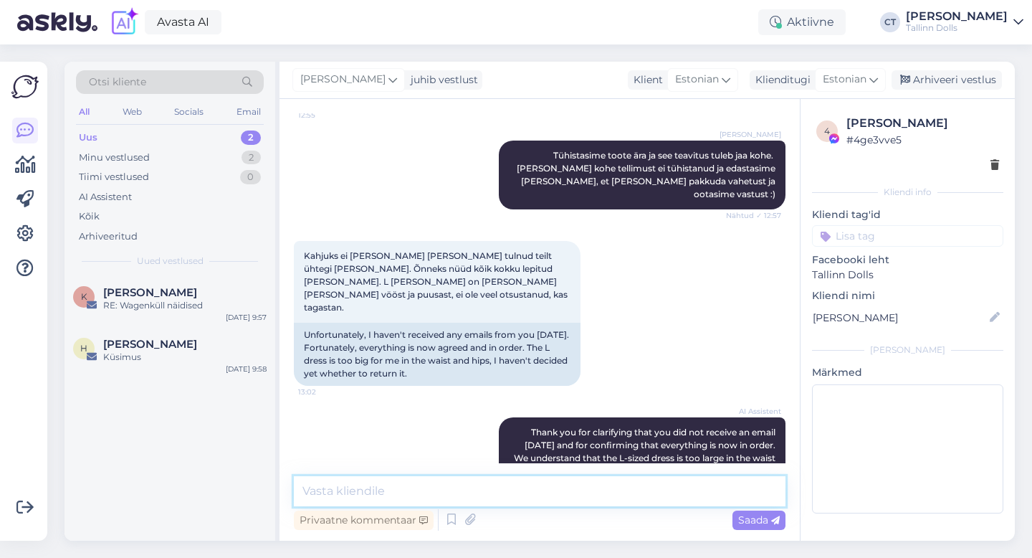
click at [520, 500] on textarea at bounding box center [540, 491] width 492 height 30
click at [460, 493] on textarea at bounding box center [540, 491] width 492 height 30
type textarea "T"
type textarea "H"
type textarea "Hästi, andke julgelt [PERSON_NAME] soovite tagastada ja edastame info :)"
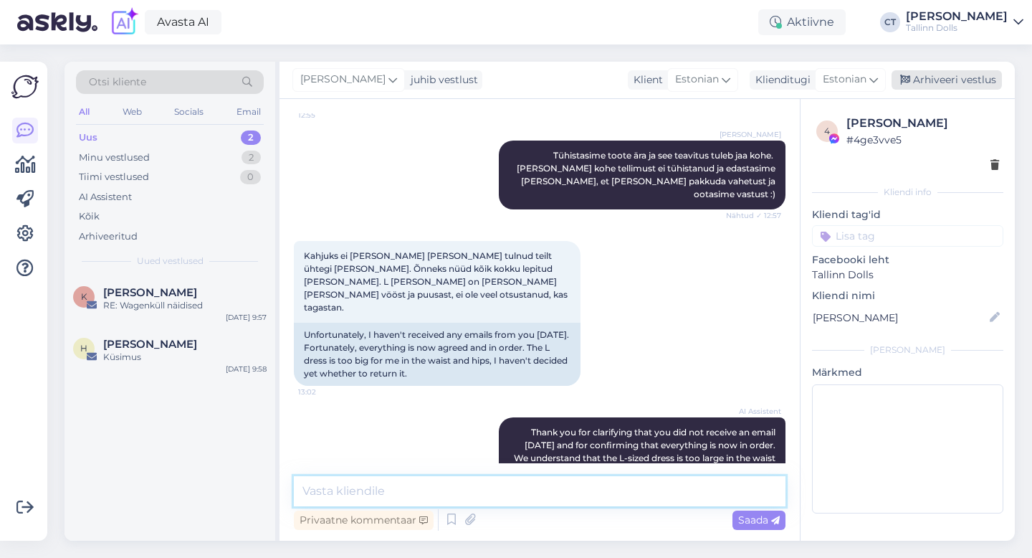
scroll to position [2280, 0]
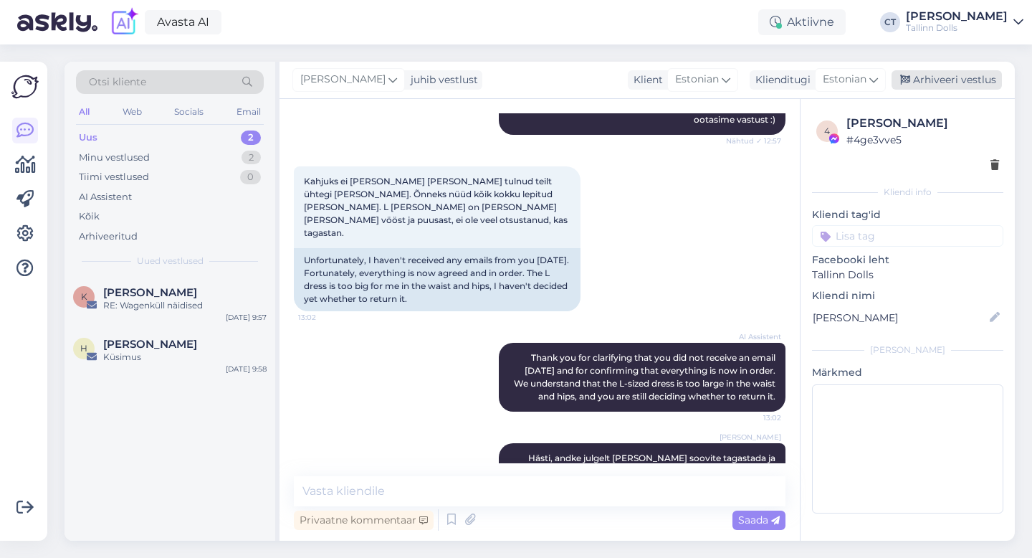
click at [984, 79] on div "Arhiveeri vestlus" at bounding box center [947, 79] width 110 height 19
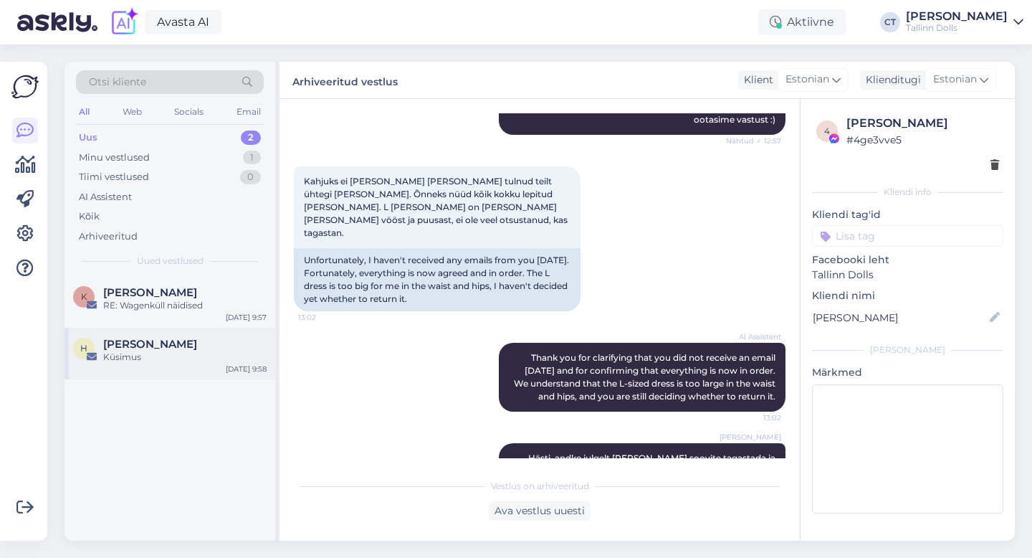
click at [195, 328] on div "H [PERSON_NAME] Küsimus [DATE] 9:58" at bounding box center [170, 354] width 211 height 52
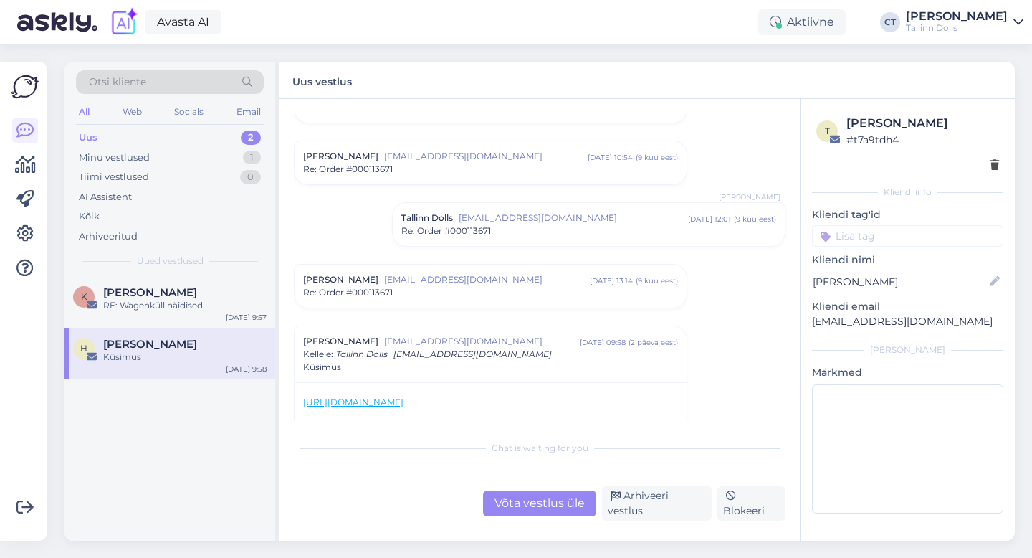
click at [188, 358] on div "Küsimus" at bounding box center [184, 357] width 163 height 13
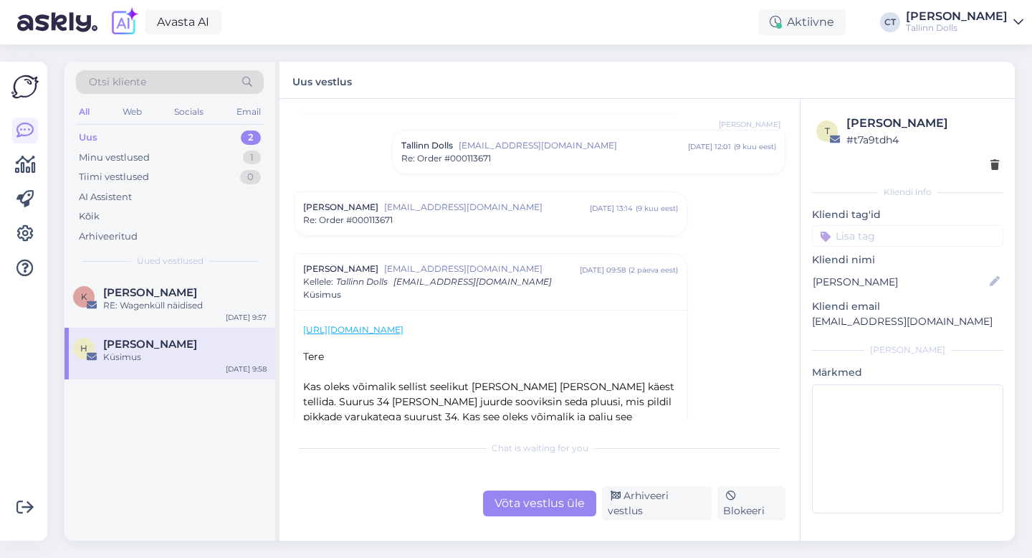
scroll to position [1162, 0]
click at [405, 222] on div "Re: Order #000113671" at bounding box center [490, 220] width 375 height 13
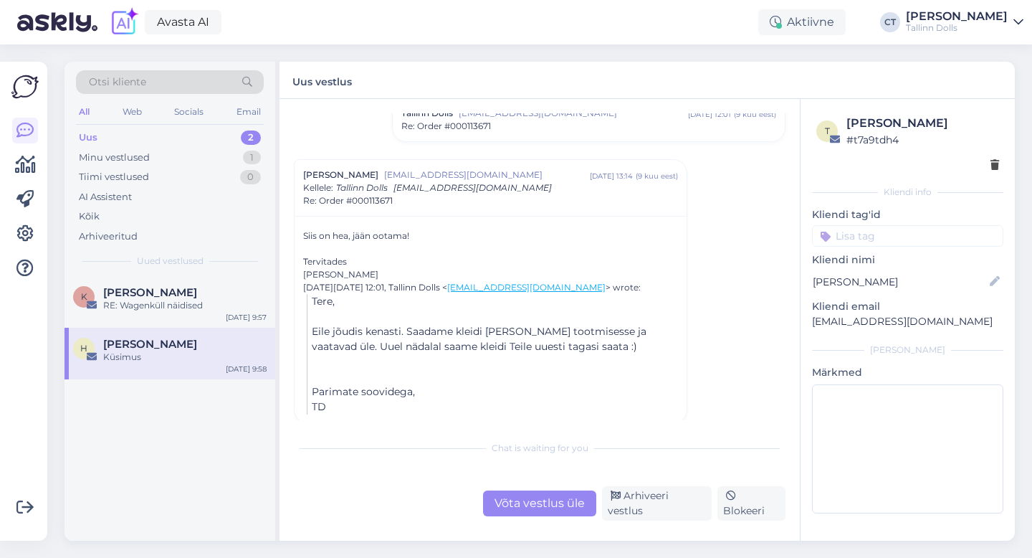
click at [523, 137] on div "Tallinn Dolls [EMAIL_ADDRESS][DOMAIN_NAME] [DATE] 12:01 ( 9 kuu eest ) Re: Orde…" at bounding box center [589, 119] width 392 height 43
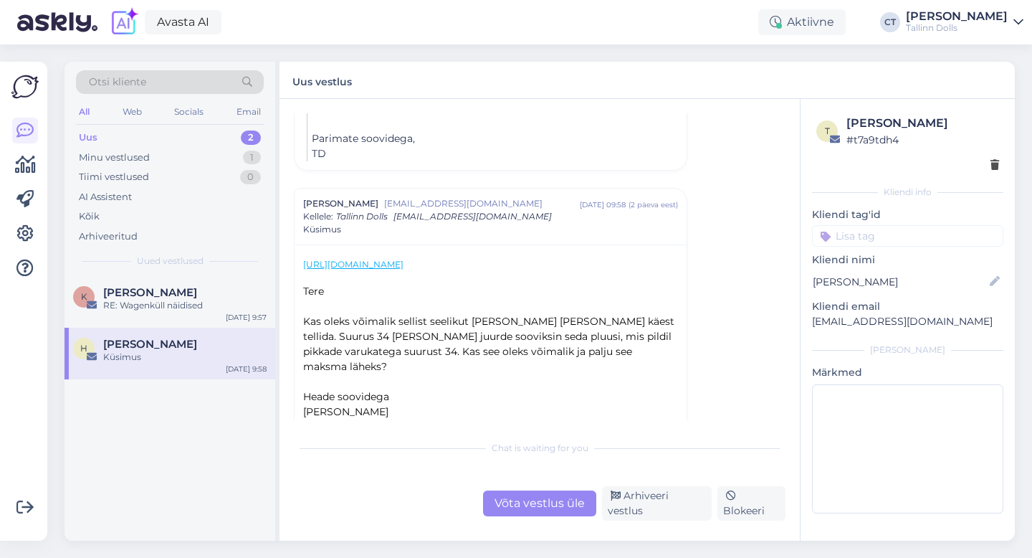
scroll to position [1623, 0]
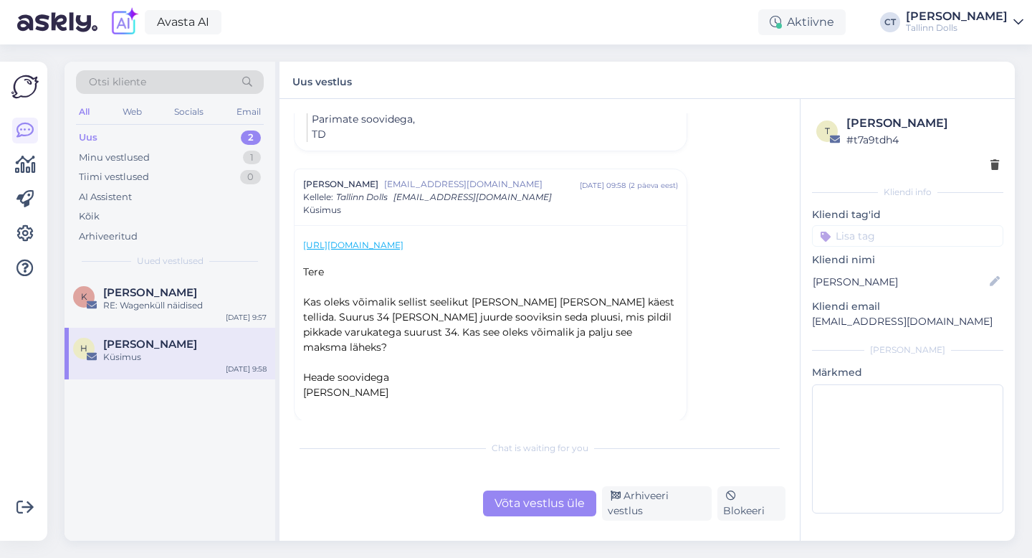
click at [404, 245] on link "[URL][DOMAIN_NAME]" at bounding box center [353, 244] width 100 height 11
click at [523, 503] on div "Võta vestlus üle" at bounding box center [539, 503] width 113 height 26
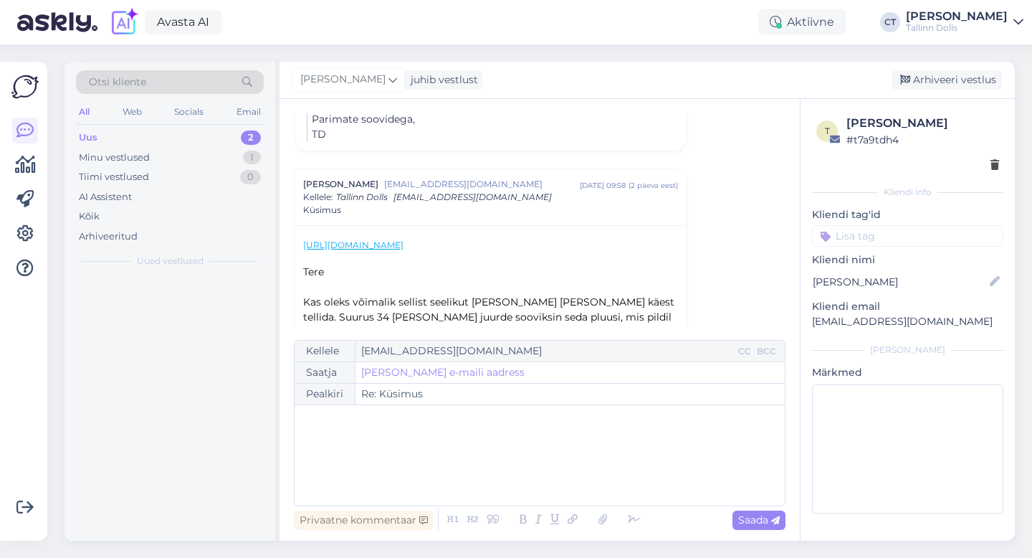
scroll to position [1678, 0]
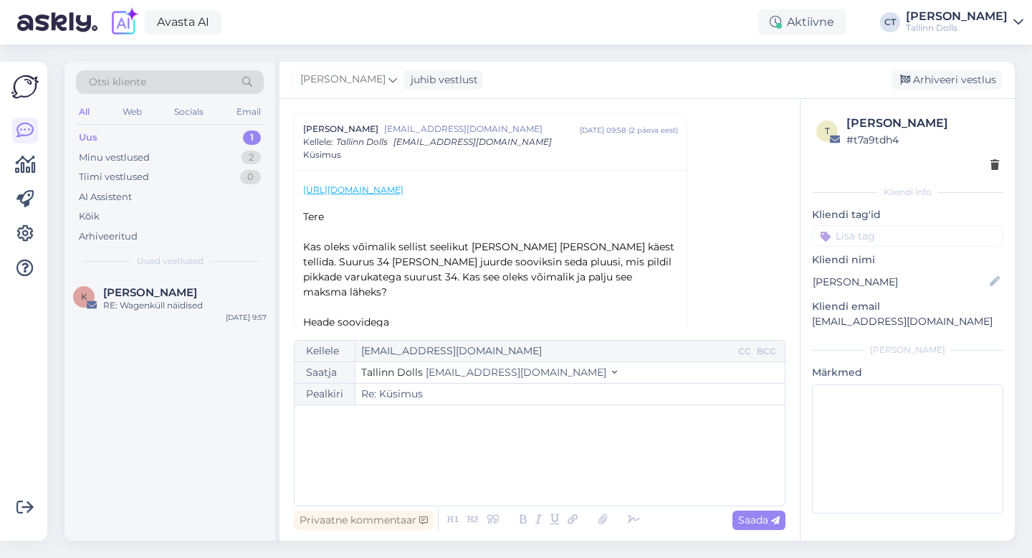
click at [533, 480] on div "﻿" at bounding box center [540, 455] width 476 height 86
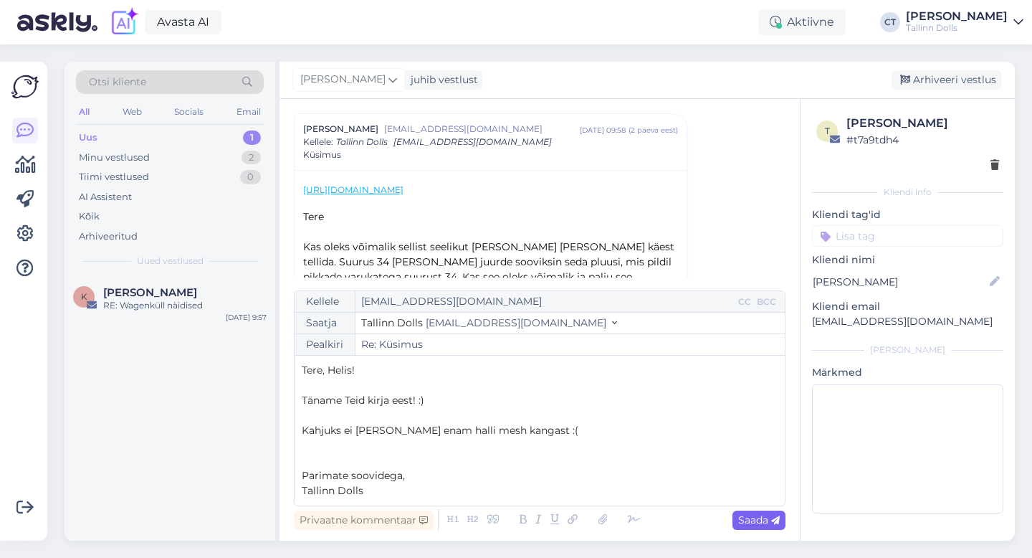
click at [753, 523] on span "Saada" at bounding box center [759, 519] width 42 height 13
type input "Re: Küsimus"
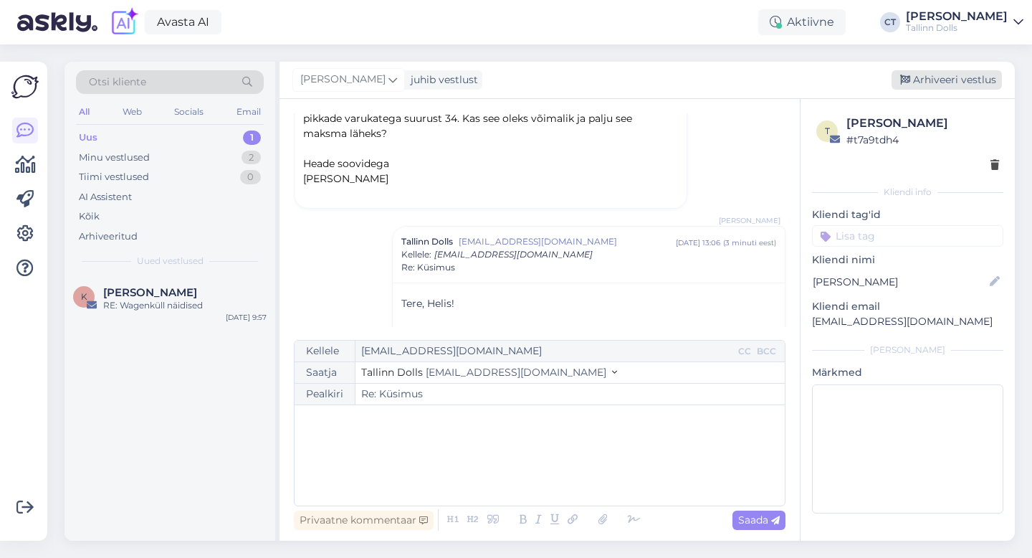
click at [967, 72] on div "Arhiveeri vestlus" at bounding box center [947, 79] width 110 height 19
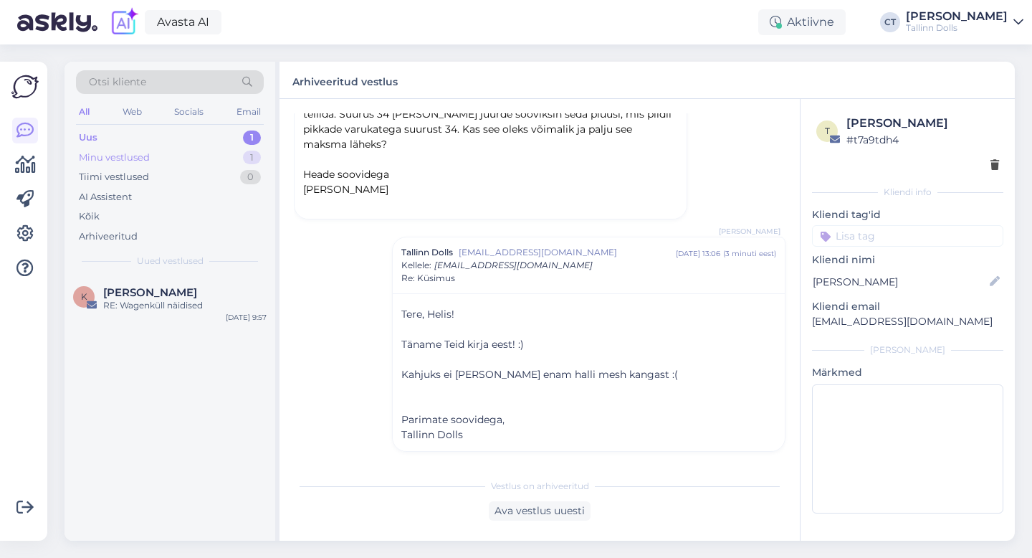
click at [125, 155] on div "Minu vestlused" at bounding box center [114, 158] width 71 height 14
click at [148, 305] on div "Re: Fwd: toodete tagastamine" at bounding box center [184, 305] width 163 height 13
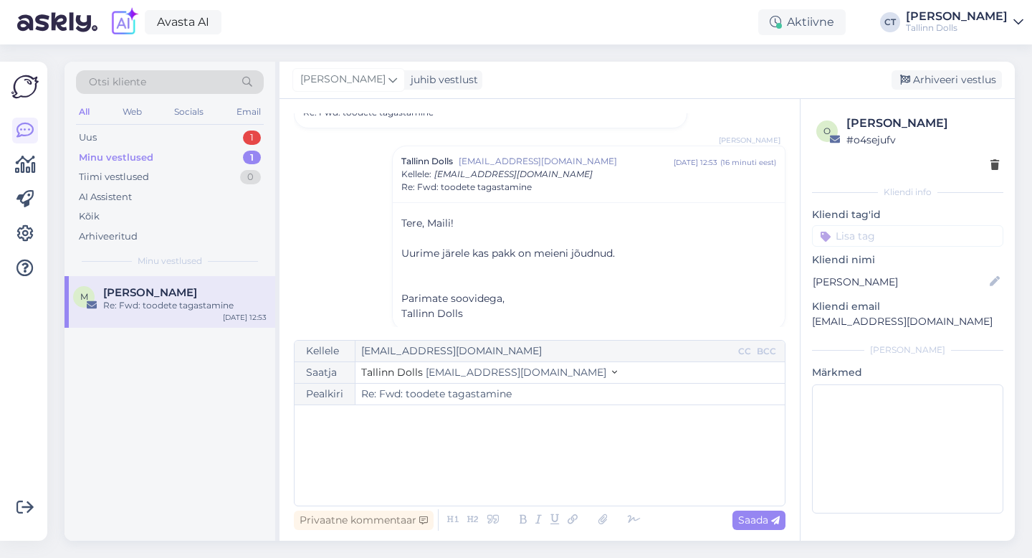
scroll to position [385, 0]
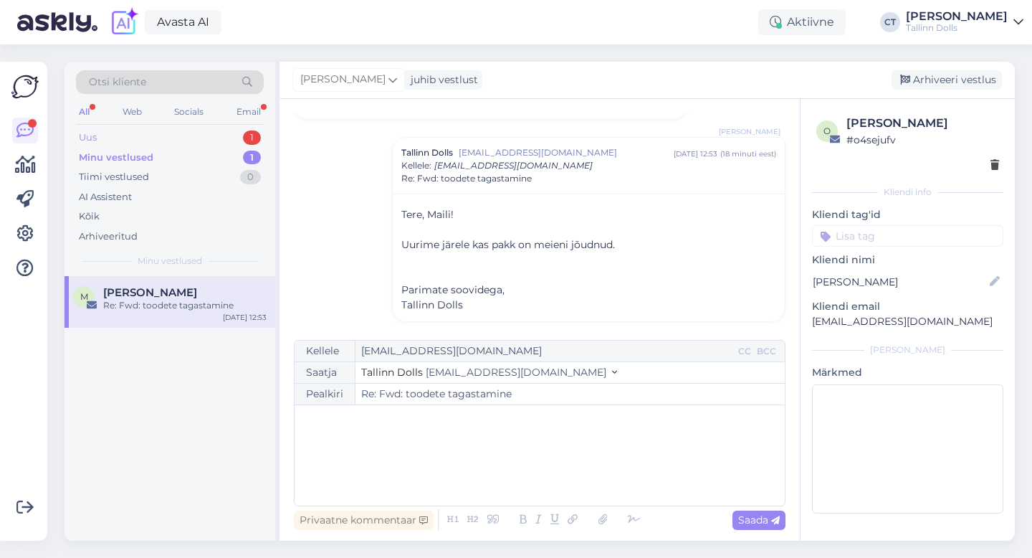
click at [142, 141] on div "Uus 1" at bounding box center [170, 138] width 188 height 20
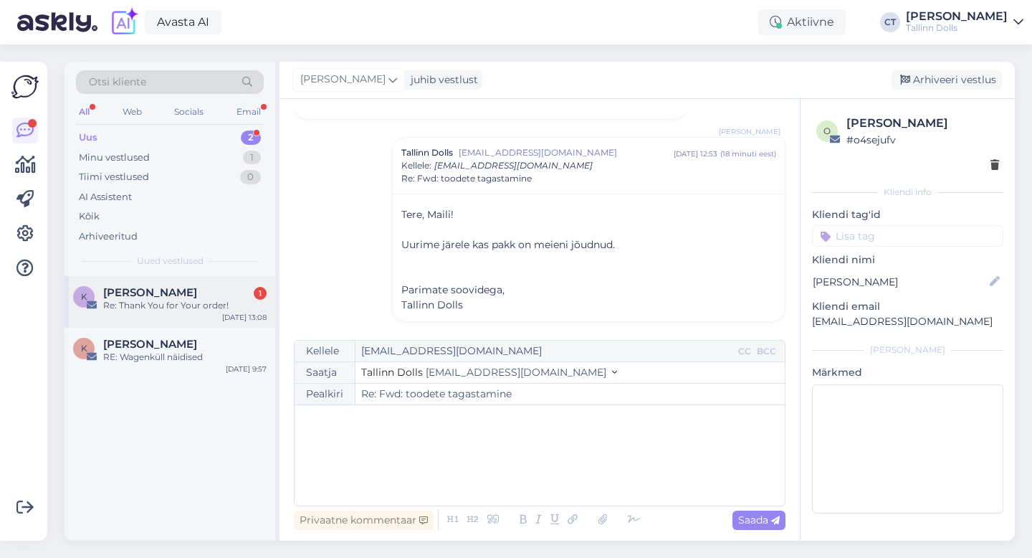
click at [157, 286] on span "[PERSON_NAME]" at bounding box center [150, 292] width 94 height 13
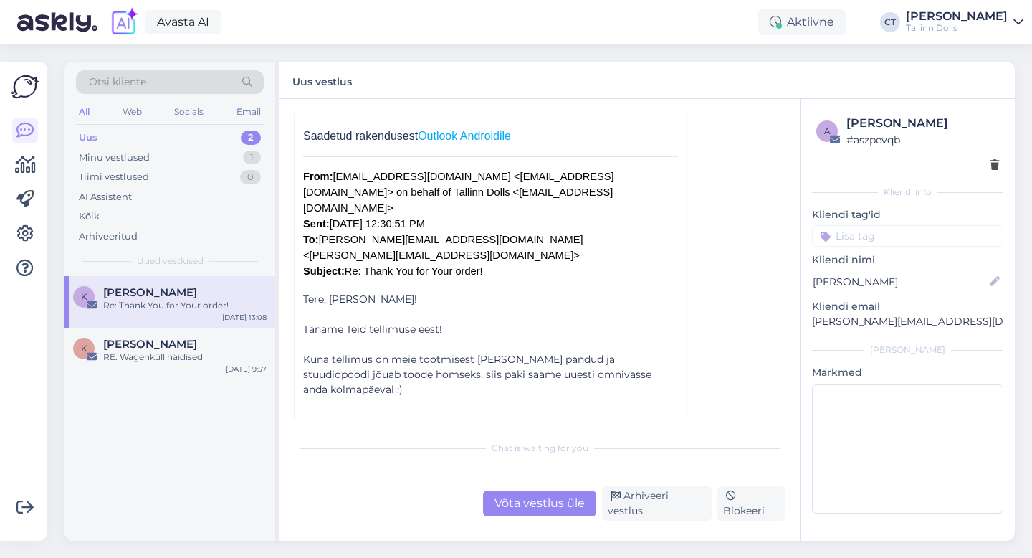
scroll to position [336, 0]
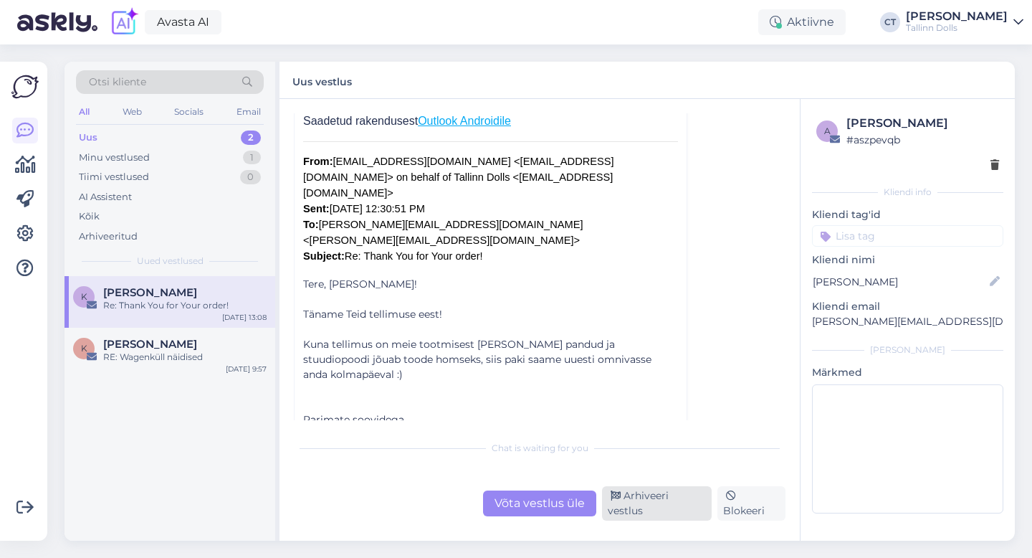
click at [655, 502] on div "Arhiveeri vestlus" at bounding box center [657, 503] width 110 height 34
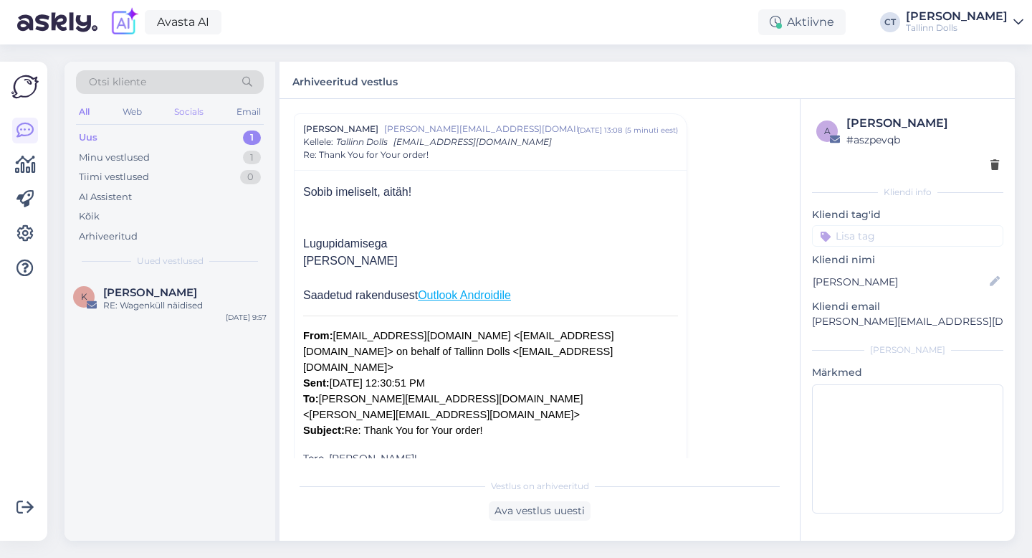
click at [196, 118] on div "Socials" at bounding box center [188, 112] width 35 height 19
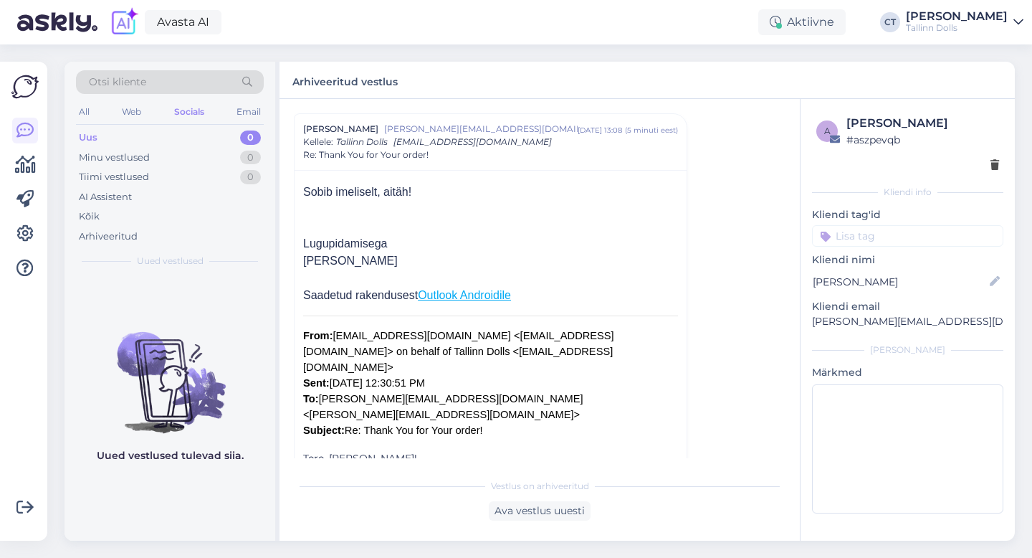
click at [196, 135] on div "Uus 0" at bounding box center [170, 138] width 188 height 20
click at [82, 107] on div "All" at bounding box center [84, 112] width 16 height 19
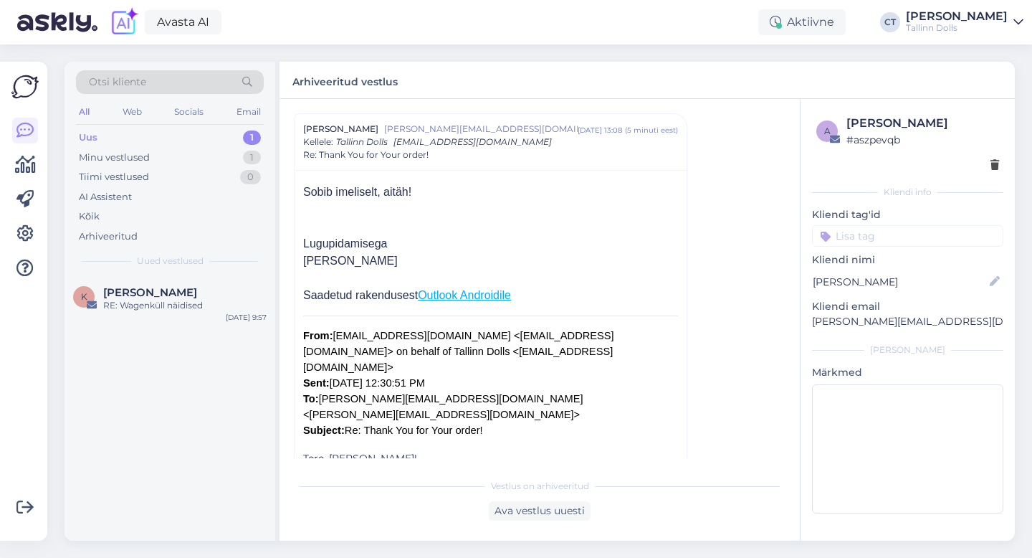
click at [703, 210] on div "Vestlus algas [PERSON_NAME] [PERSON_NAME][EMAIL_ADDRESS][DOMAIN_NAME] [DATE] 17…" at bounding box center [546, 285] width 505 height 345
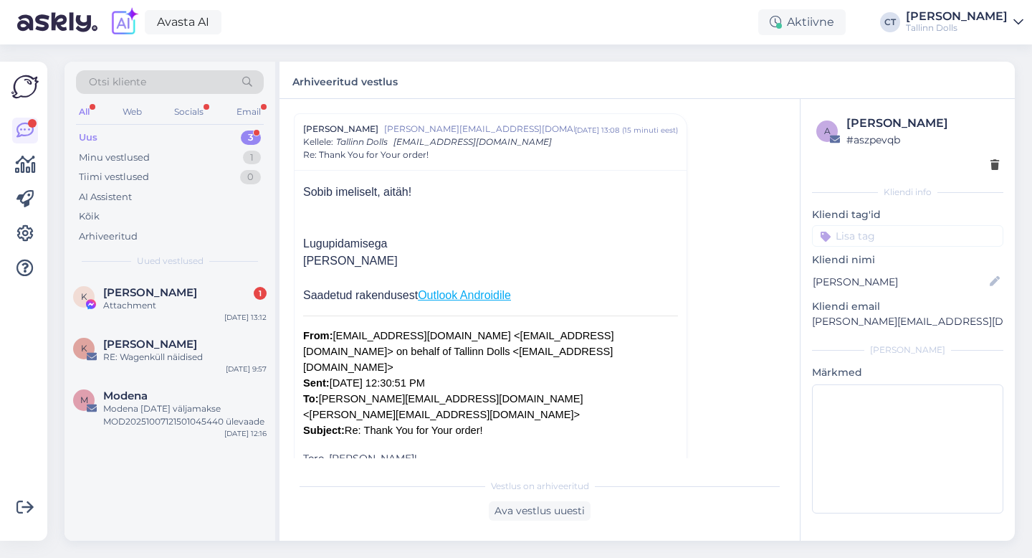
click at [100, 141] on div "Uus 3" at bounding box center [170, 138] width 188 height 20
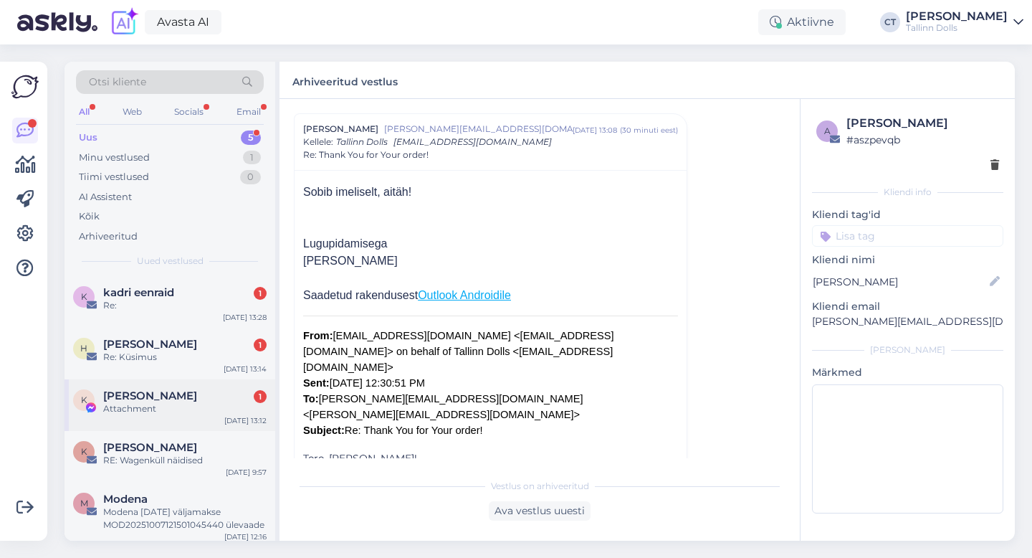
click at [172, 384] on div "K [PERSON_NAME] 1 Attachment [DATE] 13:12" at bounding box center [170, 405] width 211 height 52
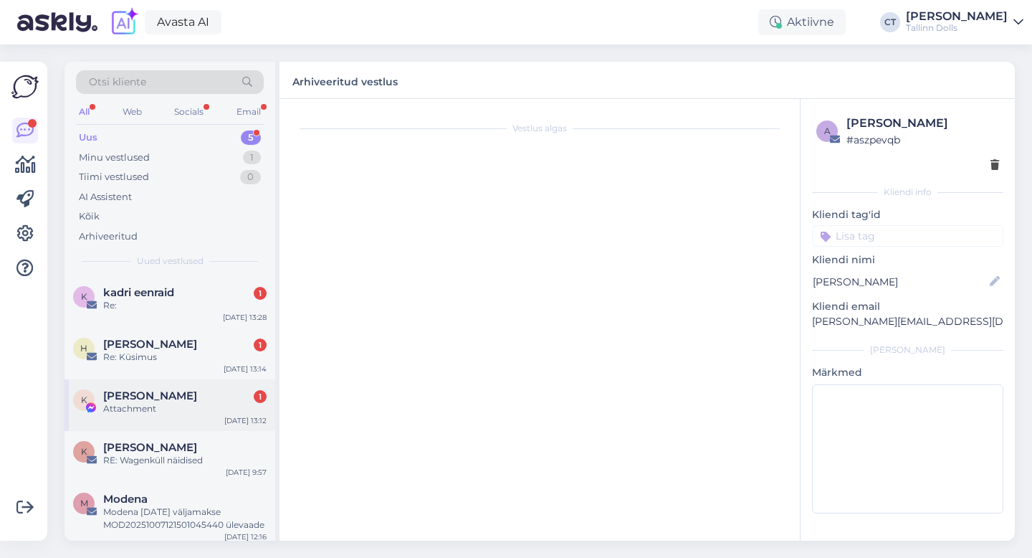
scroll to position [2424, 0]
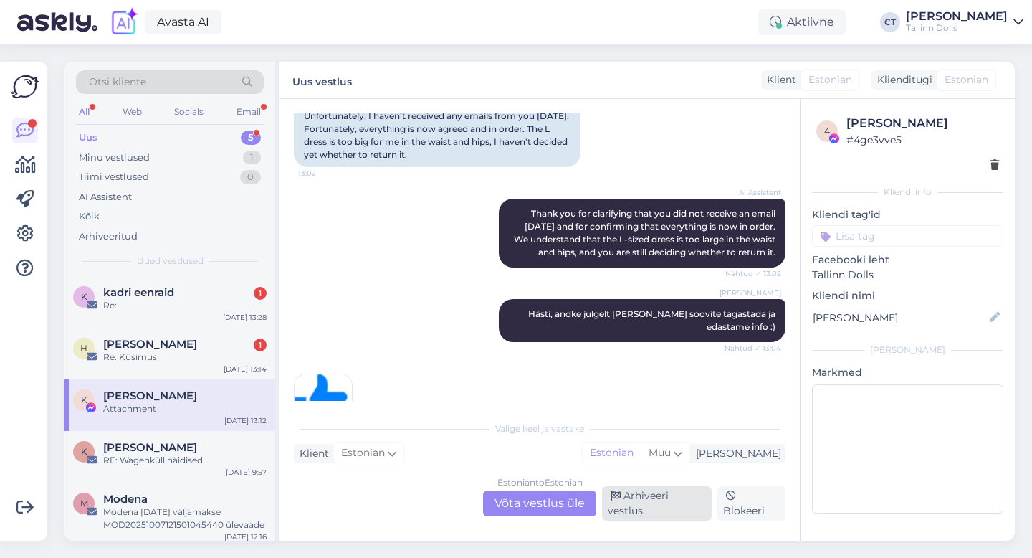
click at [646, 504] on div "Arhiveeri vestlus" at bounding box center [657, 503] width 110 height 34
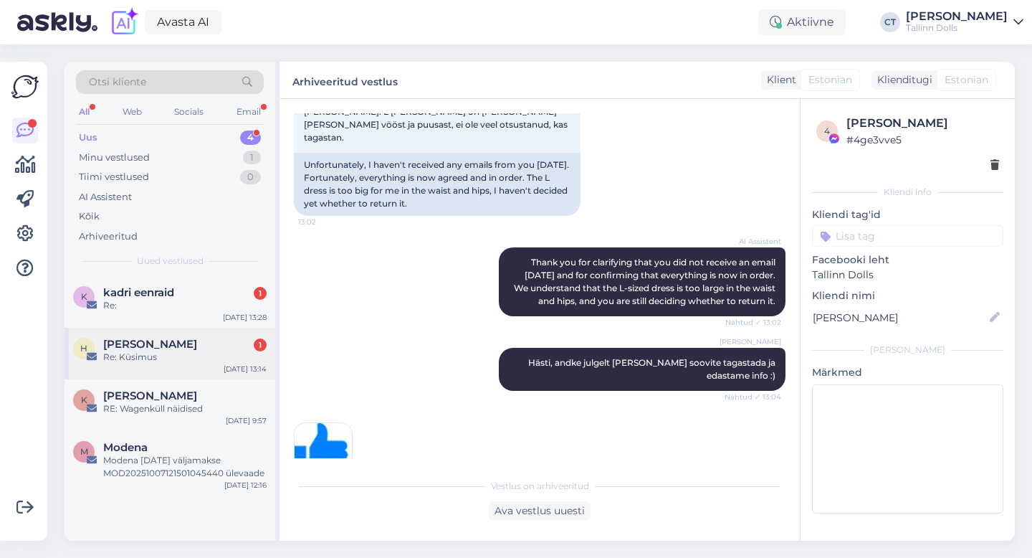
click at [187, 355] on div "Re: Küsimus" at bounding box center [184, 357] width 163 height 13
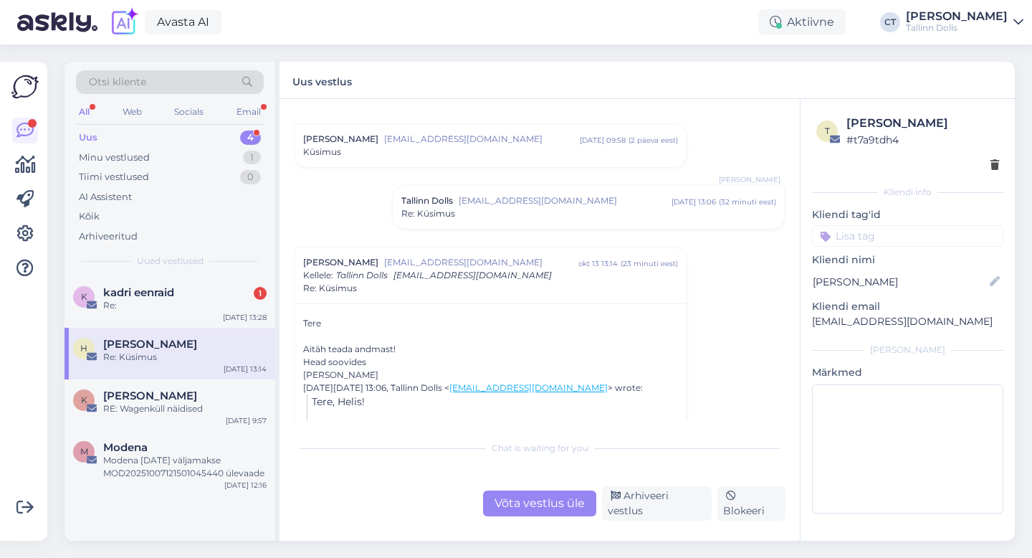
scroll to position [1313, 0]
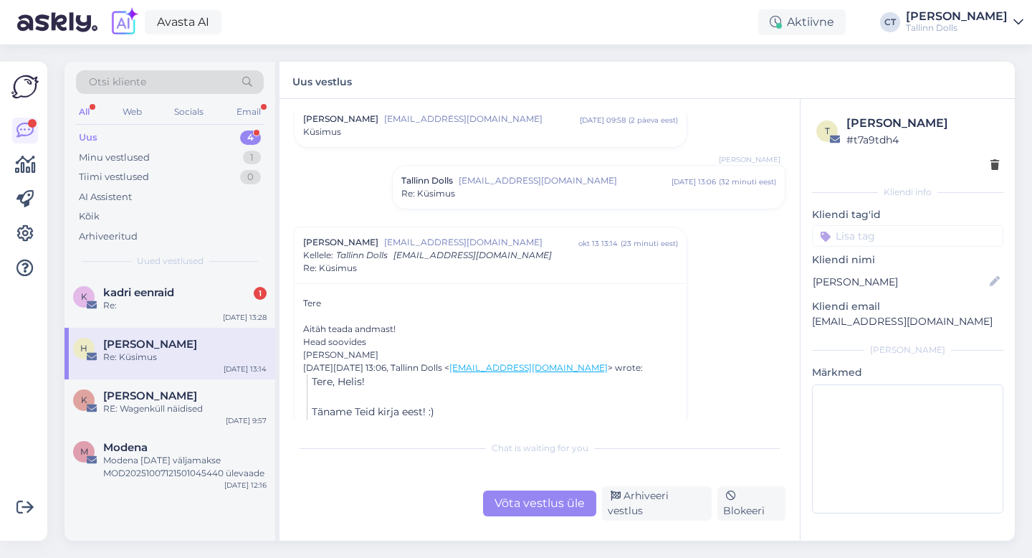
click at [484, 204] on div "Tallinn Dolls [EMAIL_ADDRESS][DOMAIN_NAME] [DATE] 13:06 ( 32 minuti eest ) Re: …" at bounding box center [589, 187] width 392 height 43
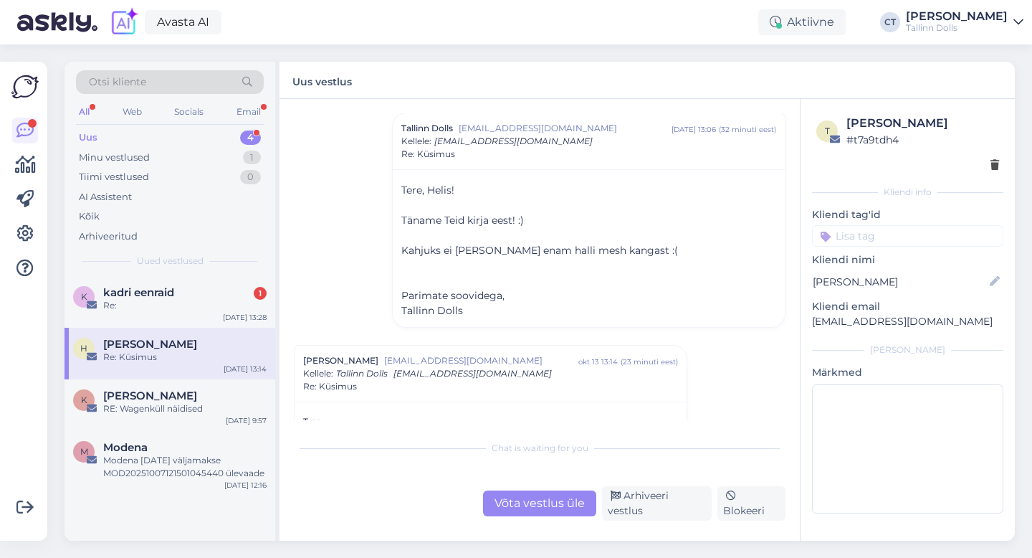
scroll to position [1366, 0]
click at [653, 496] on div "Võta vestlus üle Arhiveeri vestlus Blokeeri" at bounding box center [540, 503] width 492 height 34
click at [656, 508] on div "Arhiveeri vestlus" at bounding box center [657, 503] width 110 height 34
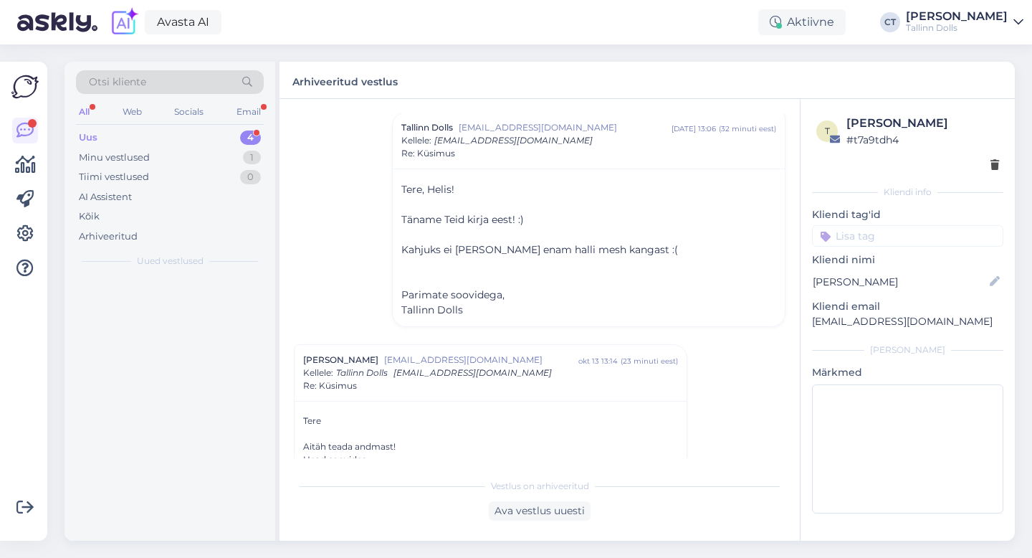
scroll to position [1553, 0]
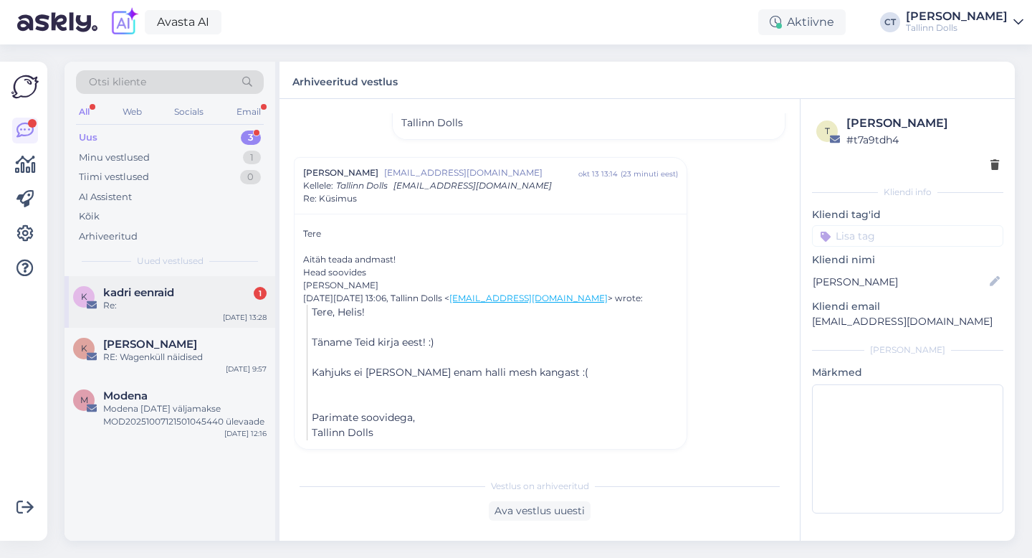
click at [167, 294] on span "kadri eenraid" at bounding box center [138, 292] width 71 height 13
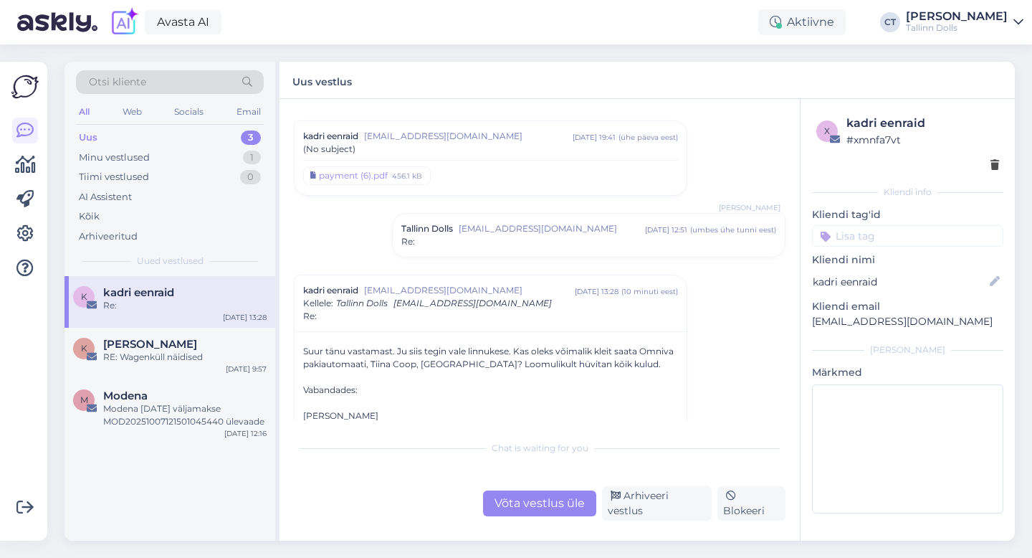
scroll to position [39, 0]
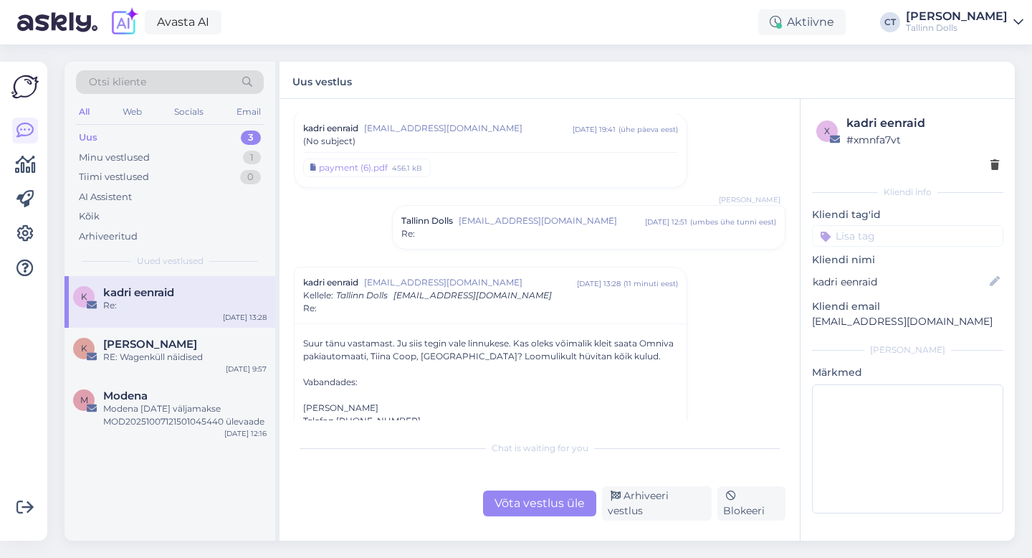
click at [541, 510] on div "Võta vestlus üle" at bounding box center [539, 503] width 113 height 26
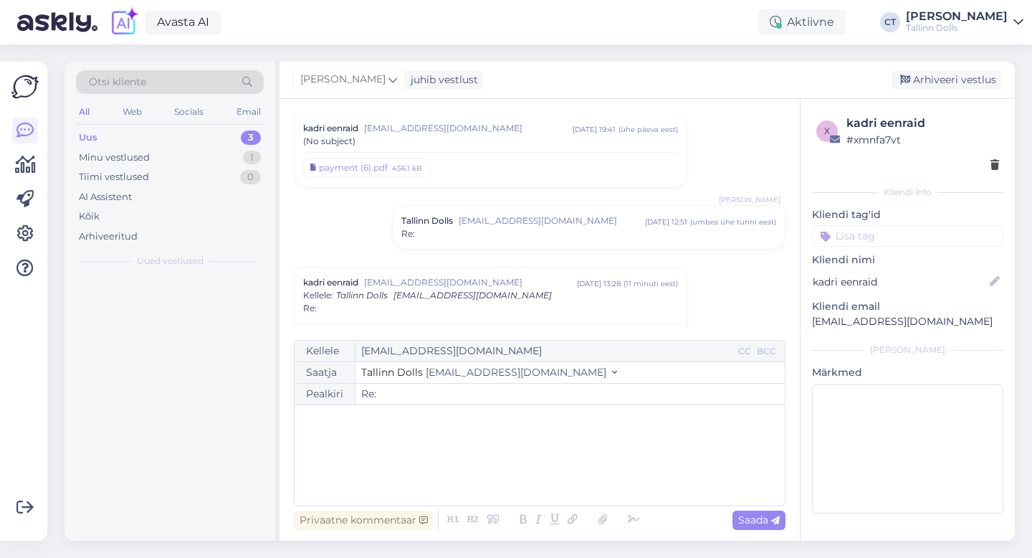
scroll to position [193, 0]
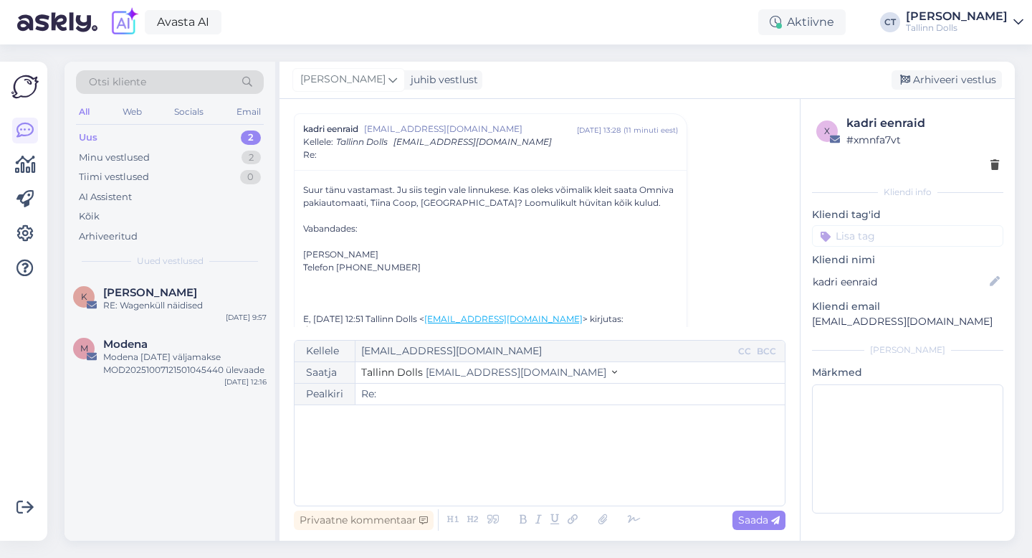
click at [538, 482] on div "﻿" at bounding box center [540, 455] width 476 height 86
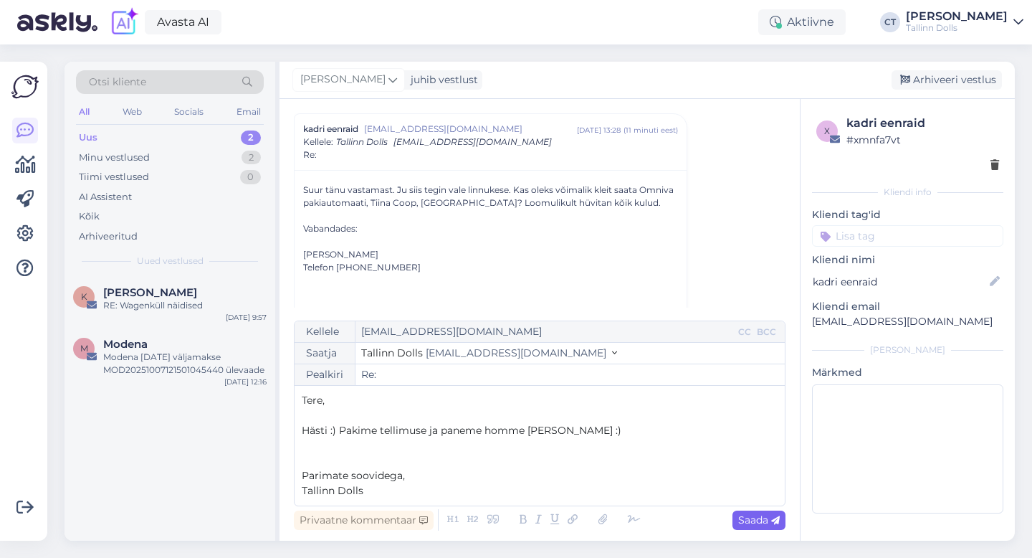
click at [766, 517] on span "Saada" at bounding box center [759, 519] width 42 height 13
type input "Re: Re:"
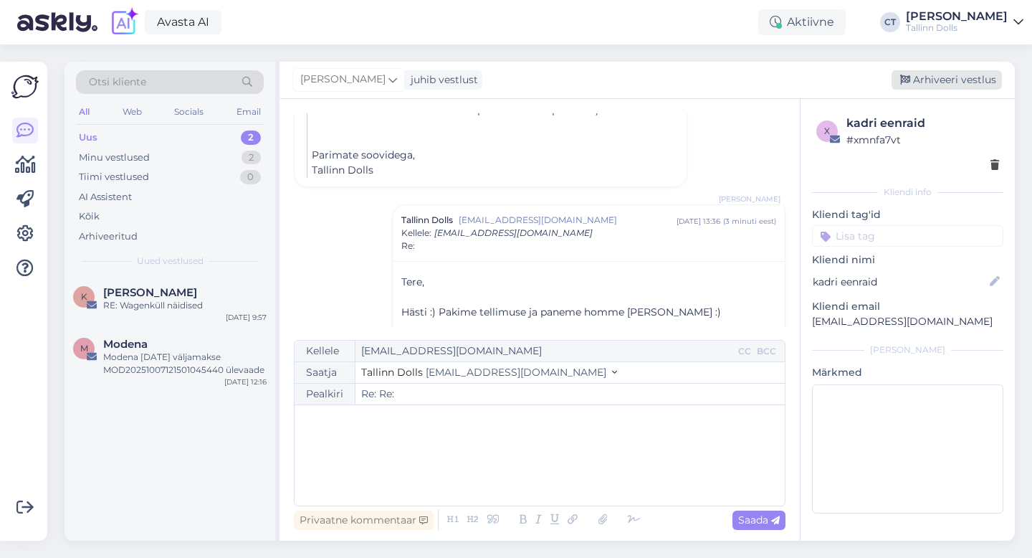
click at [956, 72] on div "Arhiveeri vestlus" at bounding box center [947, 79] width 110 height 19
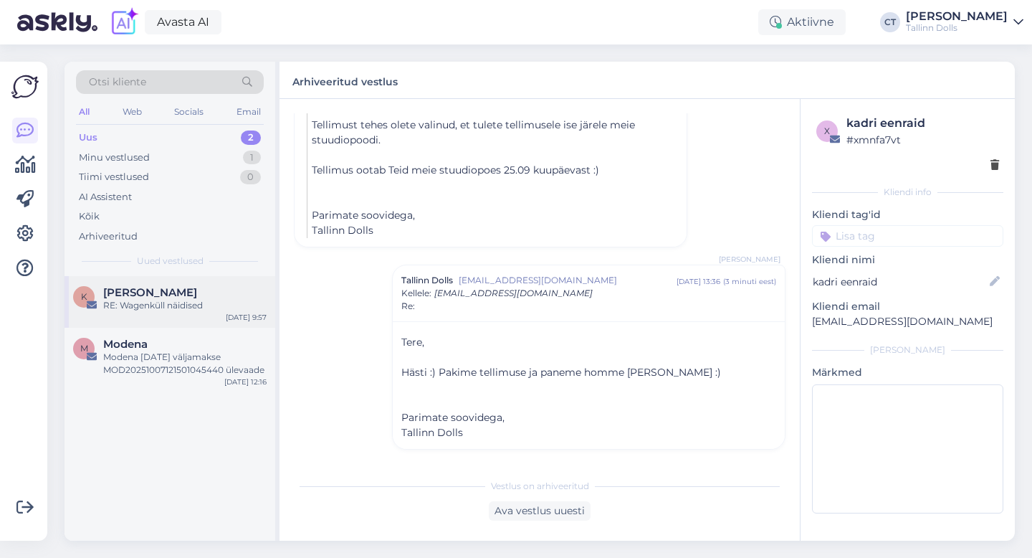
click at [121, 287] on span "[PERSON_NAME]" at bounding box center [150, 292] width 94 height 13
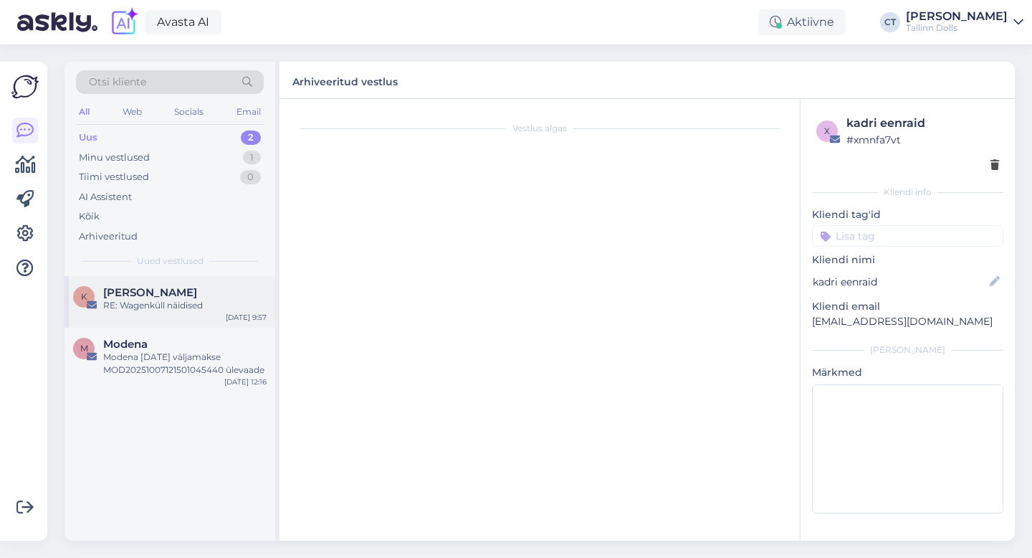
scroll to position [77, 0]
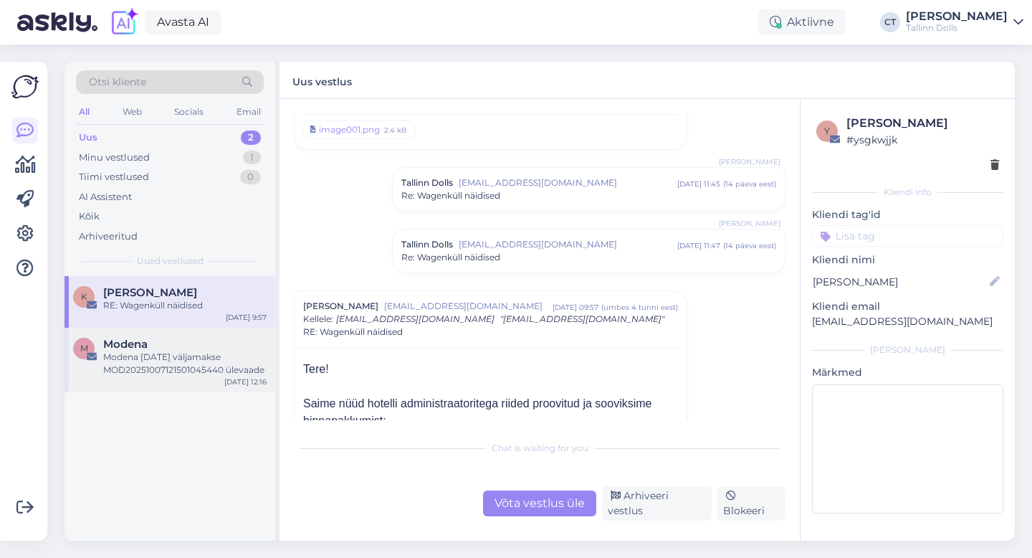
click at [133, 372] on div "Modena [DATE] väljamakse MOD20251007121501045440 ülevaade" at bounding box center [184, 364] width 163 height 26
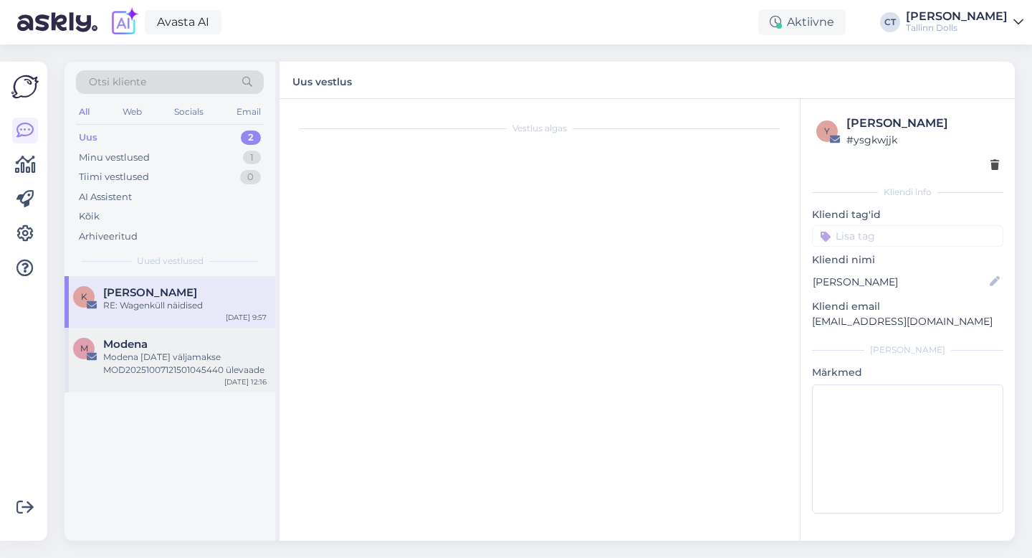
scroll to position [0, 0]
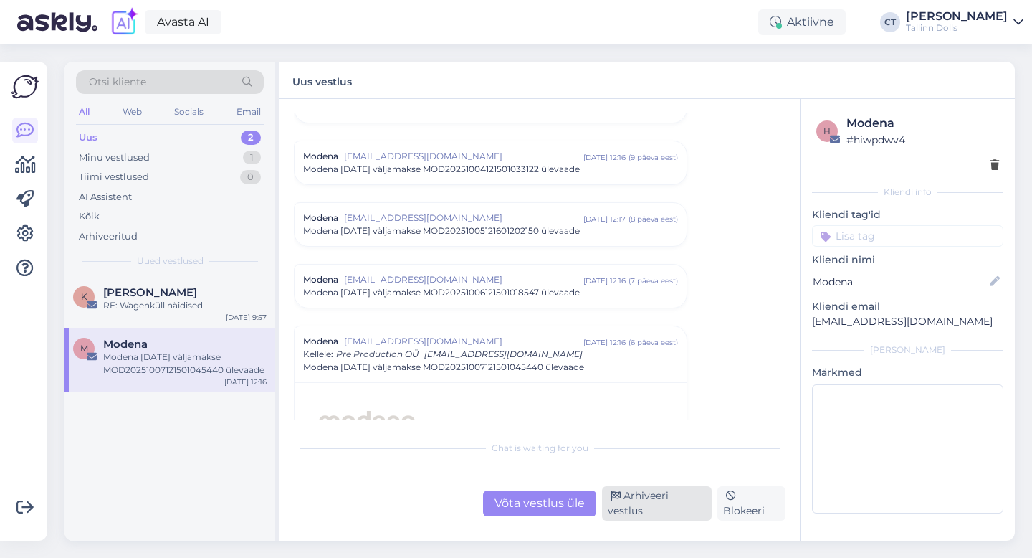
click at [665, 505] on div "Arhiveeri vestlus" at bounding box center [657, 503] width 110 height 34
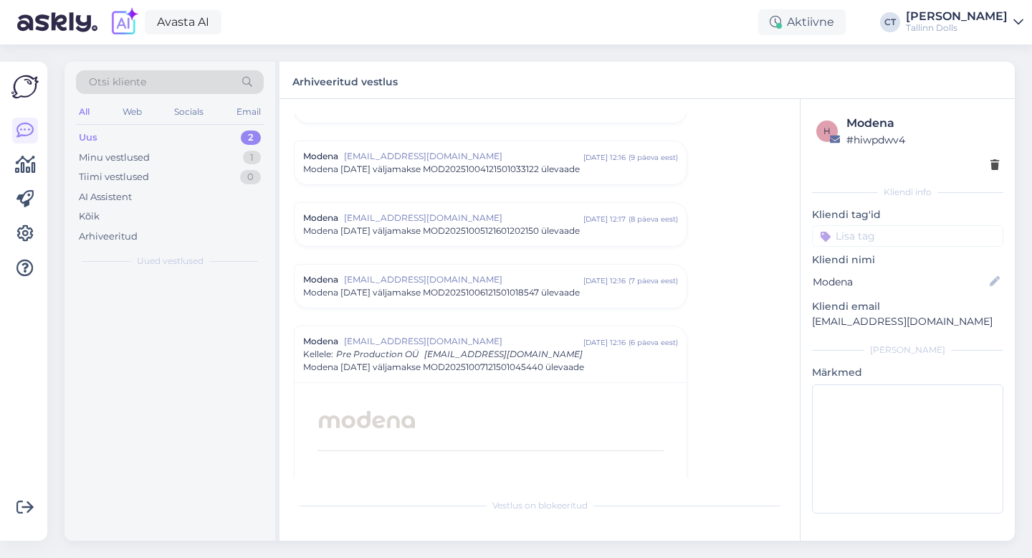
scroll to position [6297, 0]
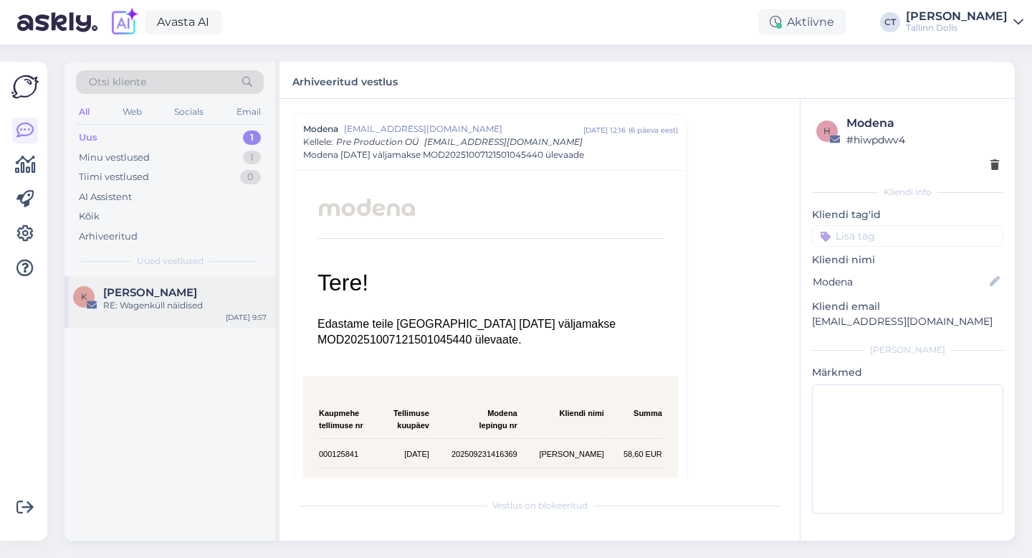
click at [169, 295] on span "[PERSON_NAME]" at bounding box center [150, 292] width 94 height 13
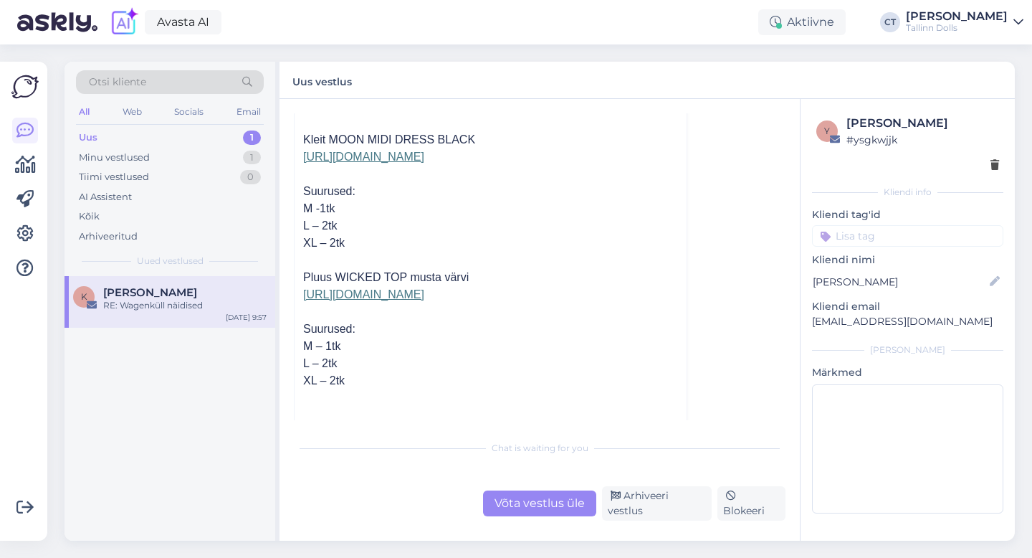
scroll to position [394, 0]
click at [424, 299] on link "[URL][DOMAIN_NAME]" at bounding box center [363, 293] width 121 height 12
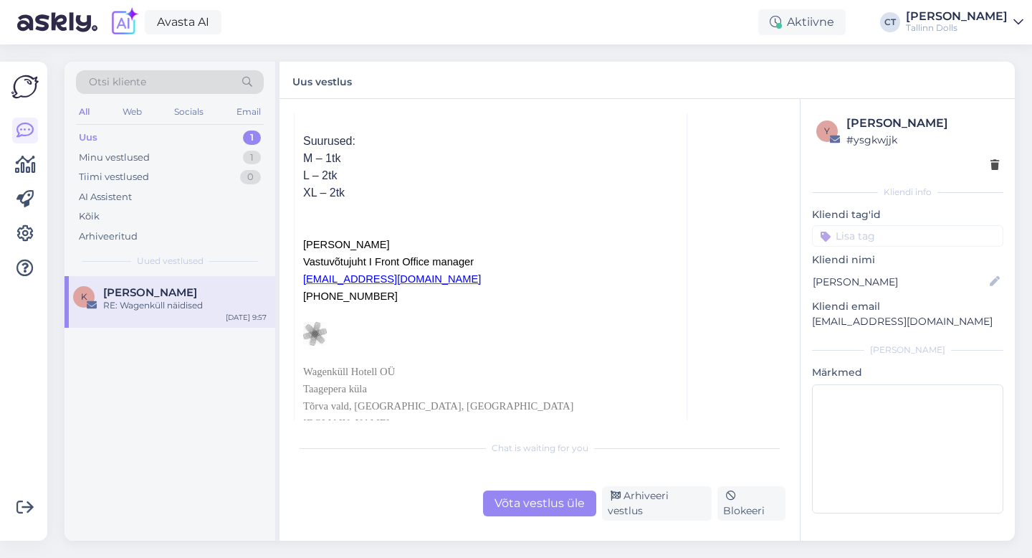
scroll to position [639, 0]
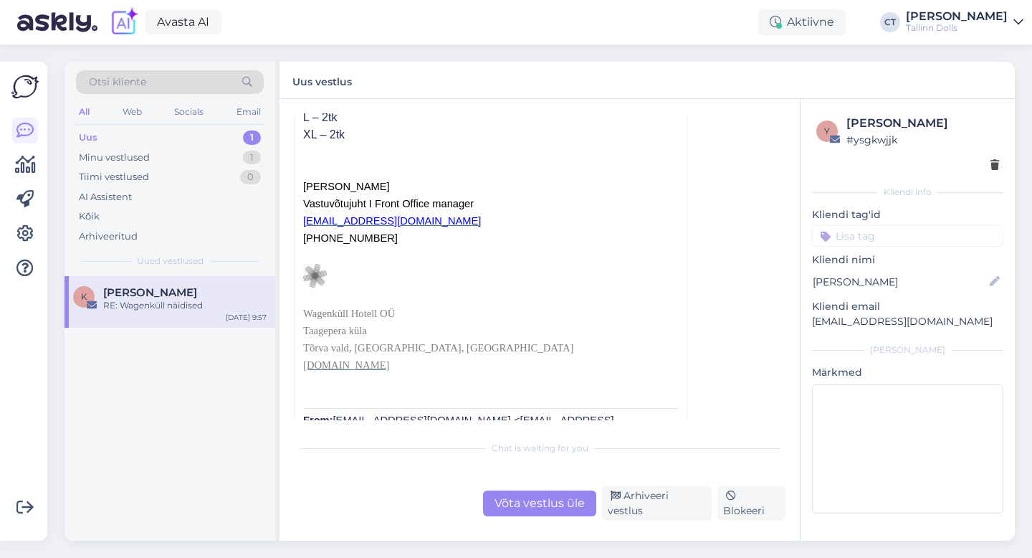
click at [519, 509] on div "Võta vestlus üle" at bounding box center [539, 503] width 113 height 26
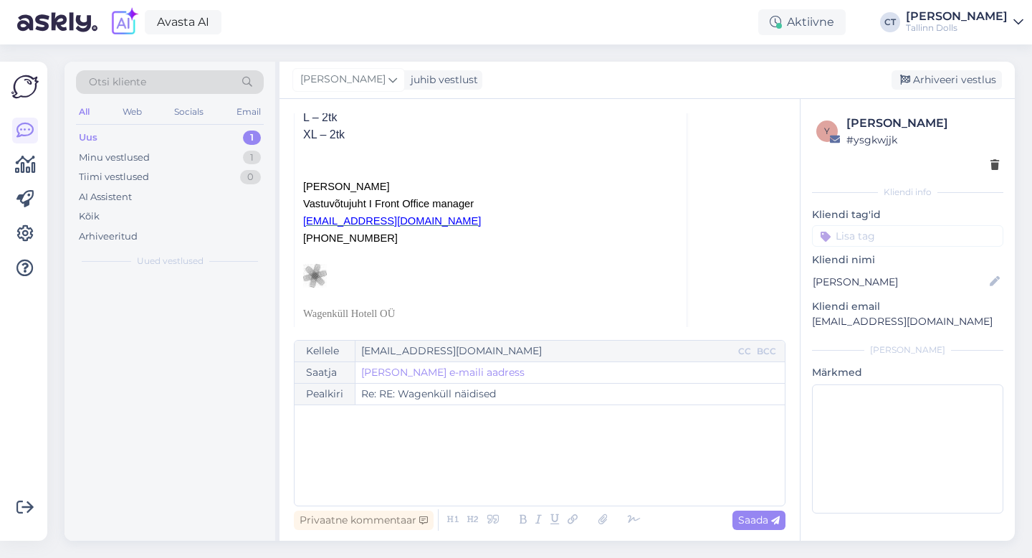
scroll to position [255, 0]
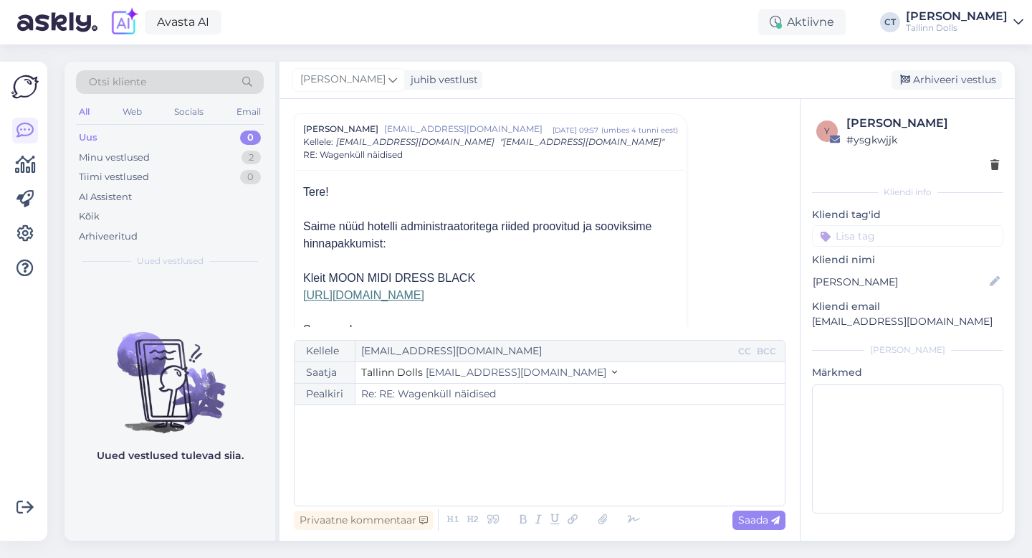
click at [519, 475] on div "﻿" at bounding box center [540, 455] width 476 height 86
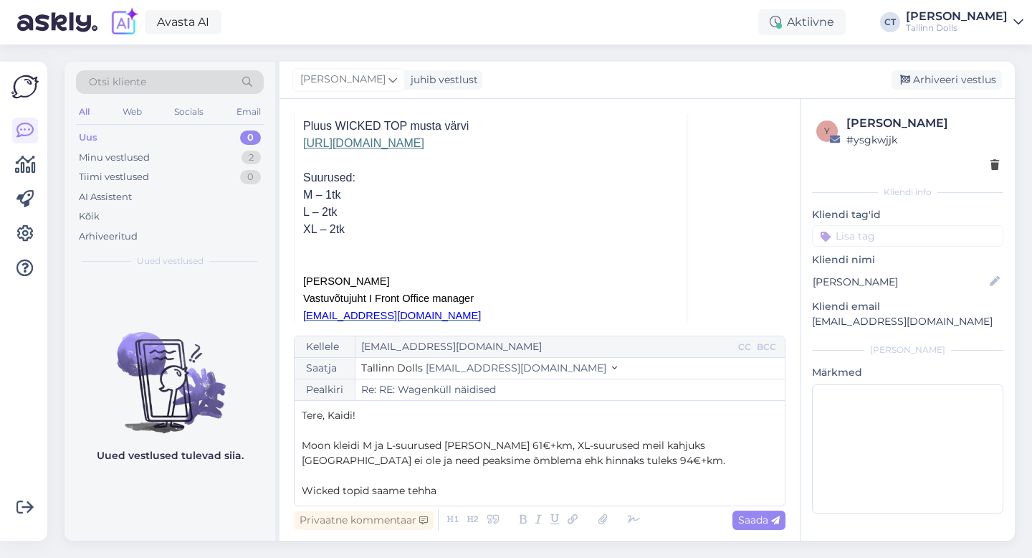
scroll to position [548, 0]
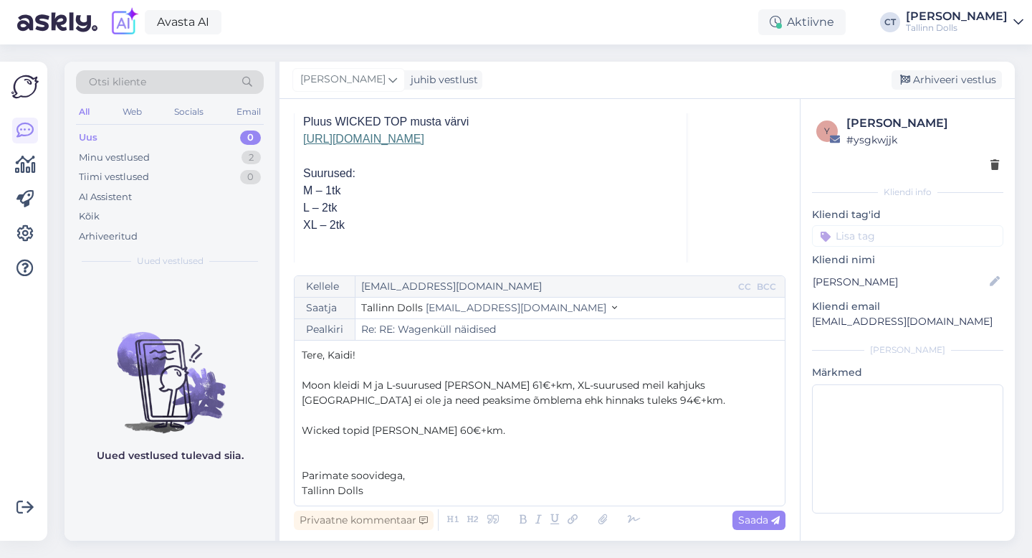
click at [525, 432] on p "Wicked topid [PERSON_NAME] 60€+km." at bounding box center [540, 430] width 476 height 15
drag, startPoint x: 381, startPoint y: 489, endPoint x: 295, endPoint y: 493, distance: 86.1
click at [295, 493] on div "Kellele [EMAIL_ADDRESS][DOMAIN_NAME] CC BCC Saatja Tallinn Dolls [EMAIL_ADDRESS…" at bounding box center [540, 390] width 492 height 231
click at [756, 516] on span "Saada" at bounding box center [759, 519] width 42 height 13
type input "Re: Re: RE: Wagenküll näidised"
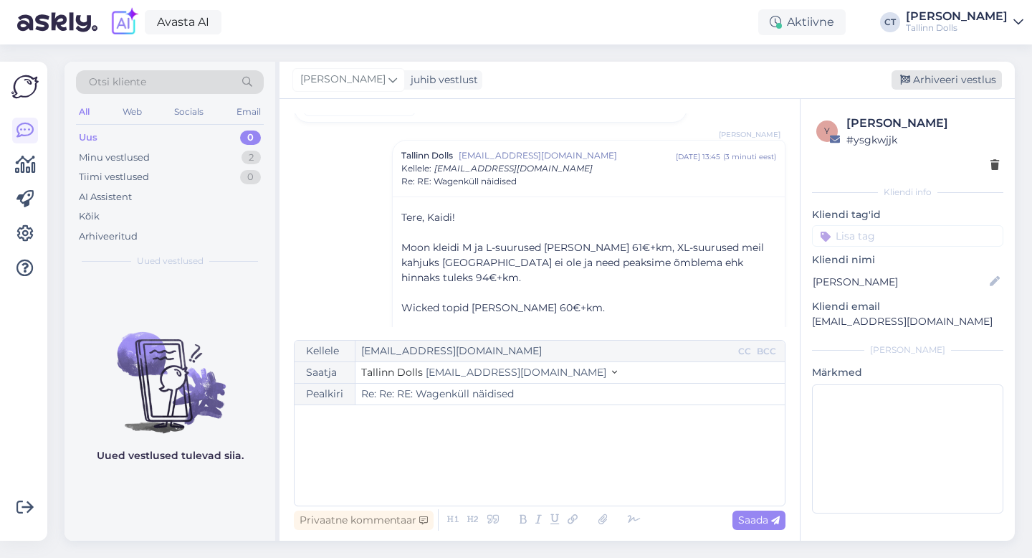
click at [940, 73] on div "Arhiveeri vestlus" at bounding box center [947, 79] width 110 height 19
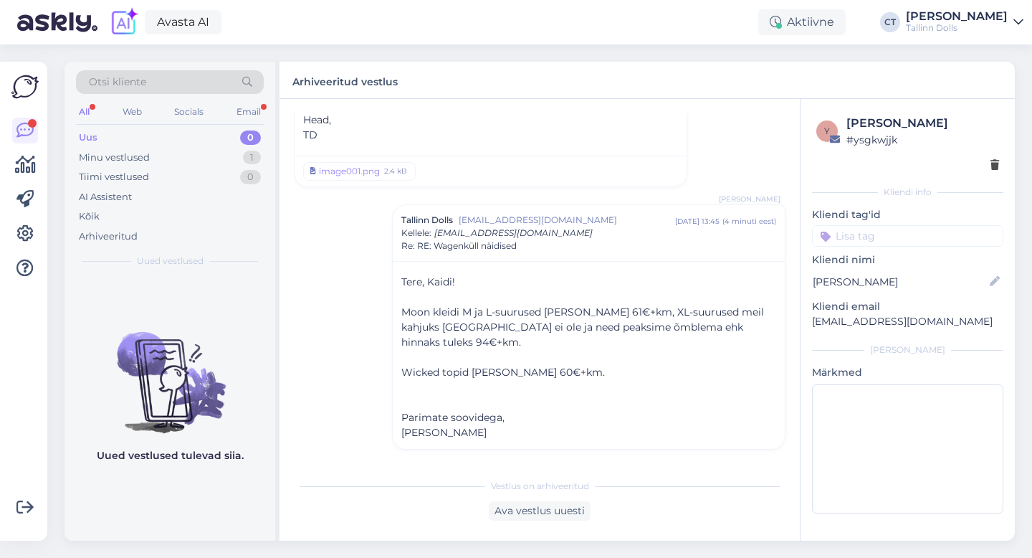
click at [136, 134] on div "Uus 0" at bounding box center [170, 138] width 188 height 20
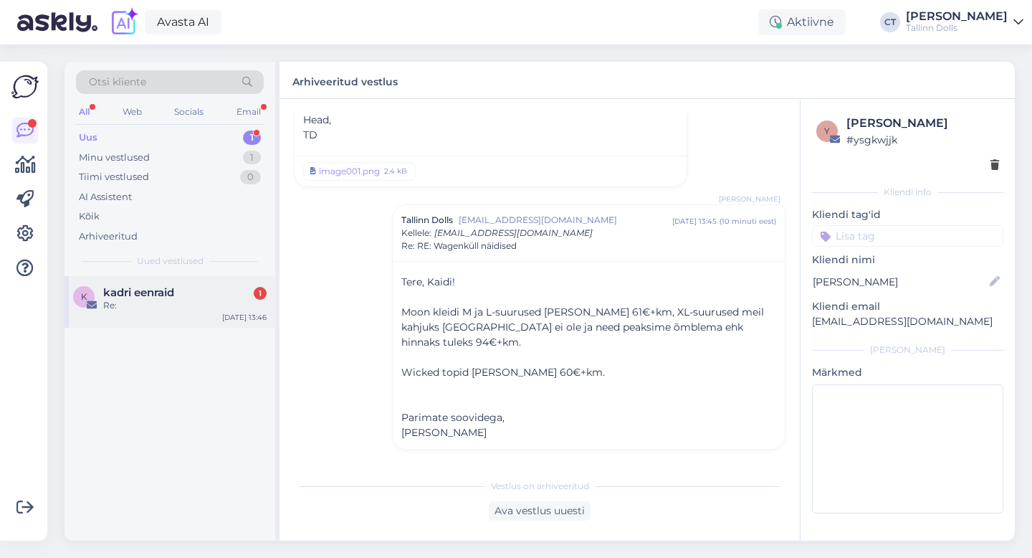
click at [160, 310] on div "Re:" at bounding box center [184, 305] width 163 height 13
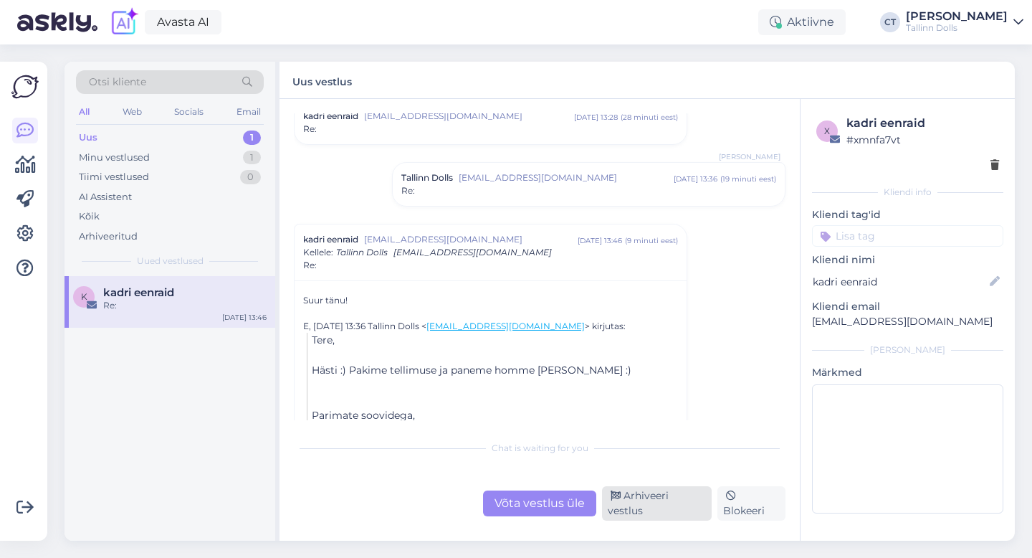
click at [652, 505] on div "Arhiveeri vestlus" at bounding box center [657, 503] width 110 height 34
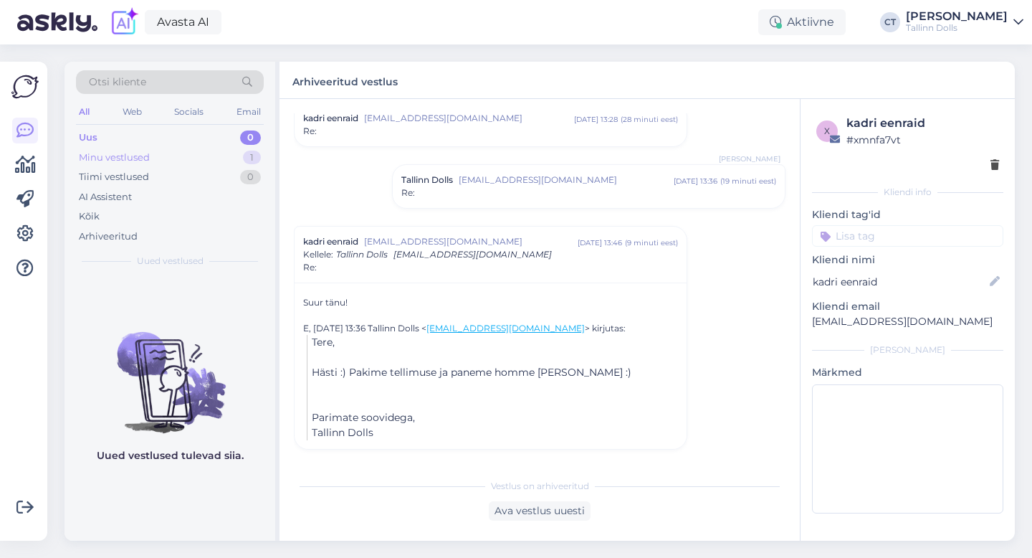
click at [179, 152] on div "Minu vestlused 1" at bounding box center [170, 158] width 188 height 20
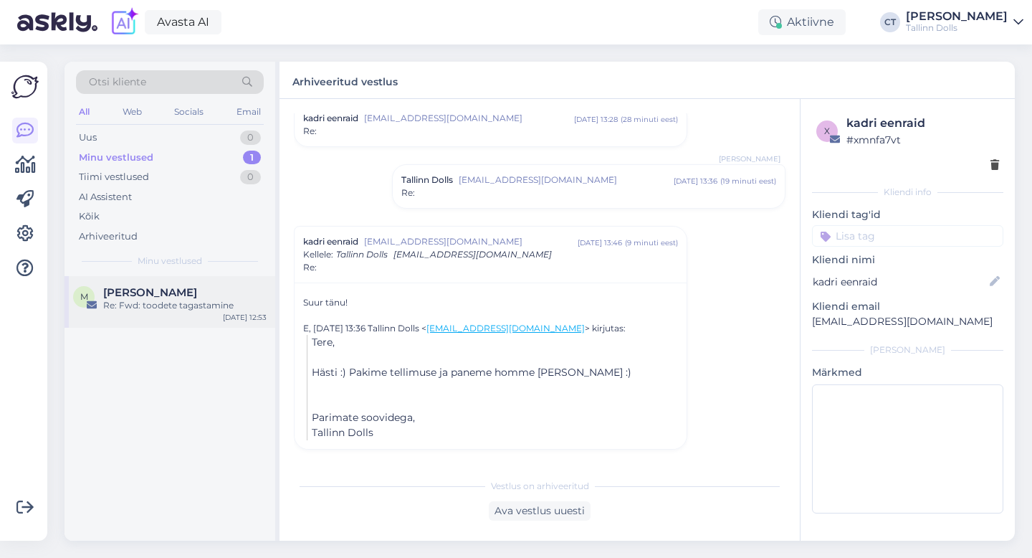
click at [178, 323] on div "M [PERSON_NAME] Re: Fwd: toodete tagastamine [DATE] 12:53" at bounding box center [170, 302] width 211 height 52
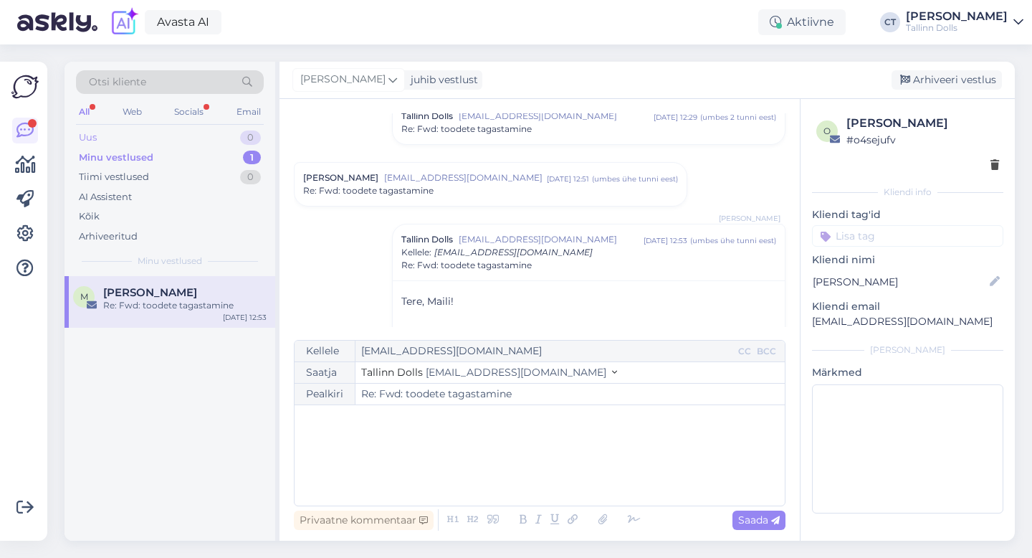
click at [148, 130] on div "Uus 0" at bounding box center [170, 138] width 188 height 20
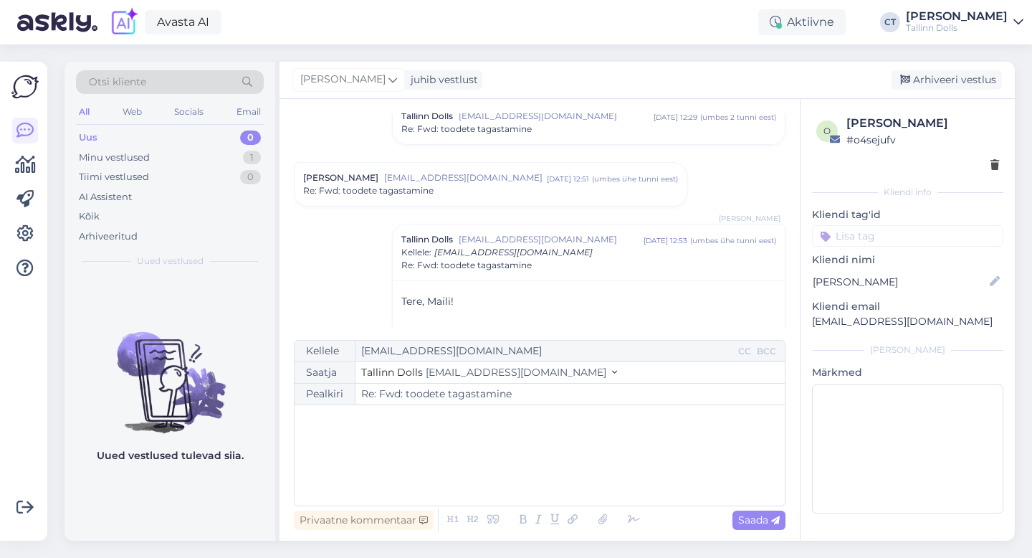
scroll to position [389, 0]
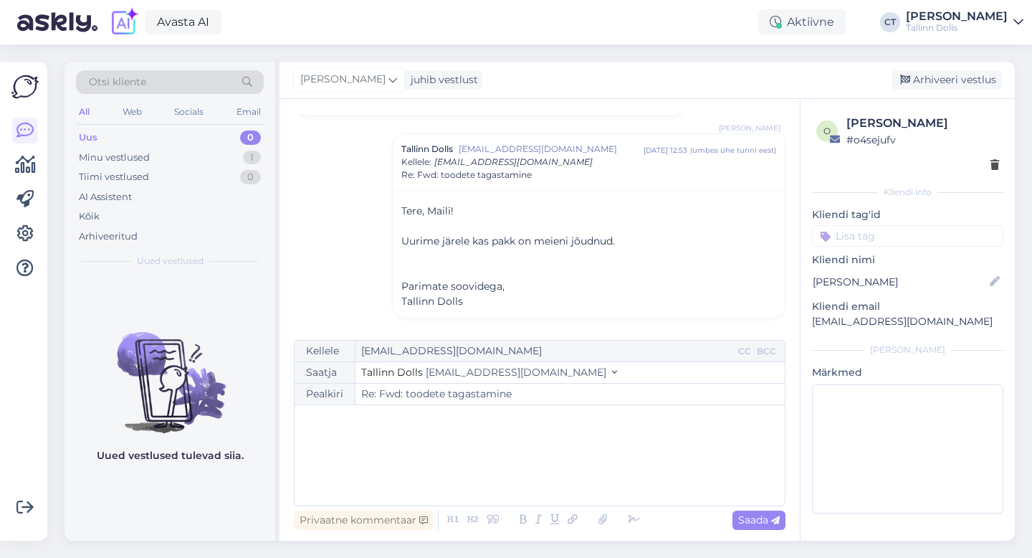
click at [196, 128] on div "Uus 0" at bounding box center [170, 138] width 188 height 20
